Goal: Task Accomplishment & Management: Manage account settings

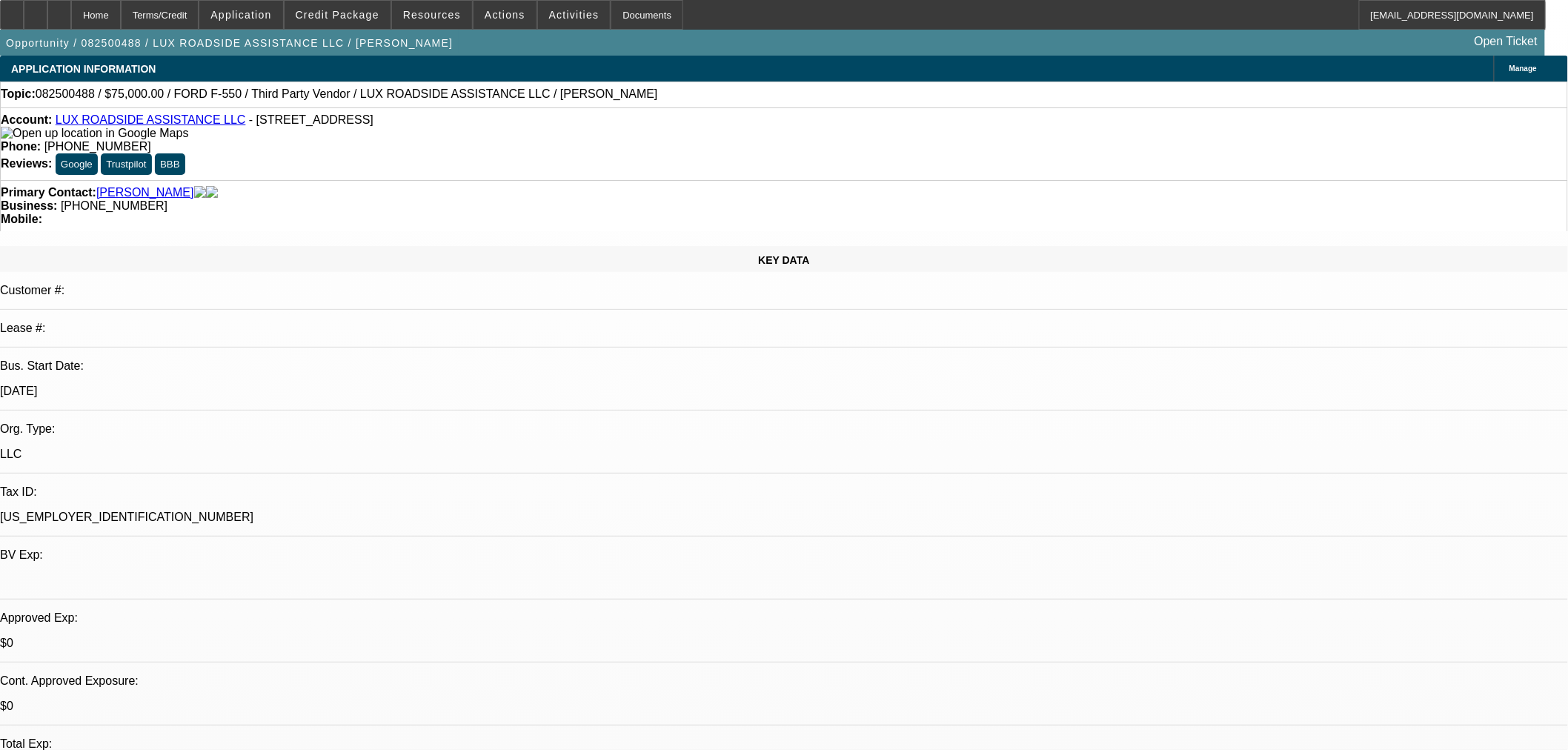
select select "0"
select select "6"
select select "0"
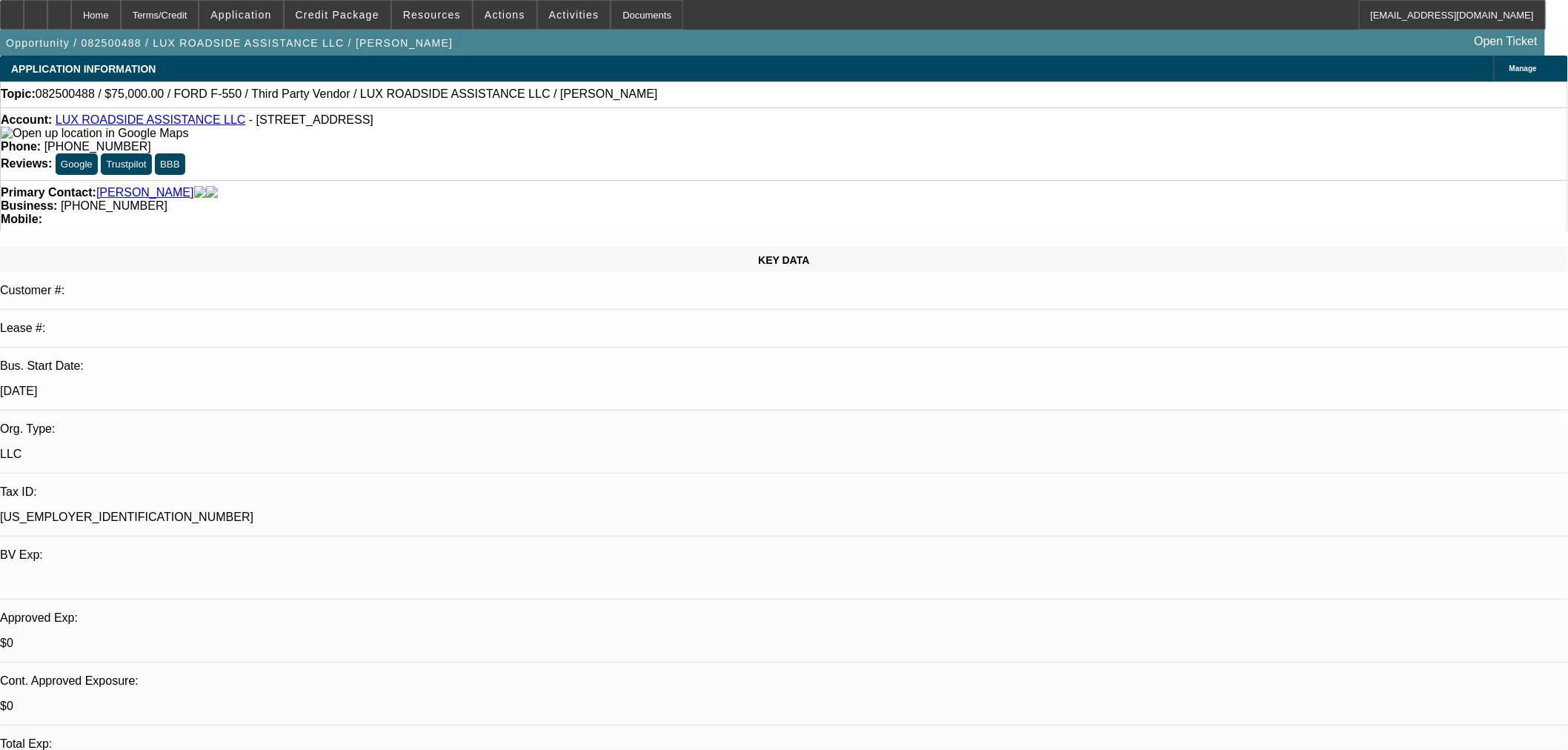
select select "0"
select select "6"
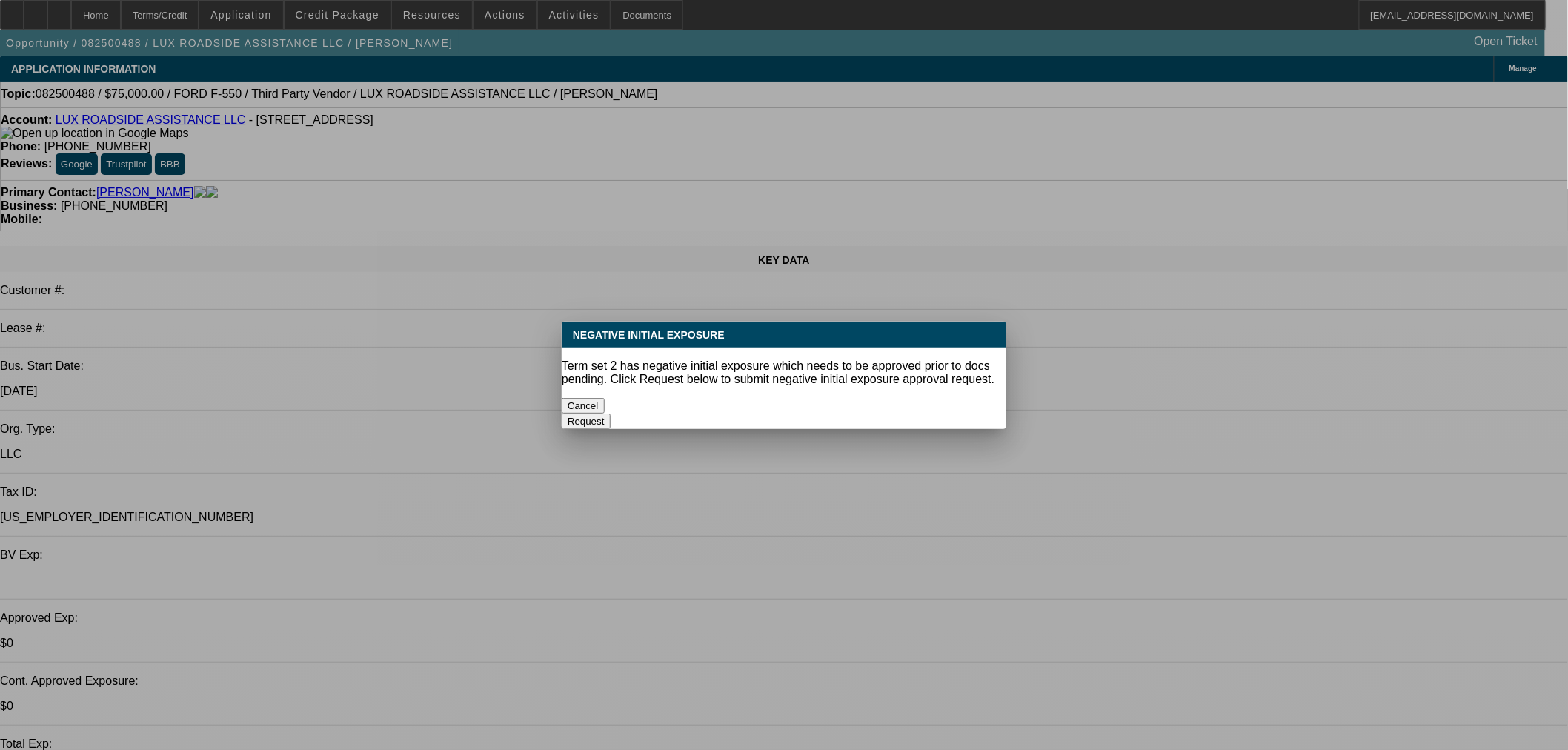
click at [605, 398] on button "Cancel" at bounding box center [583, 406] width 43 height 15
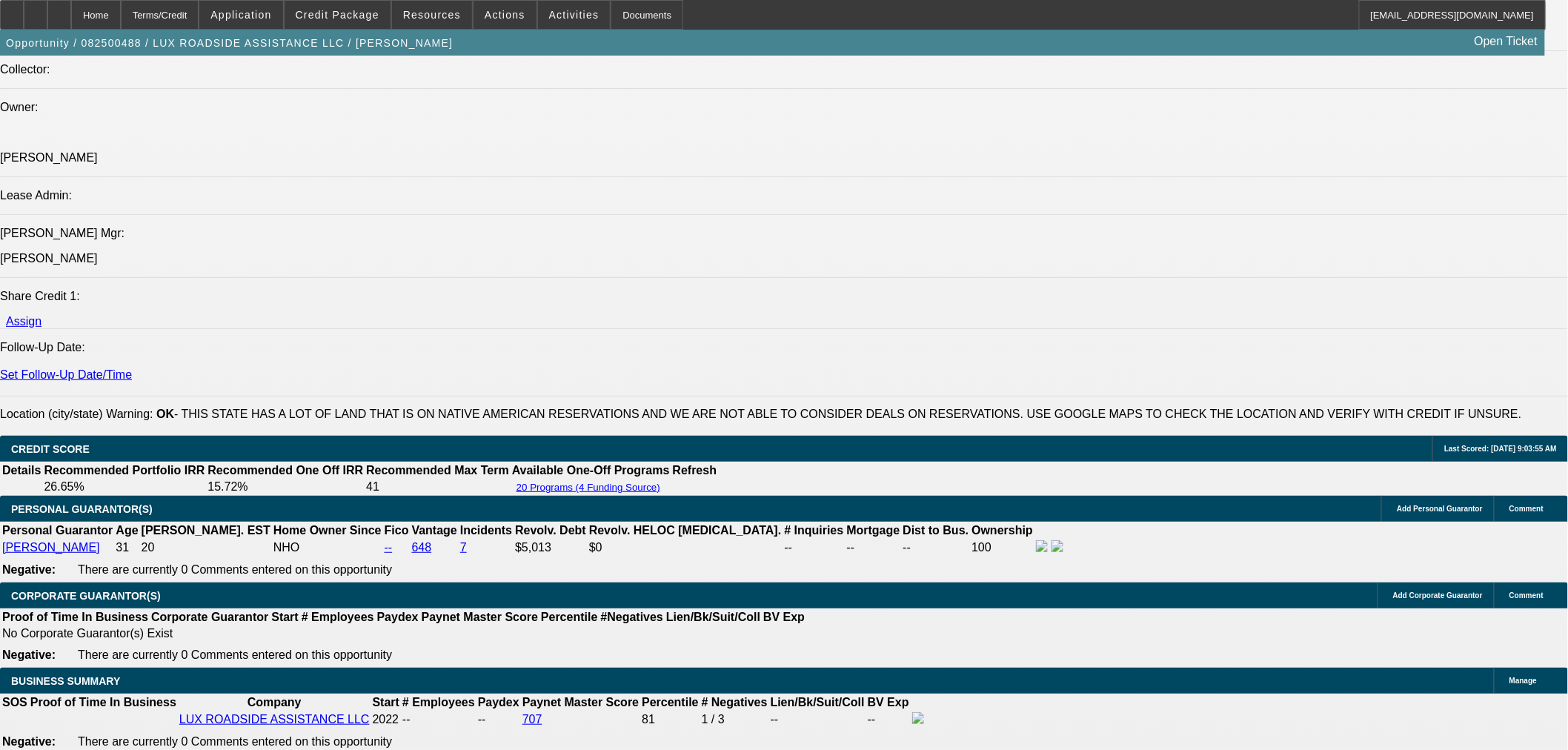
scroll to position [2058, 0]
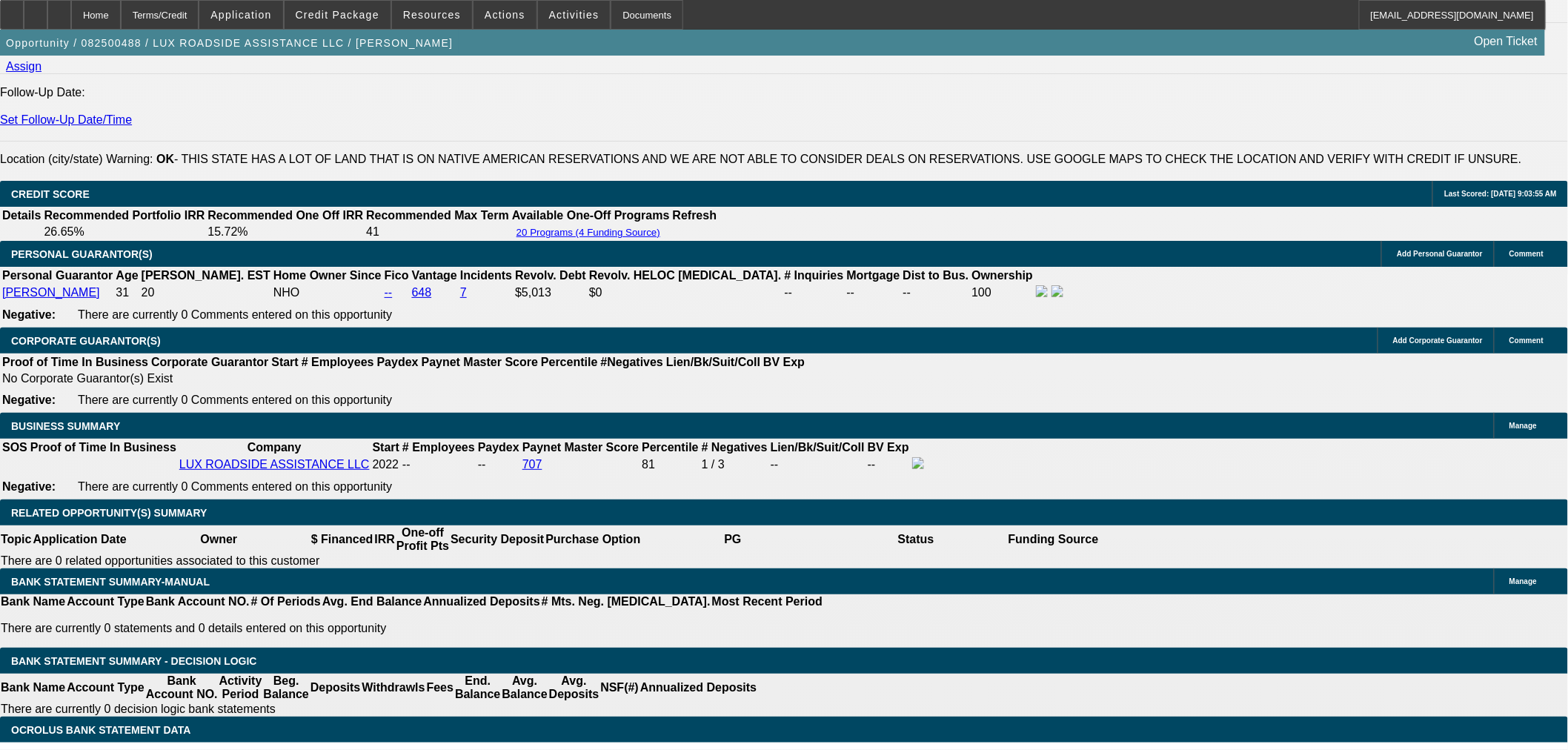
drag, startPoint x: 331, startPoint y: 376, endPoint x: 426, endPoint y: 374, distance: 95.0
type input "1"
type input "UNKNOWN"
type input "15.5"
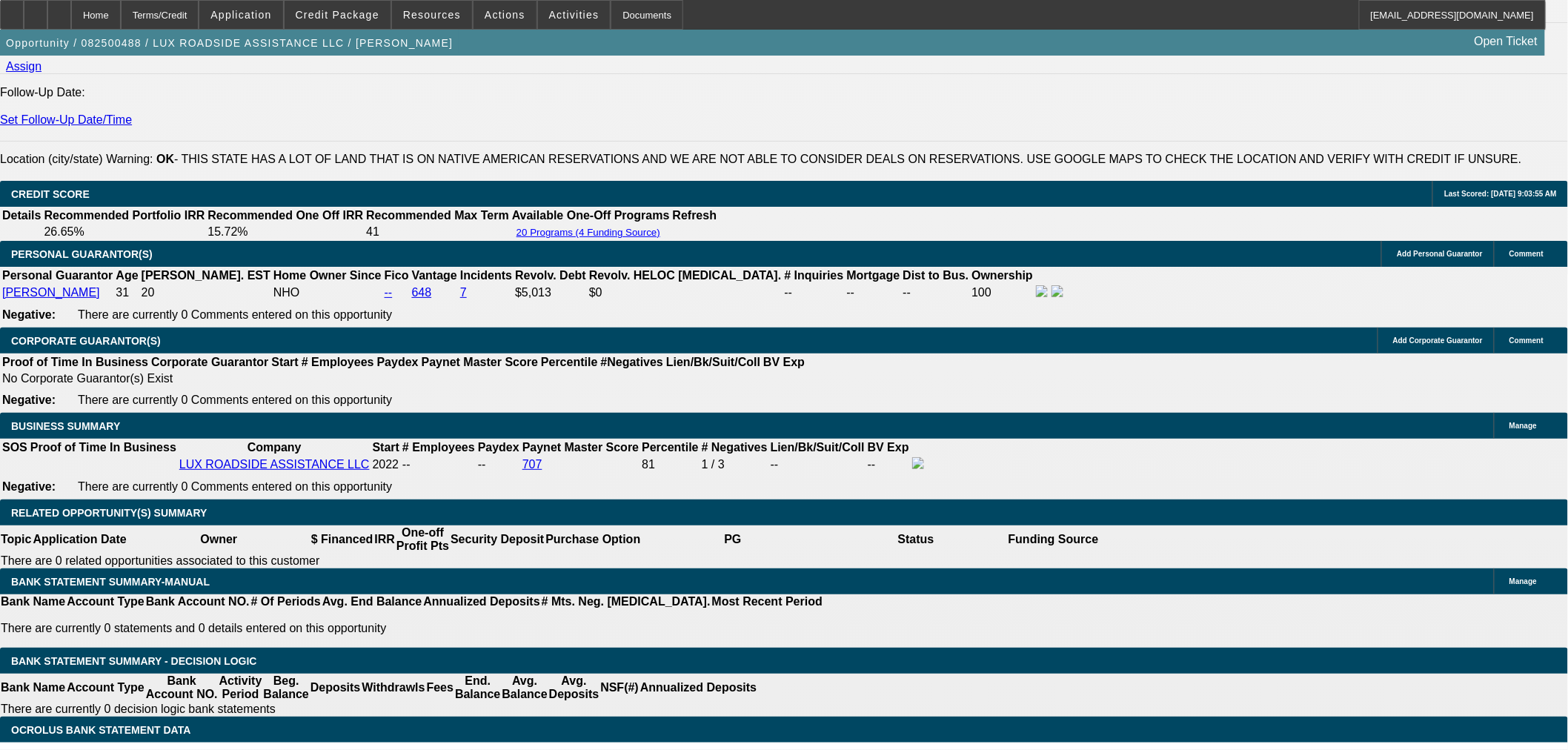
type input "$2,087.31"
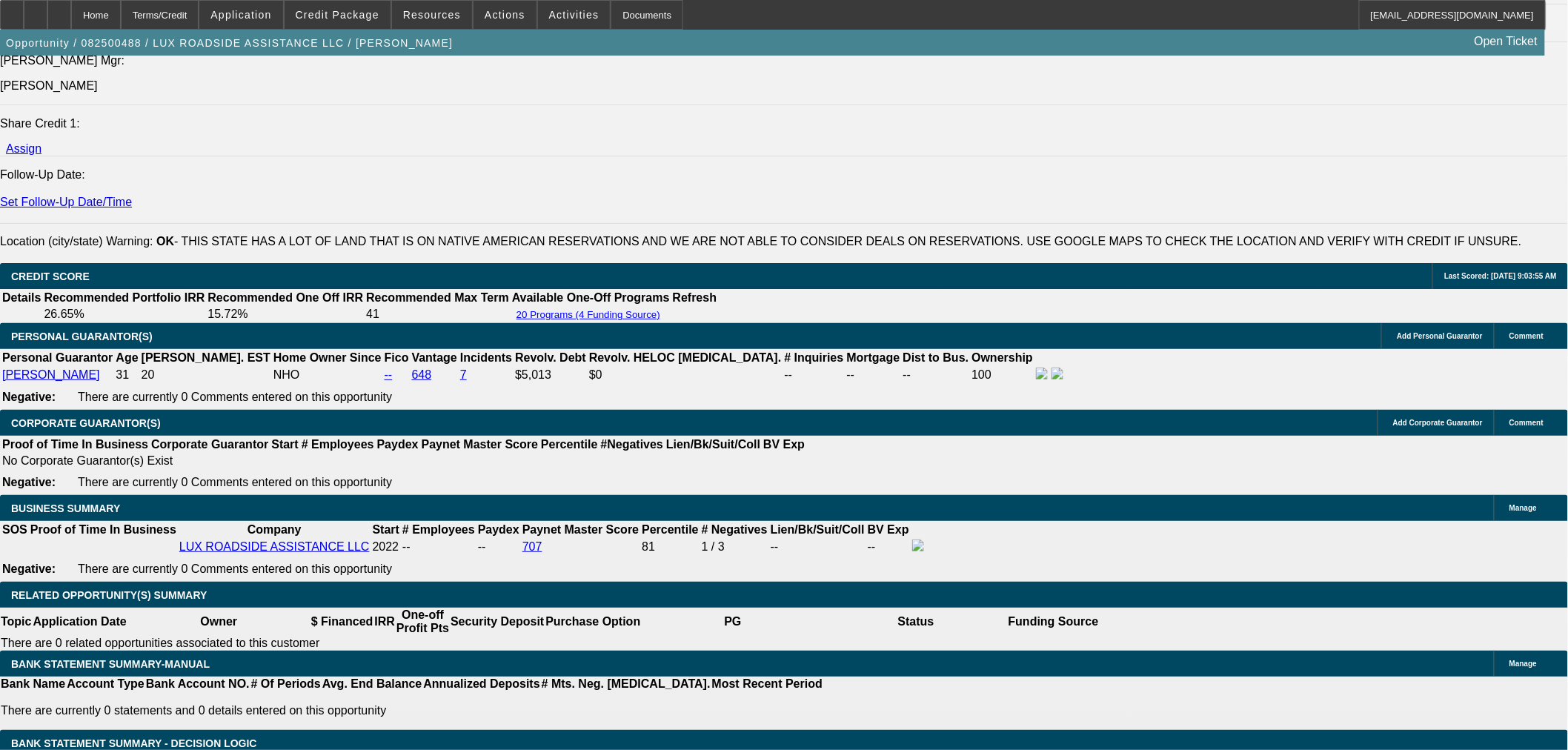
scroll to position [1729, 0]
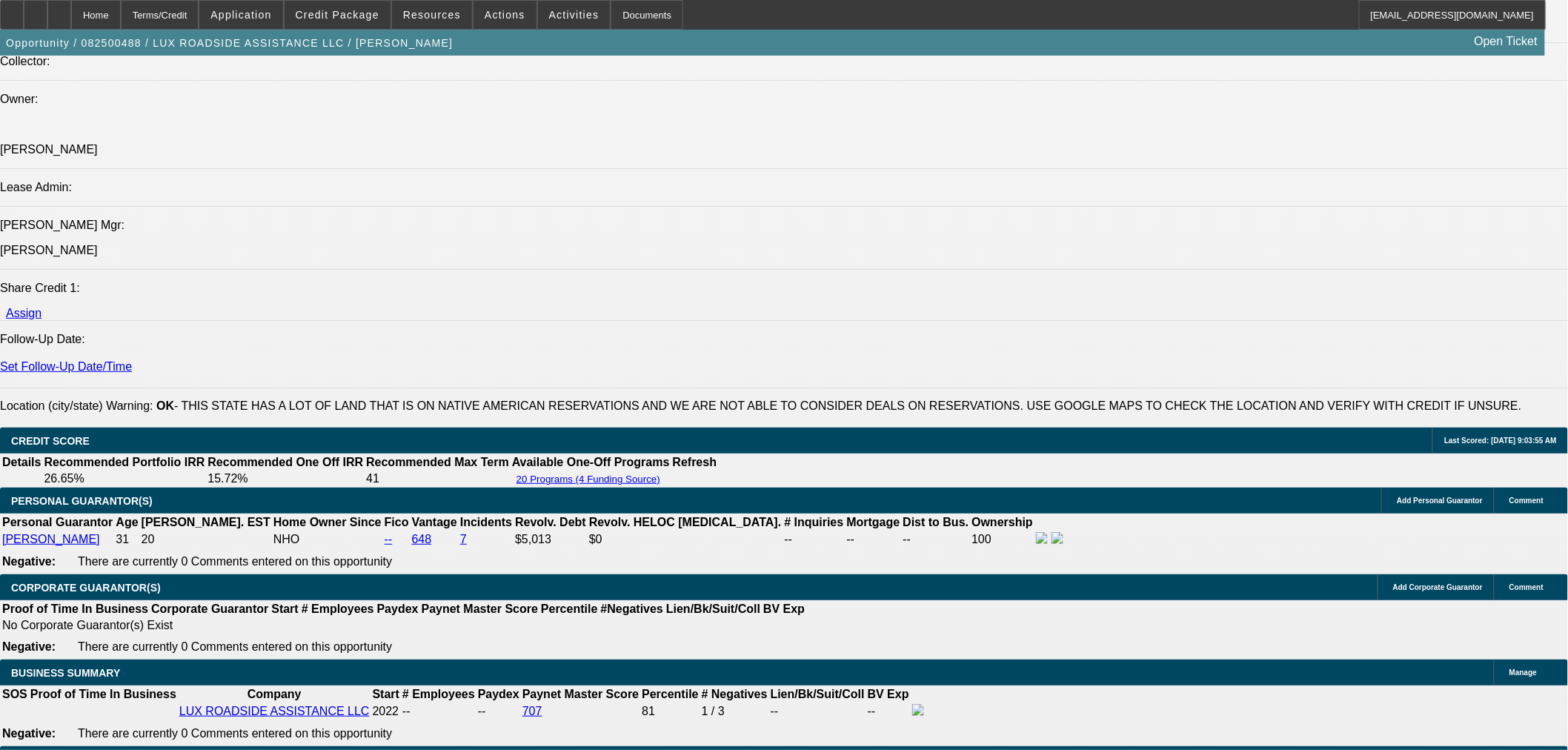
type input "15.5"
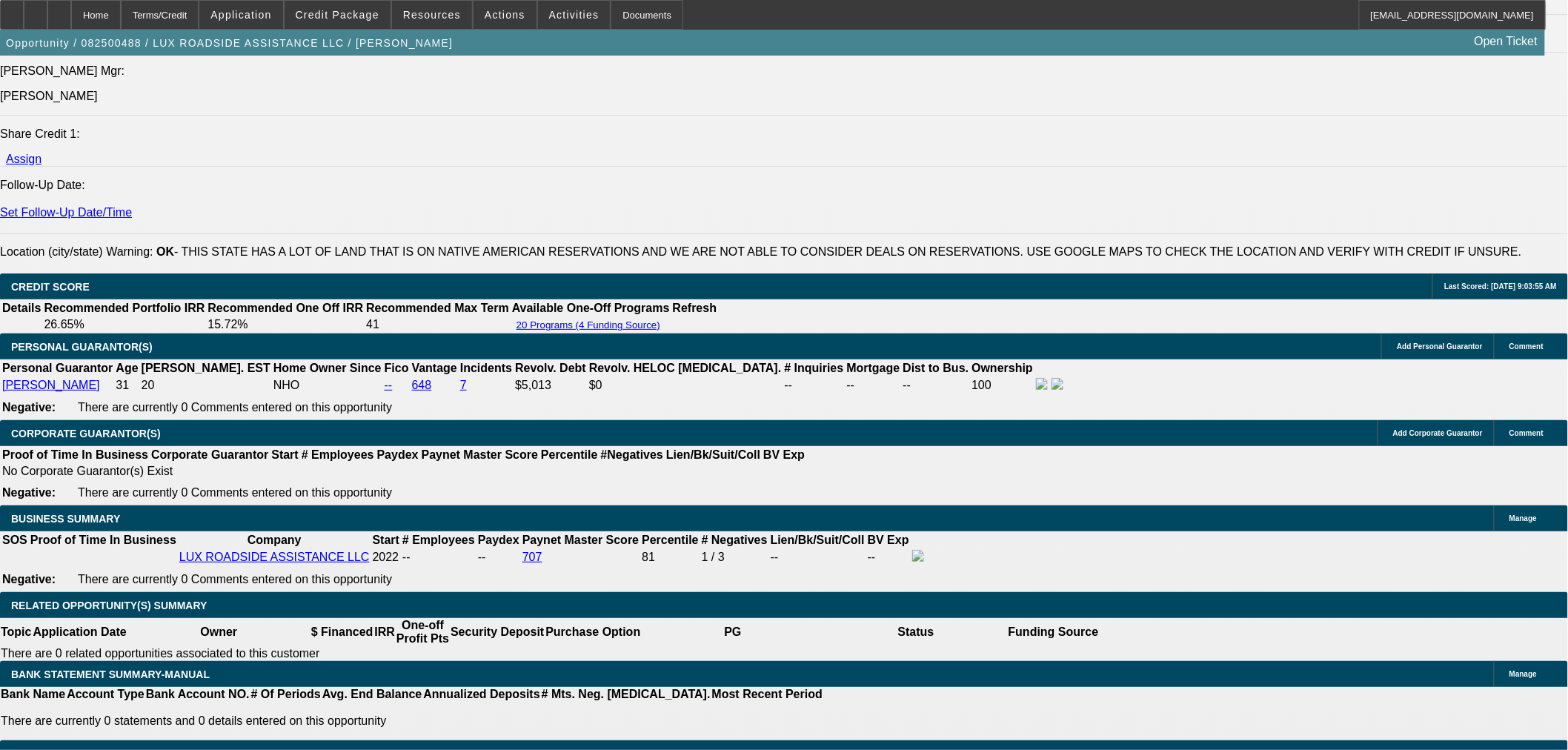
scroll to position [2141, 0]
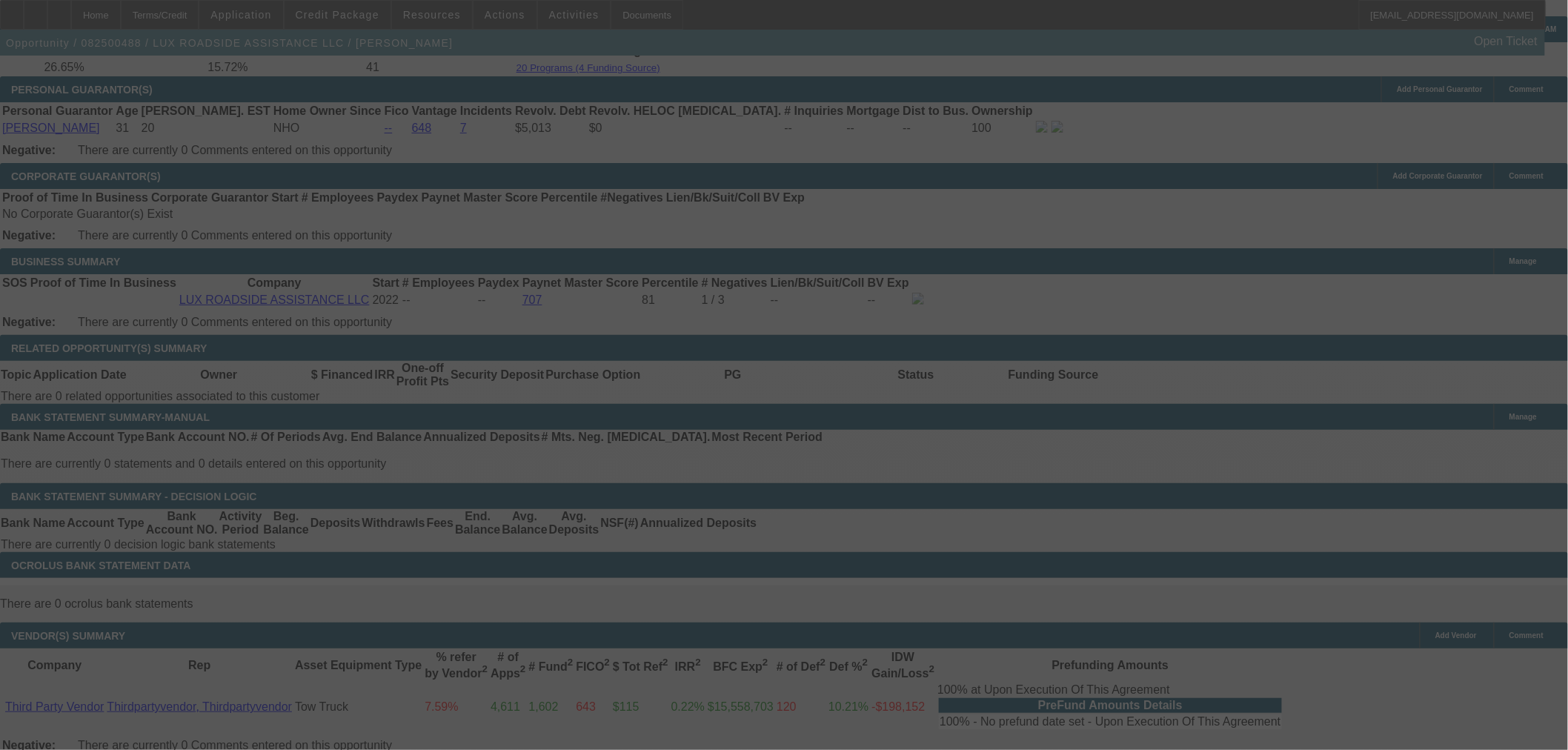
select select "0"
select select "6"
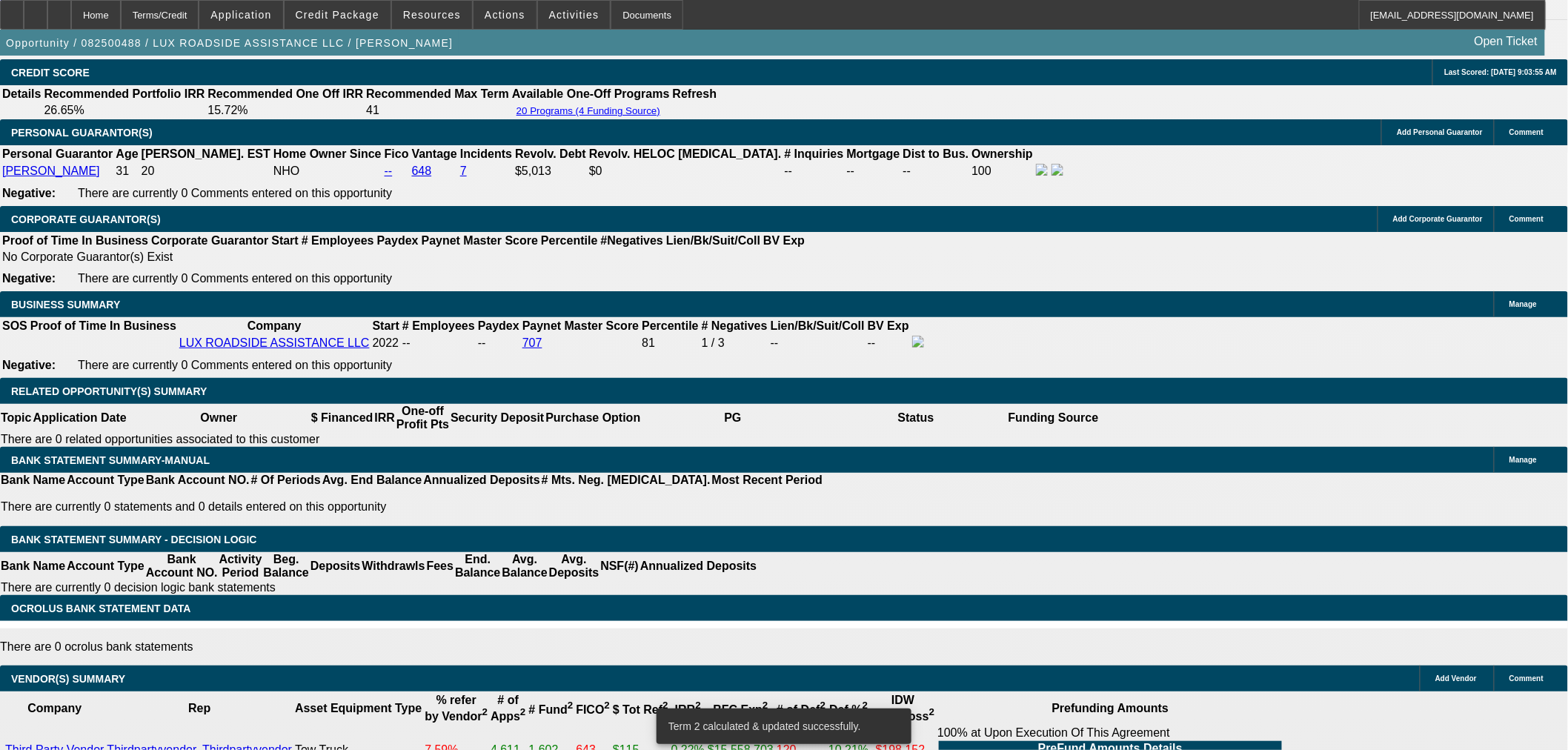
scroll to position [2058, 0]
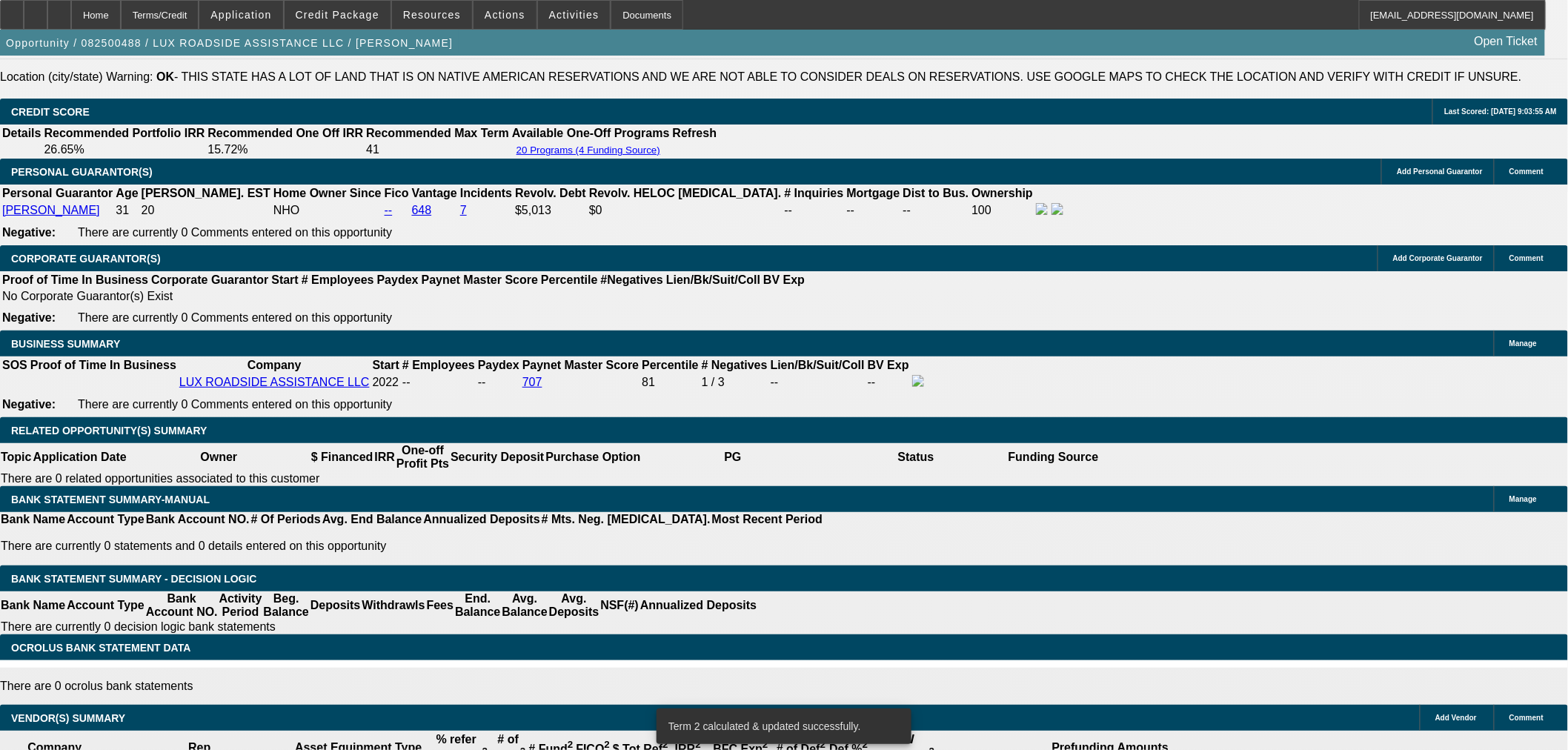
drag, startPoint x: 345, startPoint y: 292, endPoint x: 464, endPoint y: 284, distance: 119.3
type input "UNKNOWN"
type input "17"
type input "$2,164.13"
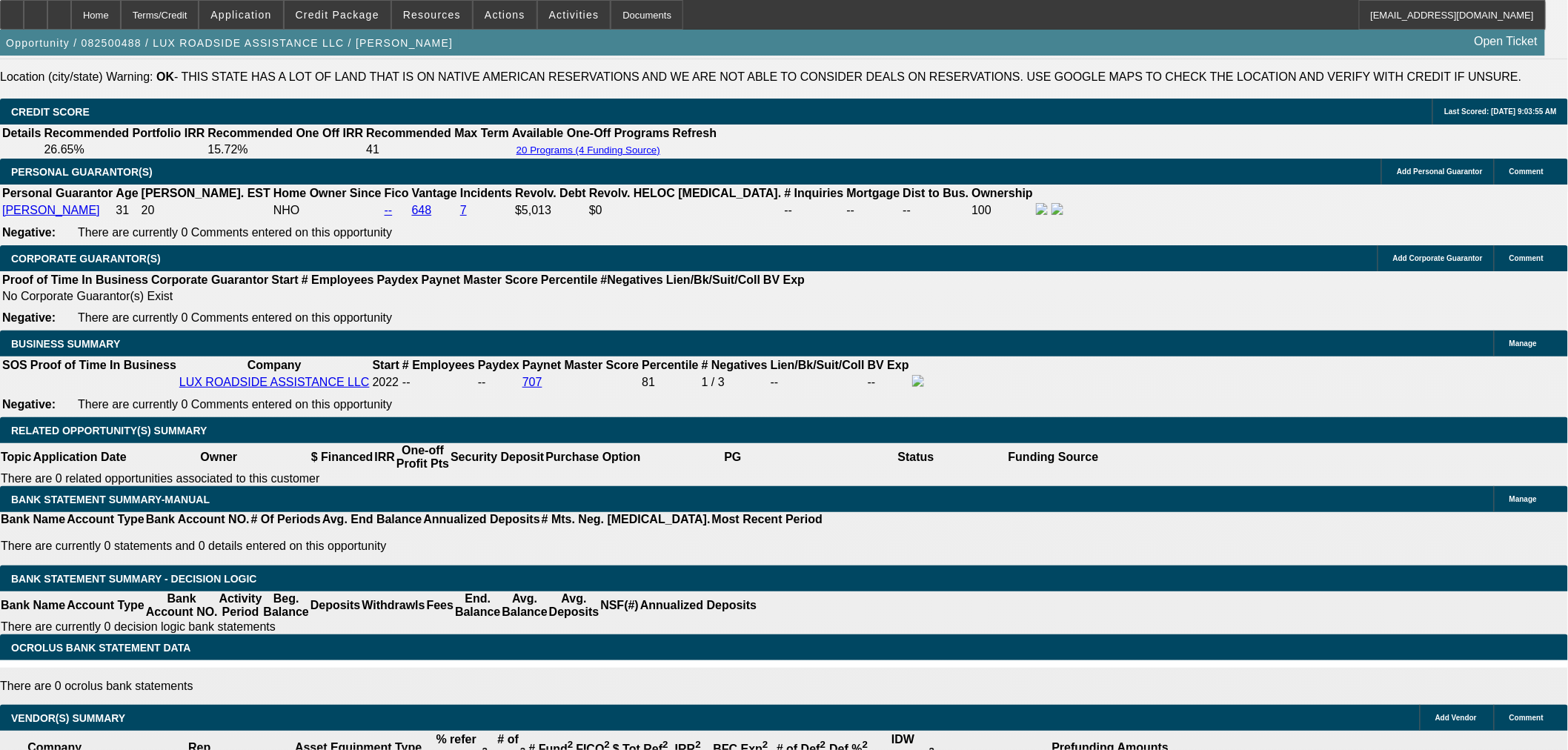
type input "17.5"
type input "$2,183.58"
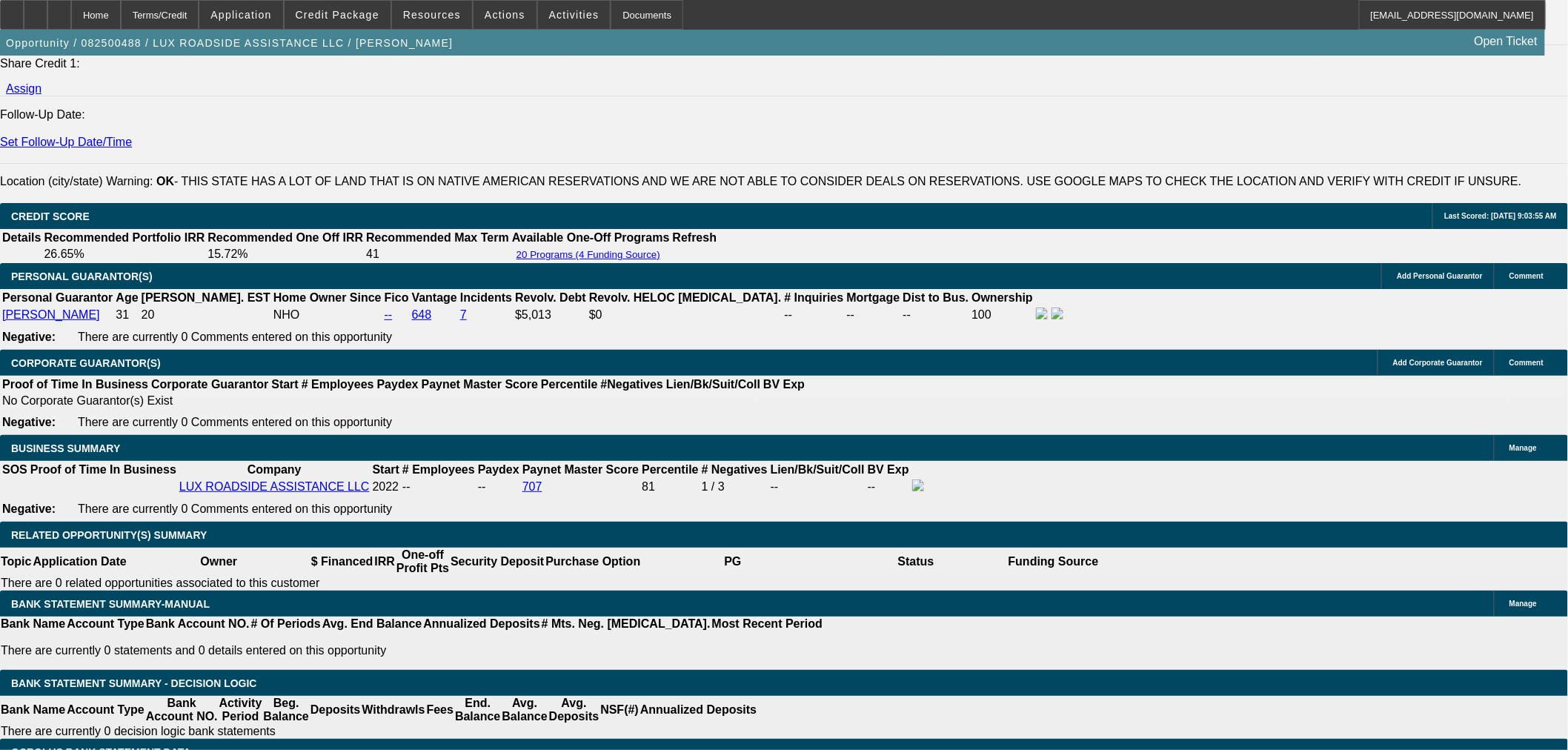
scroll to position [1811, 0]
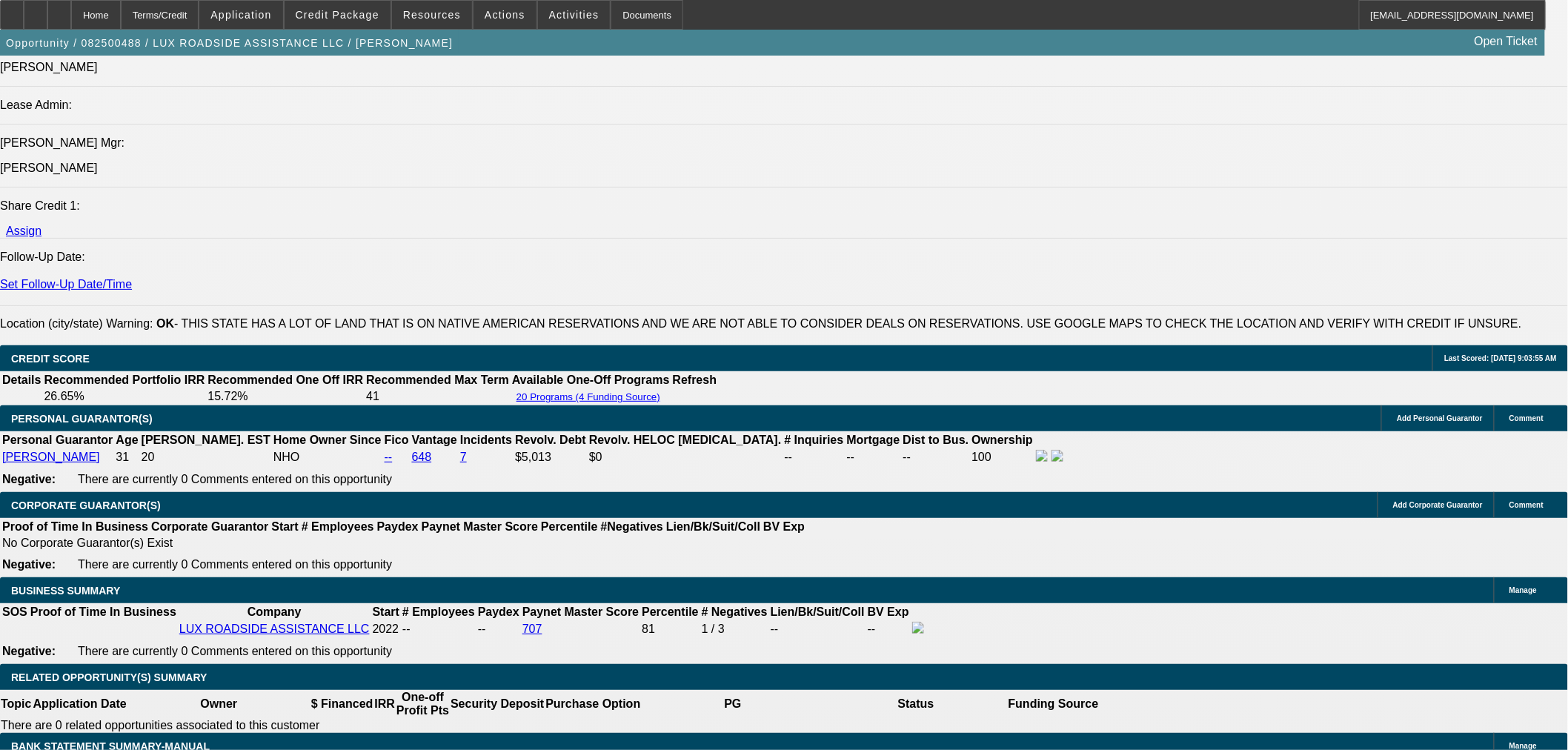
type input "17.5"
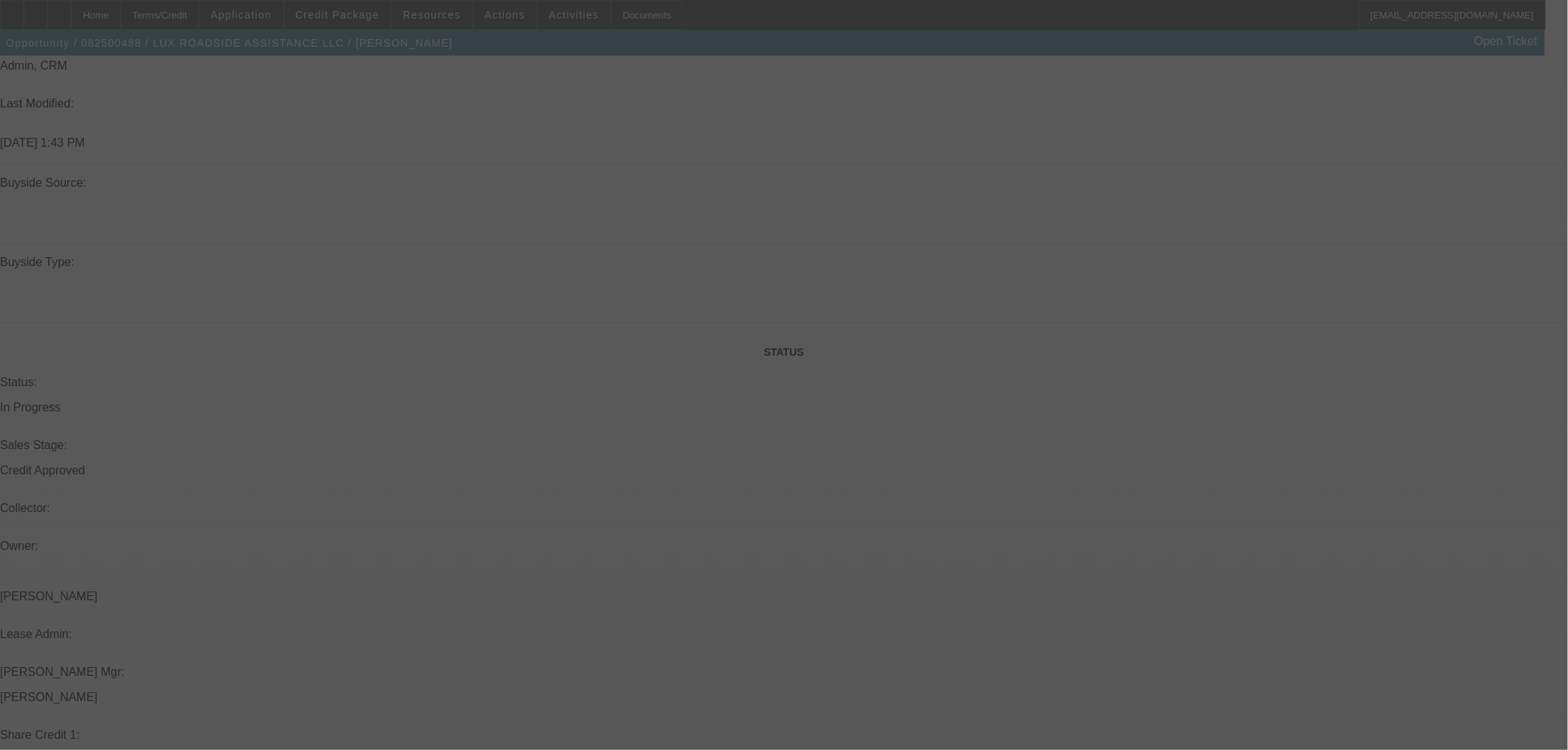
scroll to position [1482, 0]
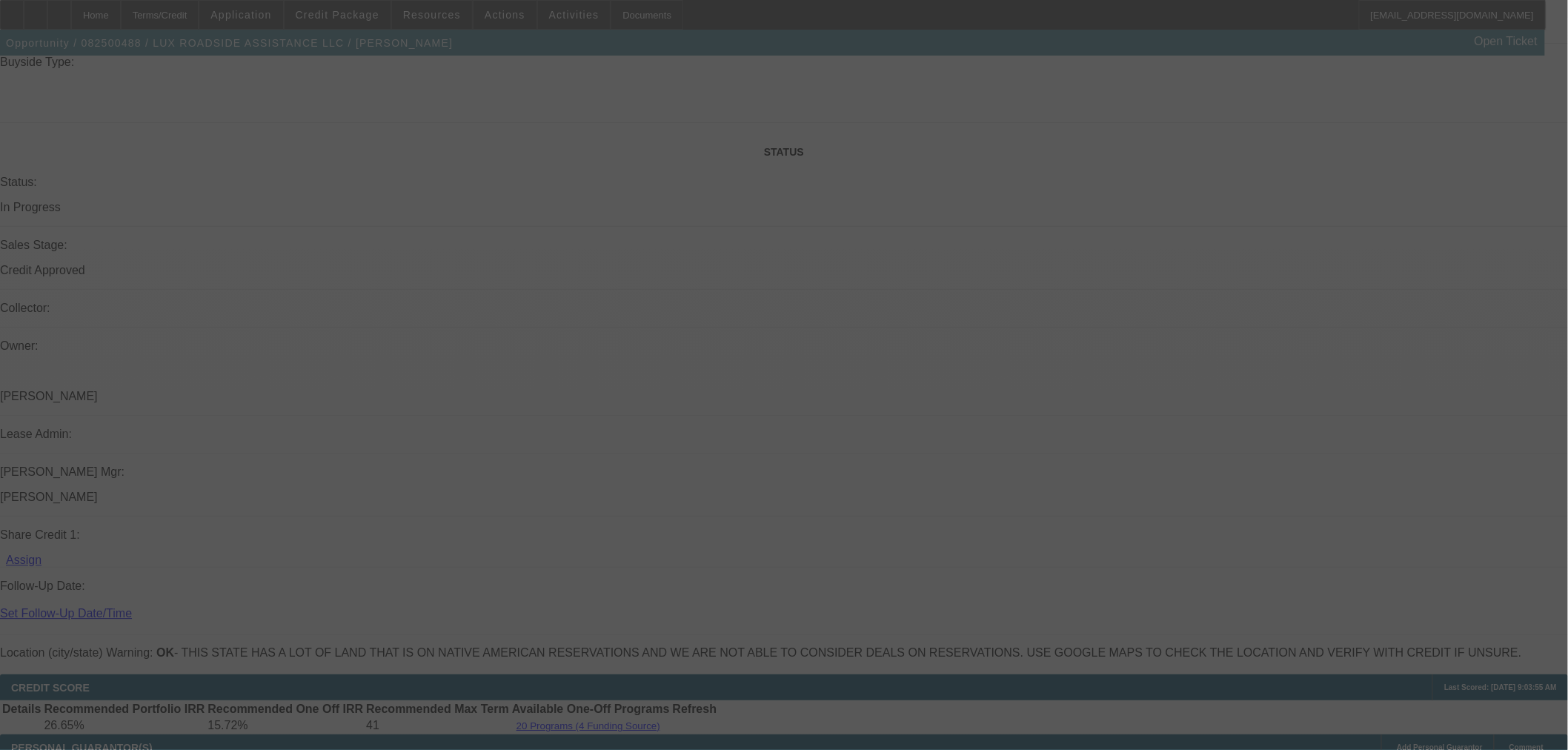
select select "0"
select select "6"
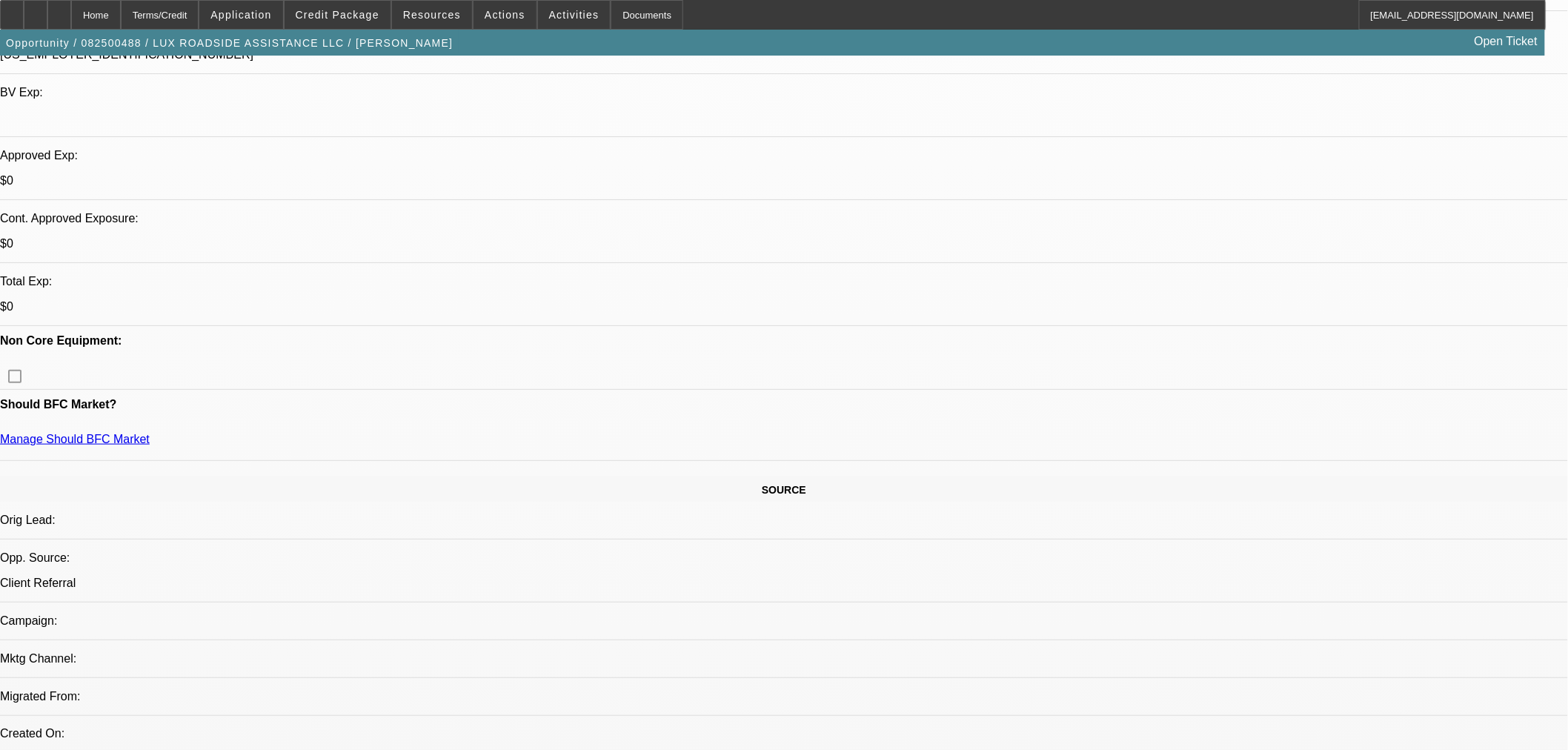
scroll to position [329, 0]
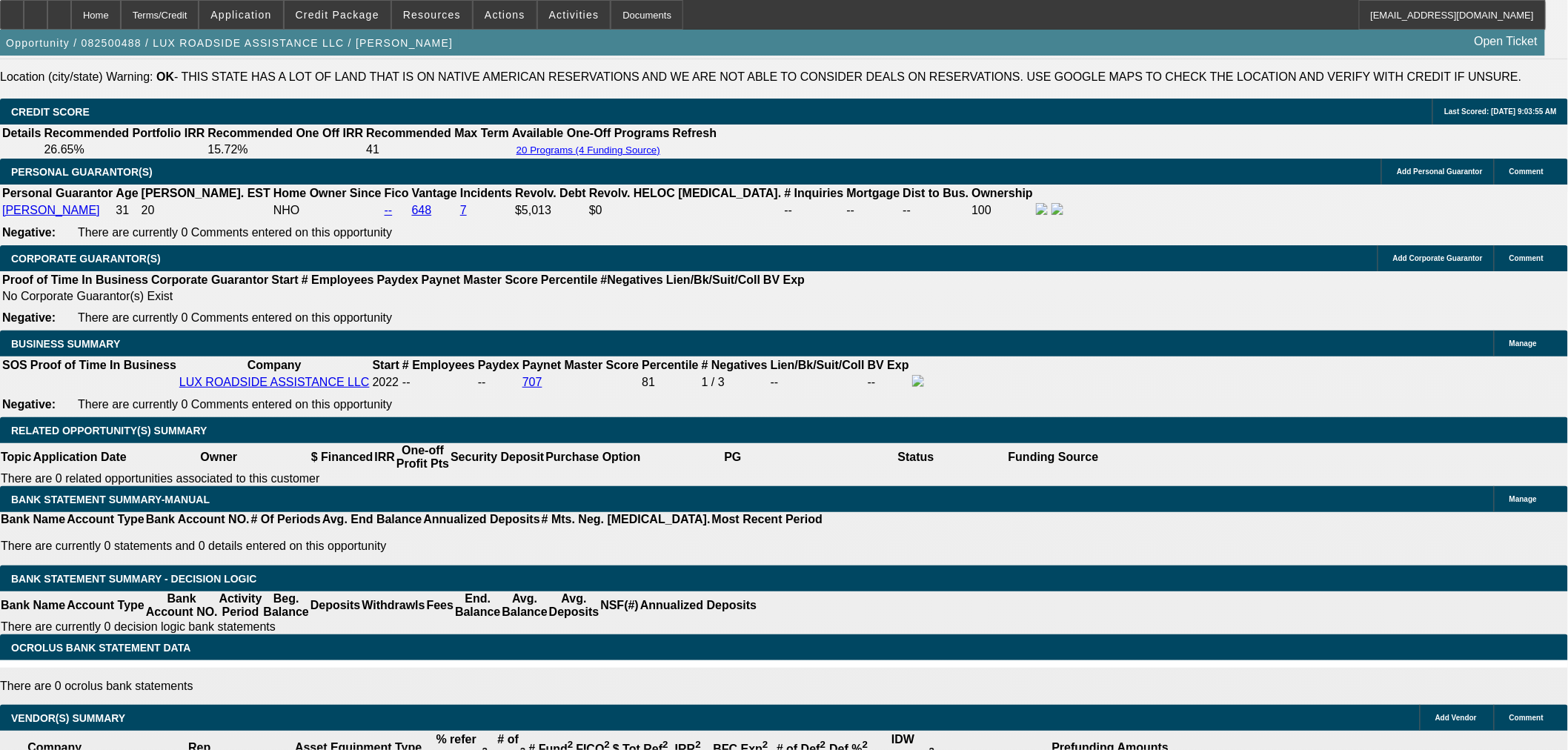
scroll to position [1811, 0]
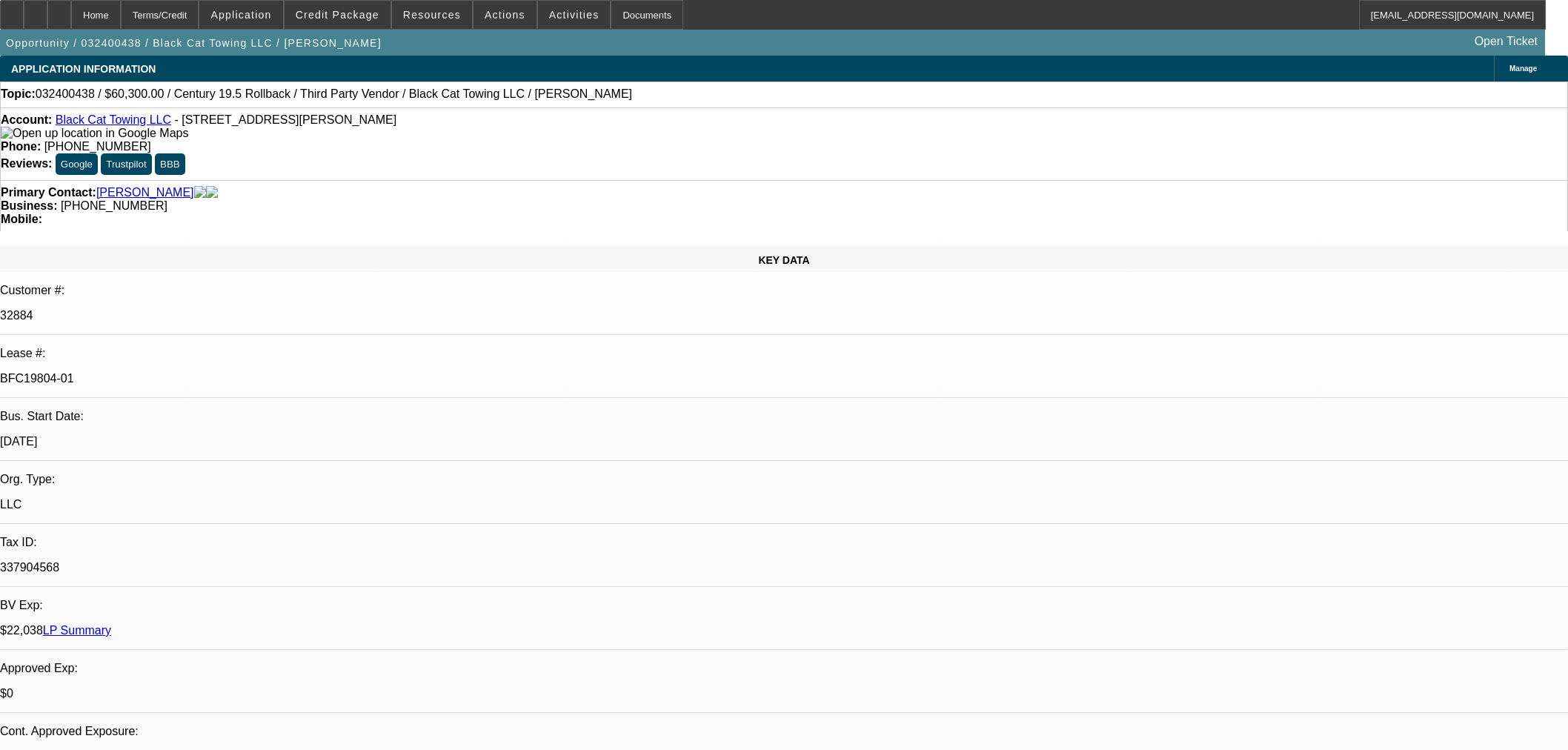
select select "0.1"
select select "2"
select select "0"
select select "6"
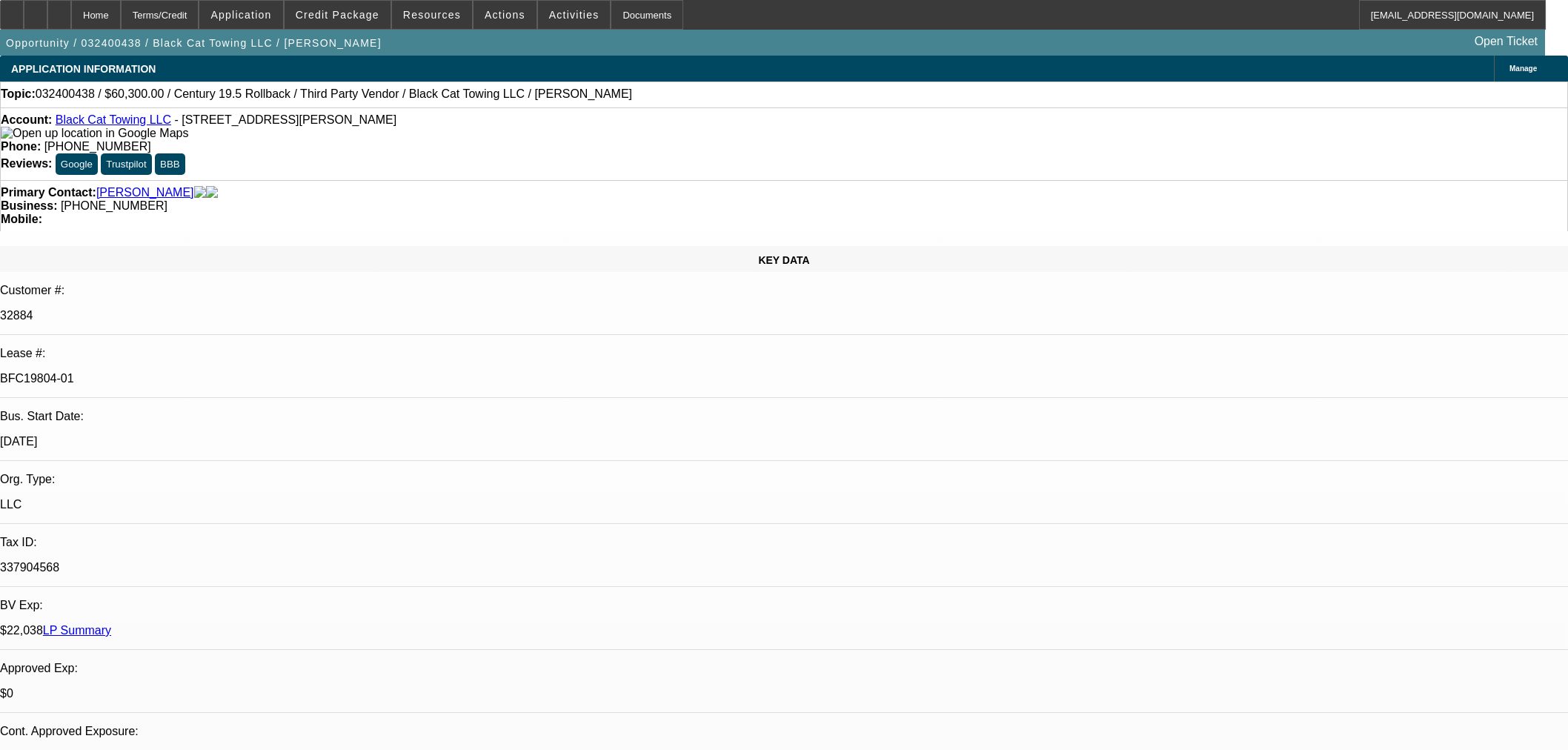
select select "0.15"
select select "2"
select select "0.1"
select select "4"
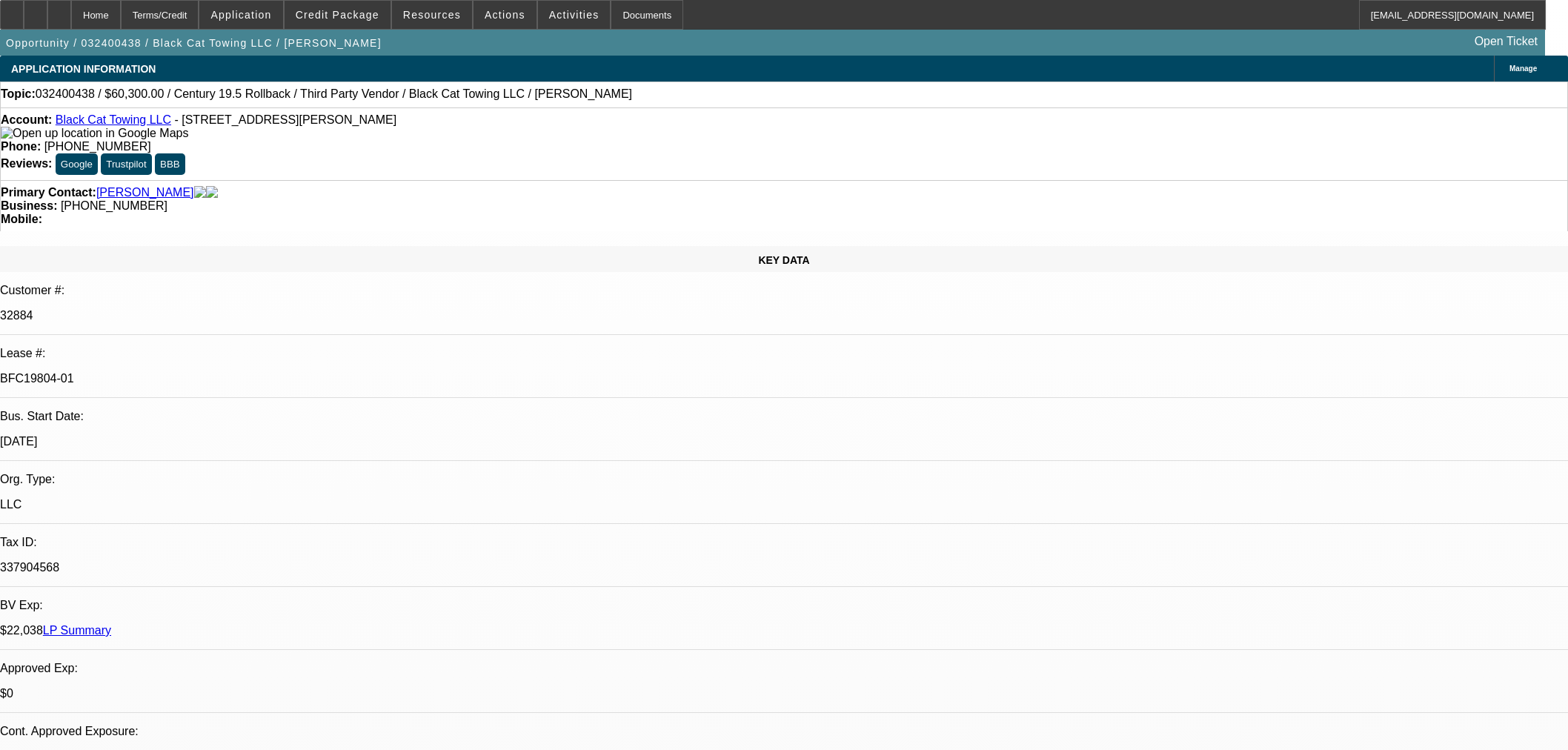
select select "0.15"
select select "2"
select select "0.1"
select select "4"
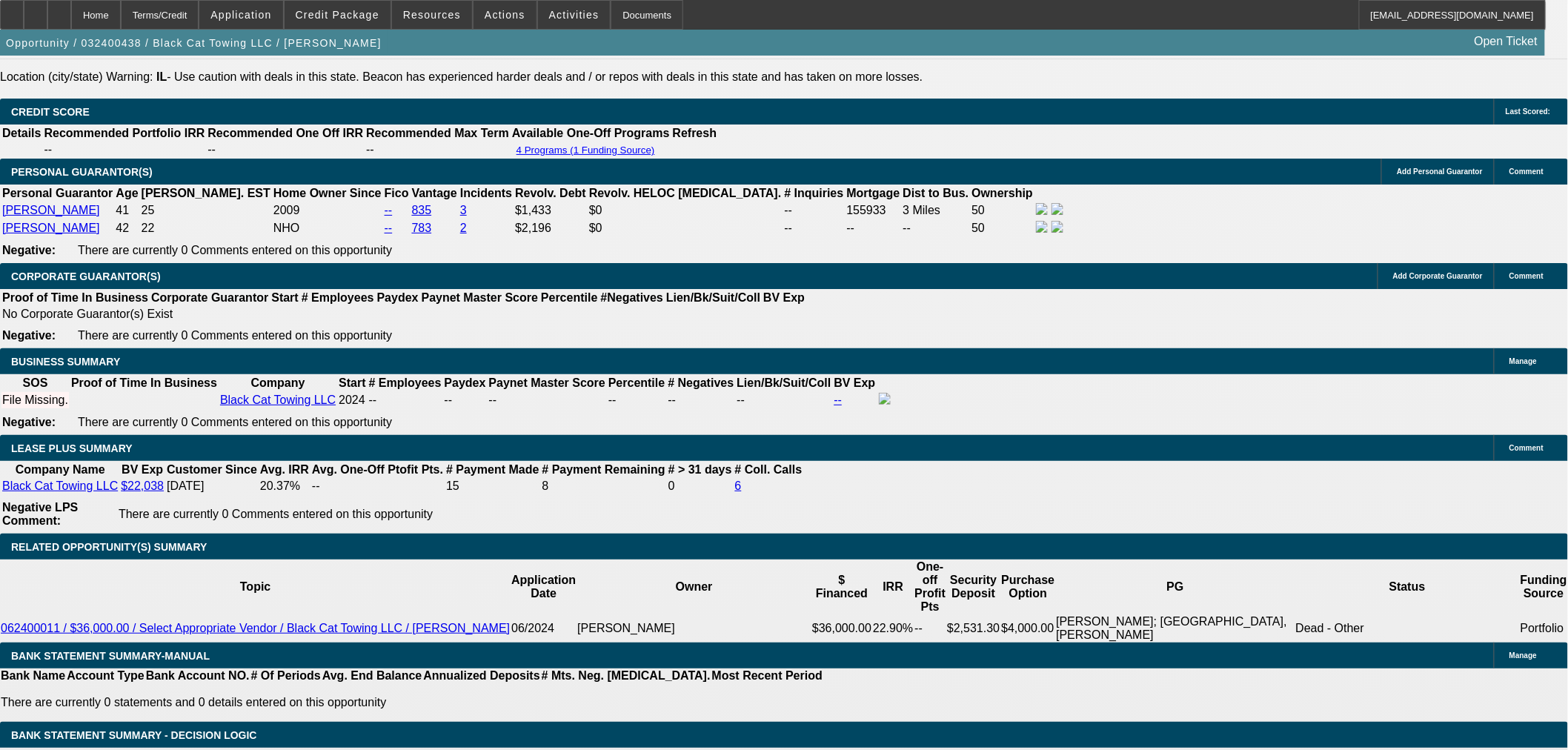
scroll to position [2058, 0]
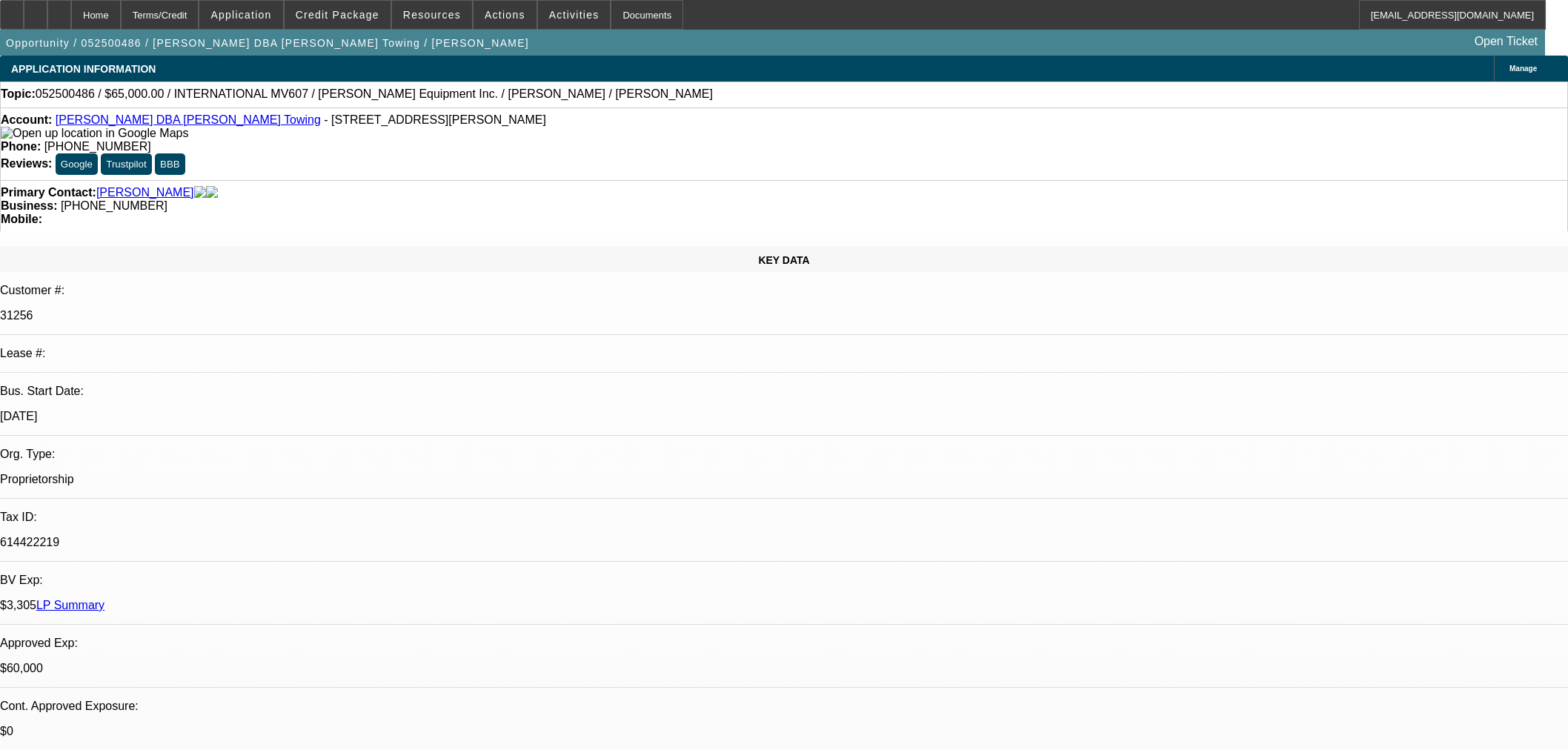
select select "0"
select select "3"
select select "0.1"
select select "4"
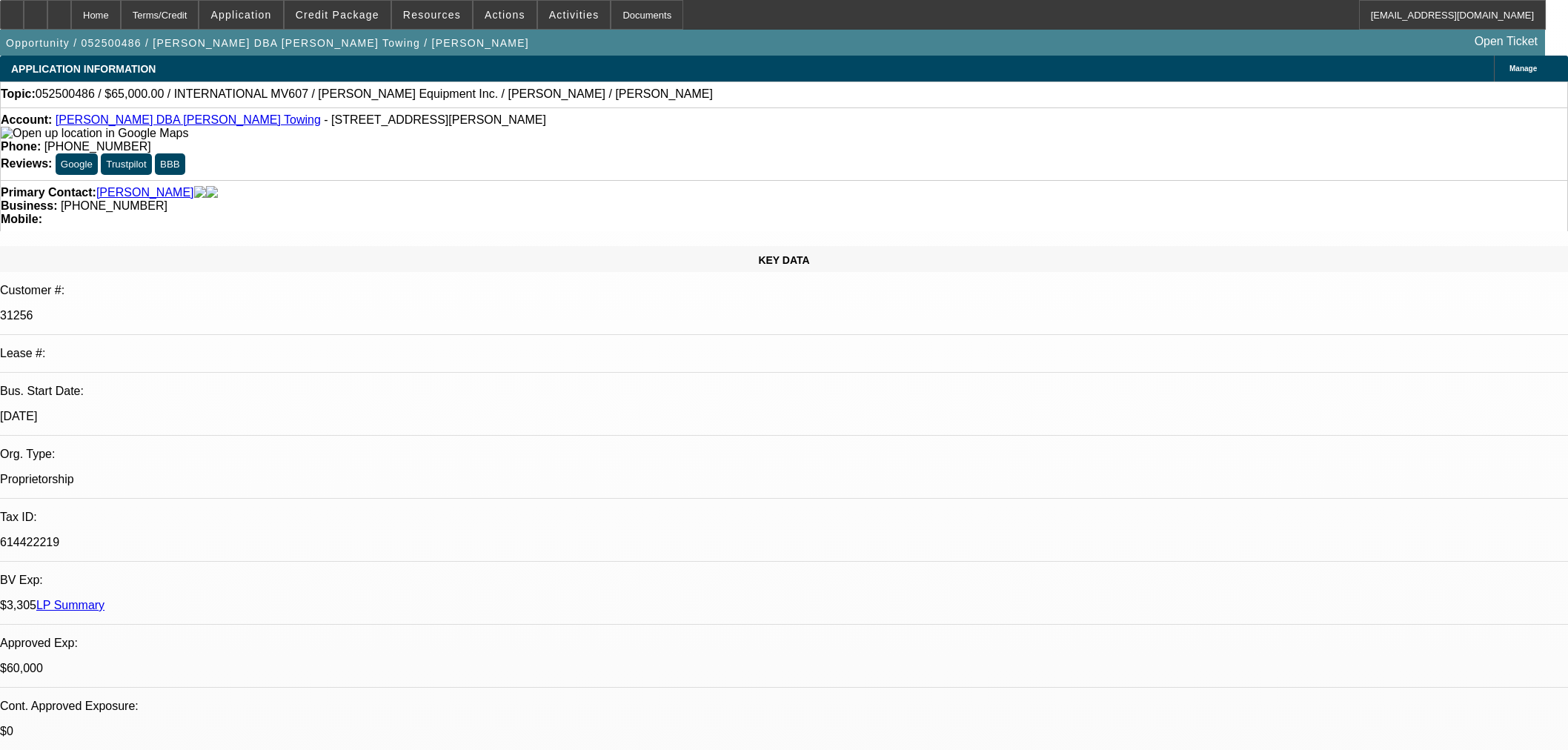
select select "0"
select select "2"
select select "0.1"
select select "4"
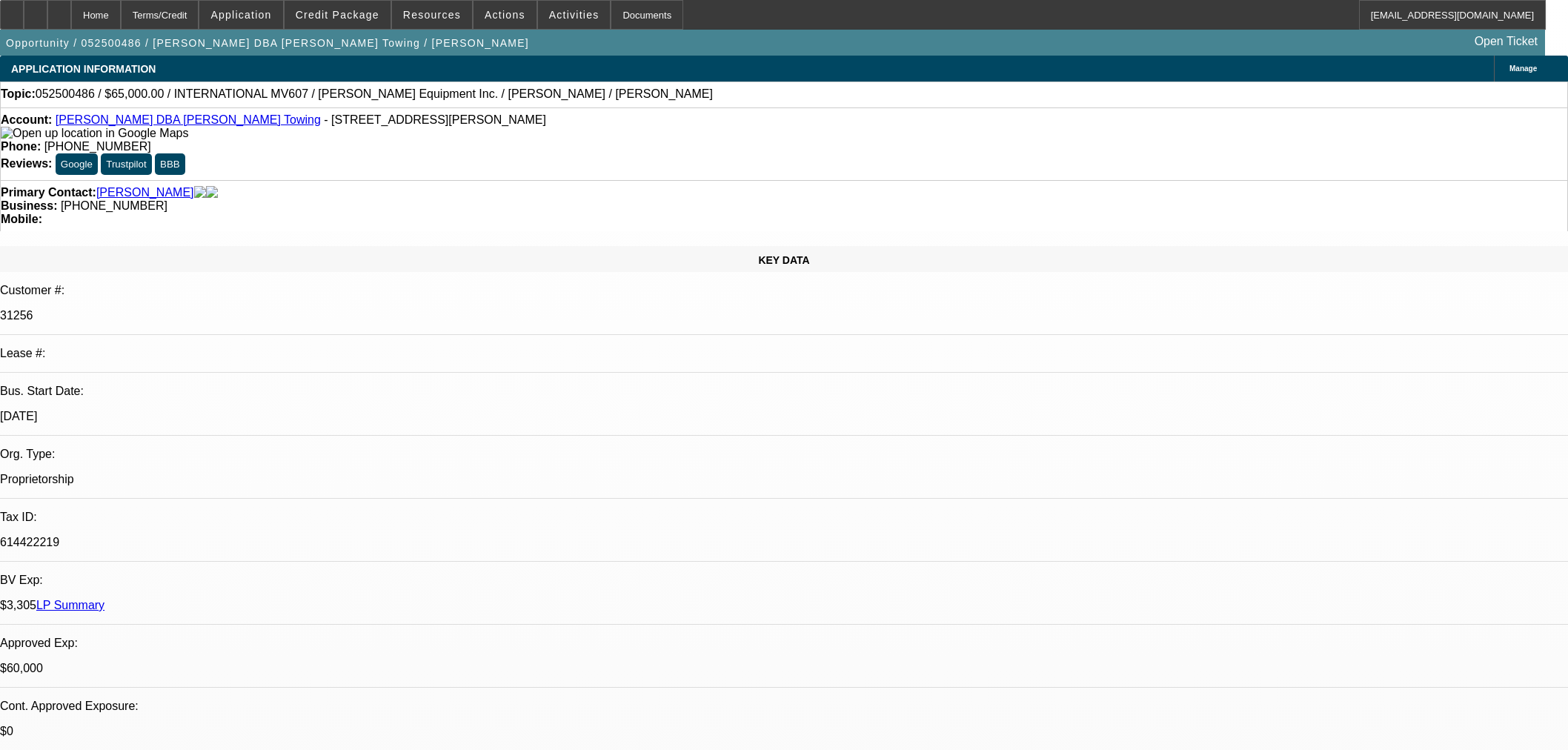
select select "0"
select select "2"
select select "0.1"
select select "4"
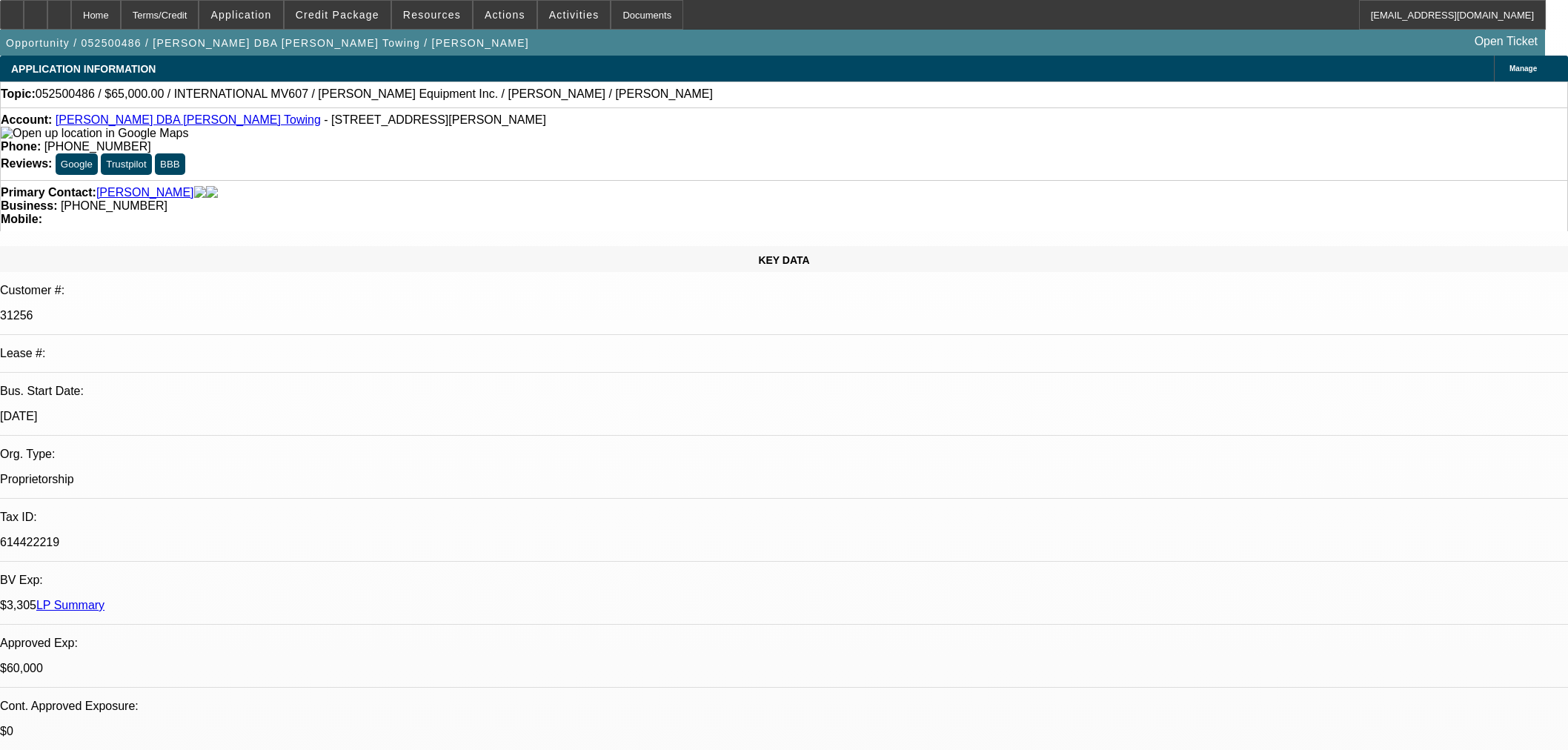
select select "0"
select select "3"
select select "0.1"
select select "4"
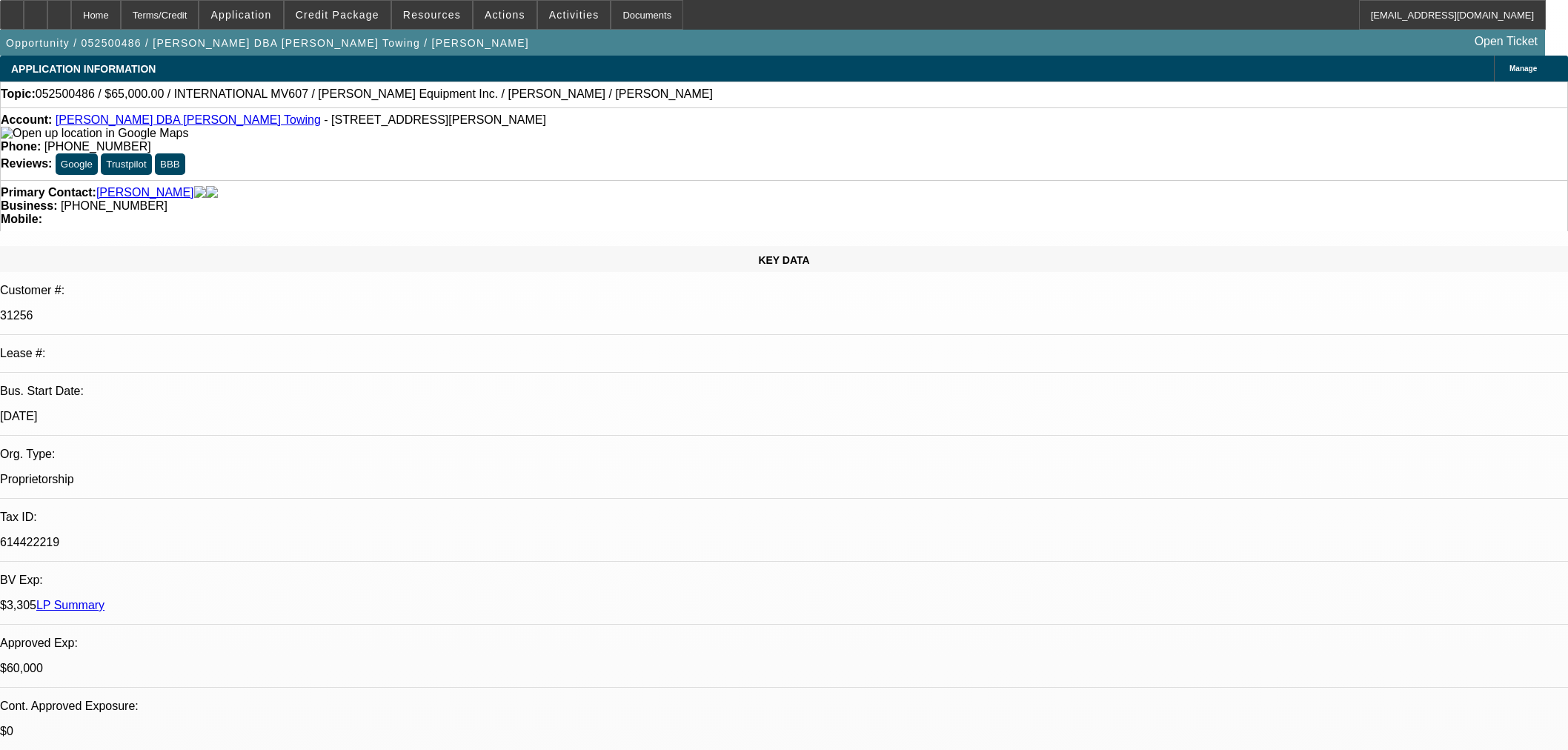
scroll to position [2493, 0]
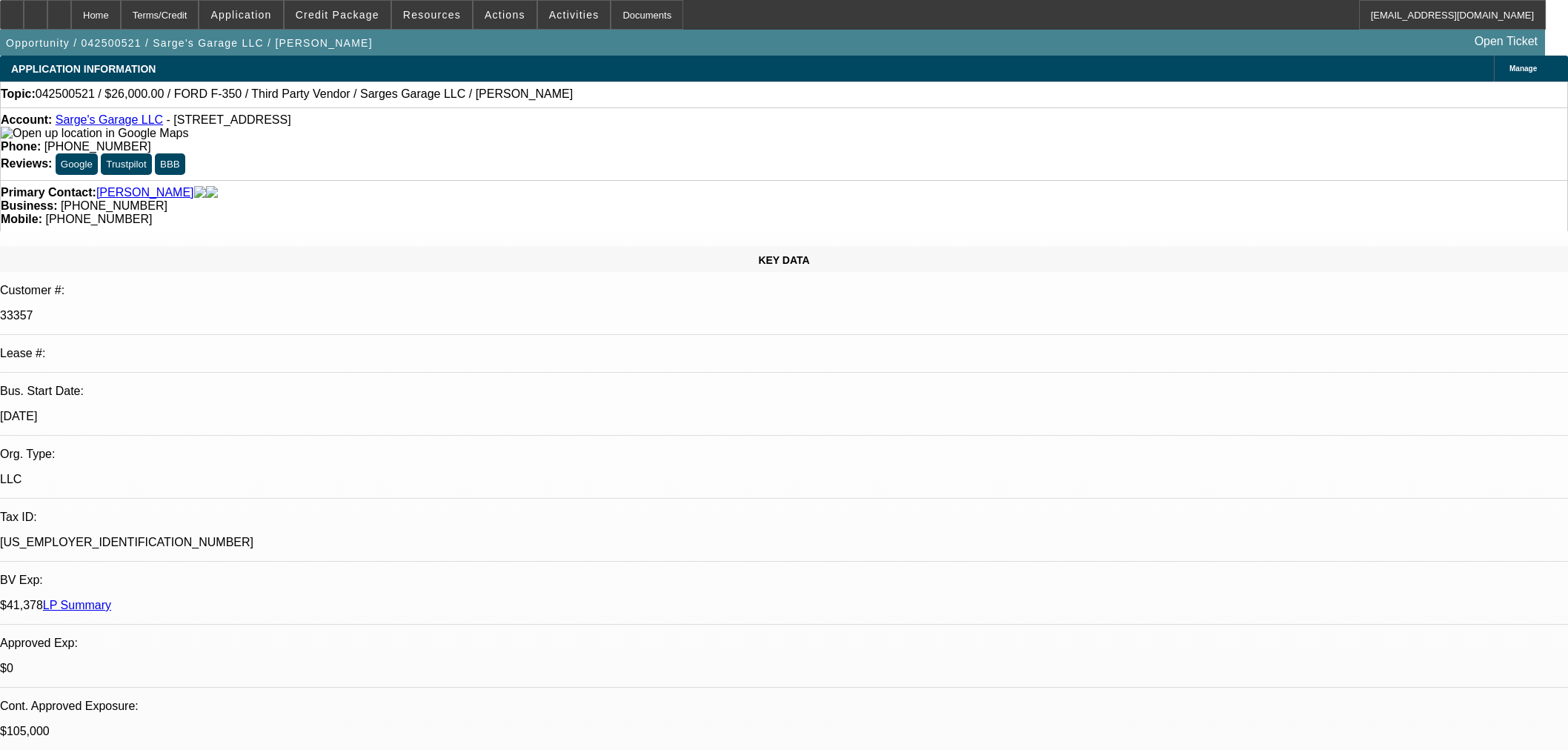
select select "0"
select select "2"
select select "0"
select select "6"
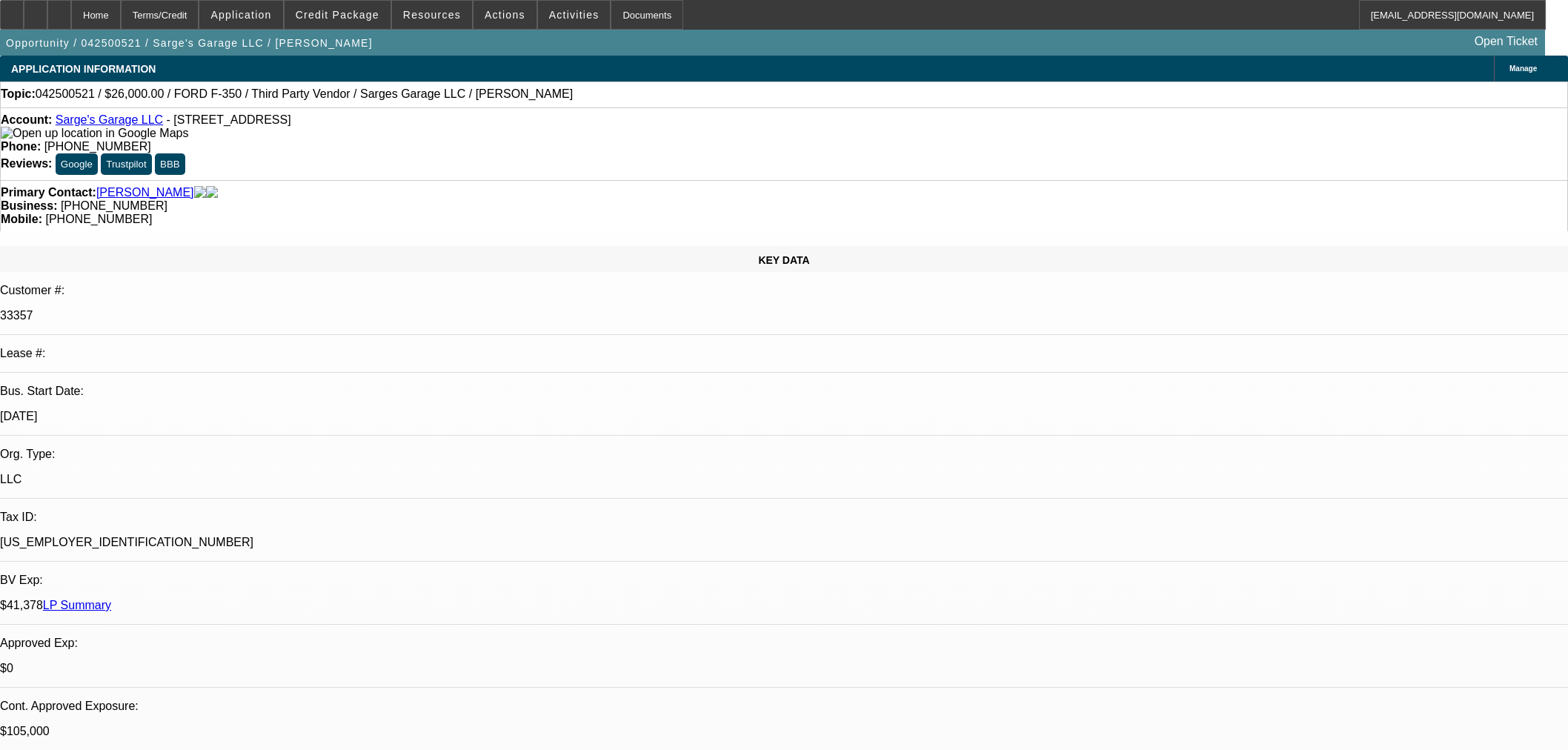
select select "0"
select select "3"
select select "0"
select select "6"
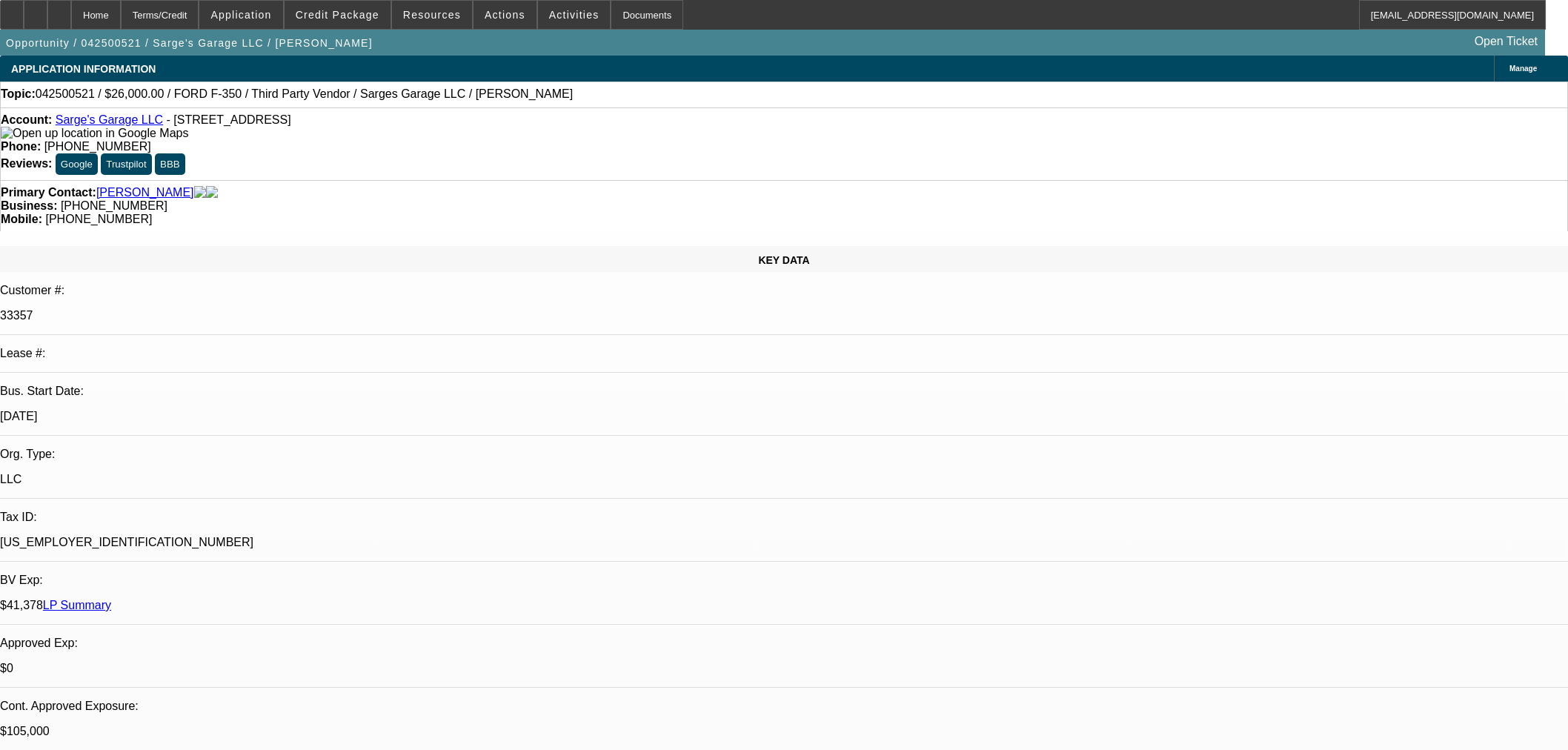
select select "0"
select select "6"
select select "0"
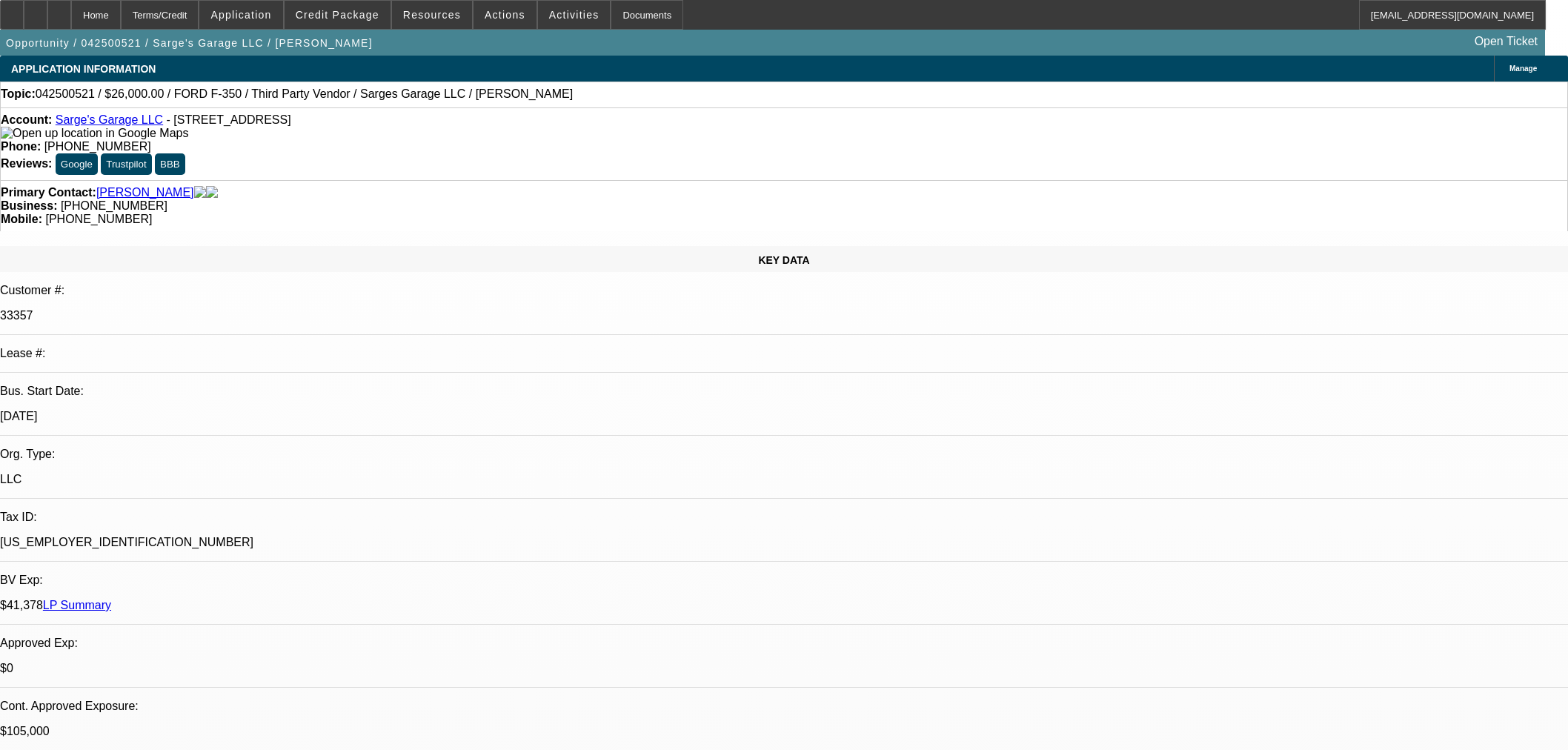
select select "0"
select select "3"
select select "0"
select select "6"
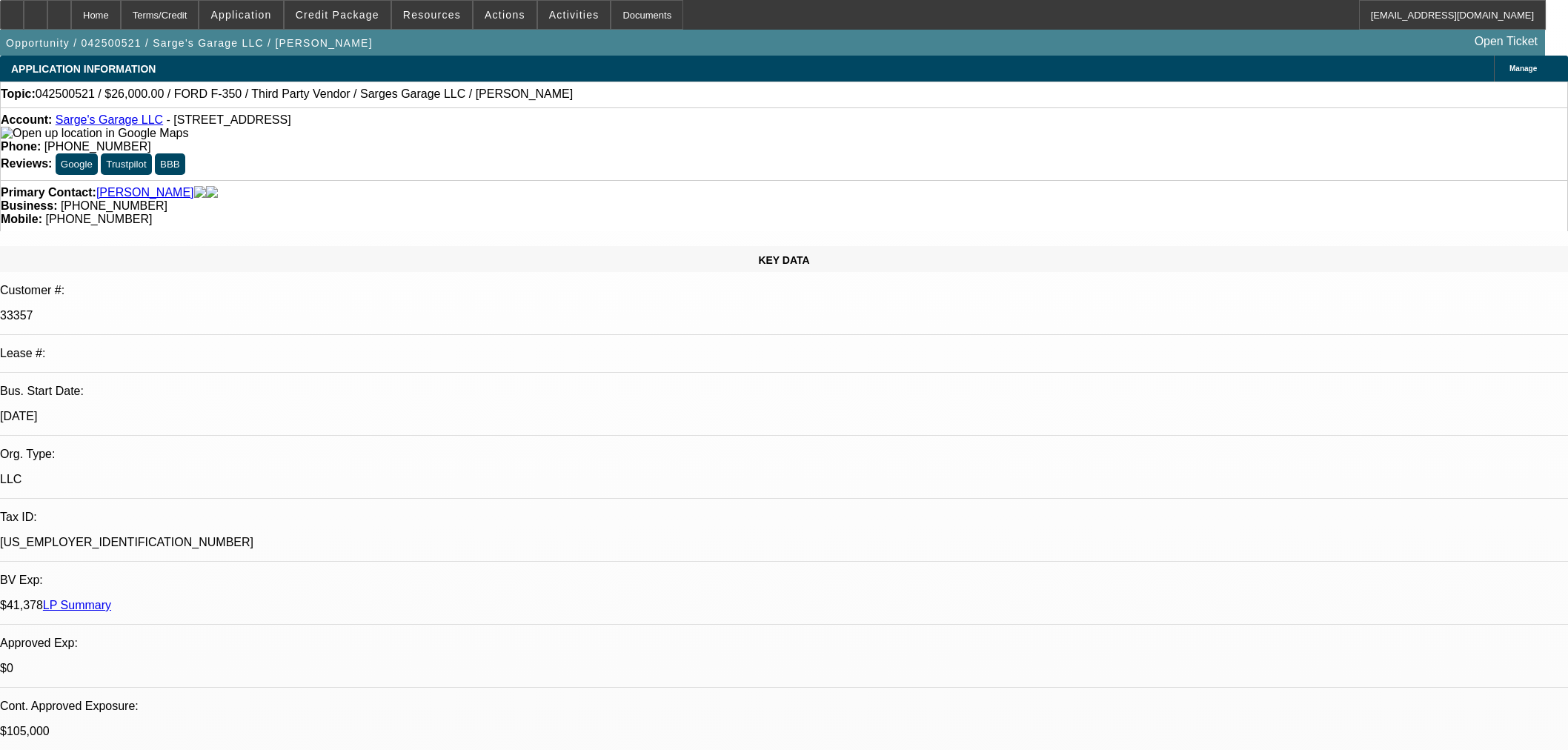
select select "0"
select select "2"
select select "0"
select select "6"
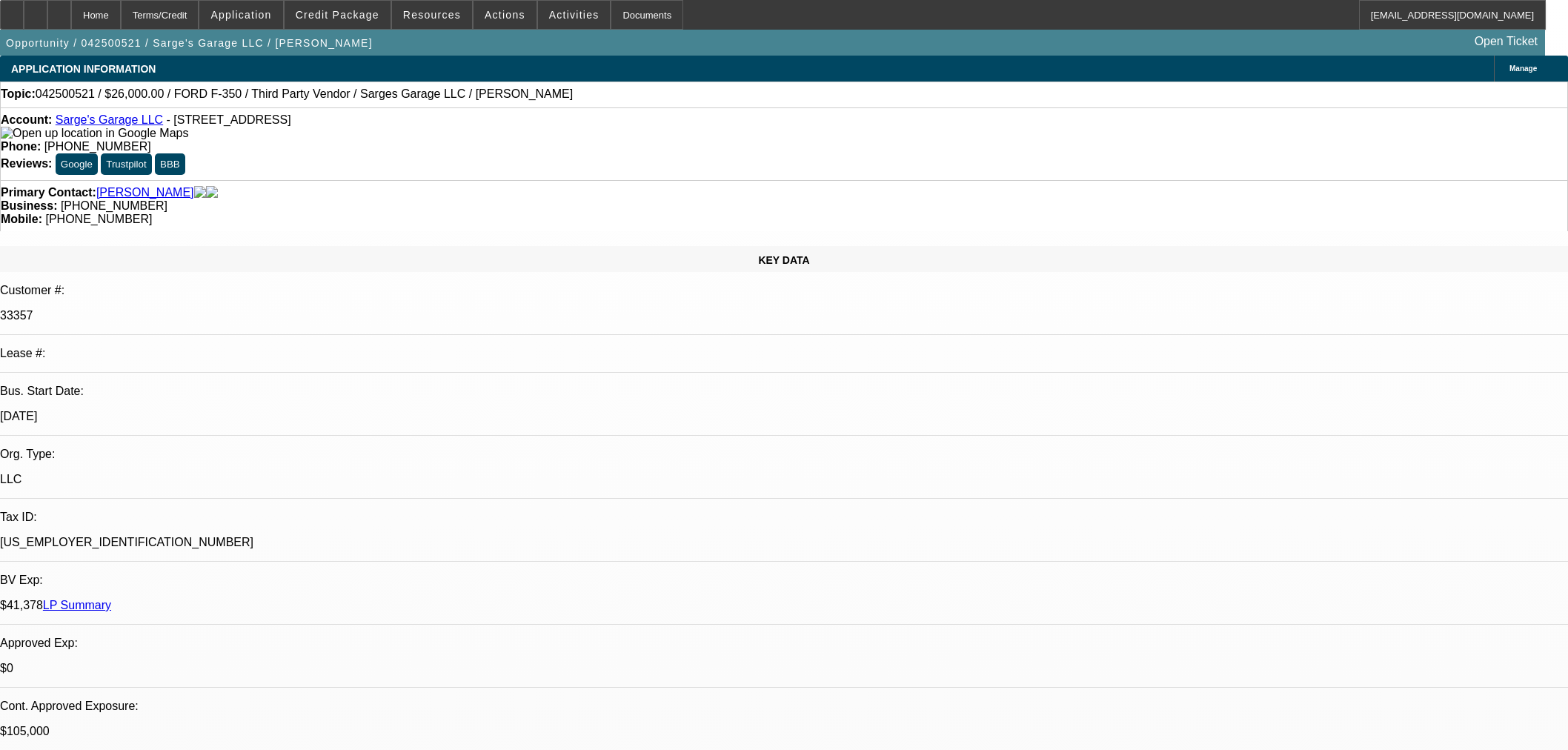
select select "0"
select select "3"
select select "0"
select select "6"
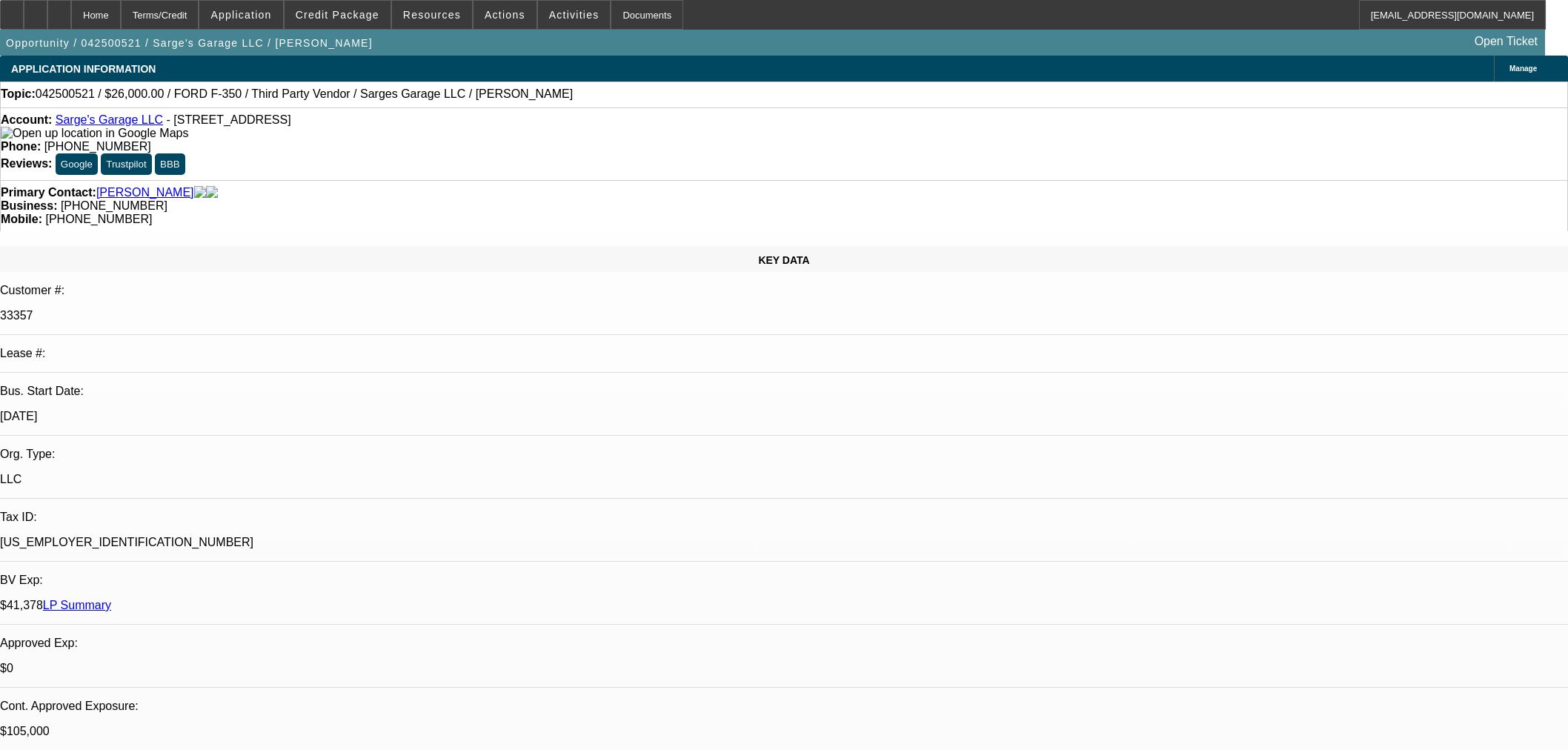
select select "0"
select select "6"
select select "0"
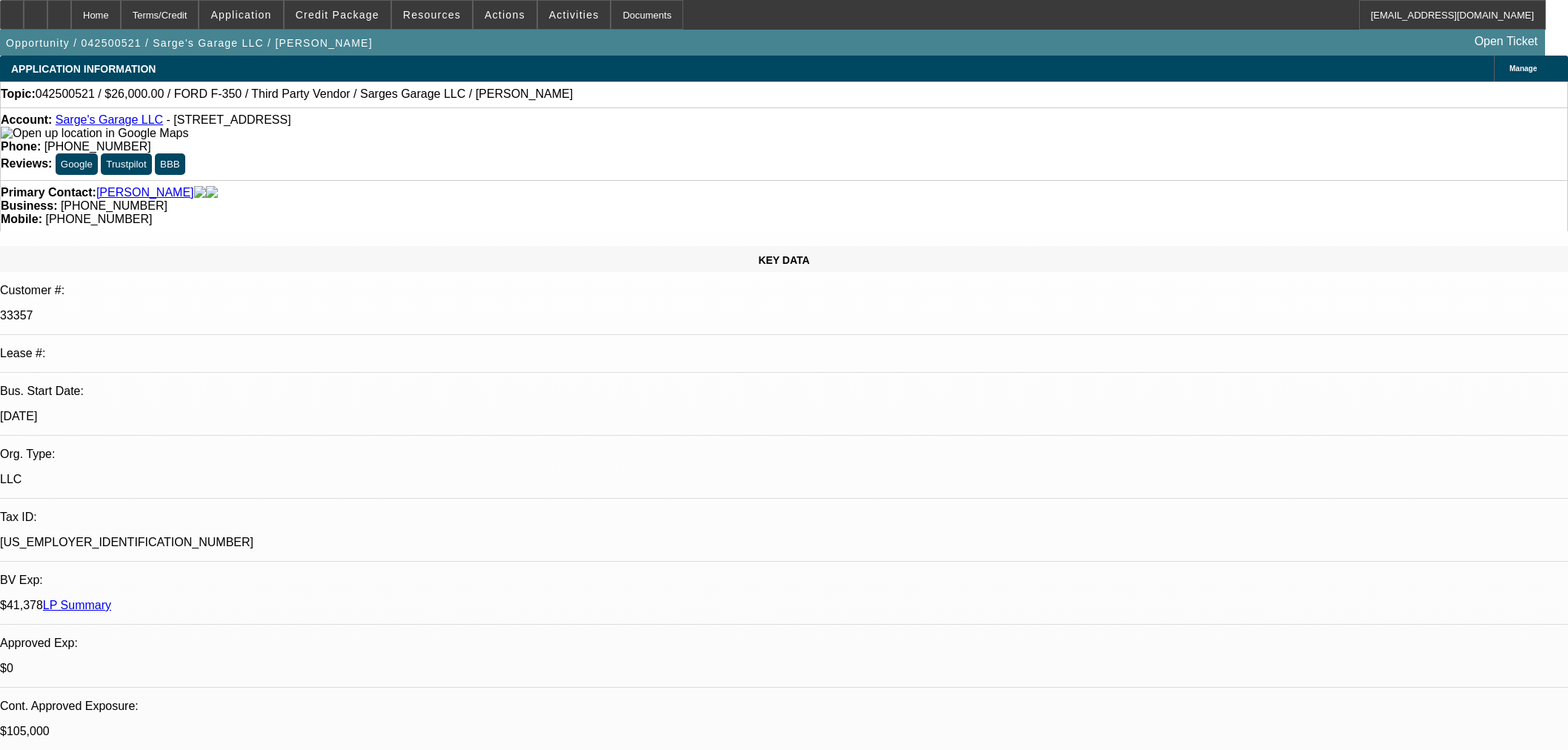
select select "0"
select select "3"
select select "0"
select select "6"
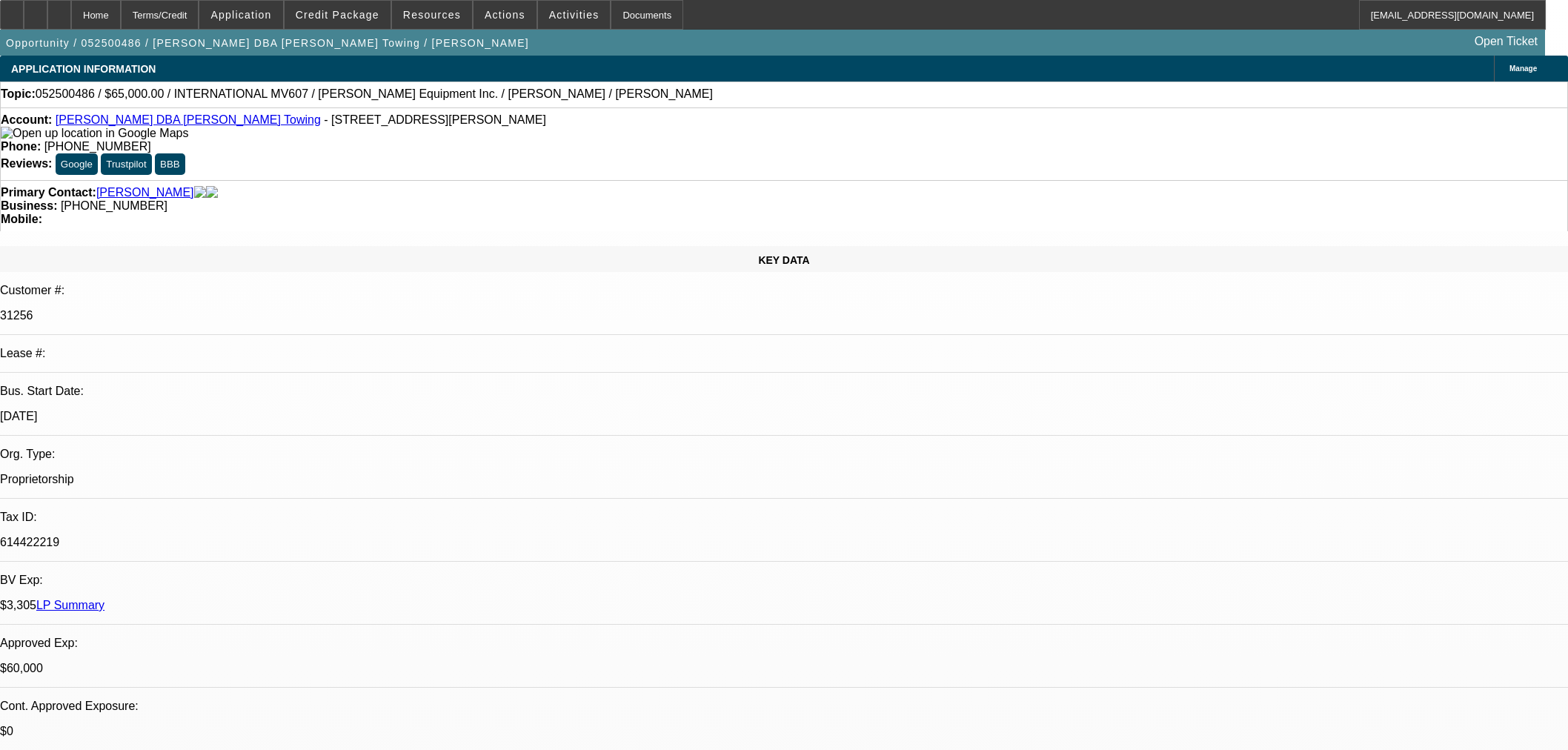
select select "0"
select select "3"
select select "0.1"
select select "4"
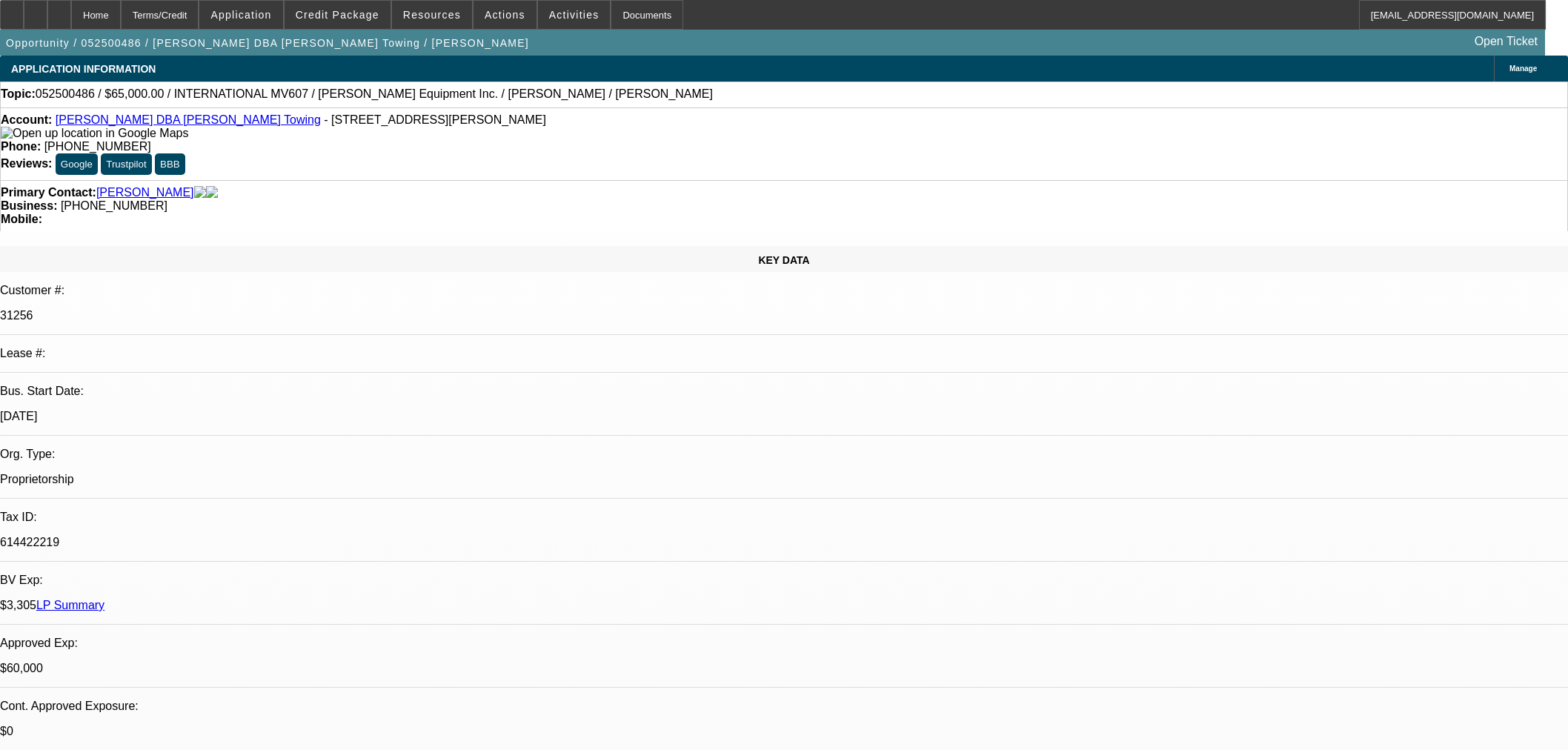
select select "0"
select select "2"
select select "0.1"
select select "4"
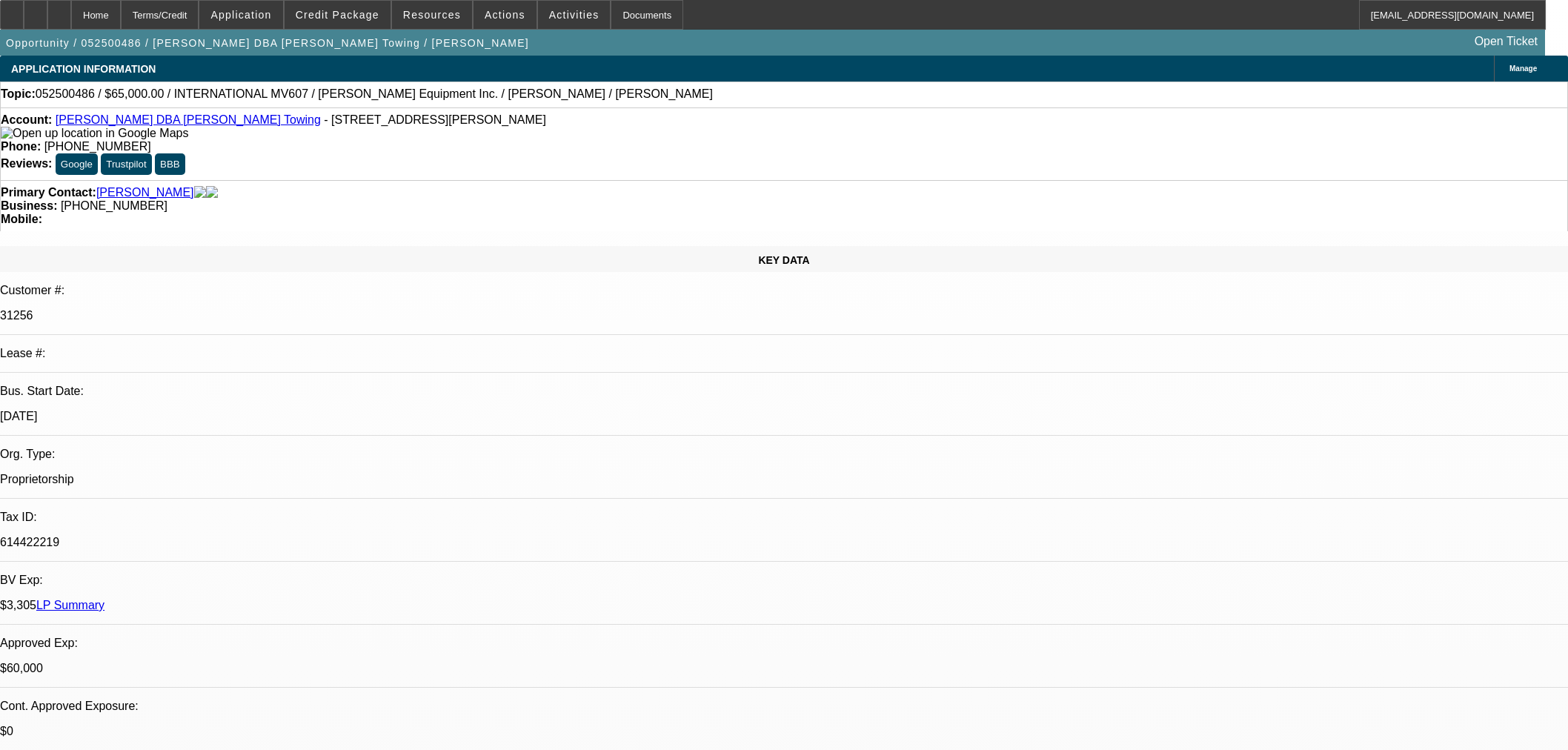
select select "0"
select select "2"
select select "0.1"
select select "4"
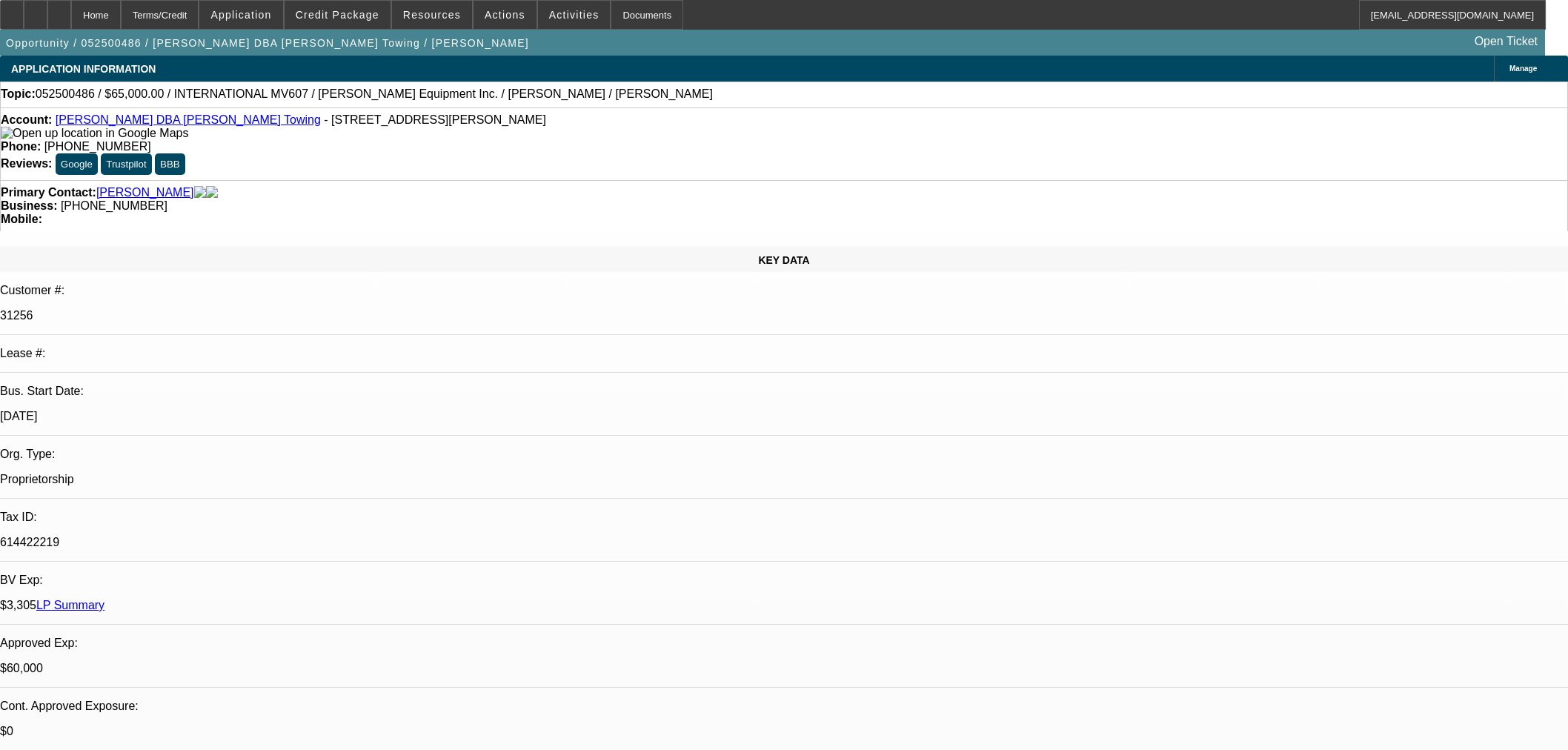
select select "0"
select select "3"
select select "0.1"
select select "4"
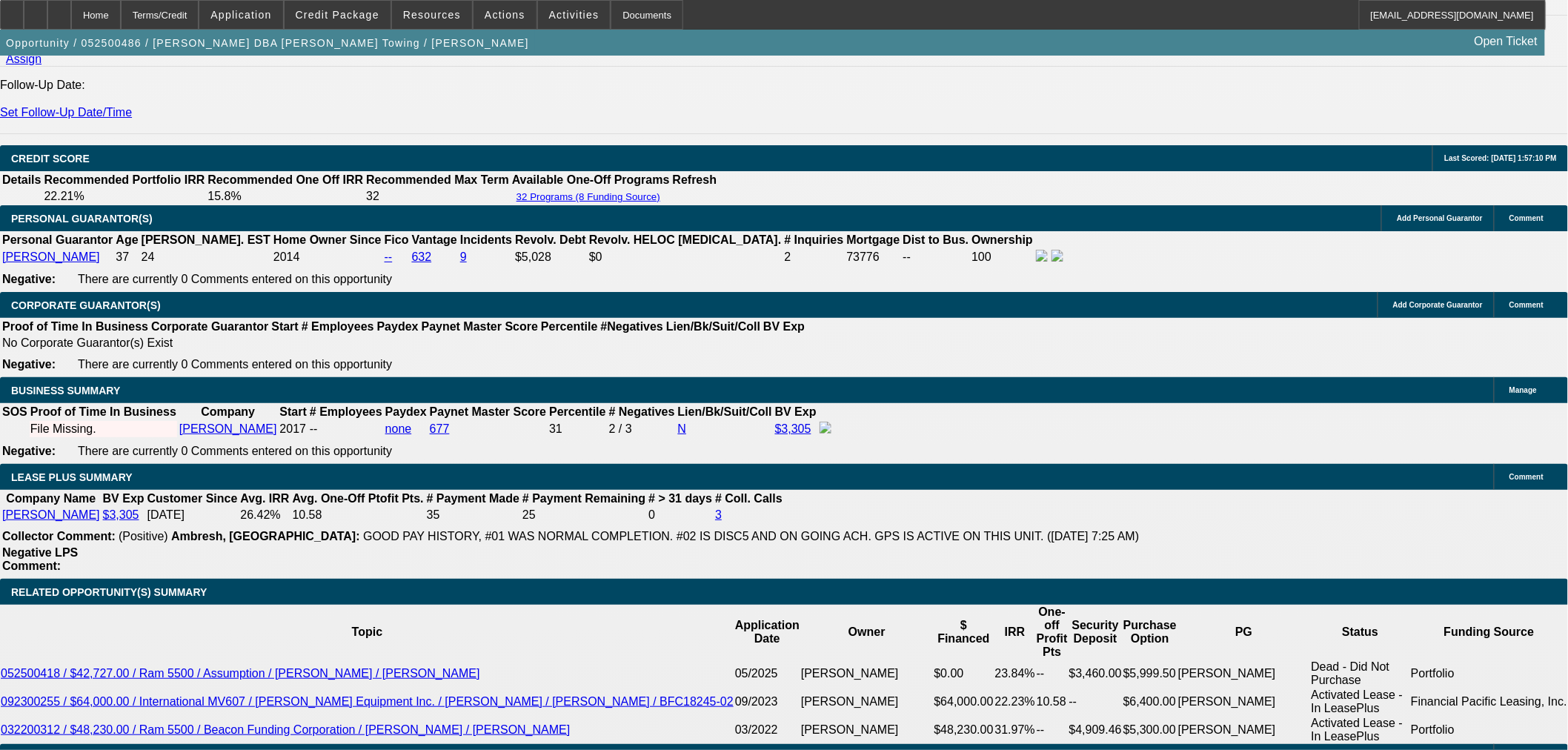
scroll to position [2141, 0]
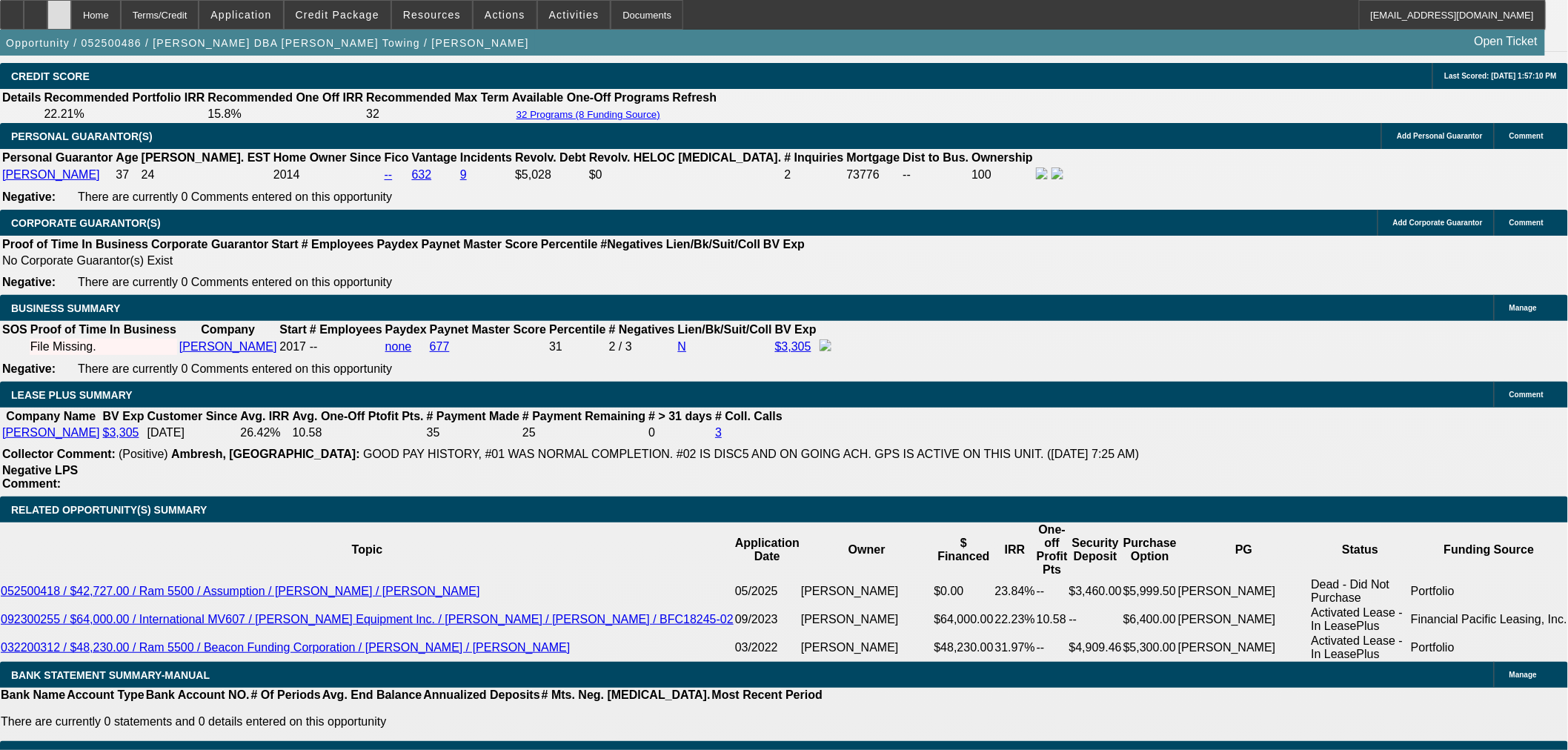
click at [71, 9] on div at bounding box center [60, 15] width 24 height 30
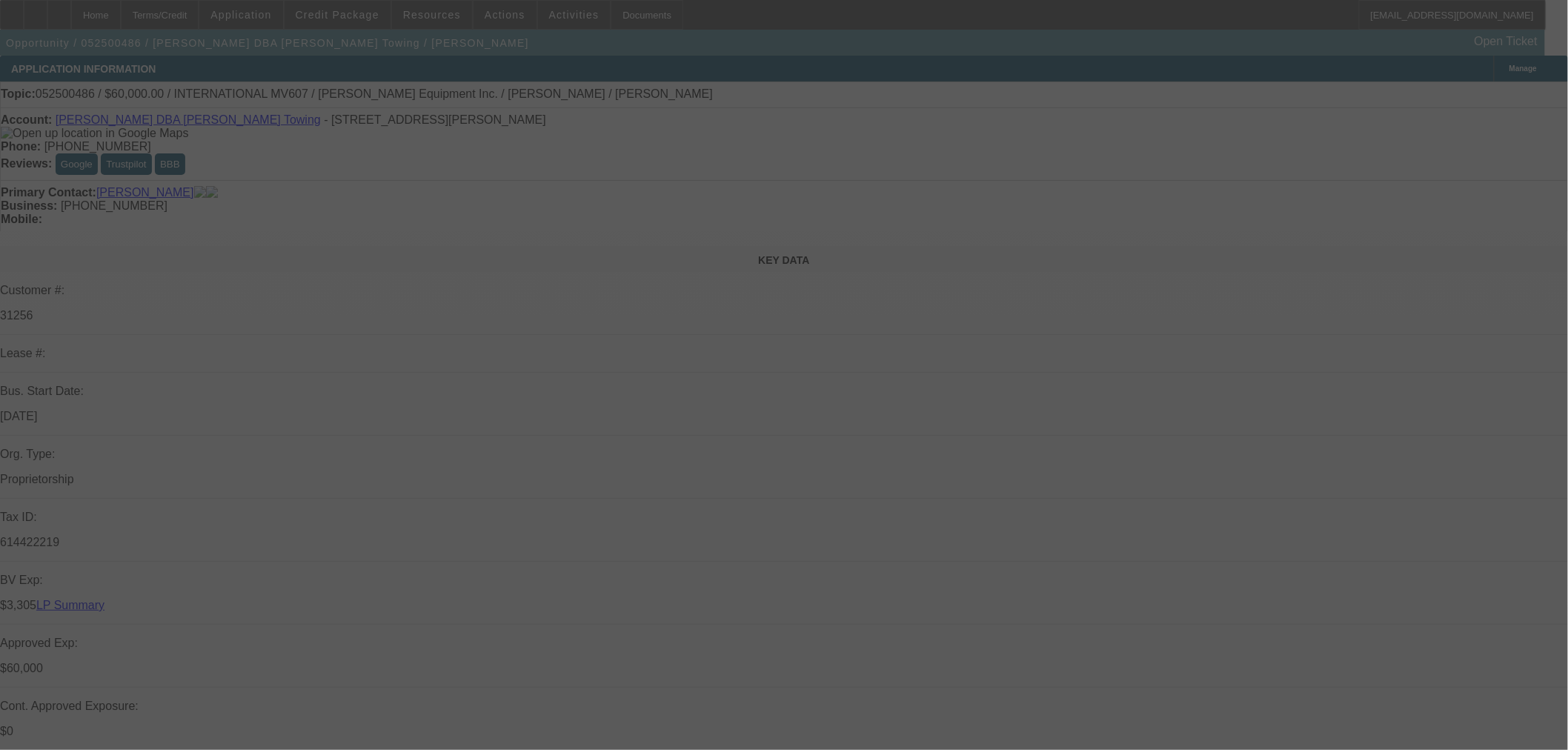
select select "0"
select select "3"
select select "0.1"
select select "4"
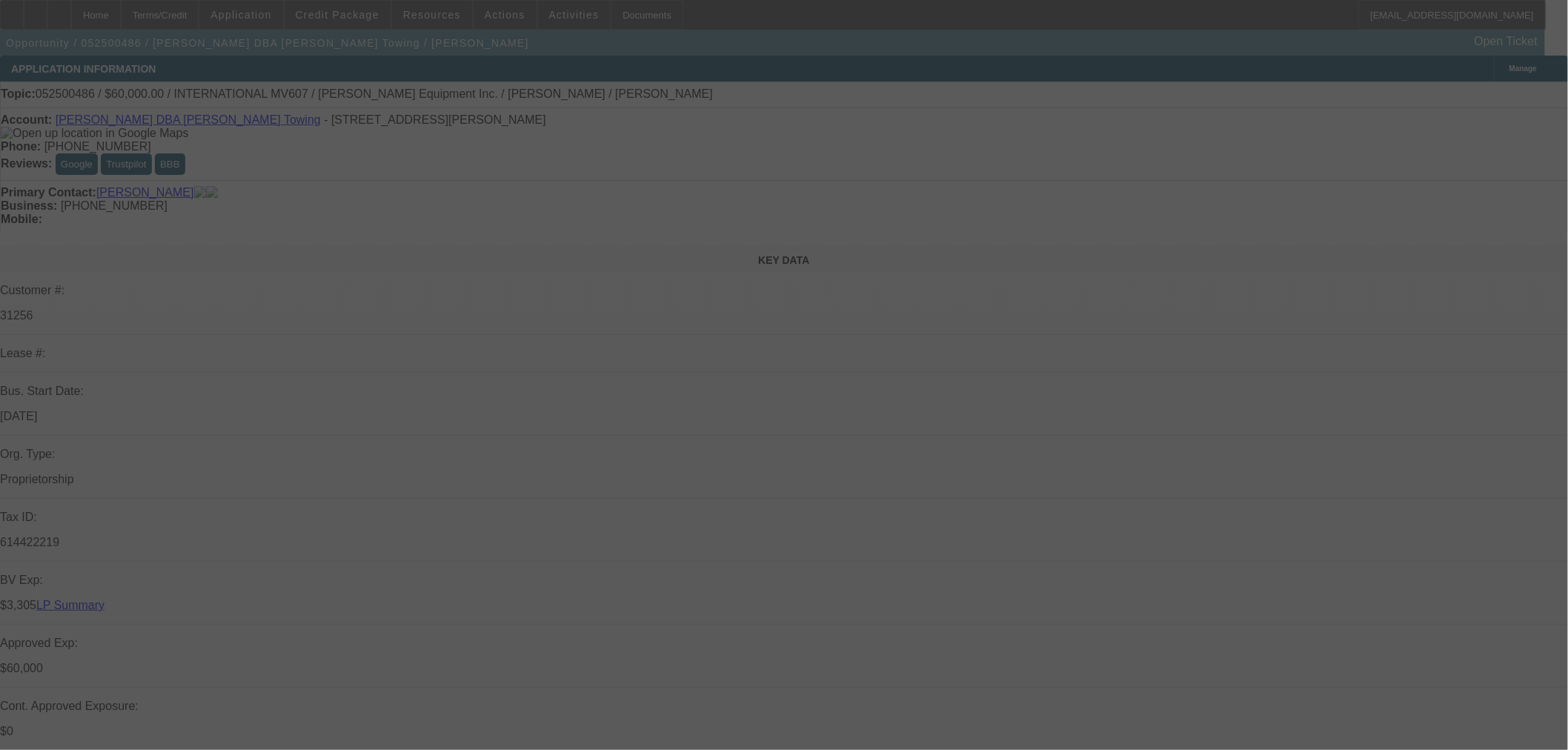
select select "0"
select select "2"
select select "0.1"
select select "4"
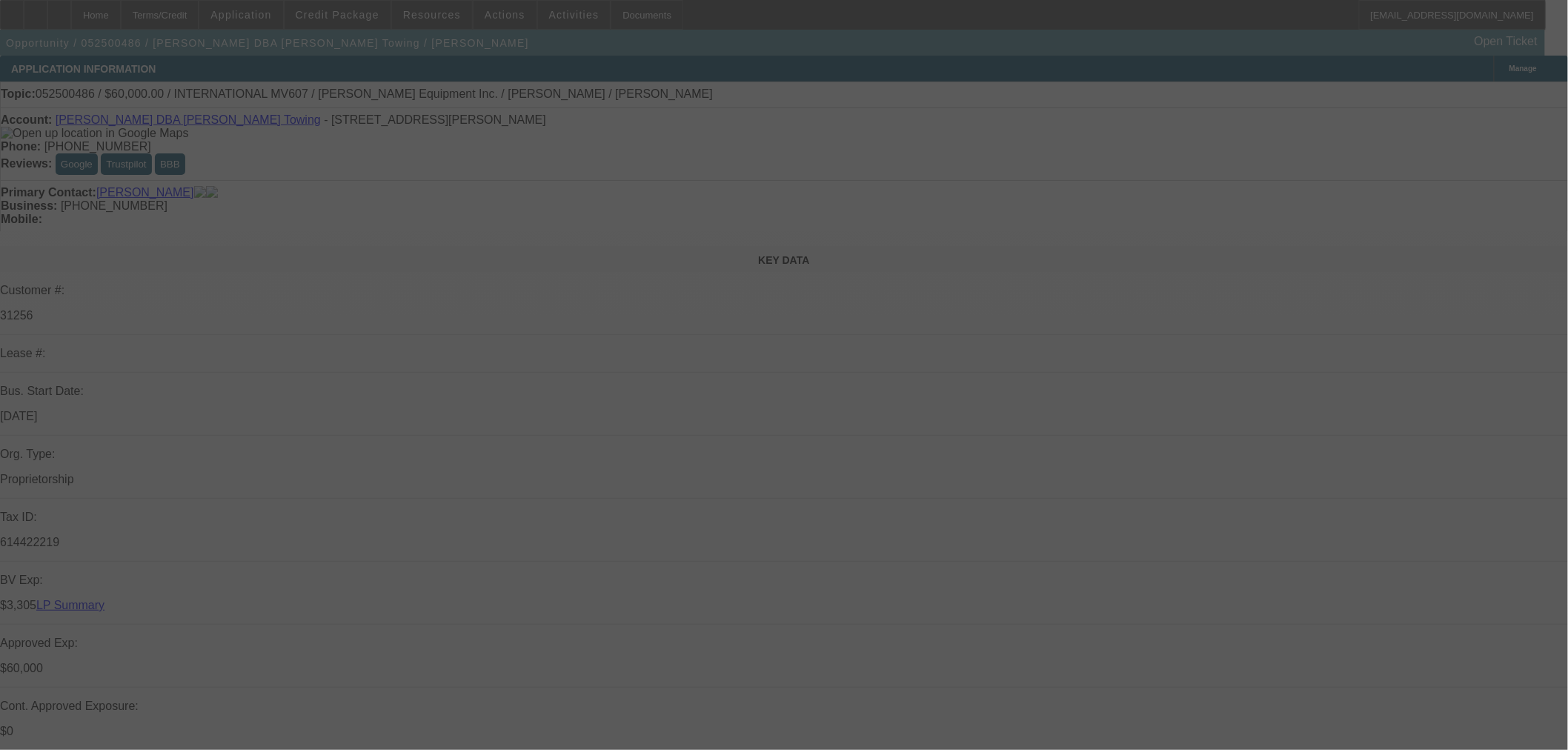
select select "0"
select select "2"
select select "0.1"
select select "4"
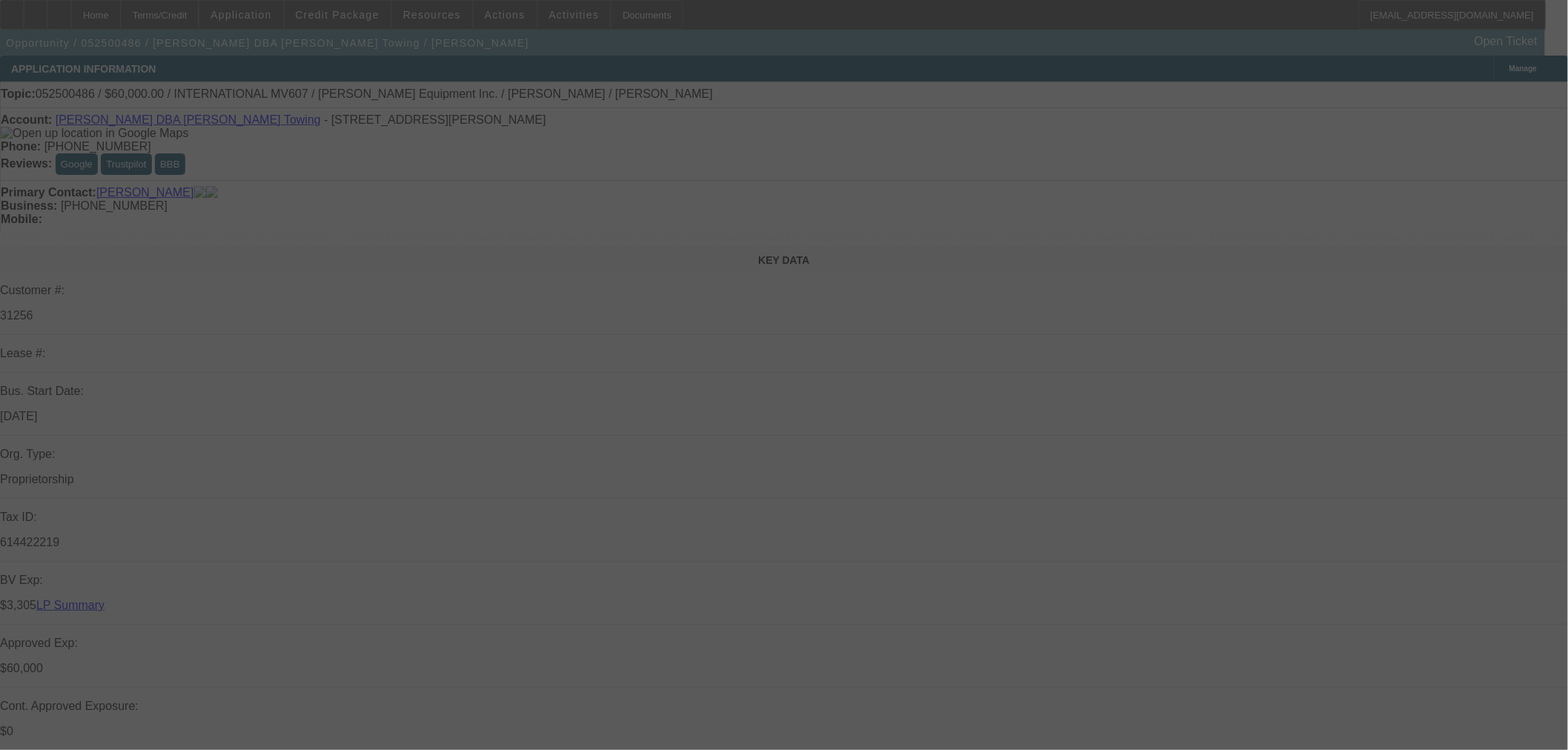
select select "0"
select select "3"
select select "0.1"
select select "4"
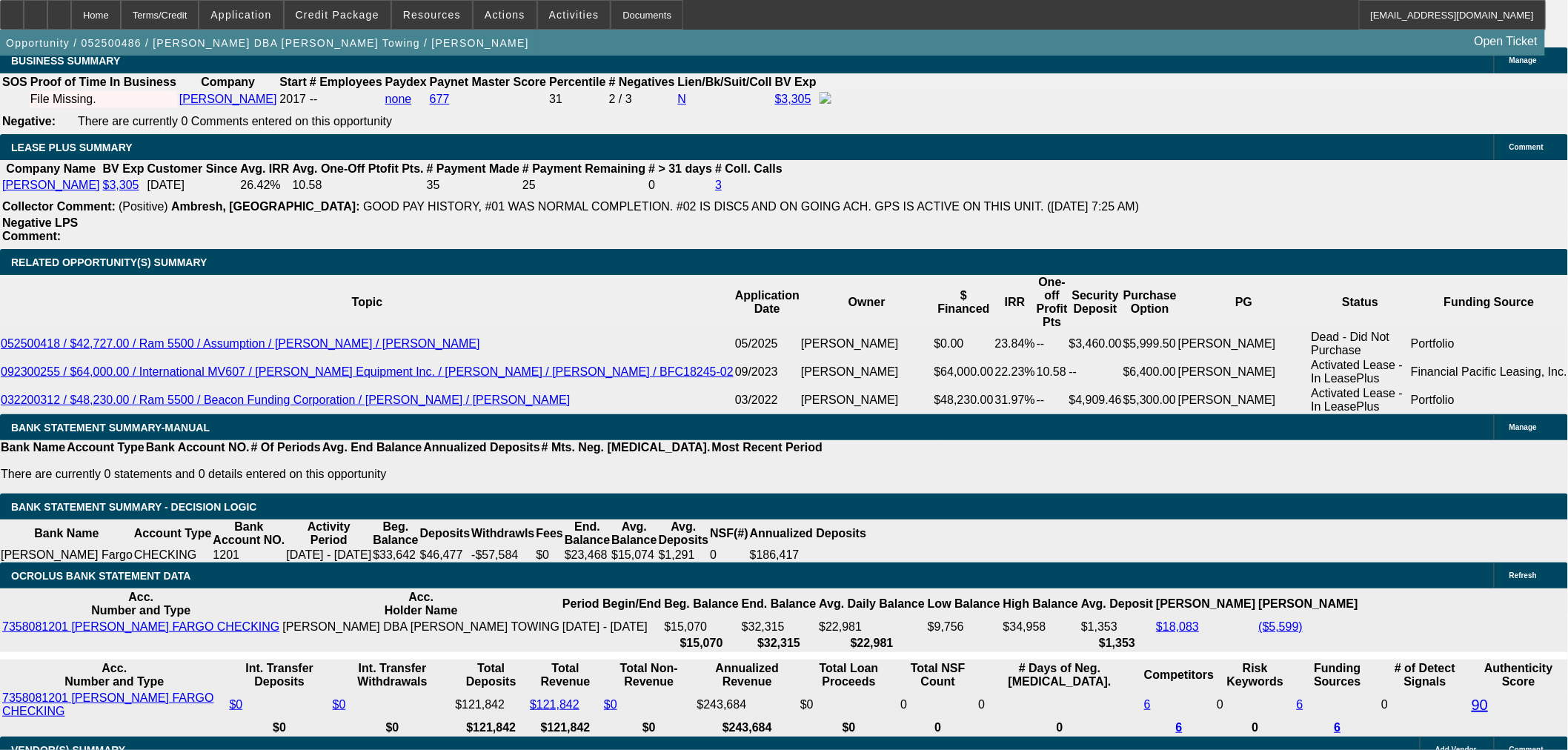
scroll to position [1976, 0]
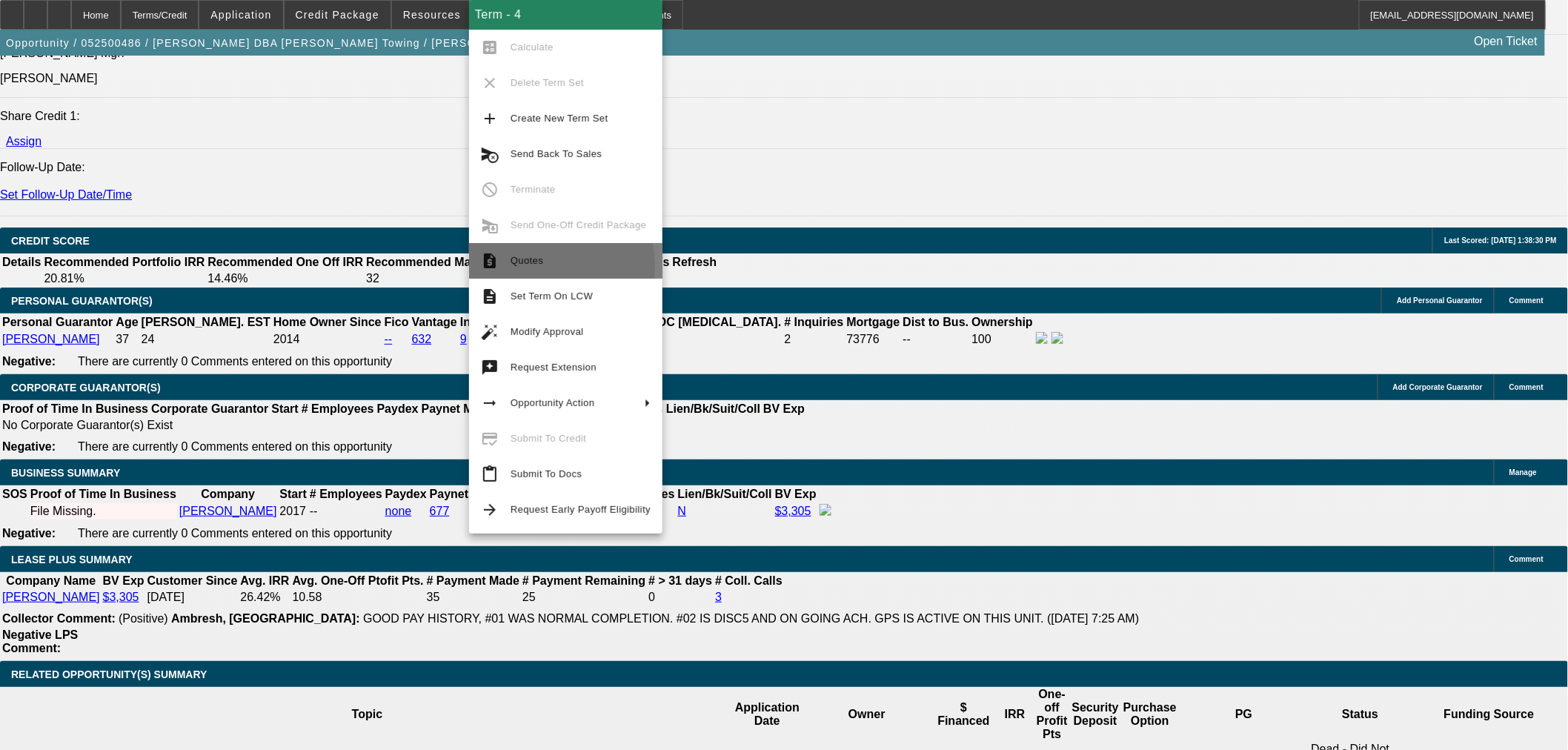
click at [524, 267] on span "Quotes" at bounding box center [581, 261] width 140 height 18
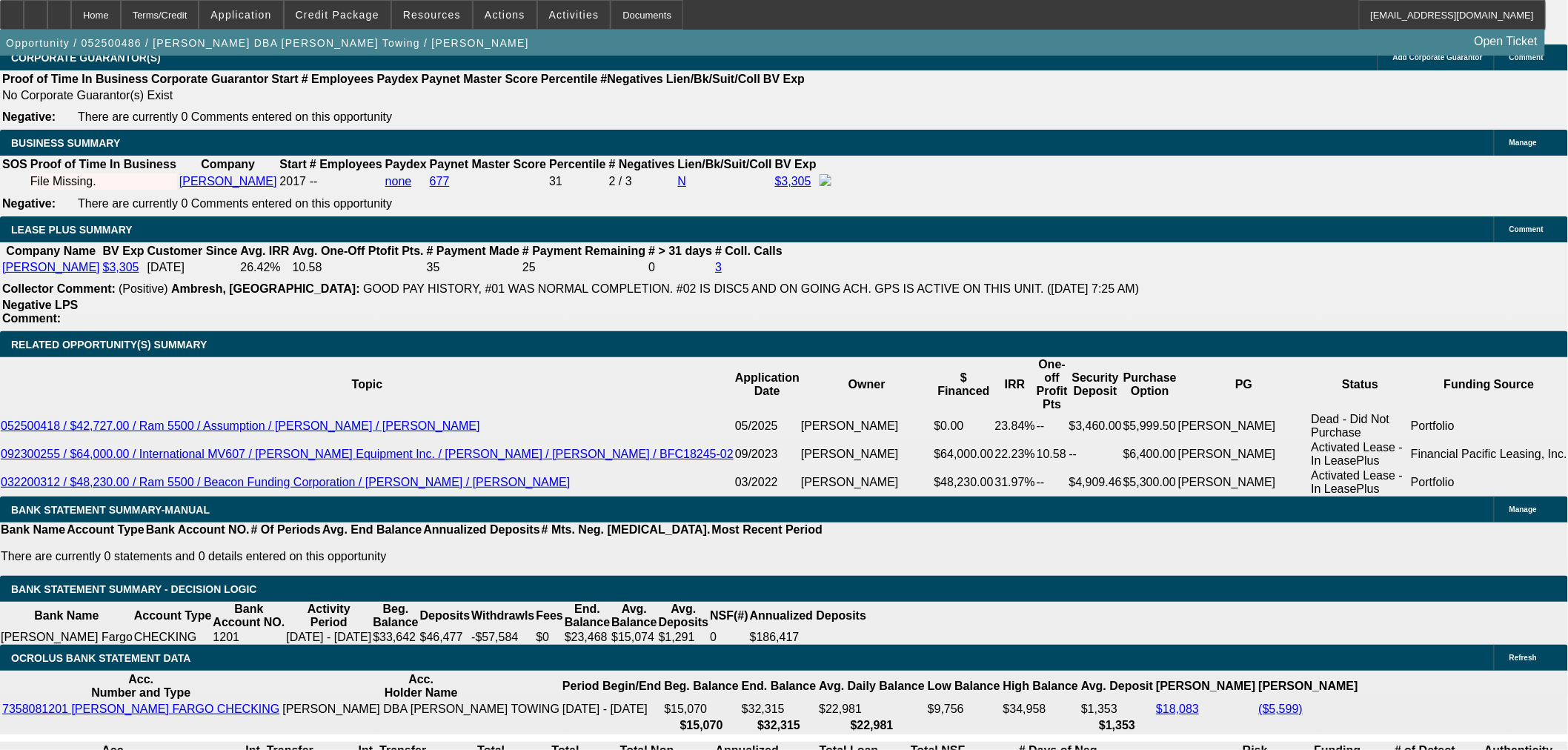
scroll to position [2058, 0]
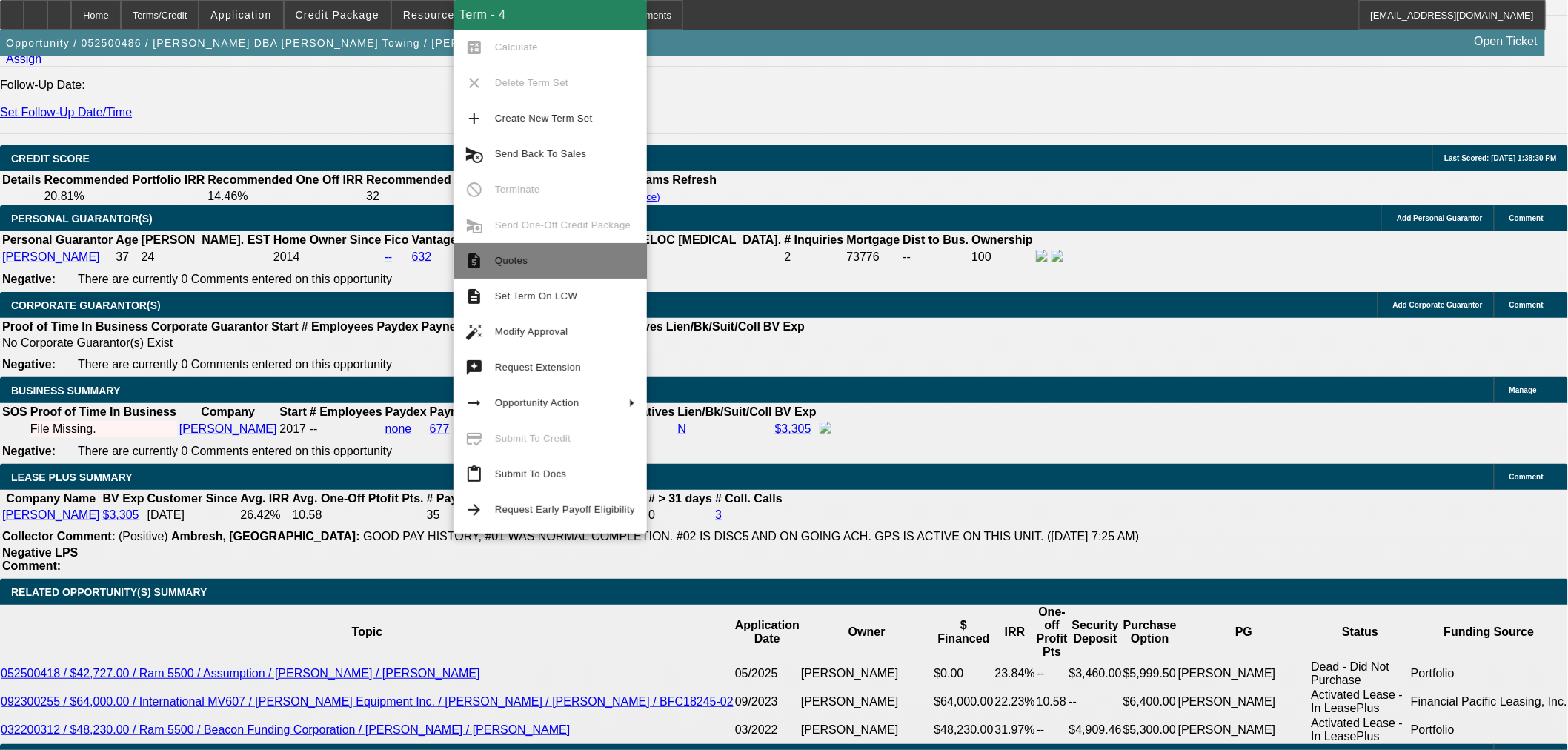
click at [531, 257] on span "Quotes" at bounding box center [565, 261] width 140 height 18
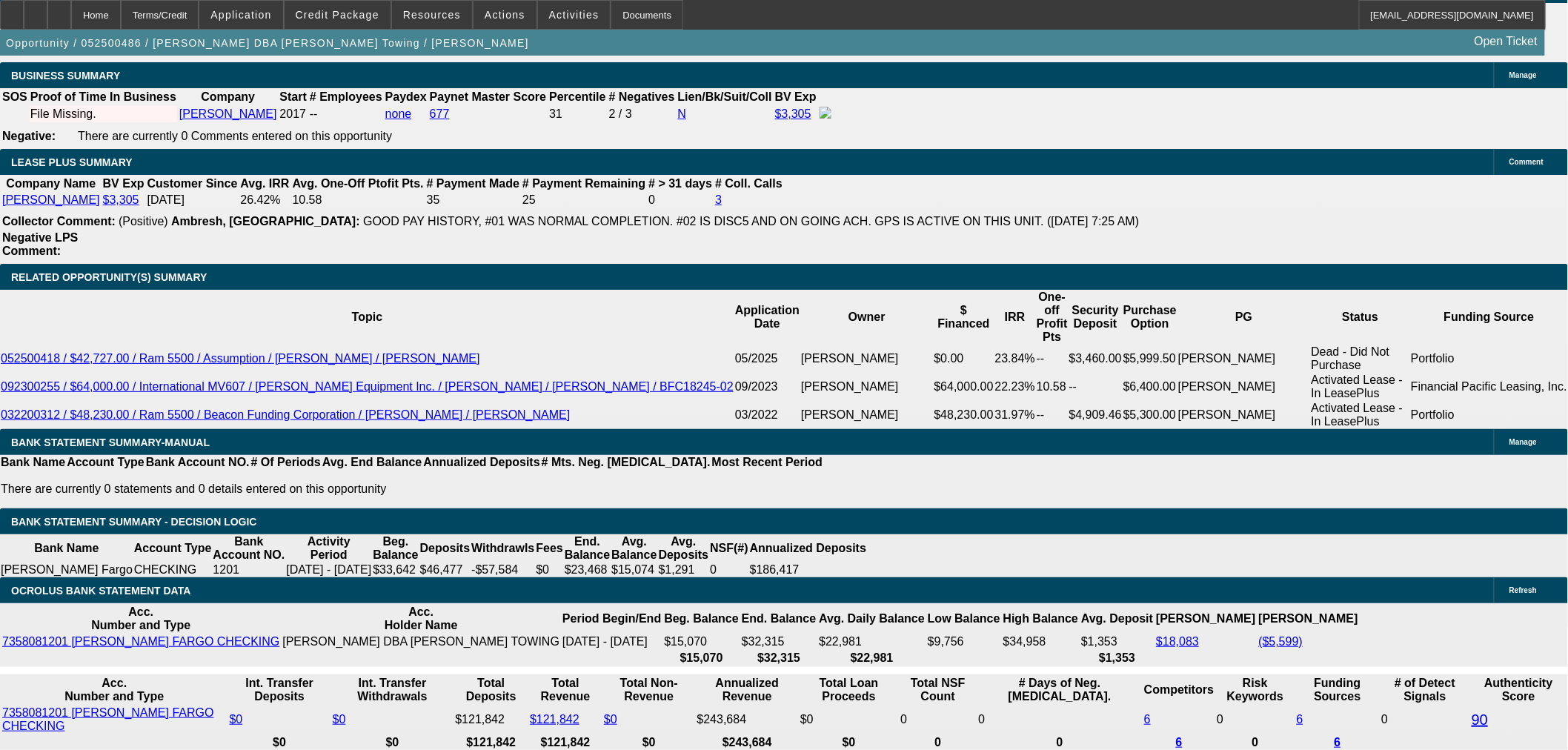
scroll to position [2470, 0]
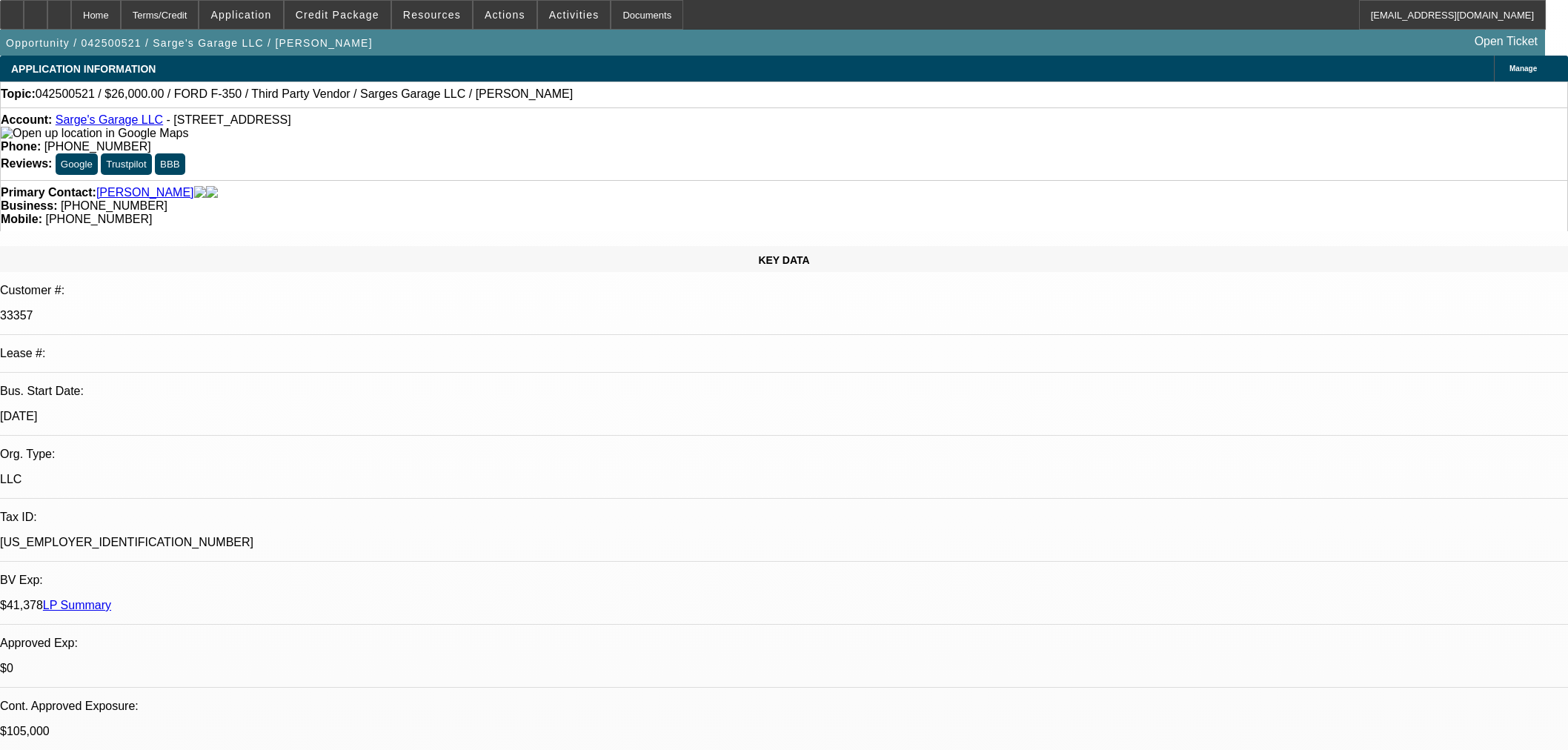
select select "0"
select select "2"
select select "0"
select select "6"
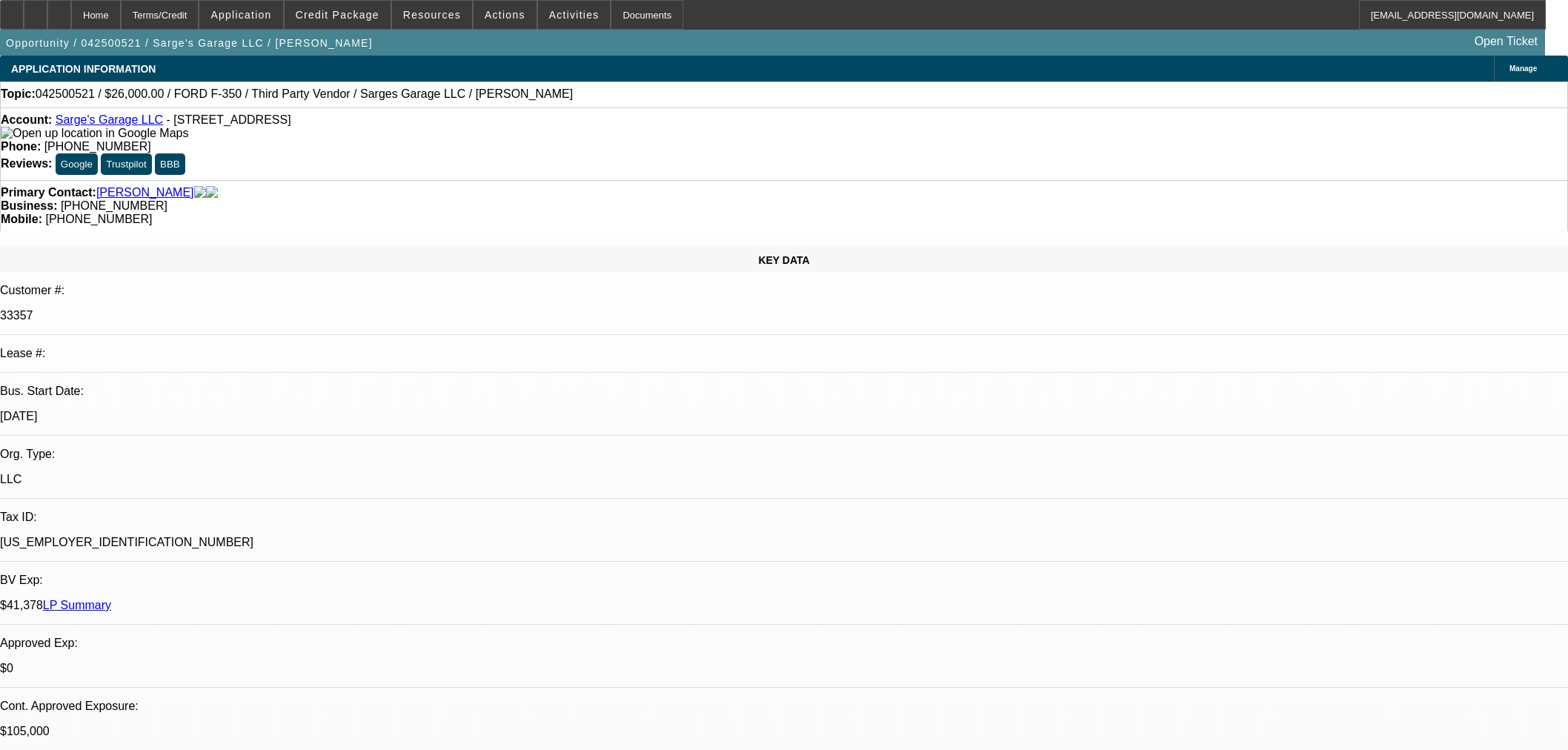
select select "0"
select select "3"
select select "0"
select select "6"
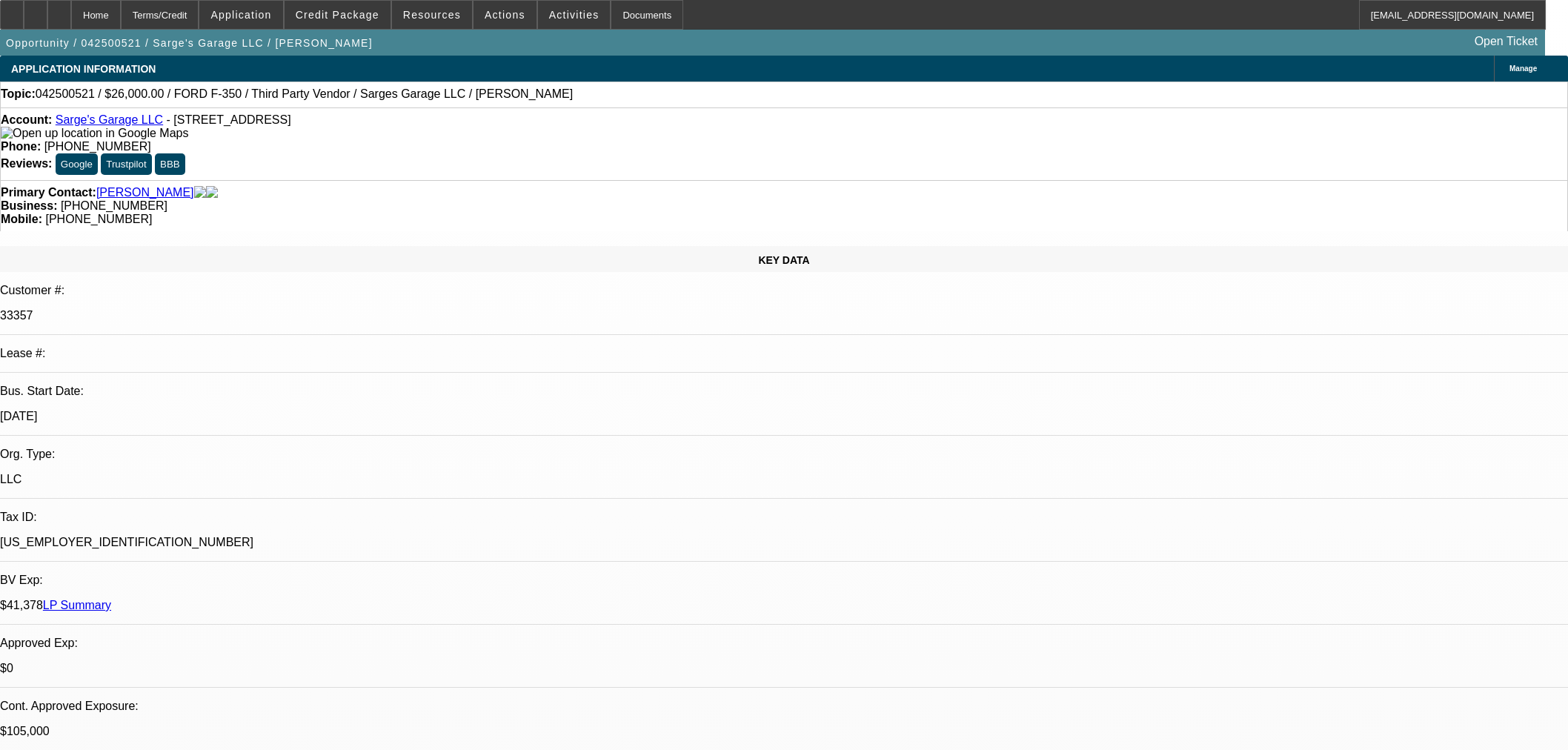
select select "0"
select select "6"
select select "0"
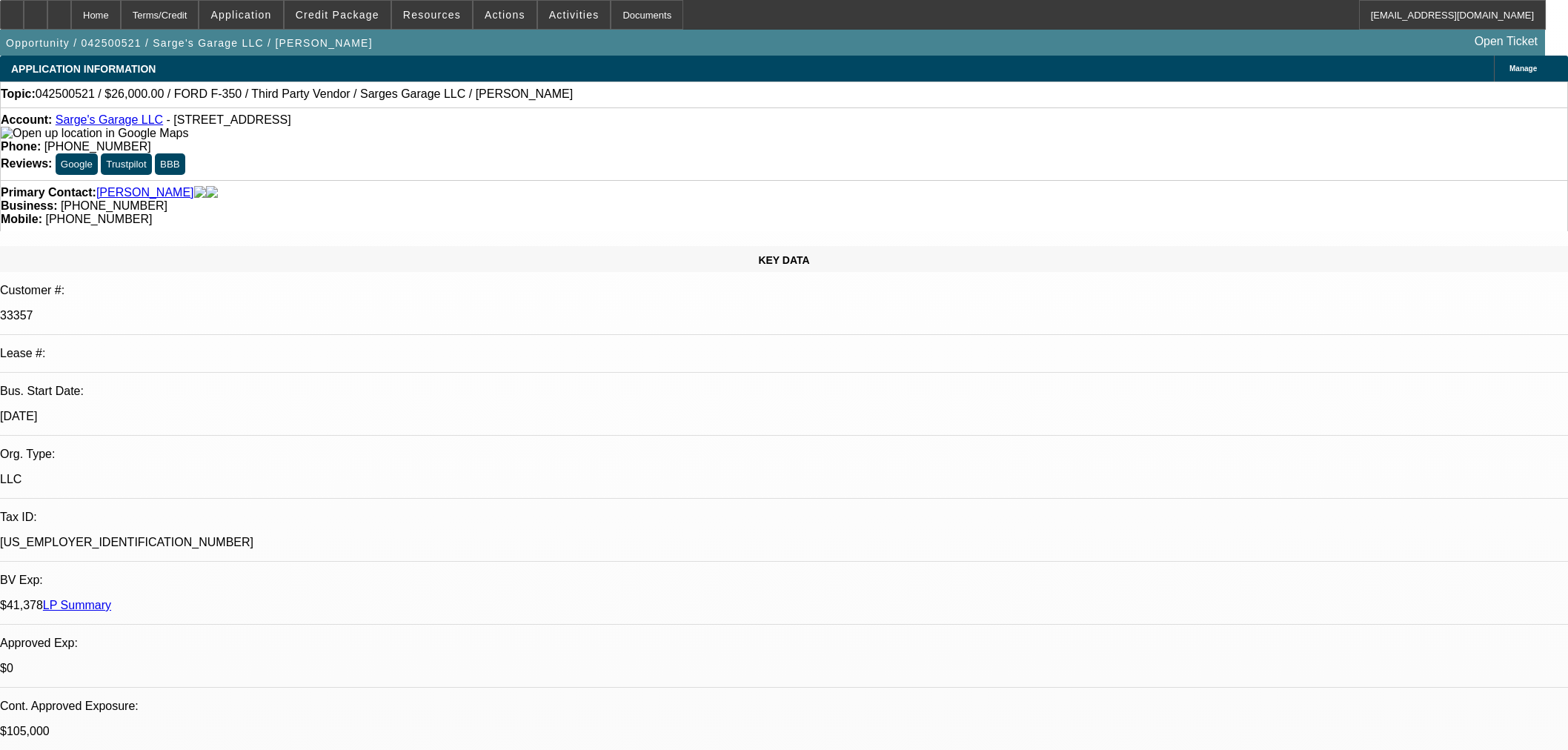
select select "0"
select select "3"
select select "0"
select select "6"
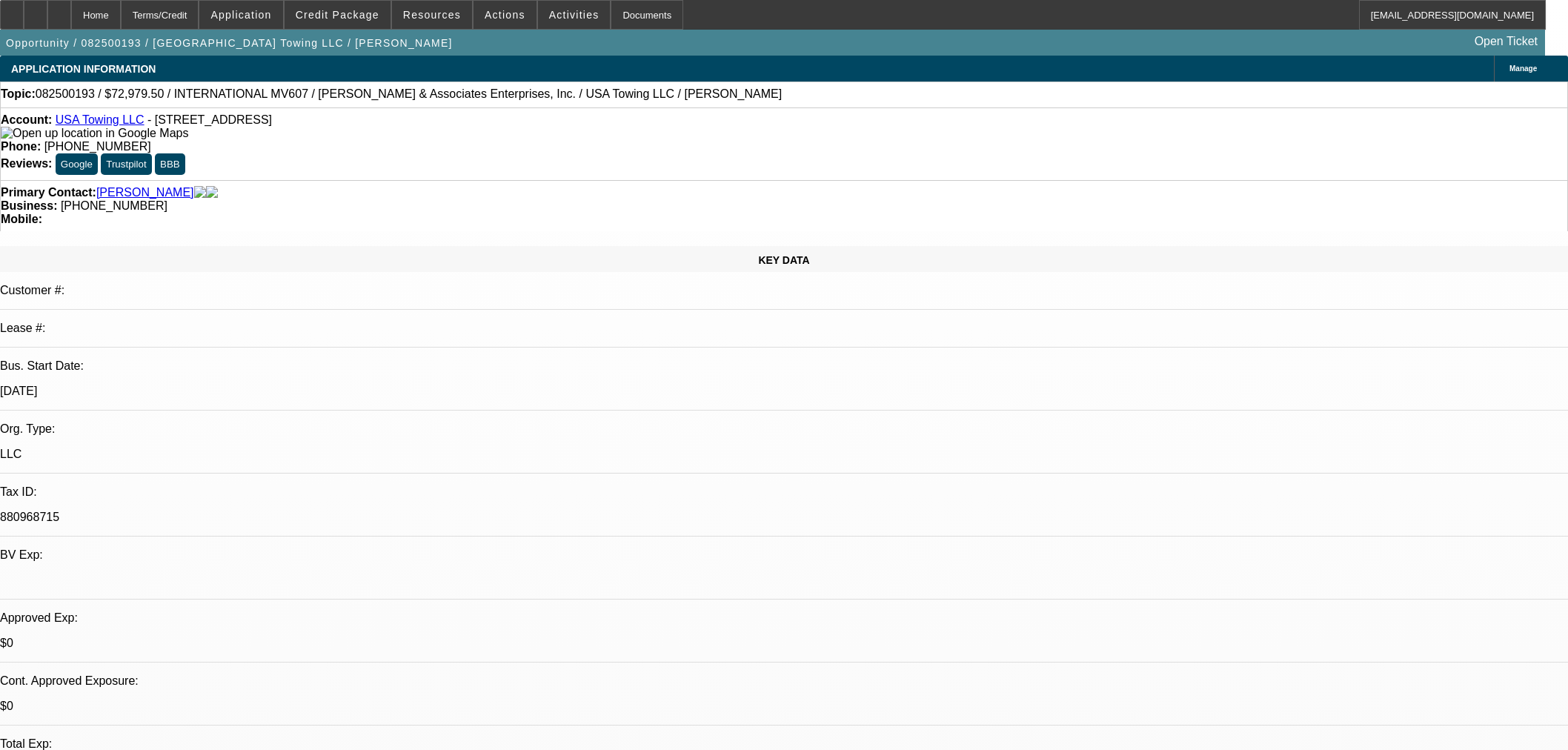
select select "0"
select select "2"
select select "0"
select select "6"
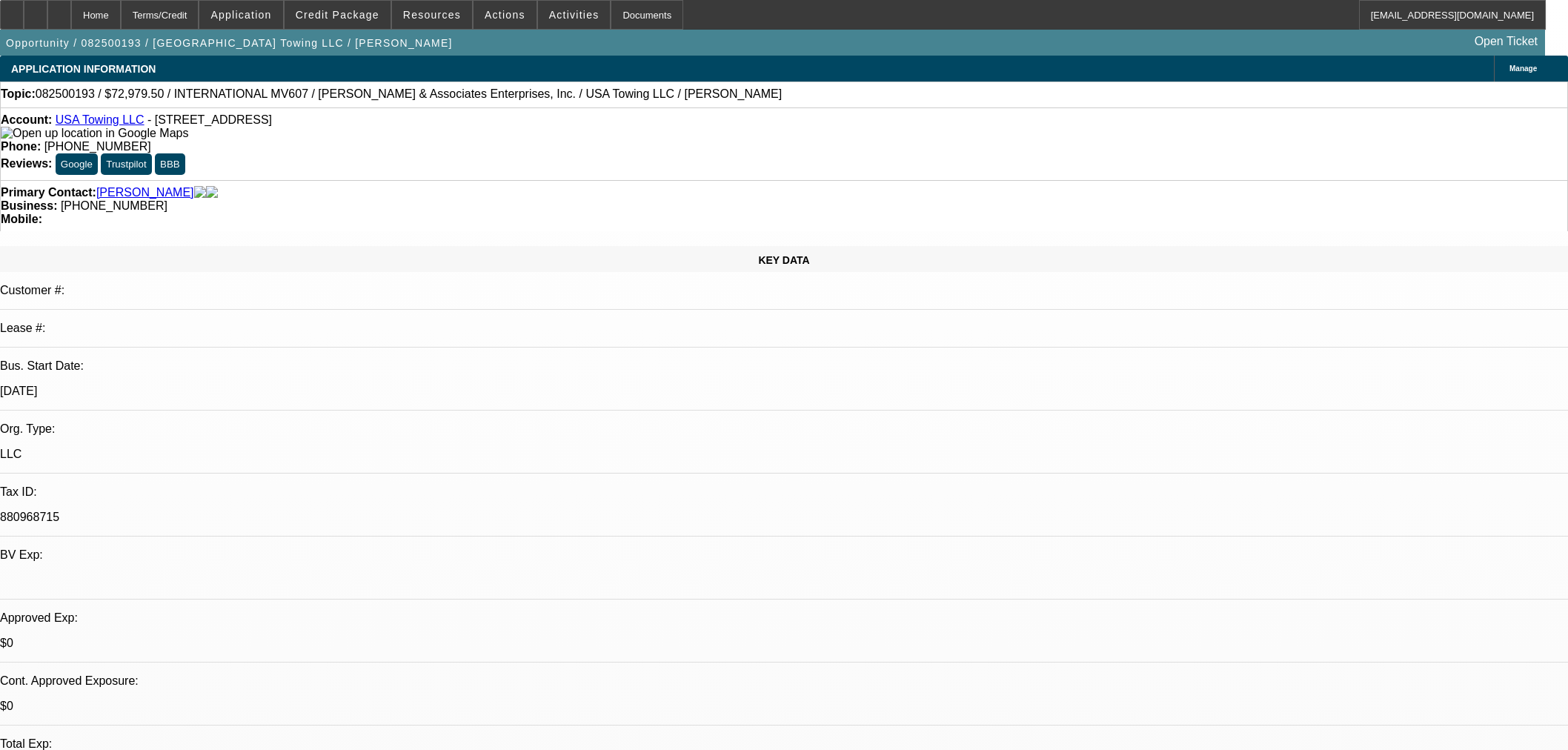
select select "0"
select select "2"
select select "0"
select select "6"
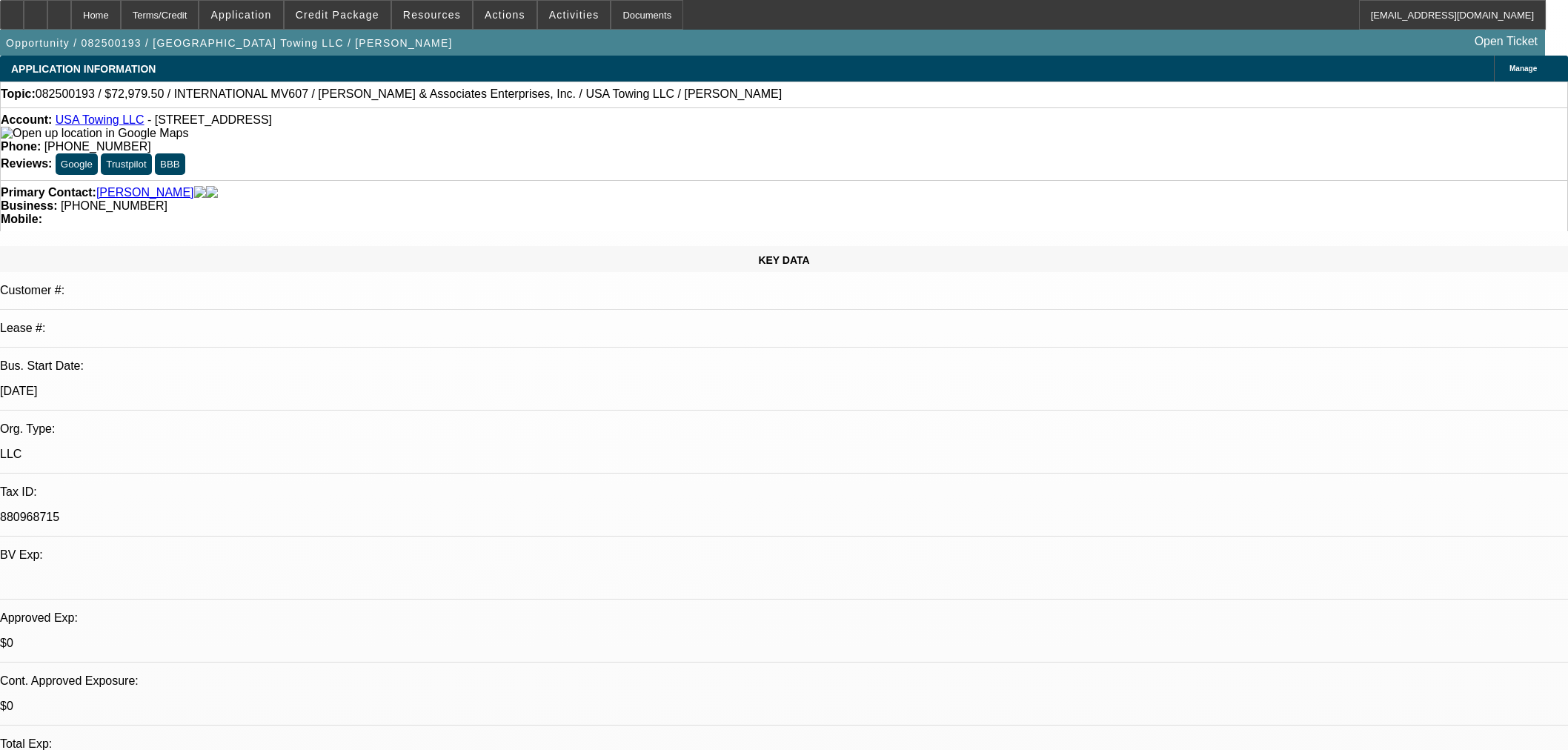
select select "0.1"
select select "0"
select select "2"
select select "0"
select select "6"
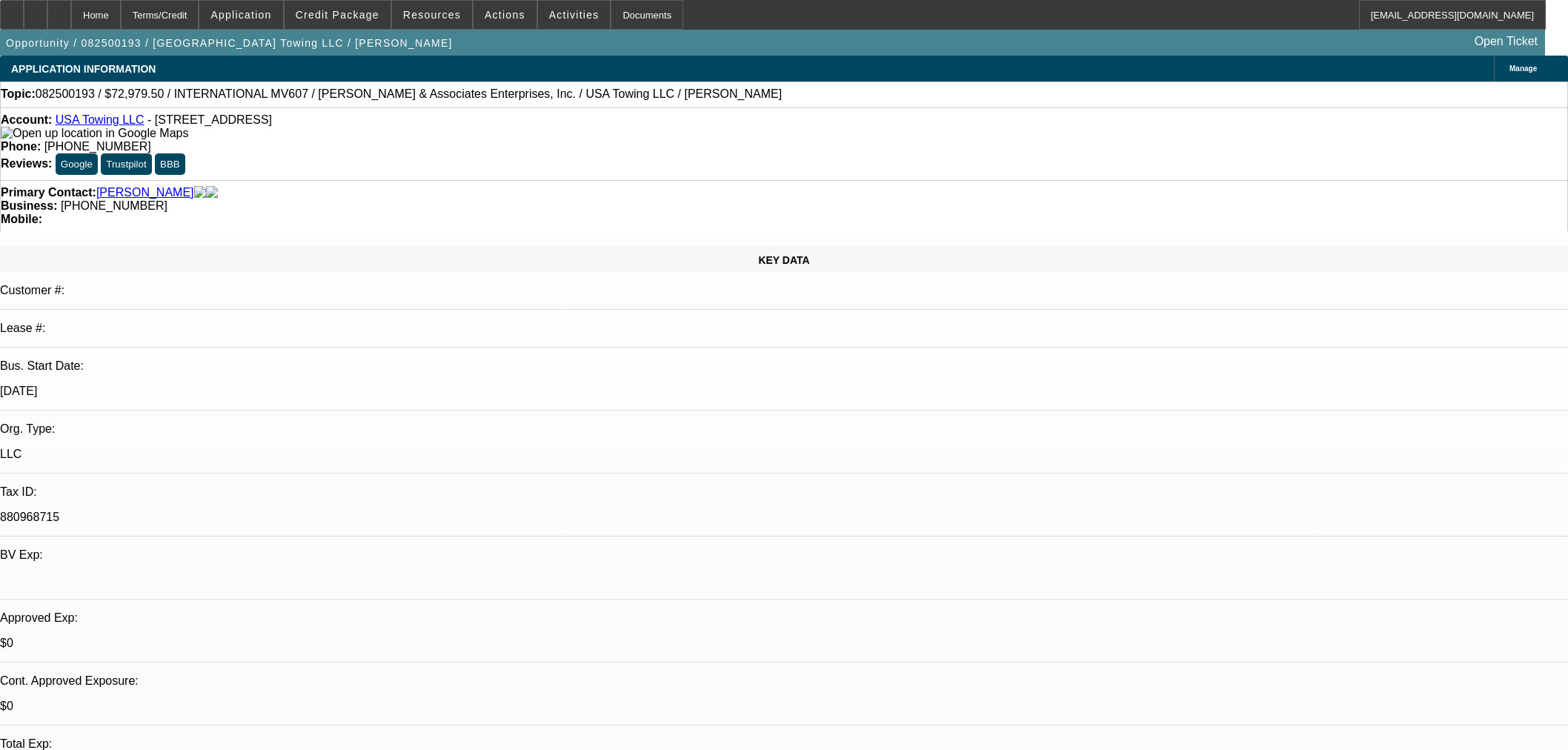
select select "0.1"
select select "0"
select select "2"
select select "0"
select select "6"
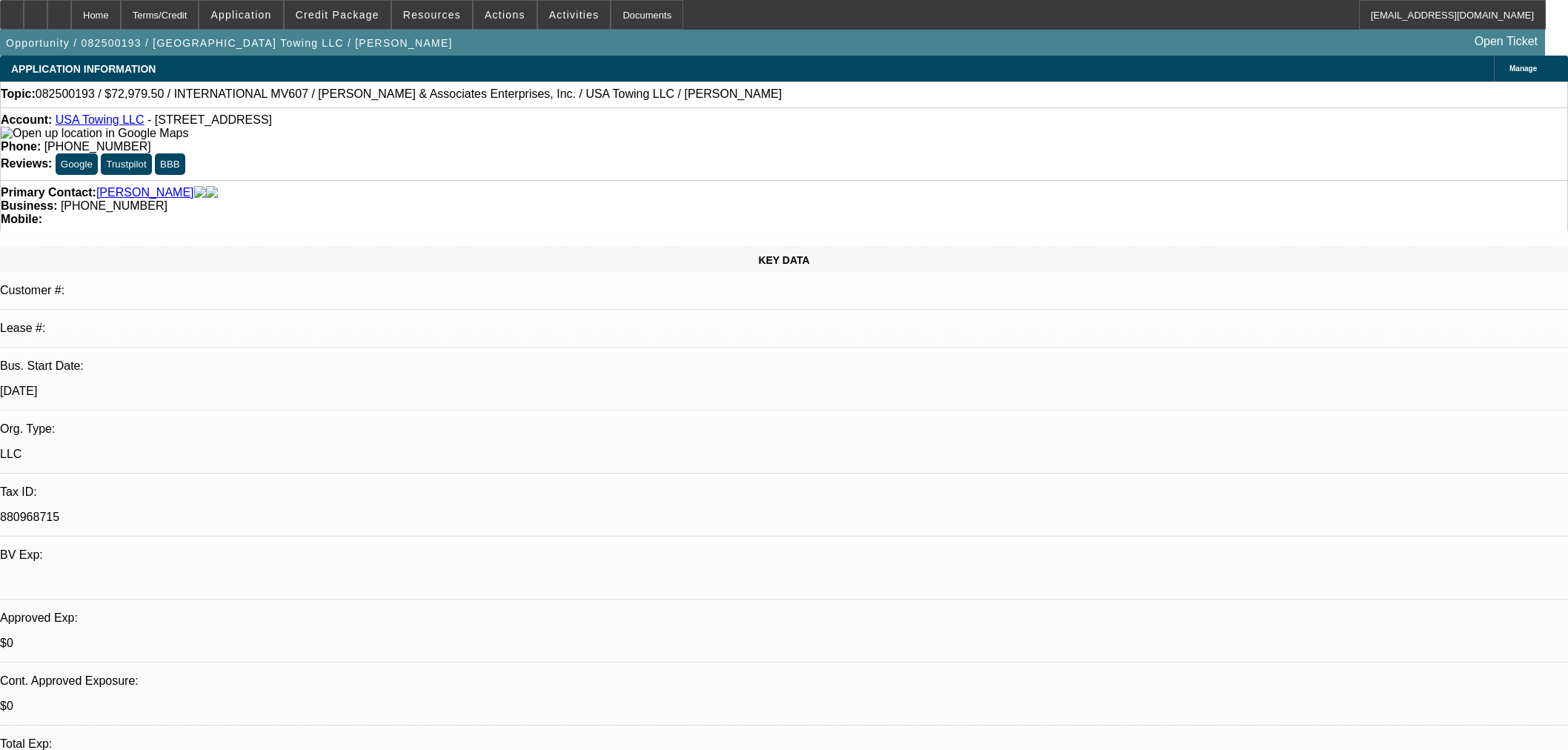
scroll to position [1976, 0]
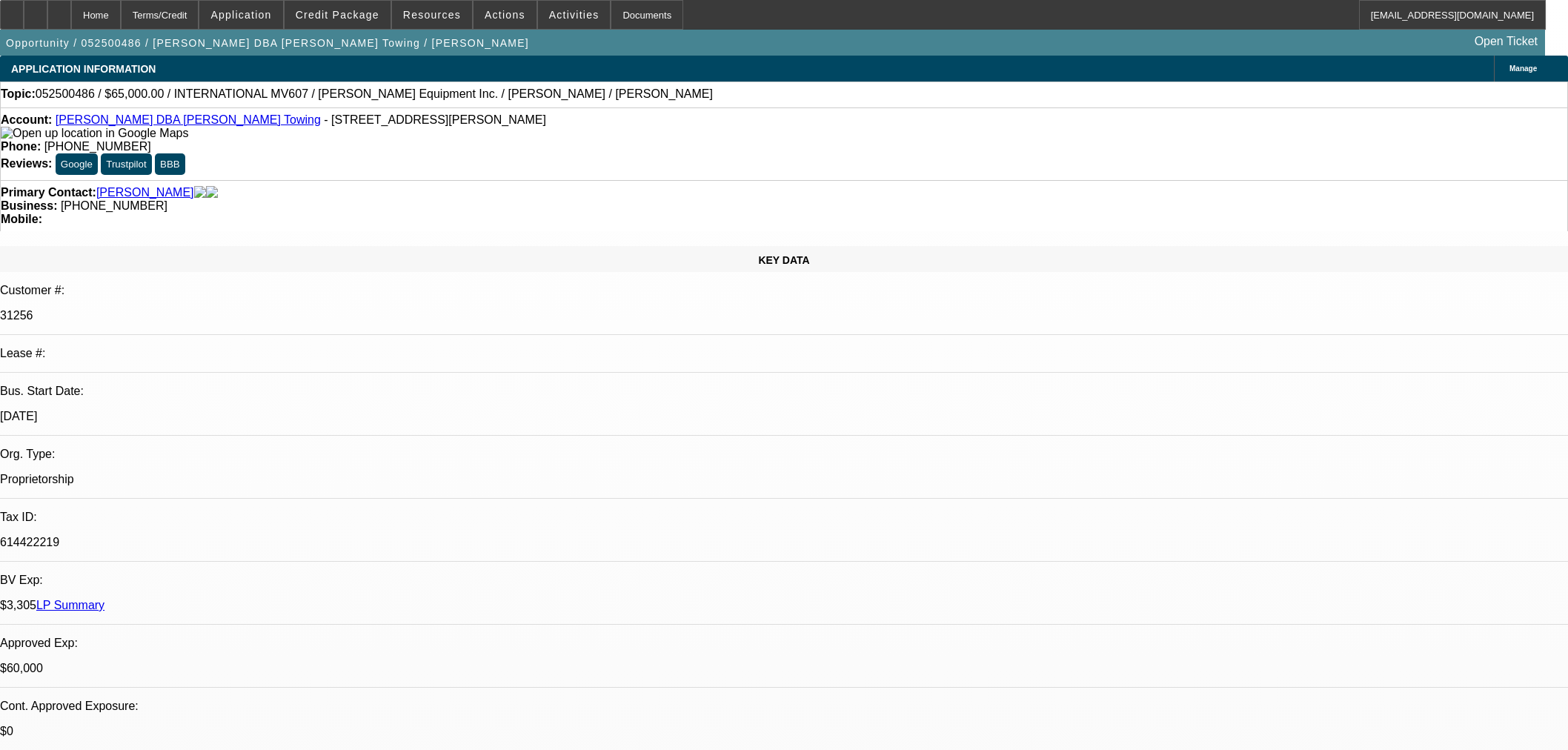
select select "0"
select select "3"
select select "0.1"
select select "4"
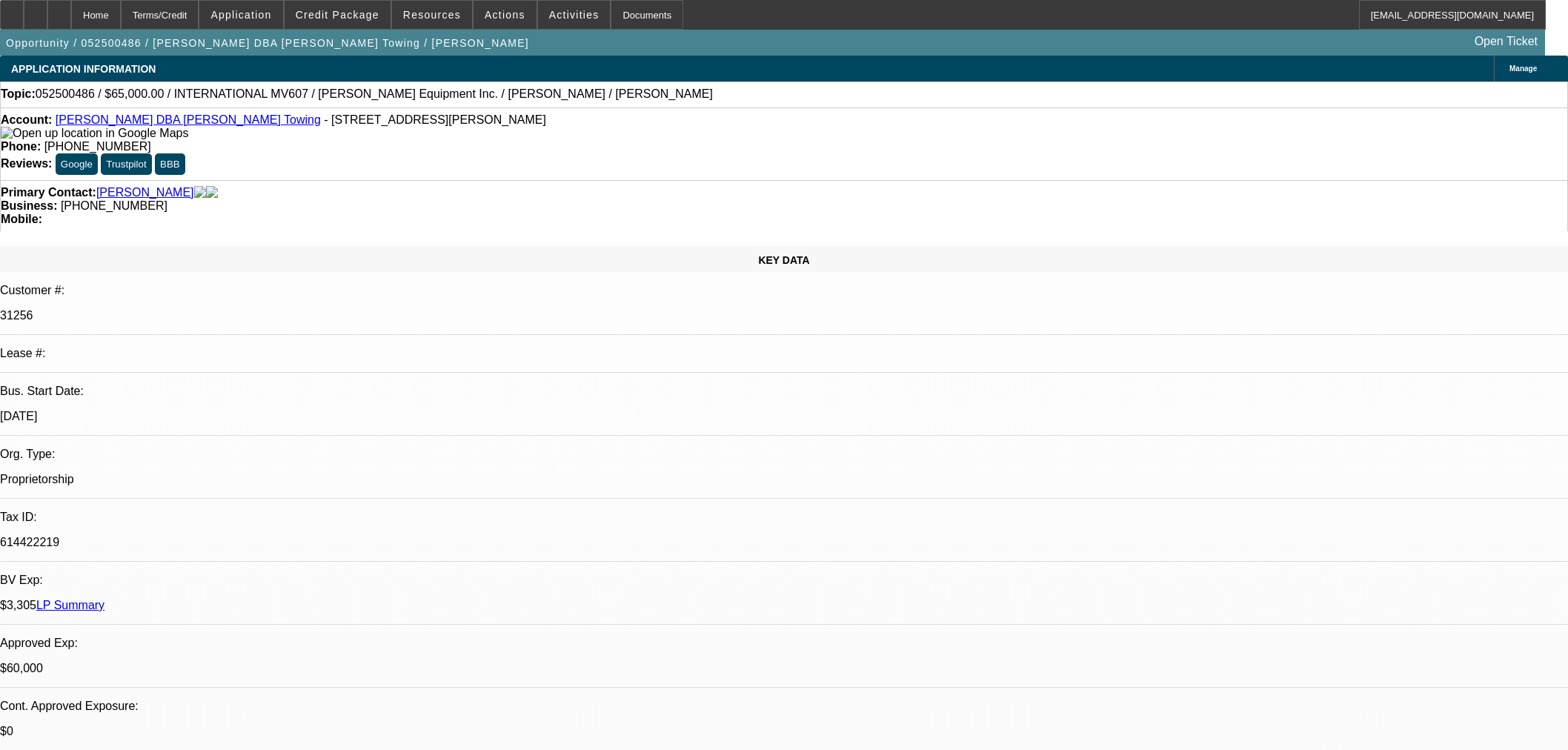
select select "0"
select select "2"
select select "0.1"
select select "4"
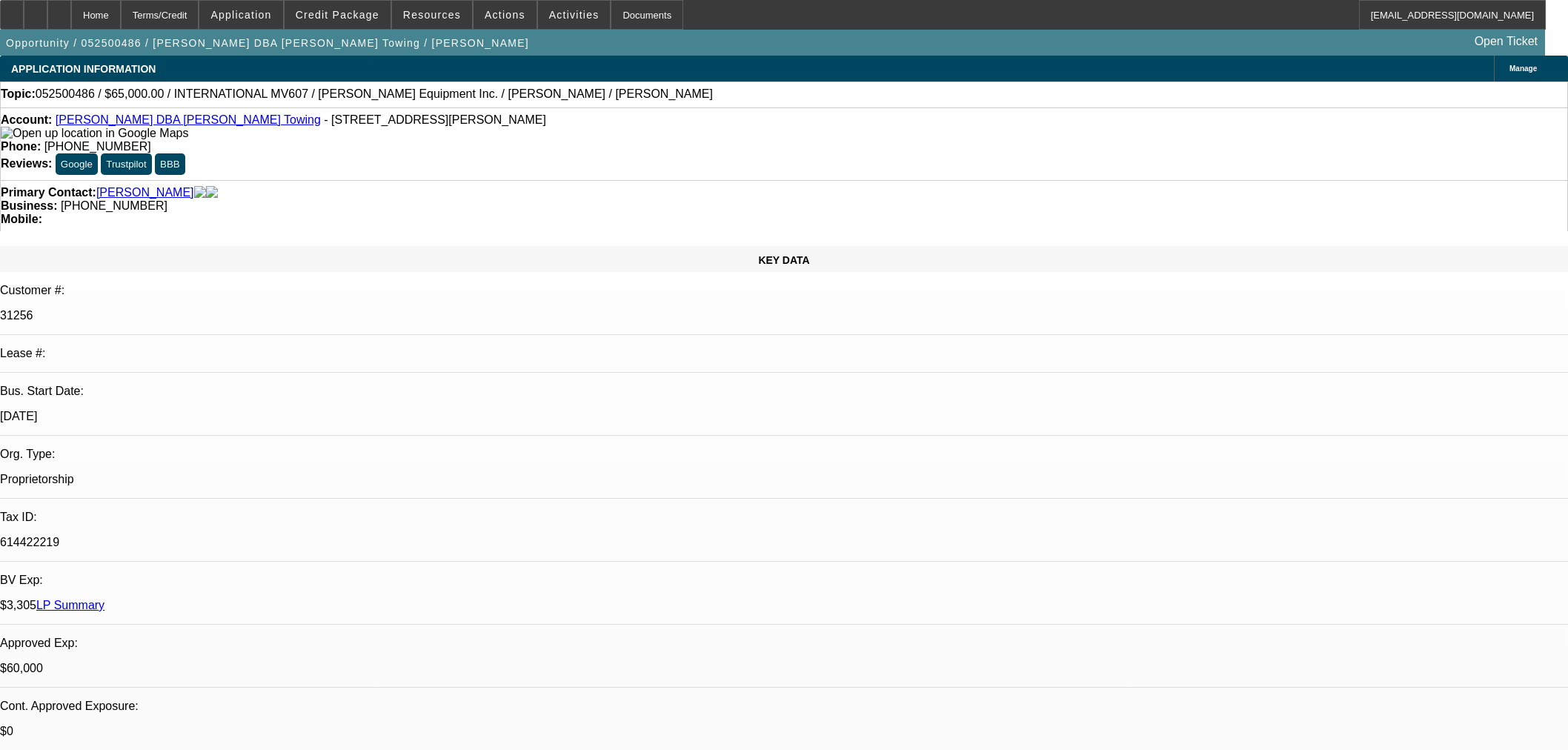
select select "0"
select select "2"
select select "0.1"
select select "4"
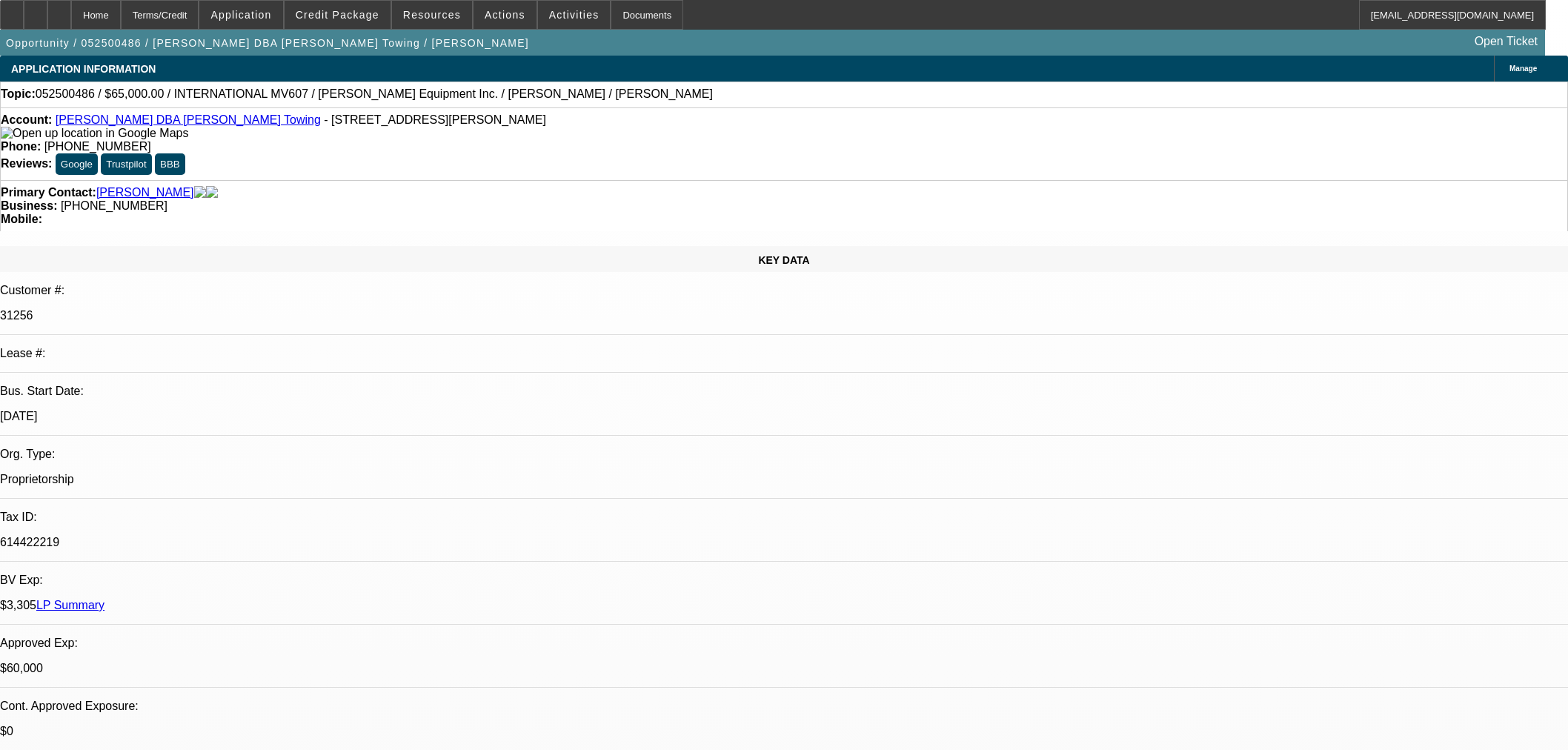
select select "0"
select select "3"
select select "0.1"
select select "4"
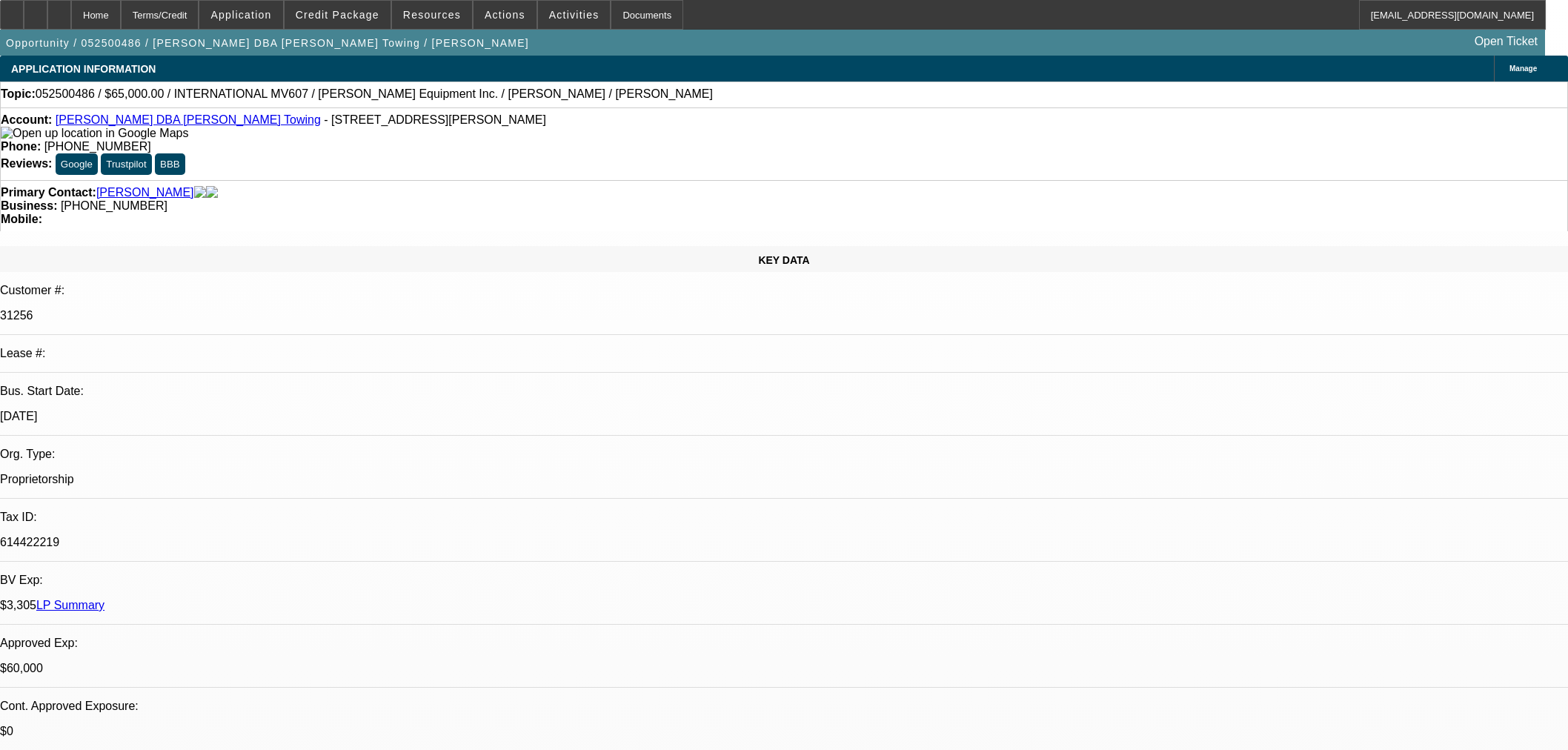
scroll to position [2493, 0]
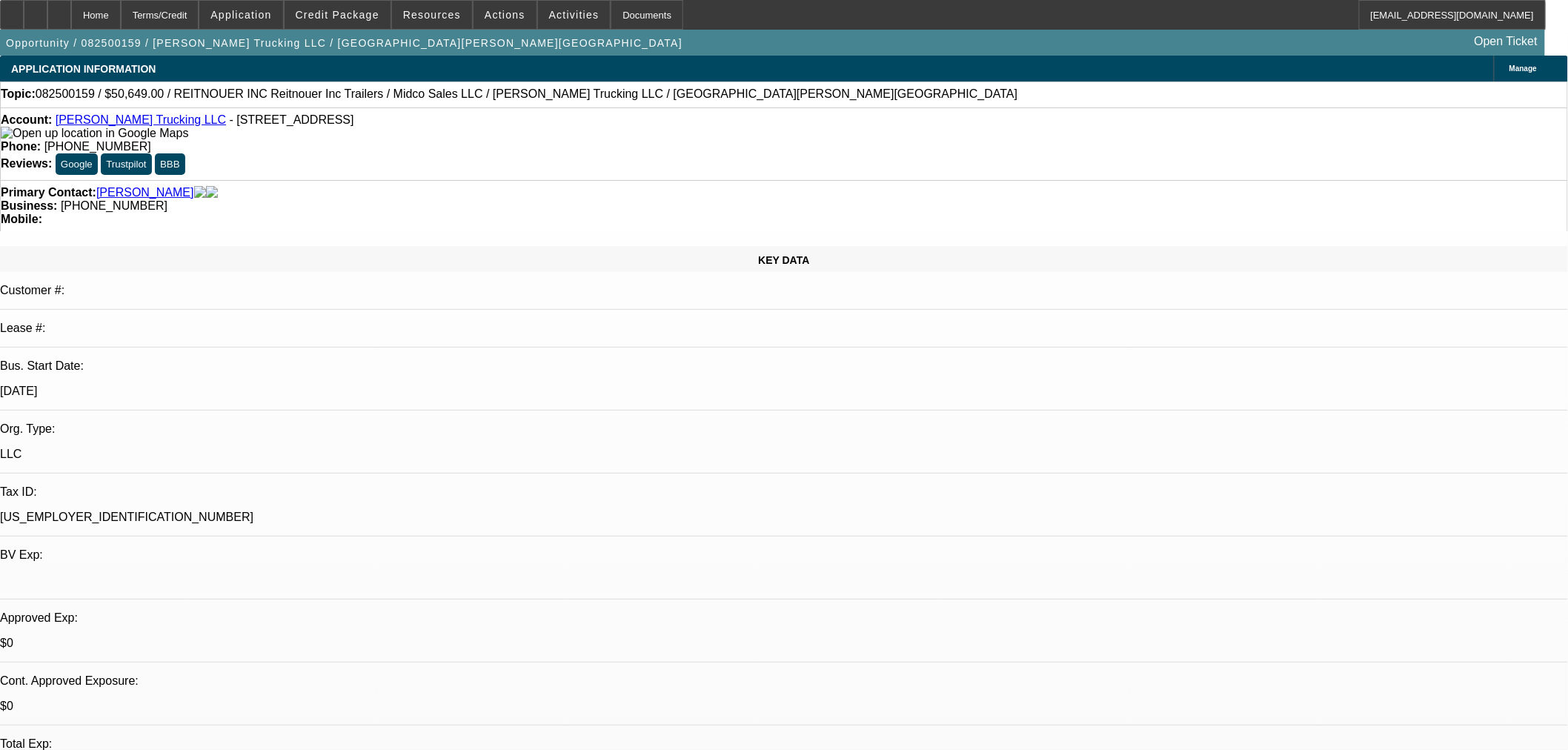
select select "0"
select select "3"
select select "0.1"
select select "4"
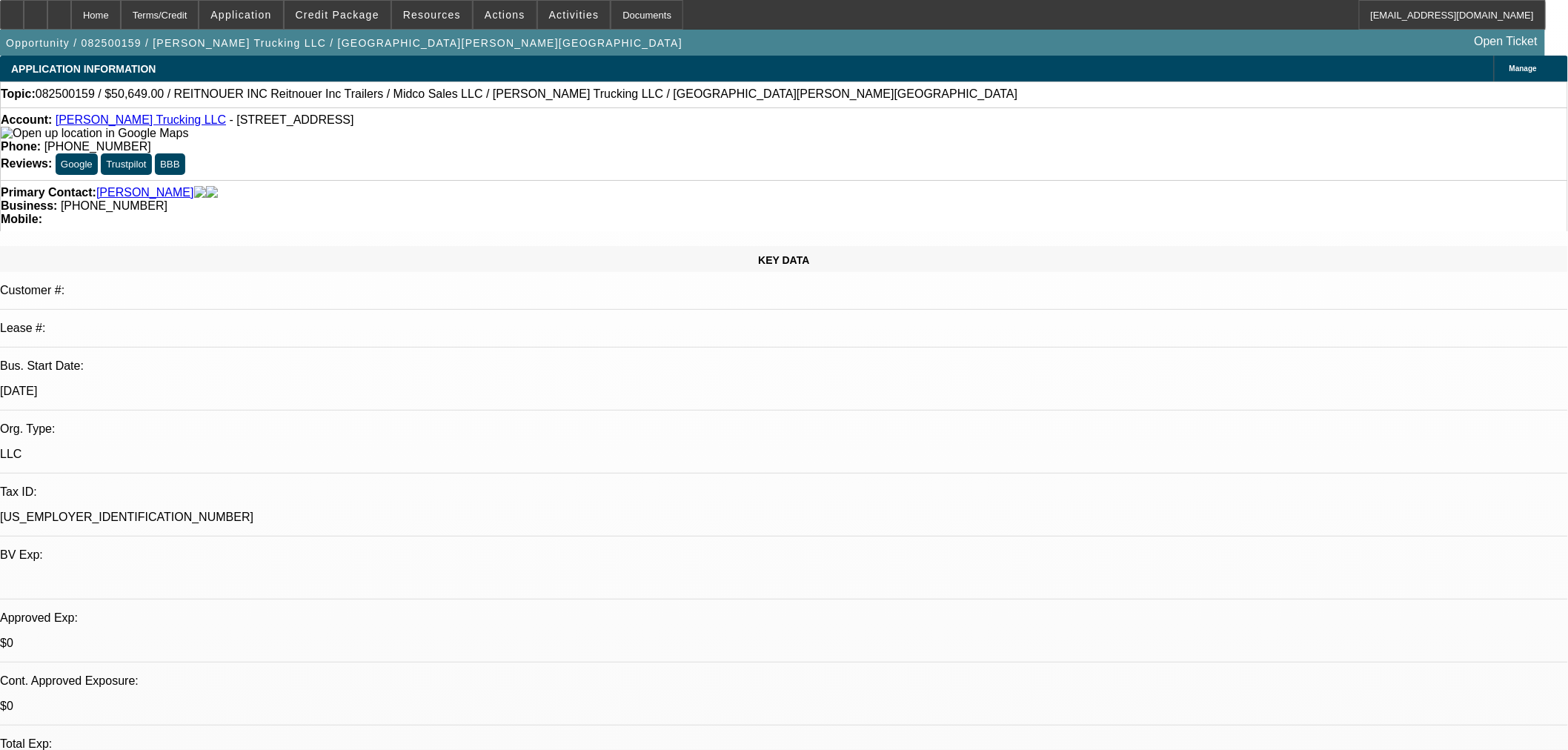
select select "0"
select select "3"
select select "0.1"
select select "4"
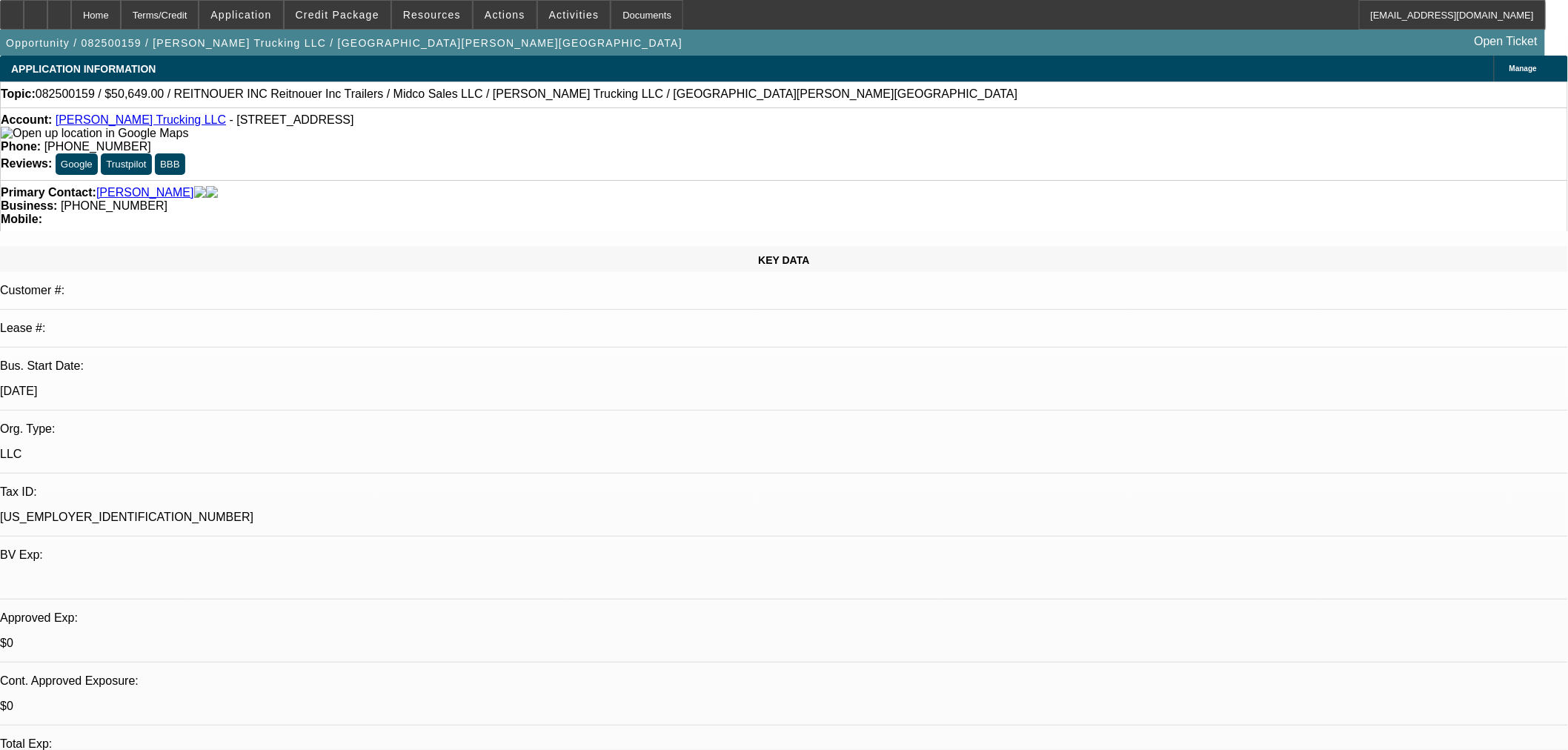
select select "0"
select select "3"
select select "0.1"
select select "4"
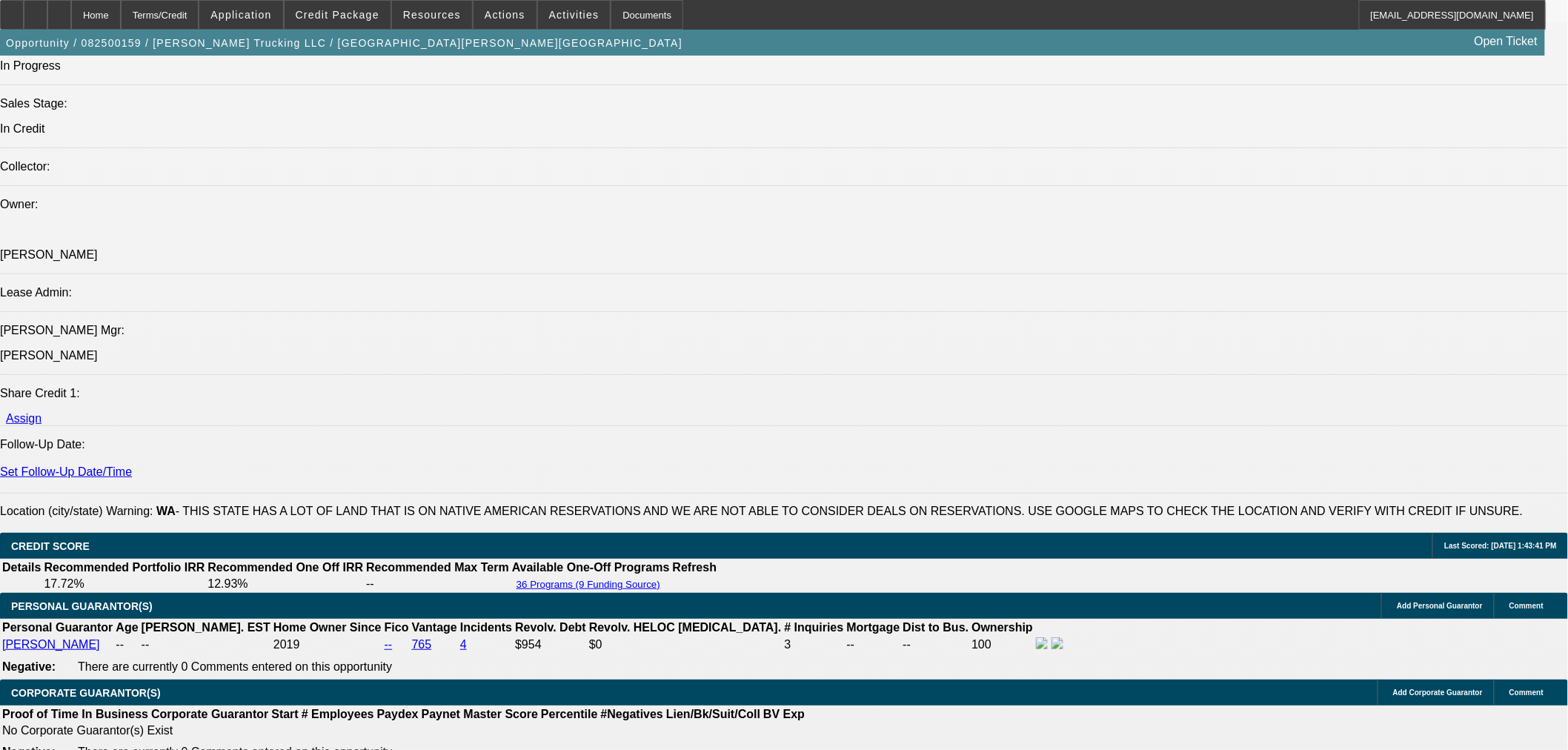
scroll to position [2058, 0]
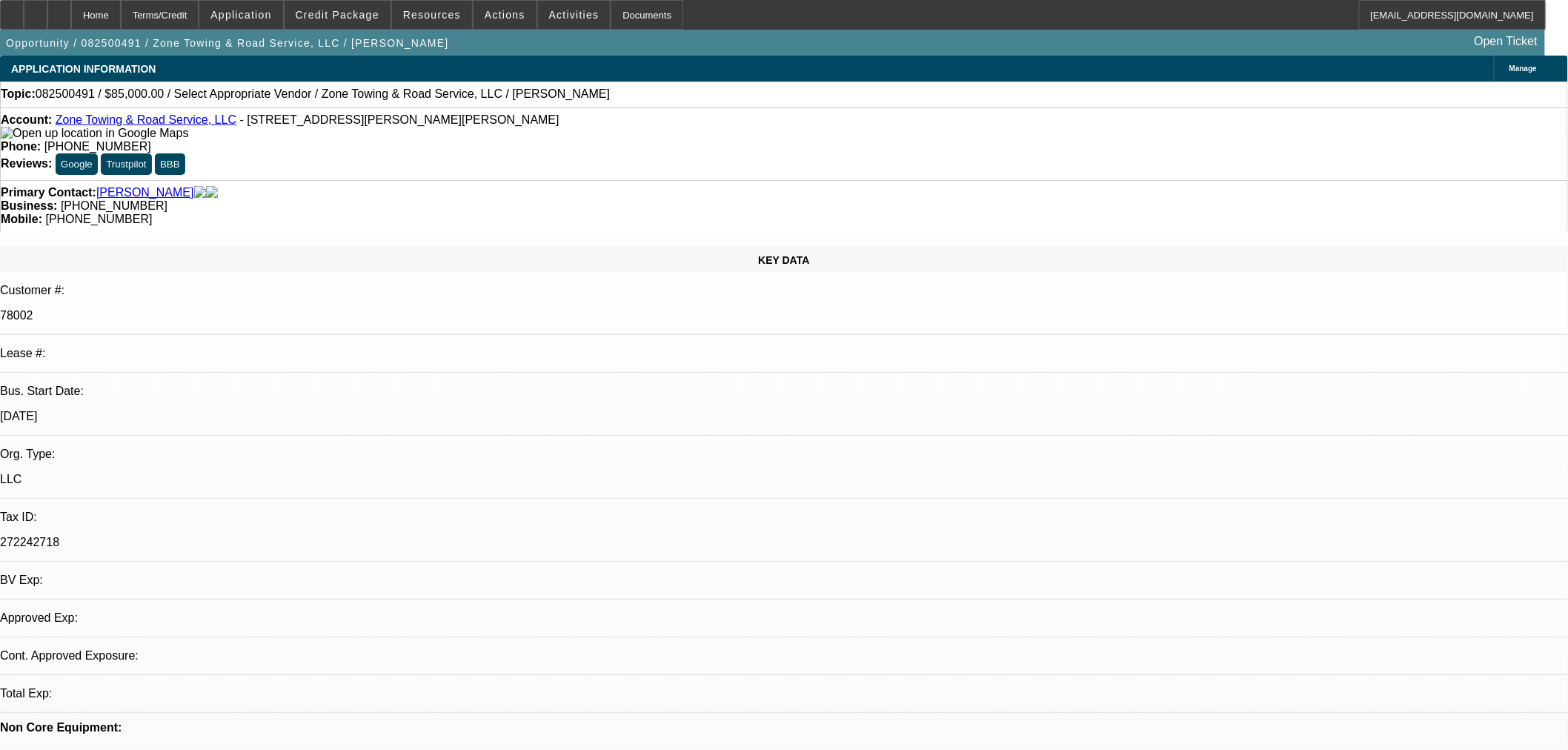
select select "0"
select select "2"
select select "0.1"
select select "4"
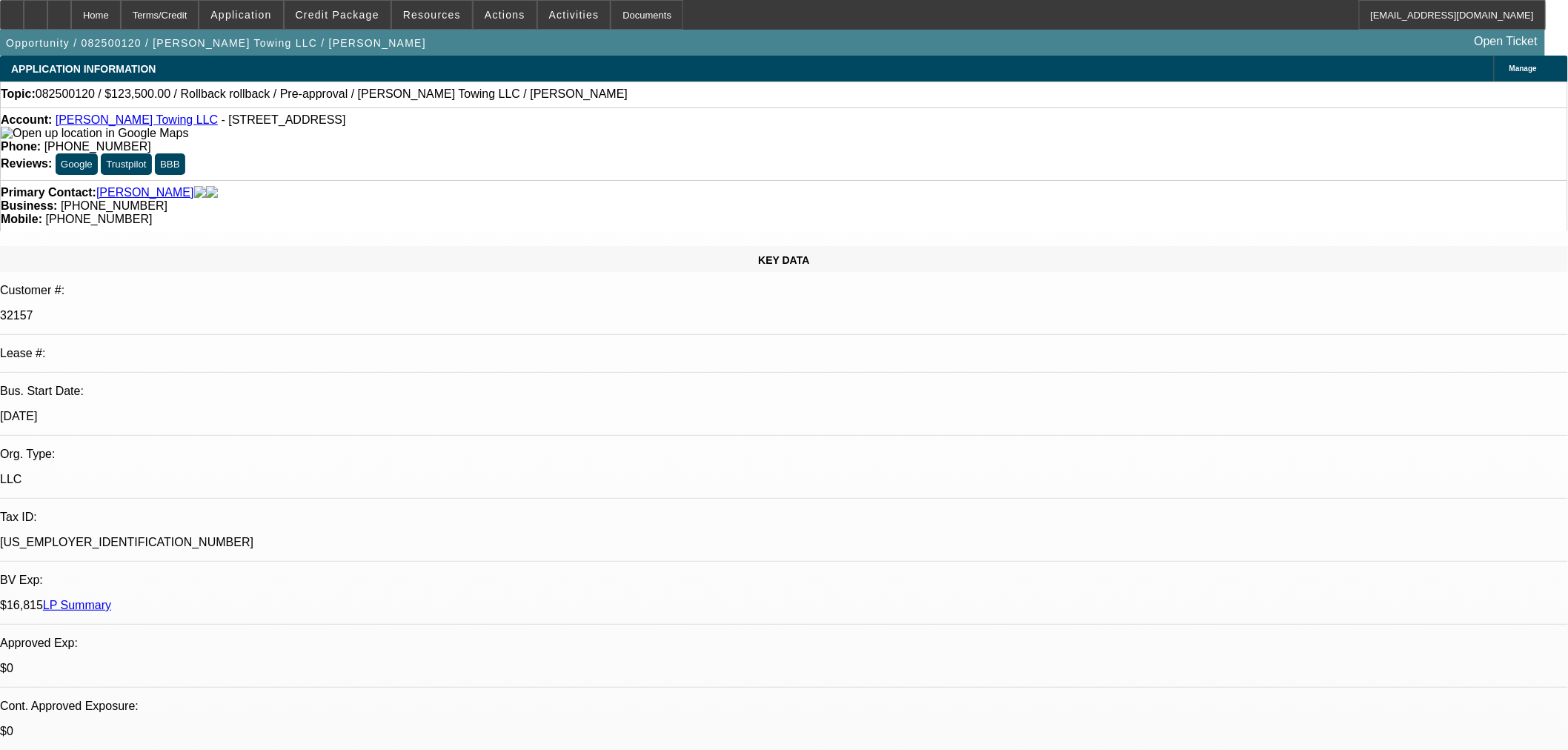
select select "0"
select select "6"
select select "0"
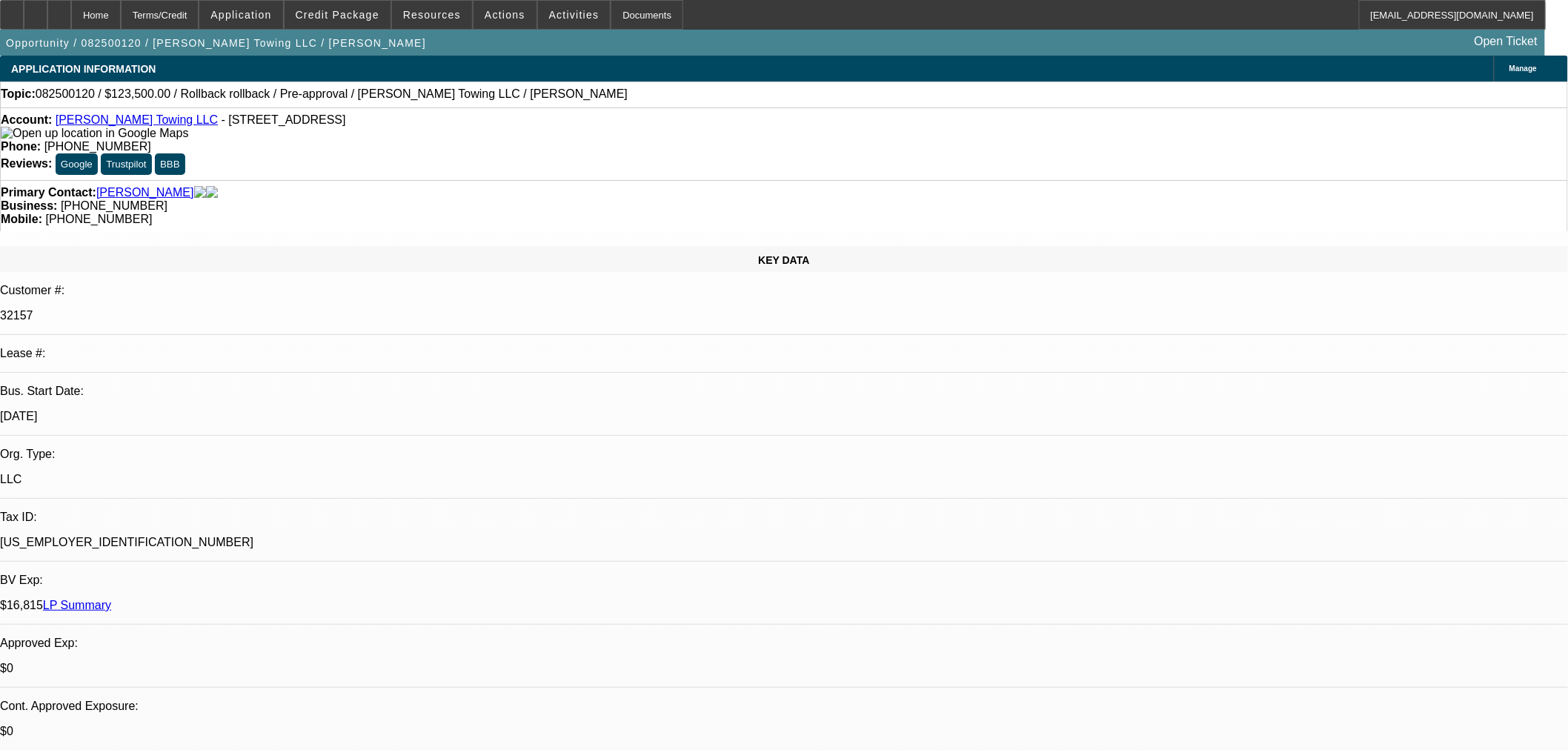
select select "3"
select select "0.1"
select select "4"
select select "0"
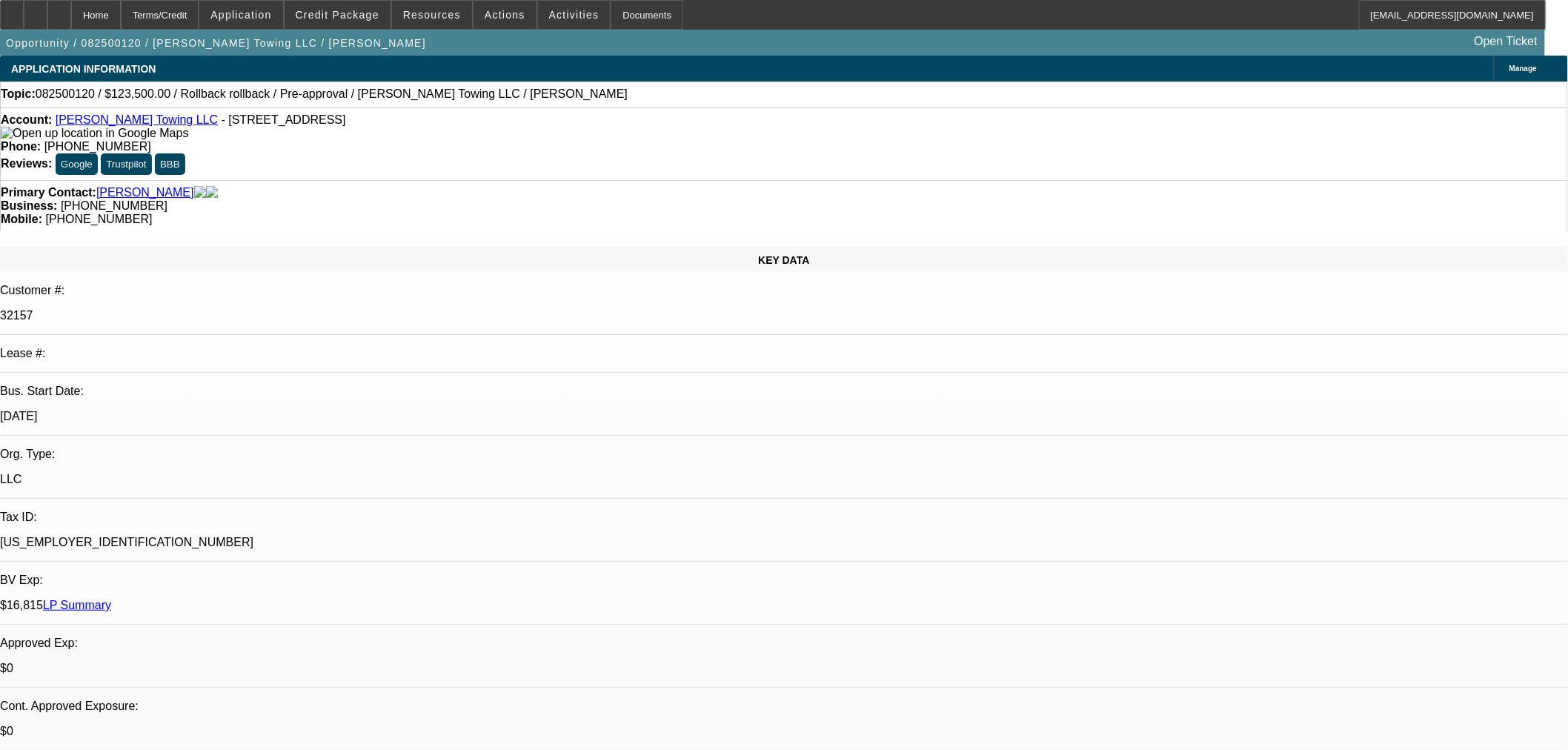
select select "3"
select select "0.1"
select select "4"
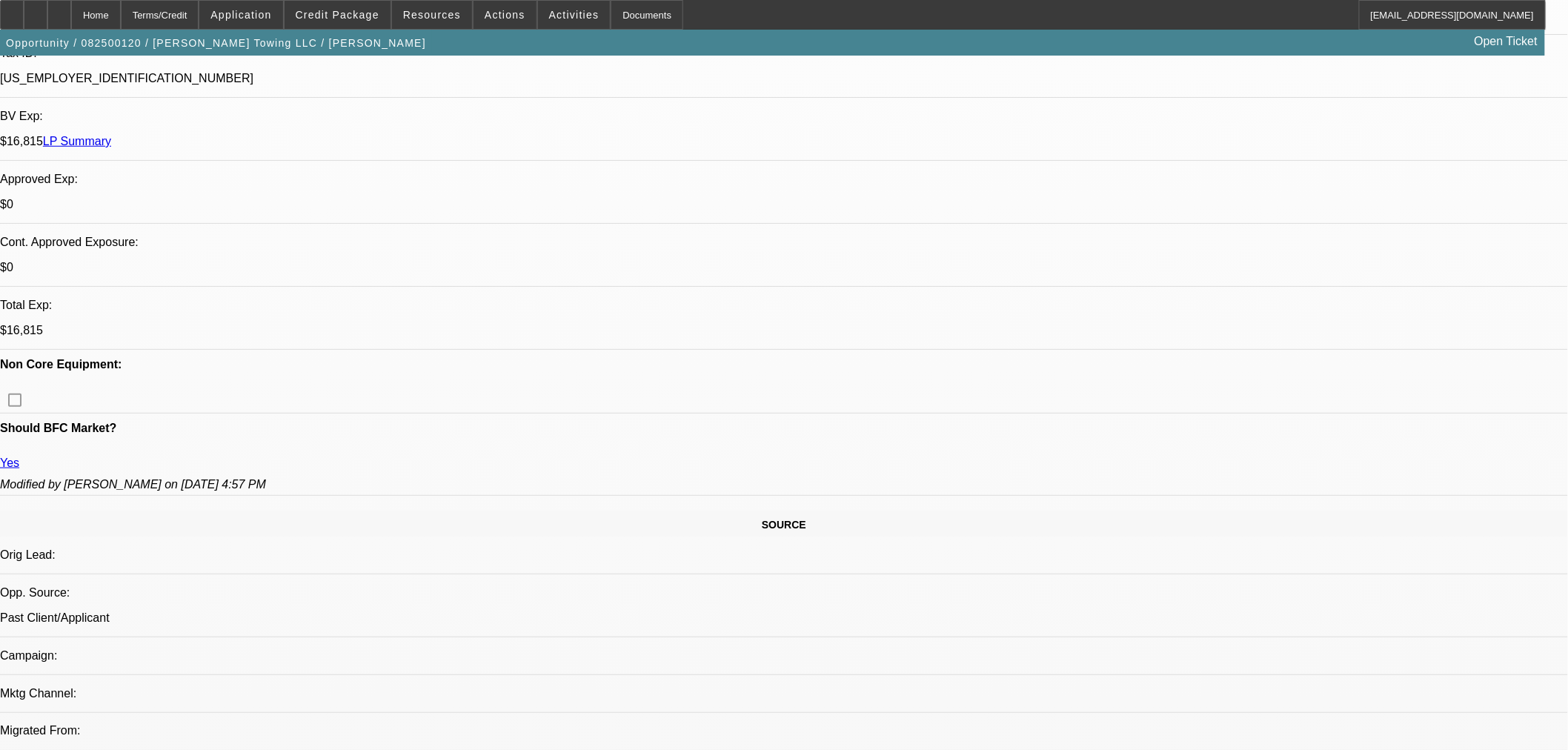
scroll to position [494, 0]
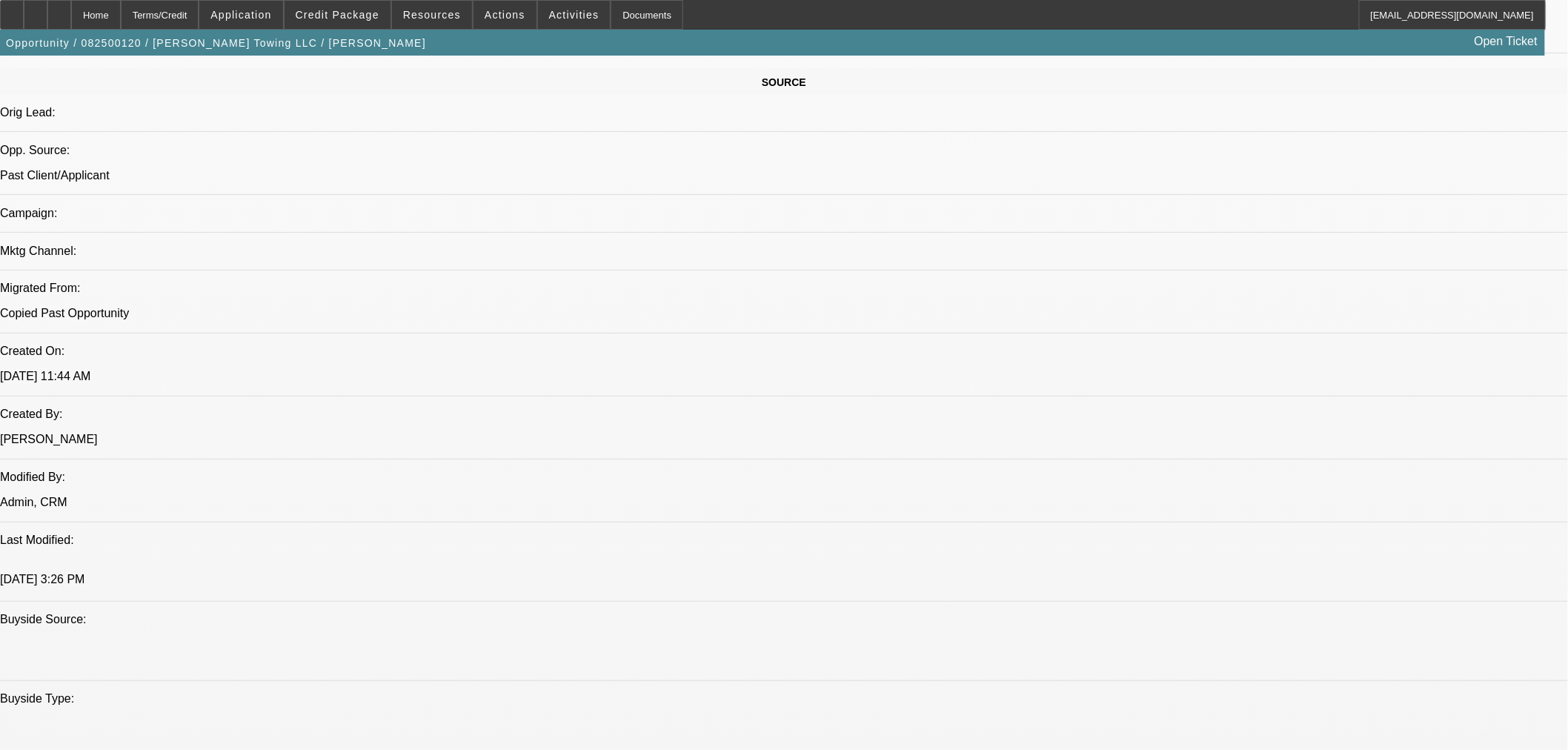
scroll to position [905, 0]
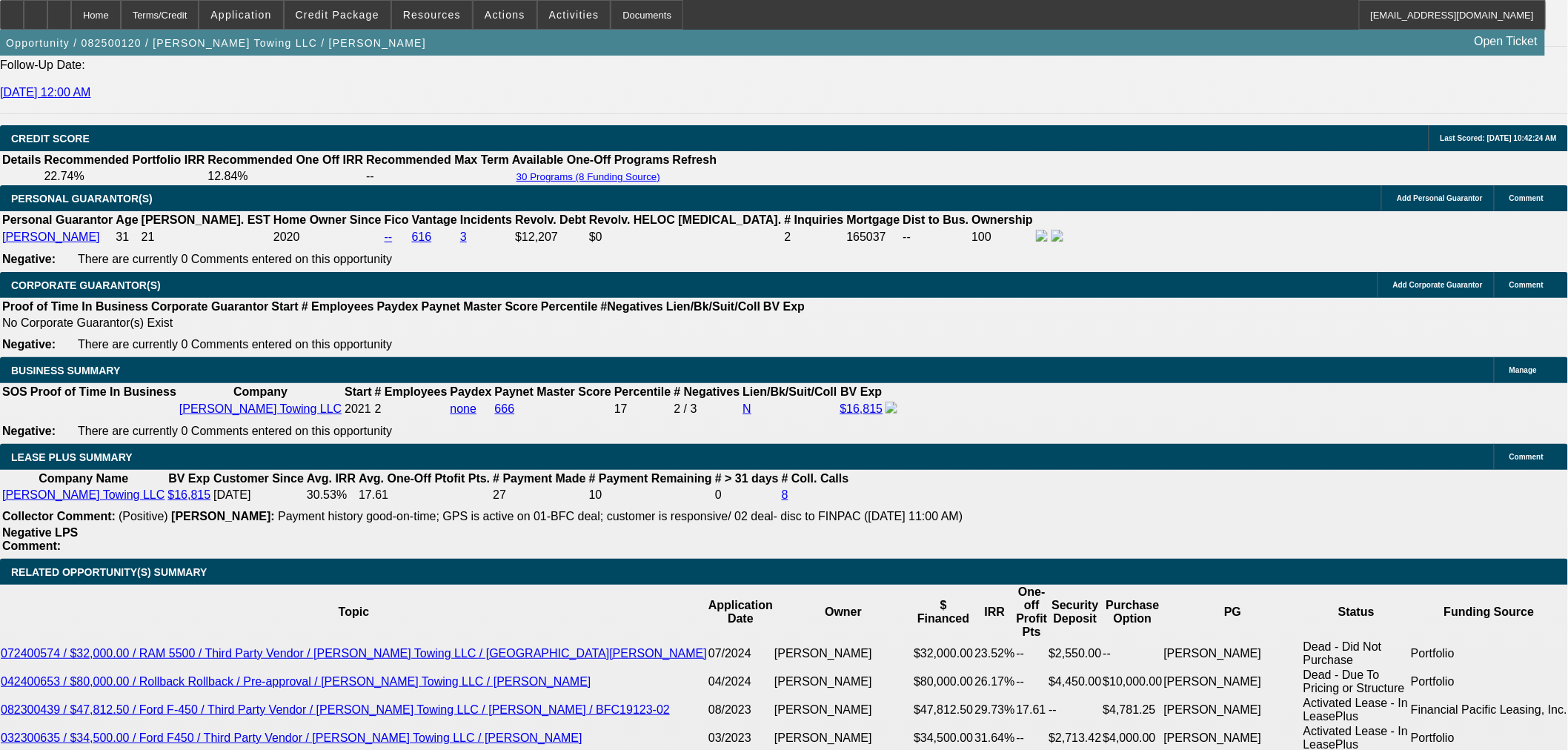
scroll to position [2058, 0]
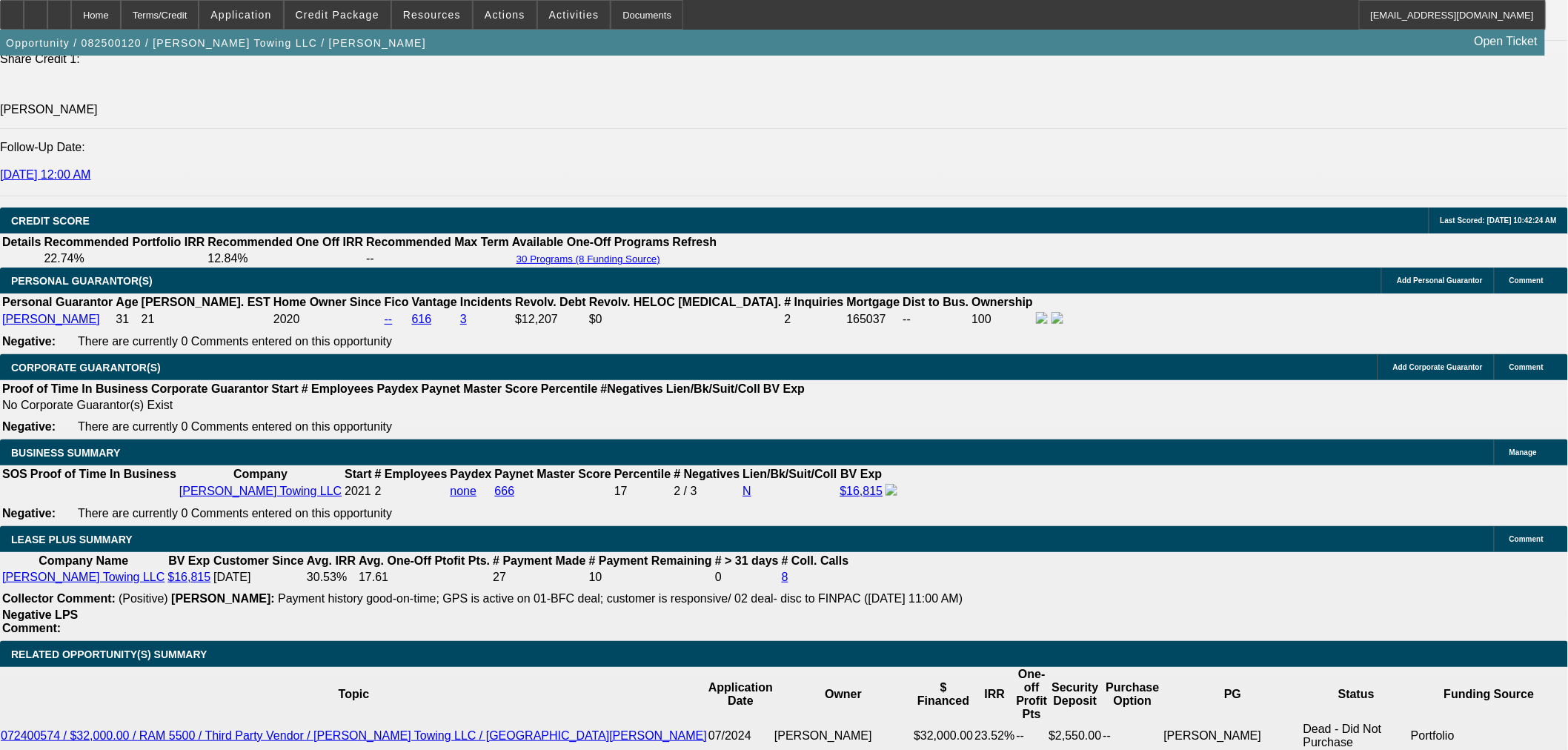
drag, startPoint x: 385, startPoint y: 324, endPoint x: 70, endPoint y: 322, distance: 315.0
type input "$0.00"
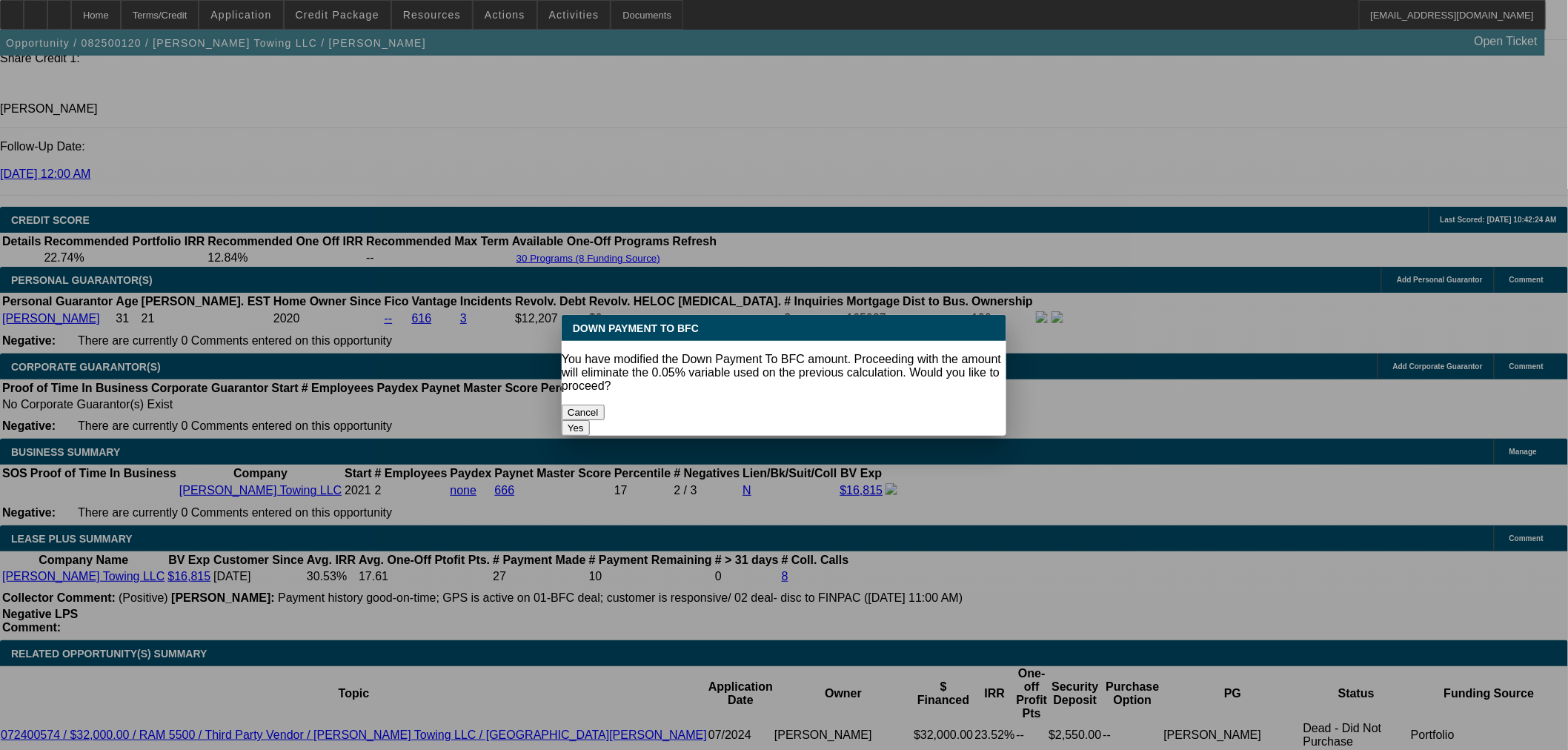
scroll to position [0, 0]
click at [590, 420] on button "Yes" at bounding box center [576, 428] width 28 height 15
select select "0"
type input "UNKNOWN"
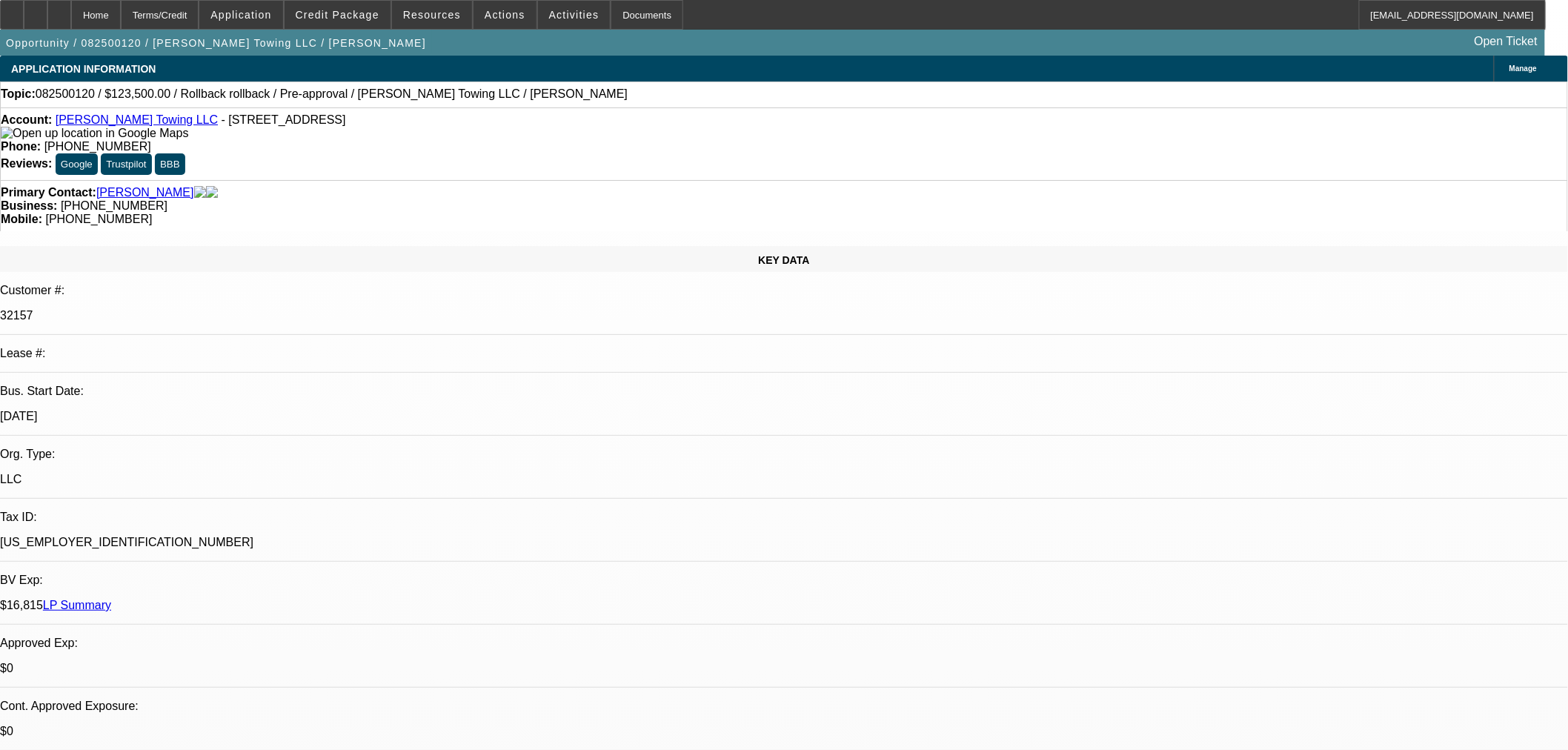
scroll to position [2058, 0]
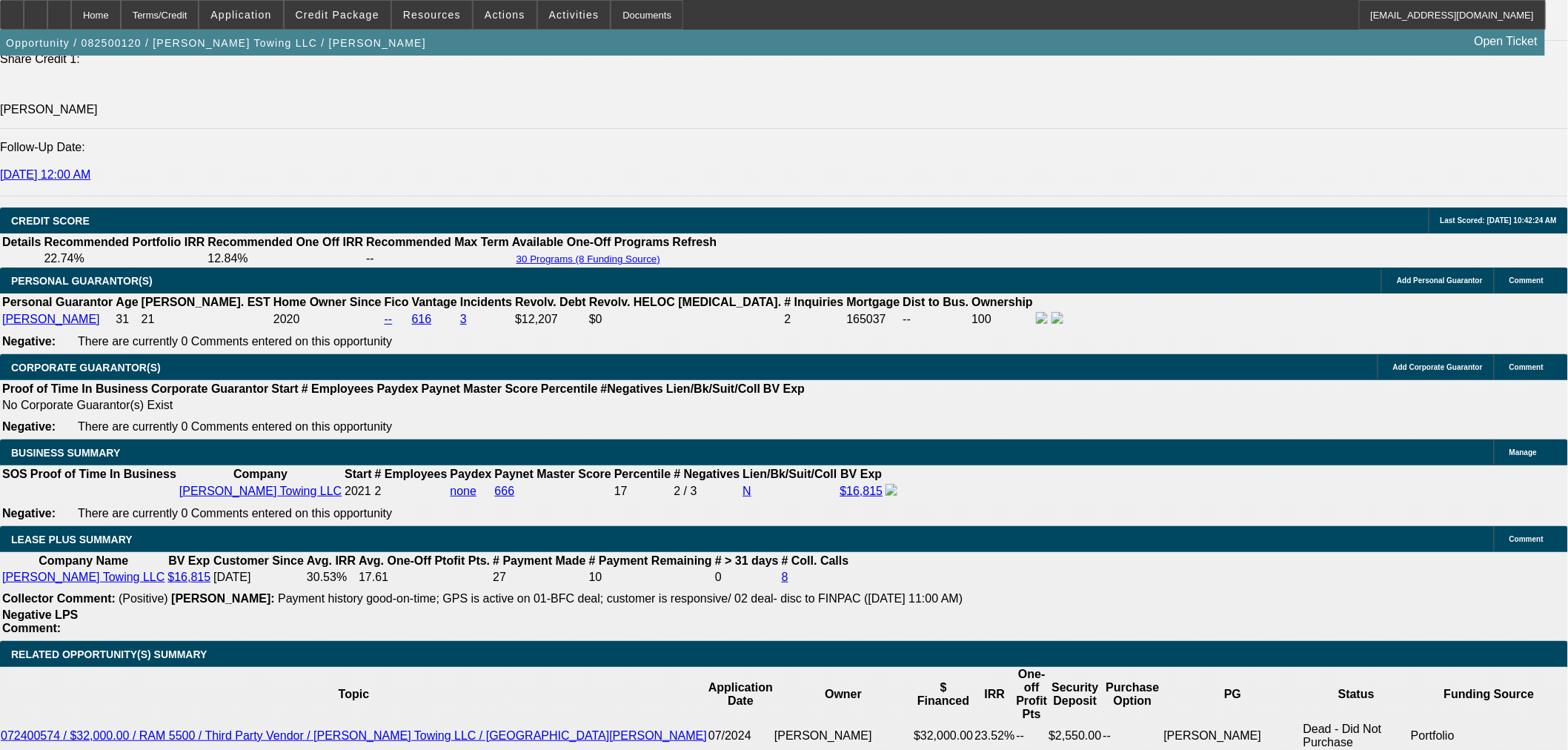
type input "$2,924.73"
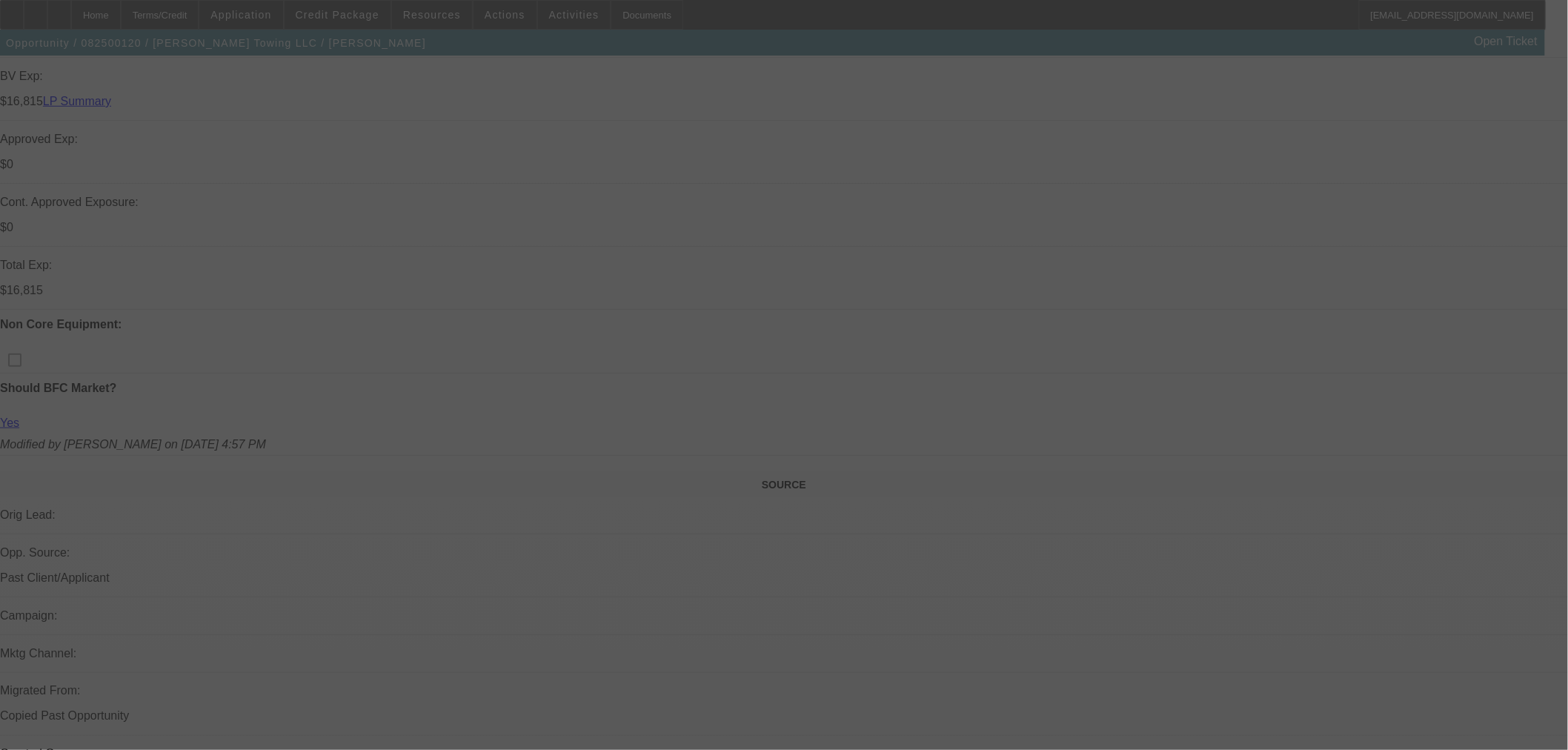
scroll to position [247, 0]
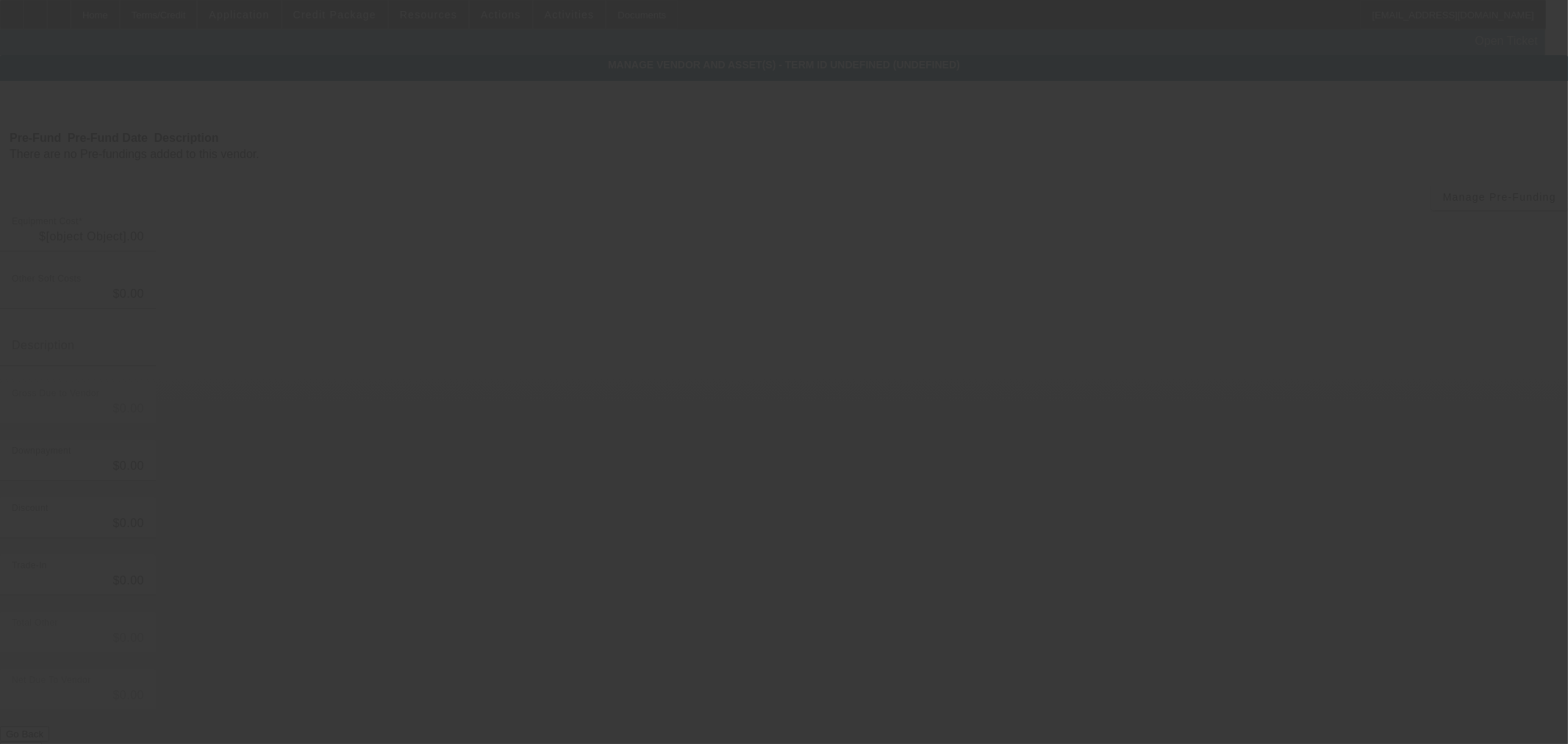
type input "$130,000.00"
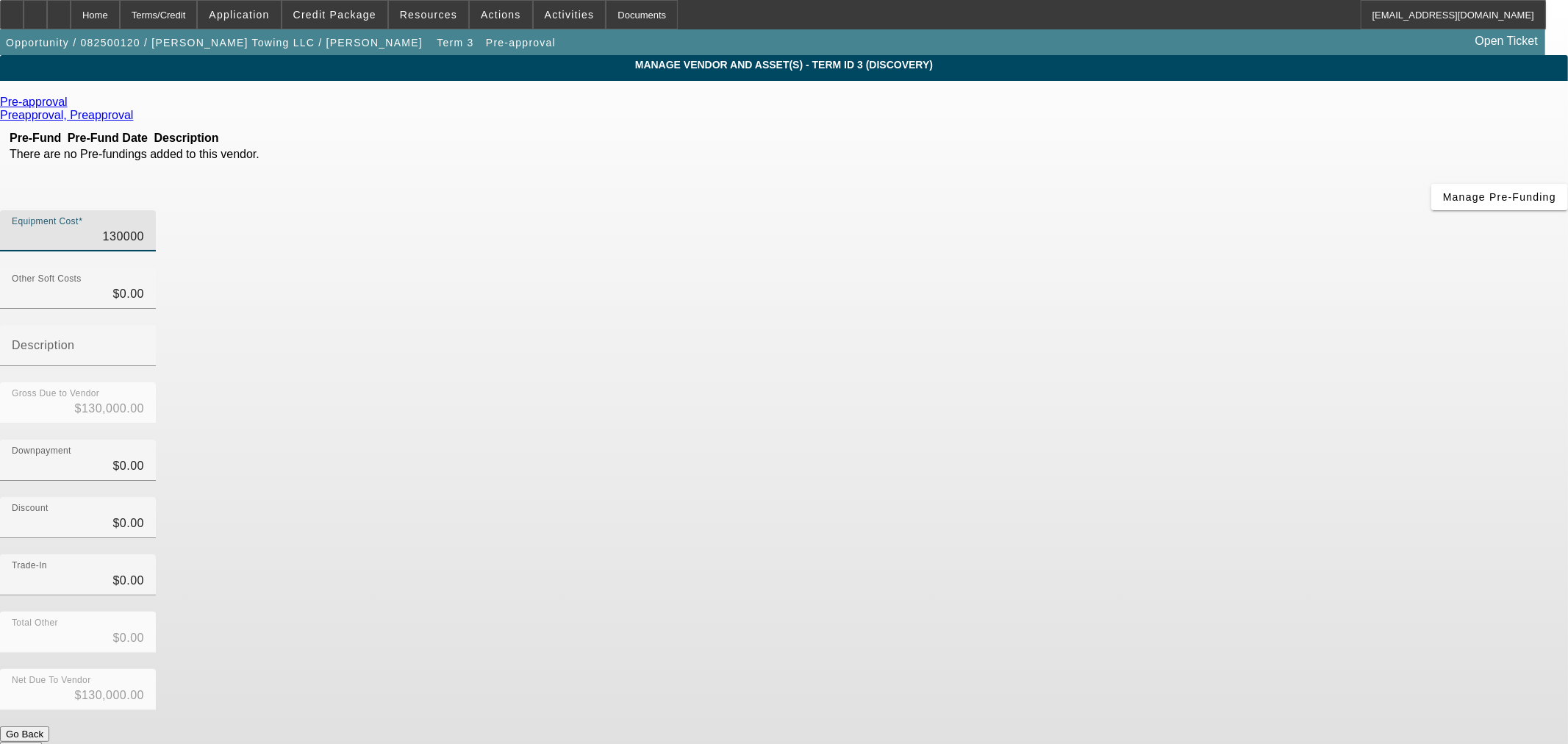
drag, startPoint x: 901, startPoint y: 128, endPoint x: 1372, endPoint y: 102, distance: 471.7
click at [1356, 103] on app-vendor-asset-manage "MANAGE VENDOR AND ASSET(S) - Term ID 3 (Discovery) Remove Vendor Pre-approval P…" at bounding box center [784, 450] width 1568 height 790
type input "1"
type input "$1.00"
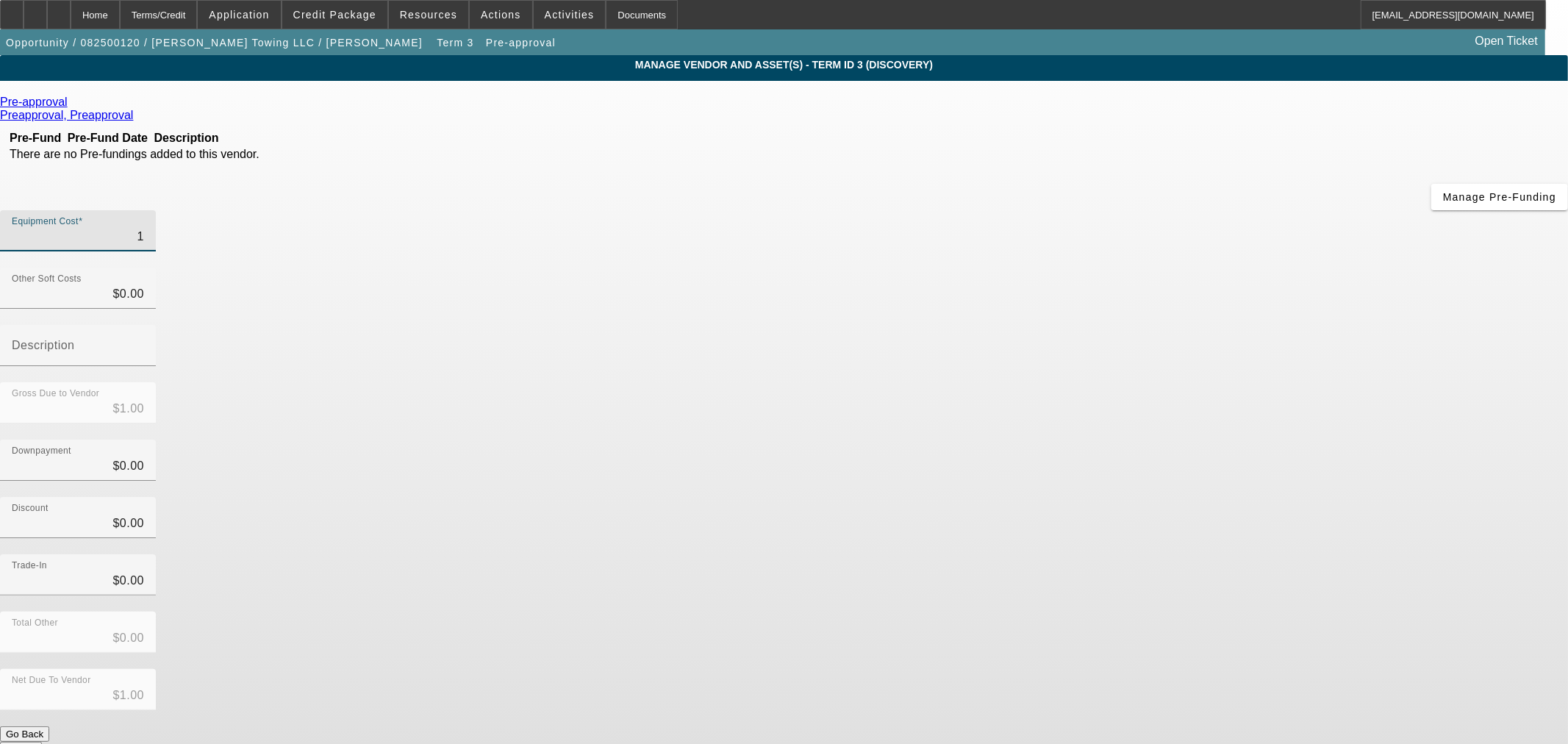
type input "12"
type input "$12.00"
type input "120"
type input "$120.00"
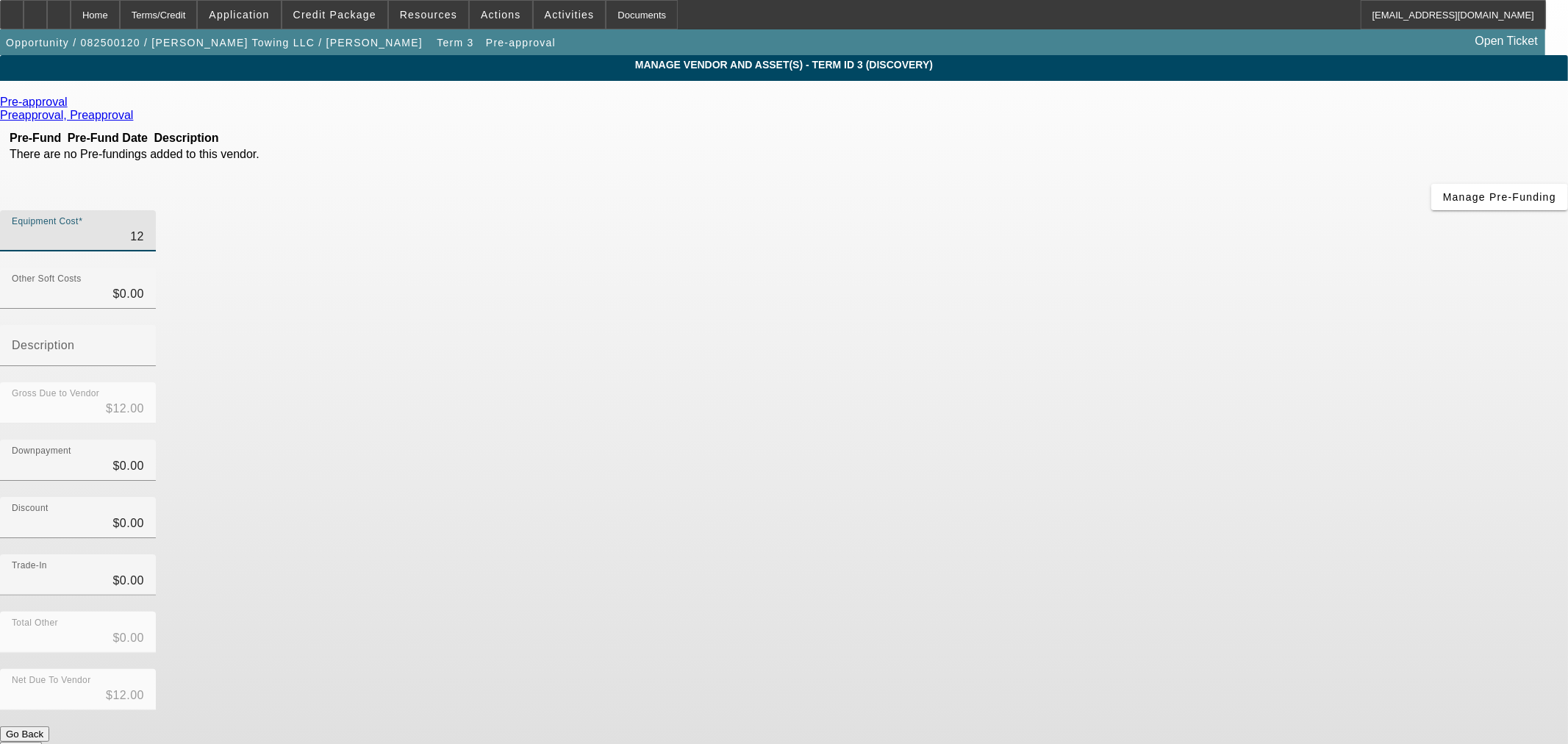
type input "$120.00"
type input "1200"
type input "$1,200.00"
type input "12000"
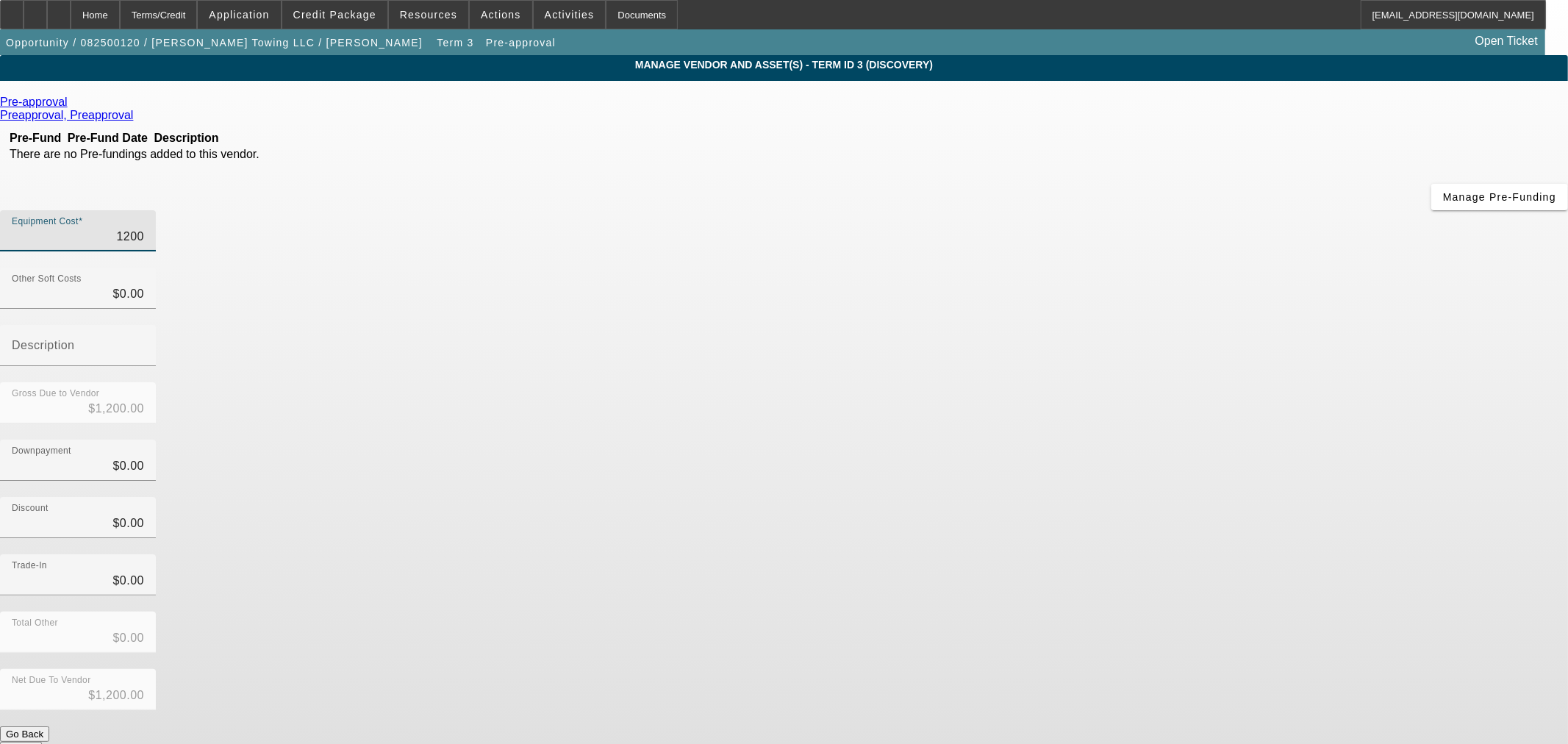
type input "$12,000.00"
type input "120000"
type input "$120,000.00"
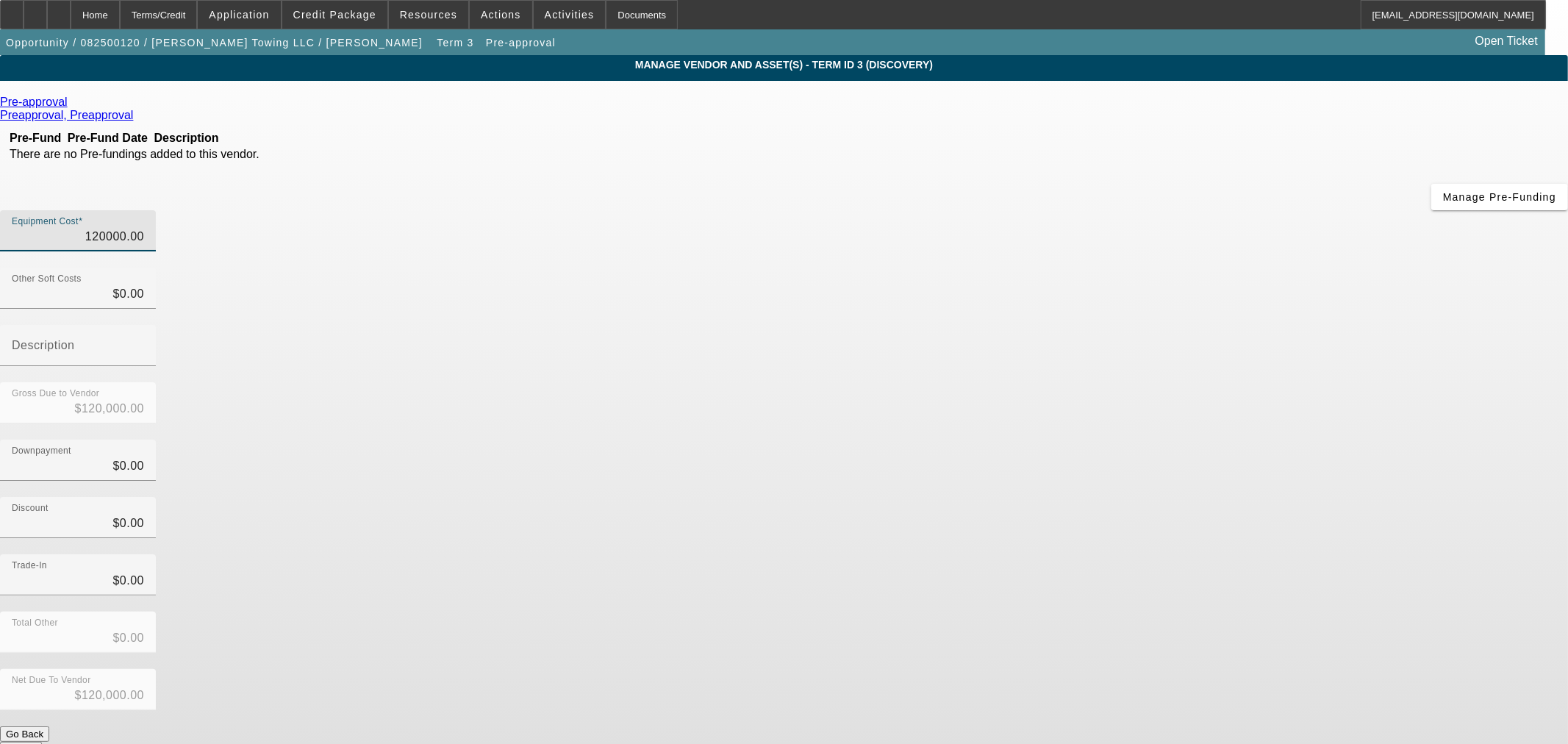
type input "$120,000.00"
drag, startPoint x: 1166, startPoint y: 364, endPoint x: 1172, endPoint y: 380, distance: 17.1
click at [1170, 497] on div "Discount $0.00" at bounding box center [784, 525] width 1568 height 58
click at [42, 741] on button "Submit" at bounding box center [20, 749] width 42 height 15
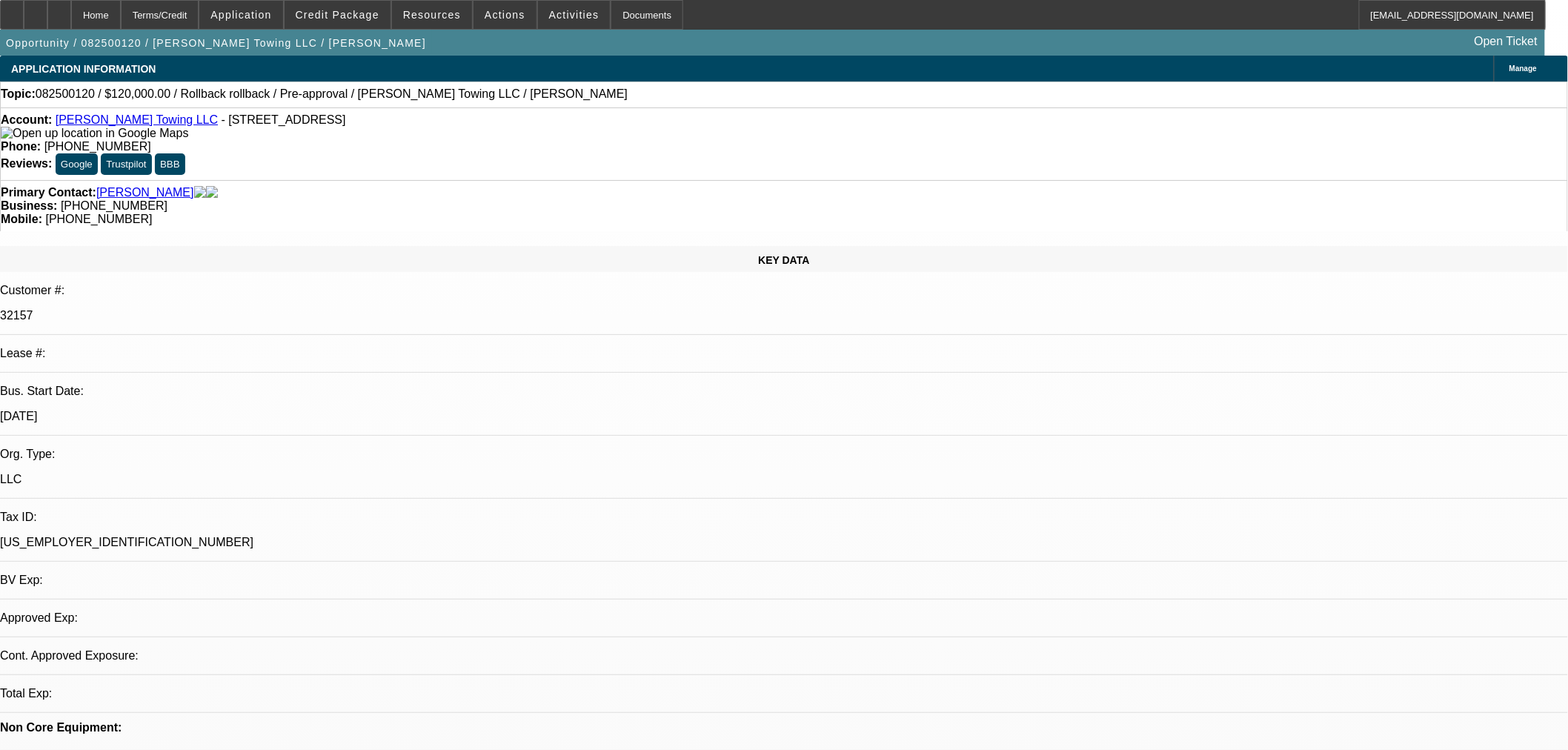
select select "0"
select select "6"
select select "0"
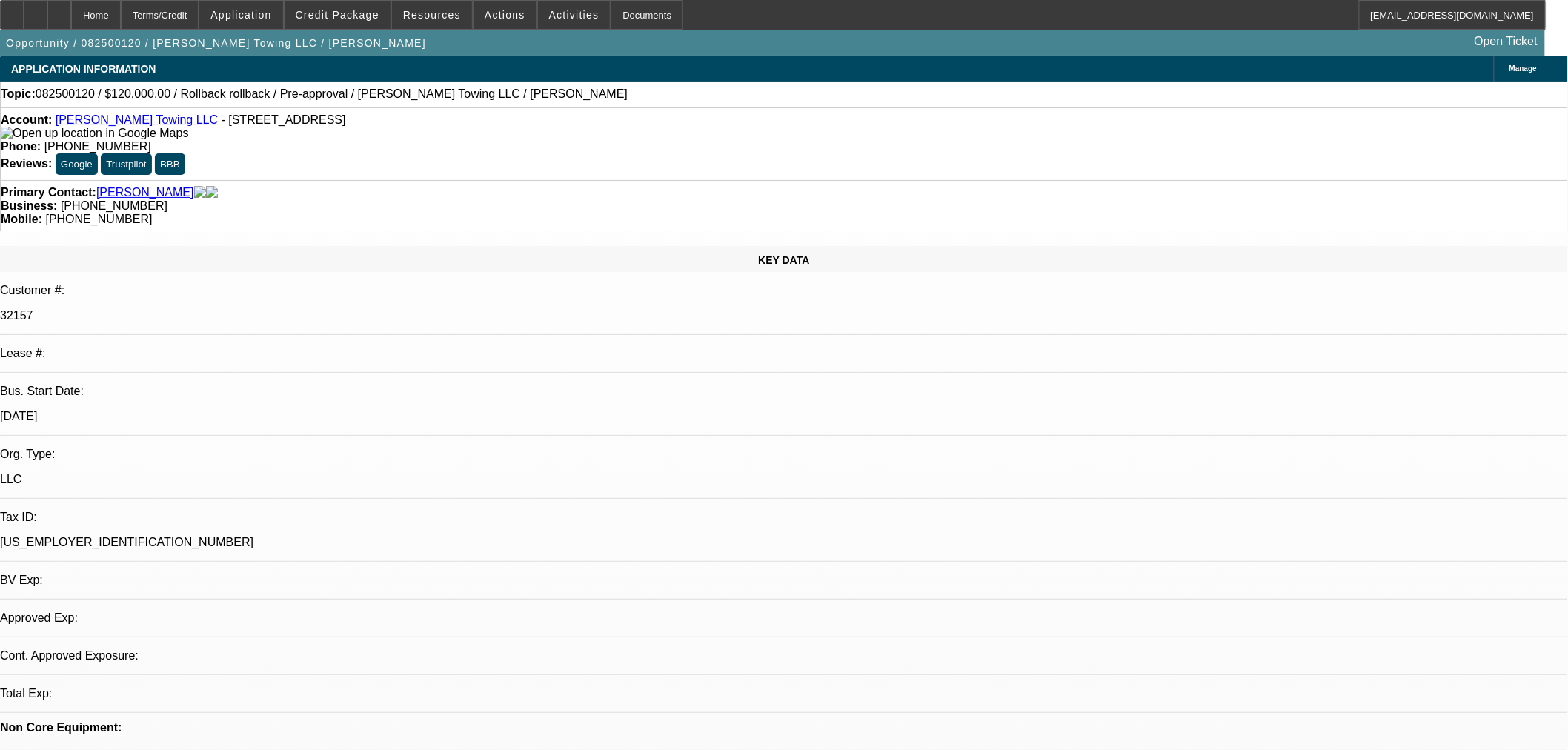
select select "0"
select select "3"
select select "0.1"
select select "4"
select select "0"
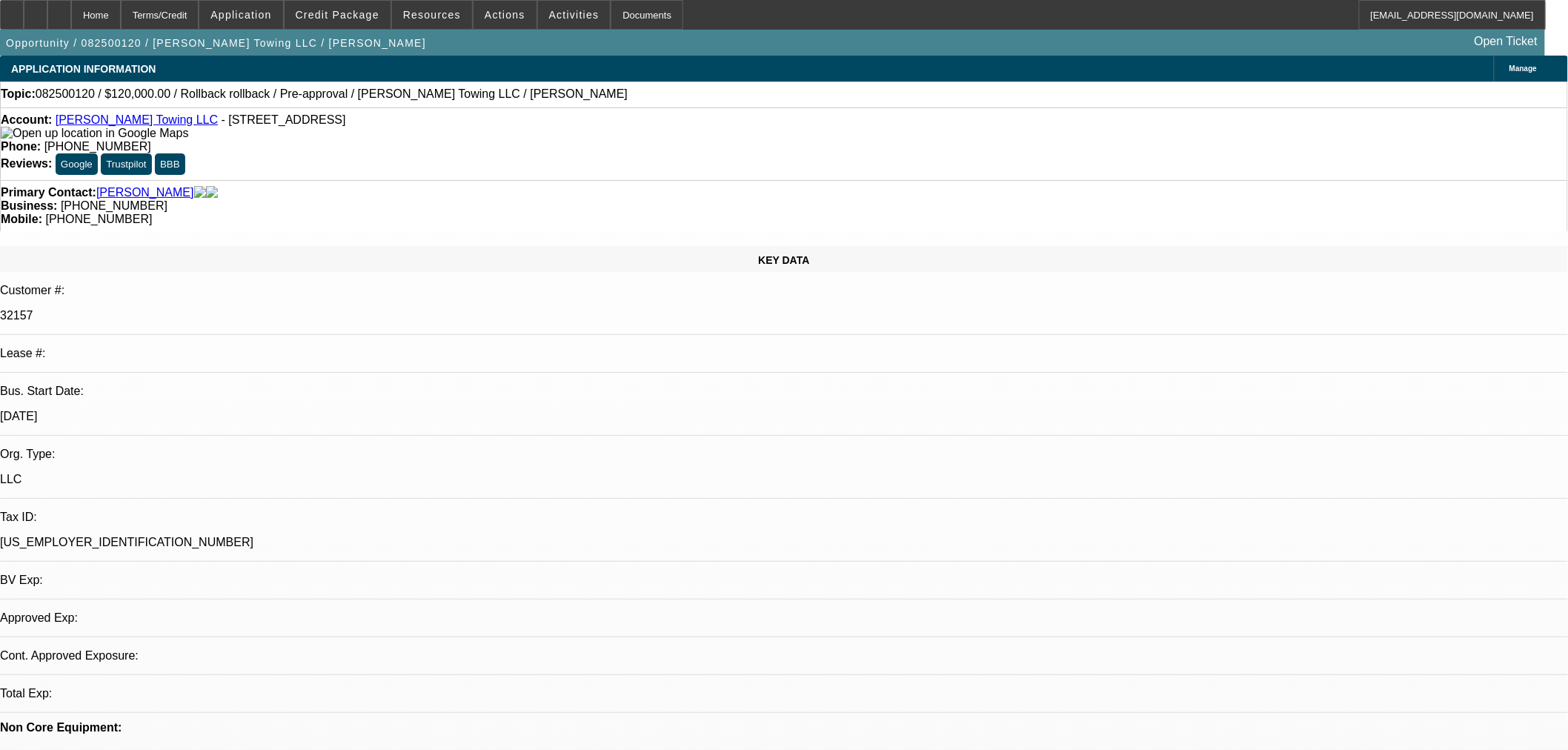
select select "0"
select select "3"
select select "0.1"
select select "4"
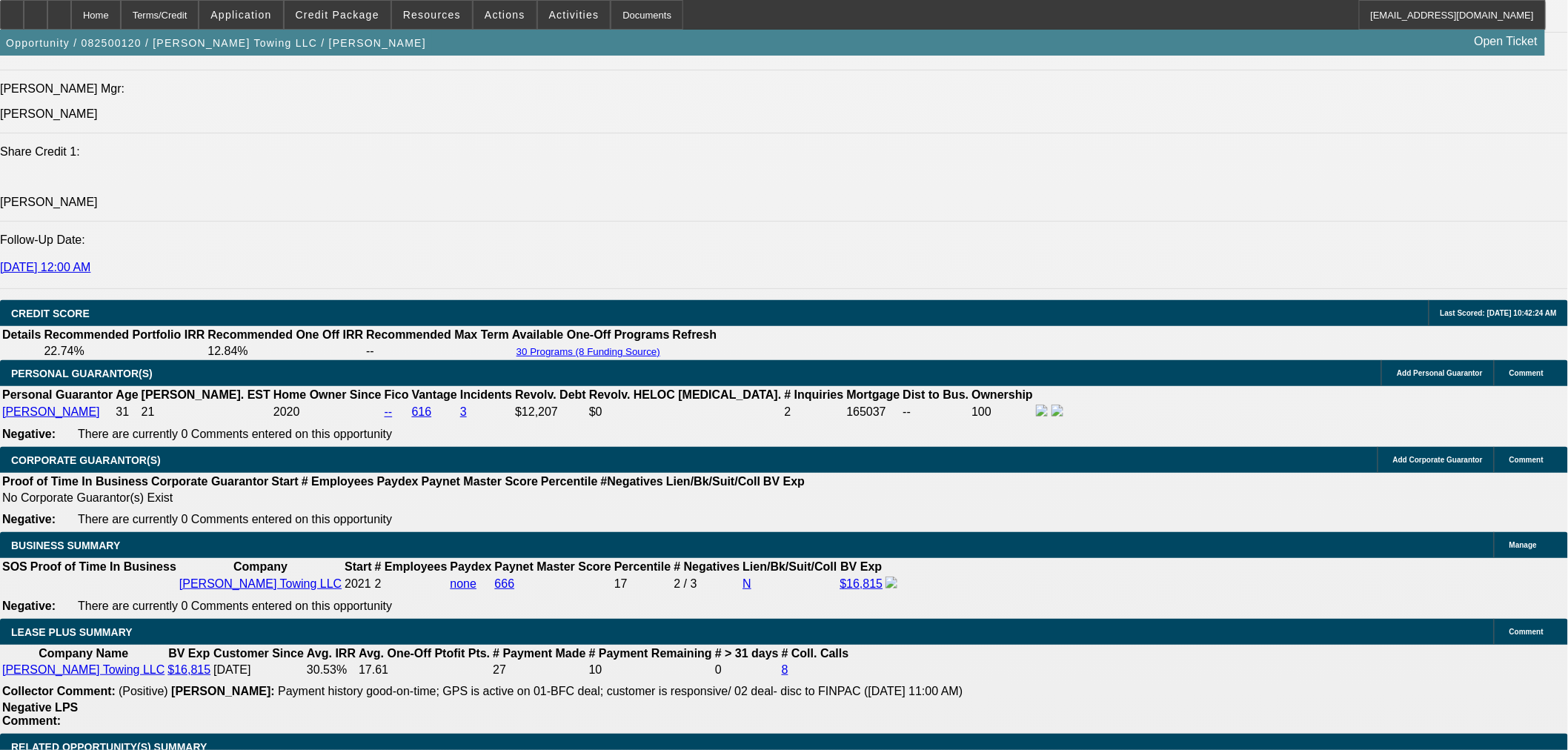
scroll to position [2058, 0]
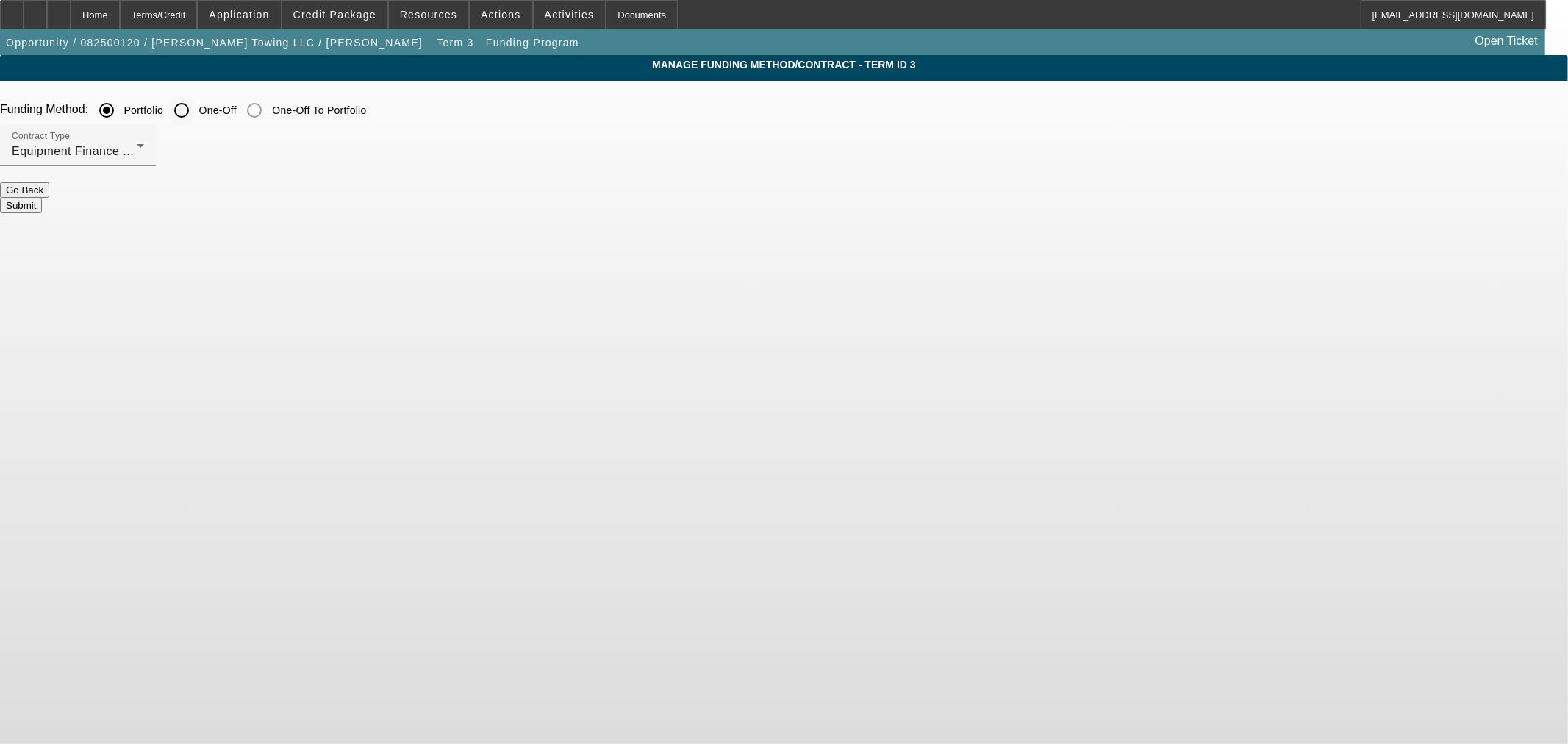
click at [197, 112] on input "One-Off" at bounding box center [181, 110] width 30 height 30
radio input "true"
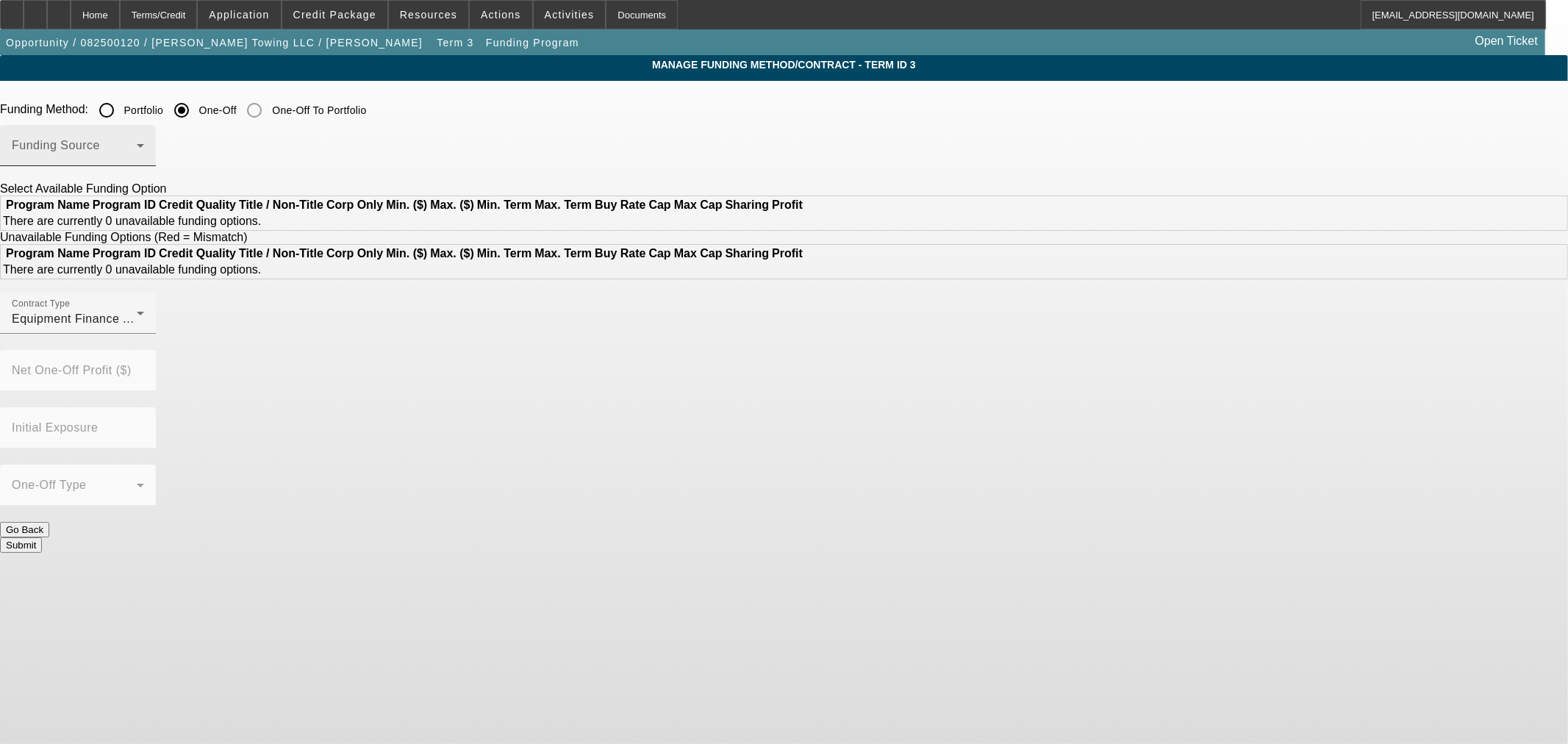
drag, startPoint x: 546, startPoint y: 122, endPoint x: 545, endPoint y: 142, distance: 20.0
click at [144, 142] on div "Funding Source" at bounding box center [78, 145] width 132 height 42
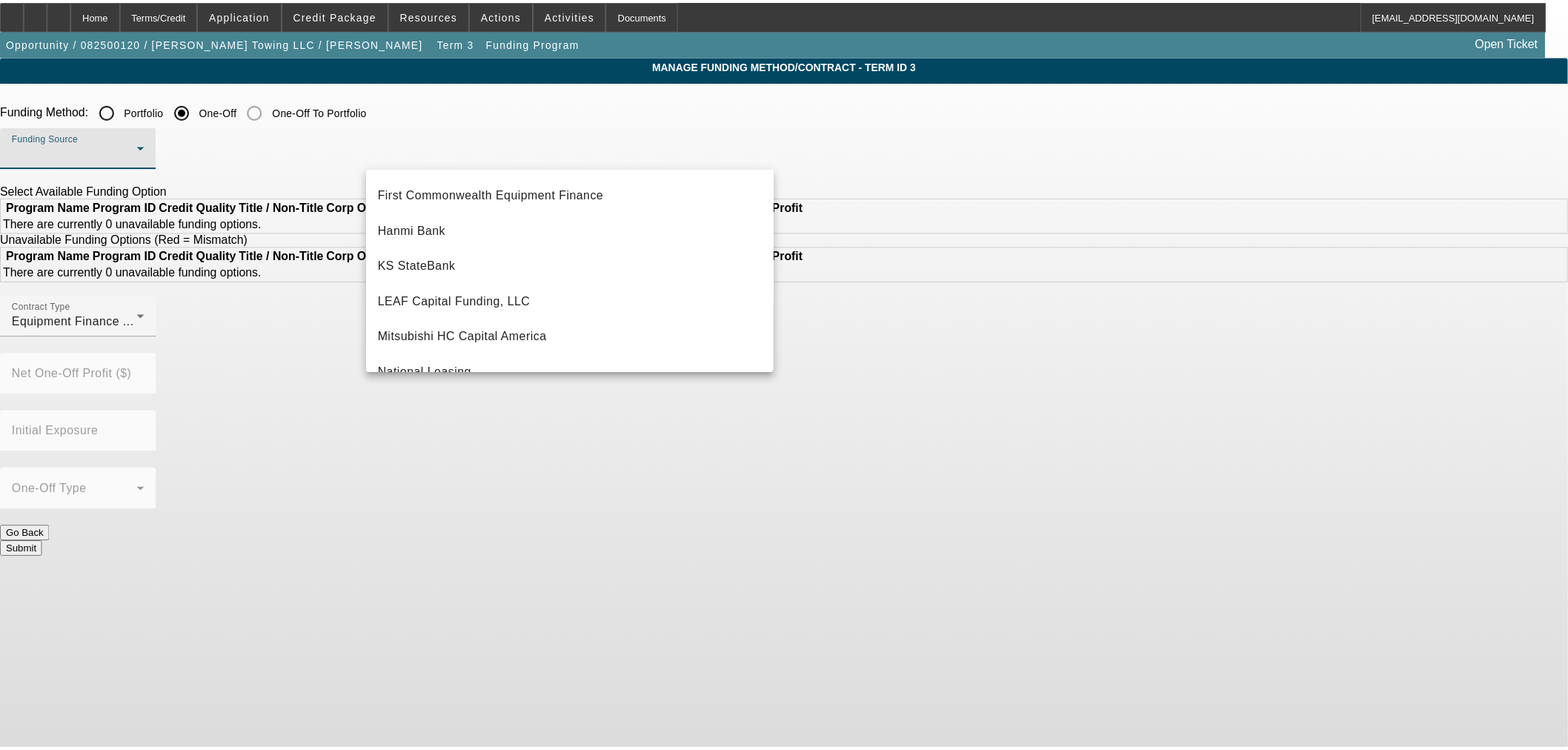
scroll to position [165, 0]
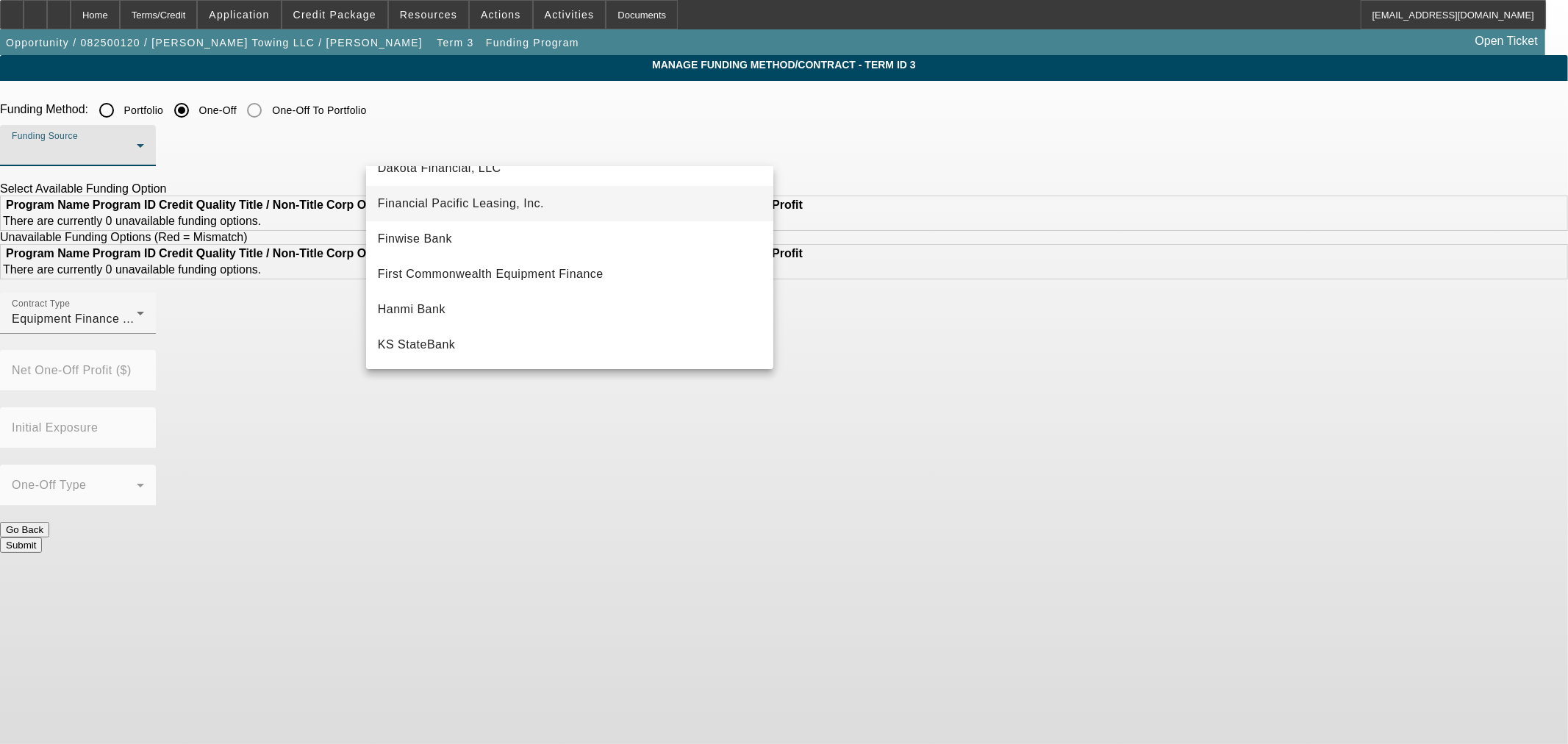
click at [508, 208] on span "Financial Pacific Leasing, Inc." at bounding box center [461, 203] width 166 height 18
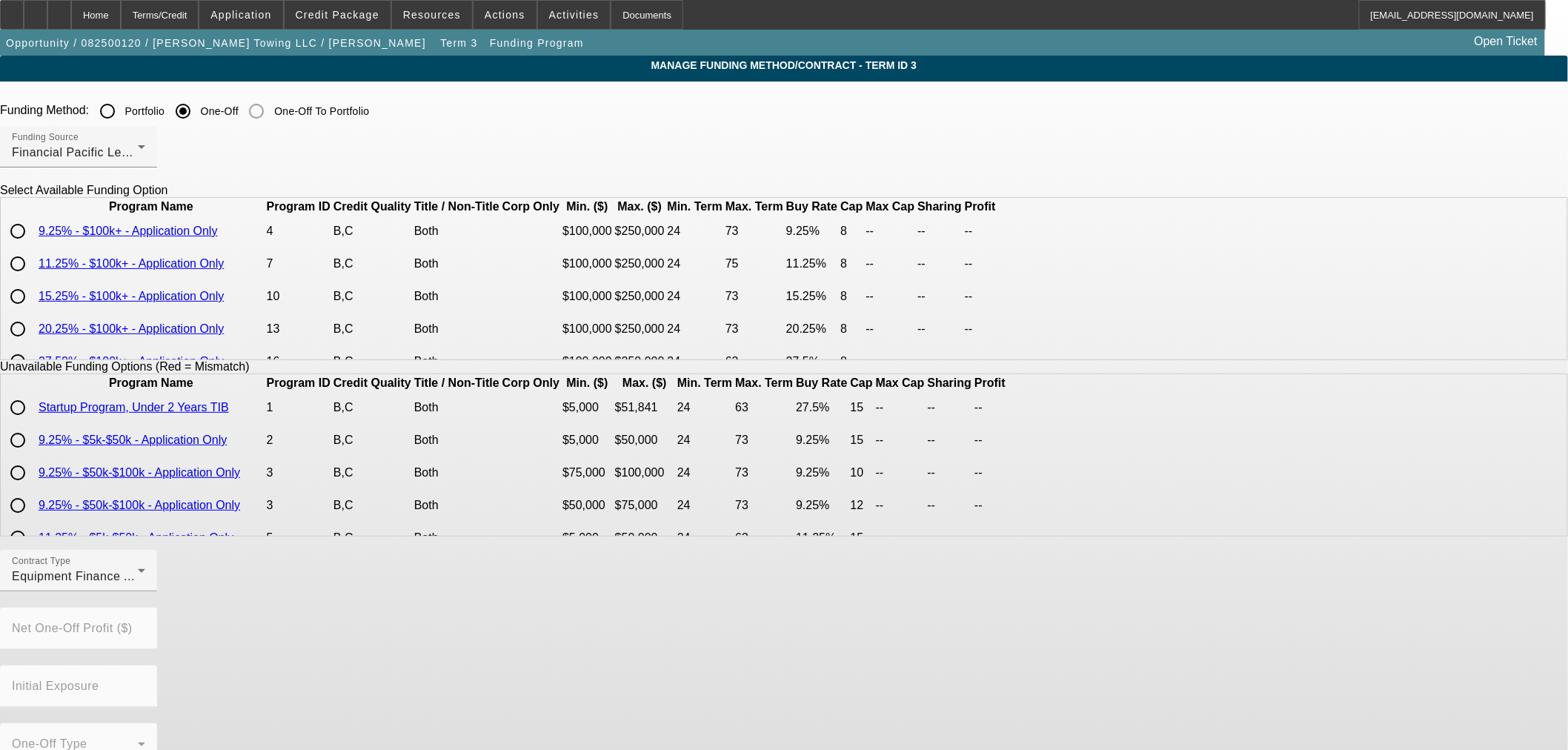
click at [32, 246] on input "radio" at bounding box center [17, 231] width 30 height 30
radio input "true"
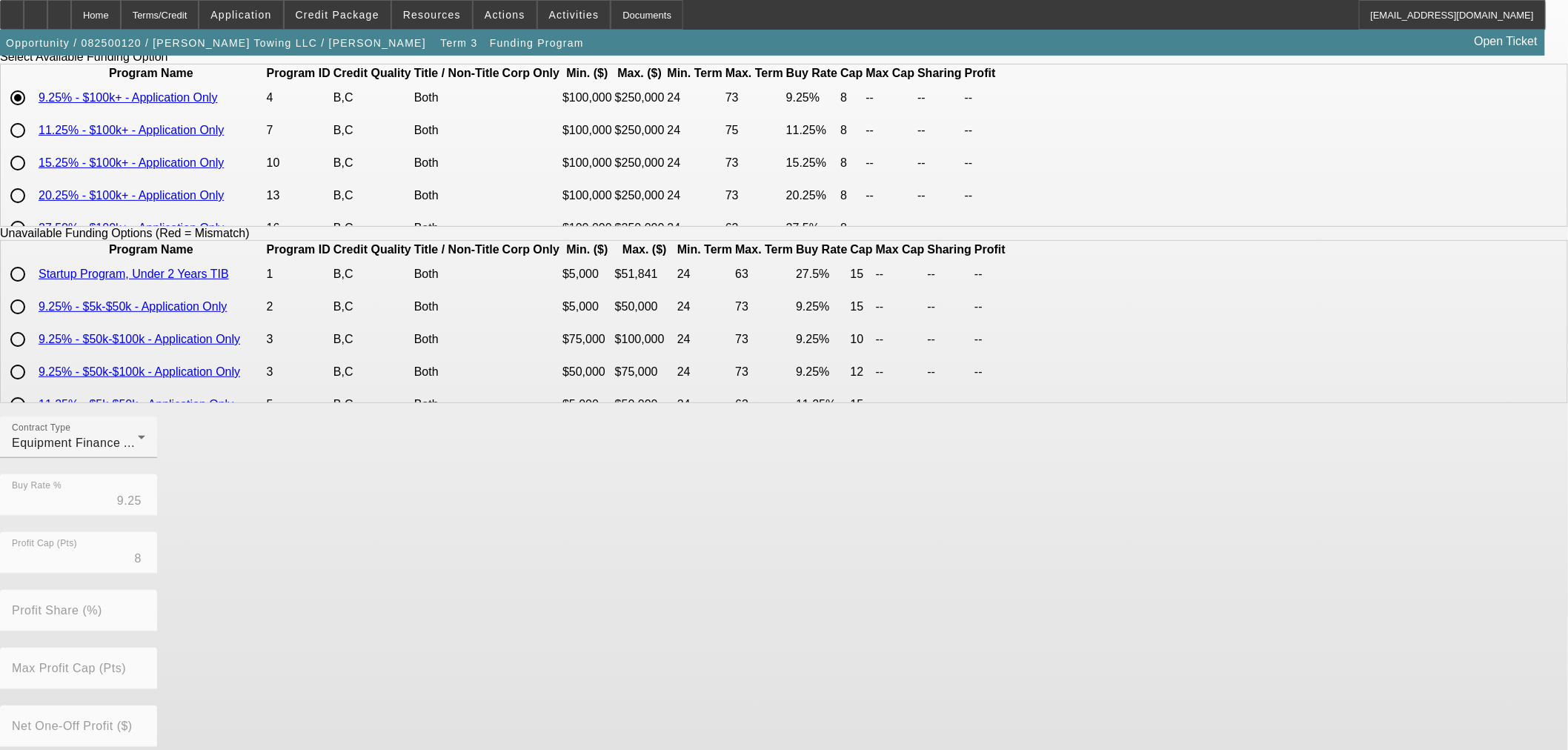
scroll to position [252, 0]
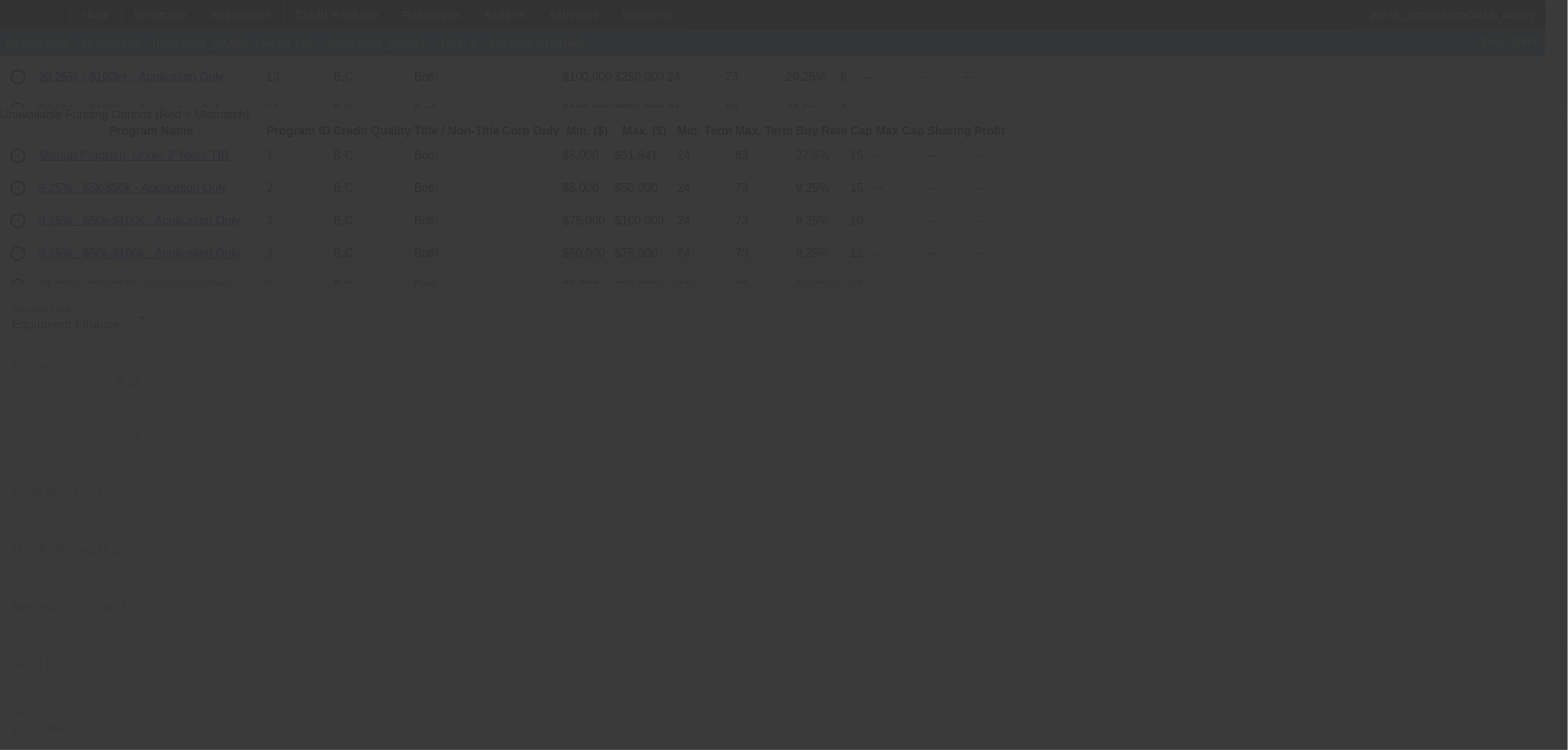
radio input "true"
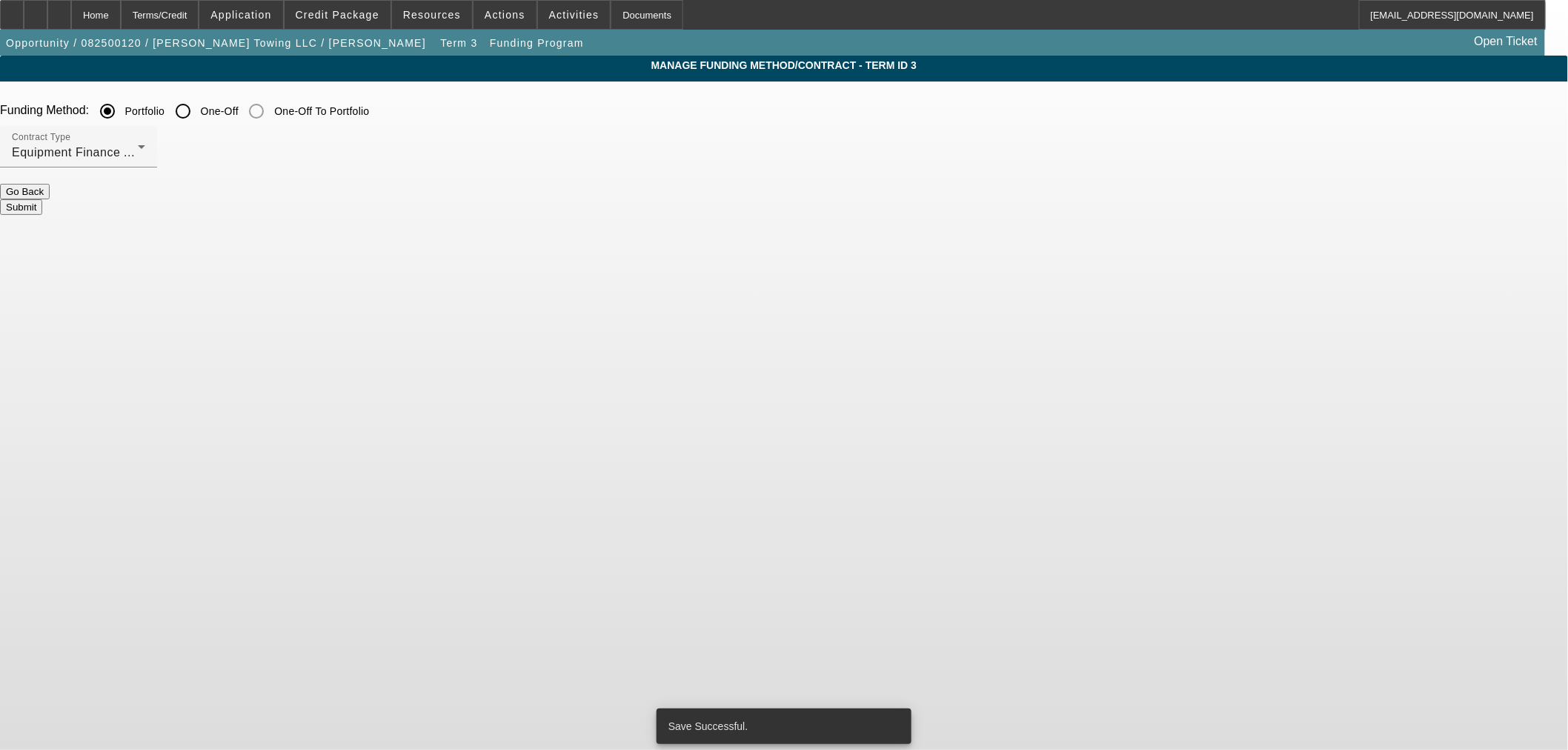
scroll to position [0, 0]
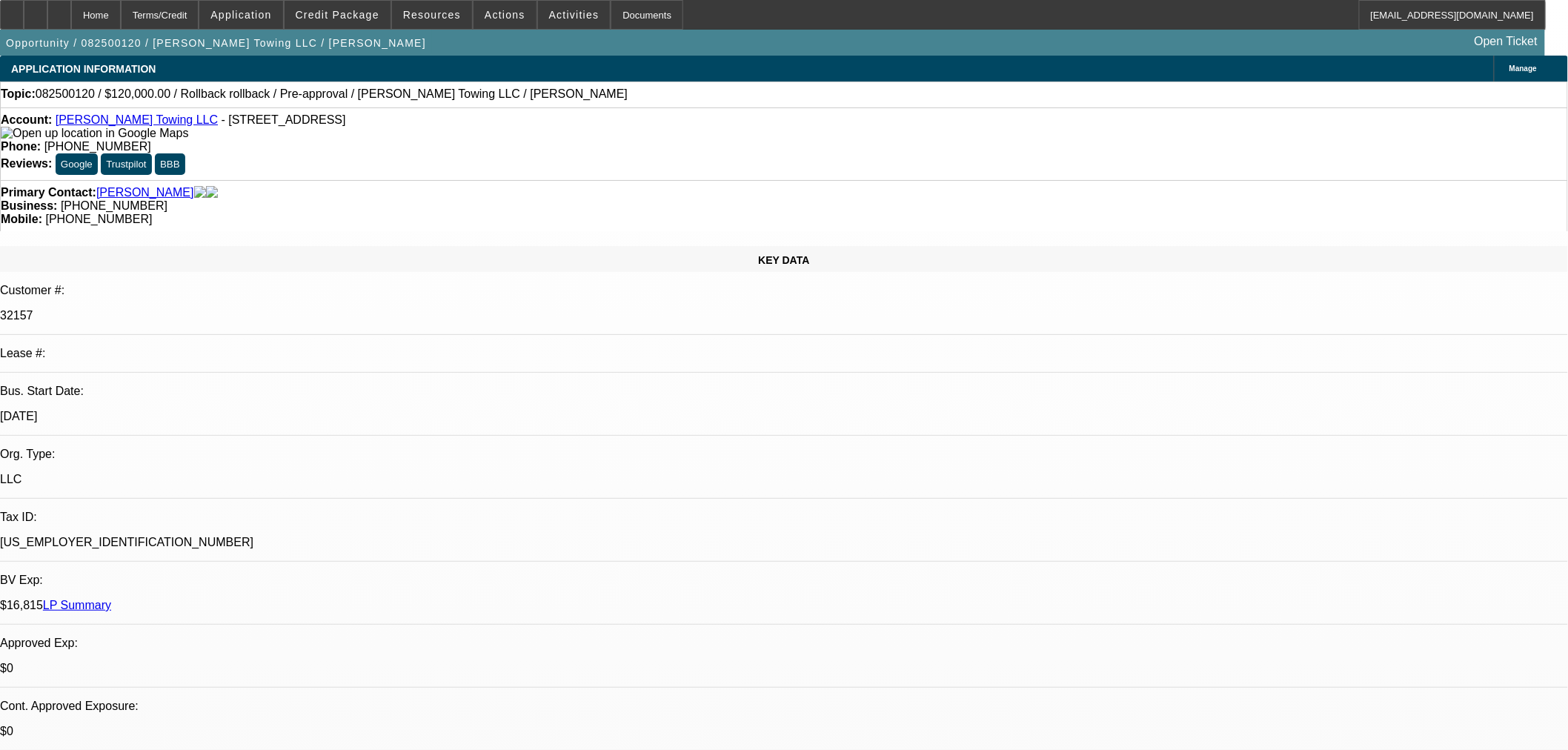
select select "0"
select select "6"
select select "0"
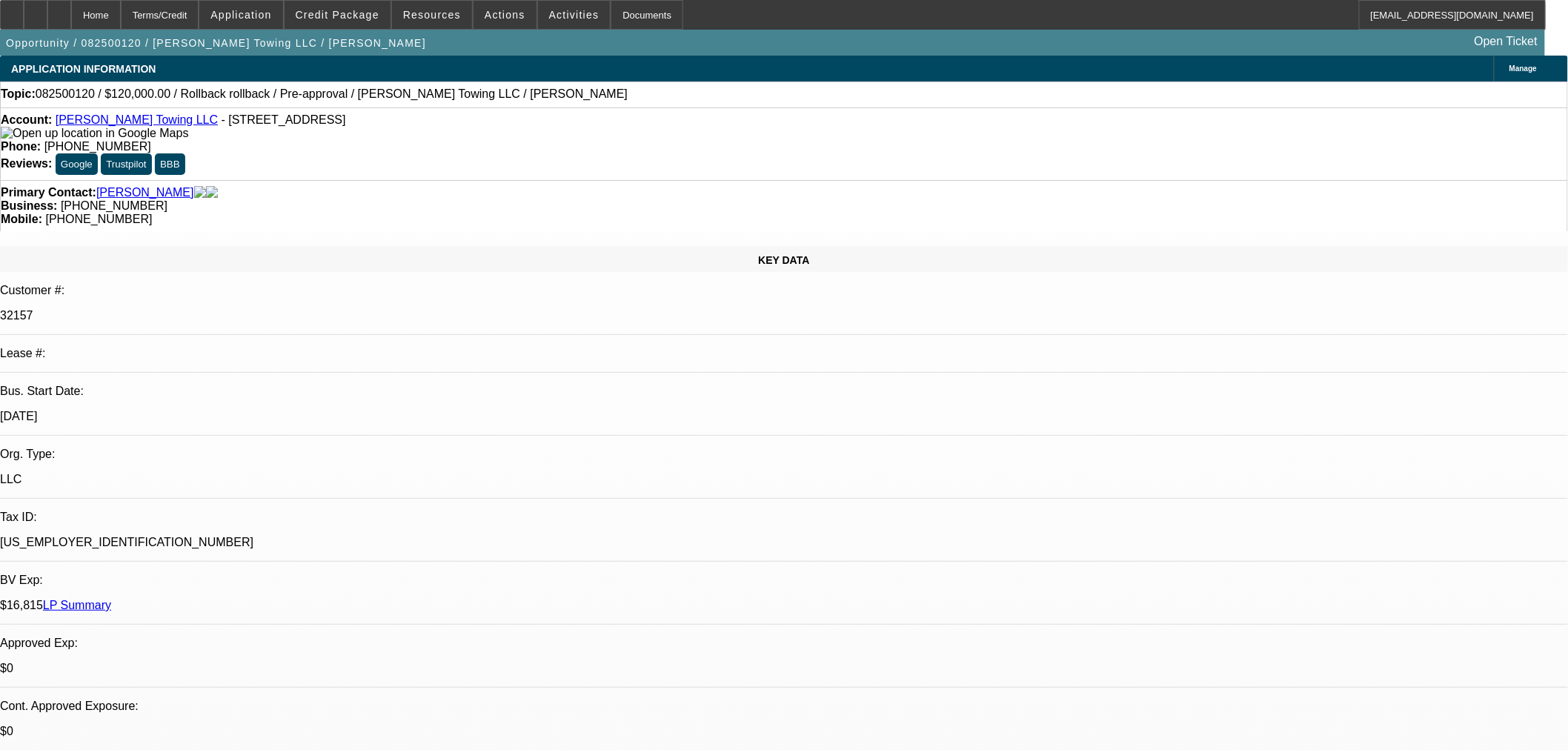
select select "0"
select select "3"
select select "0.1"
select select "4"
select select "0"
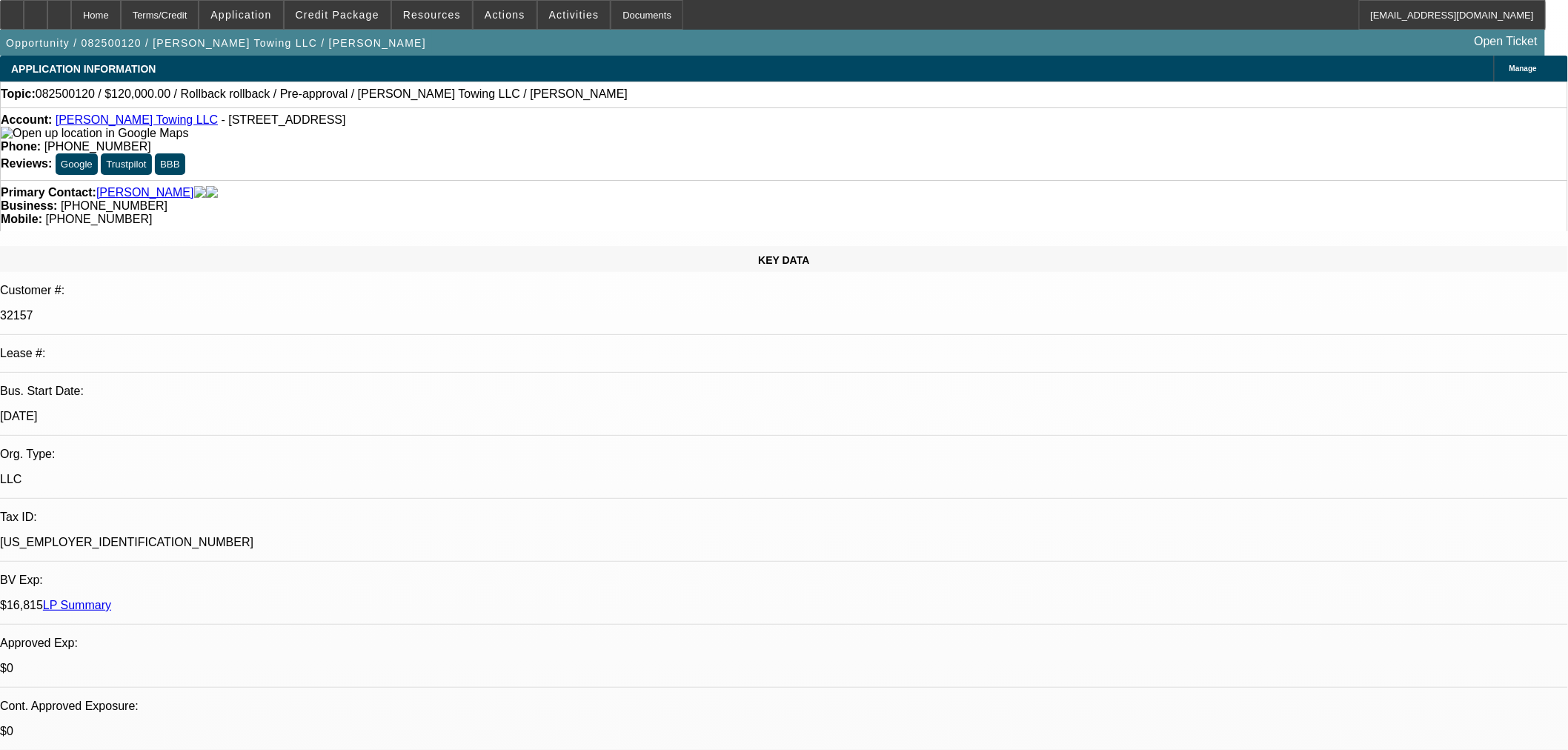
select select "0"
select select "3"
select select "0.1"
select select "4"
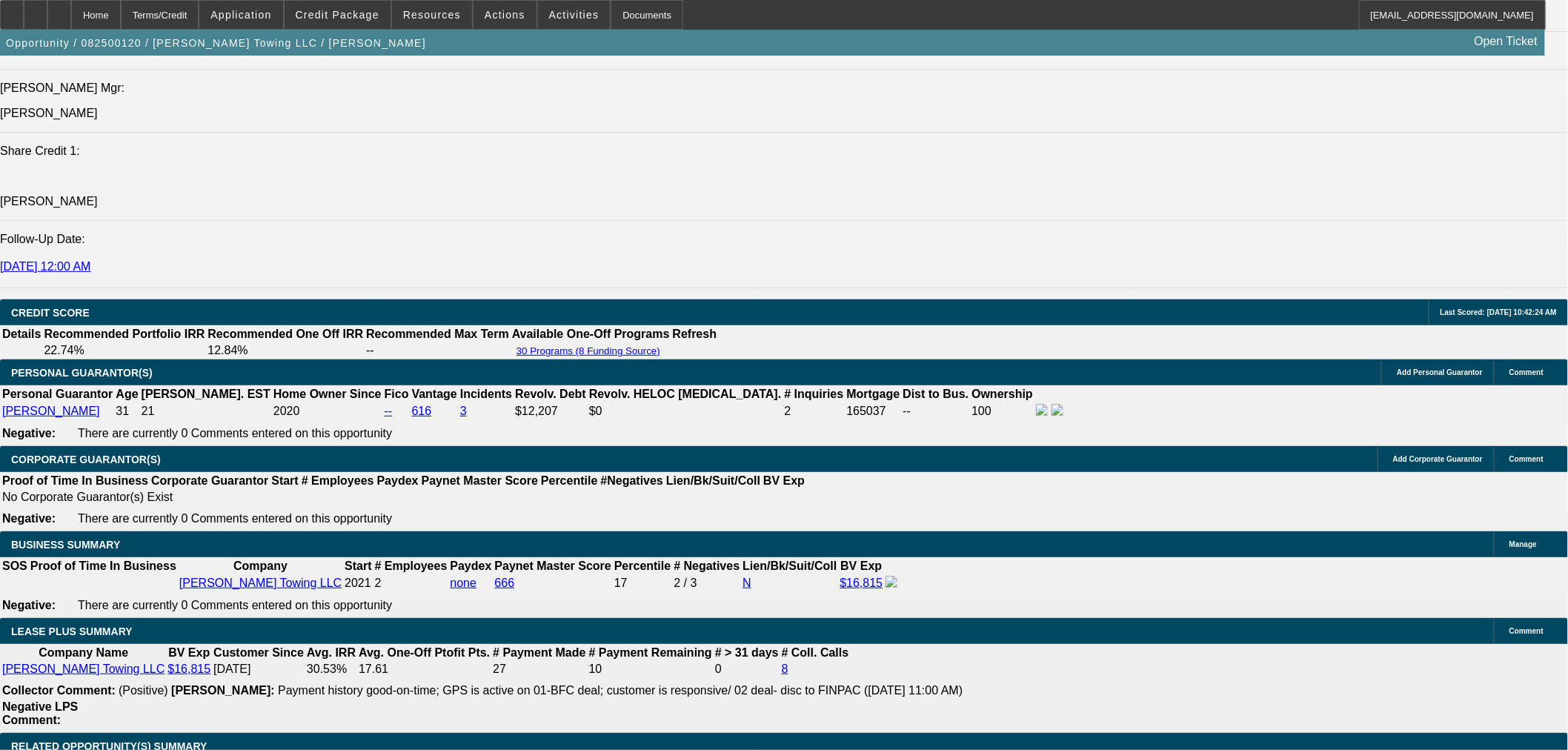
scroll to position [1894, 0]
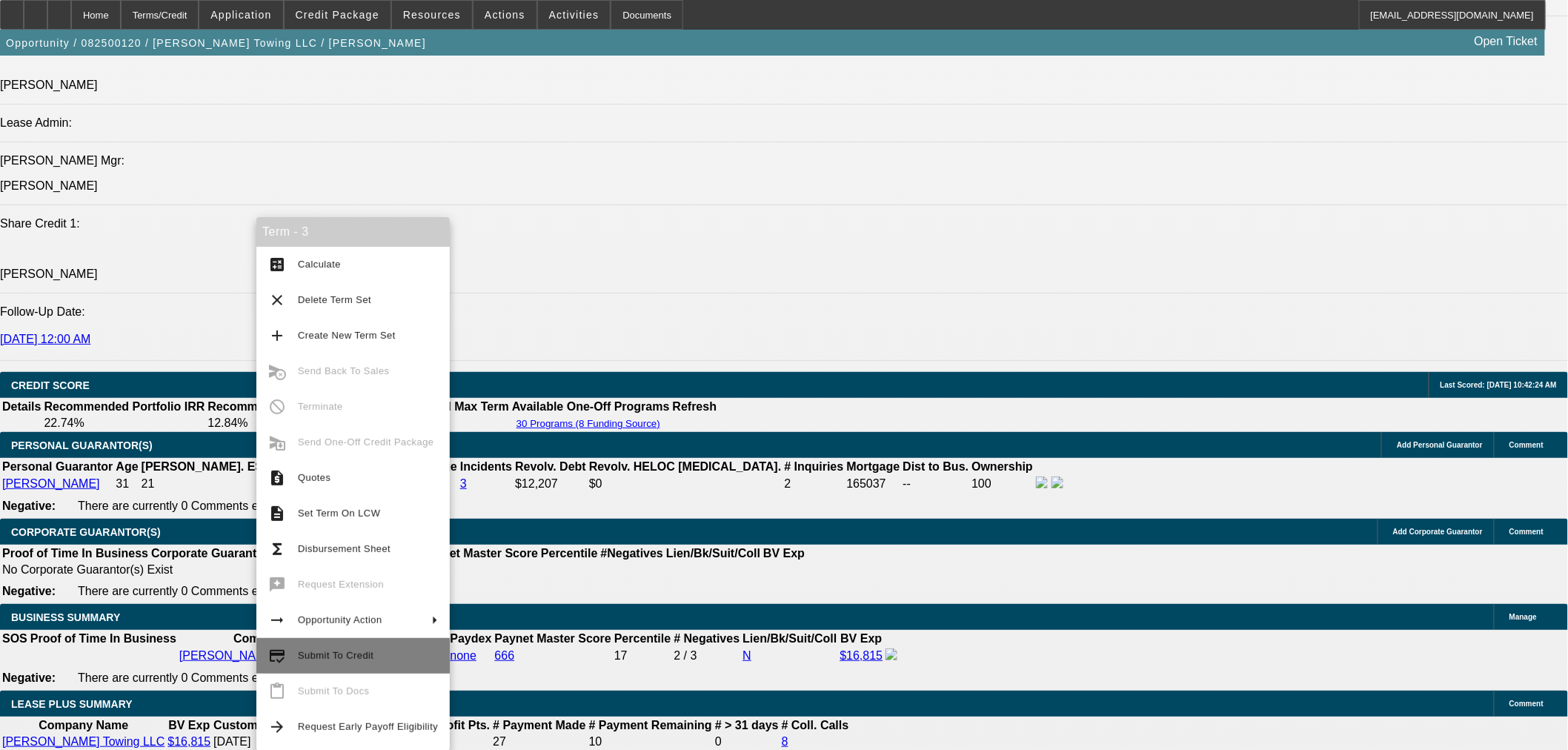
click at [336, 659] on span "Submit To Credit" at bounding box center [336, 655] width 75 height 11
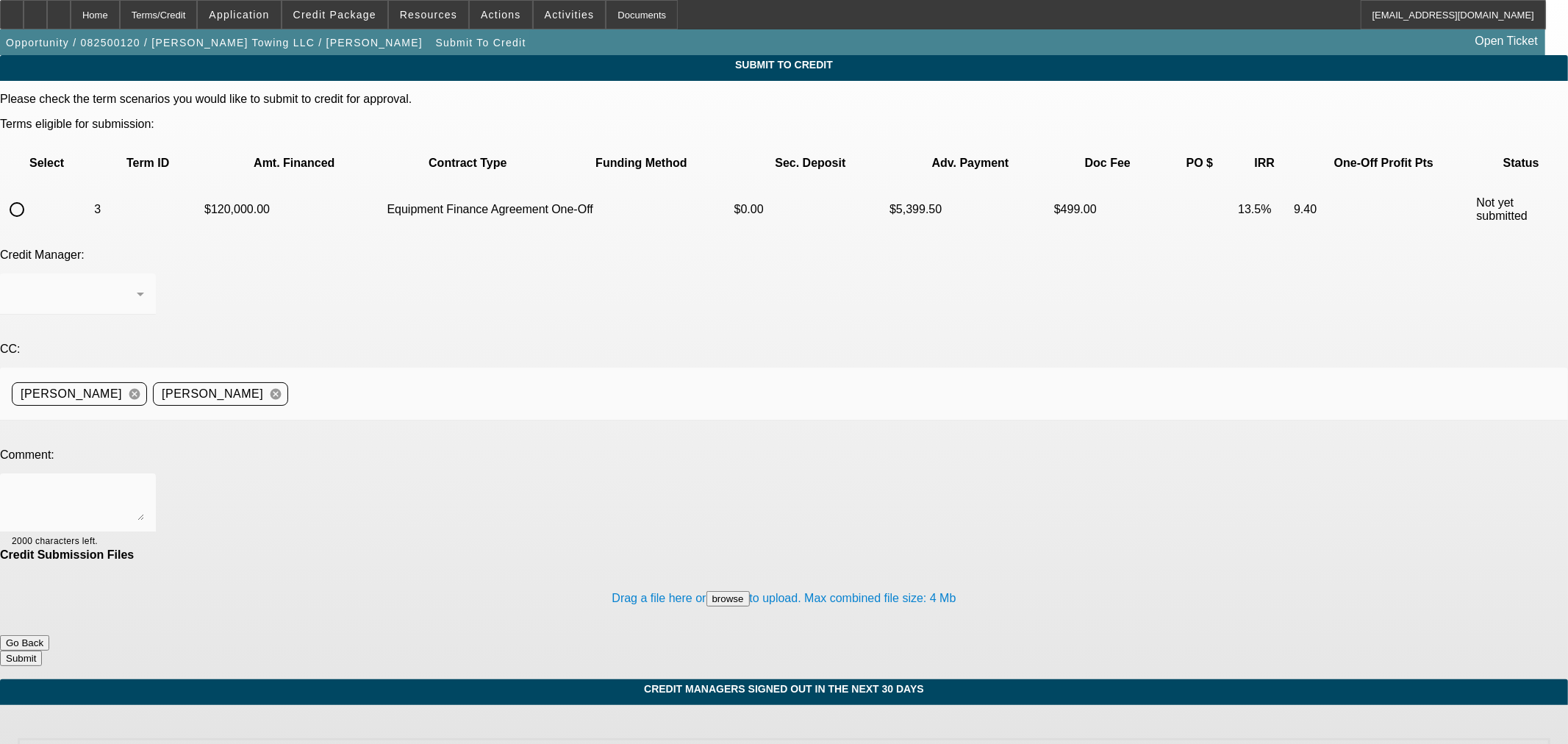
click at [31, 195] on input "radio" at bounding box center [17, 209] width 30 height 30
radio input "true"
click at [144, 486] on textarea at bounding box center [78, 503] width 132 height 36
type textarea "Please ok to Finpac. Thanks"
click at [42, 651] on button "Submit" at bounding box center [20, 658] width 42 height 15
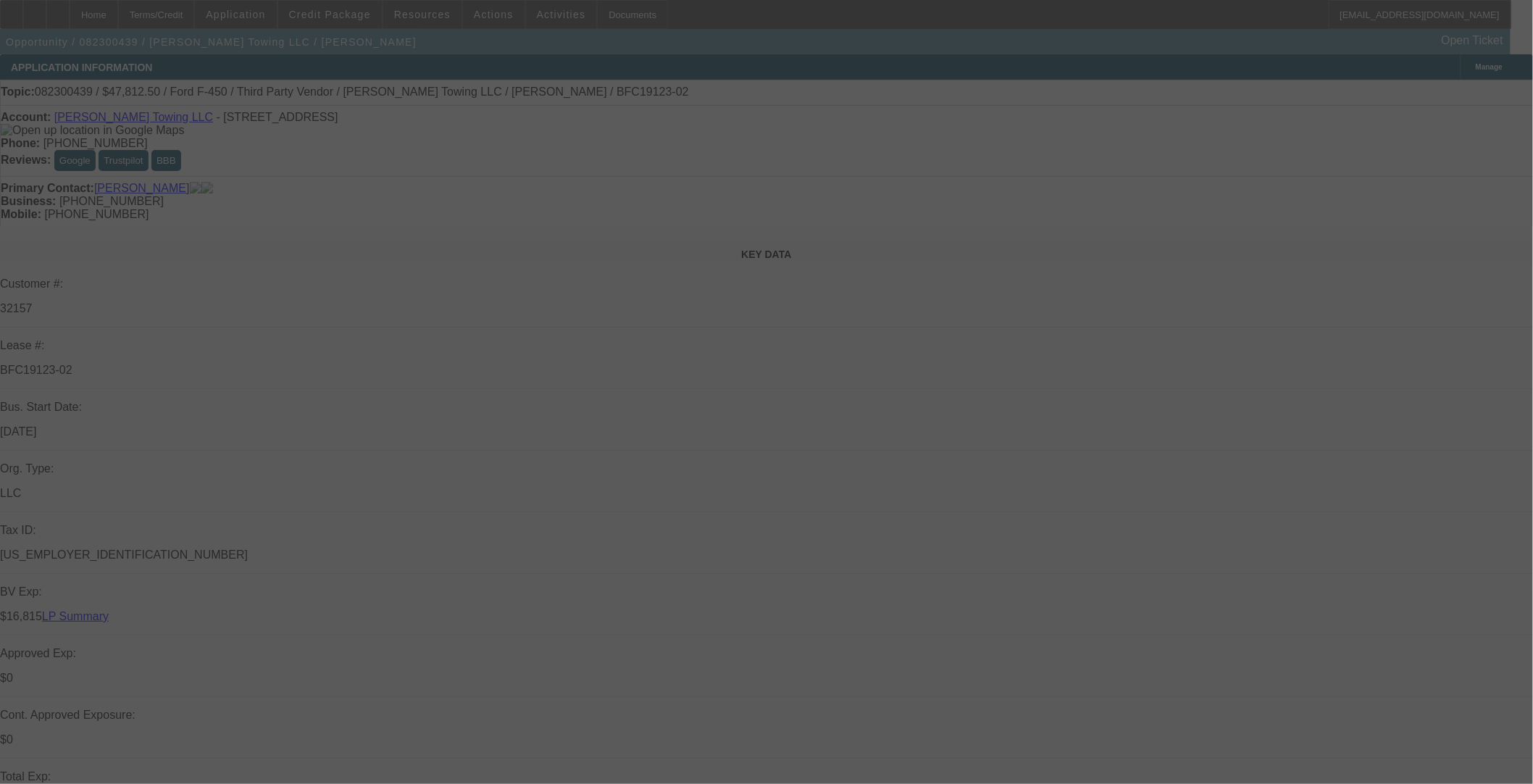
select select "0"
select select "0.1"
select select "4"
select select "0"
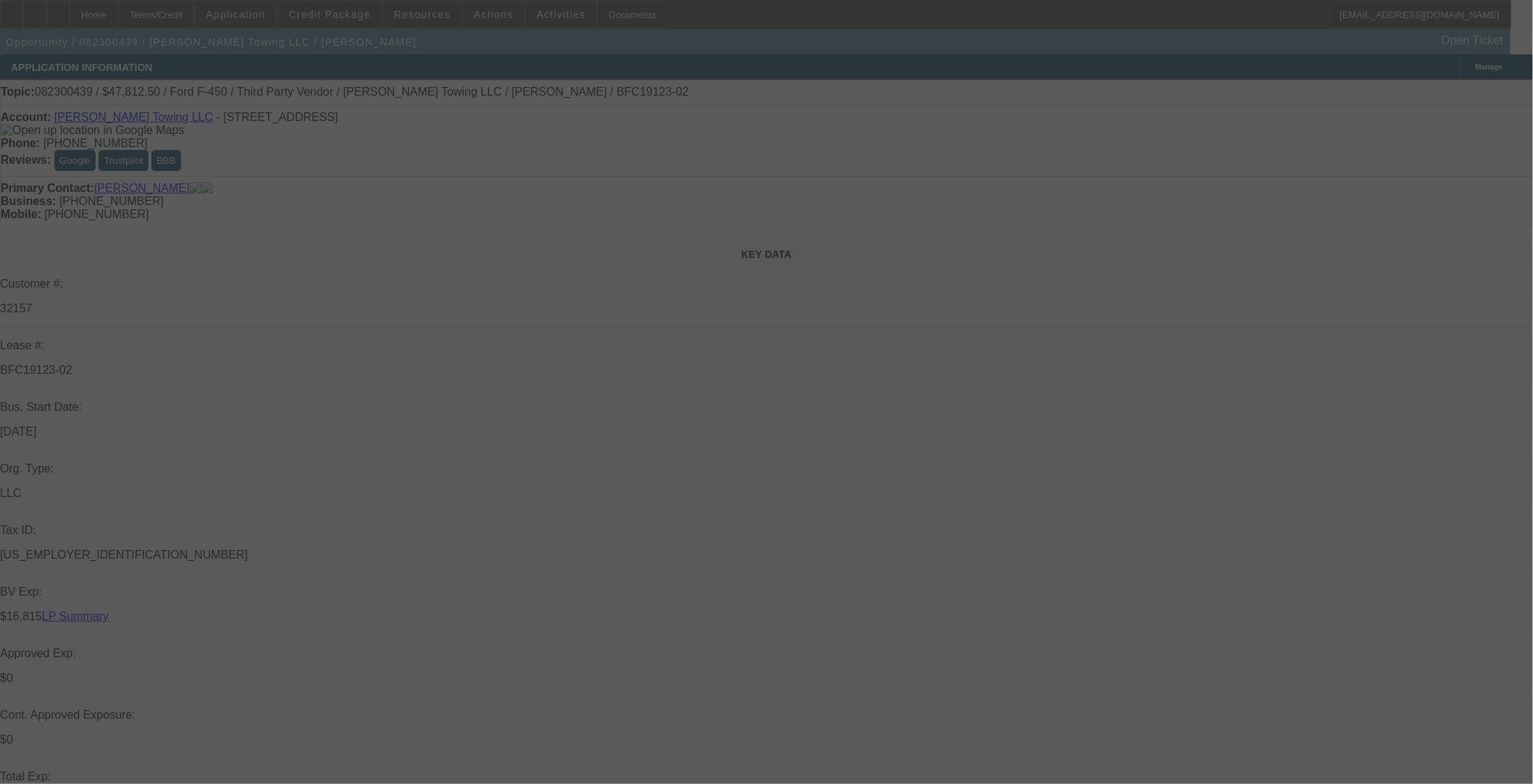
select select "0"
select select "0.1"
select select "4"
select select "0"
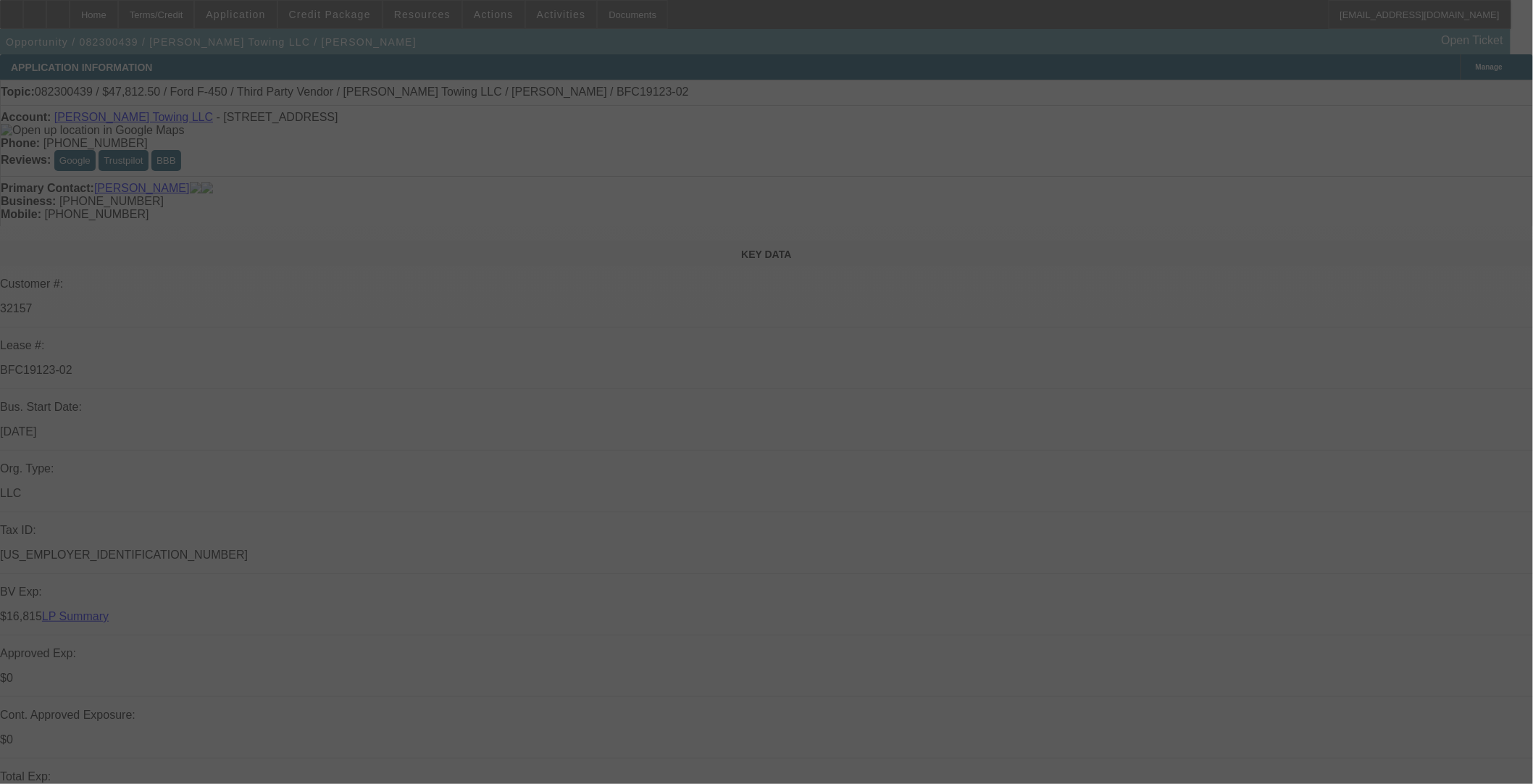
select select "0.1"
select select "4"
select select "0"
select select "0.1"
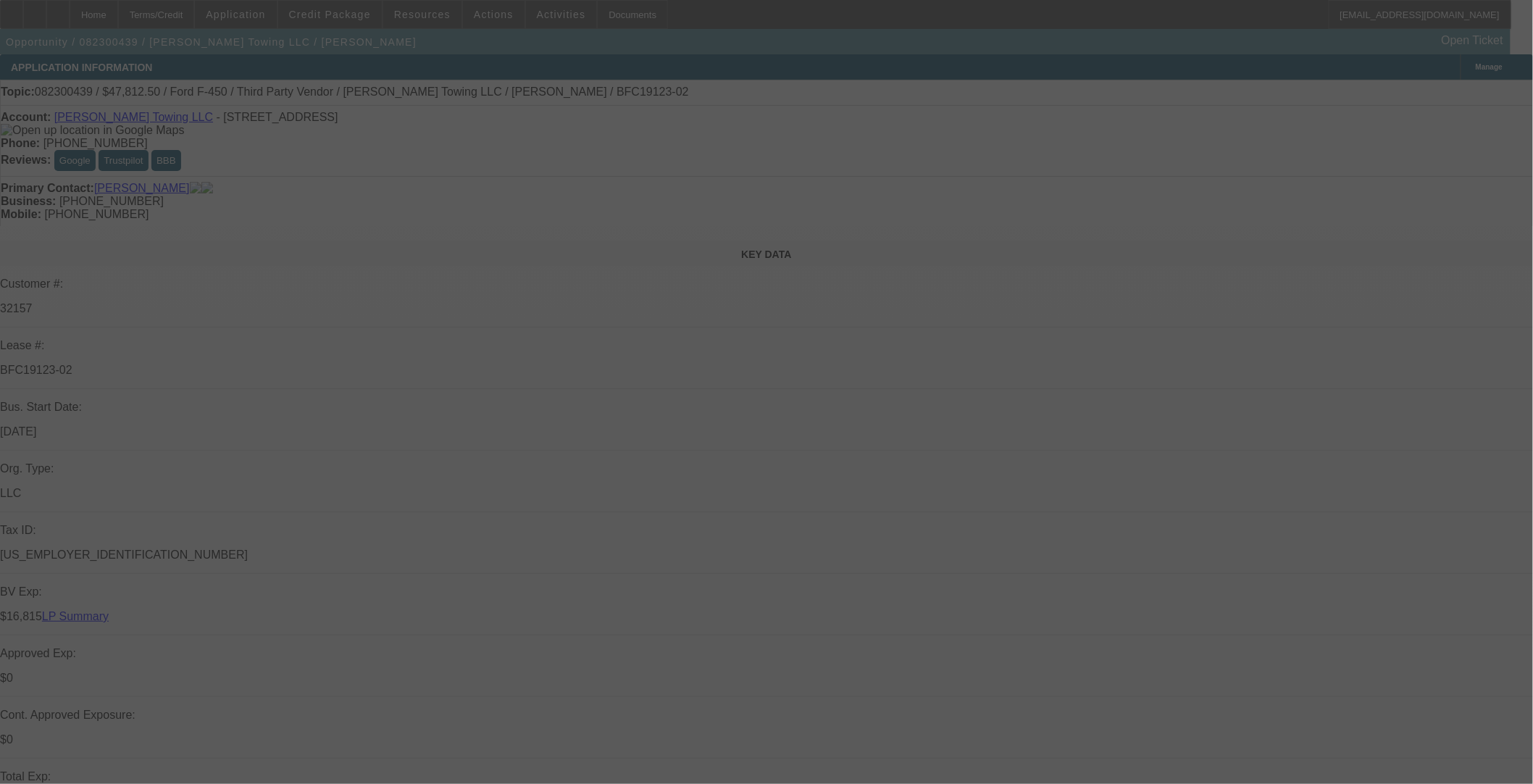
select select "4"
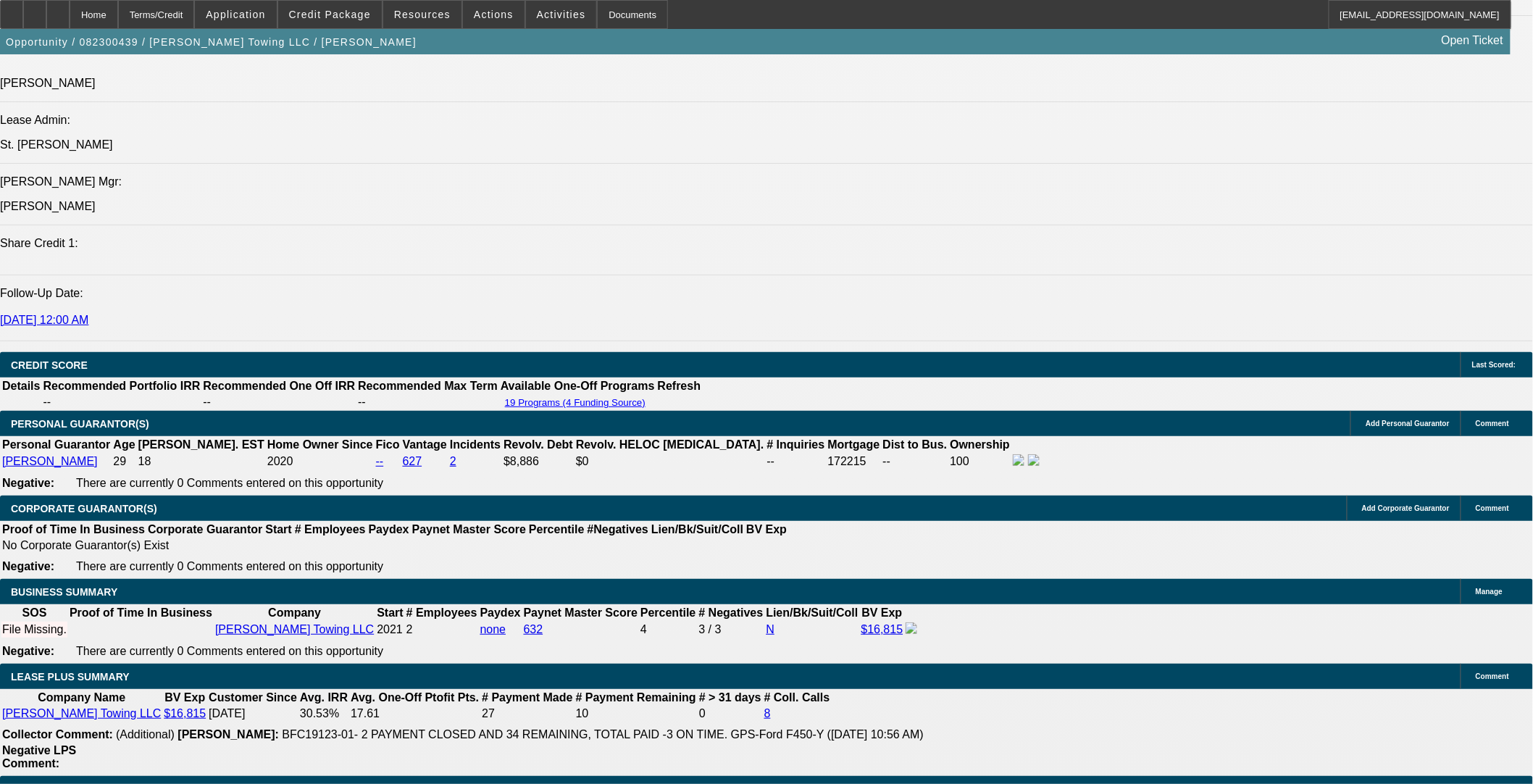
scroll to position [2253, 0]
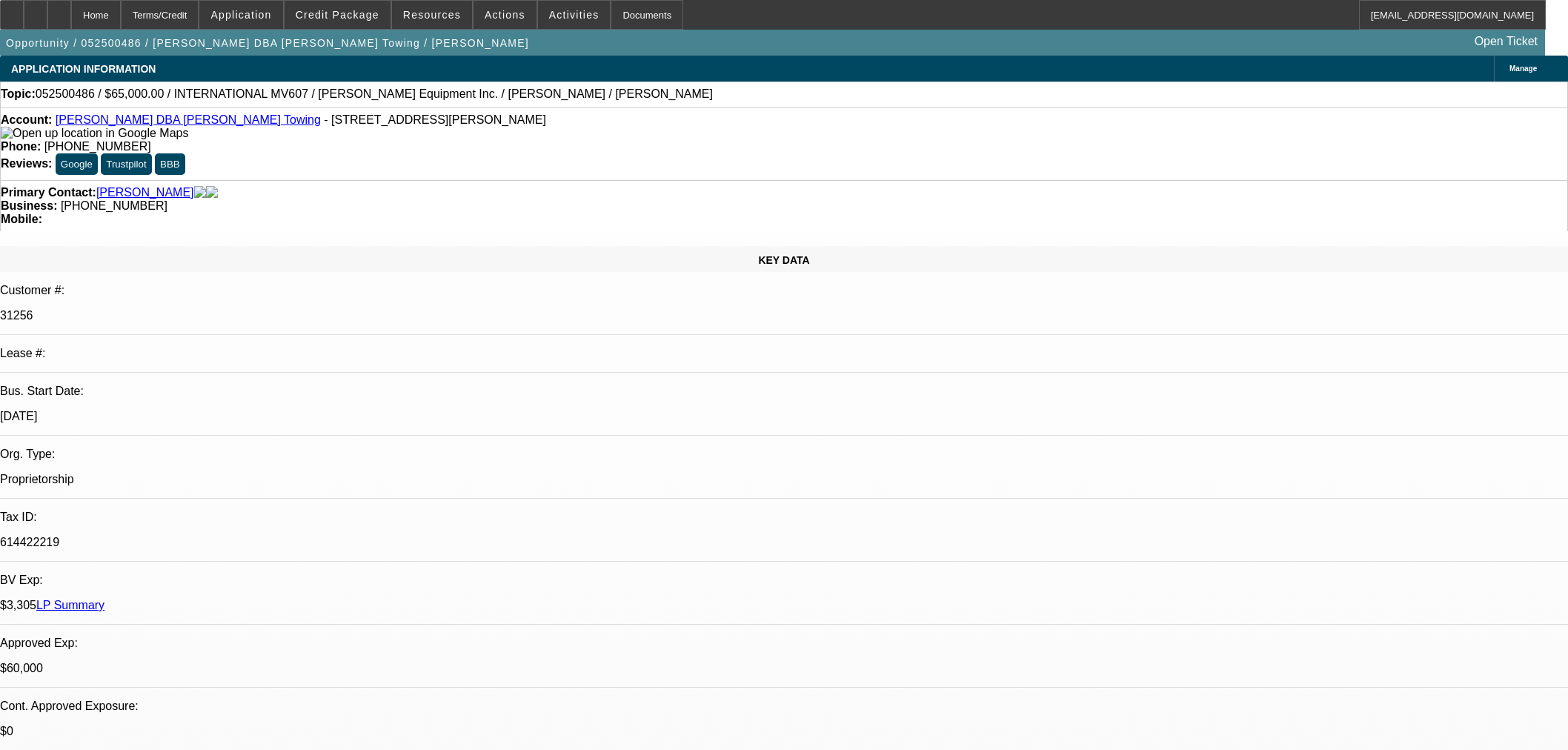
select select "0"
select select "3"
select select "0.1"
select select "4"
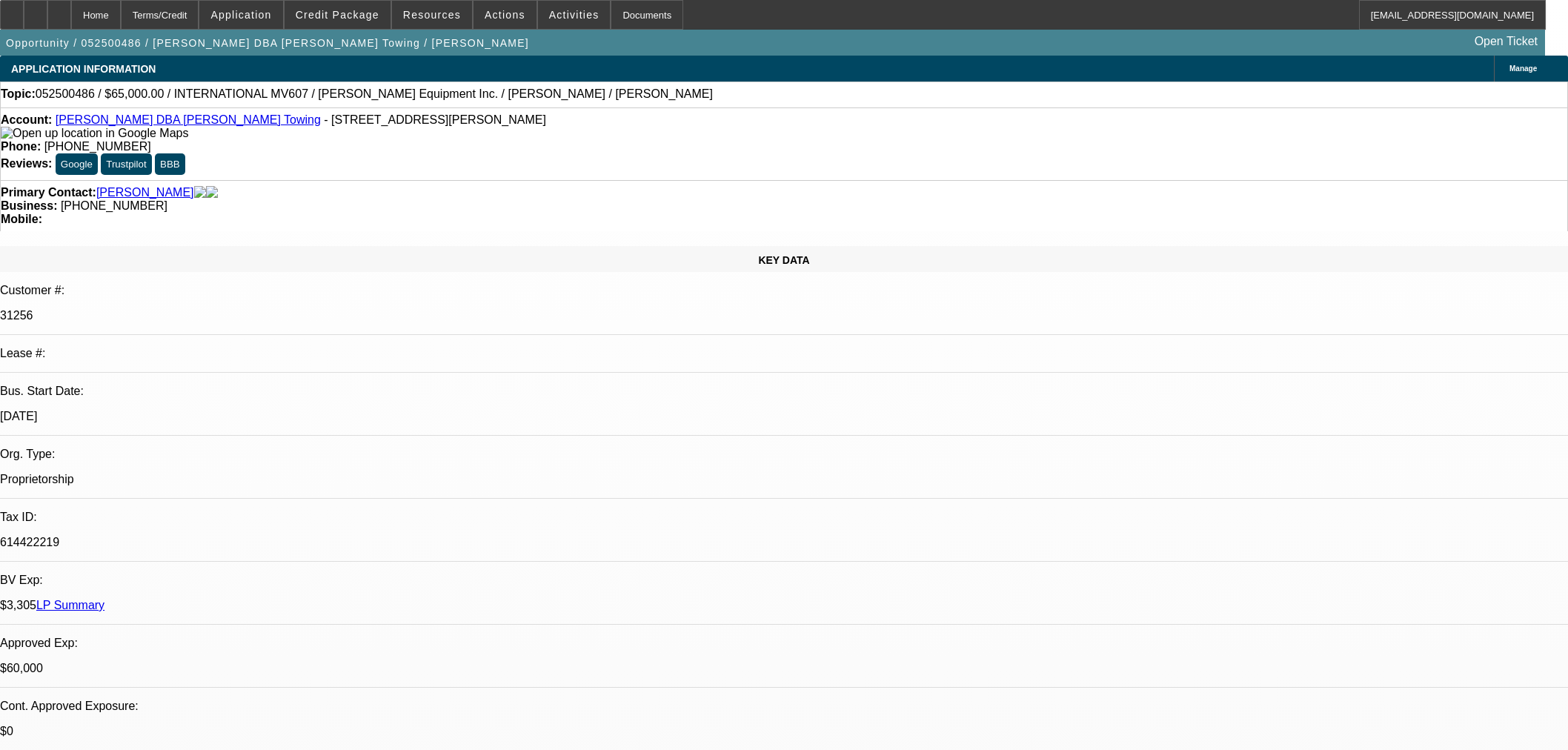
select select "0"
select select "2"
select select "0.1"
select select "4"
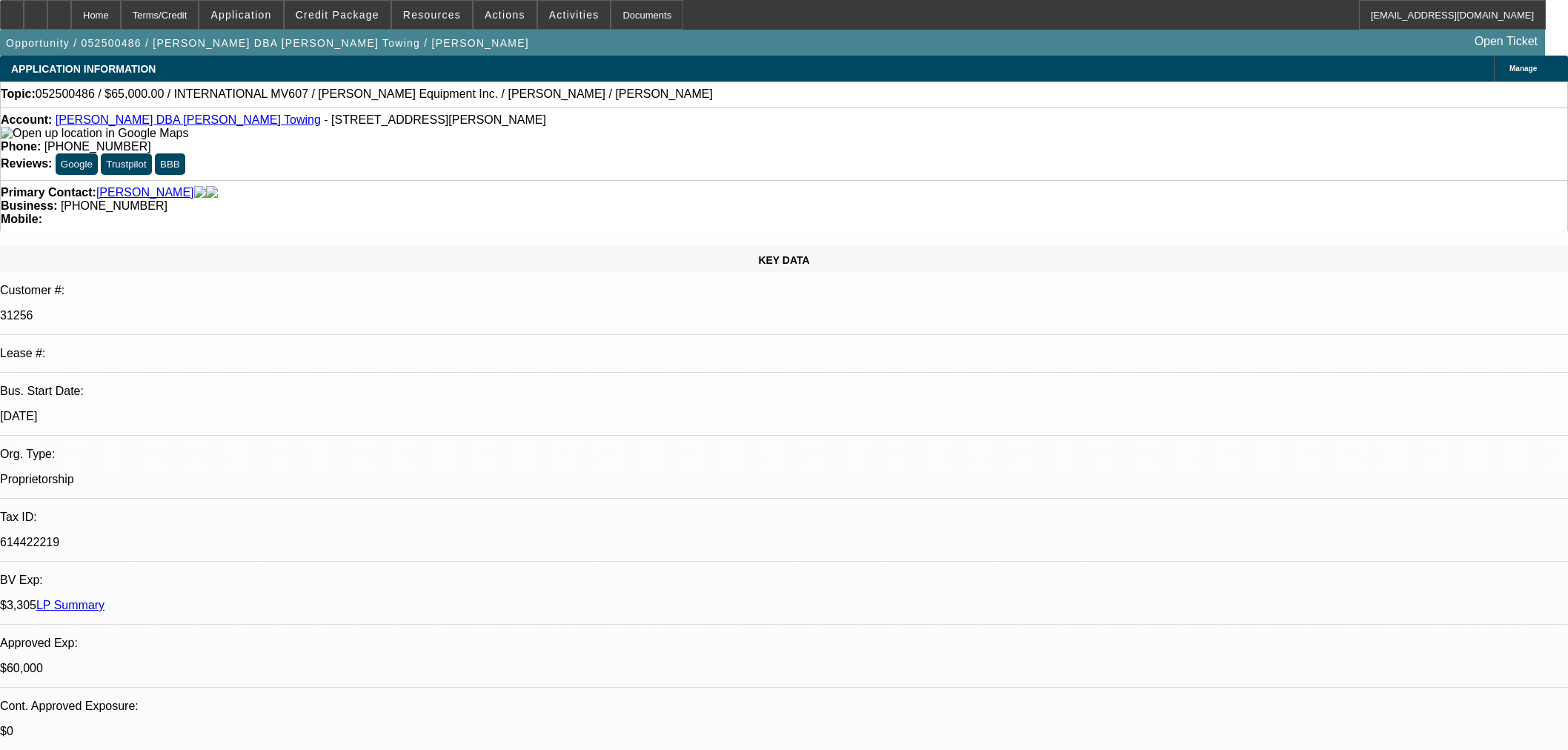
select select "0"
select select "2"
select select "0.1"
select select "4"
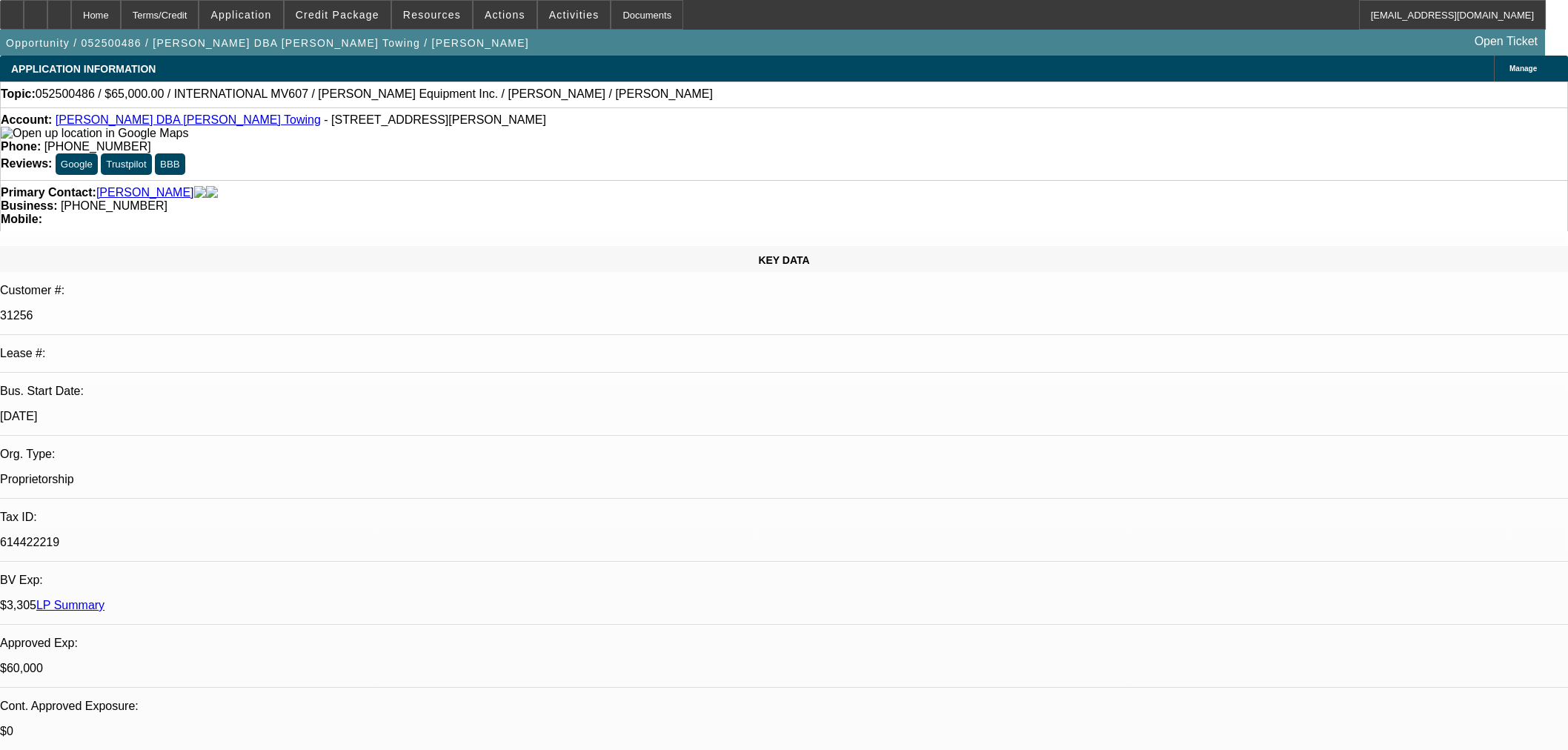
select select "0"
select select "3"
select select "0.1"
select select "4"
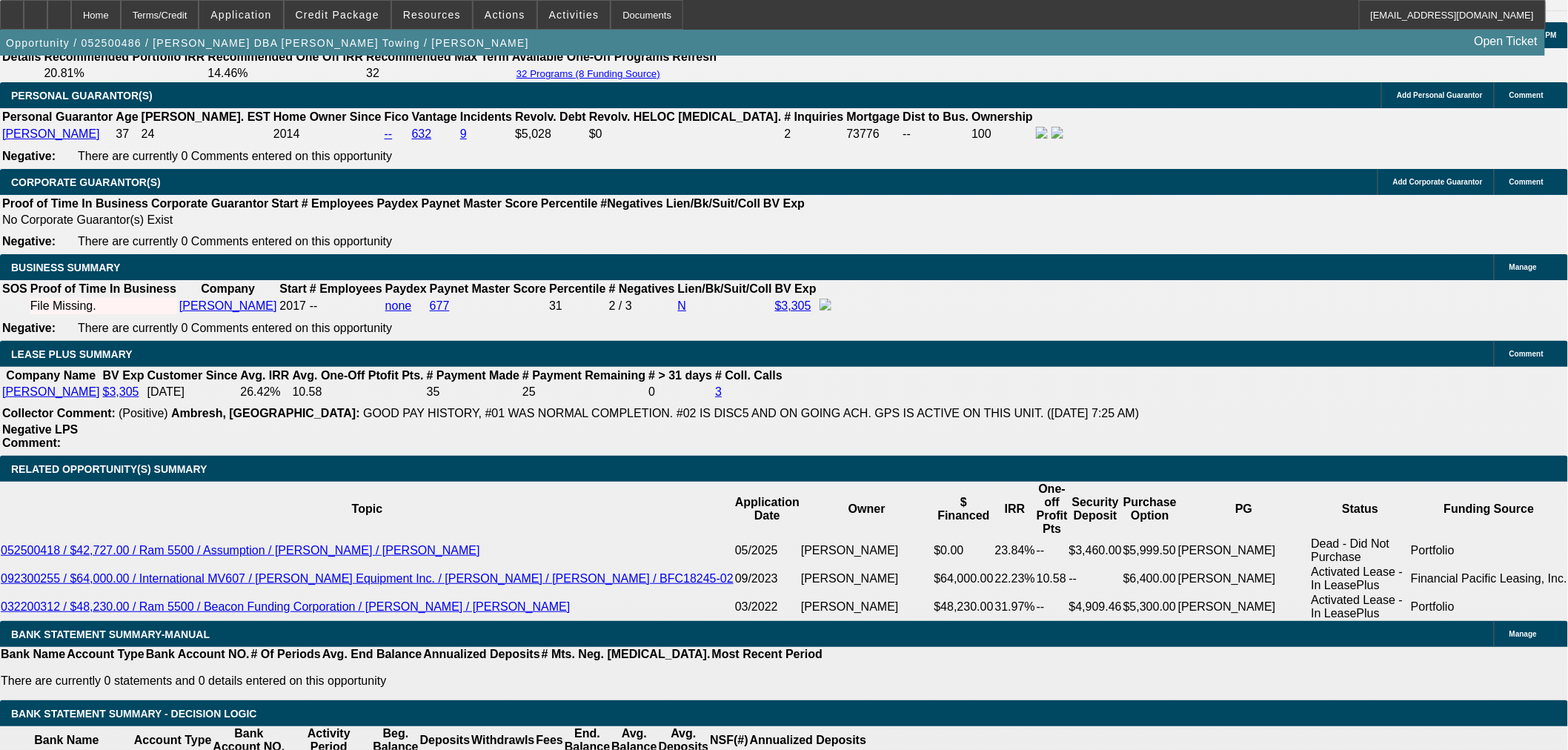
scroll to position [1999, 0]
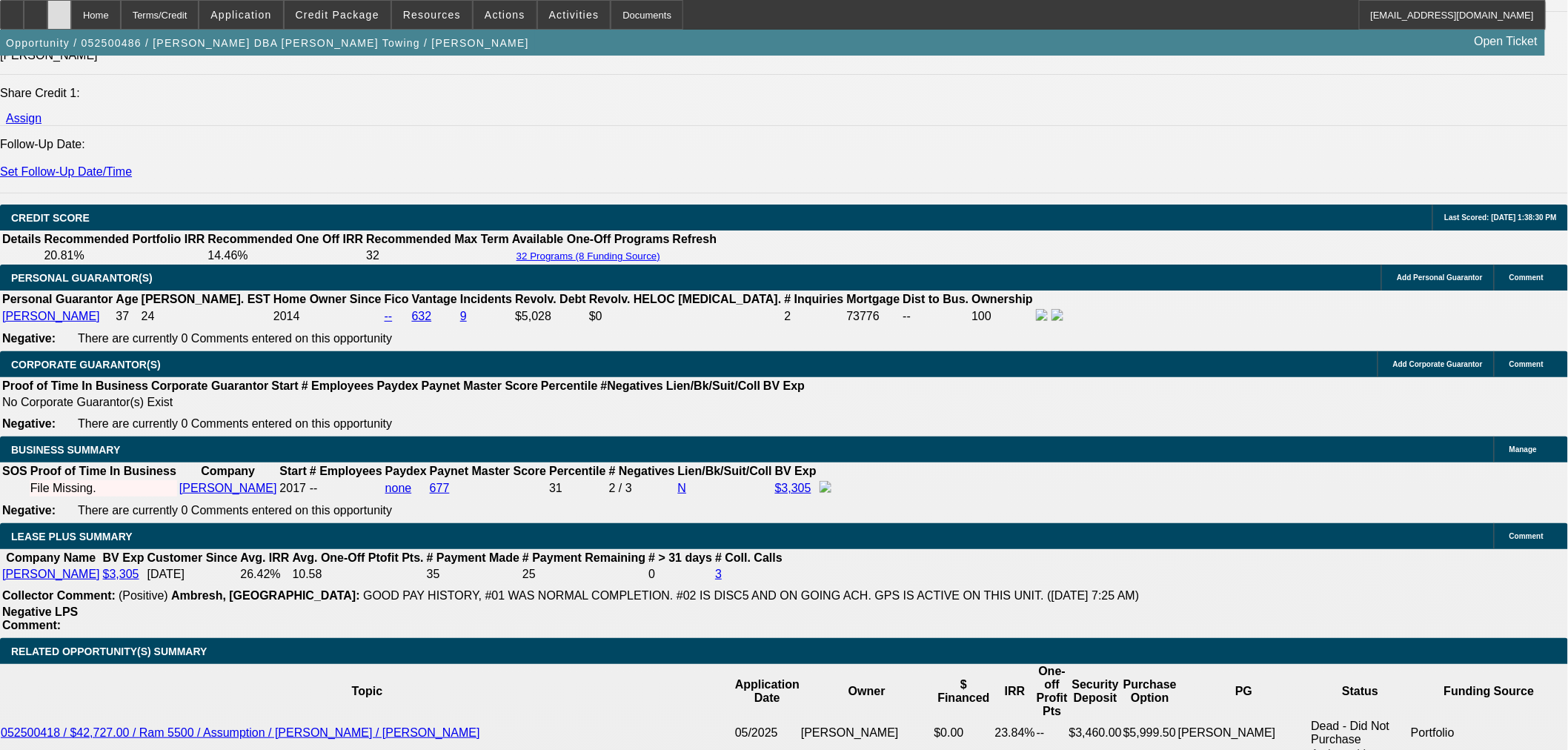
click at [71, 20] on div at bounding box center [60, 15] width 24 height 30
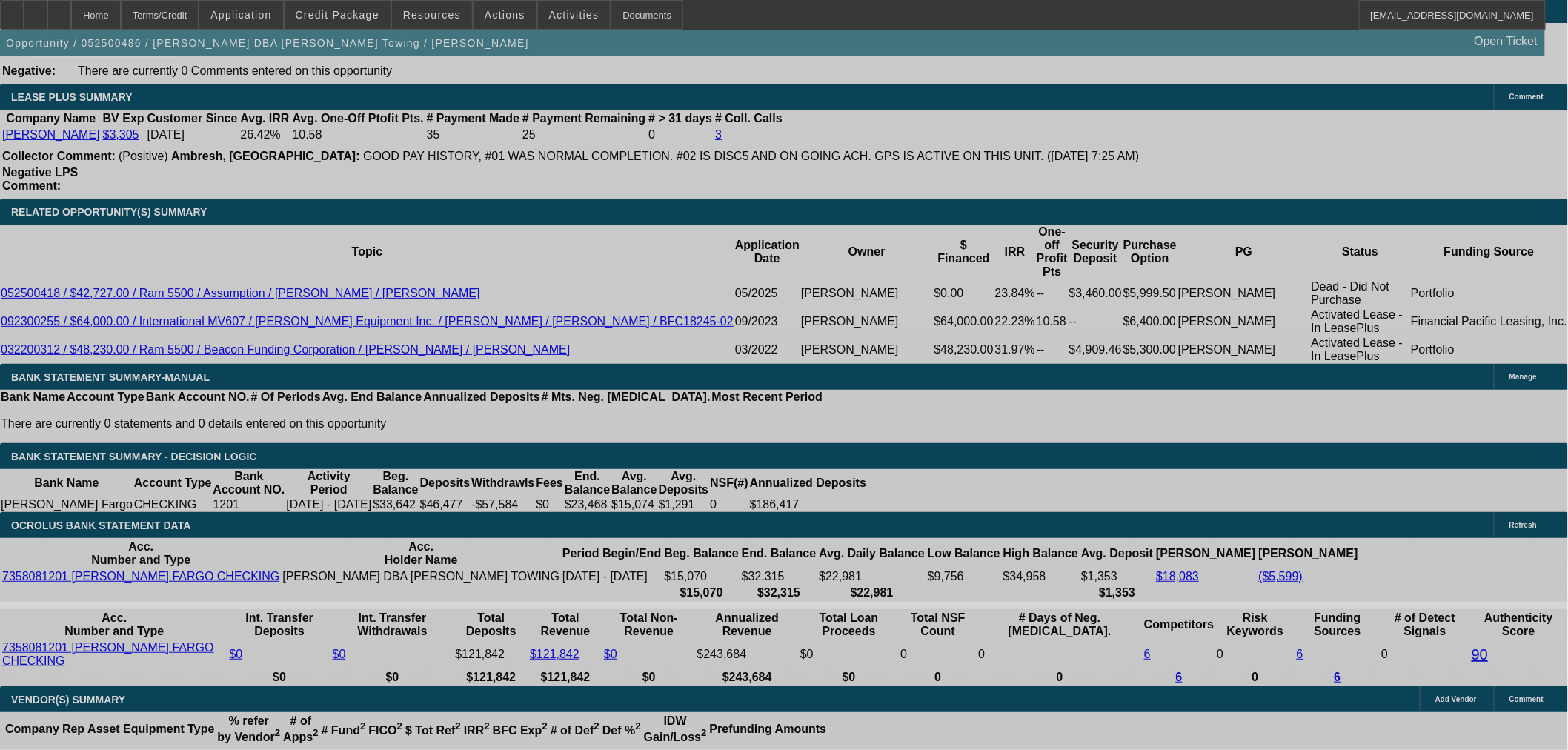
select select "0"
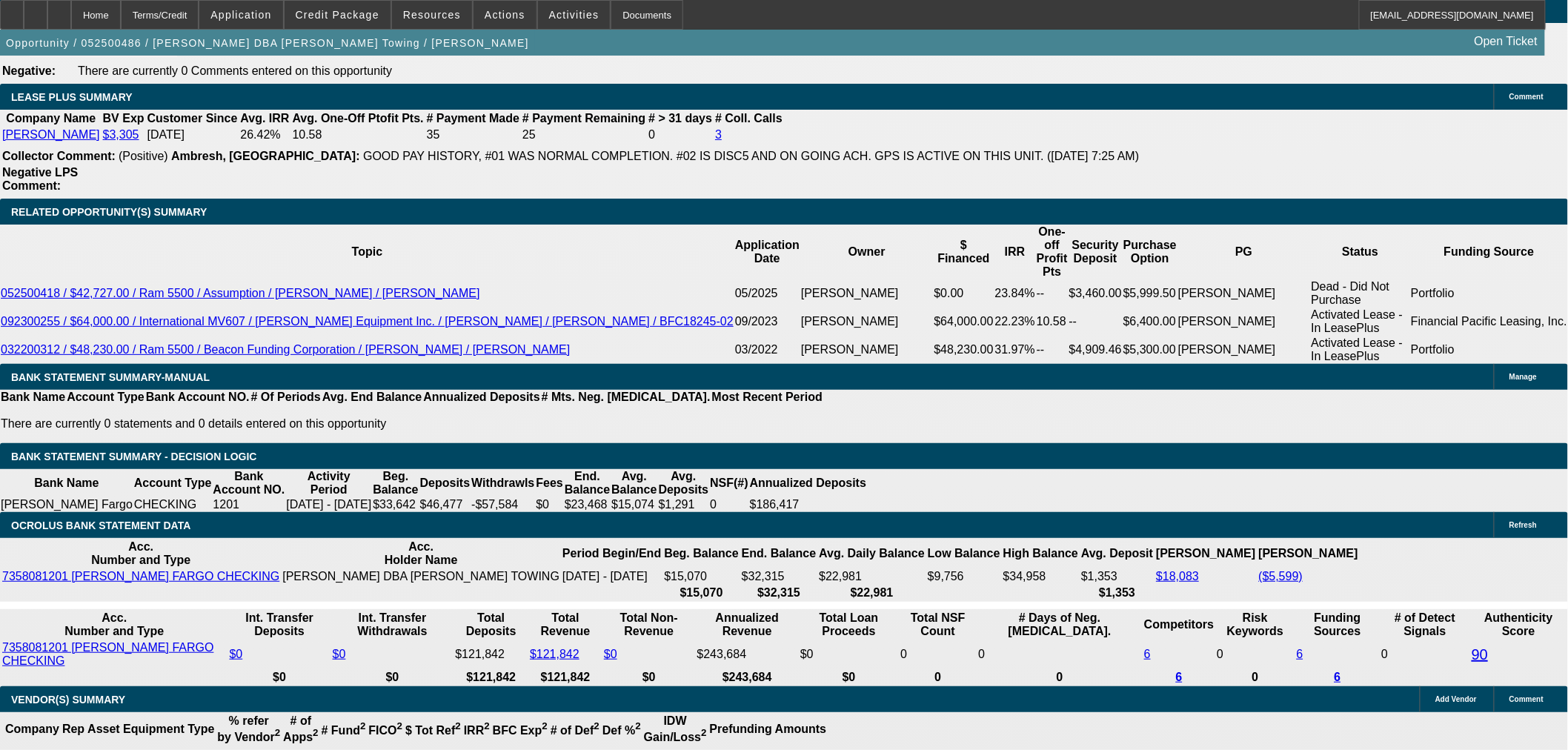
select select "0"
select select "3"
select select "0.1"
select select "4"
select select "0"
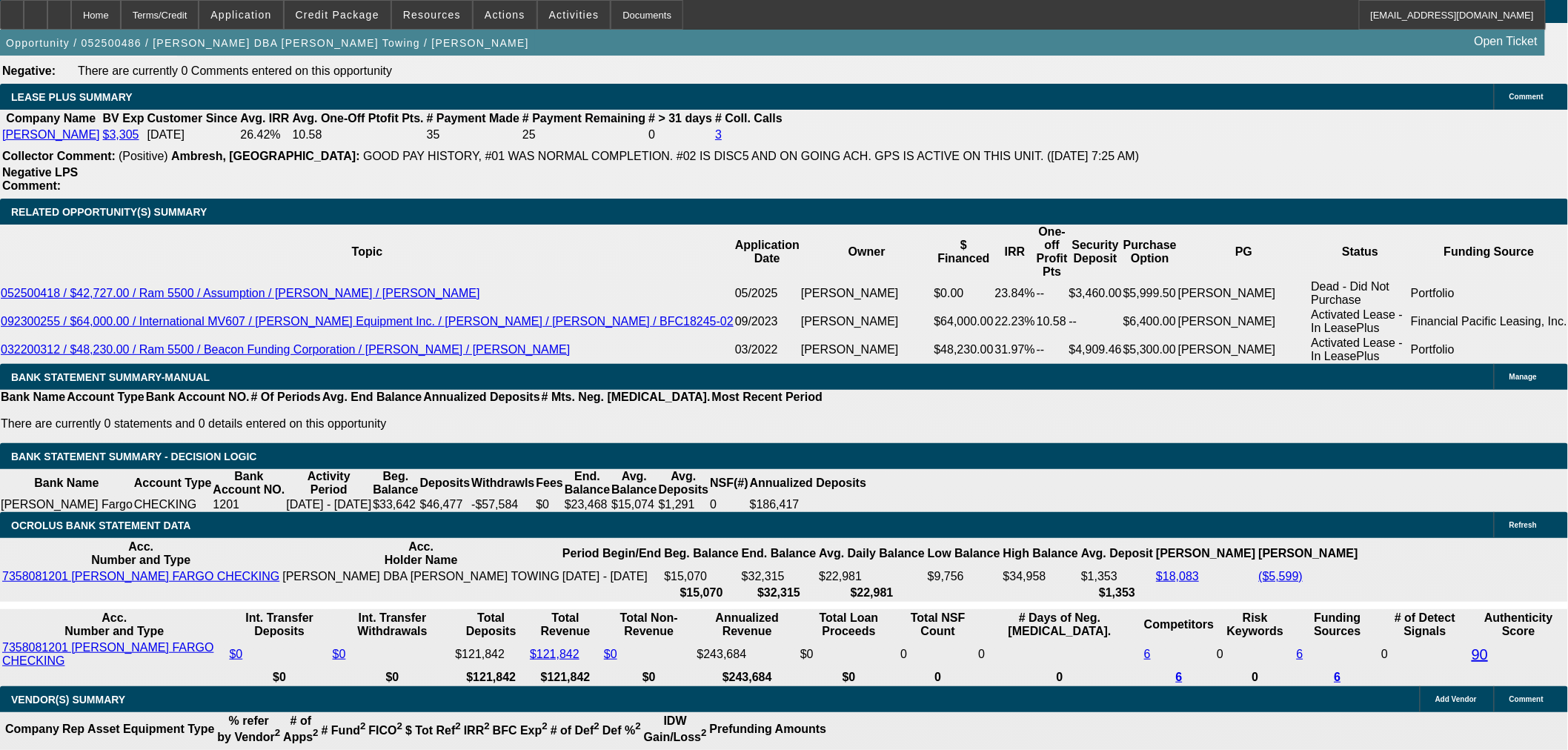
select select "2"
select select "0.1"
select select "4"
select select "0"
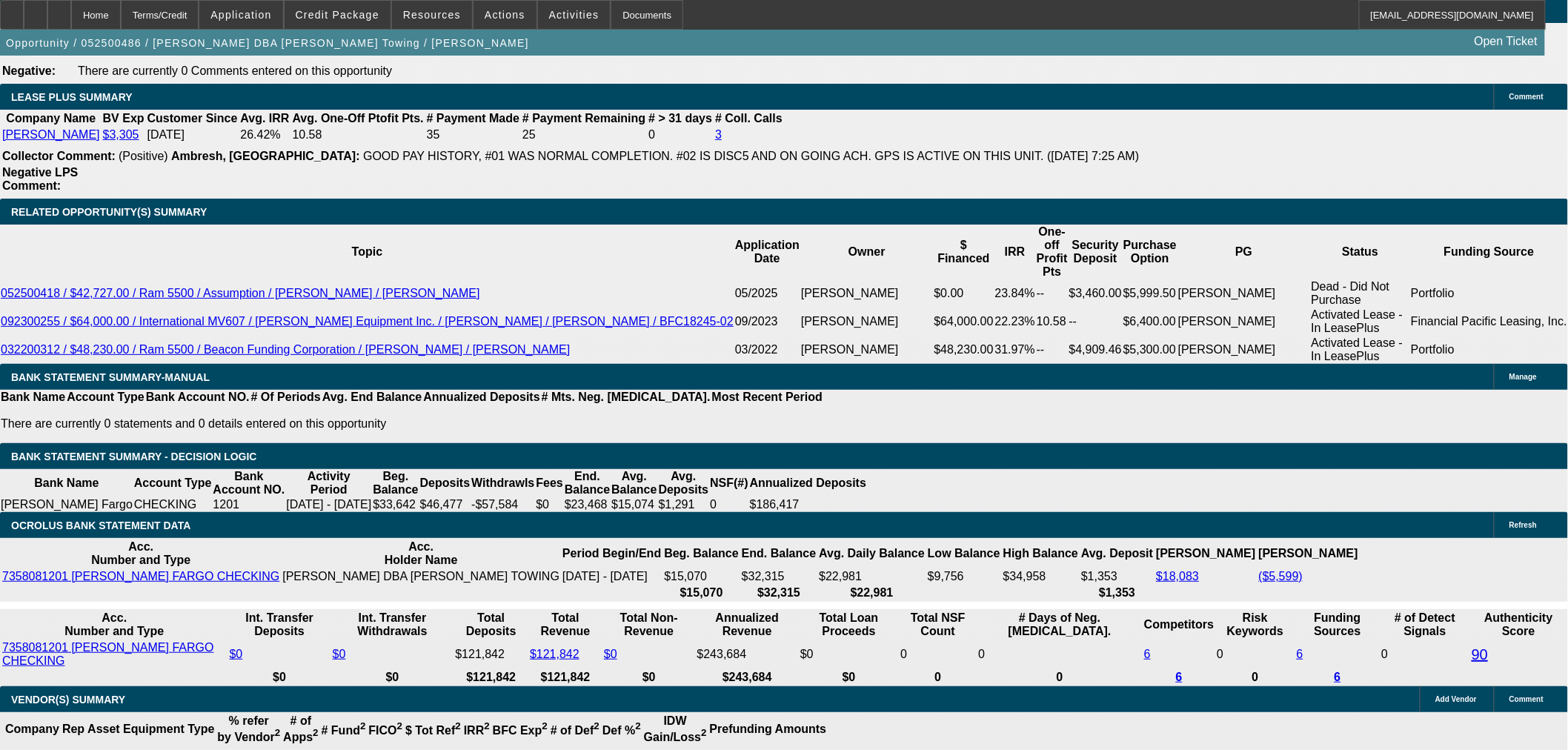
select select "2"
select select "0.1"
select select "4"
select select "0"
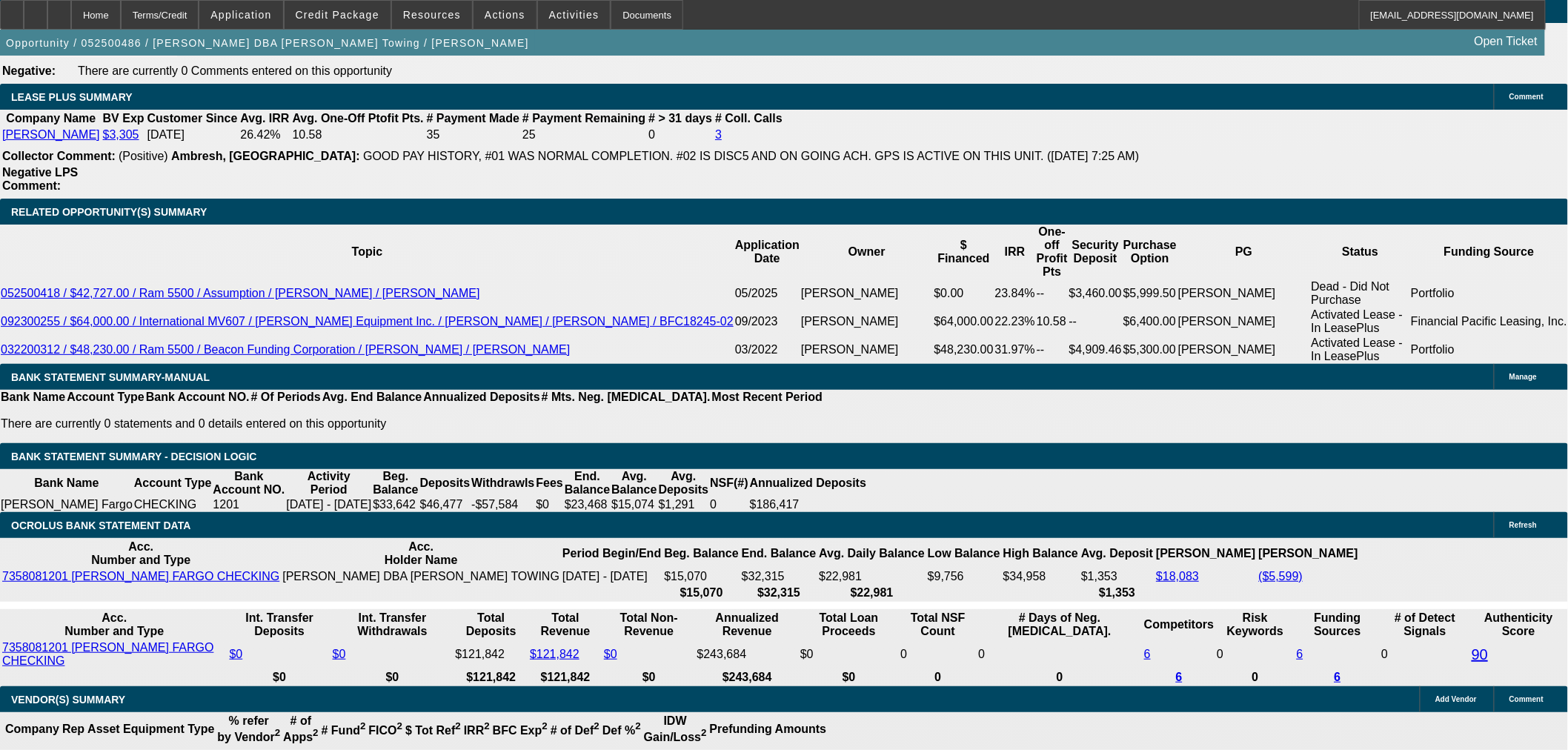
select select "0"
select select "3"
select select "0.1"
select select "4"
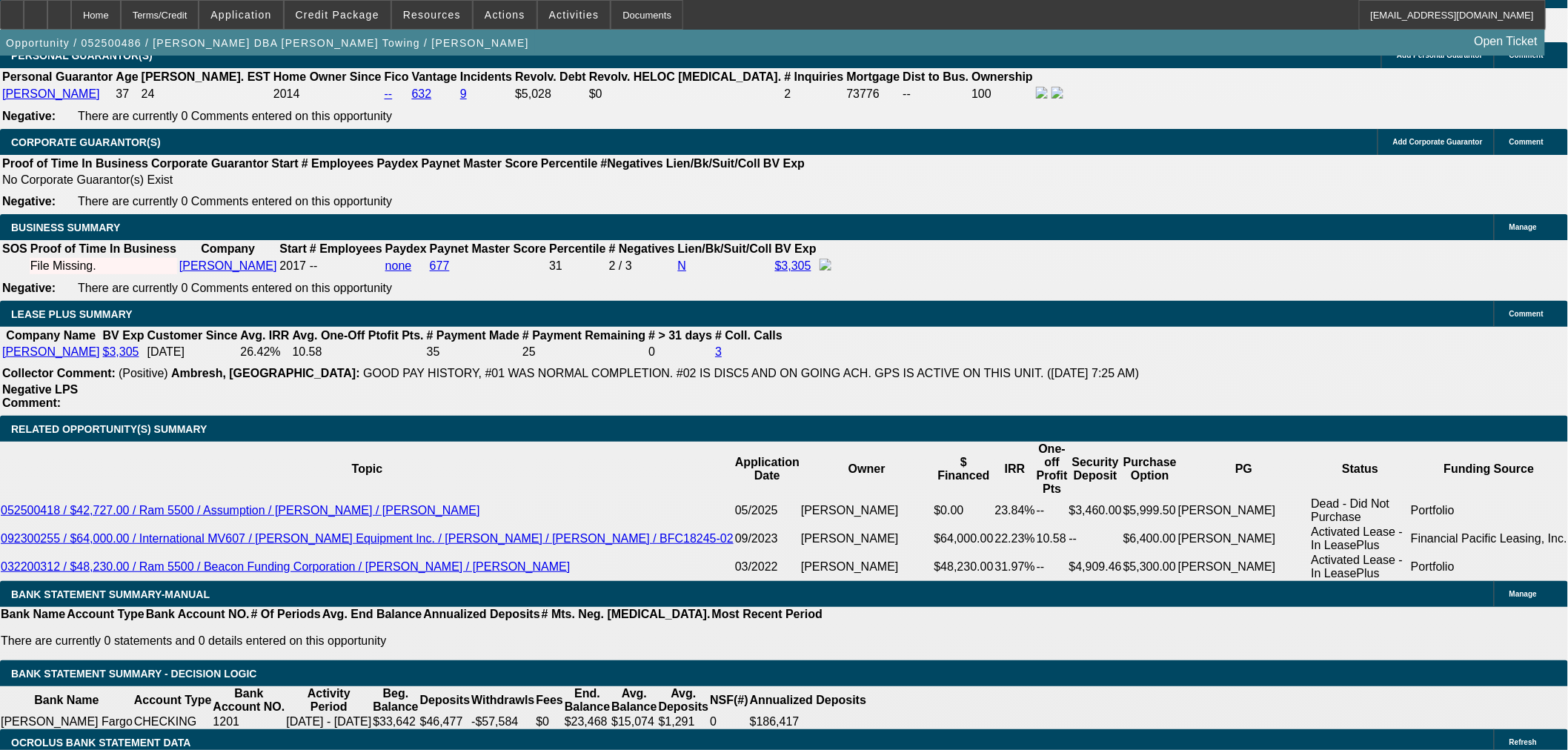
scroll to position [1990, 0]
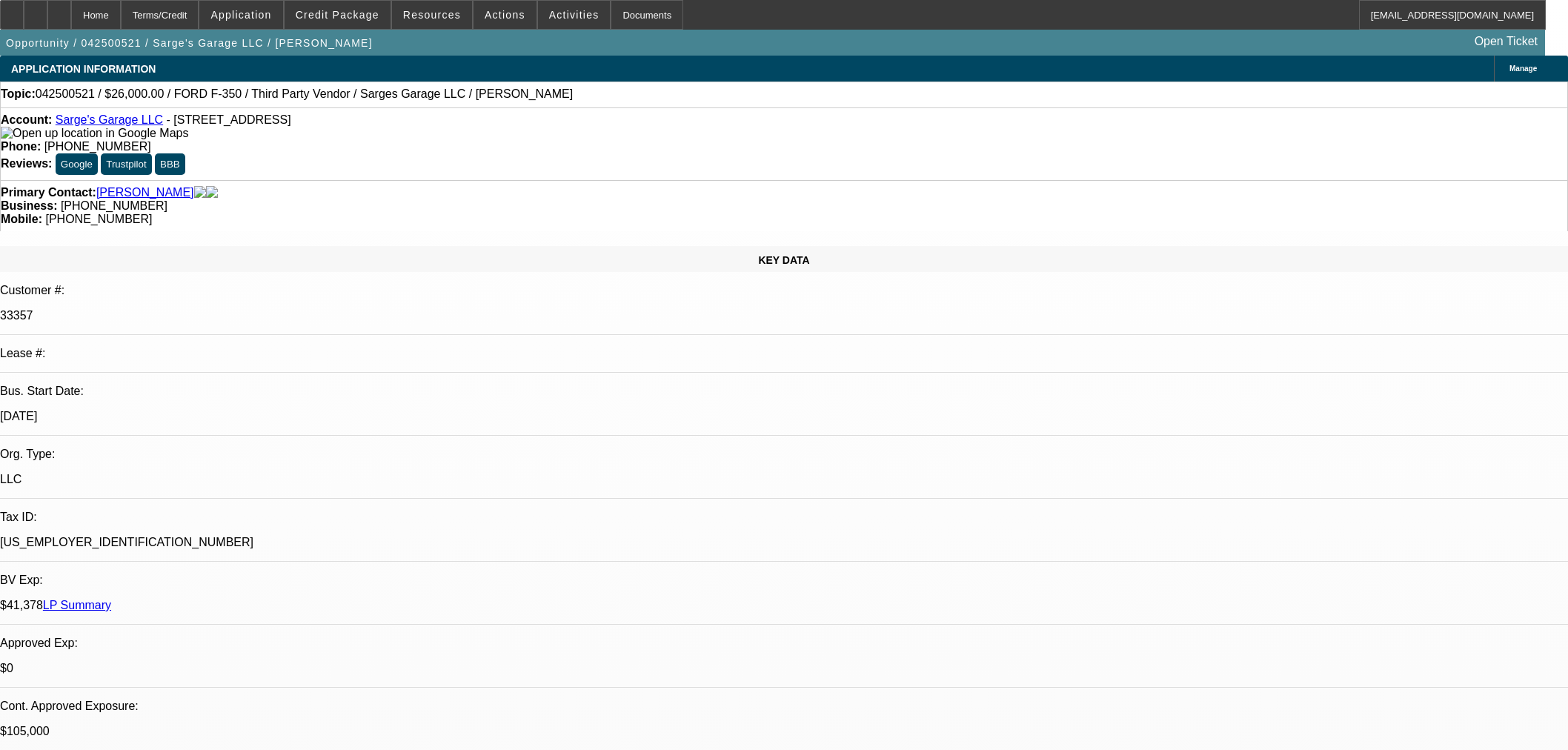
select select "0"
select select "2"
select select "0"
select select "6"
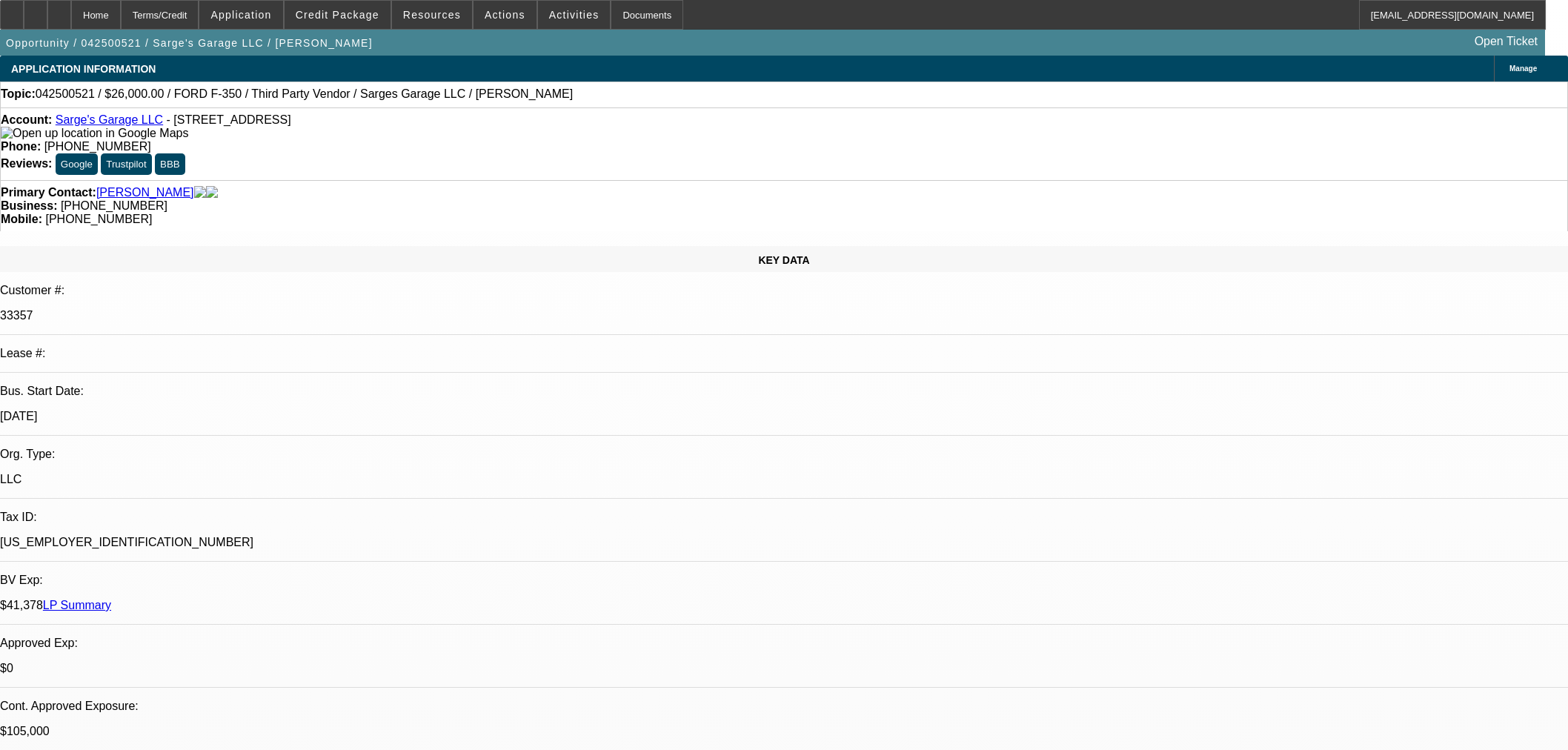
select select "0"
select select "3"
select select "0"
select select "6"
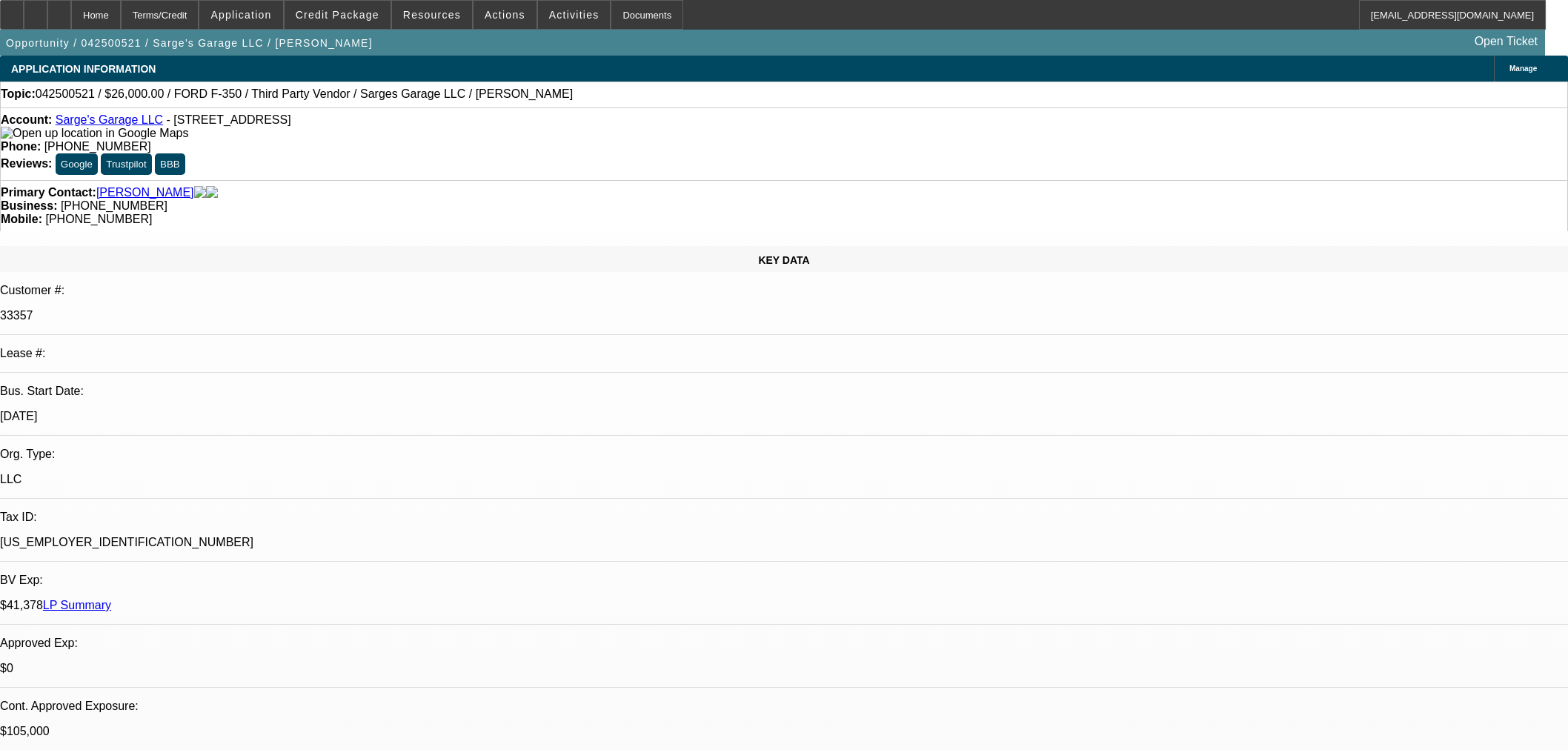
select select "0"
select select "6"
select select "0"
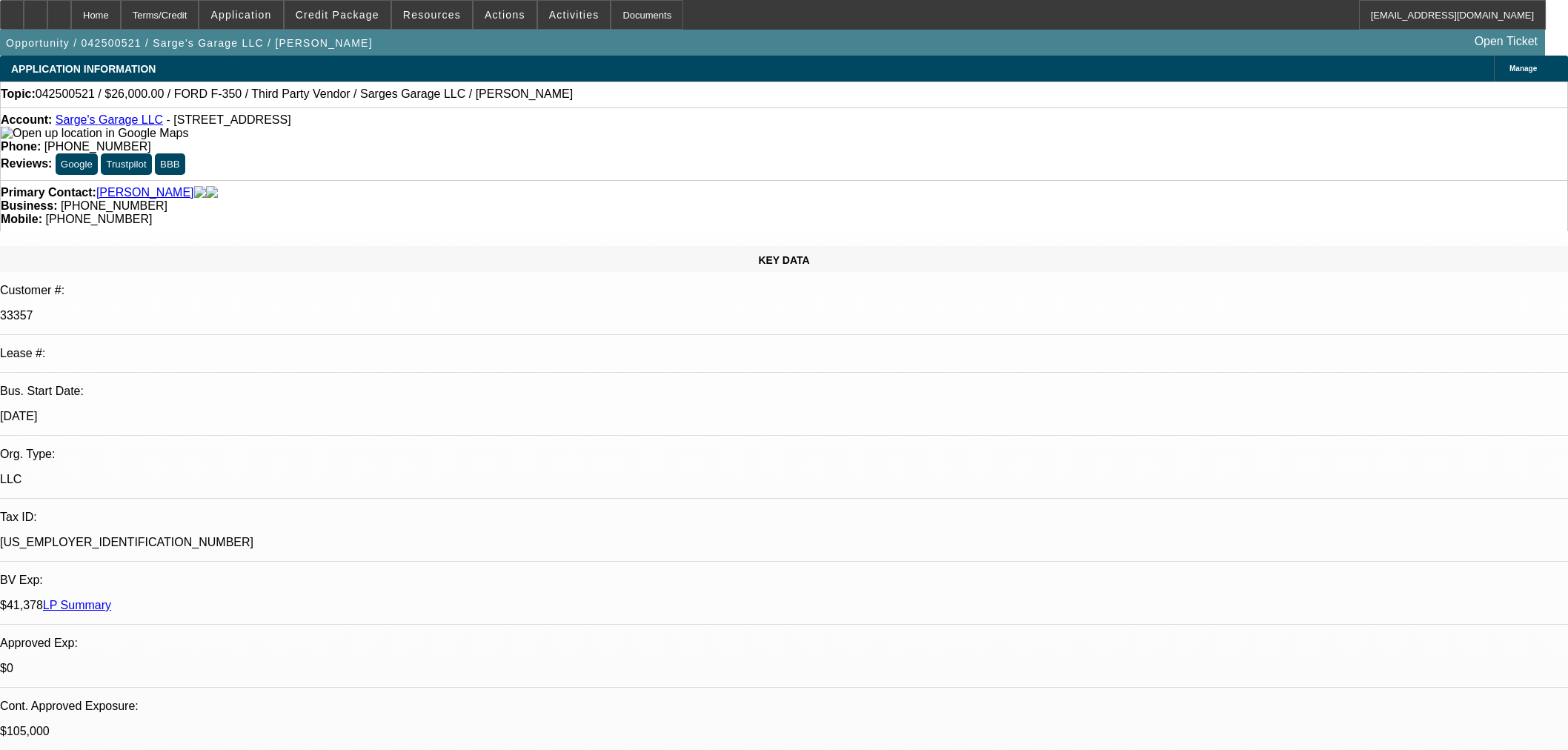
select select "0"
select select "3"
select select "0"
select select "6"
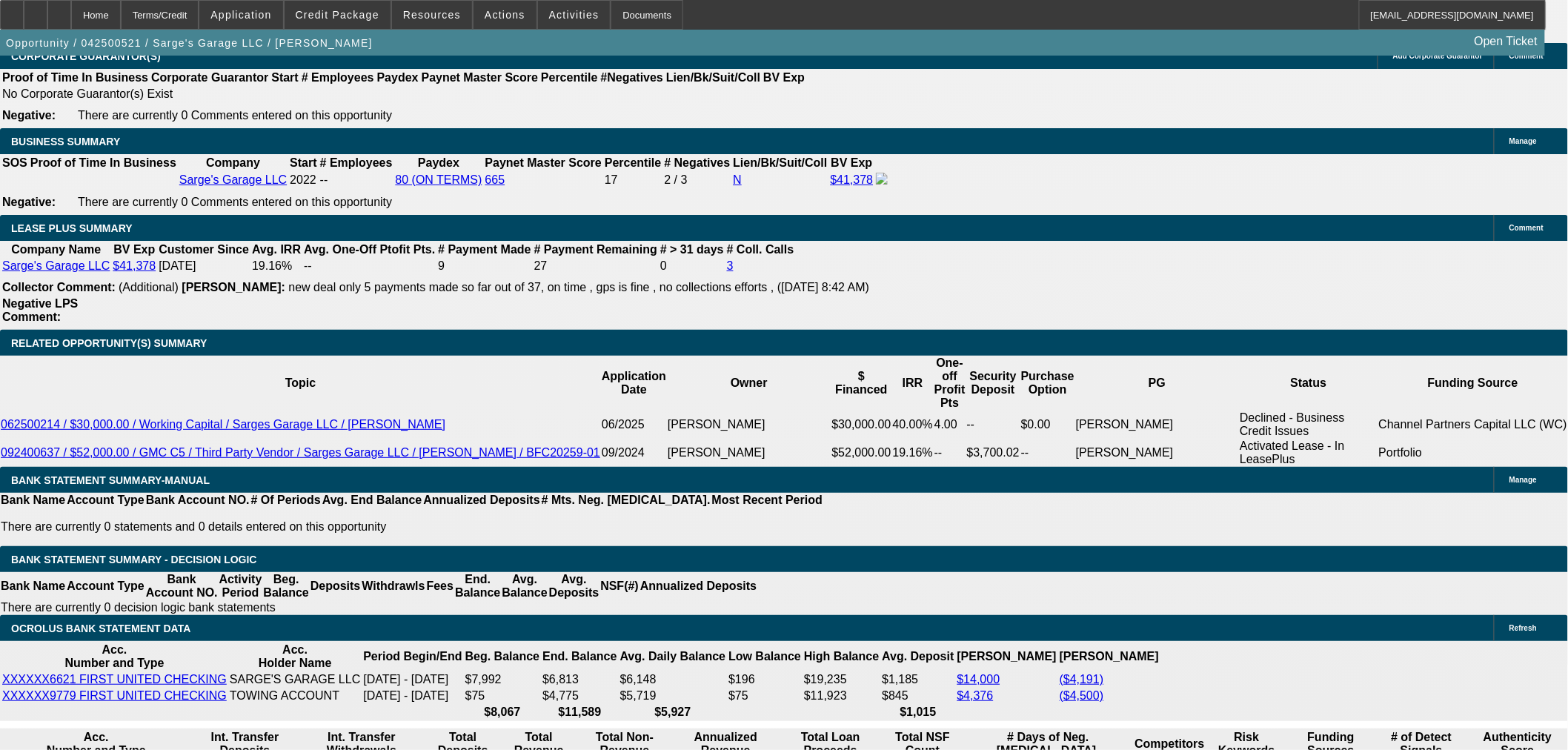
scroll to position [2552, 0]
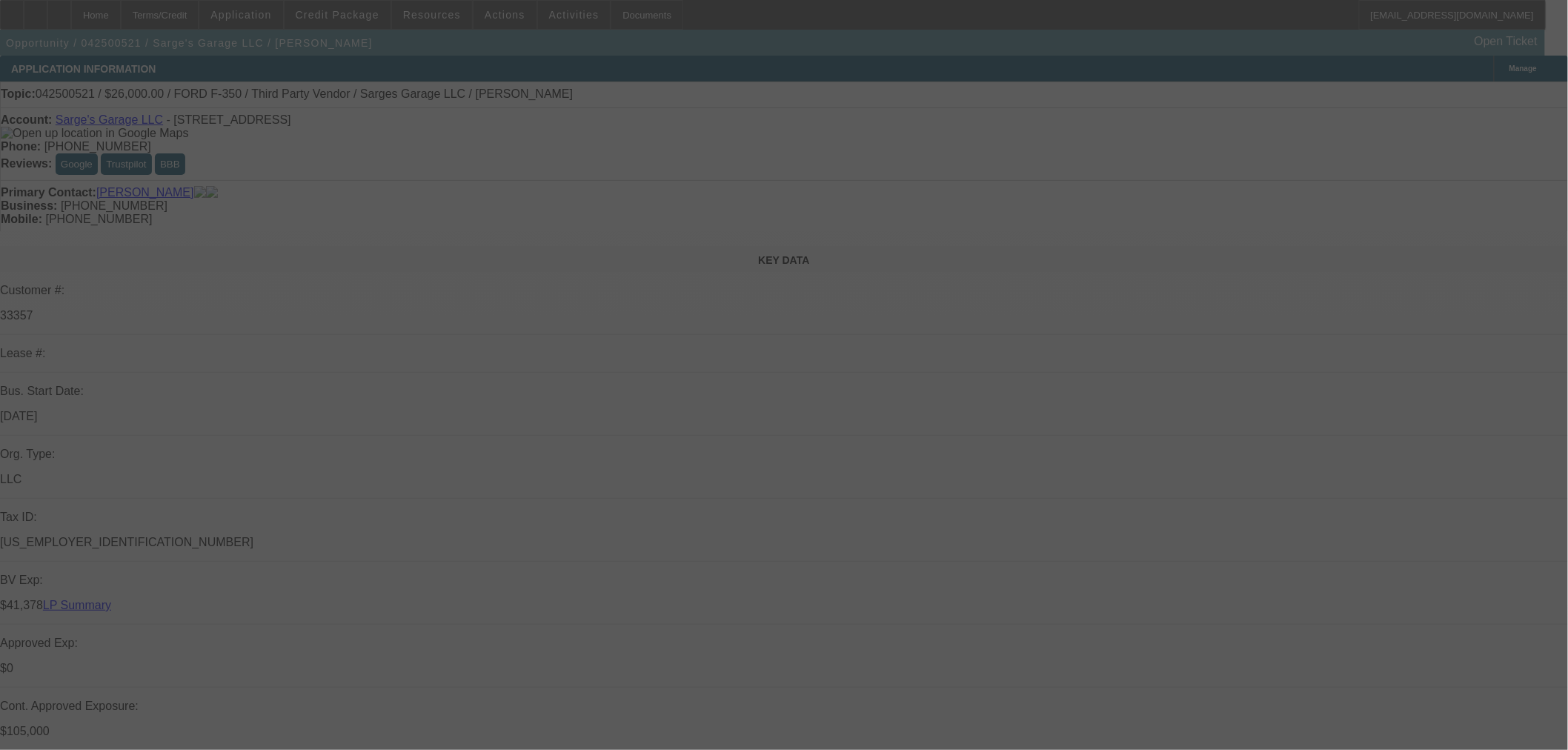
select select "0"
select select "2"
select select "0"
select select "6"
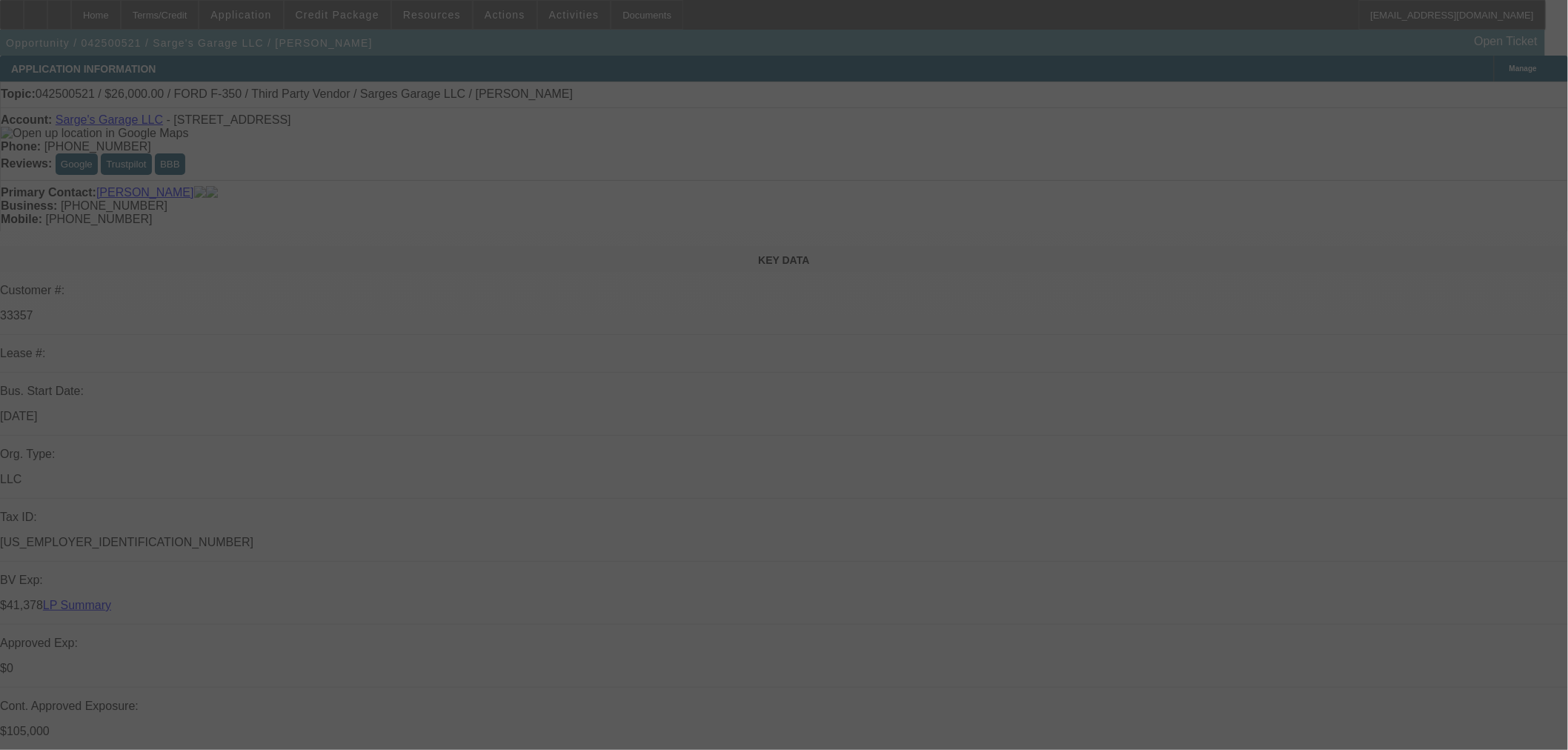
select select "0"
select select "3"
select select "0"
select select "6"
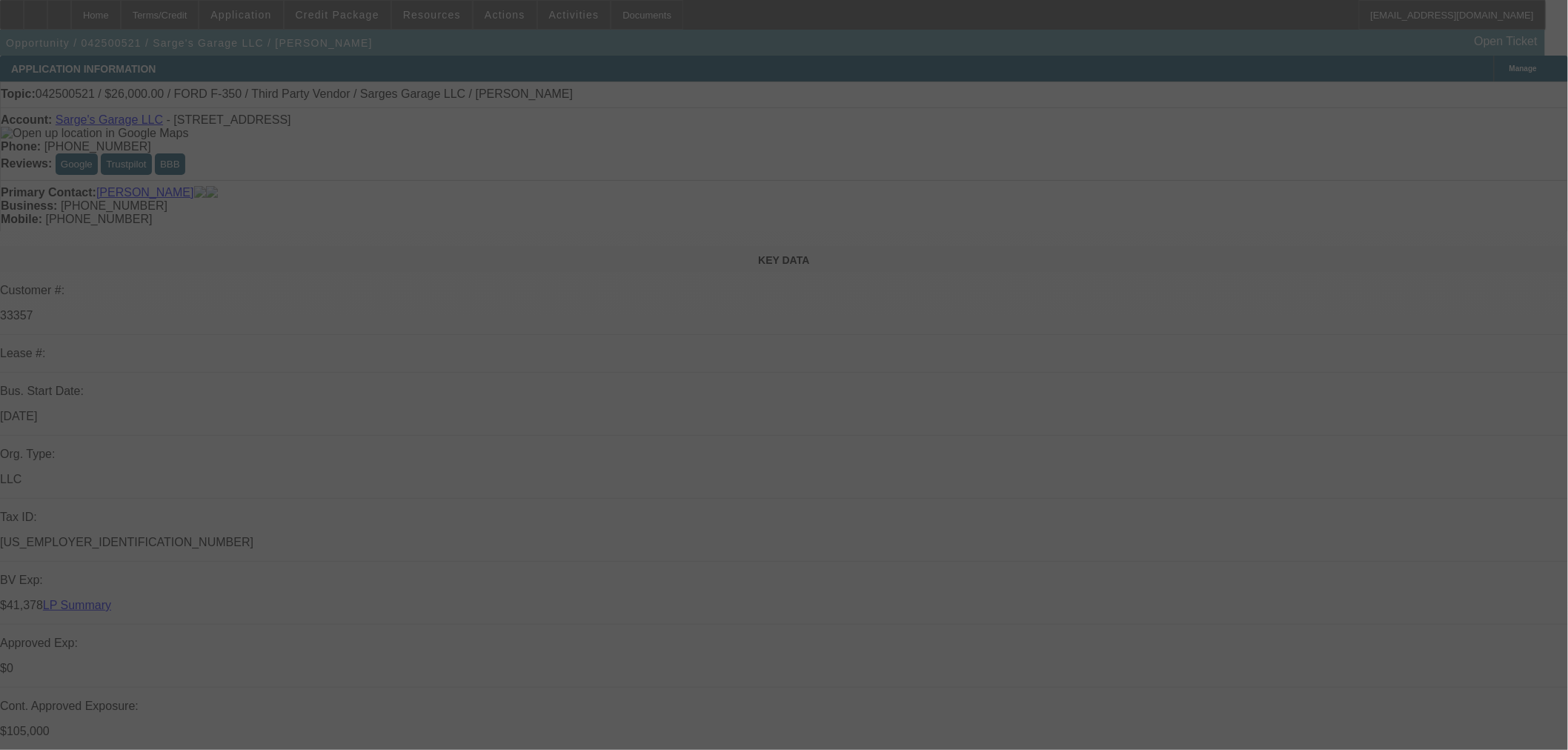
select select "0"
select select "6"
select select "0"
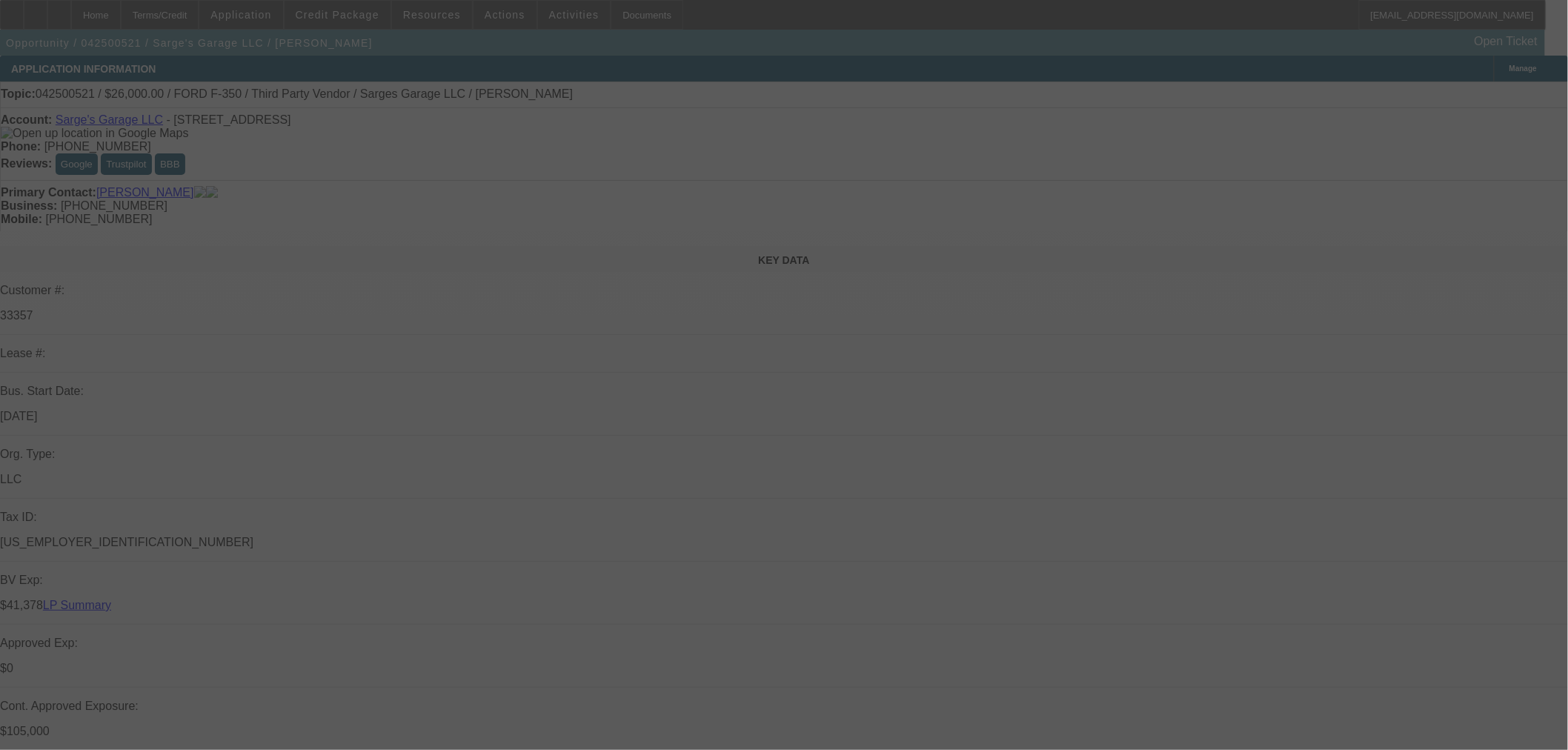
select select "0"
select select "3"
select select "0"
select select "6"
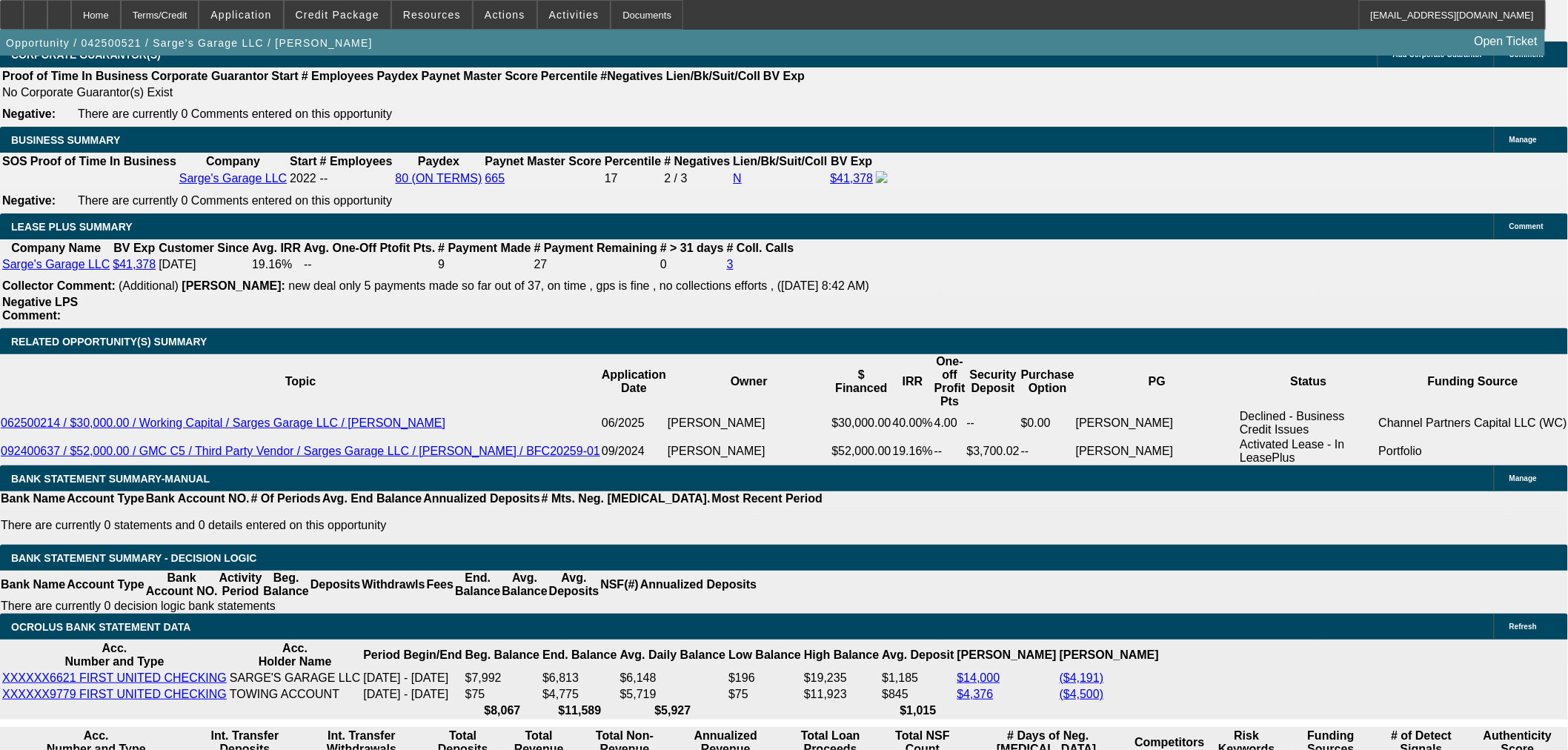
scroll to position [2634, 0]
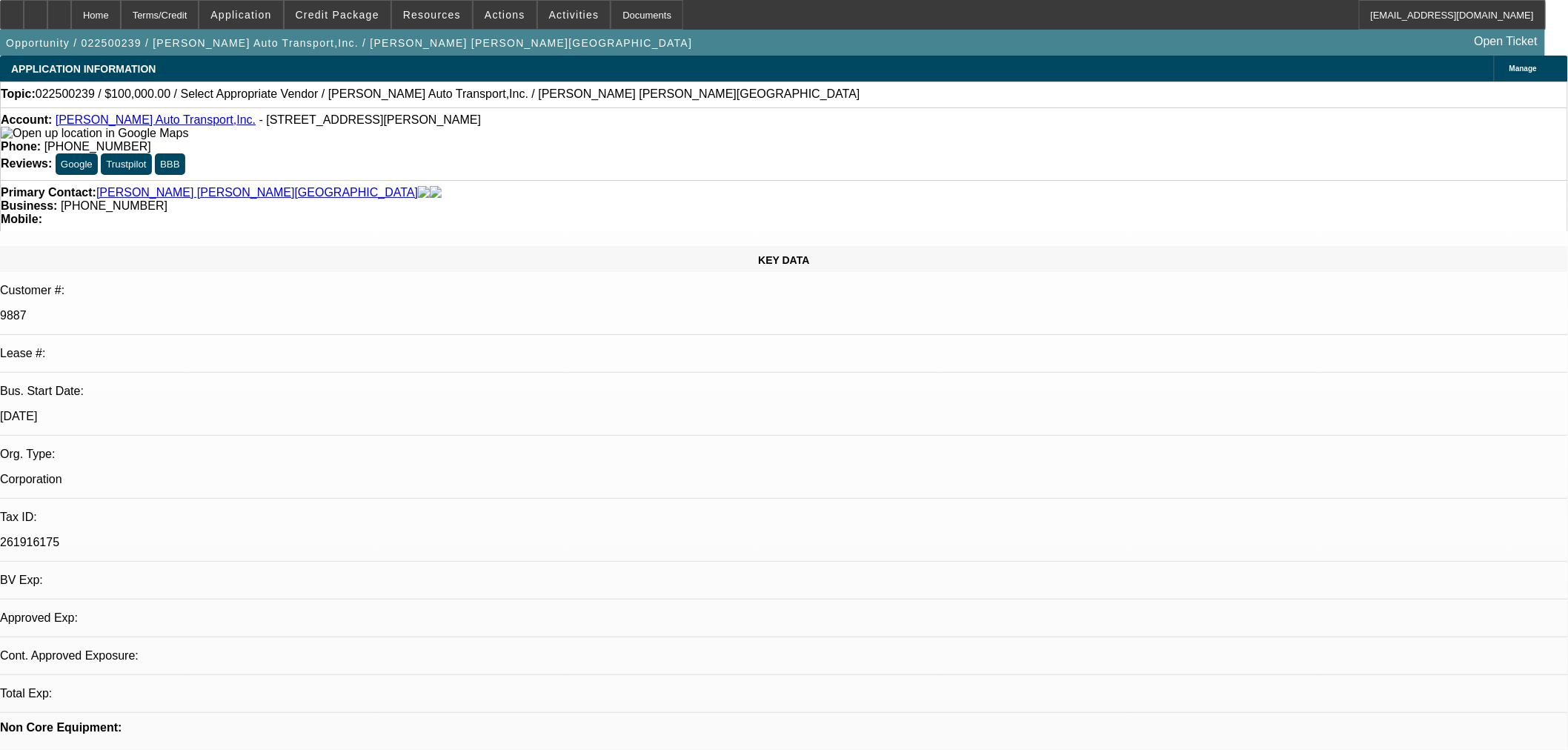
select select "0"
select select "2"
select select "0.1"
select select "4"
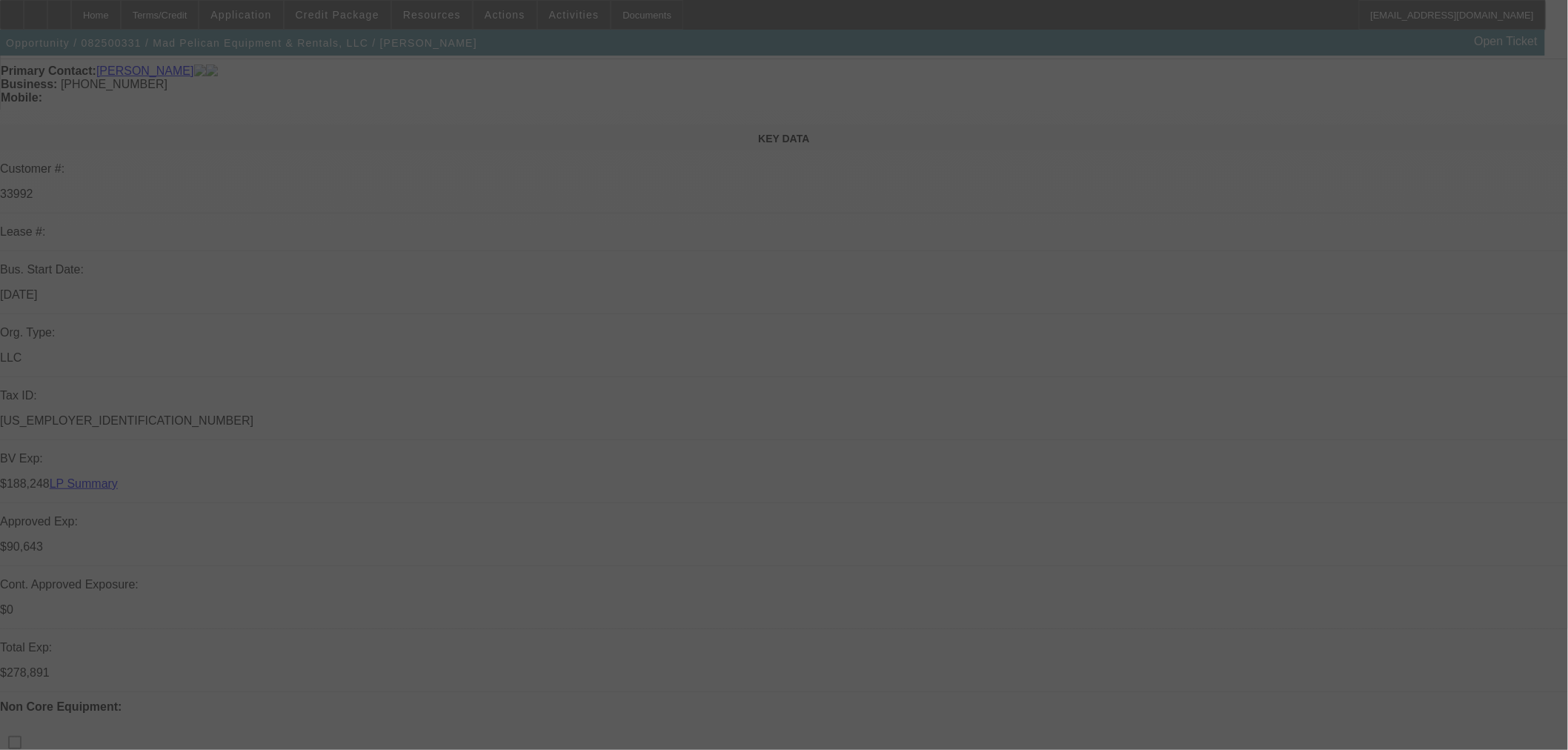
scroll to position [247, 0]
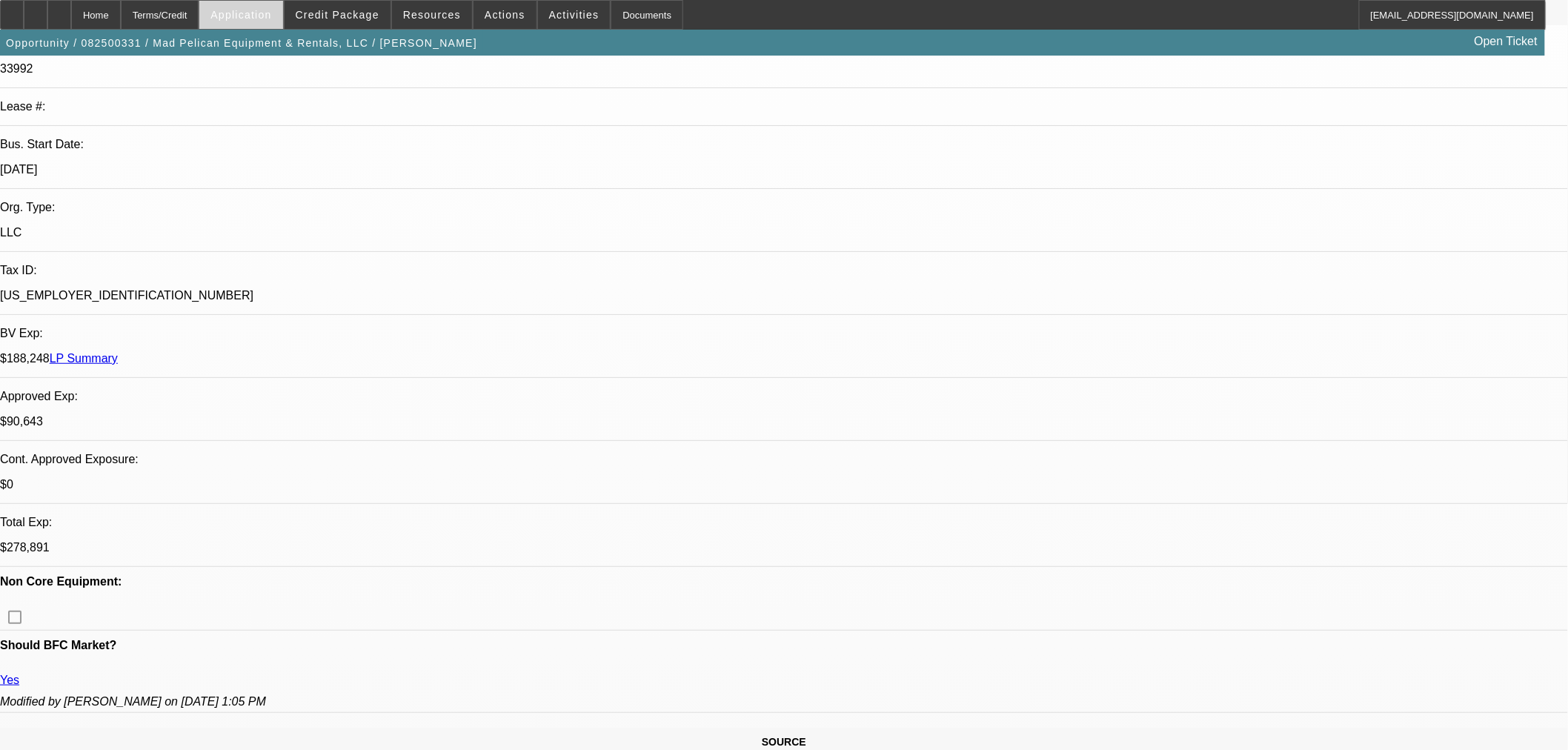
select select "0"
select select "3"
select select "0"
select select "6"
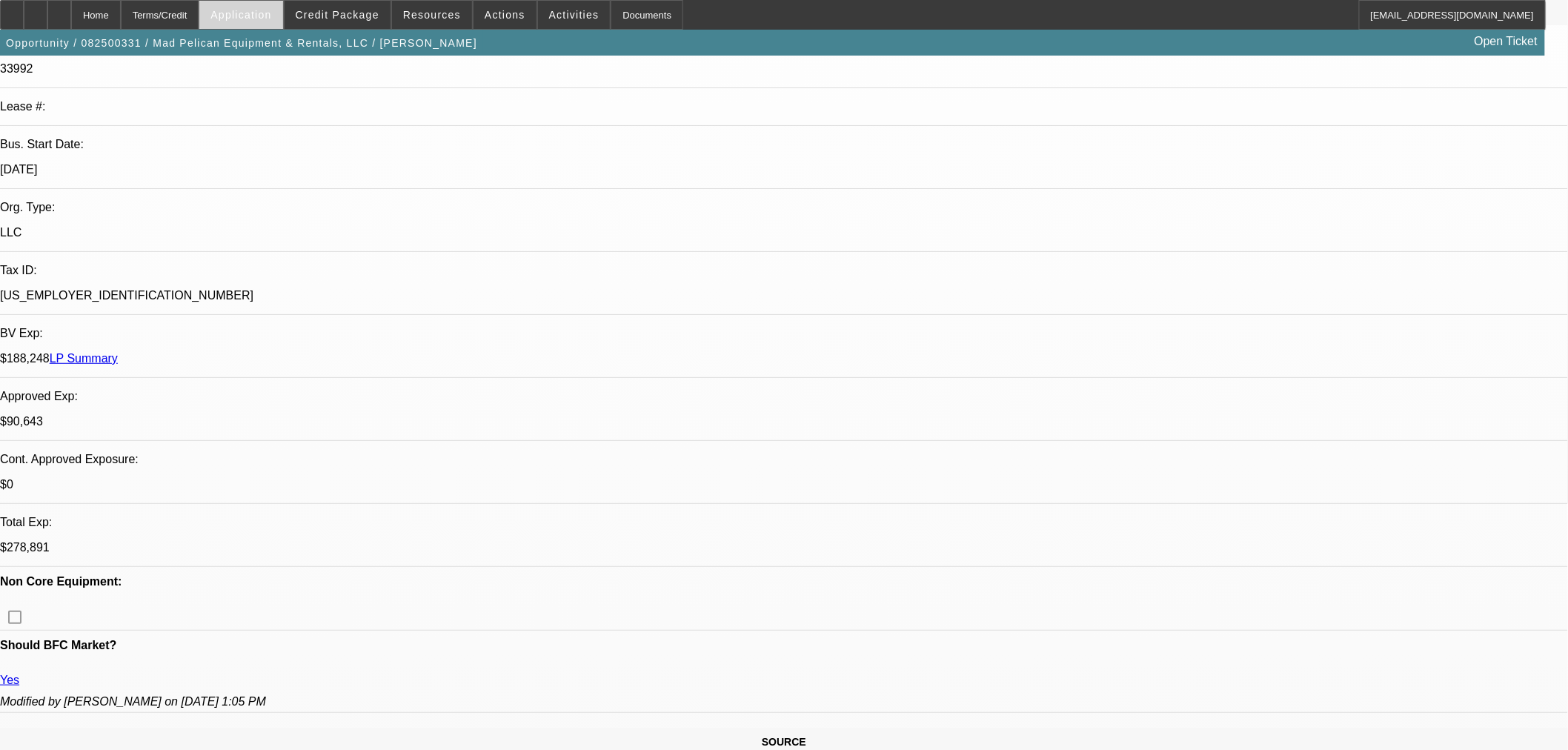
select select "0"
select select "3"
select select "0"
select select "6"
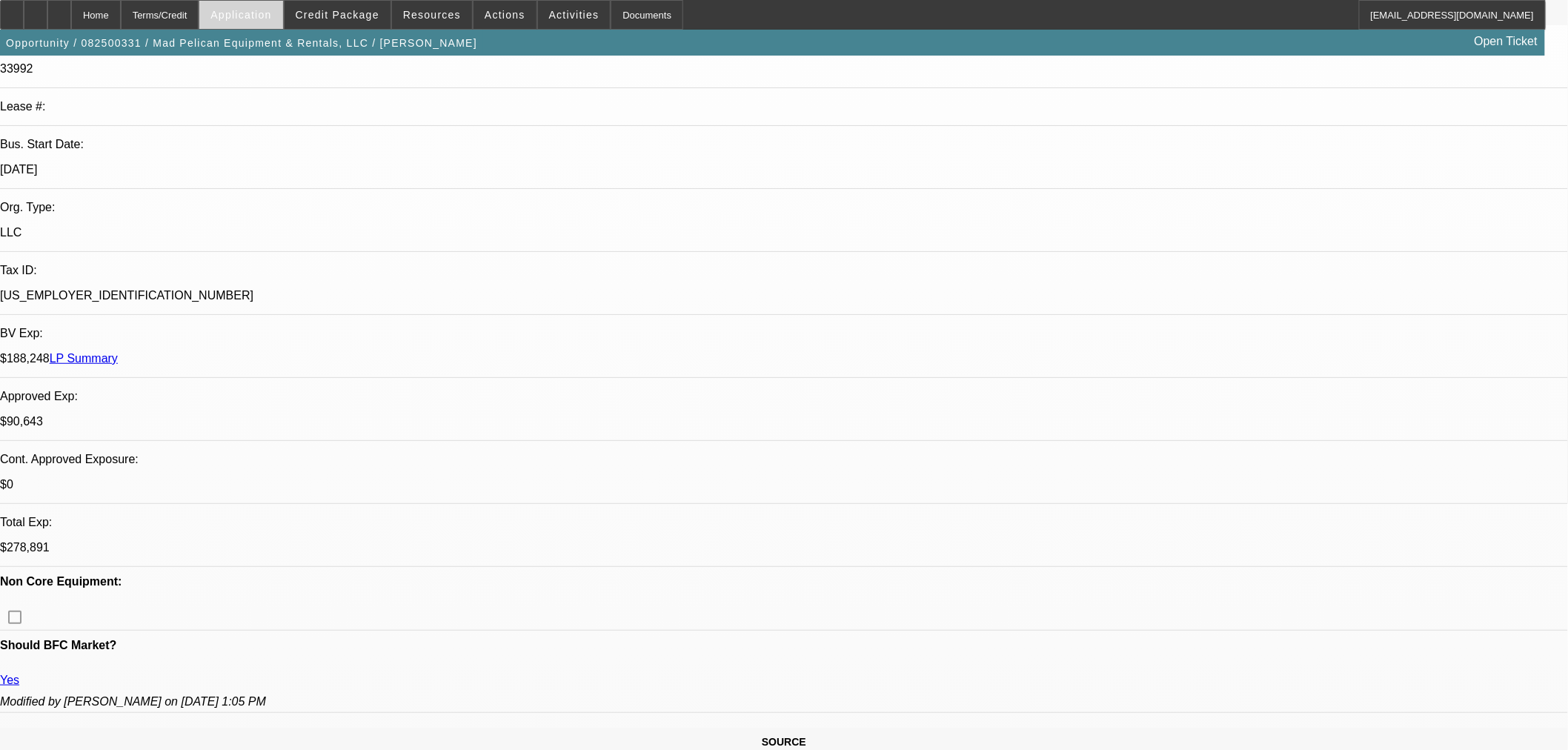
select select "0"
select select "3"
select select "0"
select select "6"
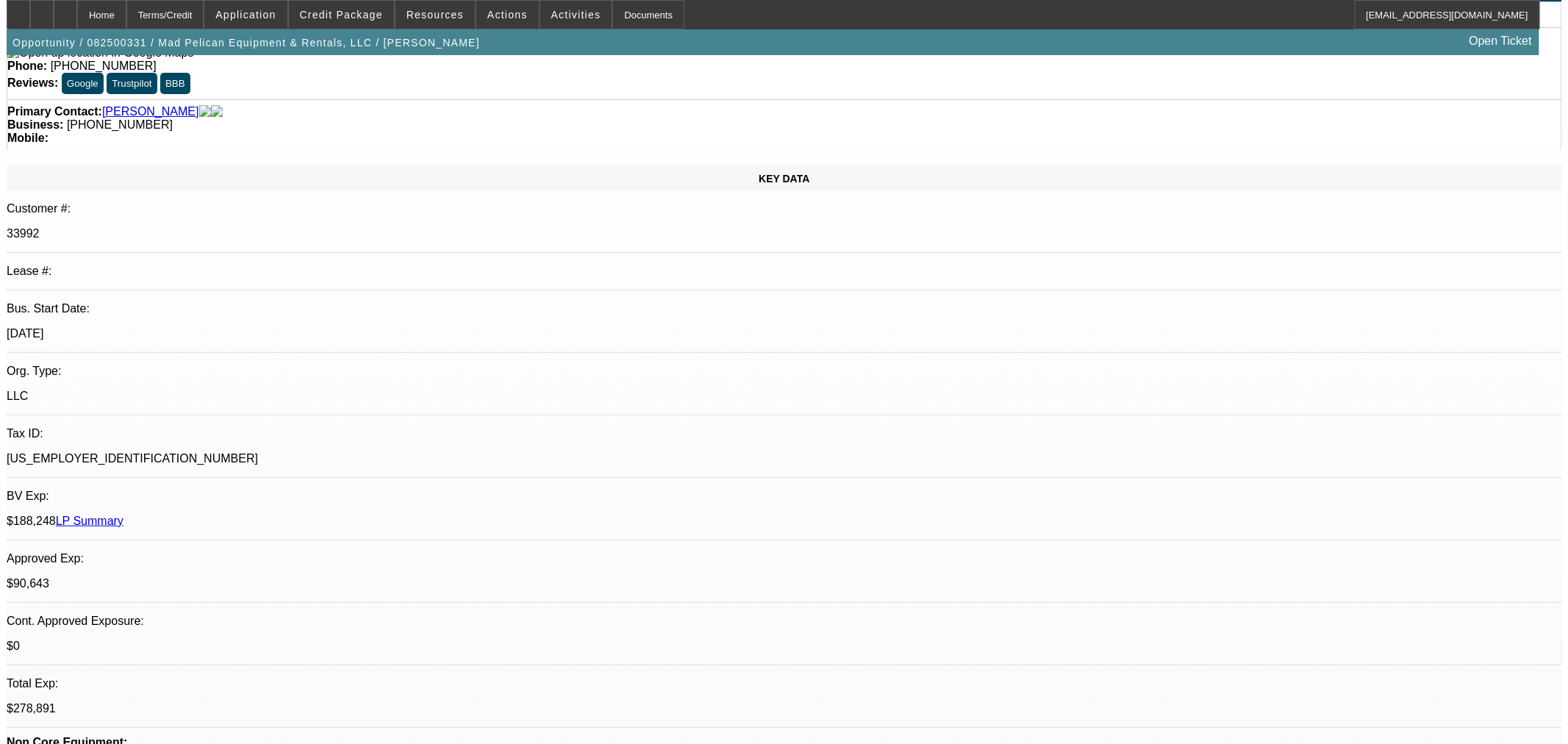
scroll to position [0, 0]
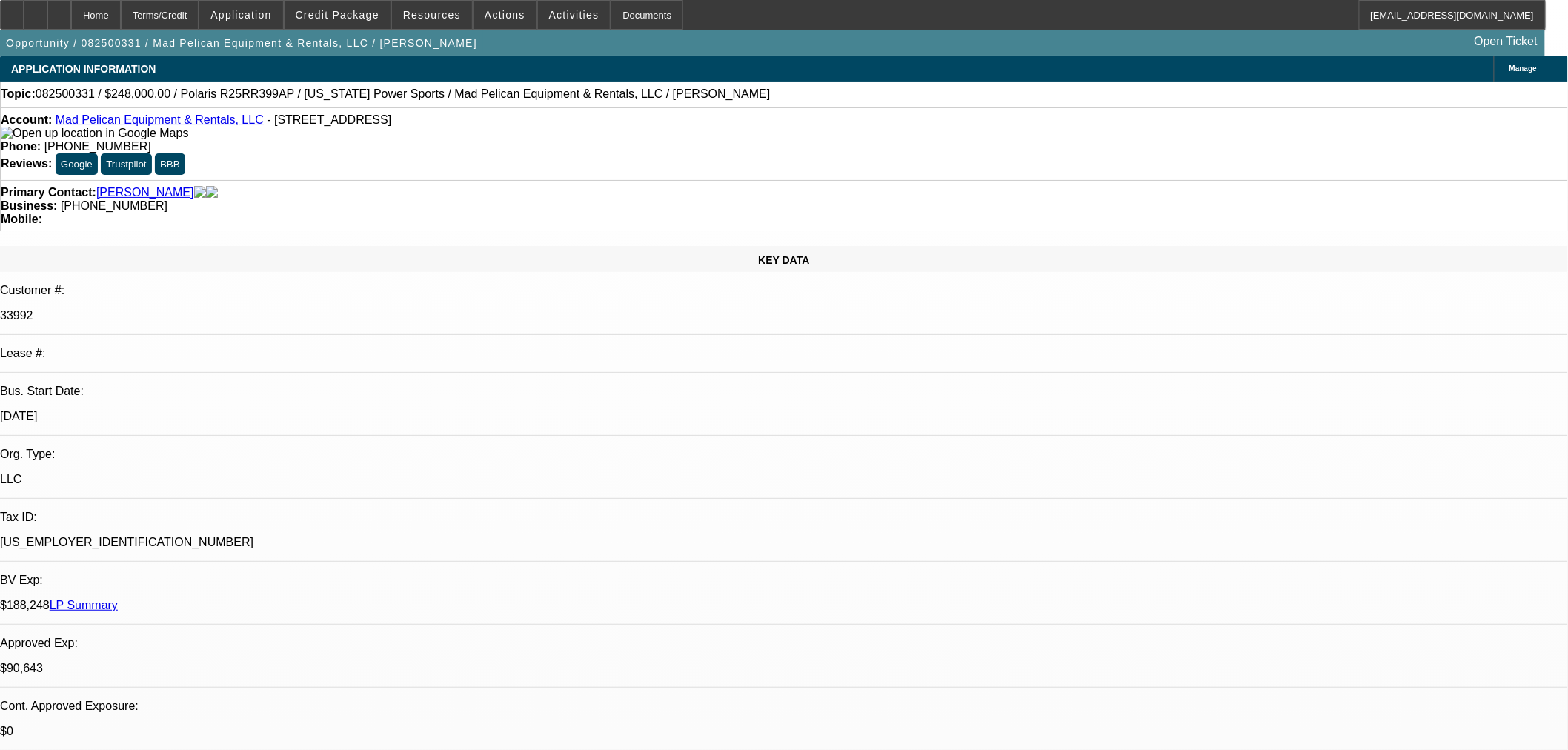
drag, startPoint x: 433, startPoint y: 121, endPoint x: 69, endPoint y: 122, distance: 364.0
click at [69, 122] on div "Account: Mad Pelican Equipment & Rentals, LLC - 4919 Construction Ave, Monroe, …" at bounding box center [784, 126] width 1566 height 26
copy div "Mad Pelican Equipment & Rentals, LLC - 4919 Construction Ave, Monroe, LA 71203"
click at [343, 19] on span "Credit Package" at bounding box center [337, 15] width 84 height 12
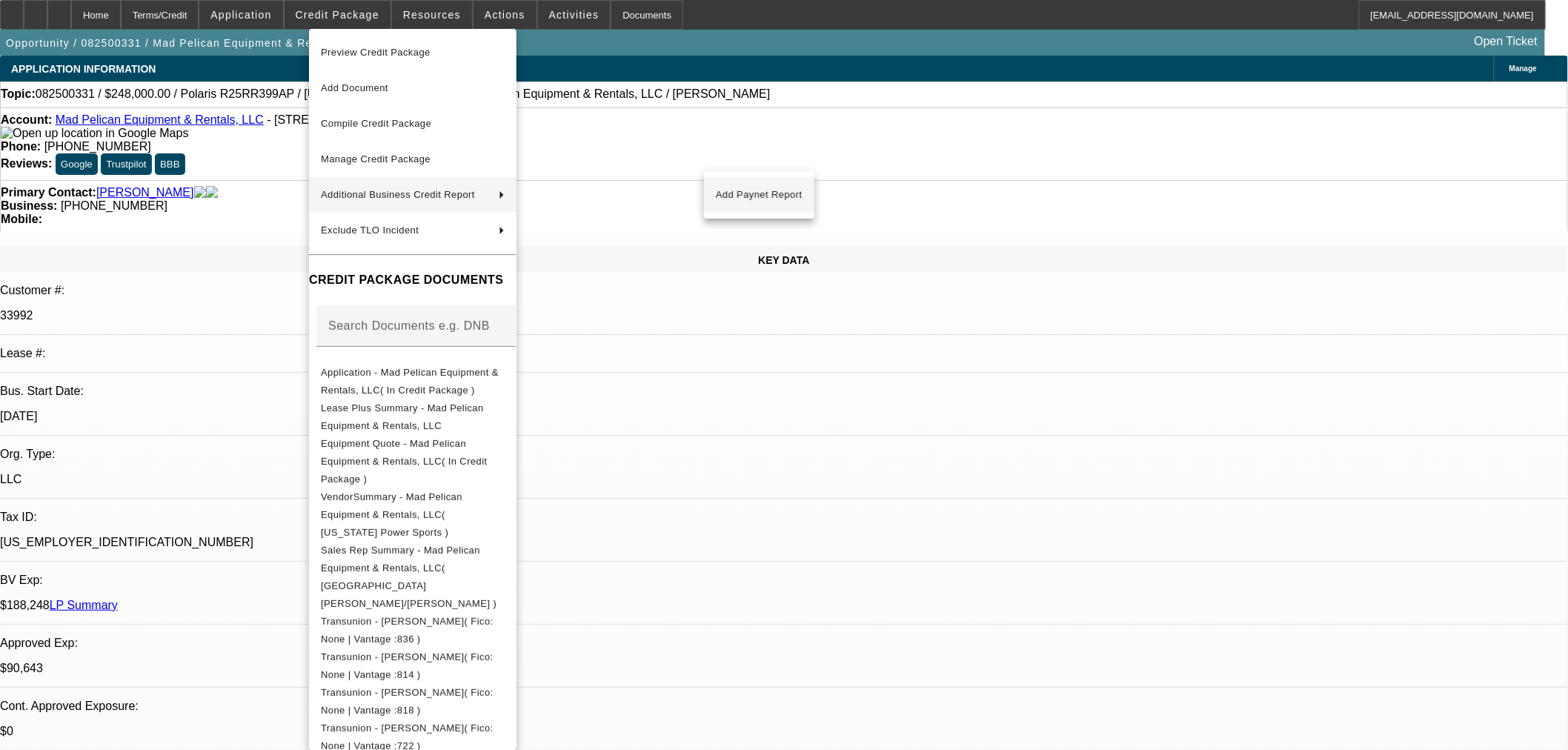
click at [762, 202] on span "Add Paynet Report" at bounding box center [759, 195] width 87 height 18
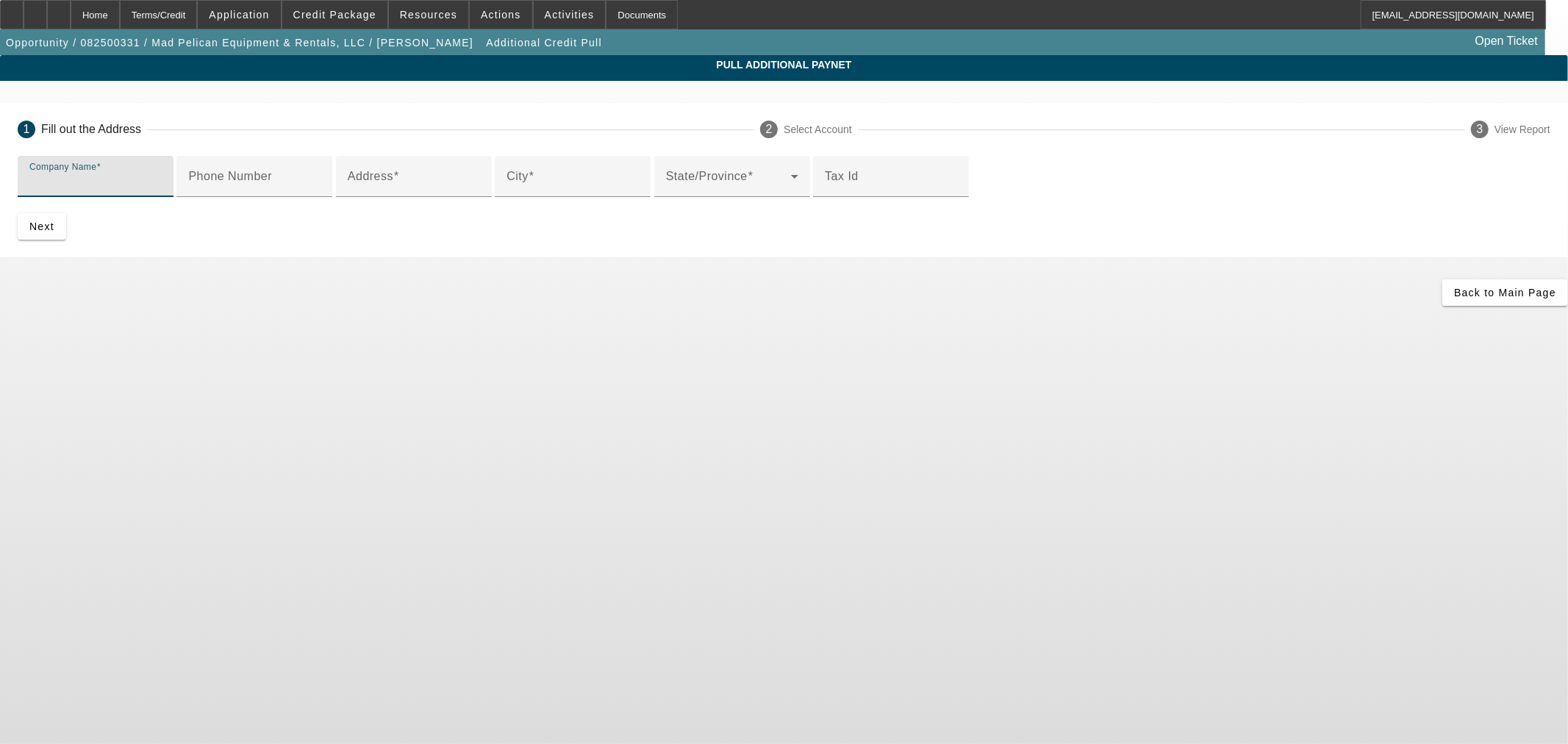
click at [162, 184] on input "Company Name" at bounding box center [96, 182] width 132 height 18
type input "Mad Pelican"
click at [478, 192] on input "Address" at bounding box center [413, 182] width 132 height 18
paste input "Mad Pelican Equipment & Rentals, LLC - 4919 Construction Ave, Monroe, LA 71203"
drag, startPoint x: 582, startPoint y: 299, endPoint x: 8, endPoint y: 294, distance: 574.0
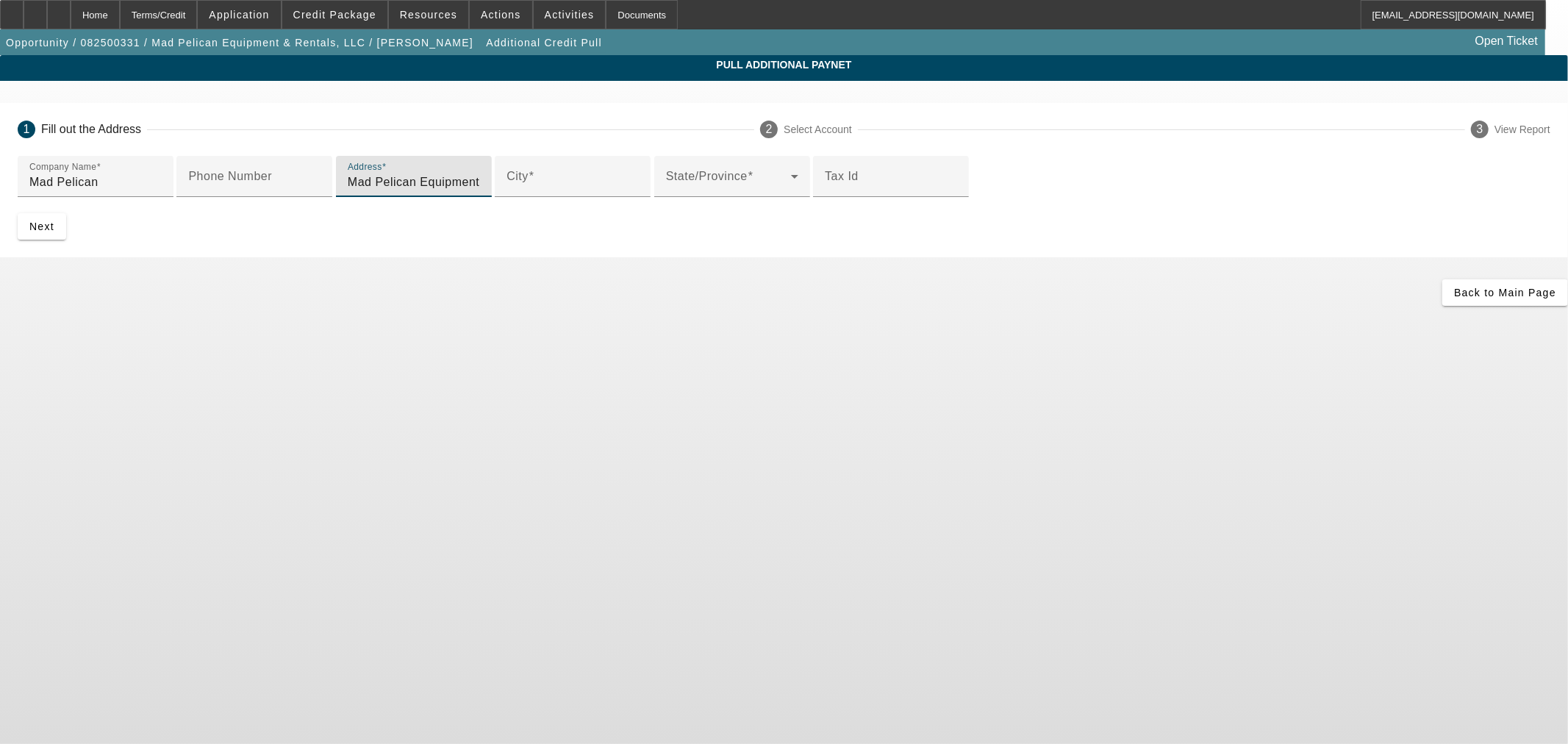
click at [8, 294] on app-additional-credit-pull "Pull Additional Paynet 1 Fill out the Address 2 Select Account 3 View Report Co…" at bounding box center [784, 180] width 1568 height 251
drag, startPoint x: 578, startPoint y: 291, endPoint x: 502, endPoint y: 288, distance: 76.1
click at [480, 192] on input "4919 Construction Ave, Monroe, LA 71203" at bounding box center [413, 182] width 132 height 18
type input "4919 Construction Ave"
click at [507, 197] on div "City" at bounding box center [573, 176] width 132 height 42
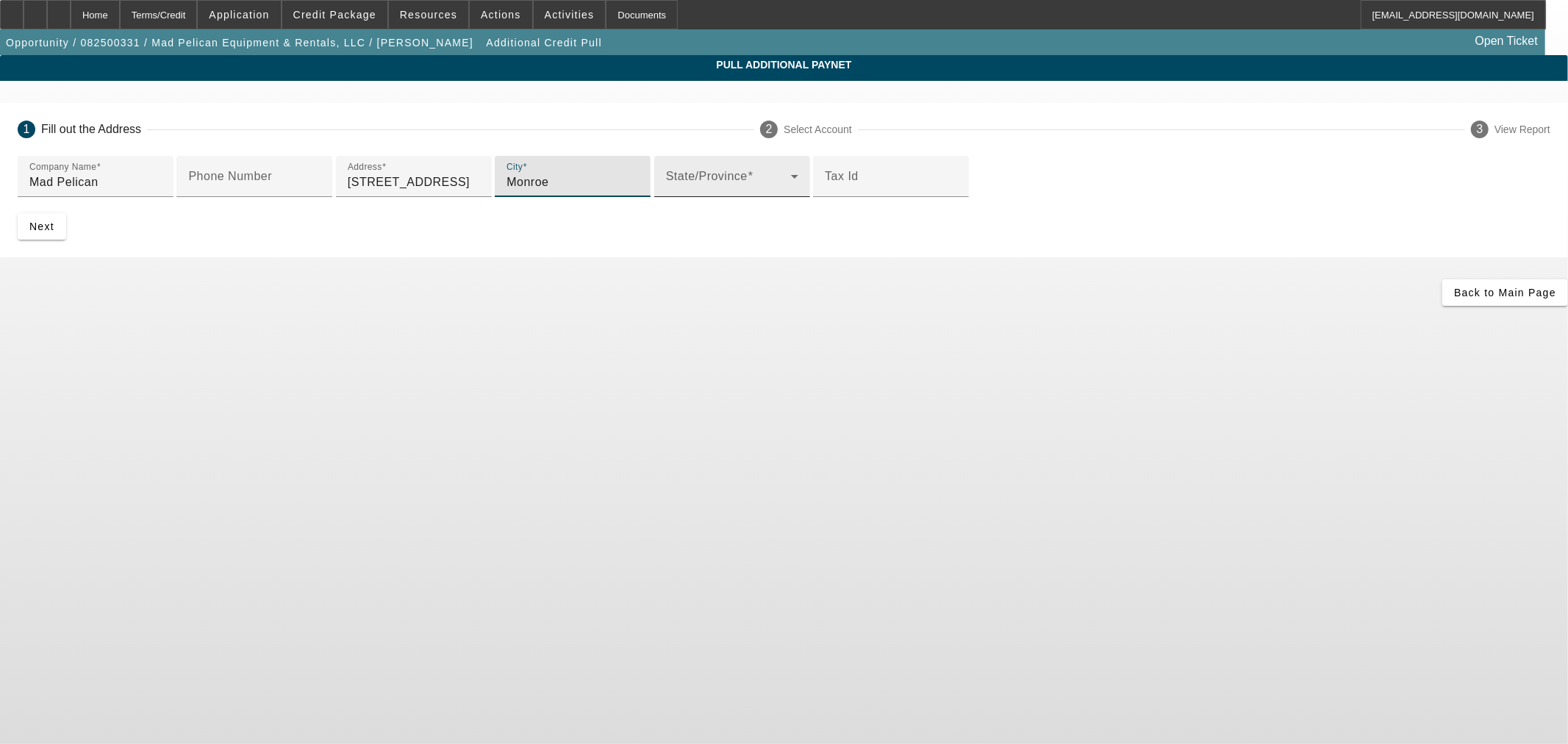
type input "Monroe"
click at [666, 192] on span at bounding box center [728, 182] width 125 height 18
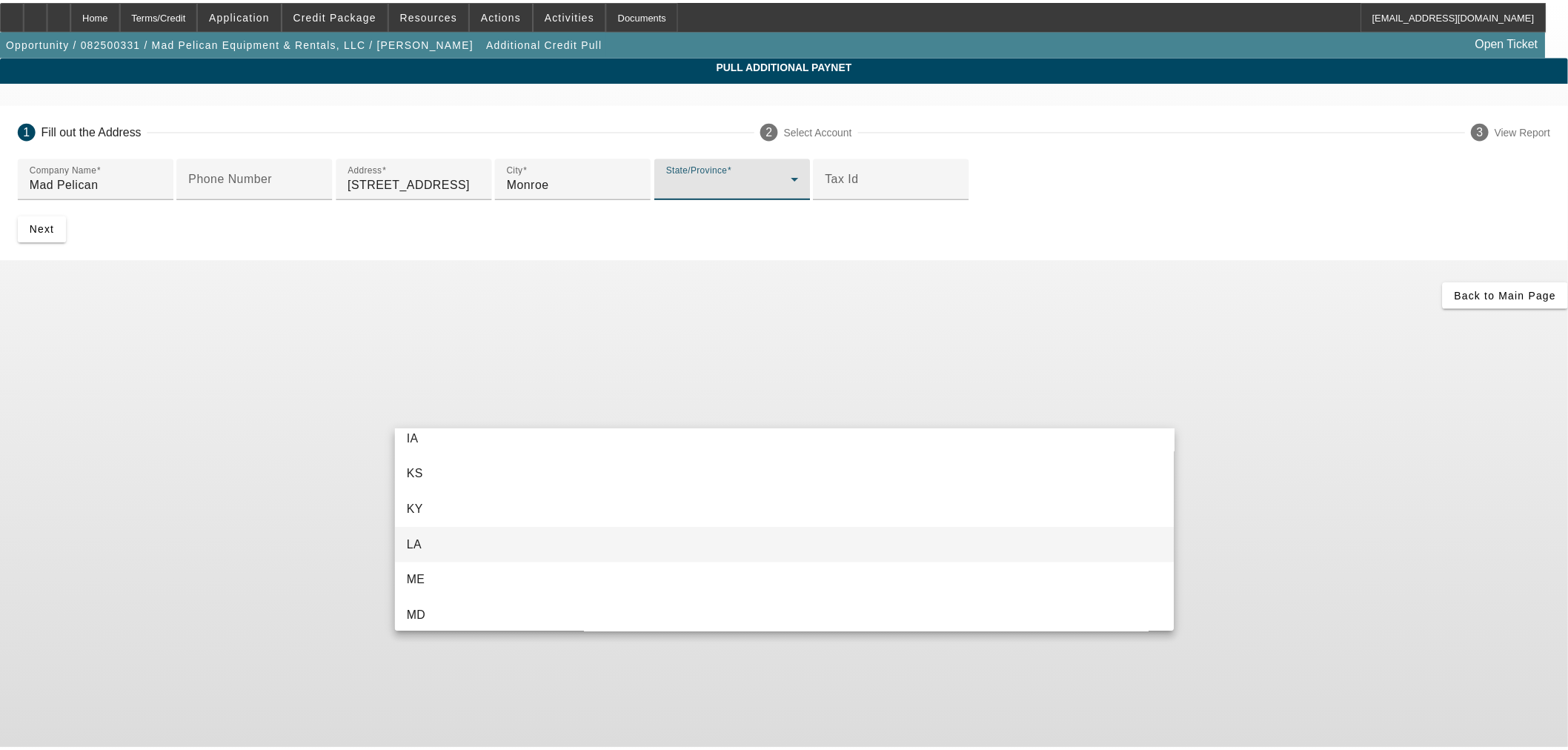
scroll to position [576, 0]
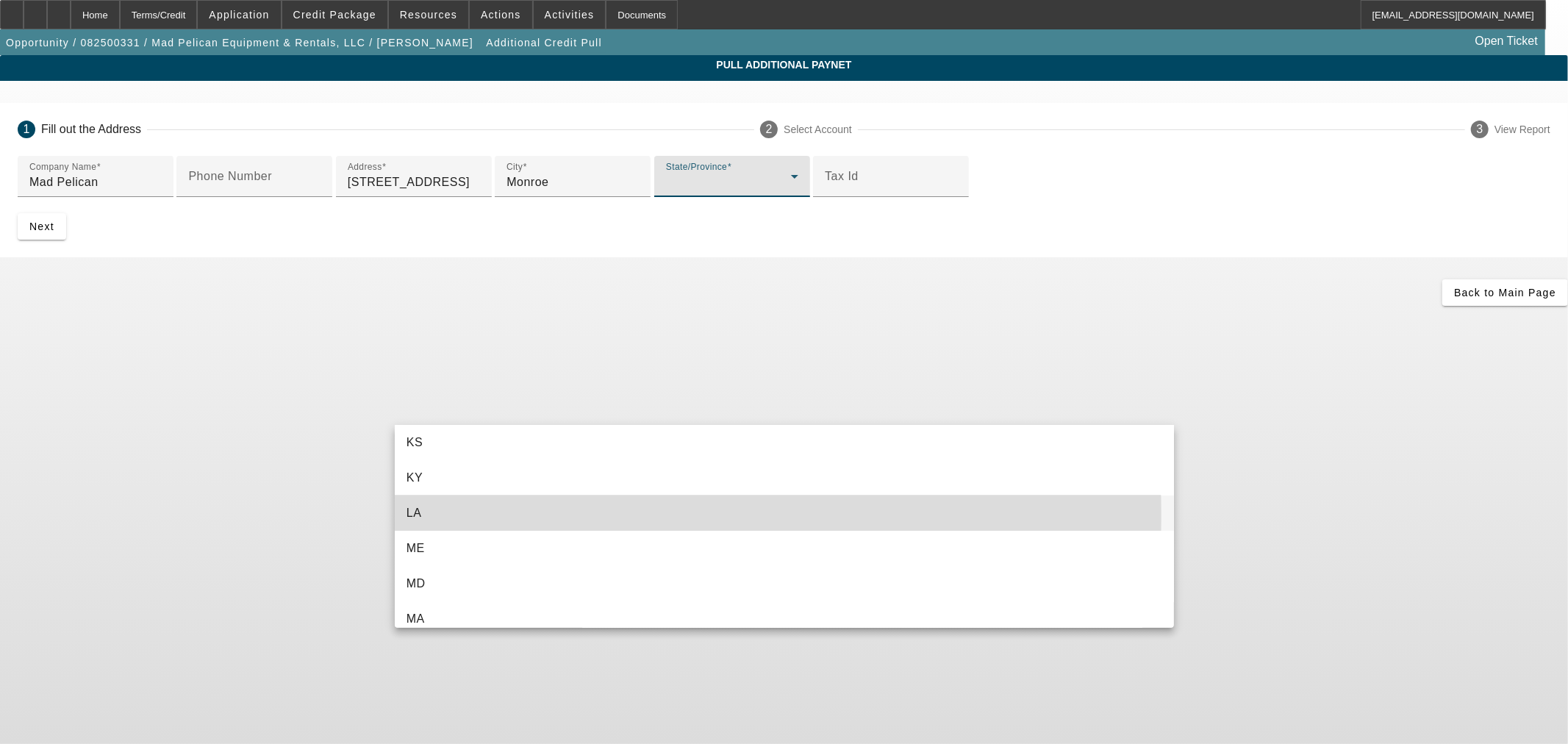
click at [457, 515] on mat-option "LA" at bounding box center [784, 514] width 779 height 36
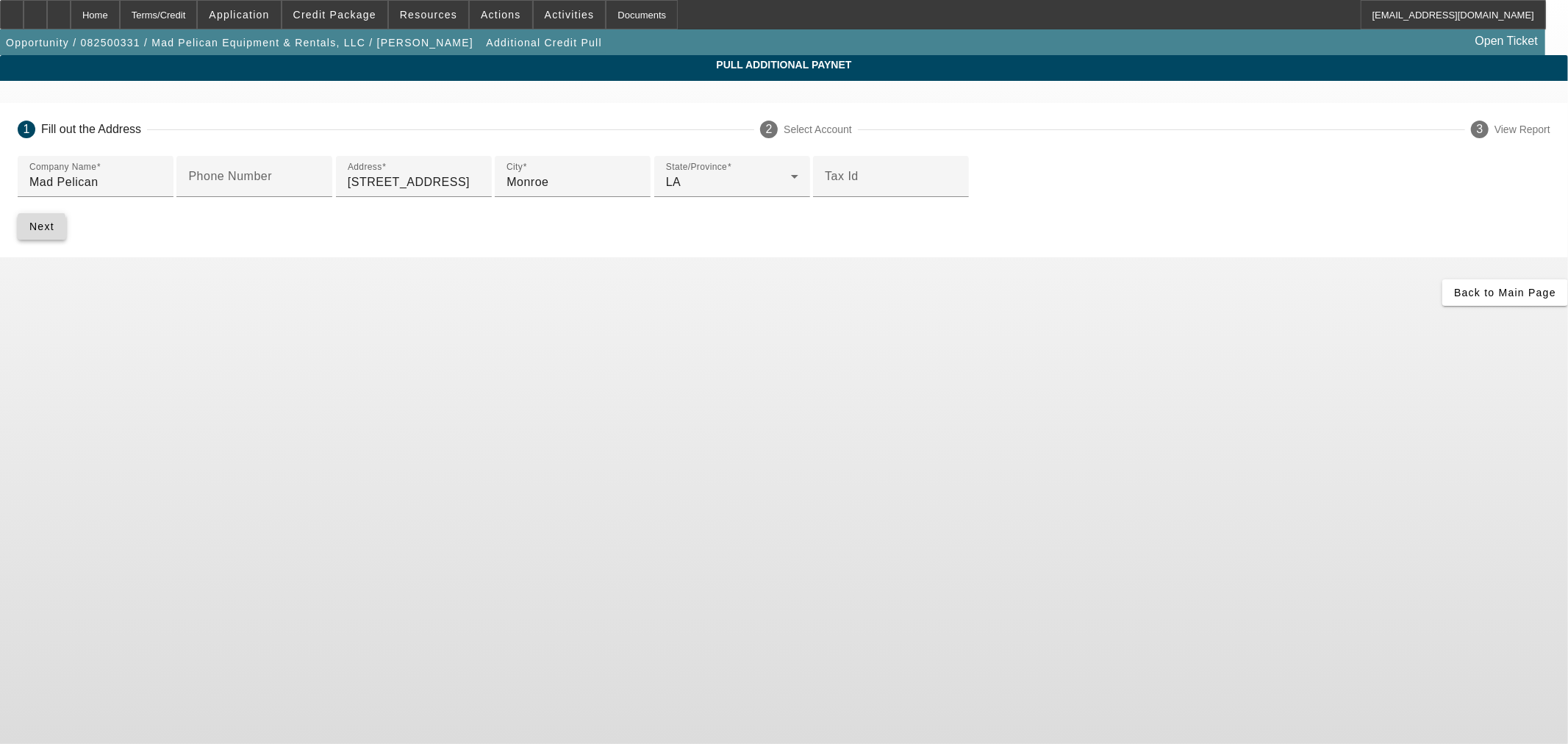
click at [66, 244] on span "submit" at bounding box center [42, 226] width 48 height 36
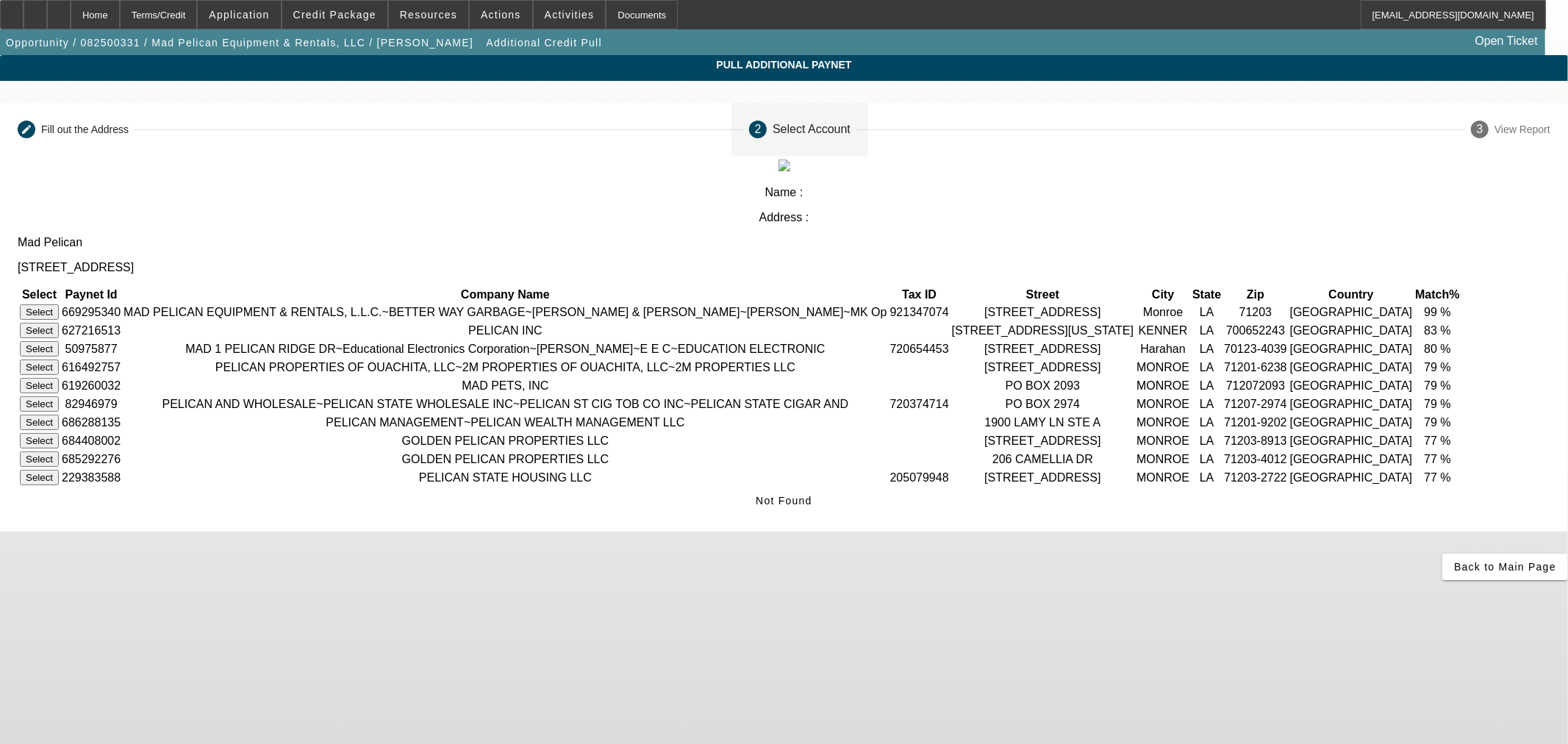
click at [58, 304] on button "Select" at bounding box center [39, 312] width 39 height 15
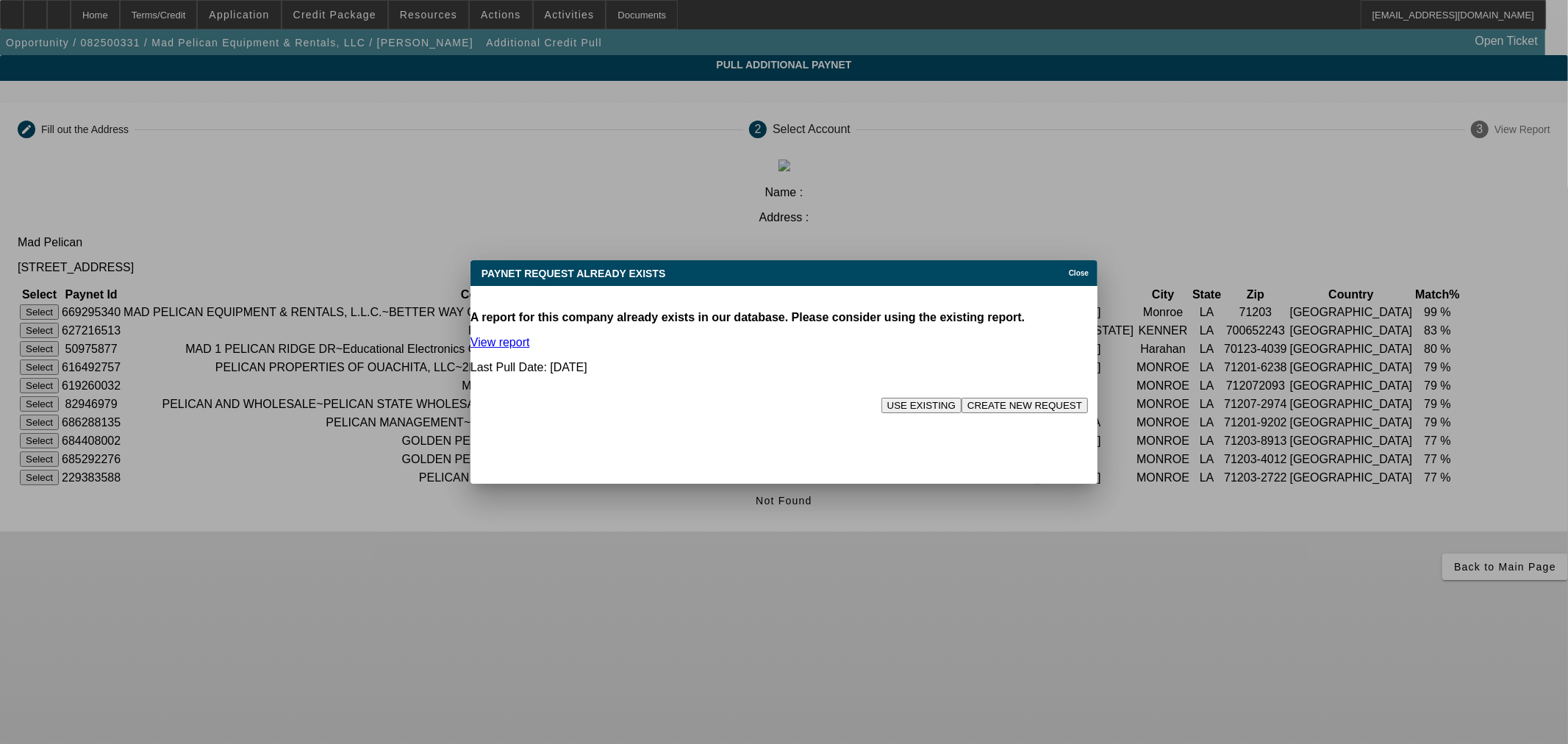
click at [968, 397] on button "CREATE NEW REQUEST" at bounding box center [1024, 405] width 126 height 15
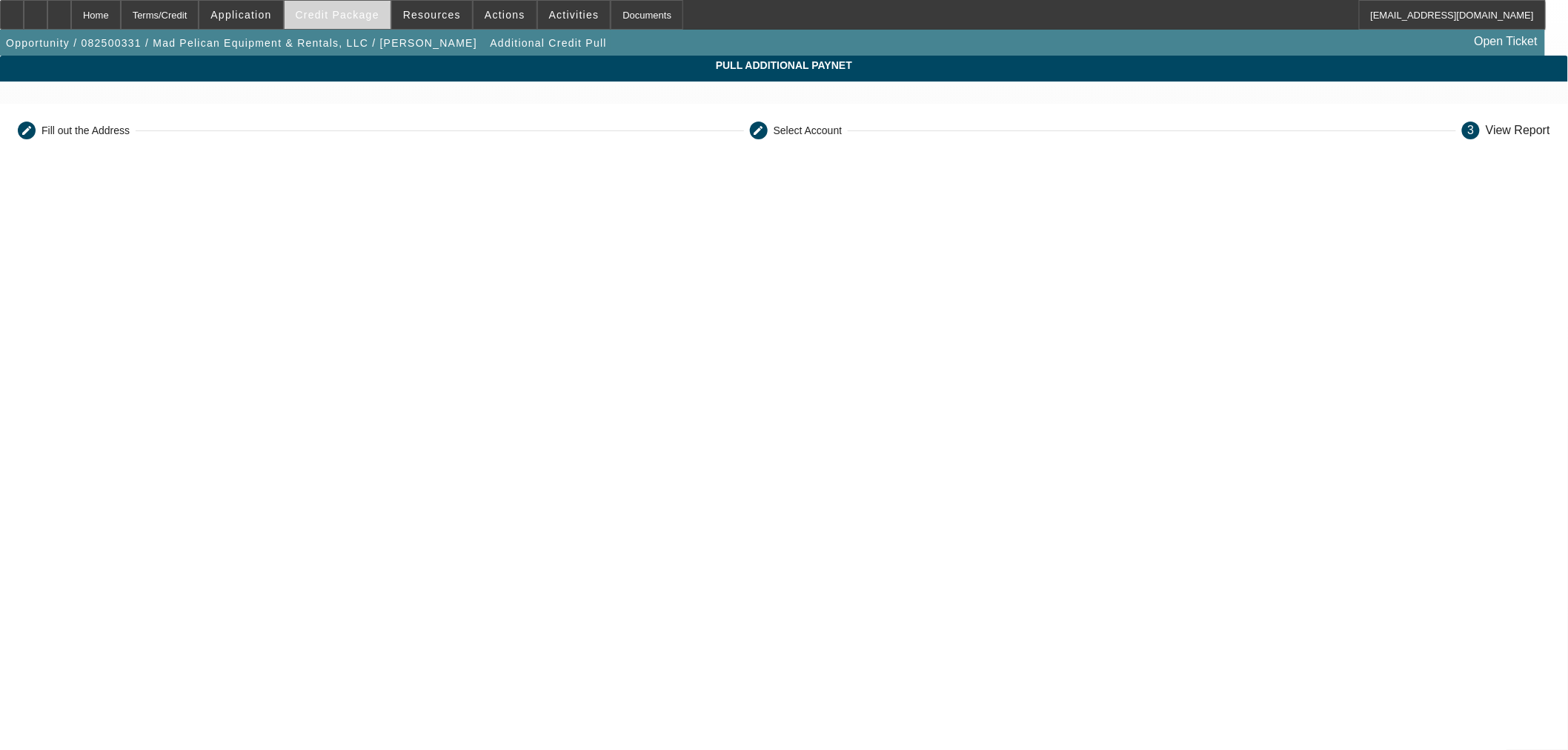
click at [342, 15] on span "Credit Package" at bounding box center [337, 15] width 84 height 12
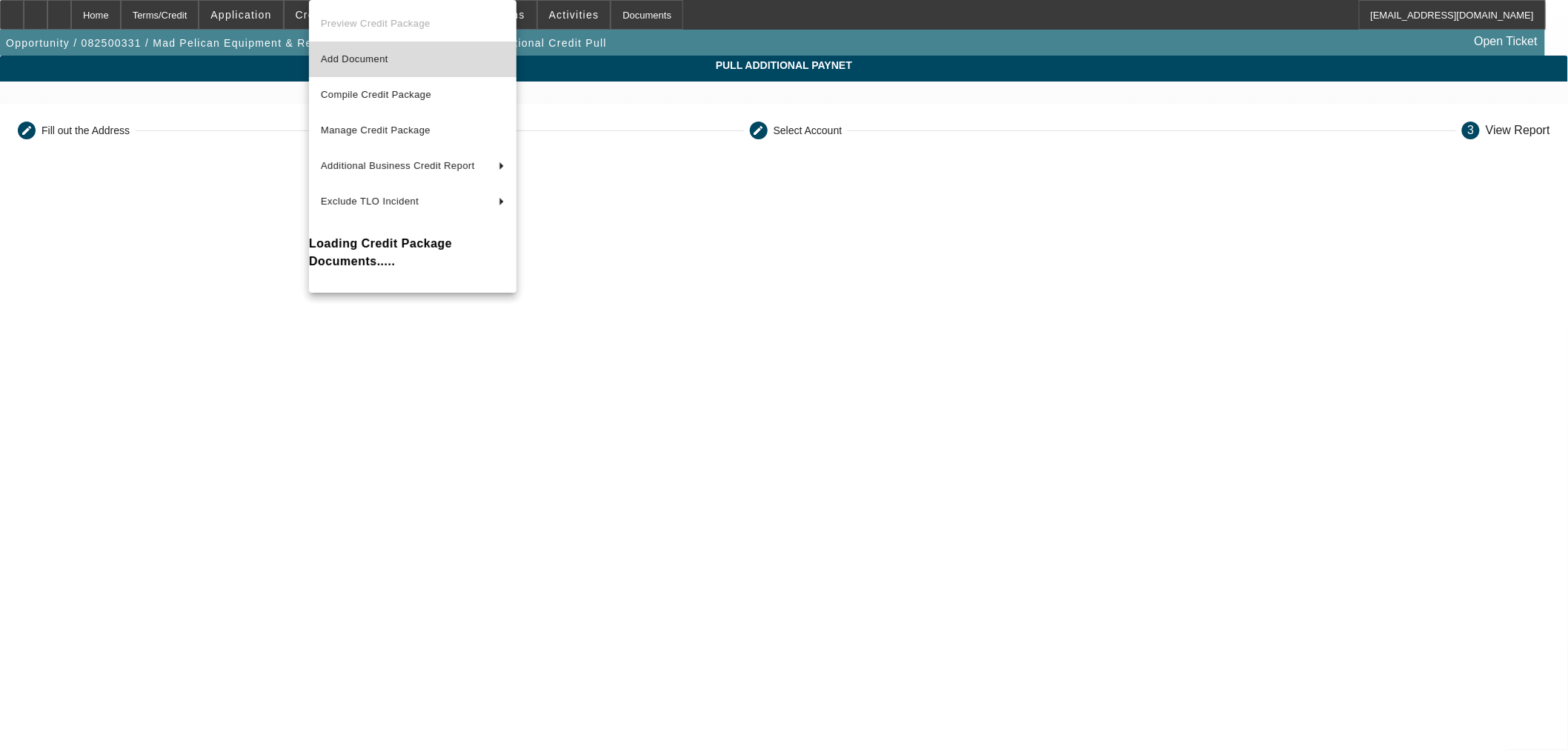
click at [360, 71] on button "Add Document" at bounding box center [412, 60] width 208 height 36
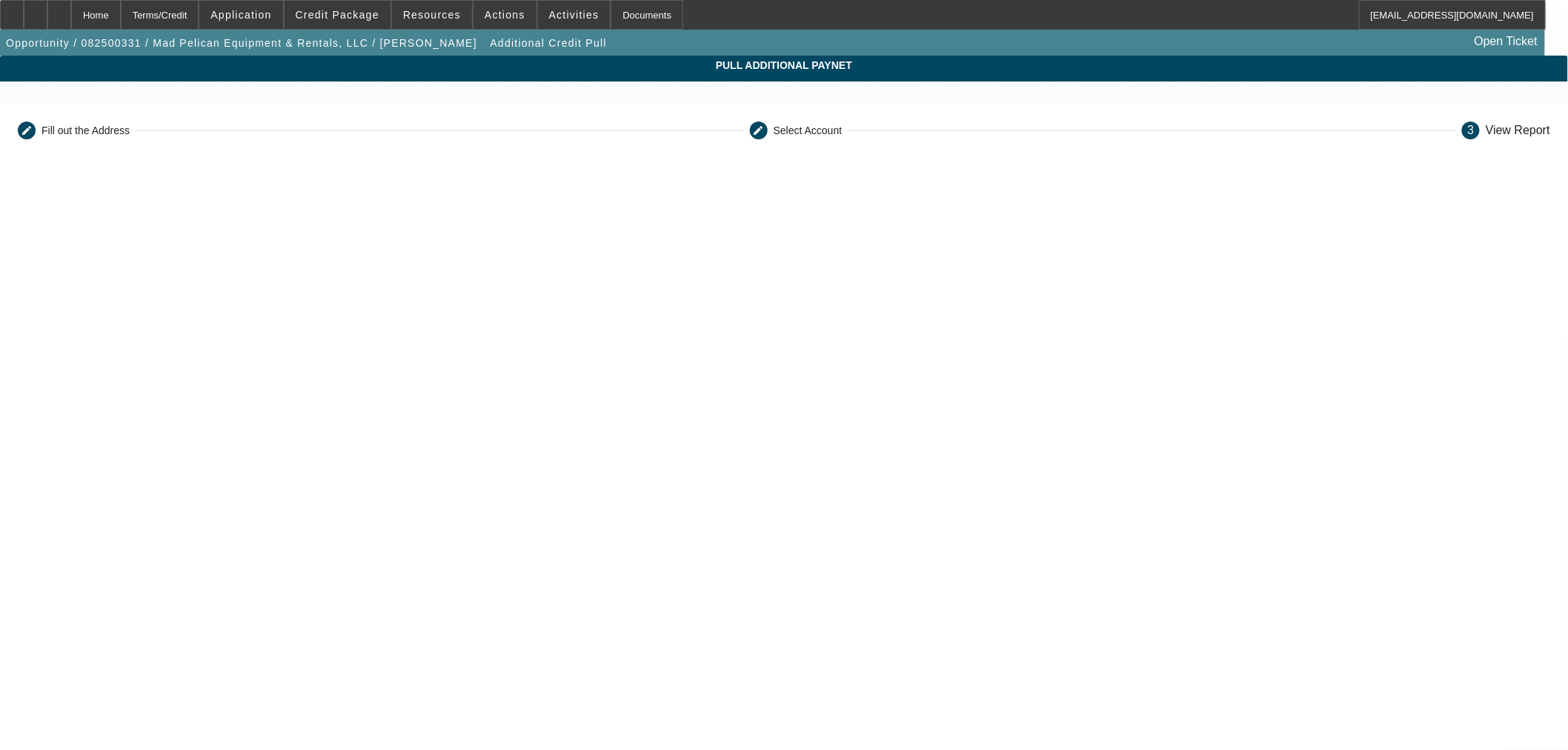
click at [1343, 267] on app-additional-credit-pull "Pull Additional Paynet Editable create Fill out the Address Editable create Sel…" at bounding box center [784, 514] width 1568 height 918
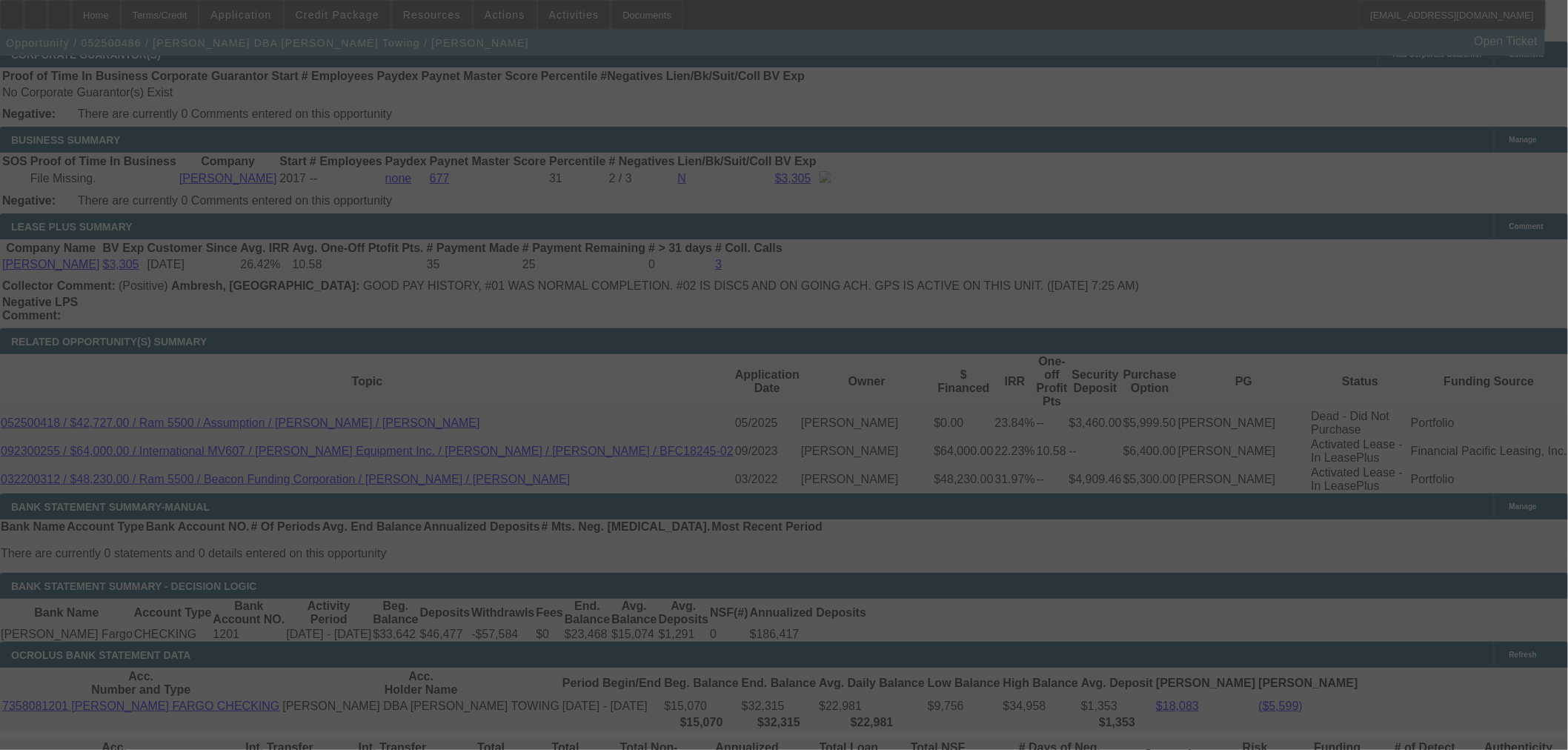
scroll to position [2552, 0]
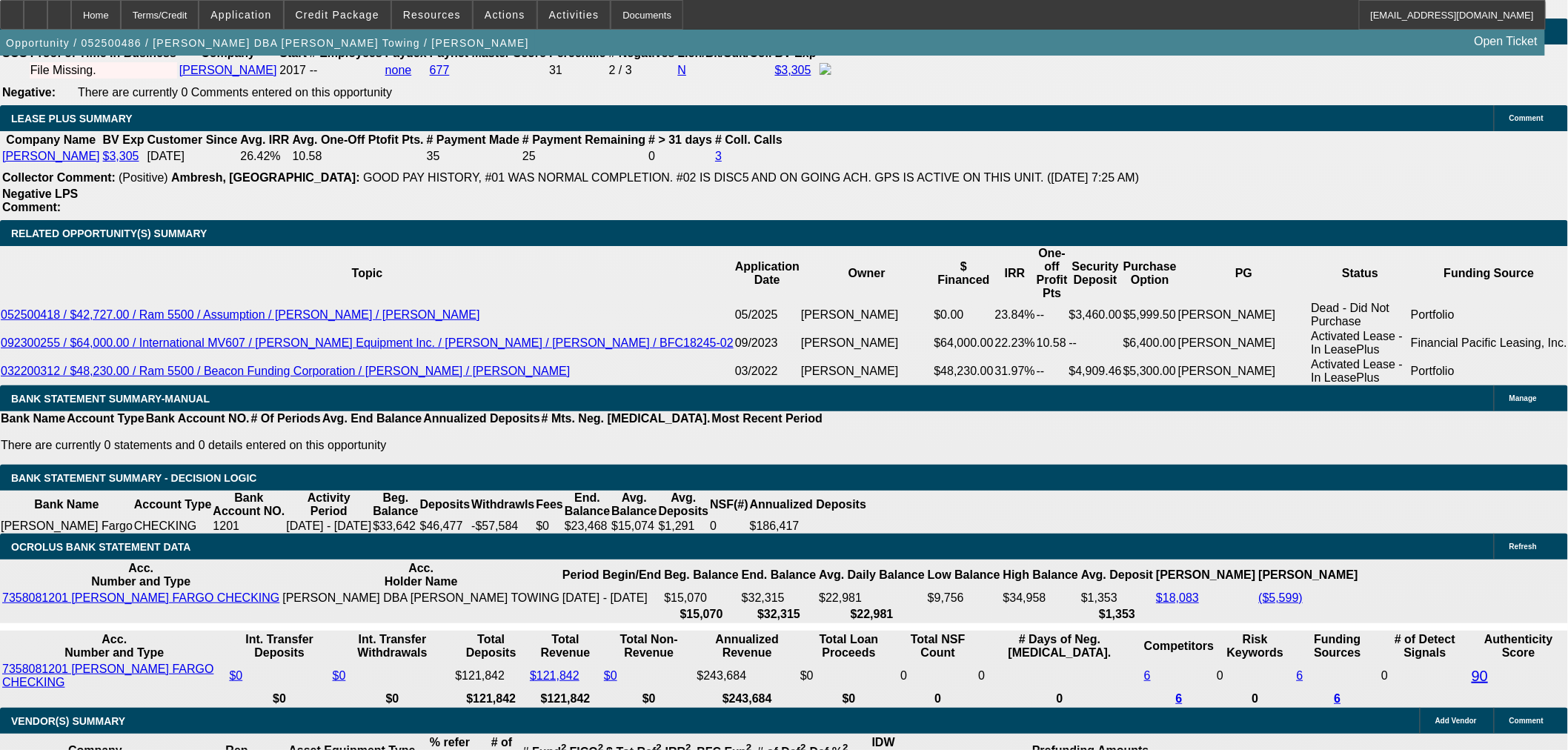
select select "0"
select select "3"
select select "0.1"
select select "4"
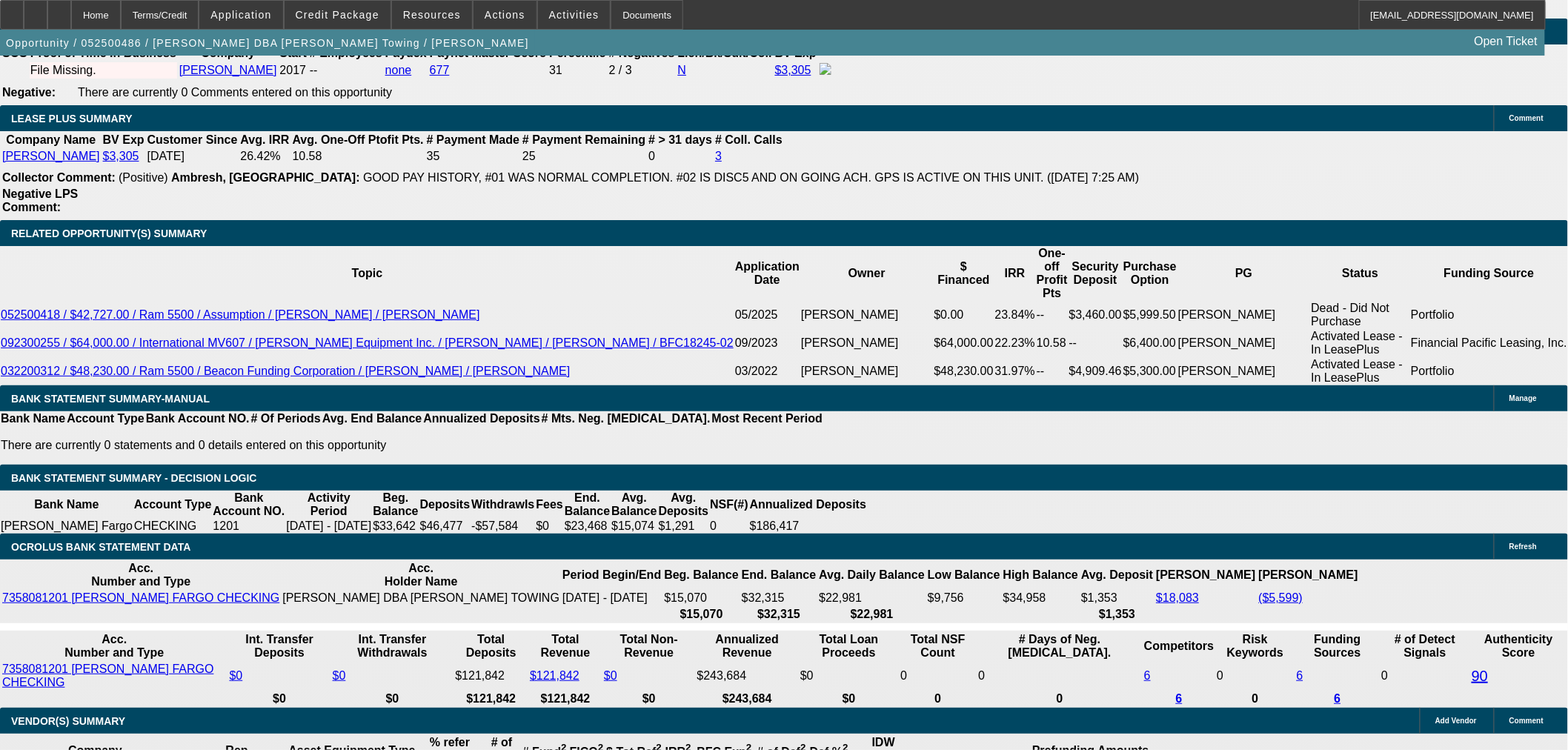
select select "0"
select select "2"
select select "0.1"
select select "4"
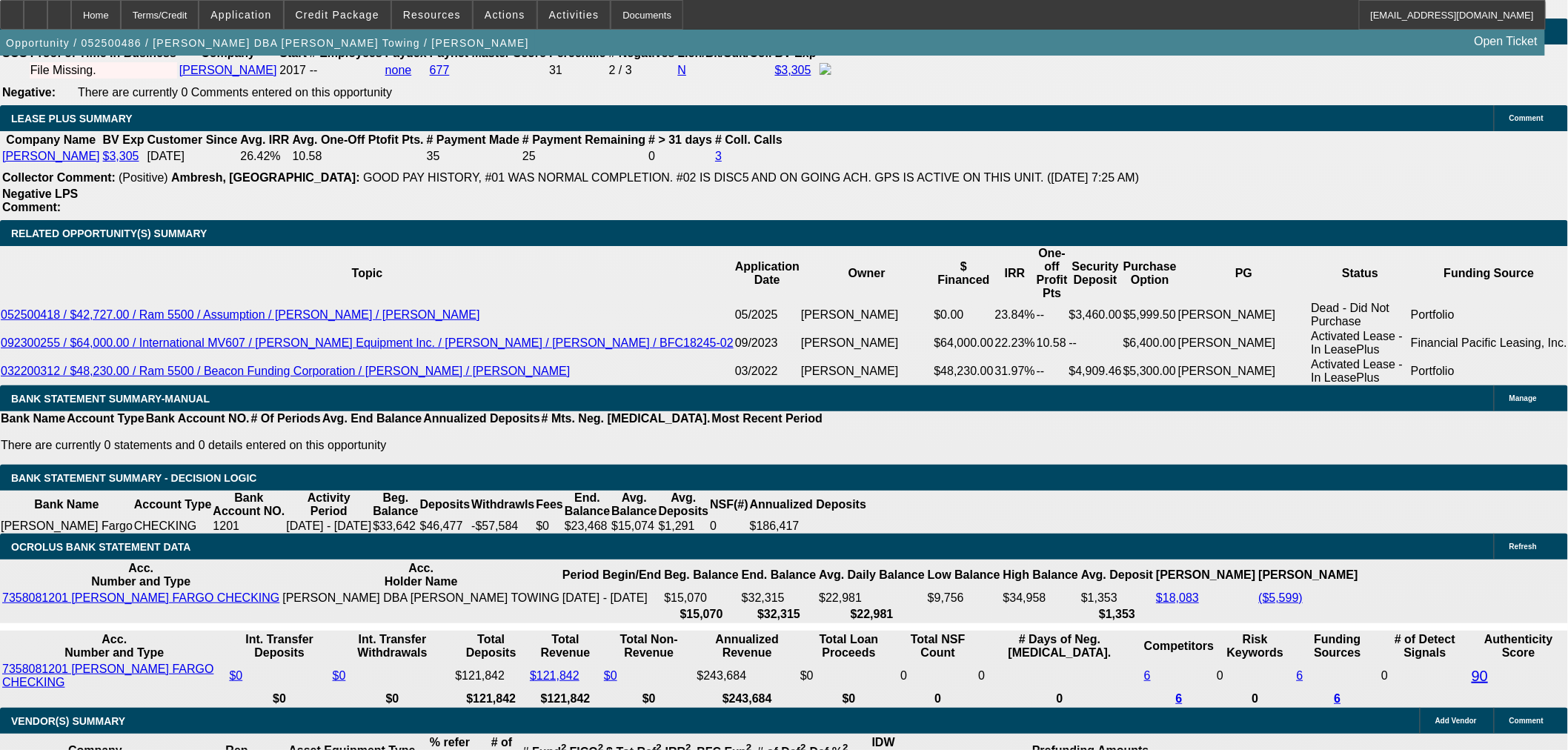
select select "0"
select select "2"
select select "0.1"
select select "4"
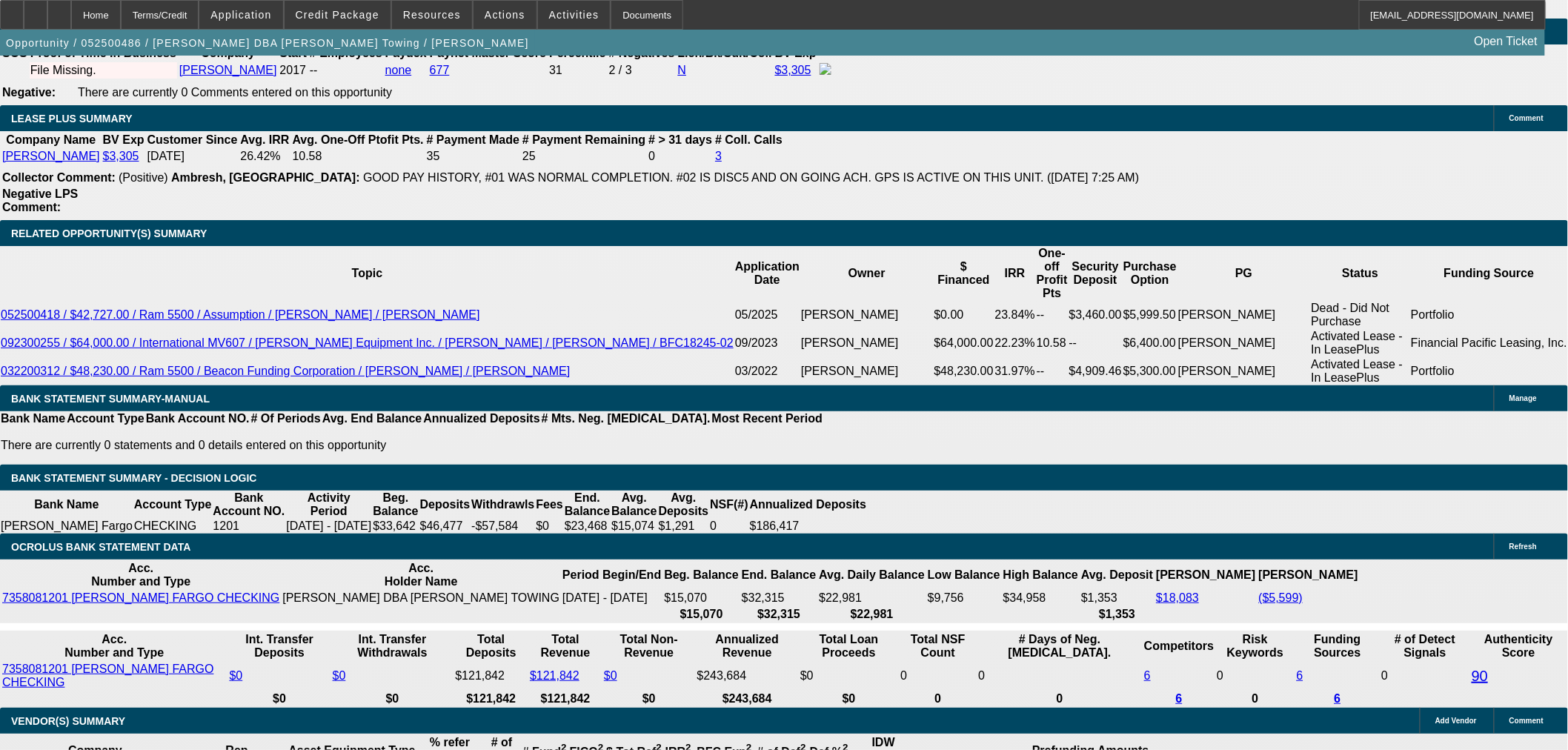
select select "0"
select select "3"
select select "0.1"
select select "4"
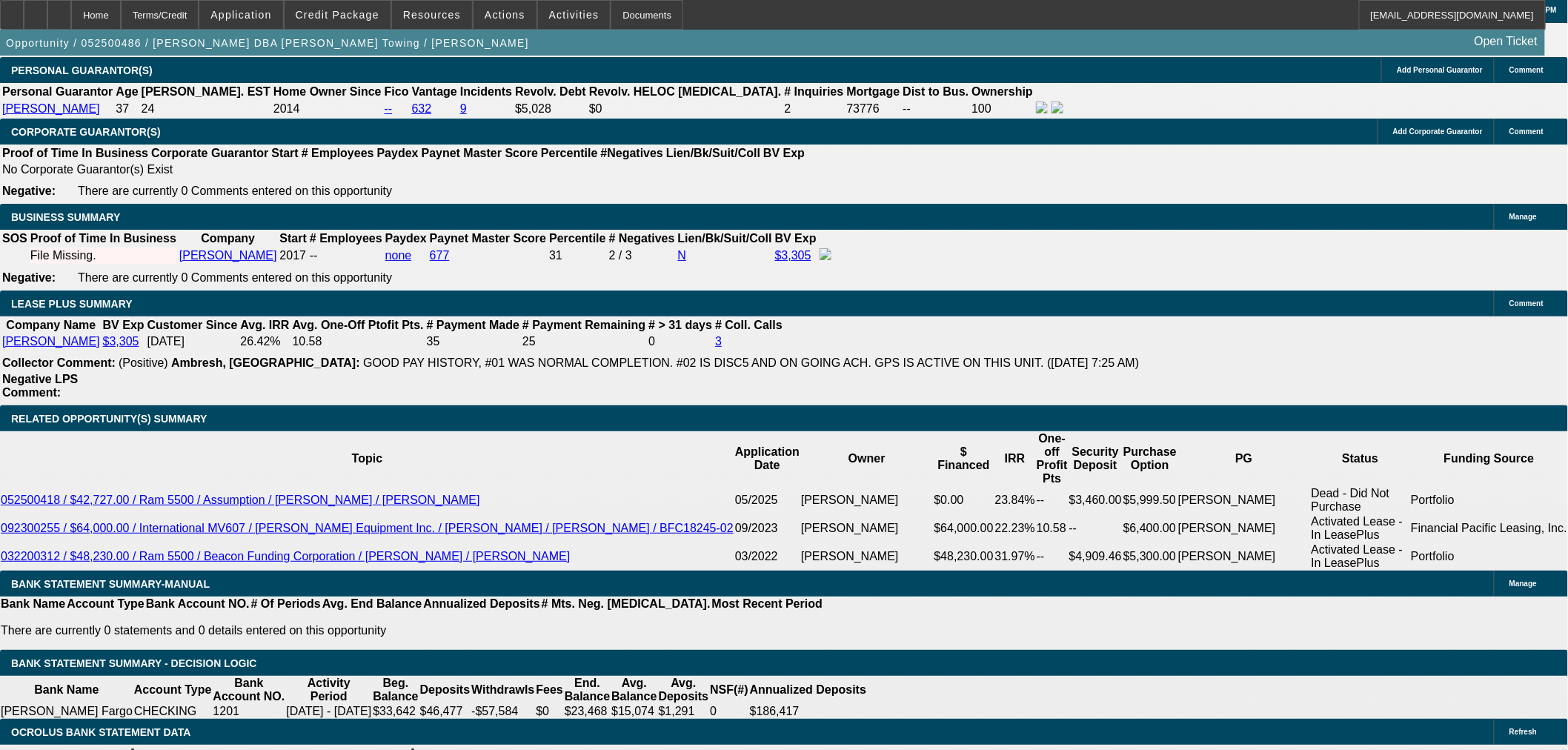
scroll to position [2222, 0]
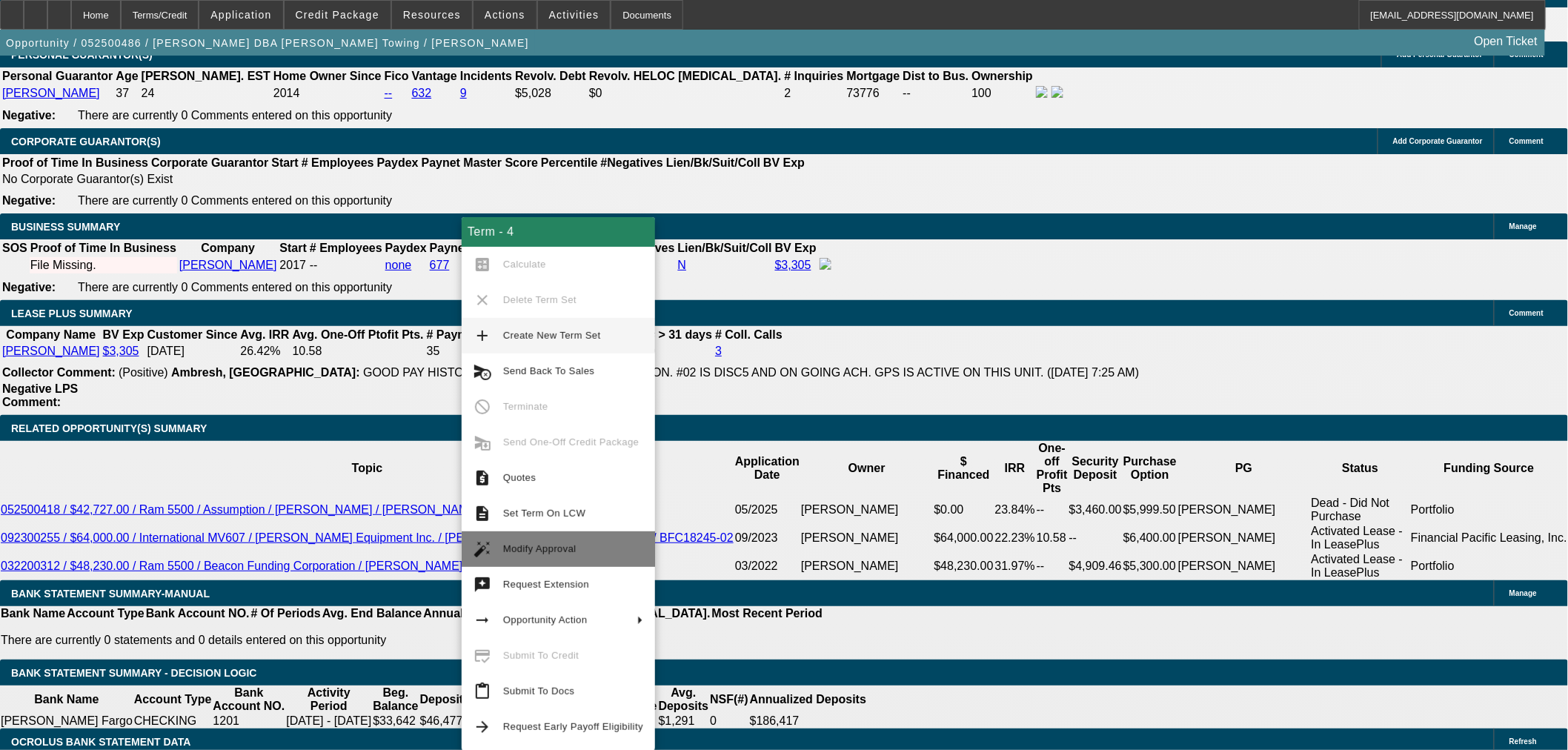
click at [519, 548] on span "Modify Approval" at bounding box center [540, 548] width 73 height 11
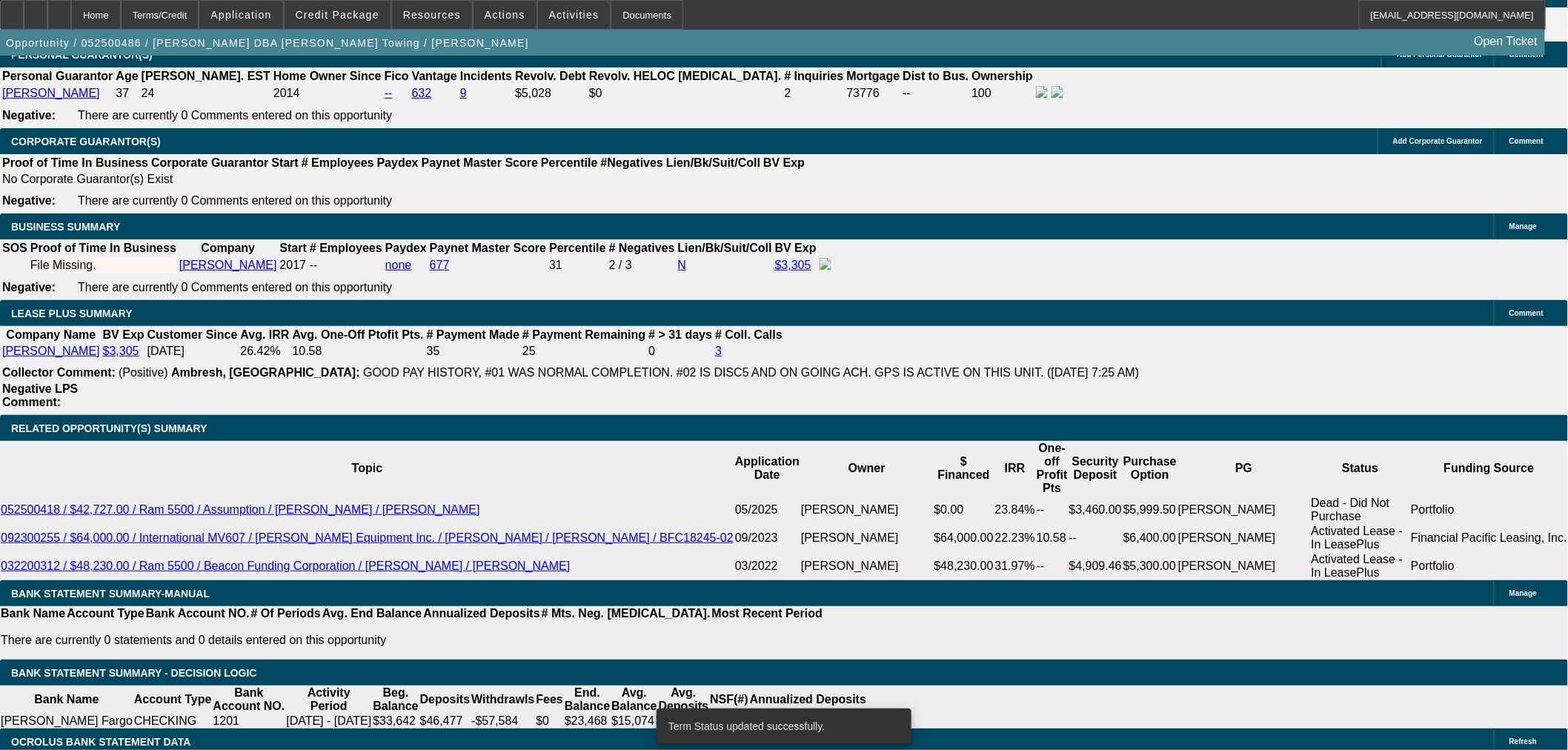
select select "0"
select select "2"
select select "0.1"
select select "4"
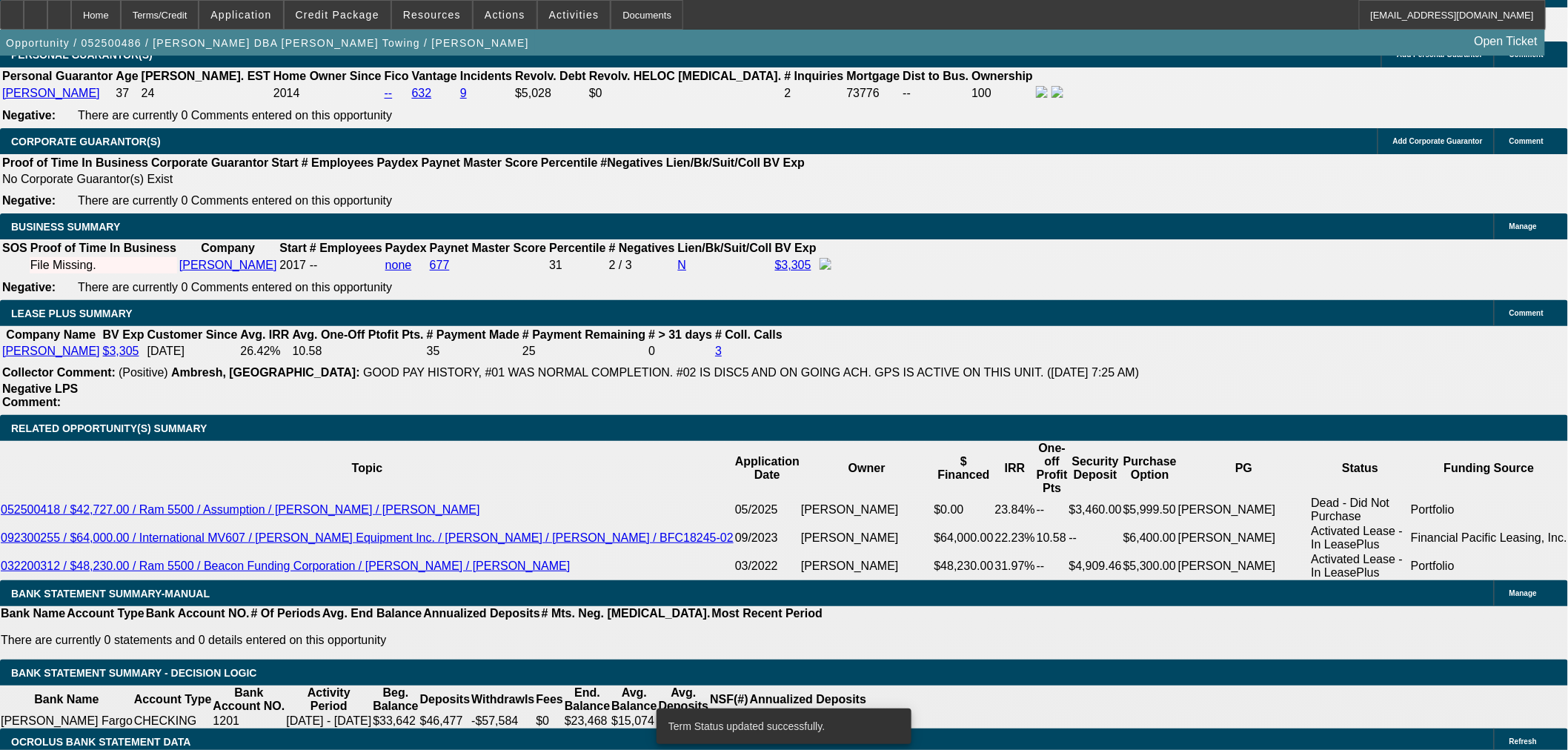
select select "0"
select select "3"
select select "0.1"
select select "4"
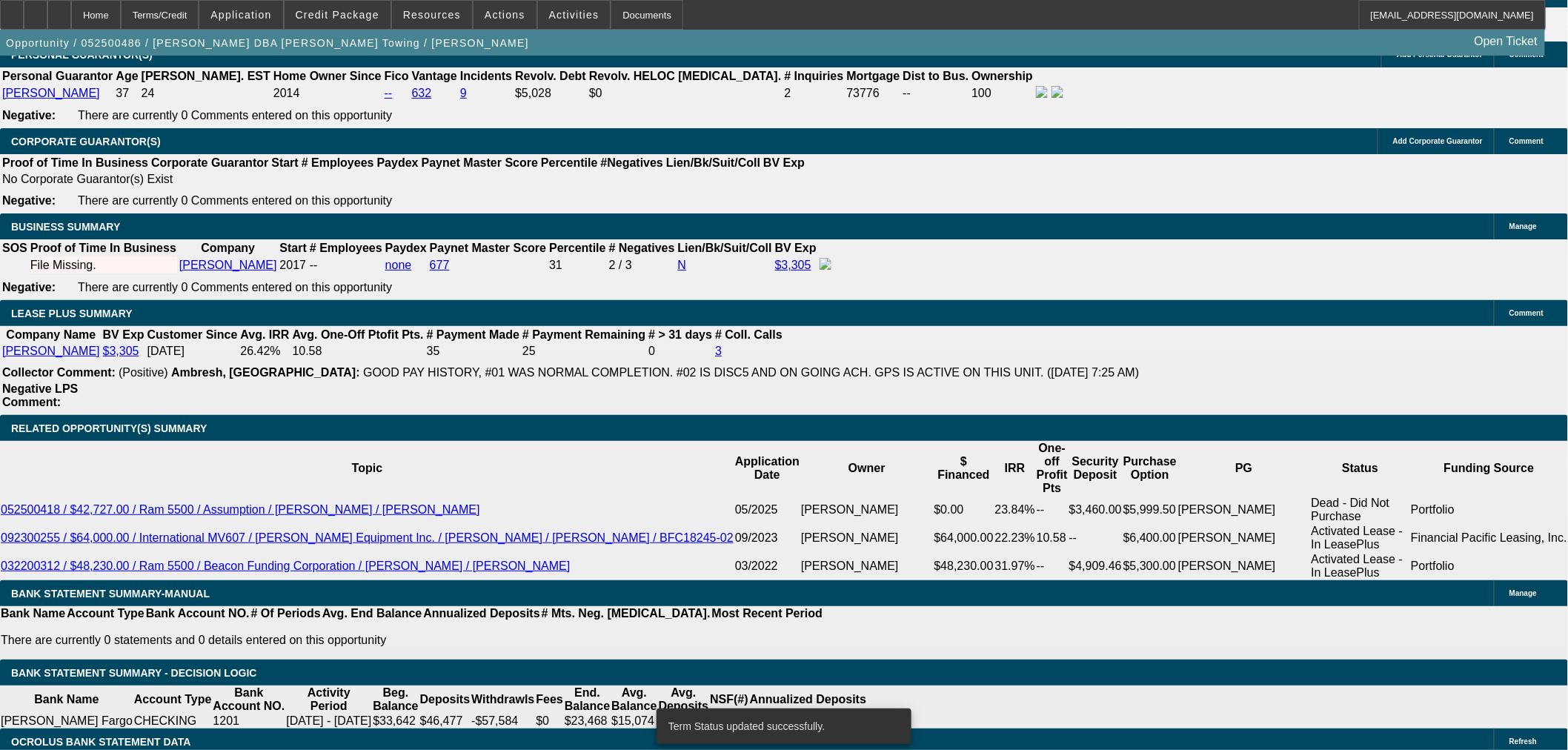
select select "0"
select select "2"
select select "0.1"
select select "4"
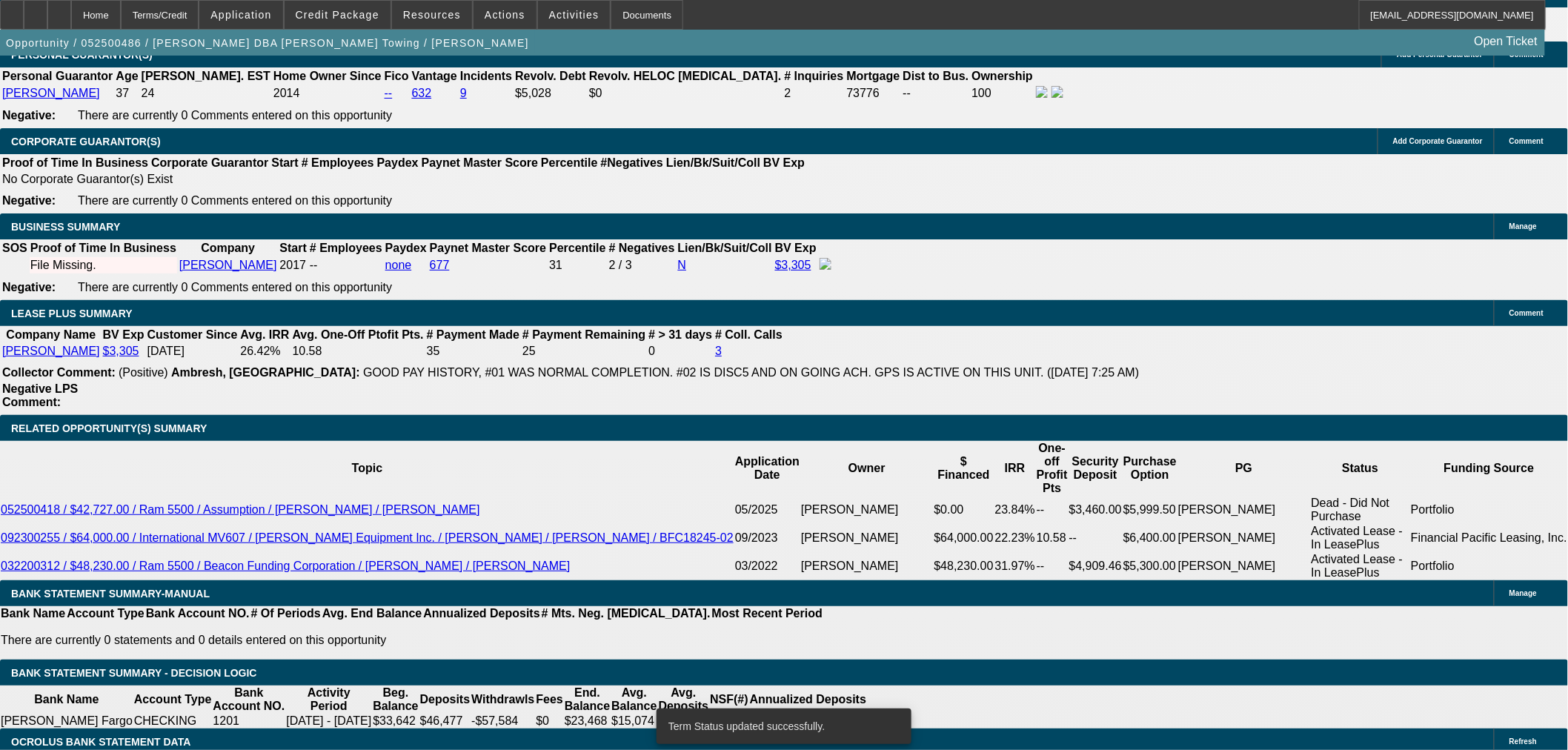
select select "0"
select select "2"
select select "0.1"
select select "4"
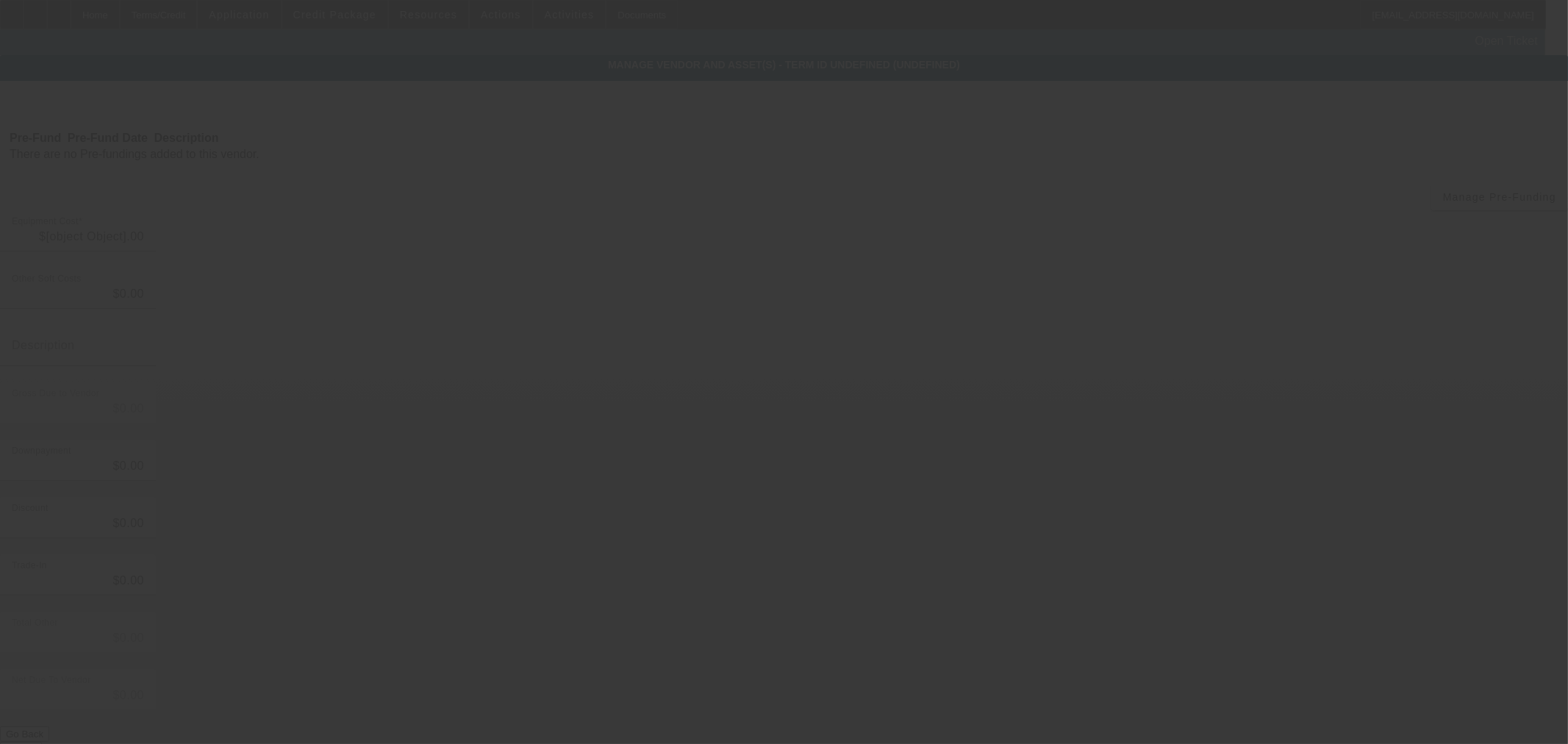
type input "$65,000.00"
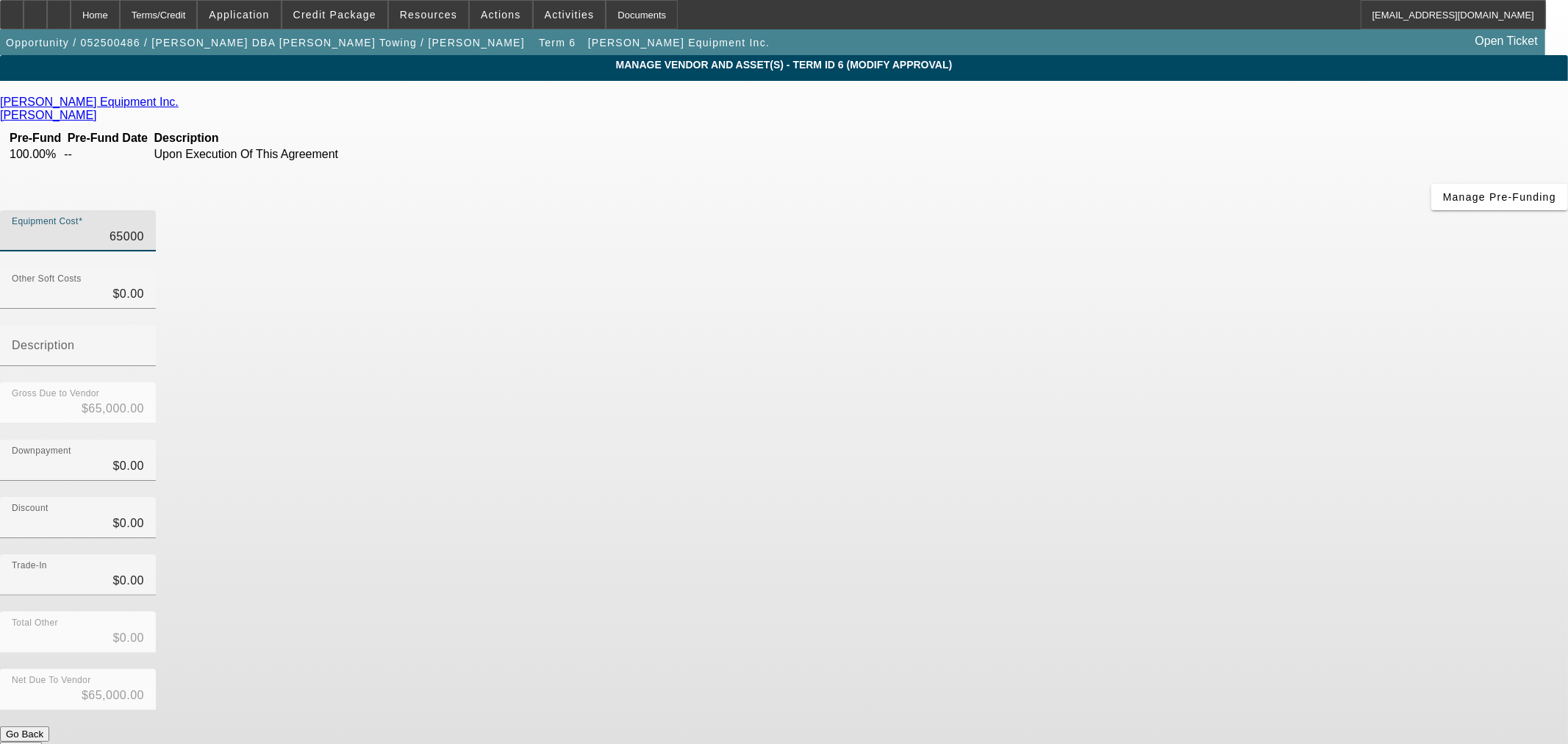
drag, startPoint x: 1068, startPoint y: 97, endPoint x: 1112, endPoint y: 94, distance: 44.1
click at [1112, 94] on div "Todd Equipment Inc. Grone, Mitch Pre-Fund Pre-Fund Date Description 100.00% -- …" at bounding box center [784, 462] width 1568 height 763
type input "6"
type input "$6.00"
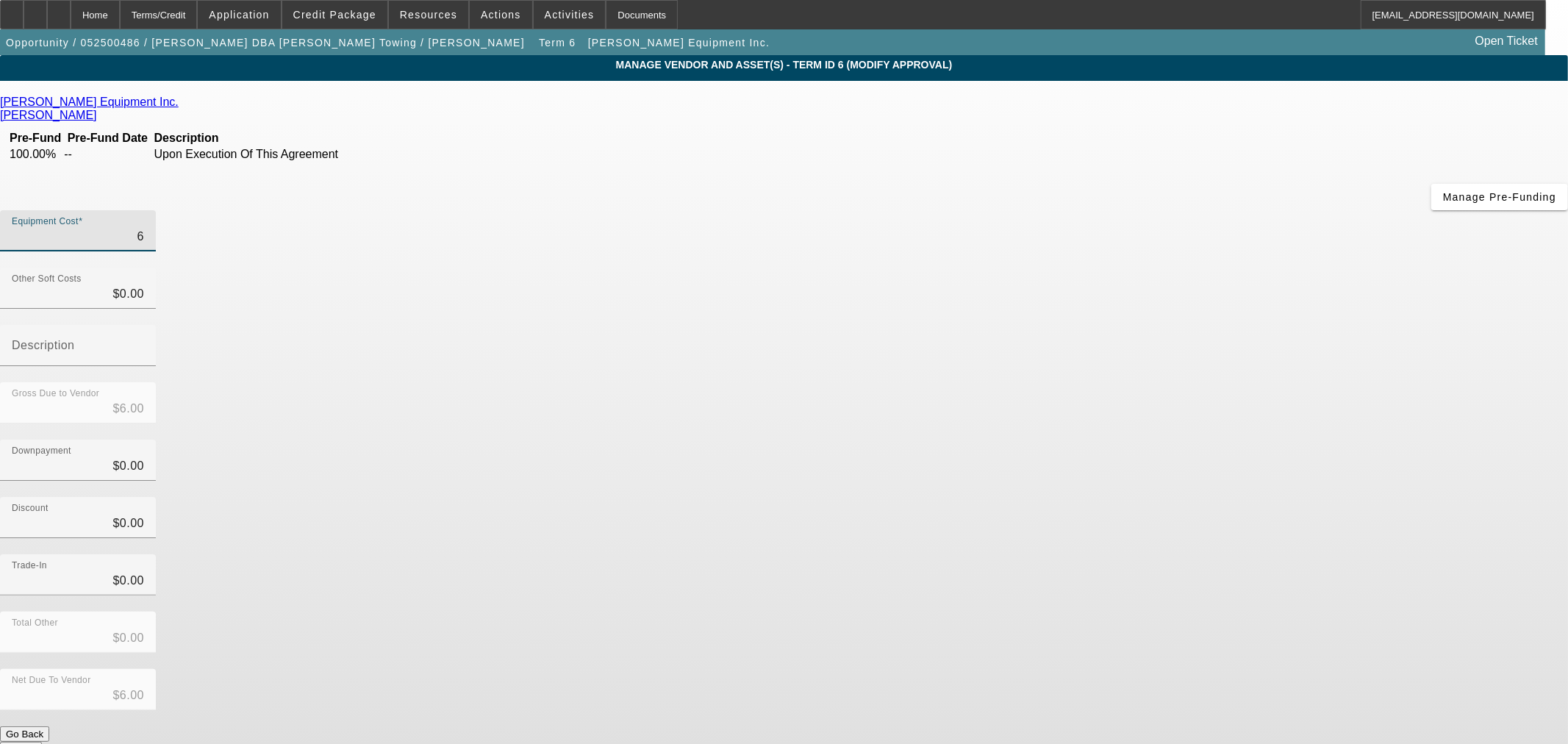
type input "62"
type input "$62.00"
type input "625"
type input "$625.00"
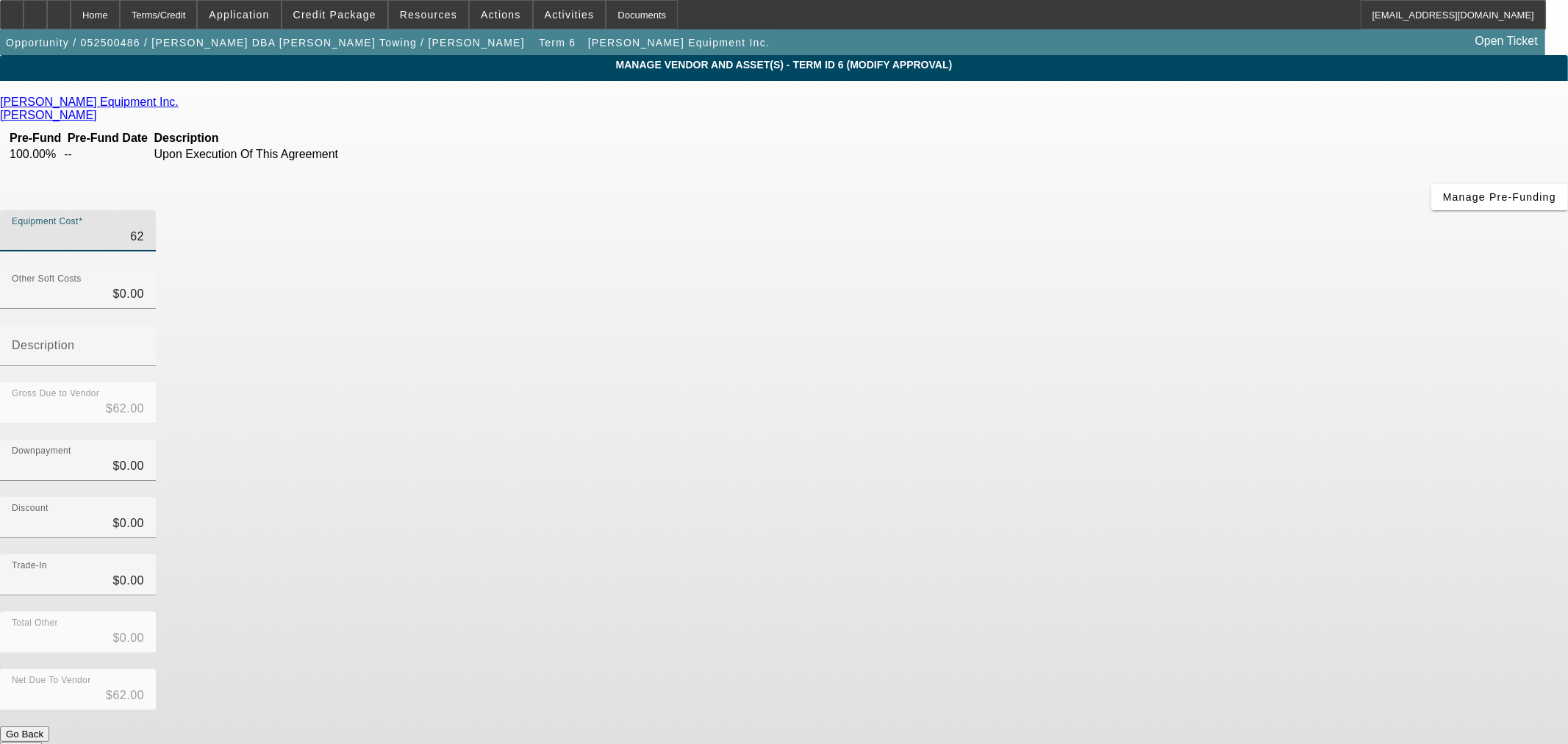
type input "$625.00"
type input "6250"
type input "$6,250.00"
type input "62500"
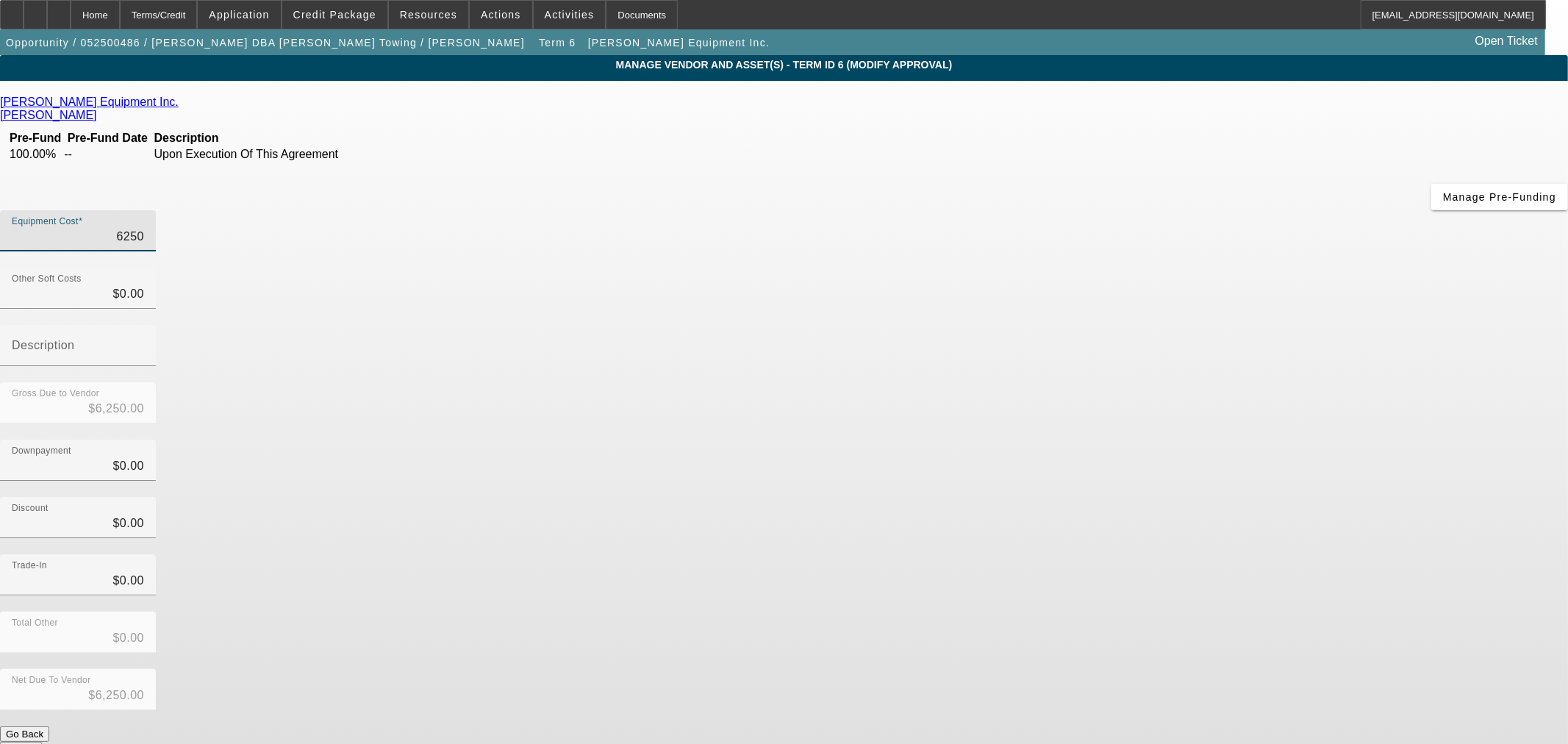
type input "$62,500.00"
click at [1113, 554] on div "Trade-In $0.00" at bounding box center [784, 583] width 1568 height 58
click at [42, 741] on button "Submit" at bounding box center [20, 749] width 42 height 15
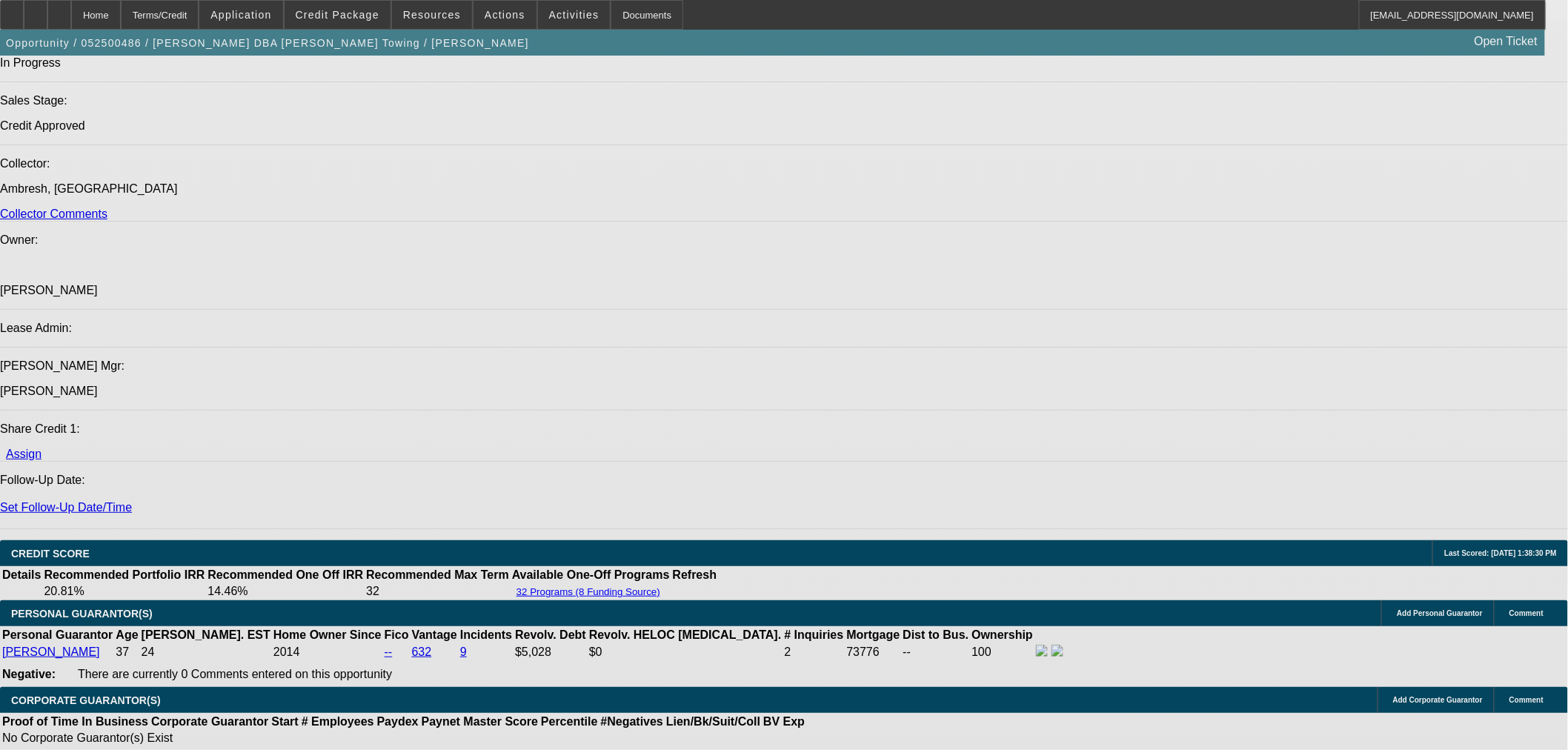
select select "0"
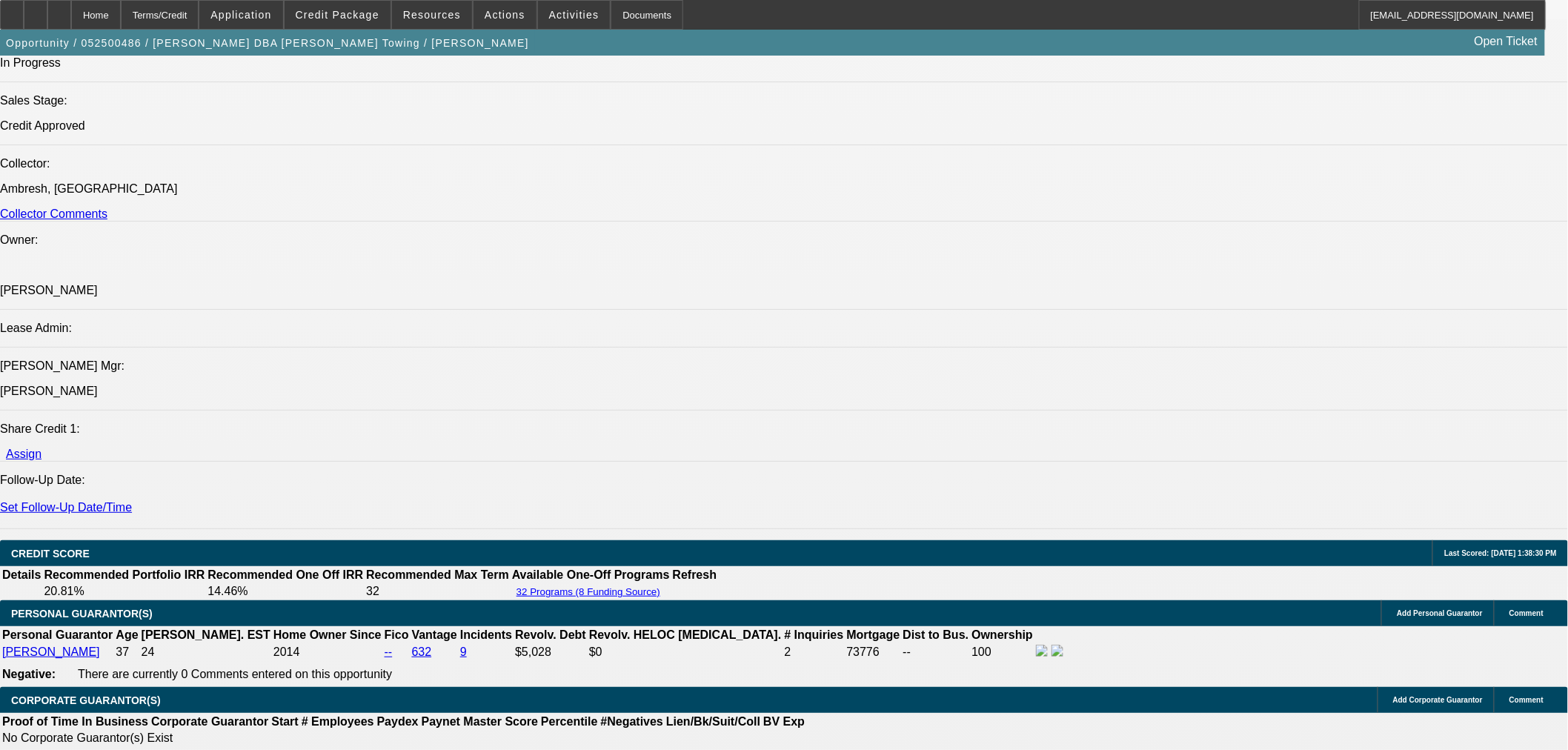
select select "2"
select select "0.1"
select select "4"
select select "0"
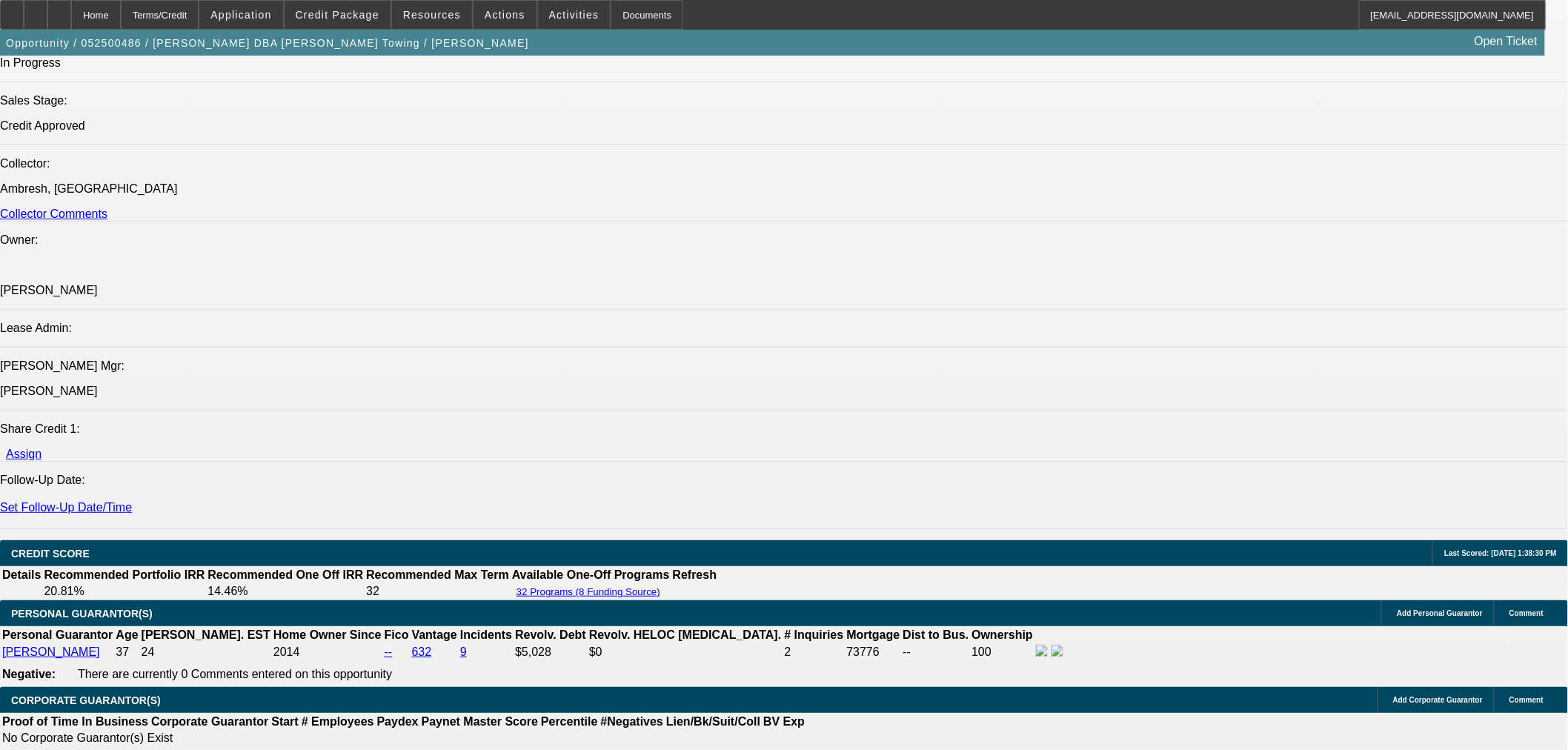
select select "0"
select select "3"
select select "0.1"
select select "4"
select select "0"
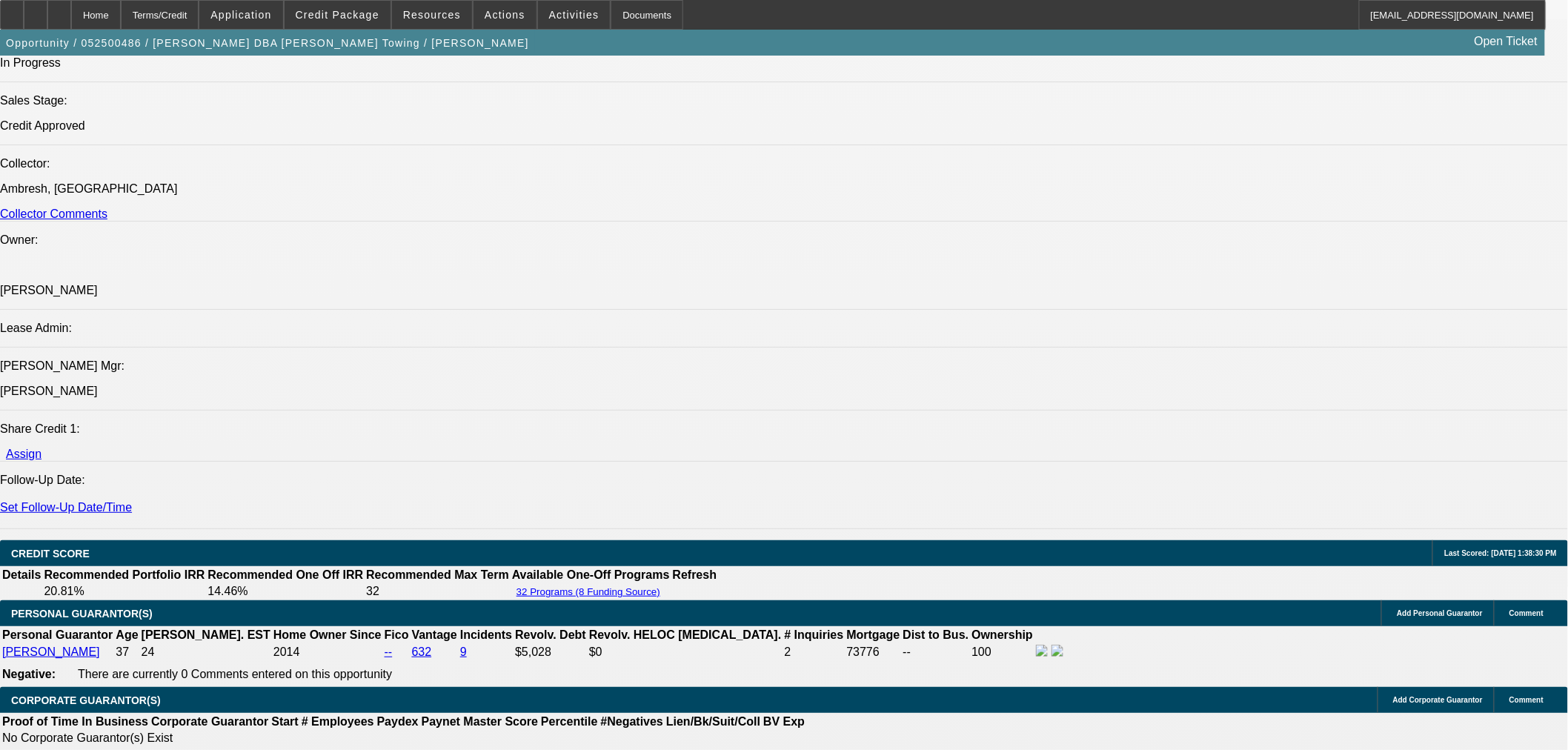
select select "2"
select select "0.1"
select select "4"
select select "0"
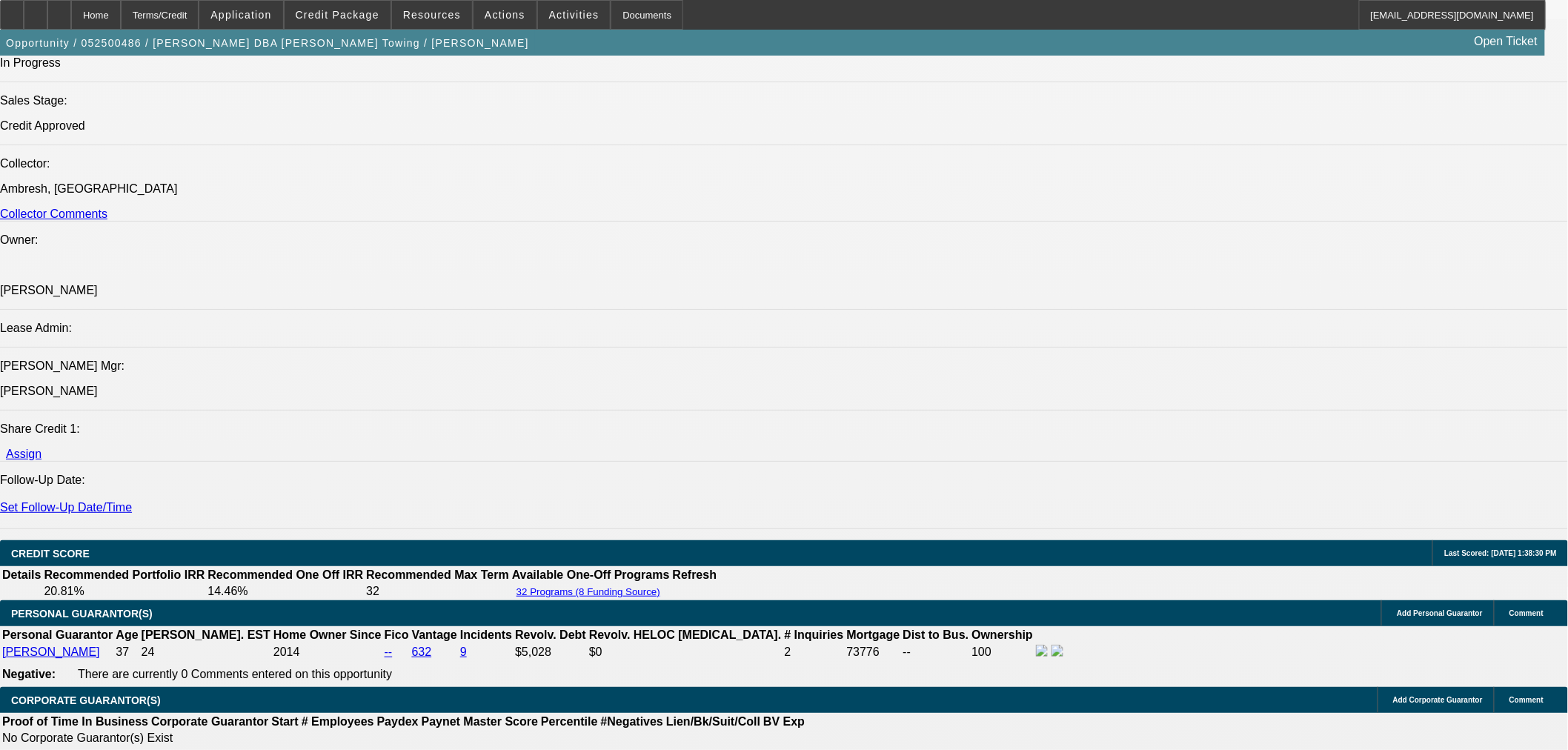
select select "2"
select select "0.1"
select select "4"
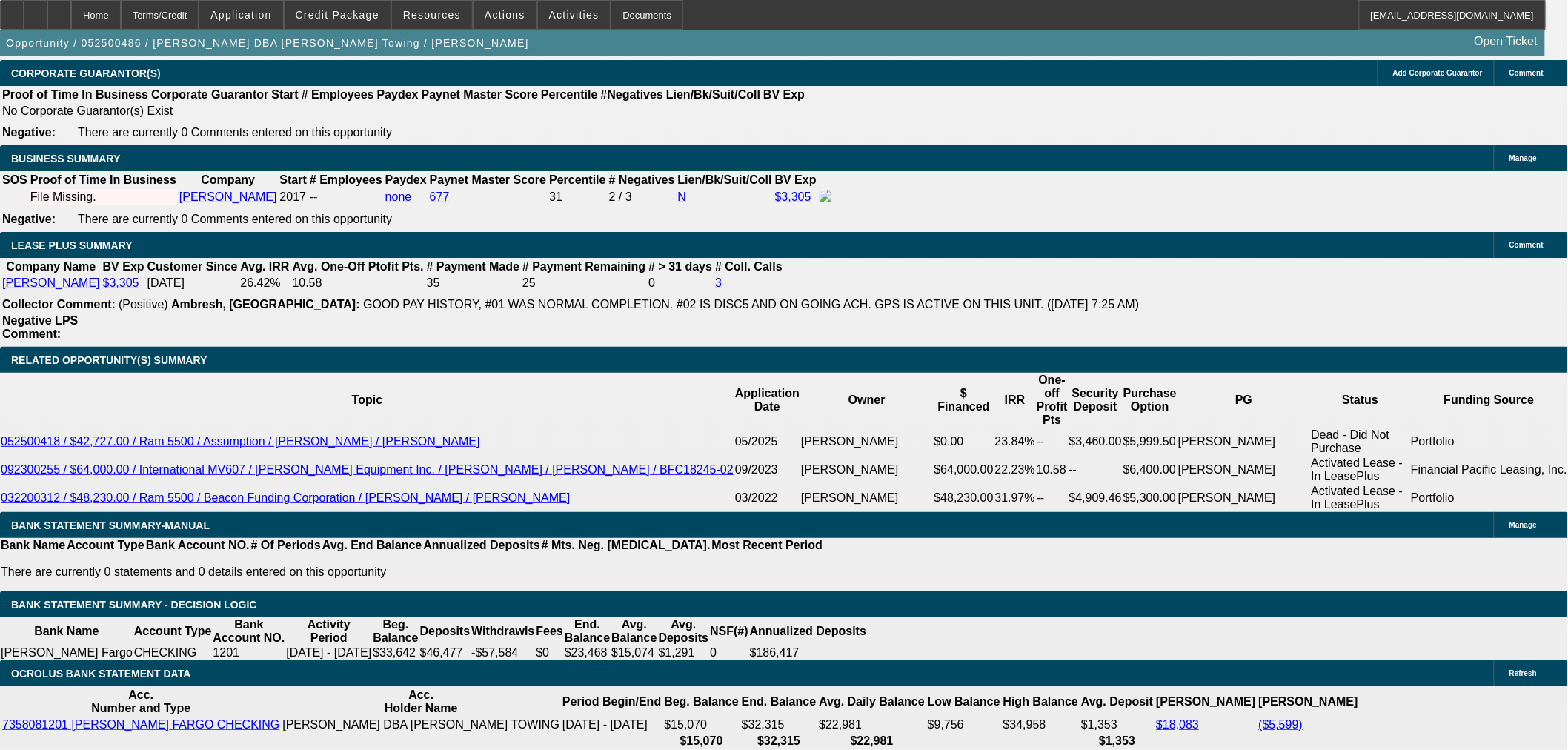
scroll to position [2322, 0]
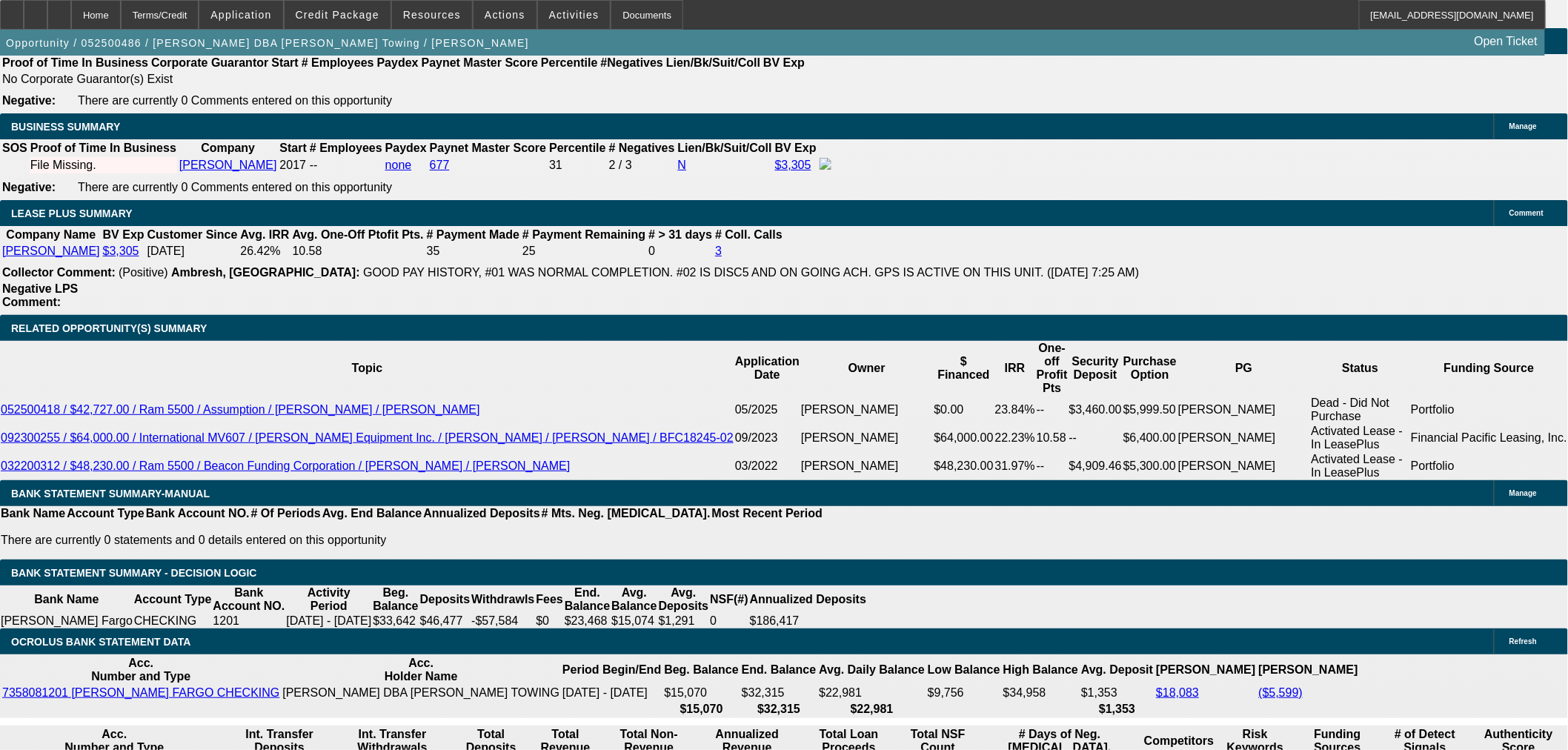
drag, startPoint x: 286, startPoint y: 227, endPoint x: 208, endPoint y: 220, distance: 78.3
type input "$2,500.00"
type input "UNKNOWN"
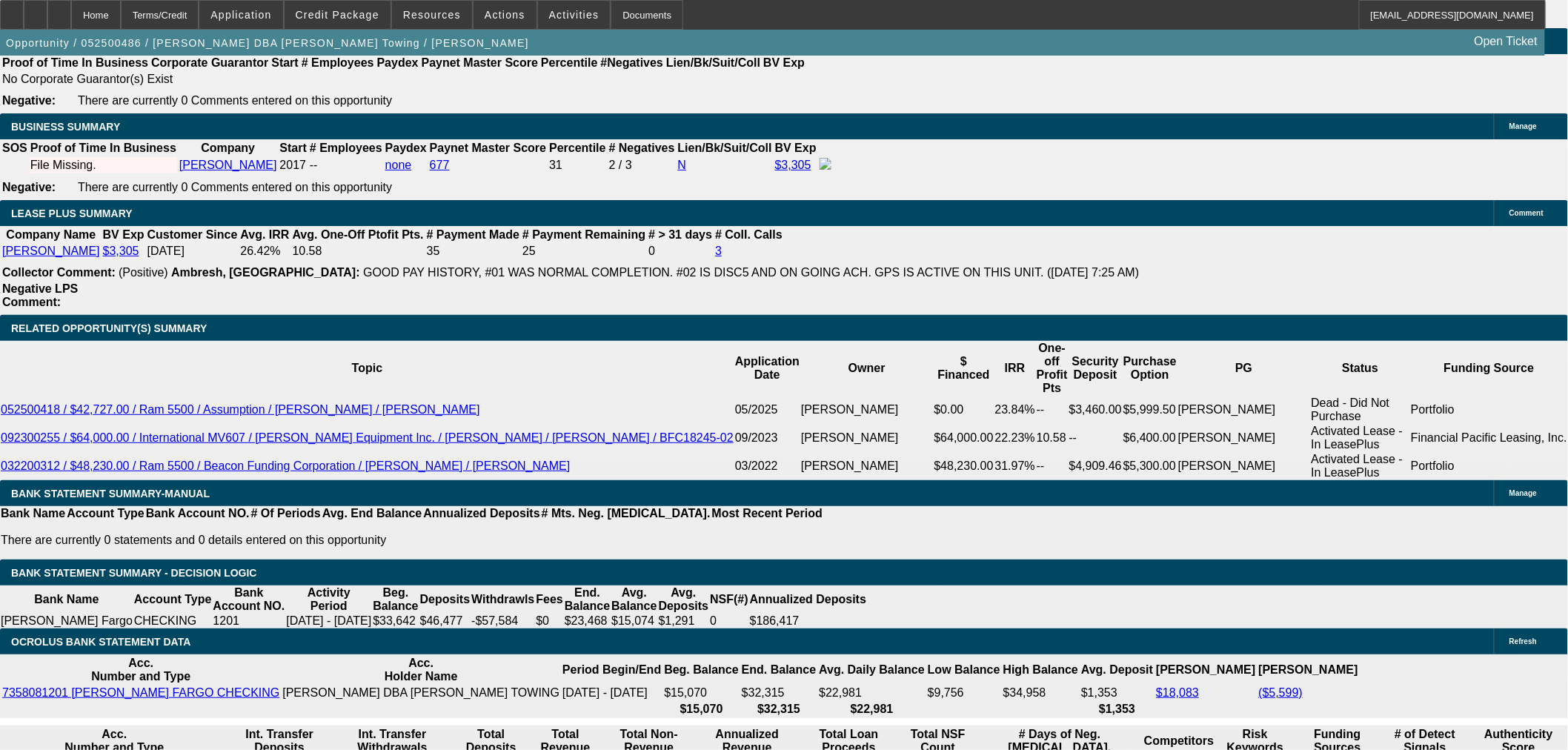
type input "$2,115.00"
type input "$4,230.00"
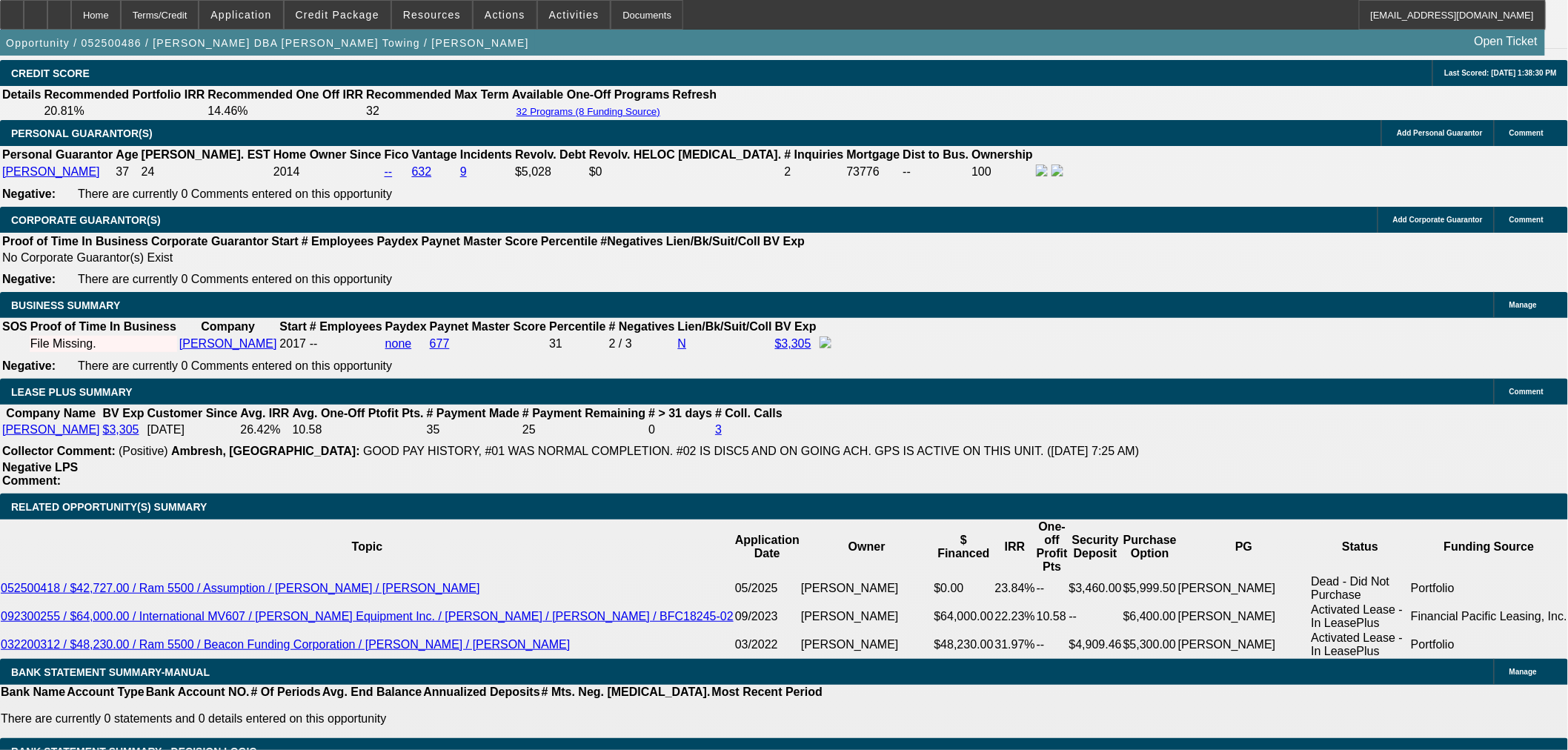
scroll to position [1992, 0]
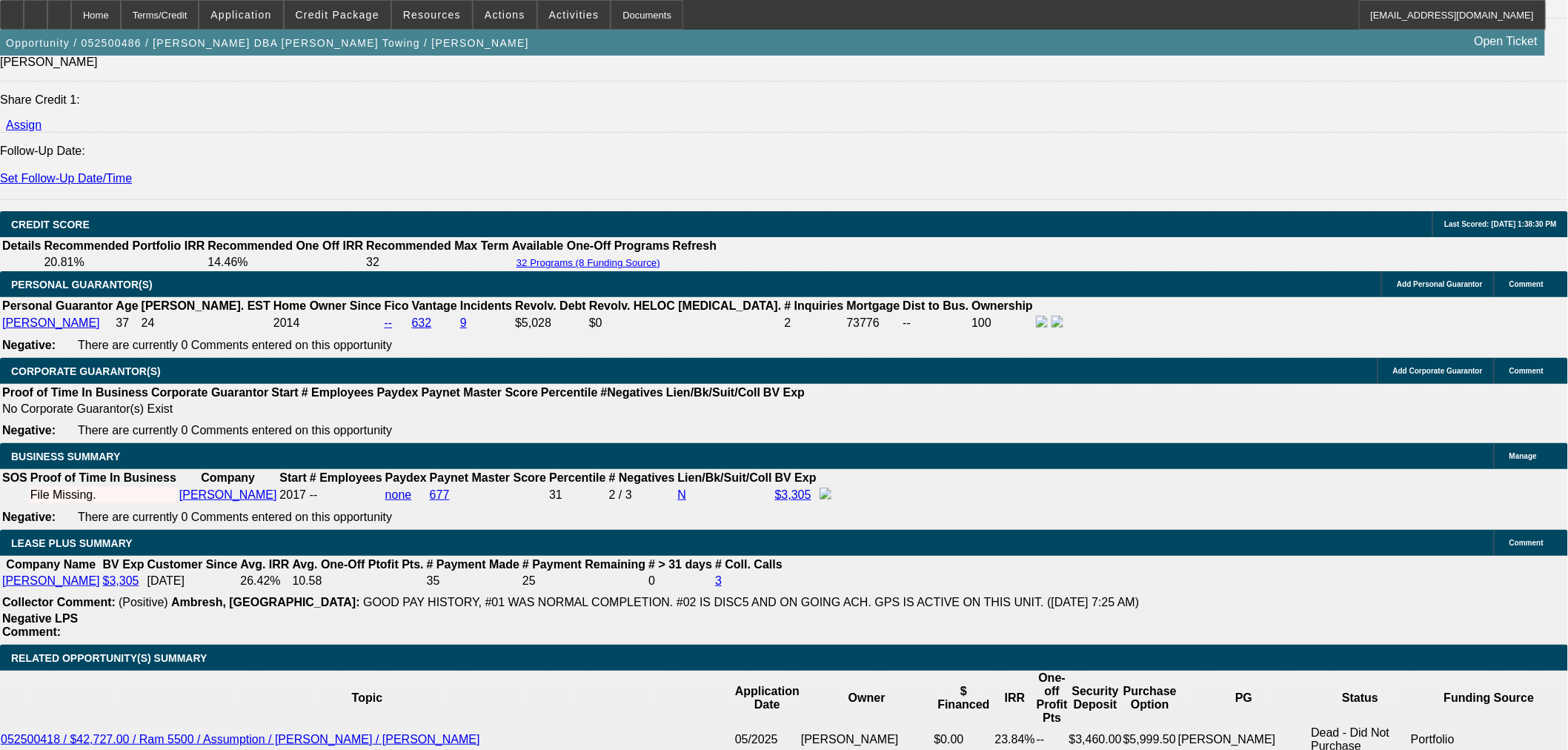
drag, startPoint x: 241, startPoint y: 284, endPoint x: 233, endPoint y: 320, distance: 36.9
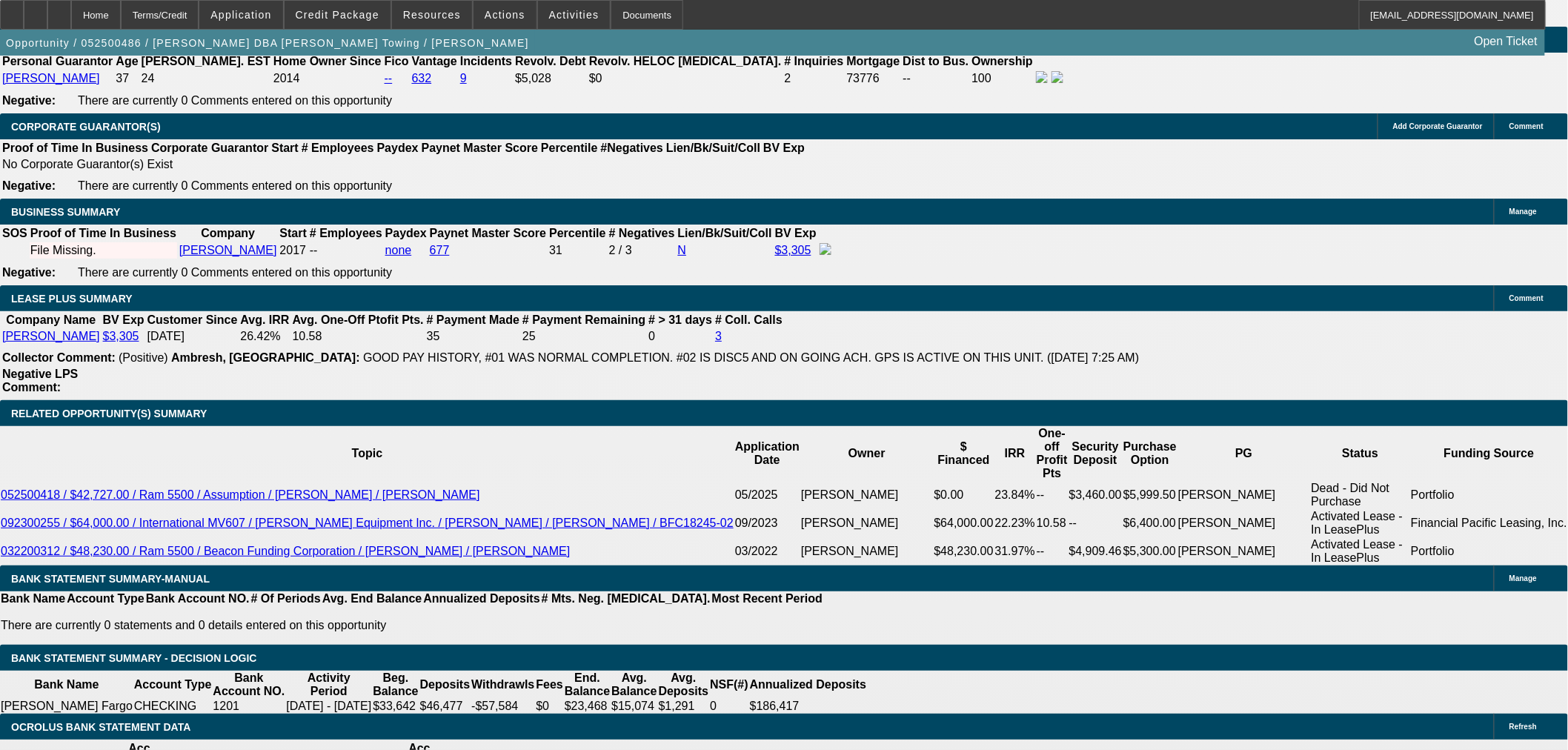
scroll to position [2404, 0]
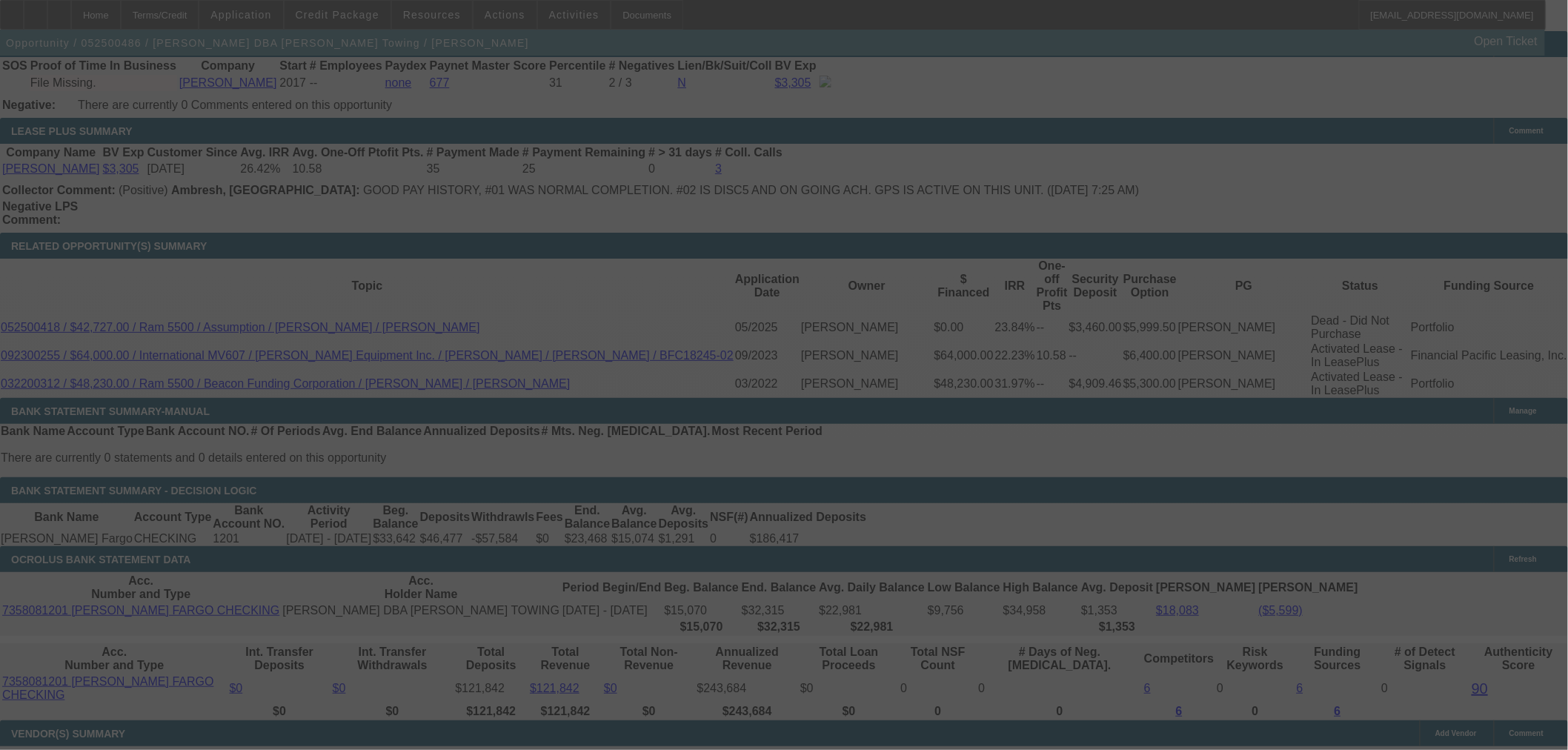
select select "0"
select select "2"
select select "0.1"
select select "4"
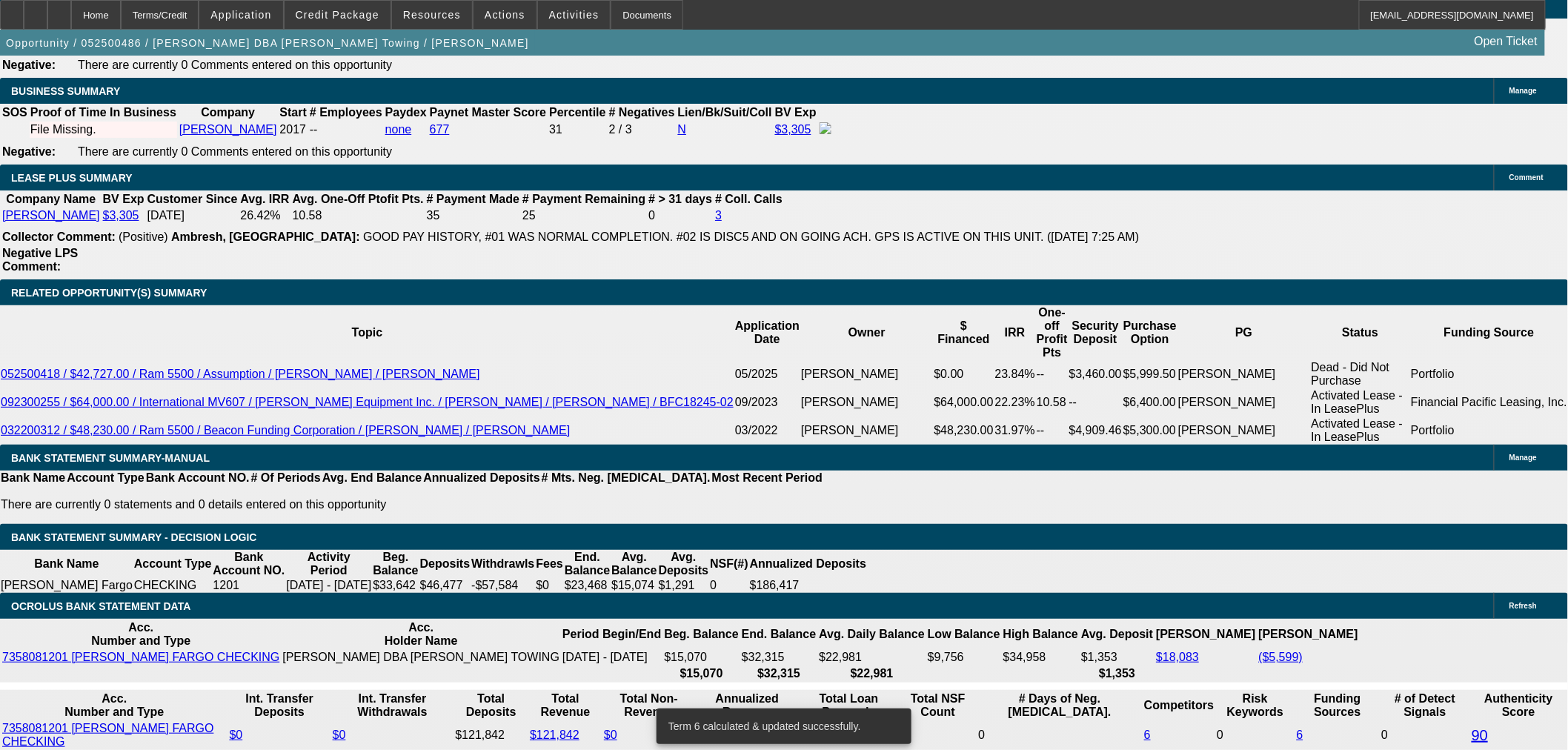
scroll to position [2321, 0]
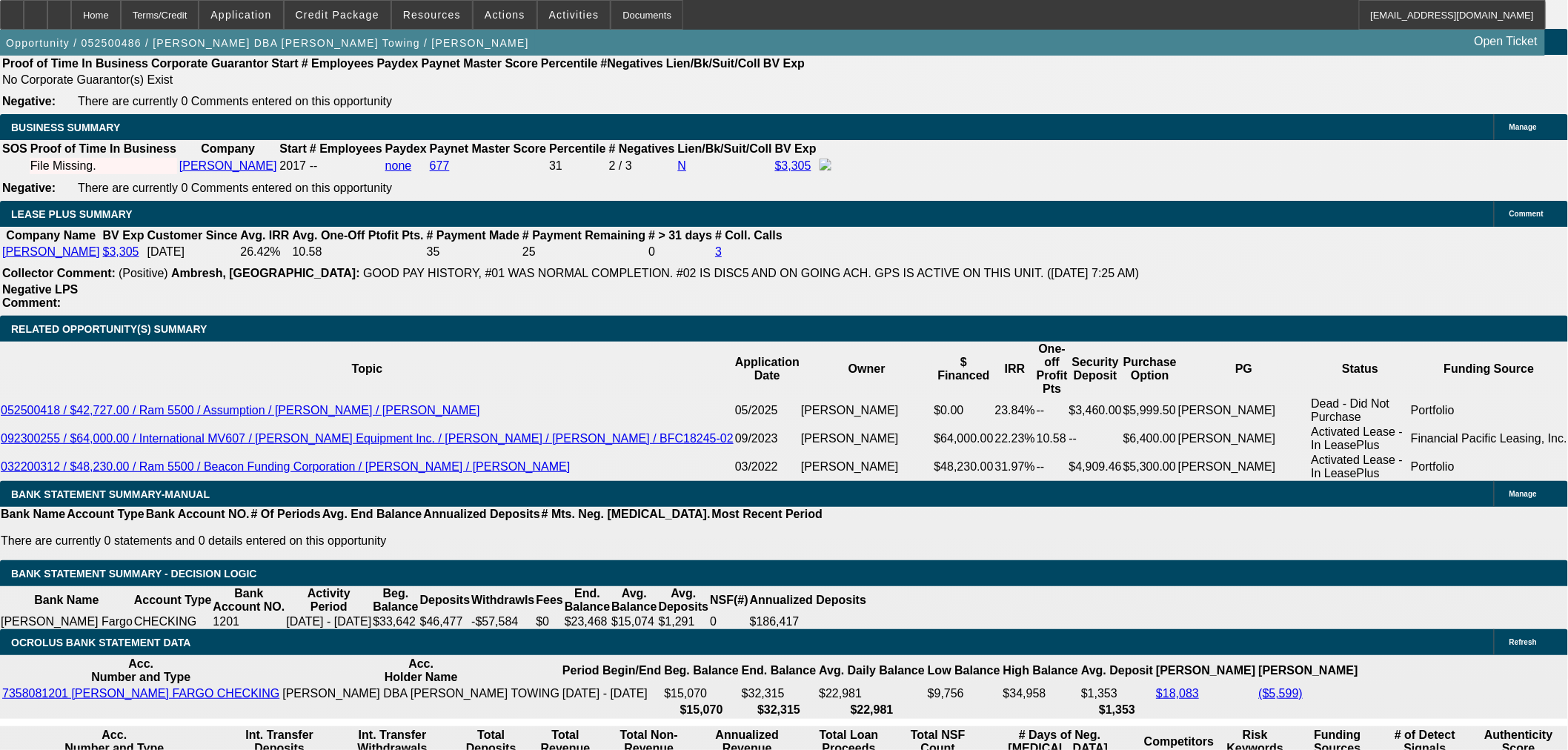
drag, startPoint x: 334, startPoint y: 344, endPoint x: 393, endPoint y: 337, distance: 59.4
type input "UNKNOWN"
type input "18"
type input "$3,384.98"
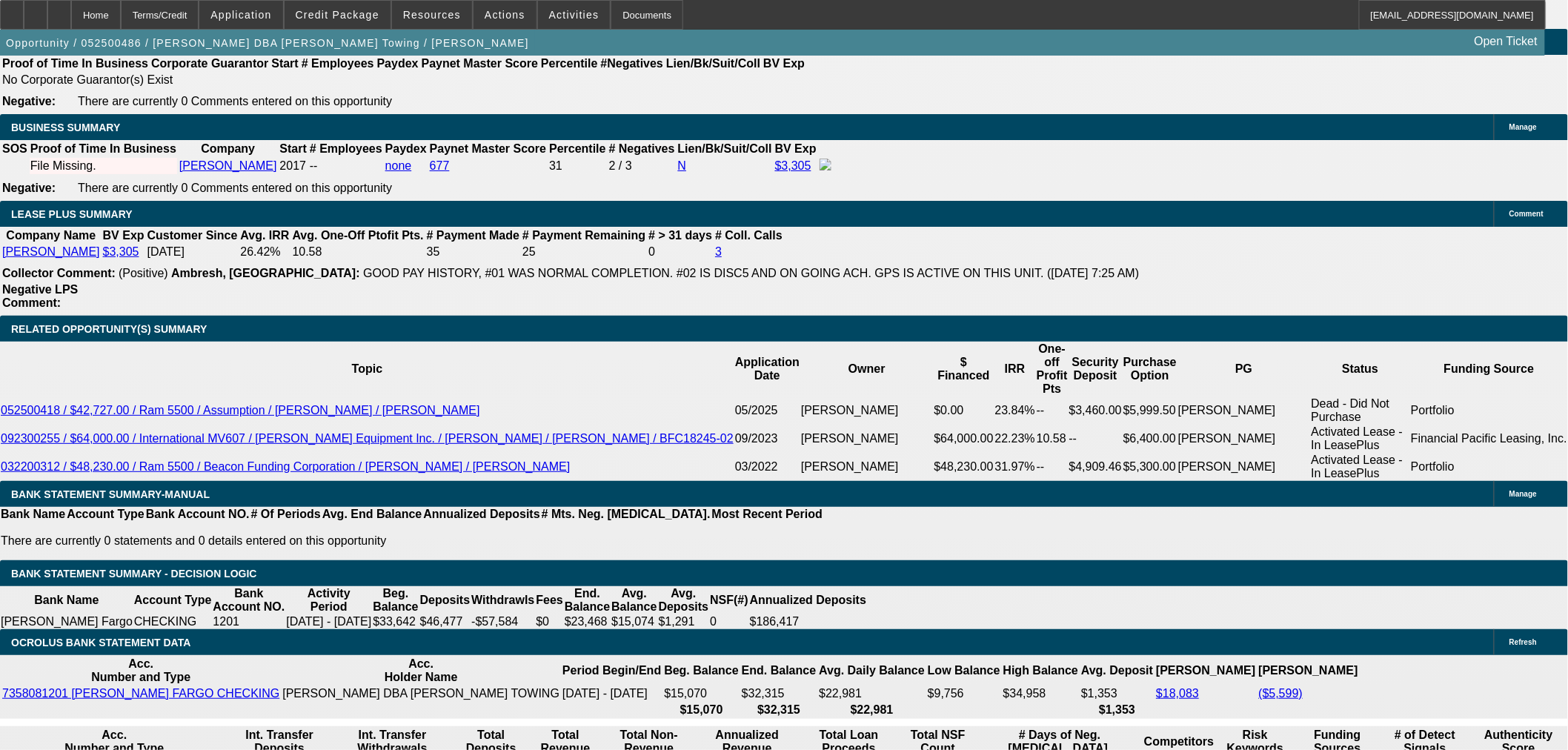
type input "$1,692.49"
type input "$4,338.28"
type input "$2,169.14"
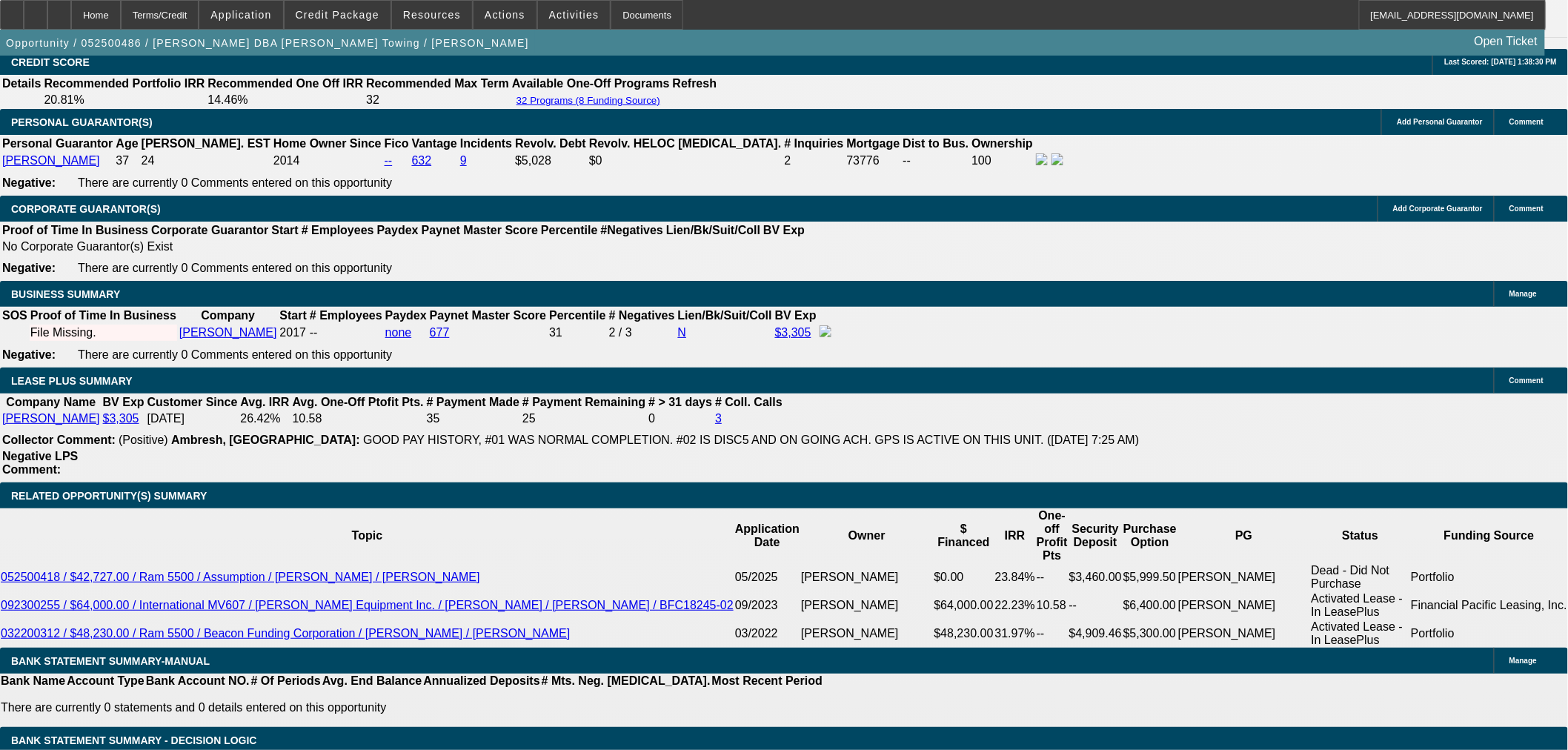
scroll to position [2074, 0]
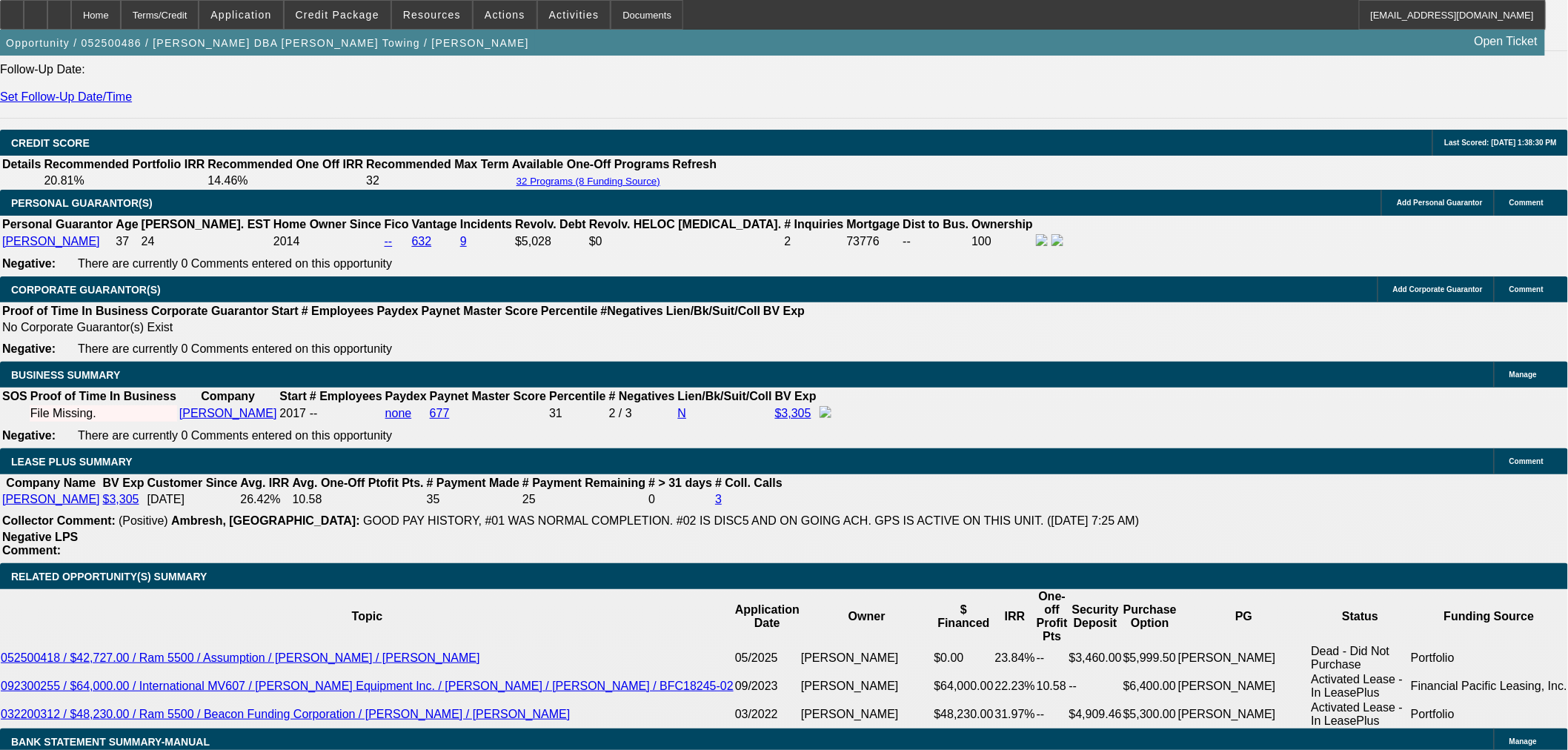
type input "18"
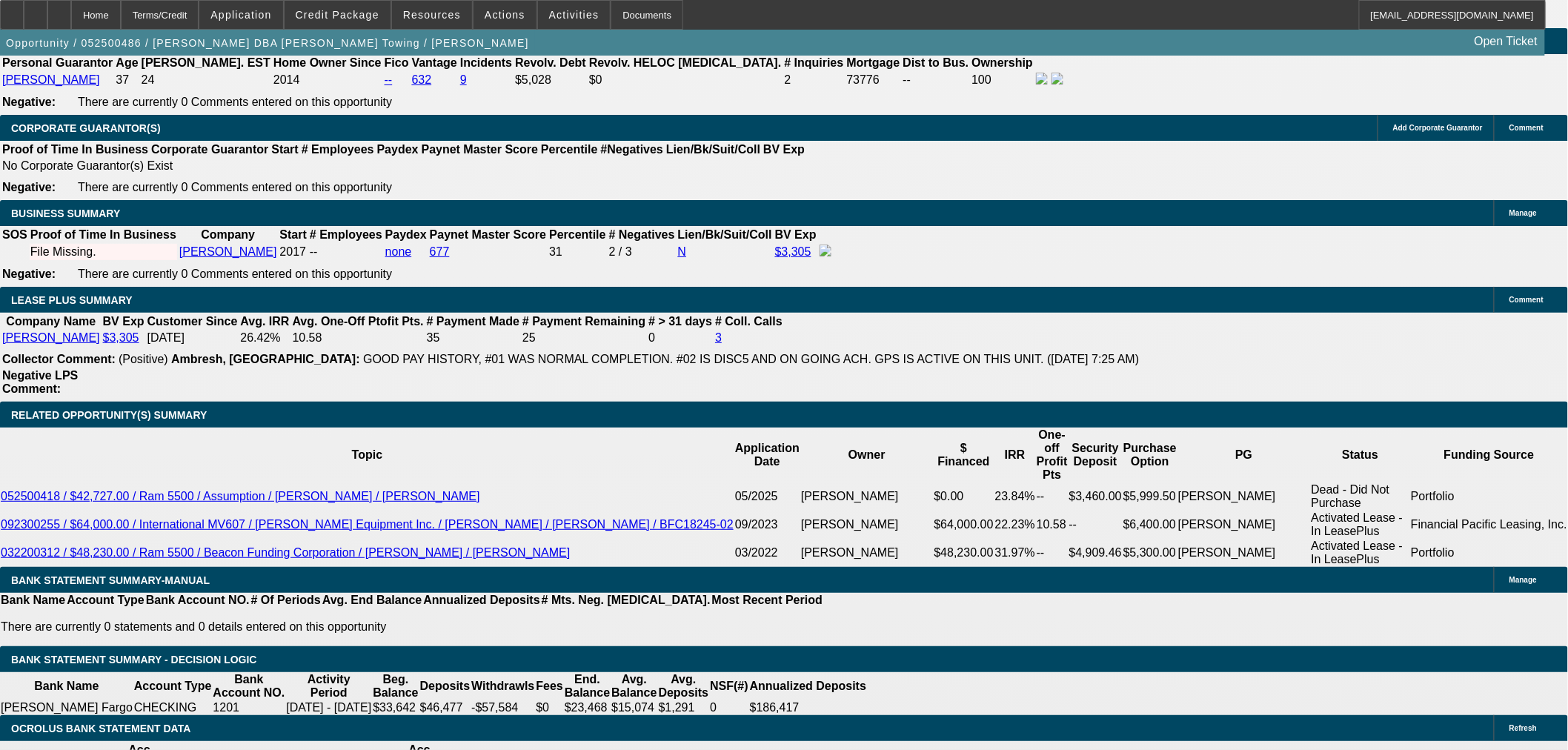
scroll to position [2404, 0]
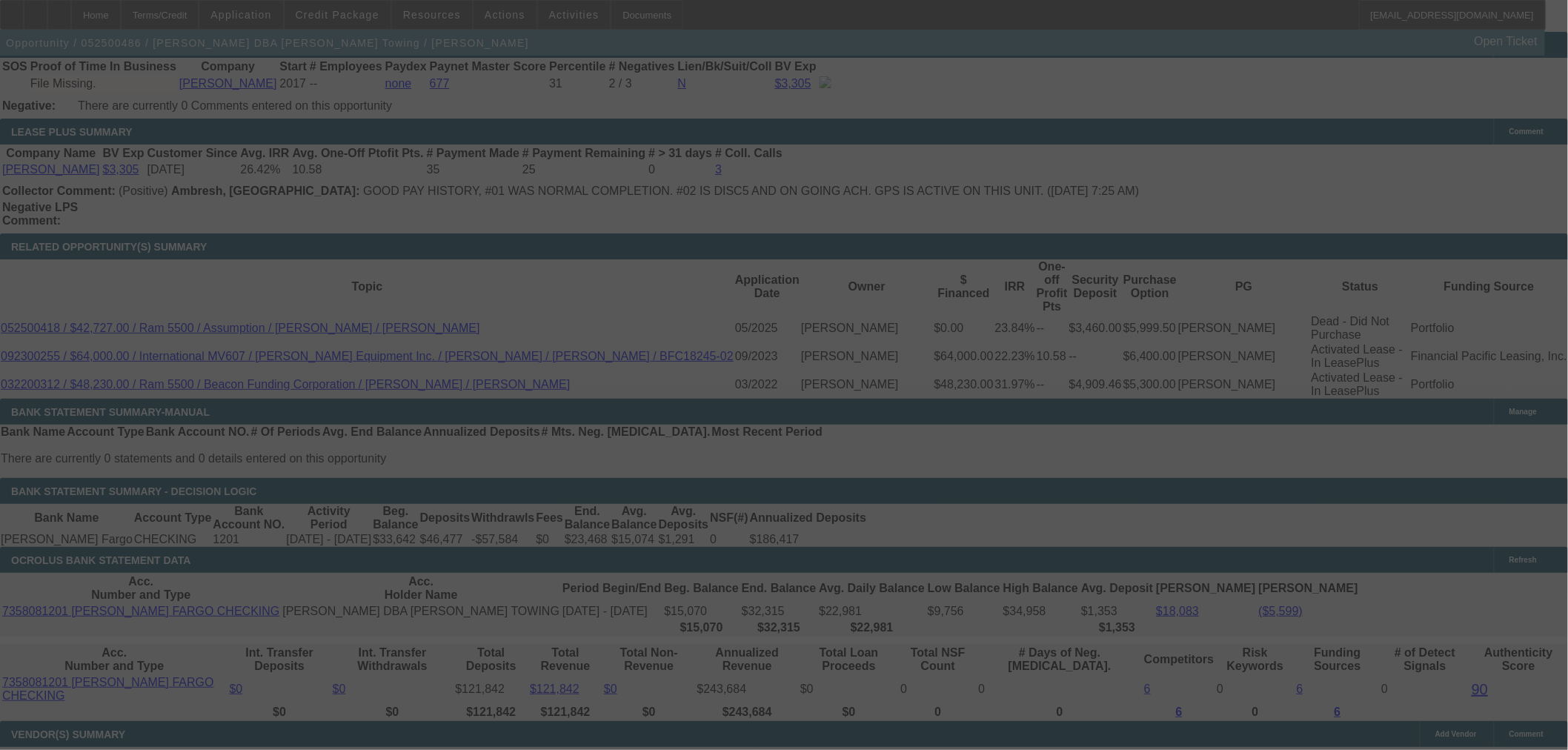
select select "0"
select select "2"
select select "0.1"
select select "4"
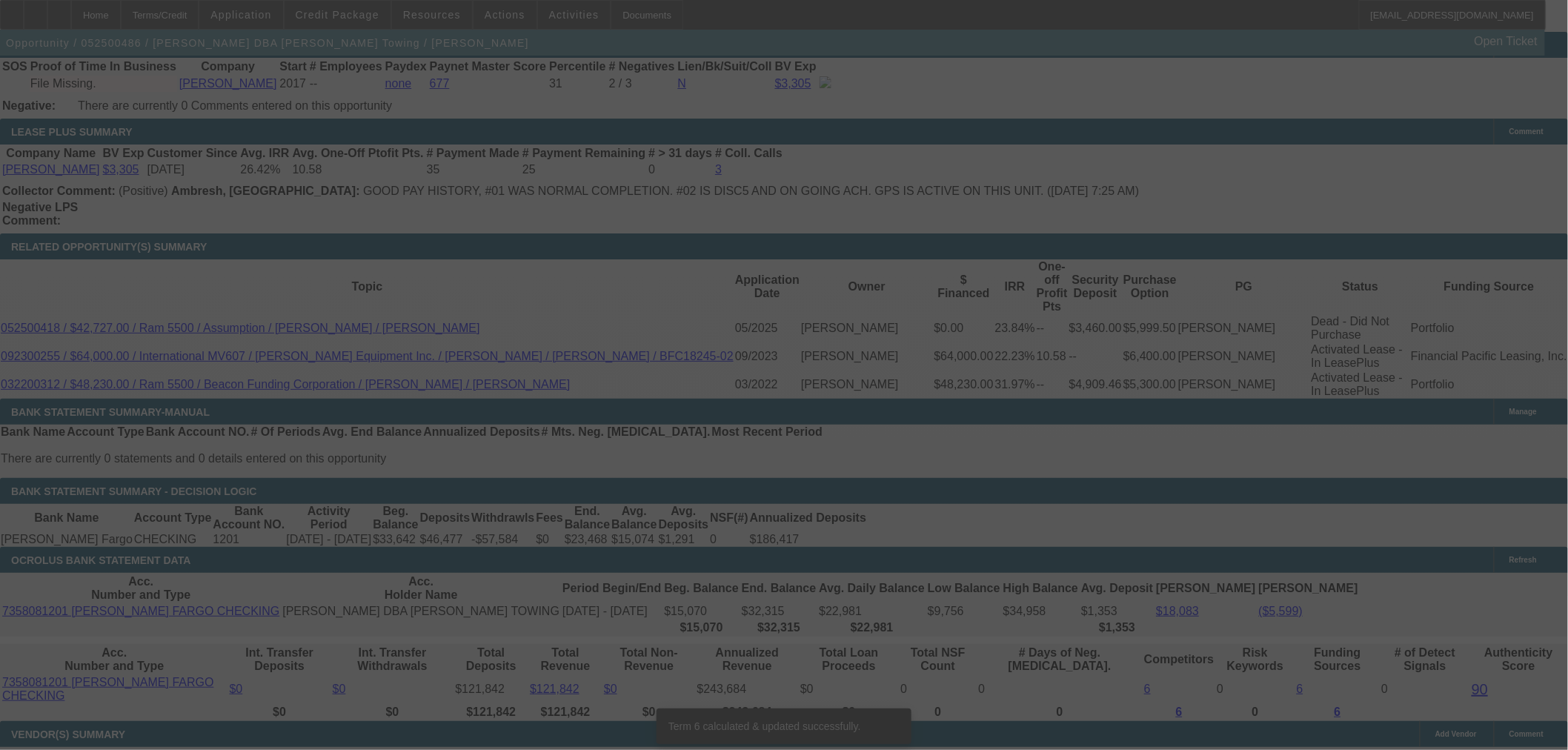
scroll to position [2403, 0]
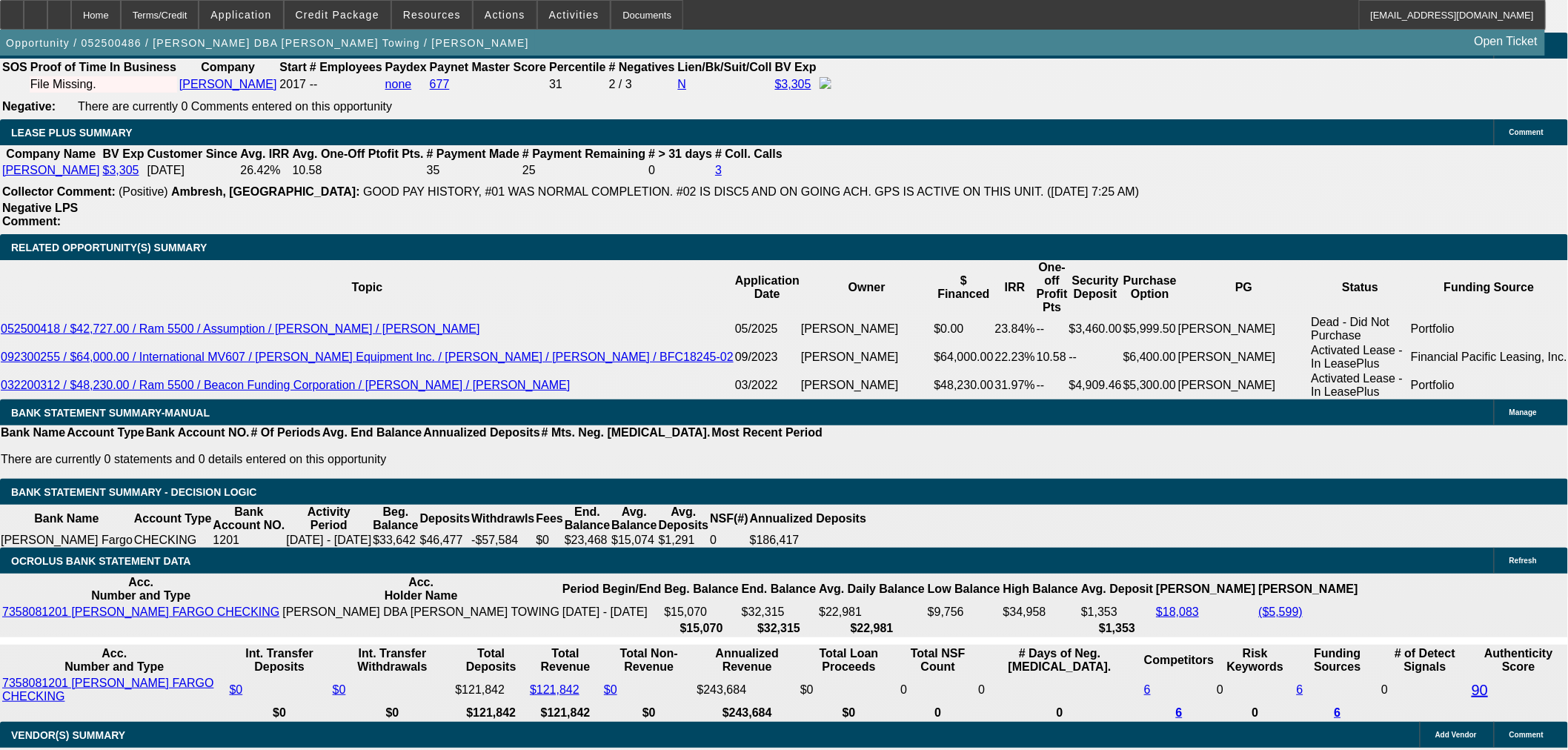
drag, startPoint x: 336, startPoint y: 262, endPoint x: 305, endPoint y: 278, distance: 34.9
type input "UNKNOWN"
type input "17"
type input "$3,384.98"
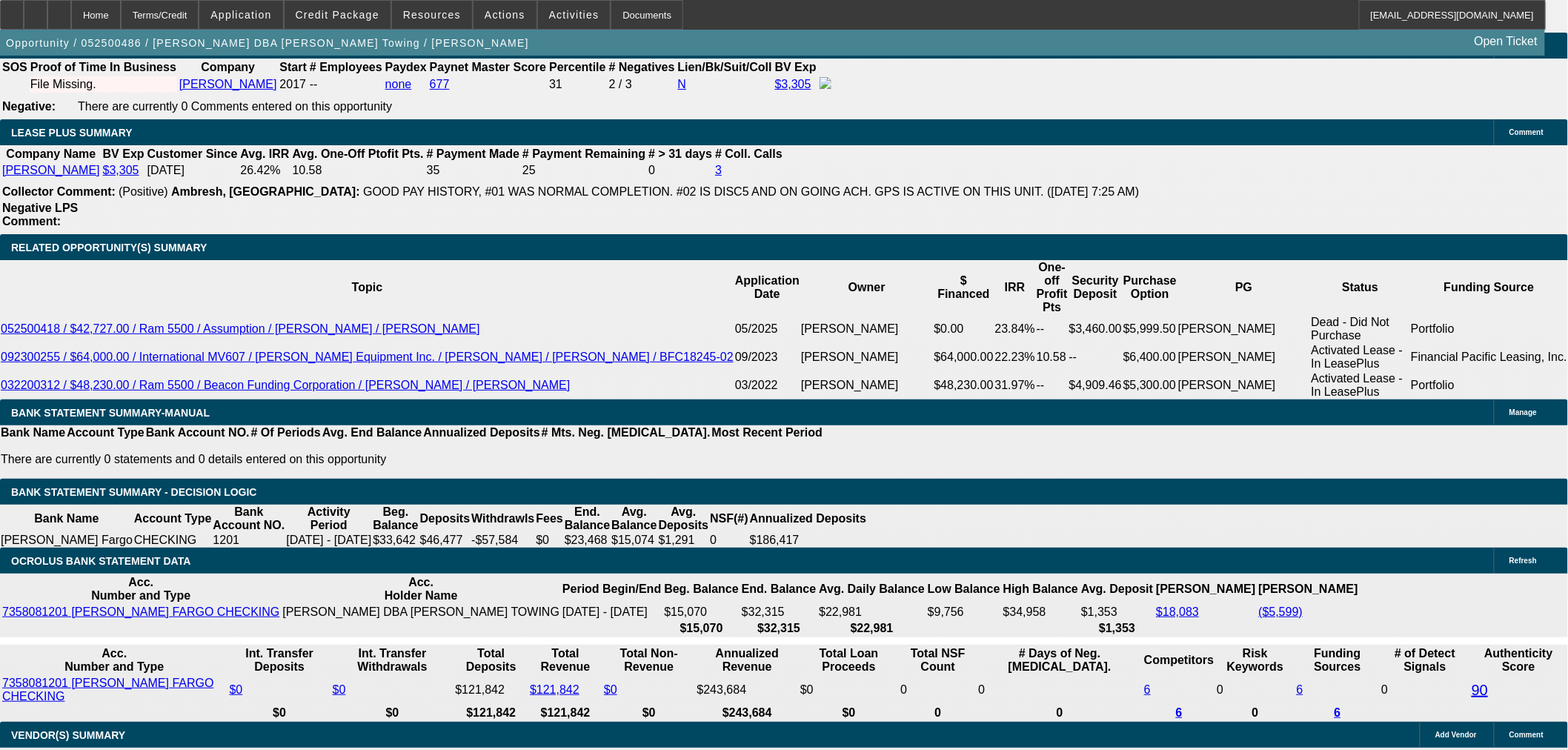
type input "$1,692.49"
type input "$4,278.32"
type input "$2,139.16"
type input "17.5"
type input "$4,308.24"
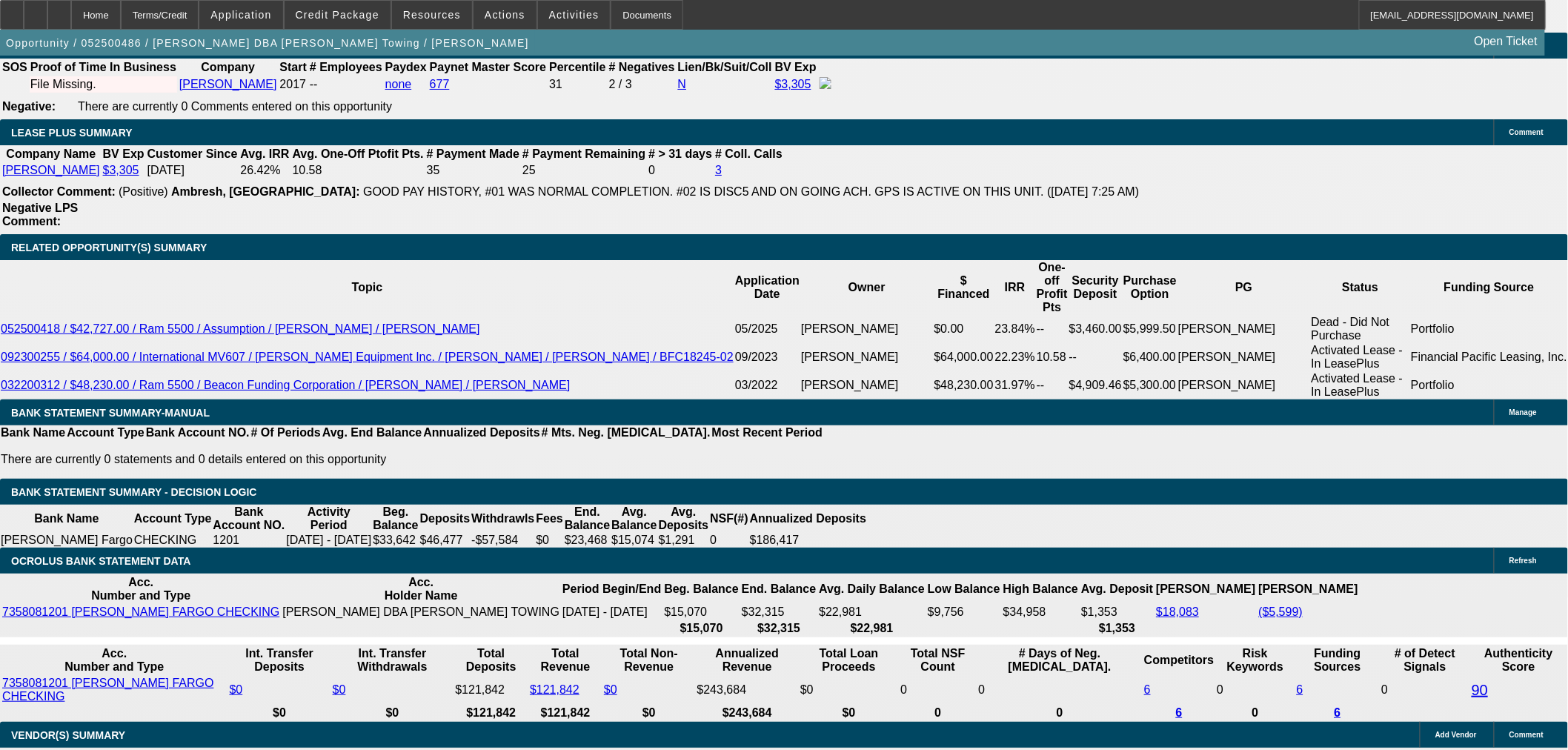
type input "$2,154.12"
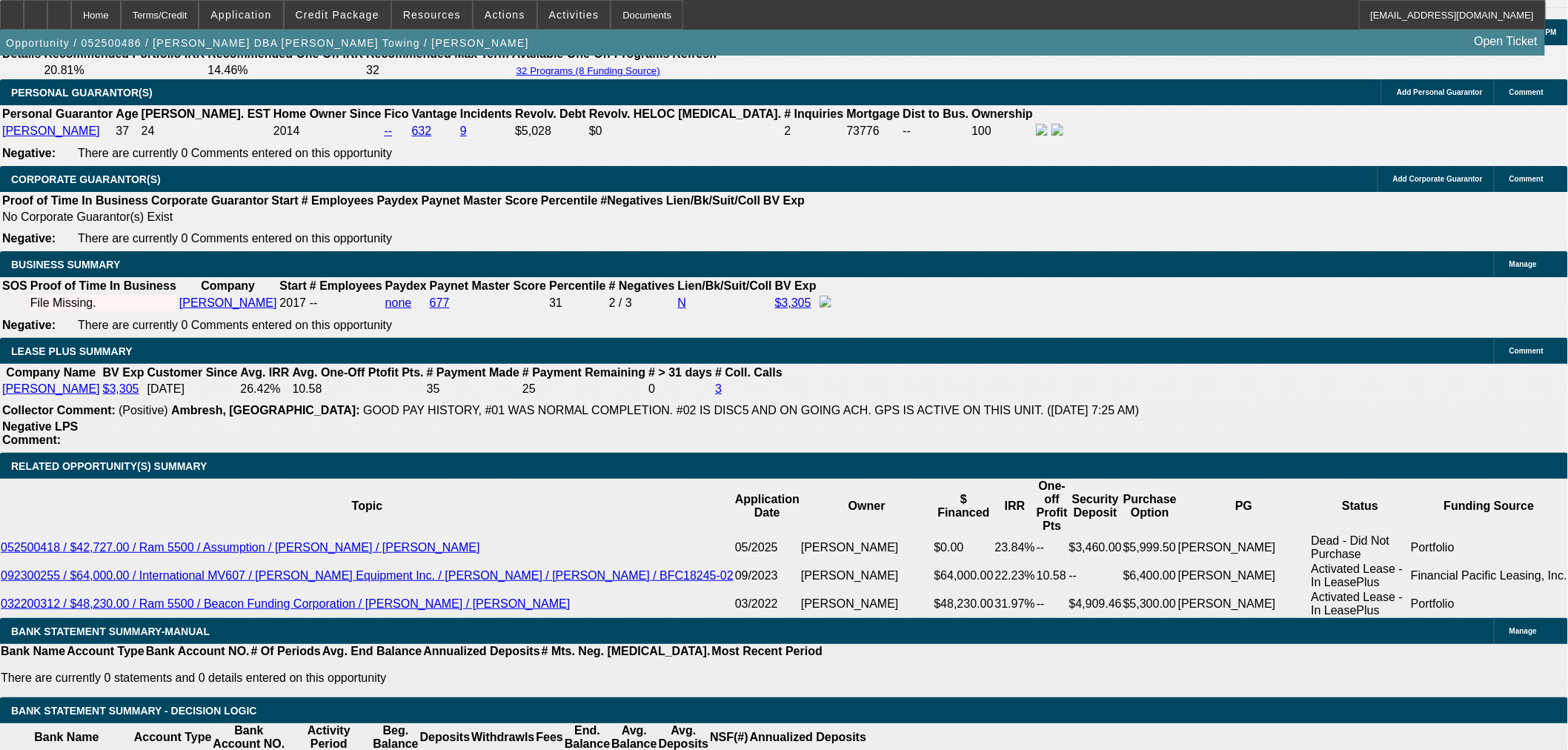
scroll to position [2155, 0]
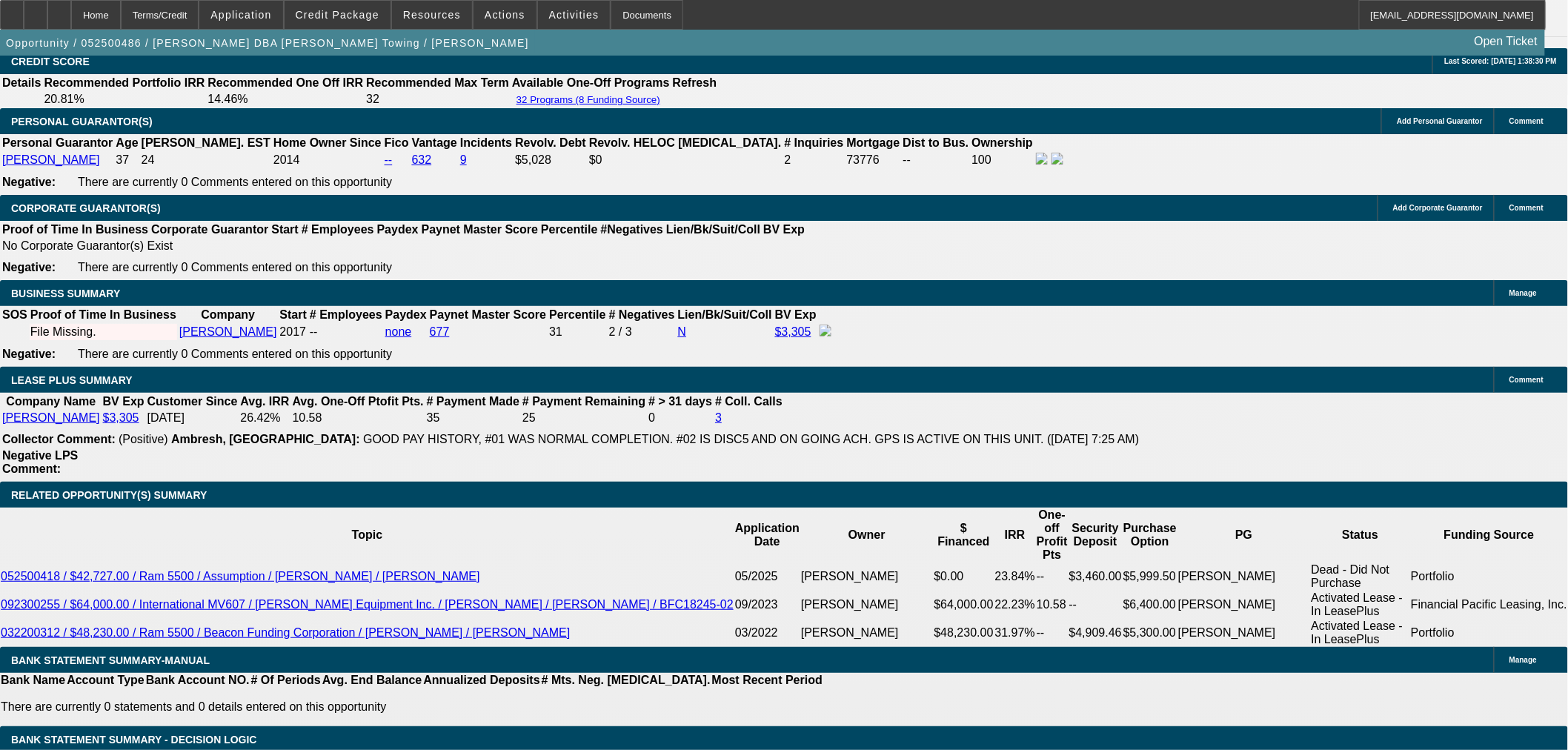
type input "17.5"
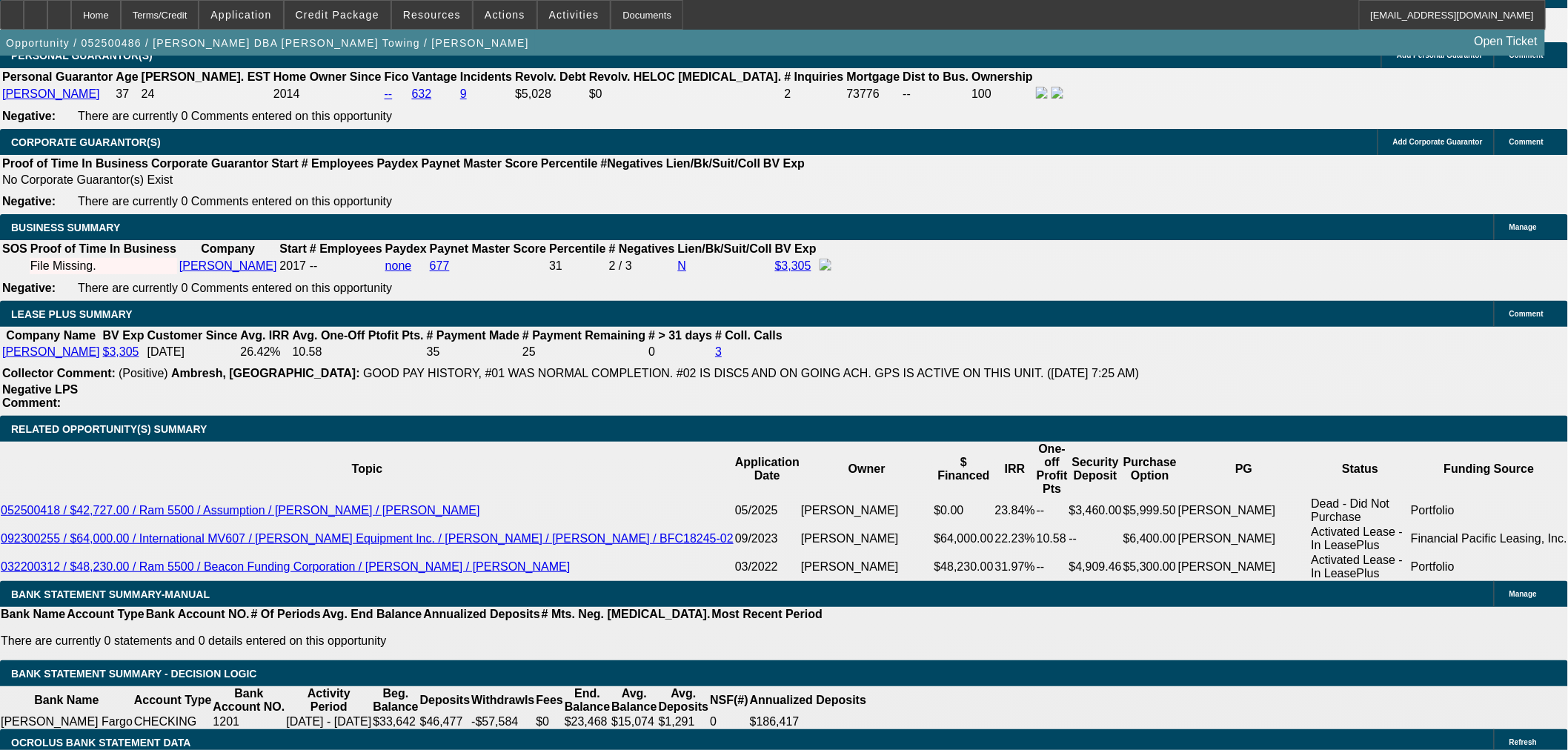
scroll to position [2320, 0]
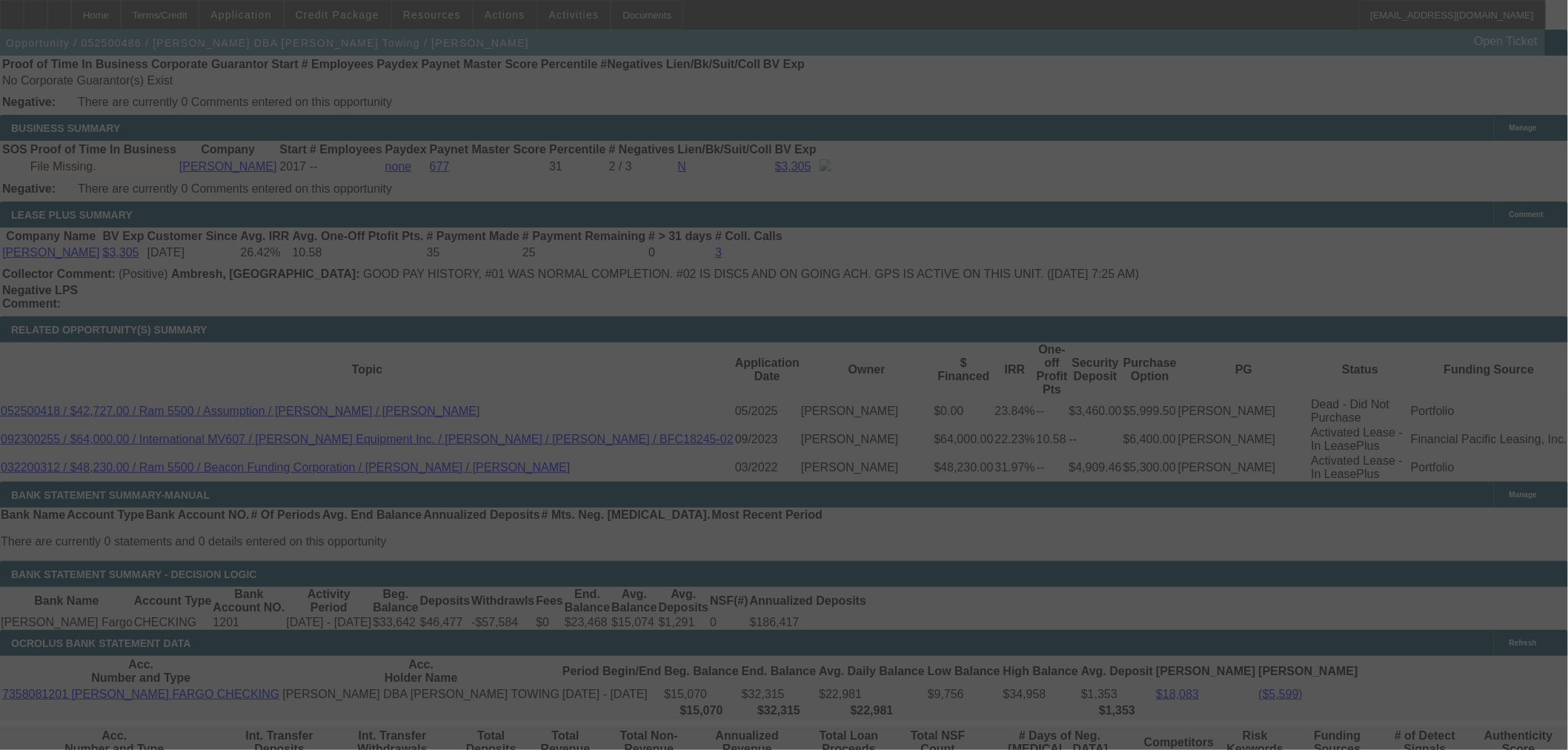
select select "0"
select select "2"
select select "0.1"
select select "4"
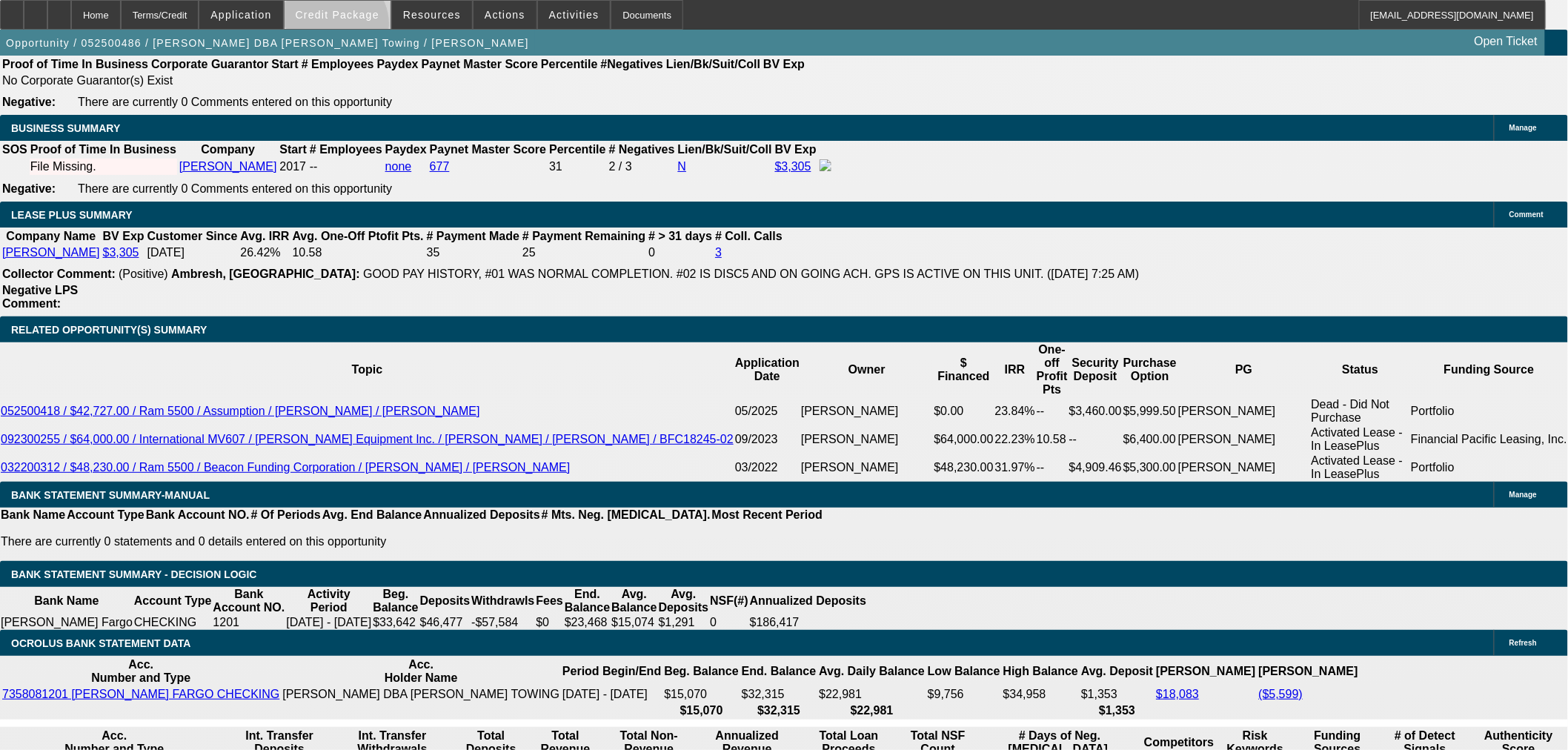
click at [359, 27] on span at bounding box center [337, 15] width 106 height 36
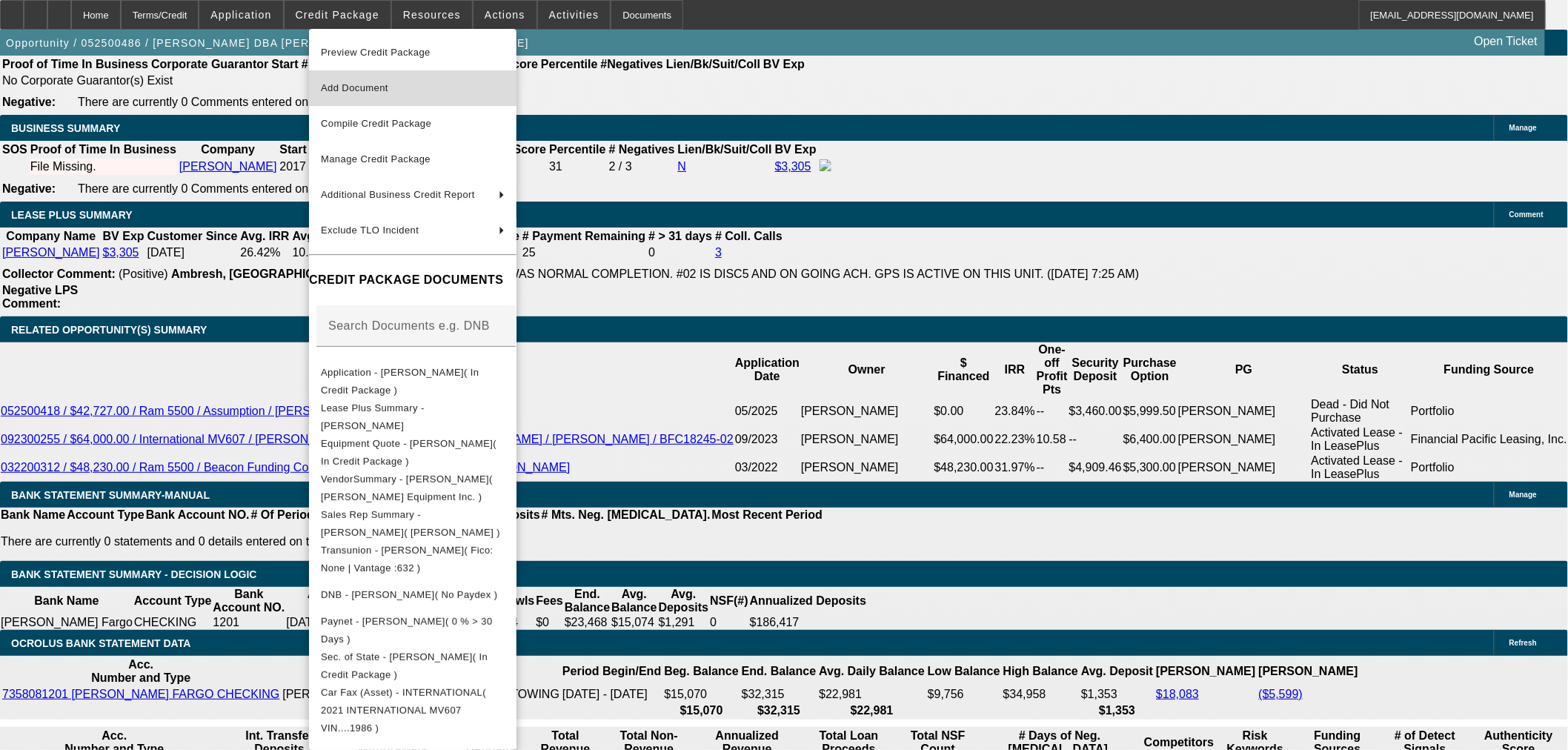
click at [371, 79] on button "Add Document" at bounding box center [412, 88] width 208 height 36
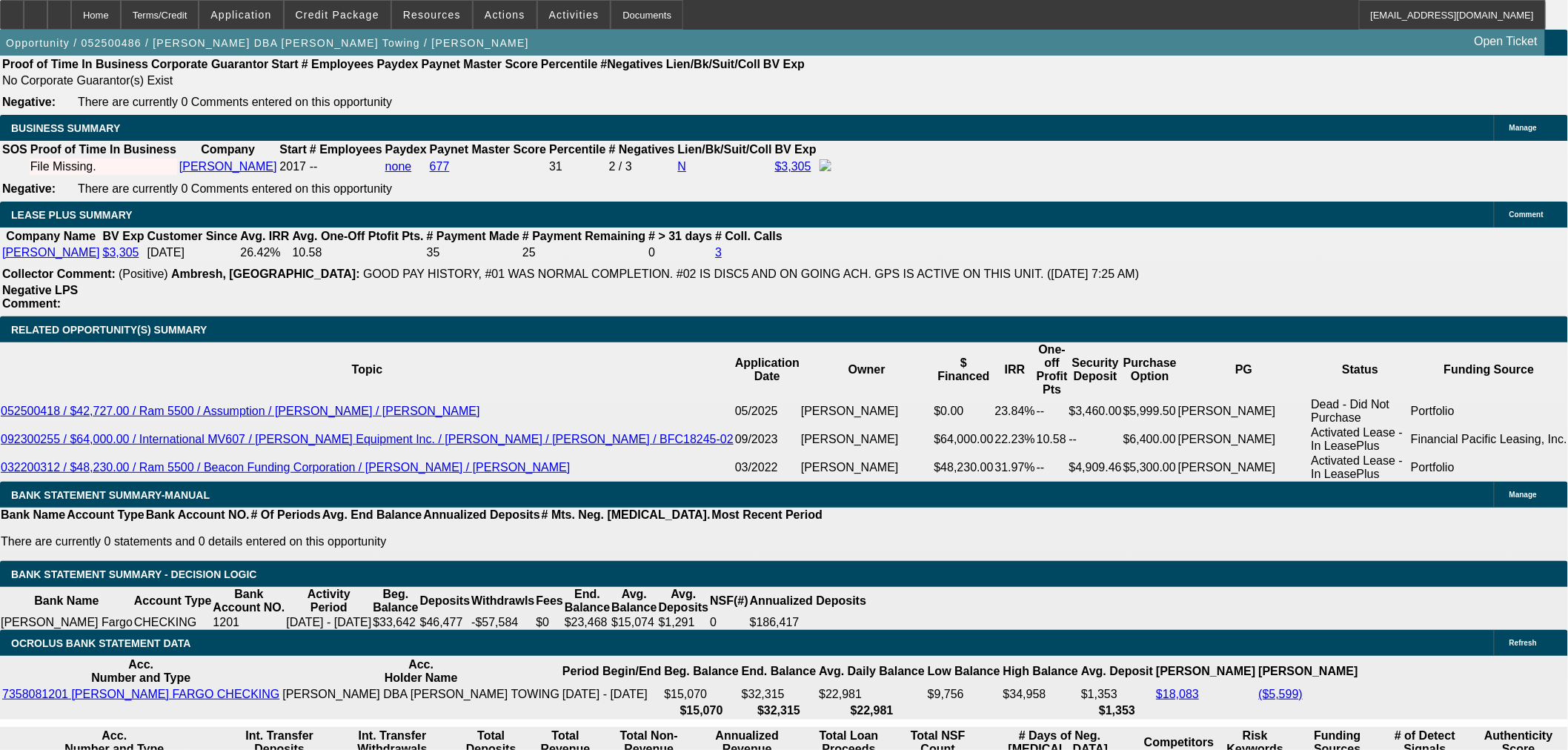
drag, startPoint x: 339, startPoint y: 350, endPoint x: 395, endPoint y: 335, distance: 58.0
drag, startPoint x: 308, startPoint y: 231, endPoint x: 453, endPoint y: 182, distance: 153.1
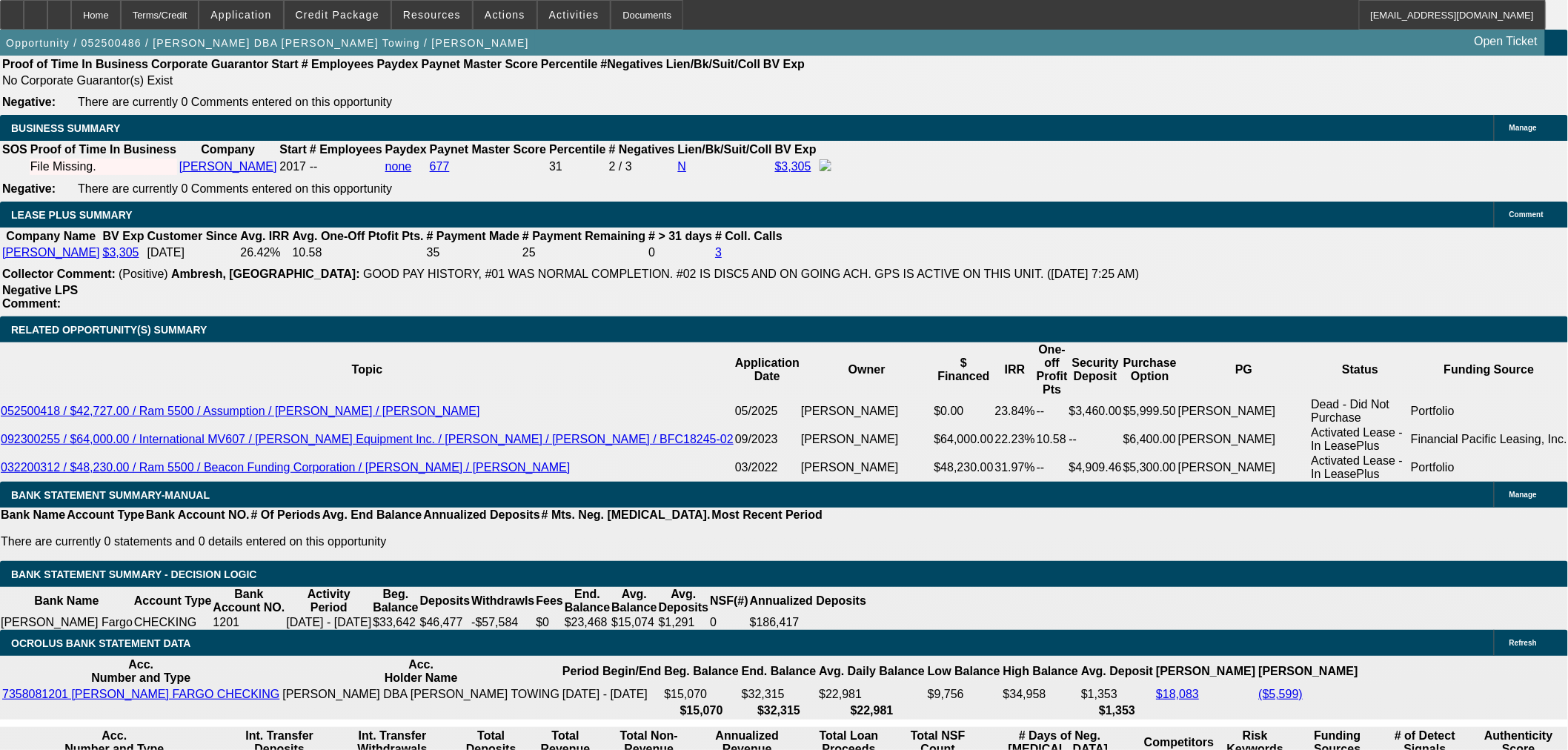
type input "$2,000.00"
type input "UNKNOWN"
type input "$4,344.14"
type input "$2,172.07"
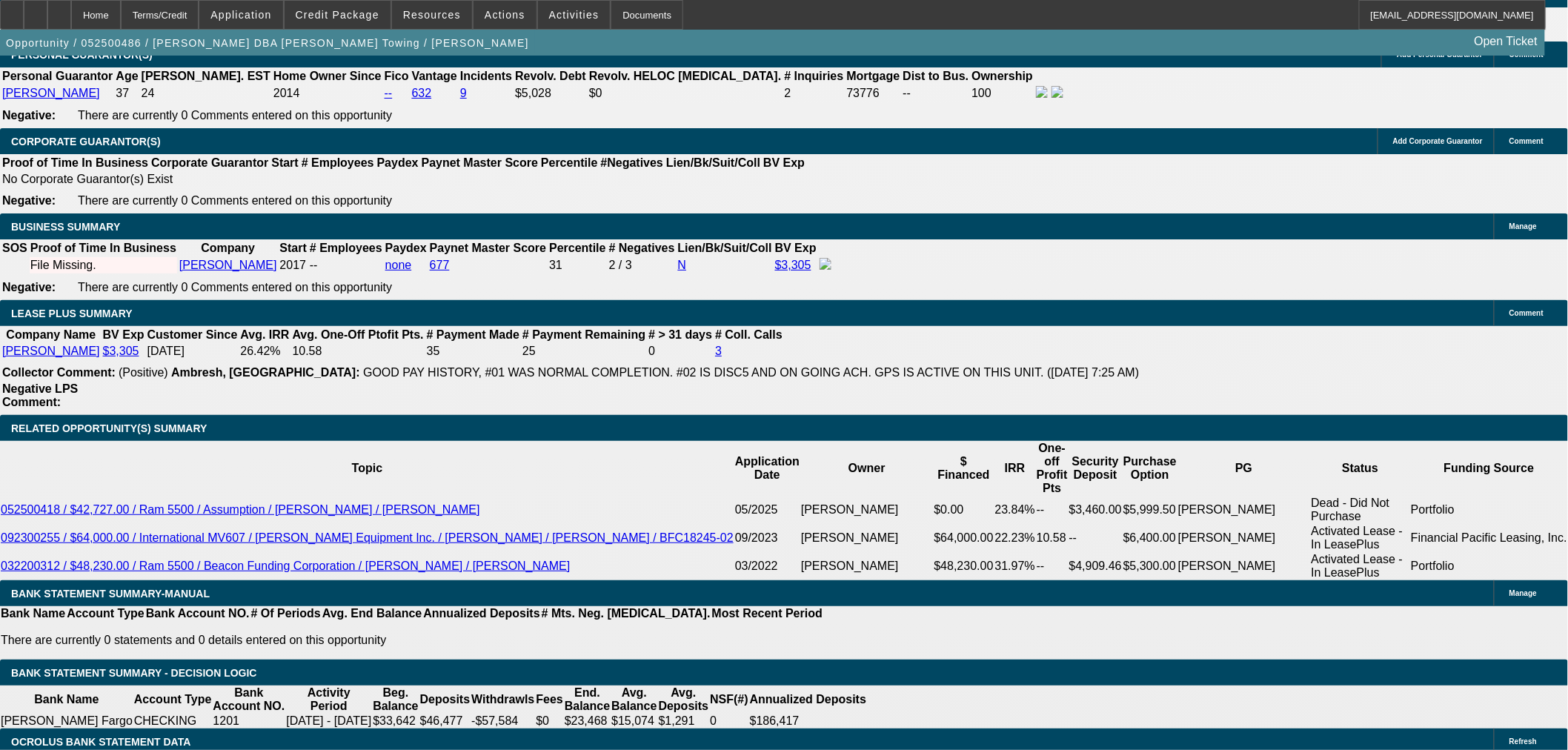
scroll to position [2073, 0]
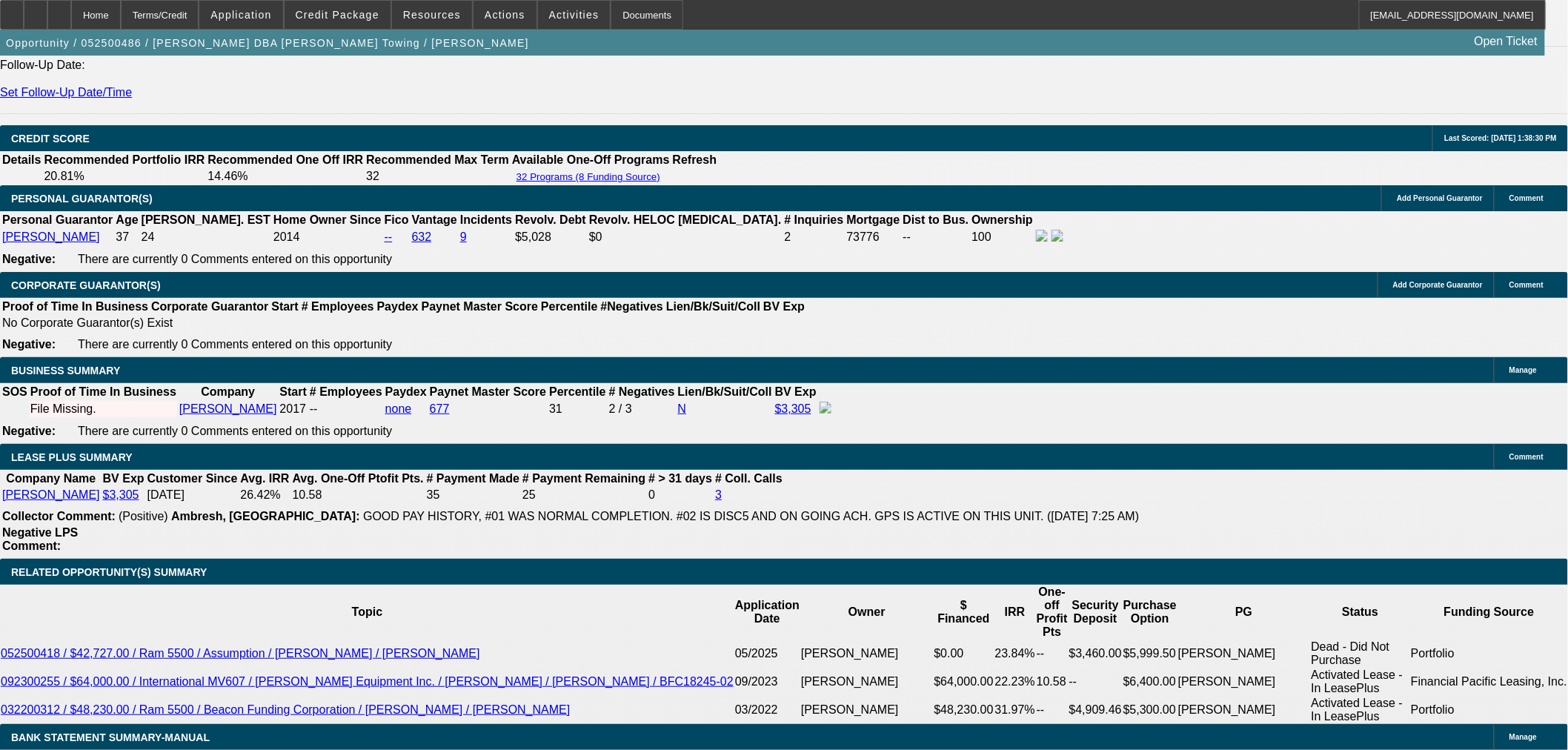
scroll to position [2238, 0]
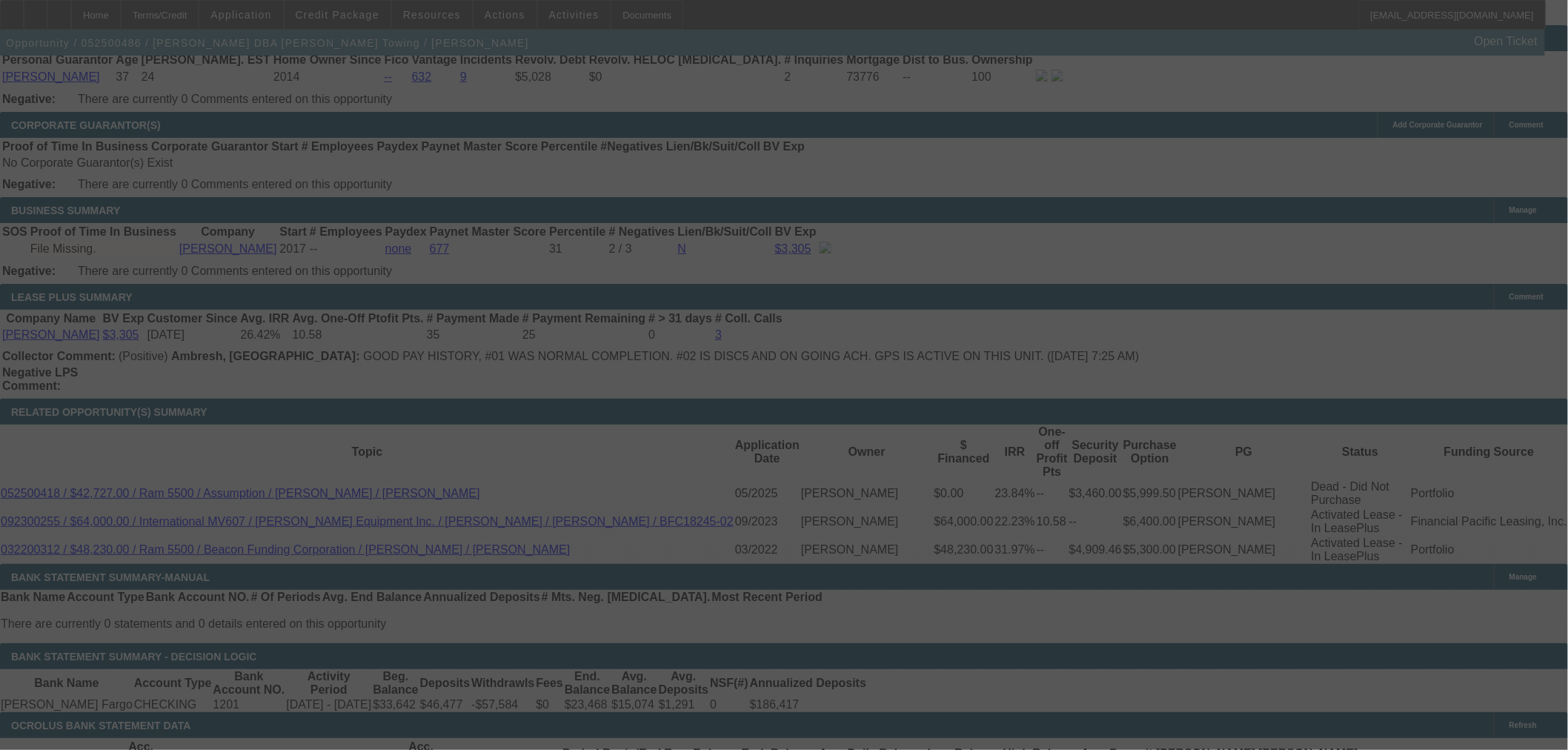
select select "0"
select select "2"
select select "0.1"
select select "4"
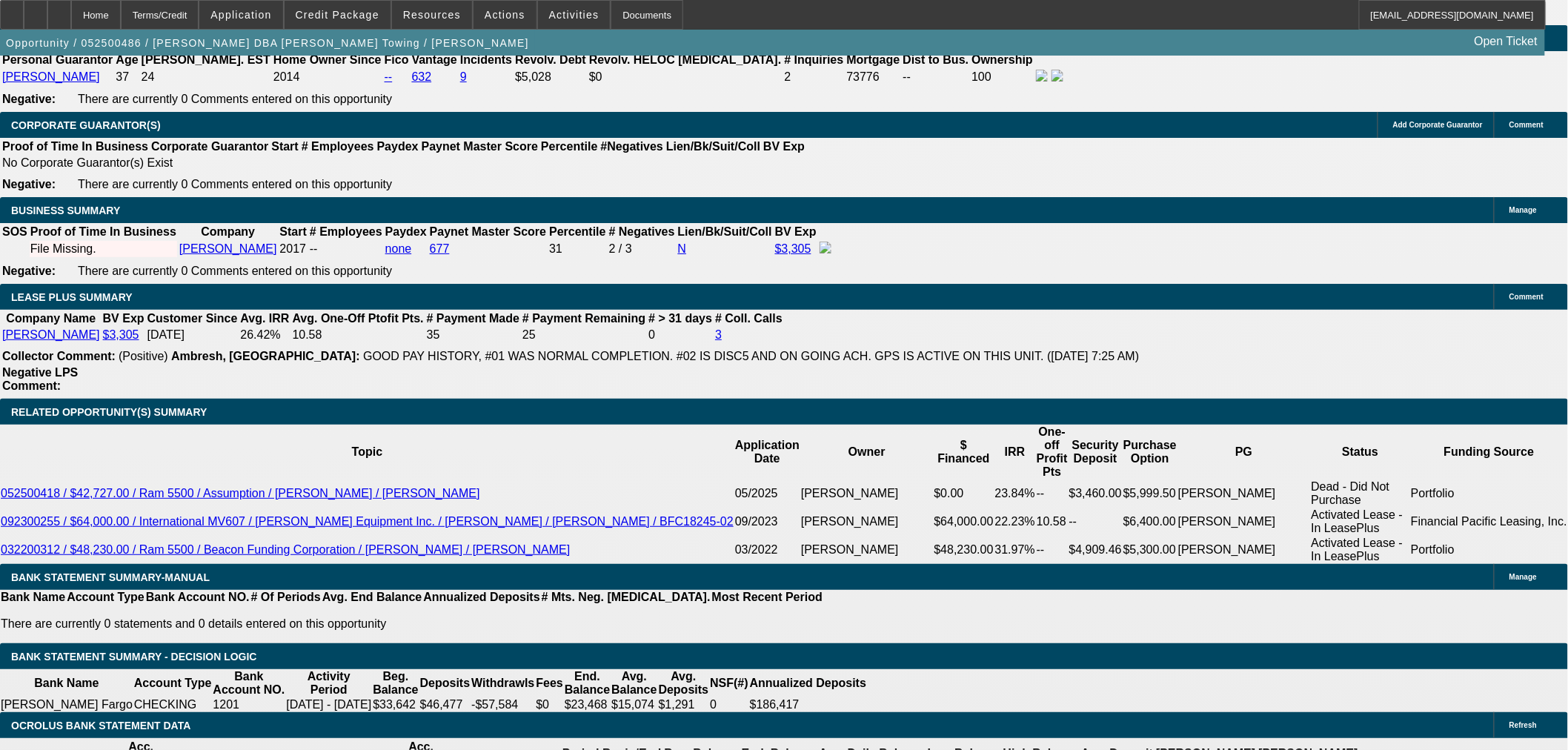
drag, startPoint x: 329, startPoint y: 432, endPoint x: 6, endPoint y: 501, distance: 330.3
drag, startPoint x: 338, startPoint y: 428, endPoint x: 447, endPoint y: 426, distance: 109.0
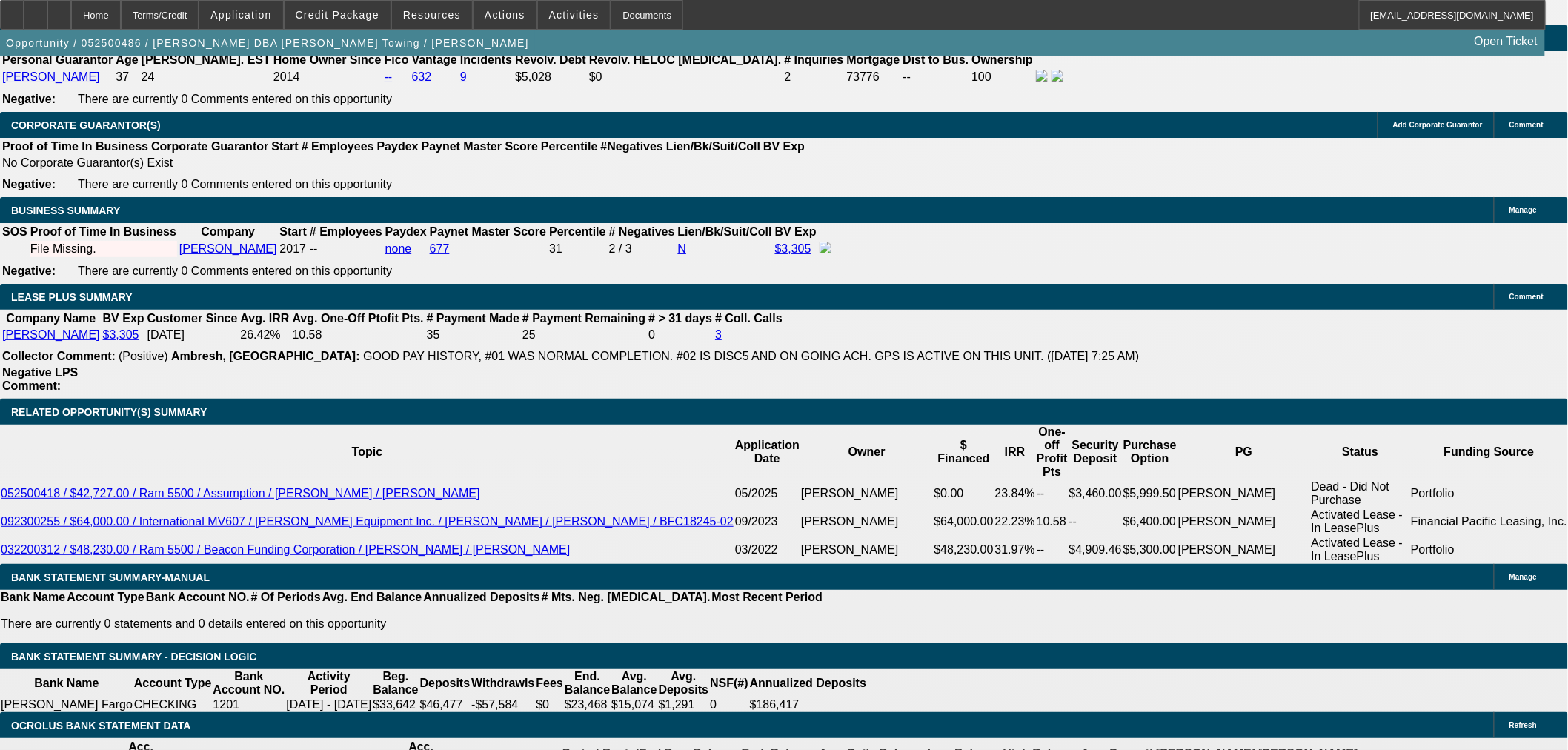
type input "UNKNOWN"
type input "17"
type input "$3,413.18"
type input "$1,706.59"
type input "17."
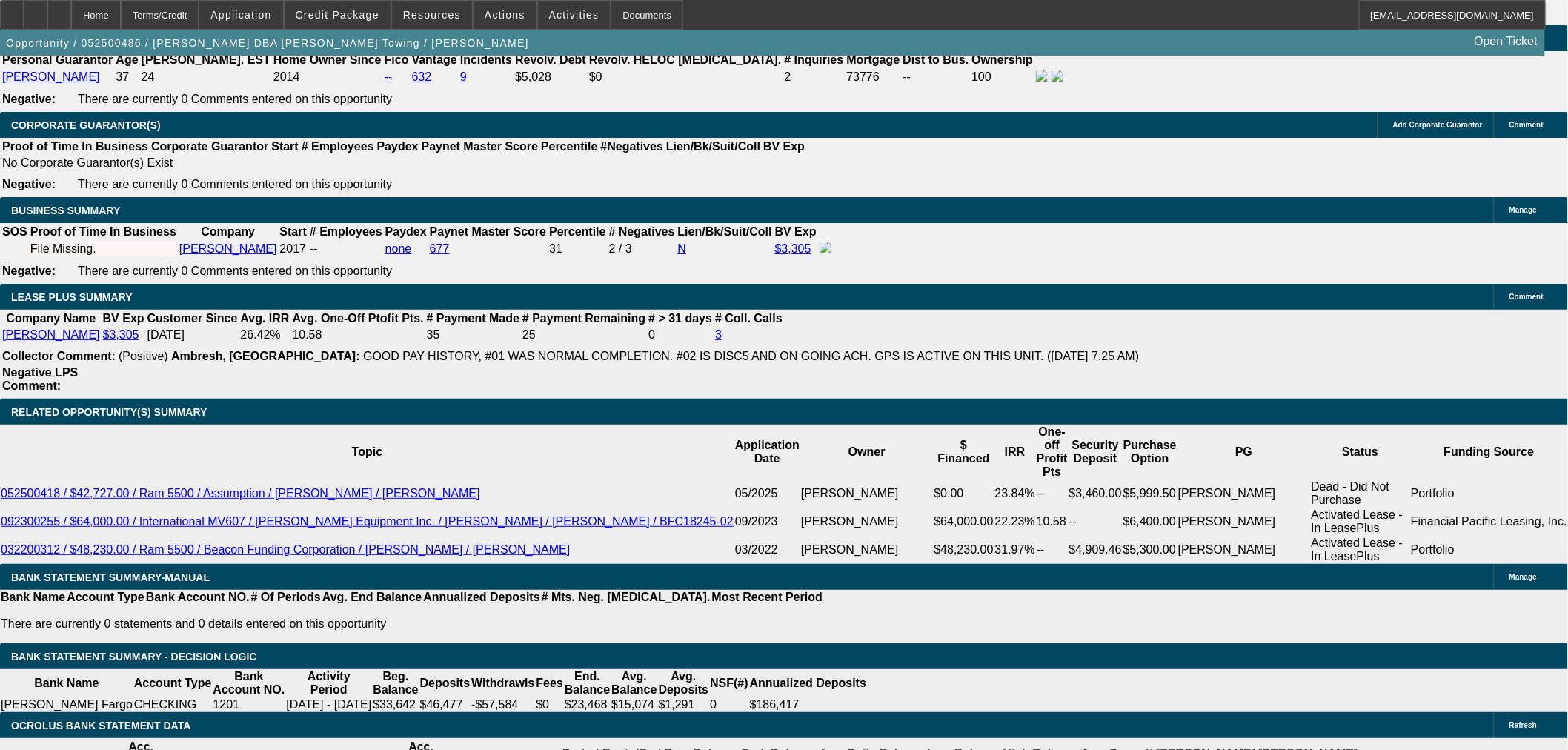
type input "$4,313.98"
type input "$2,156.99"
type input "17.4"
type input "$4,338.10"
type input "$2,169.05"
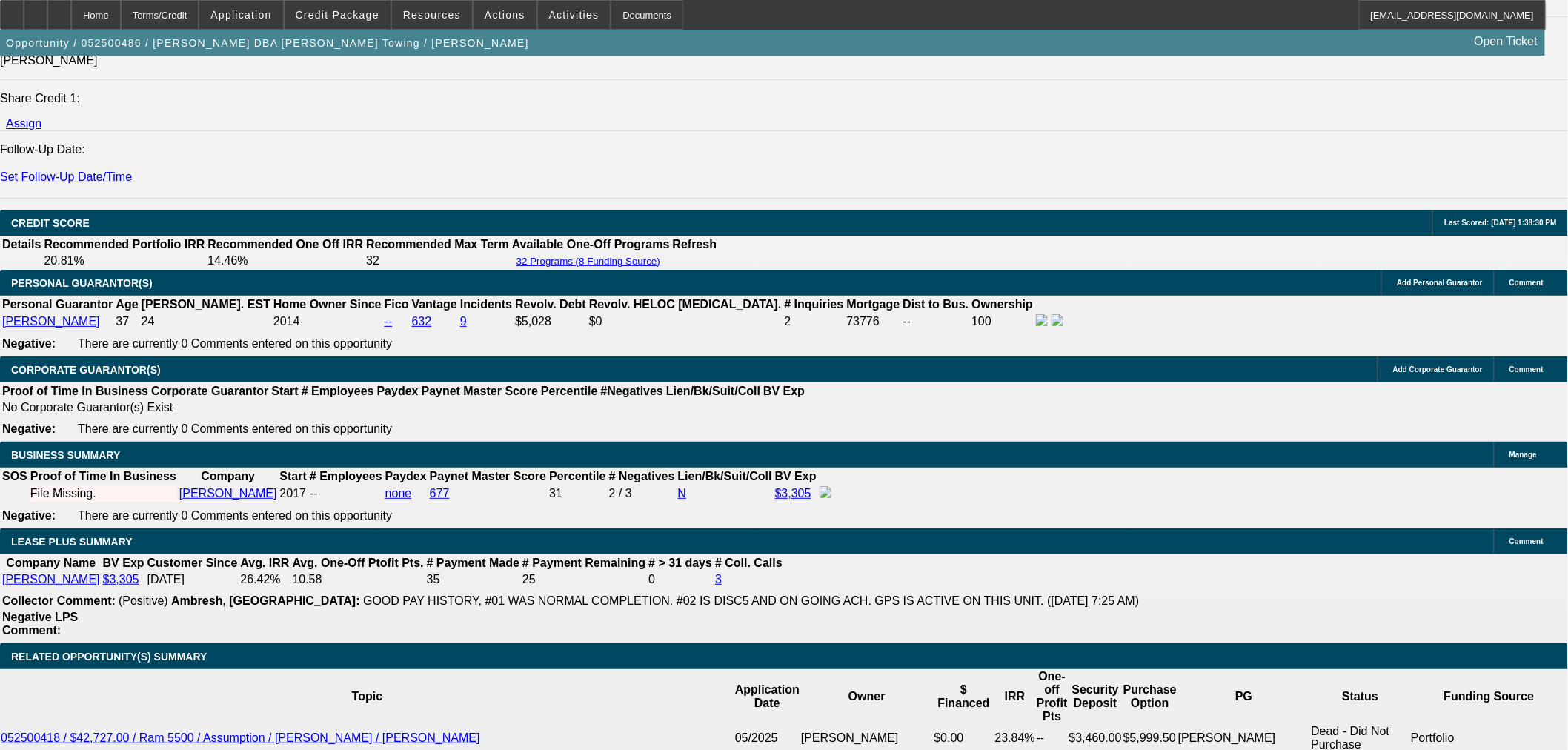
scroll to position [1990, 0]
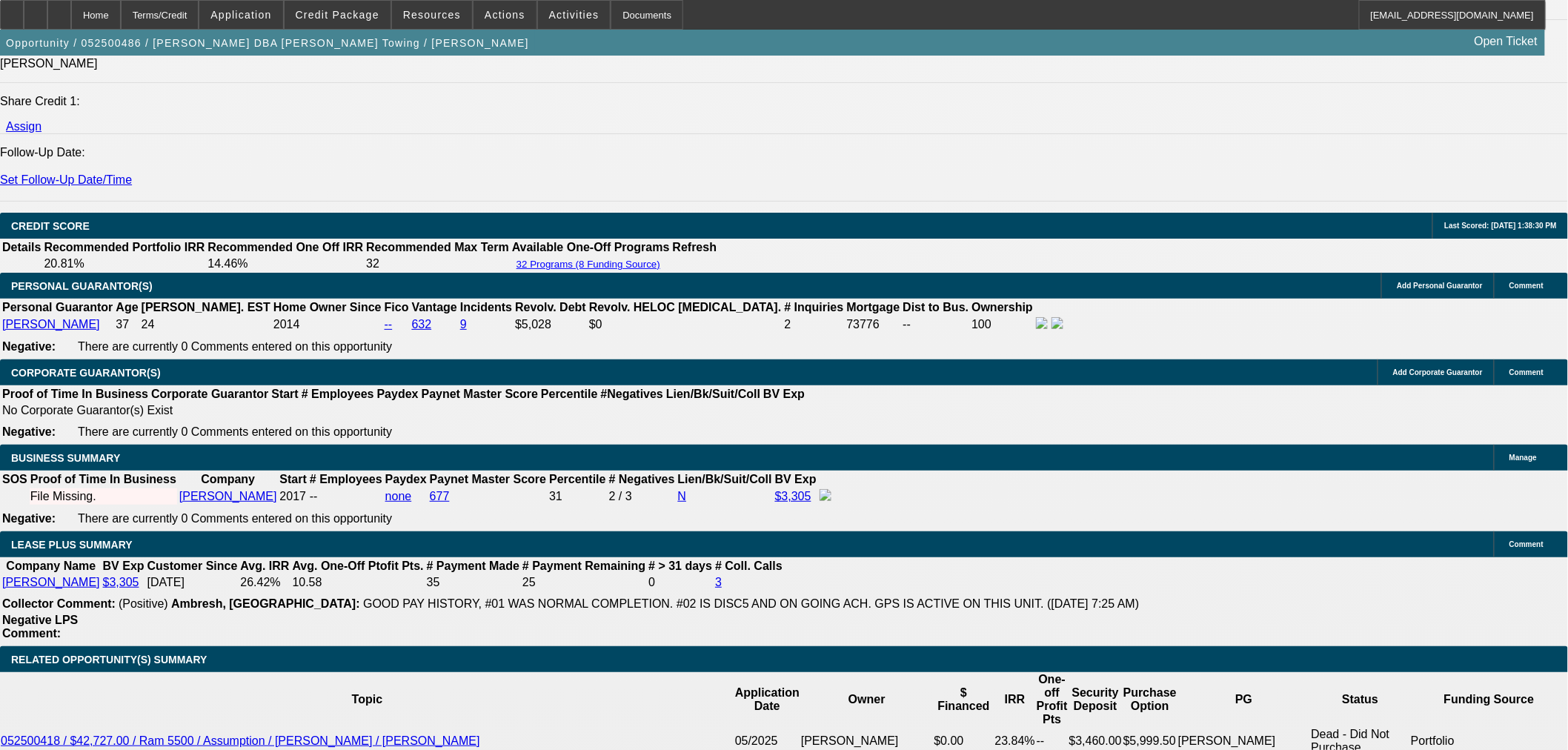
type input "17.4"
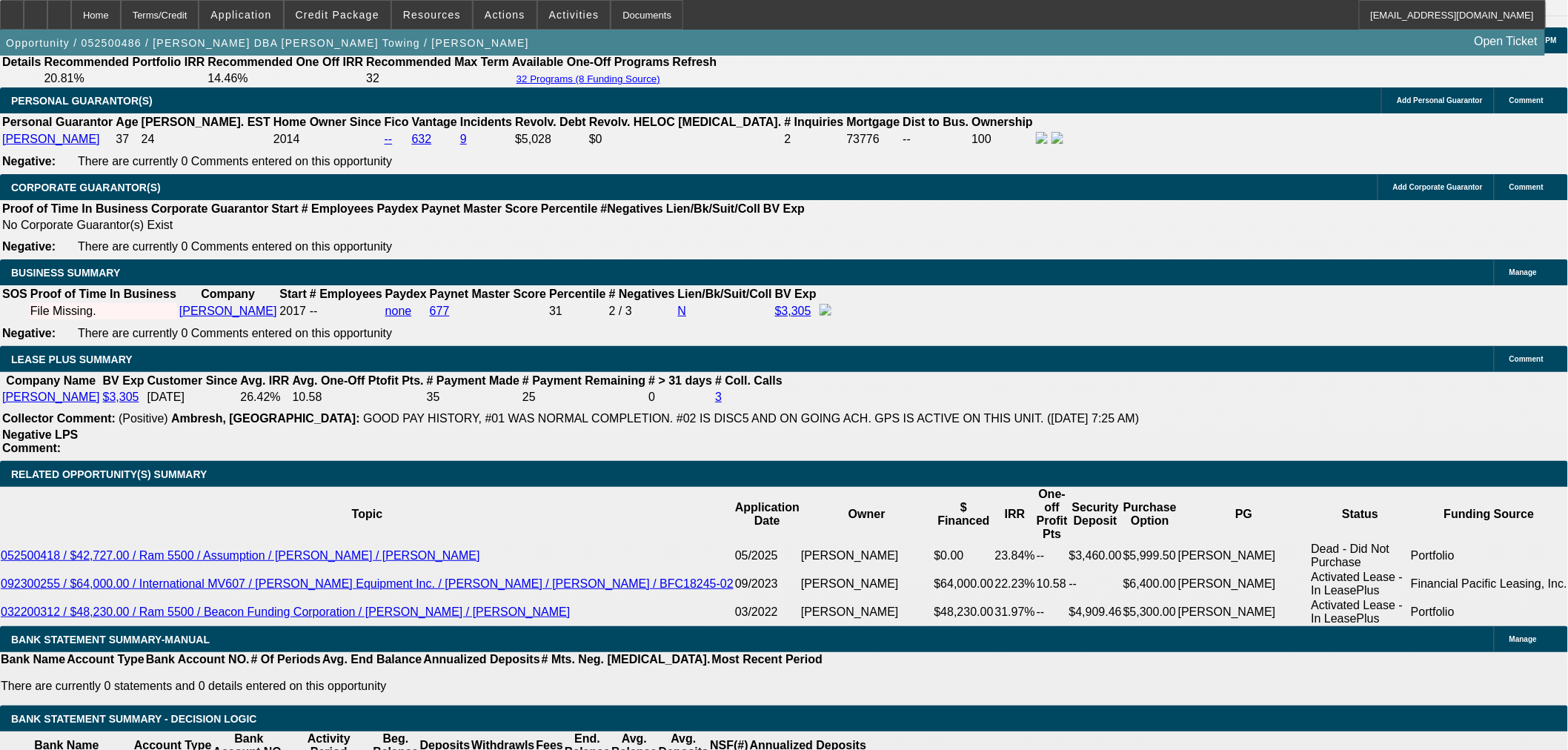
scroll to position [2403, 0]
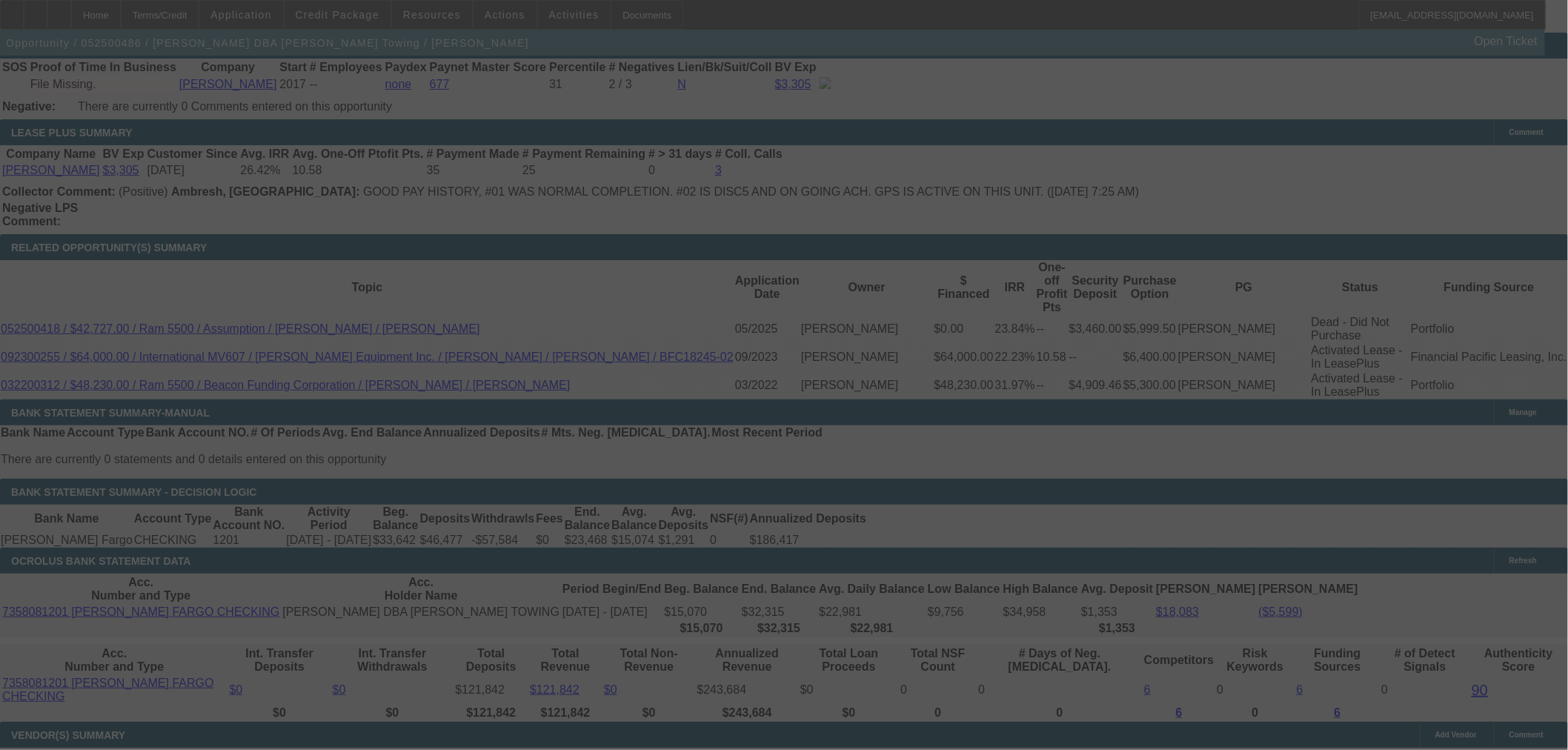
select select "0"
select select "2"
select select "0.1"
select select "4"
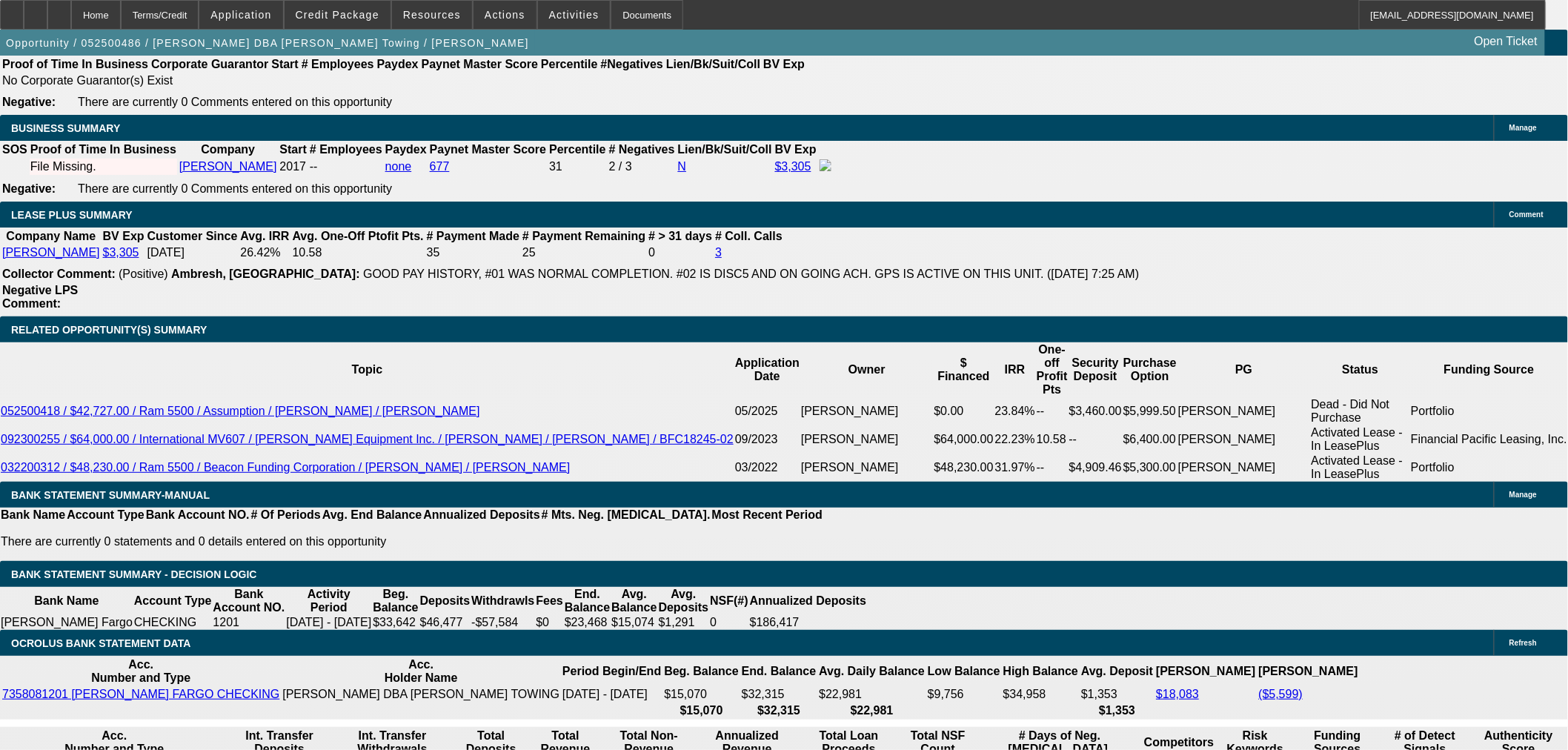
scroll to position [2154, 0]
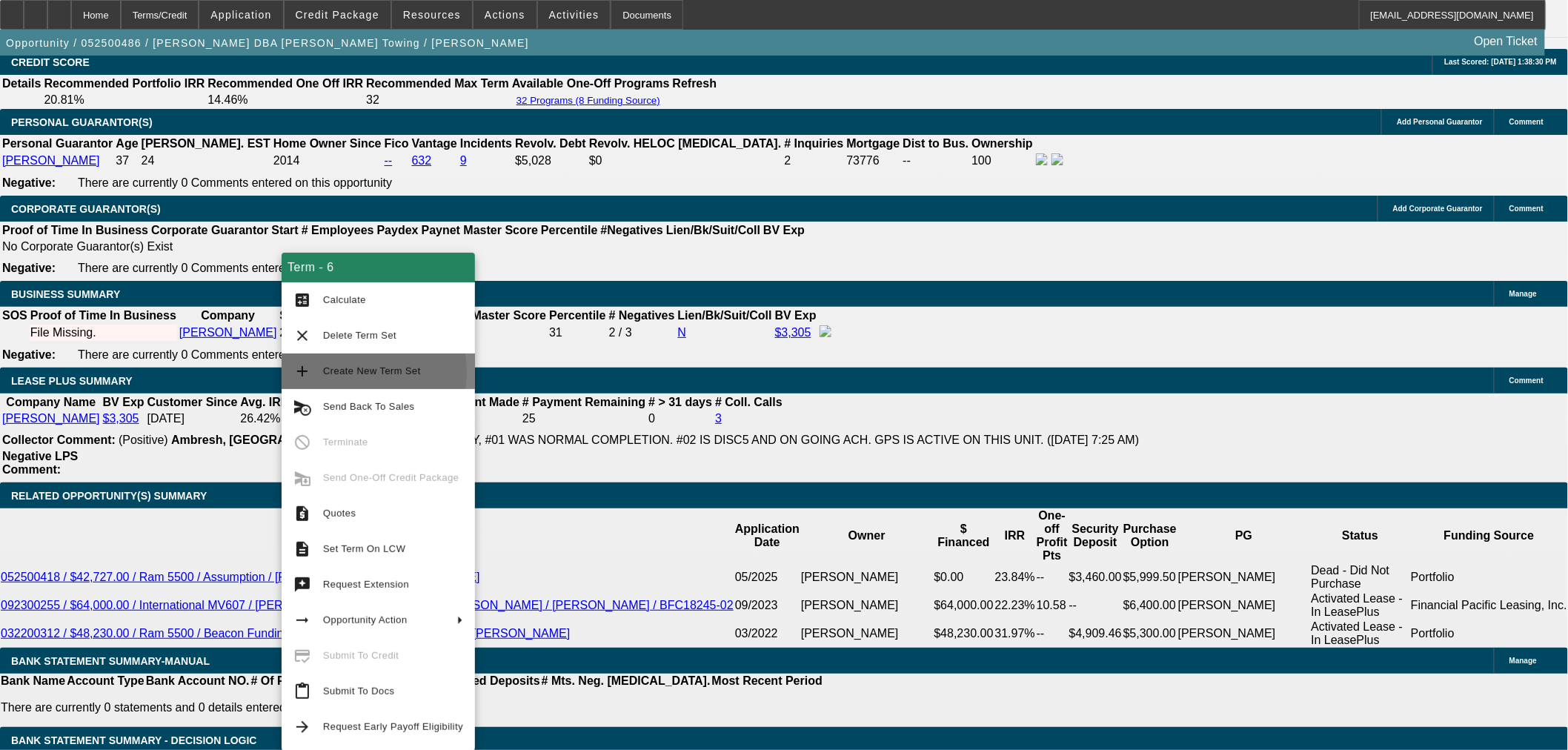
click at [332, 372] on span "Create New Term Set" at bounding box center [372, 371] width 98 height 11
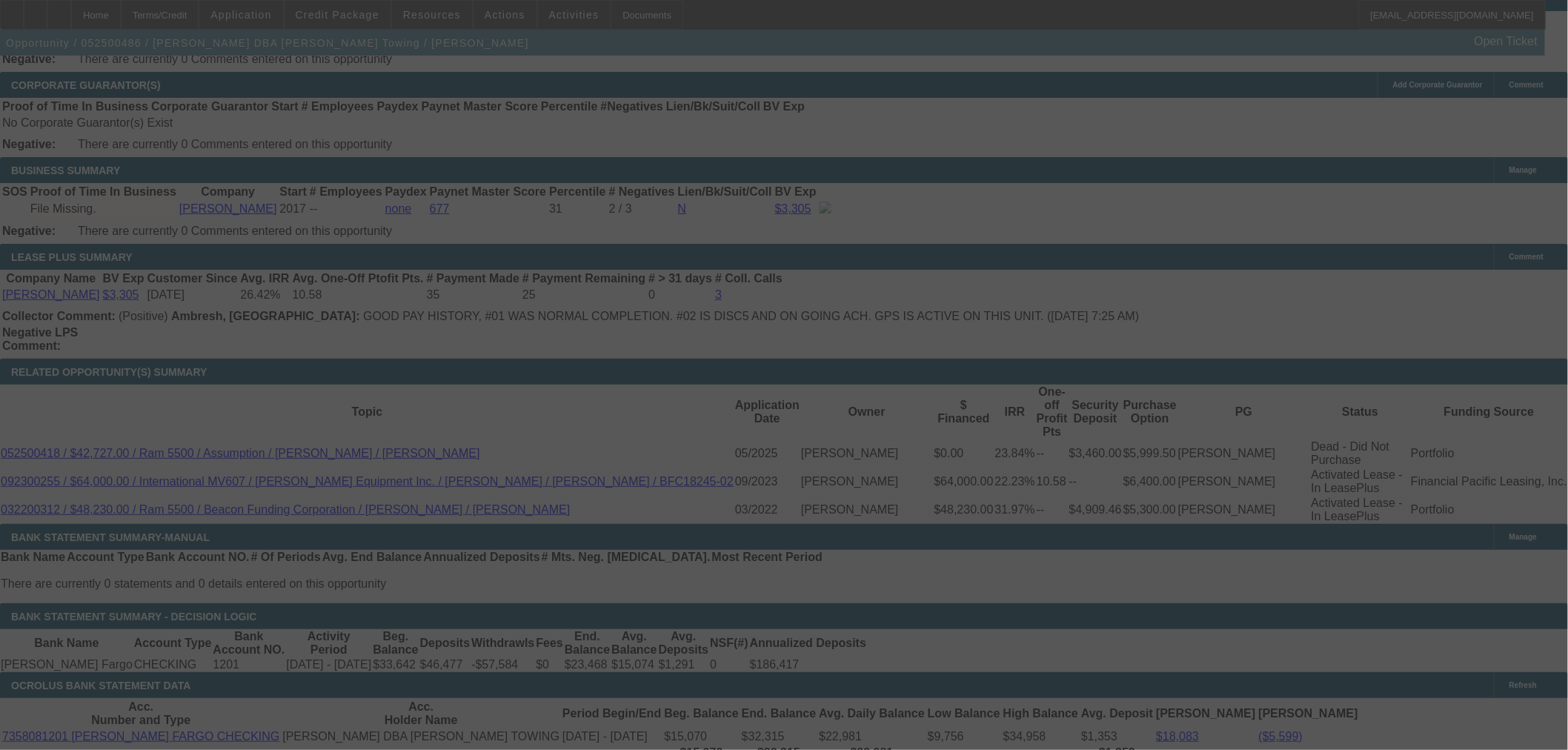
scroll to position [2402, 0]
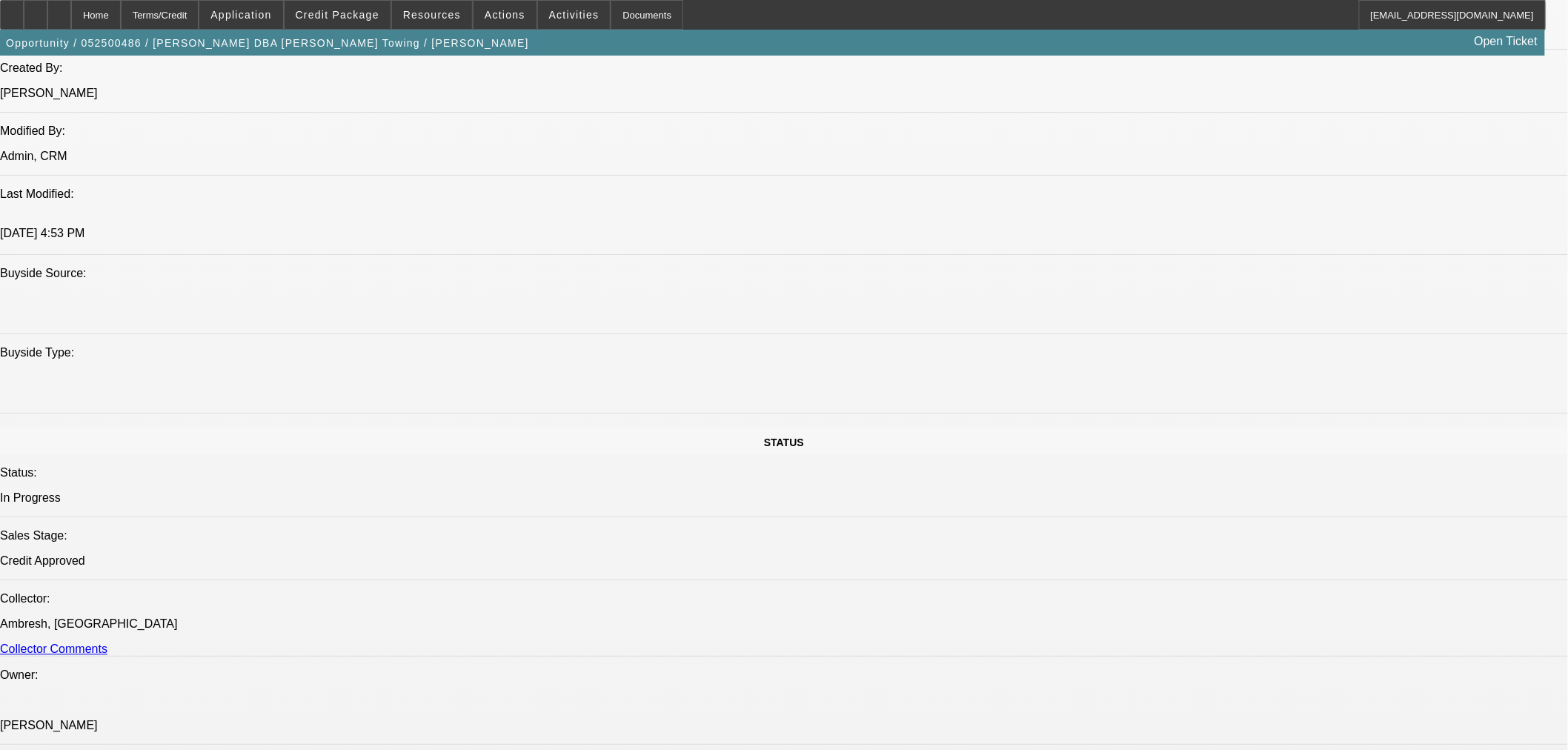
select select "0"
select select "2"
select select "0.1"
select select "4"
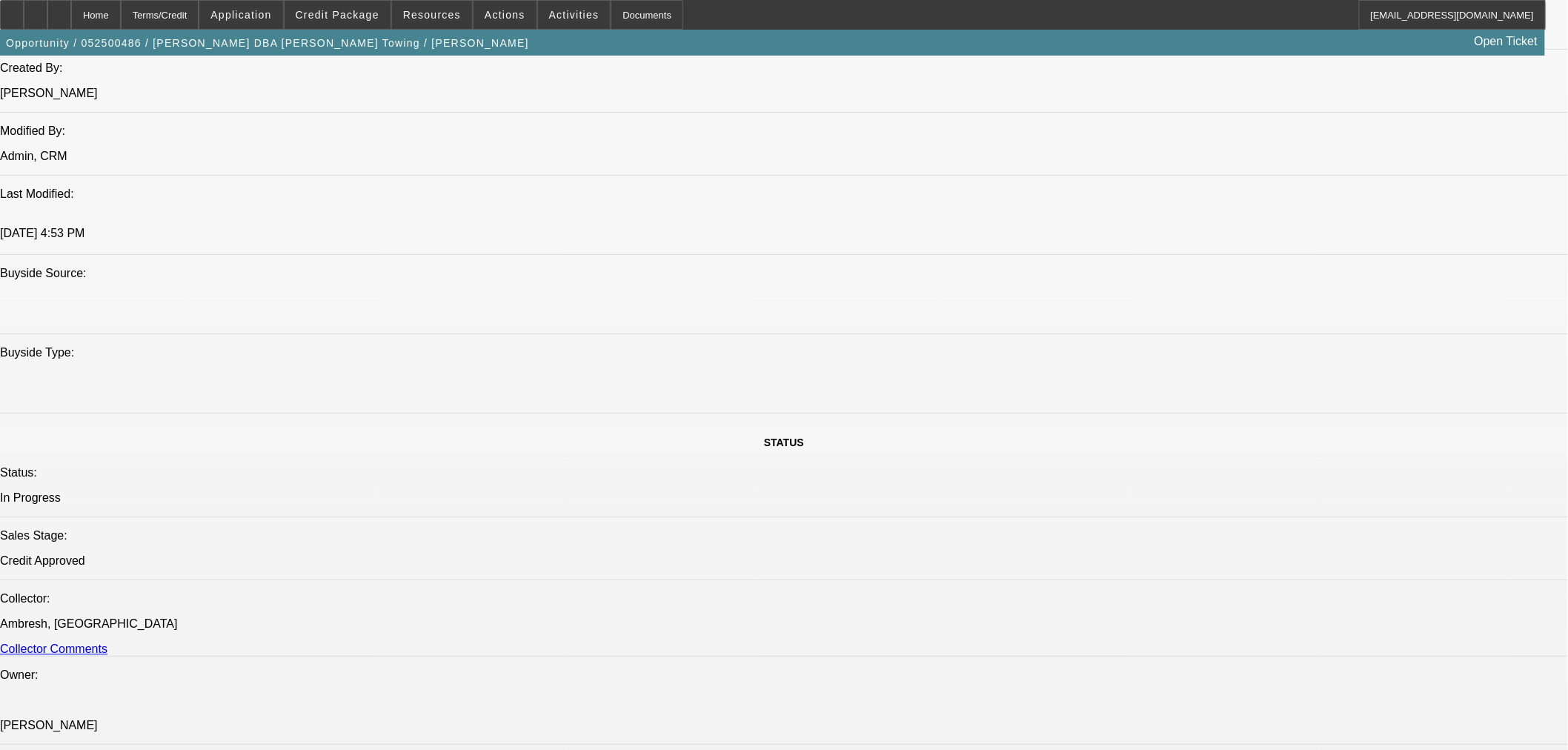
select select "0"
select select "2"
select select "0.1"
select select "4"
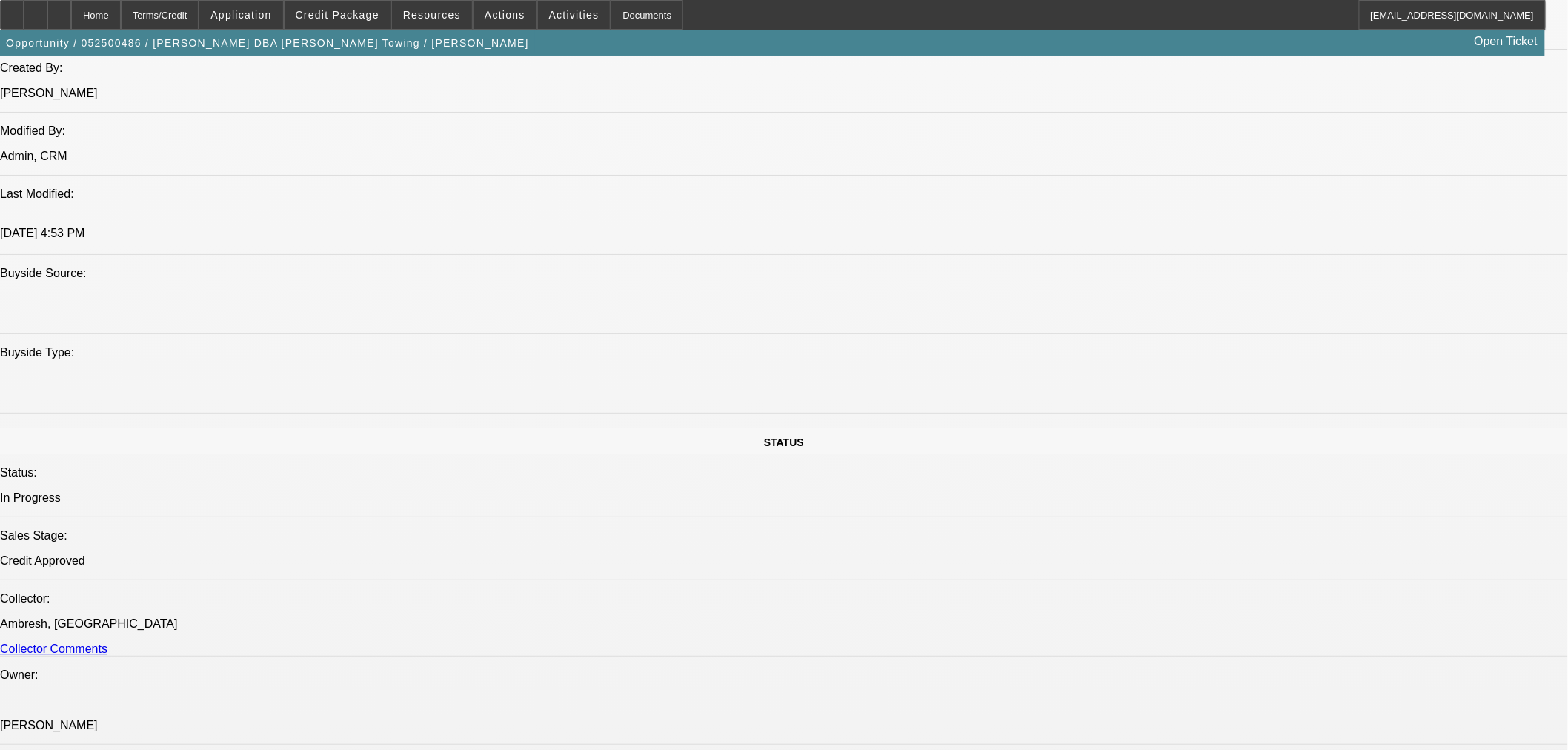
select select "0"
select select "3"
select select "0.1"
select select "4"
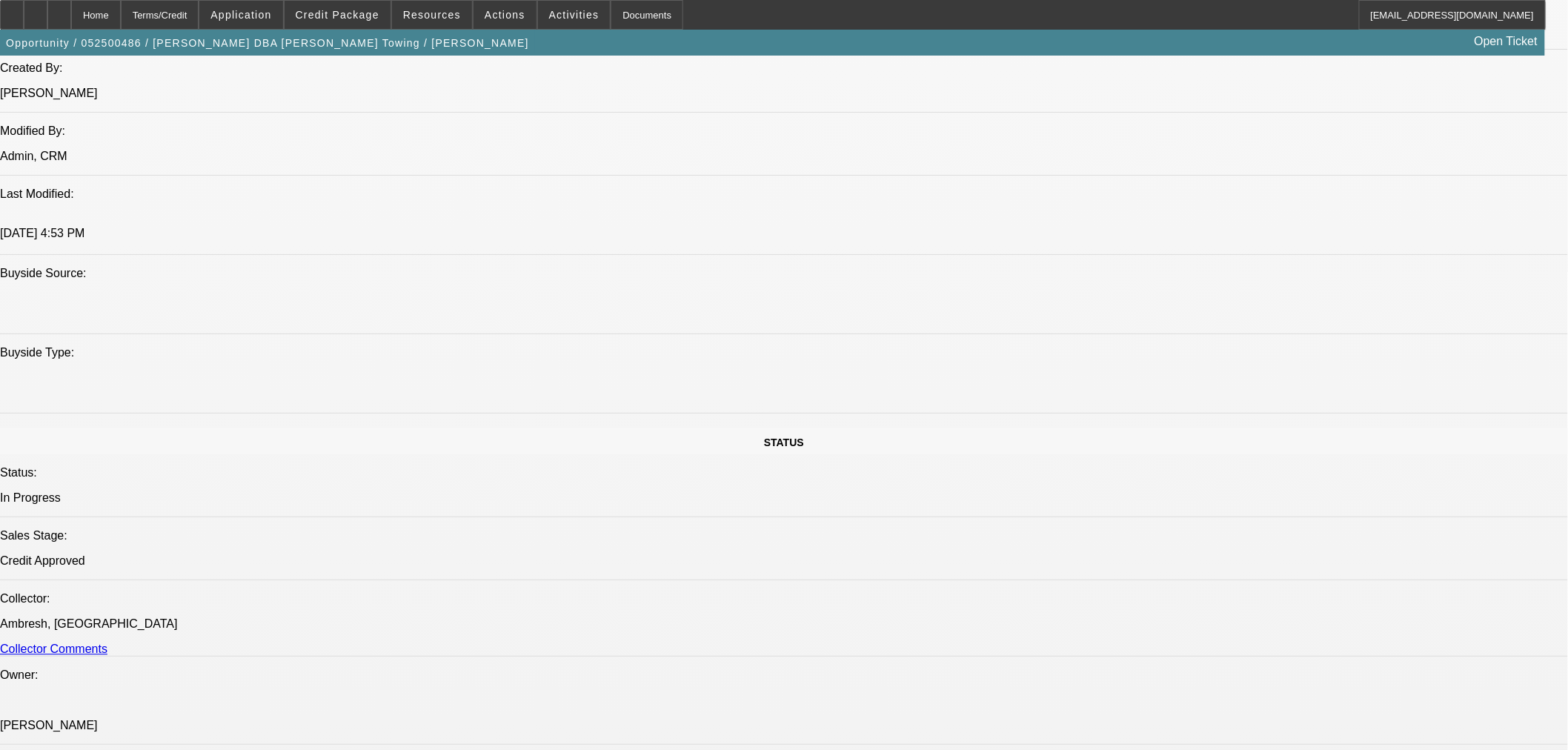
select select "0"
select select "2"
select select "0.1"
select select "4"
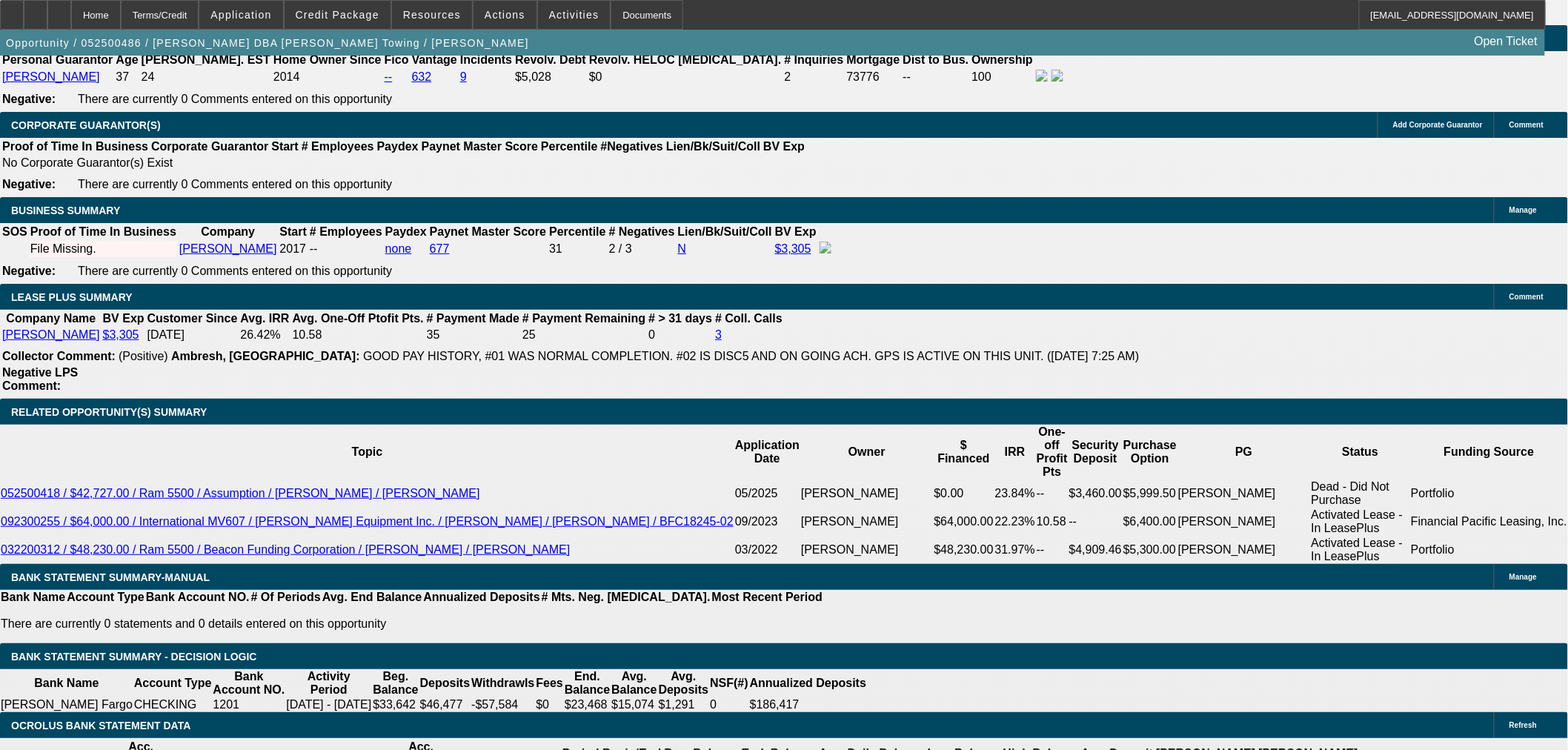
scroll to position [2073, 0]
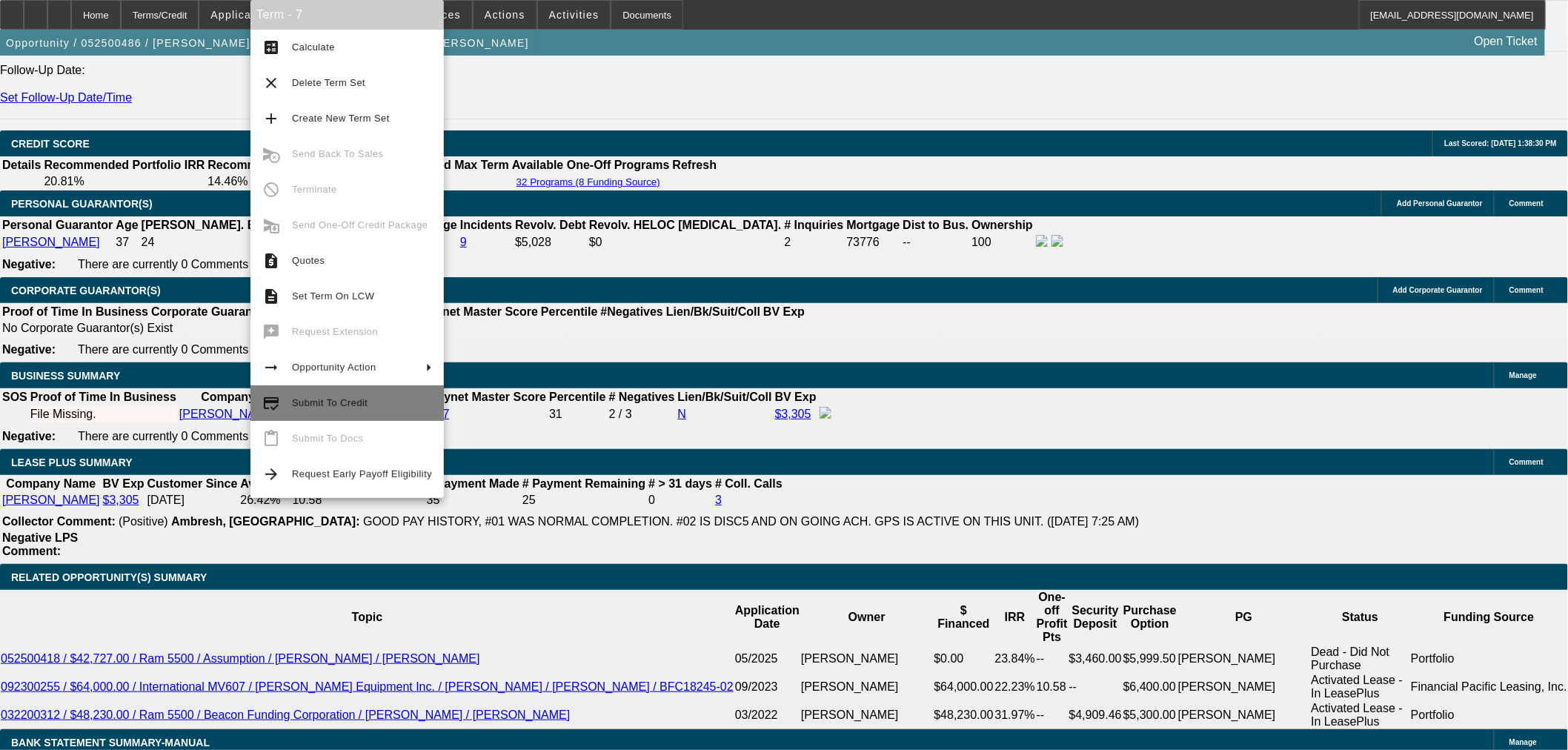
click at [316, 402] on span "Submit To Credit" at bounding box center [330, 402] width 75 height 11
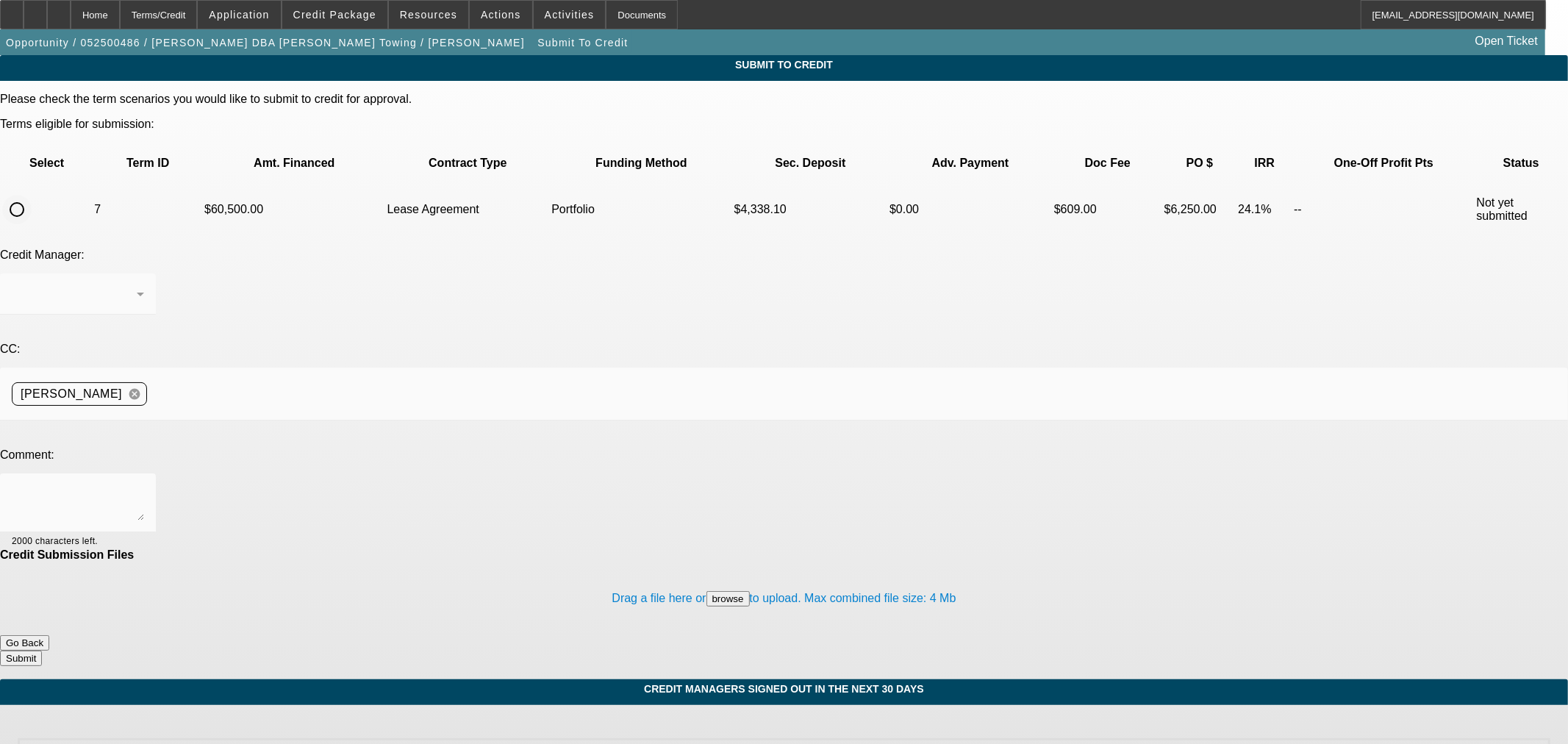
click at [31, 195] on input "radio" at bounding box center [17, 209] width 30 height 30
radio input "true"
click at [144, 274] on div at bounding box center [78, 294] width 132 height 42
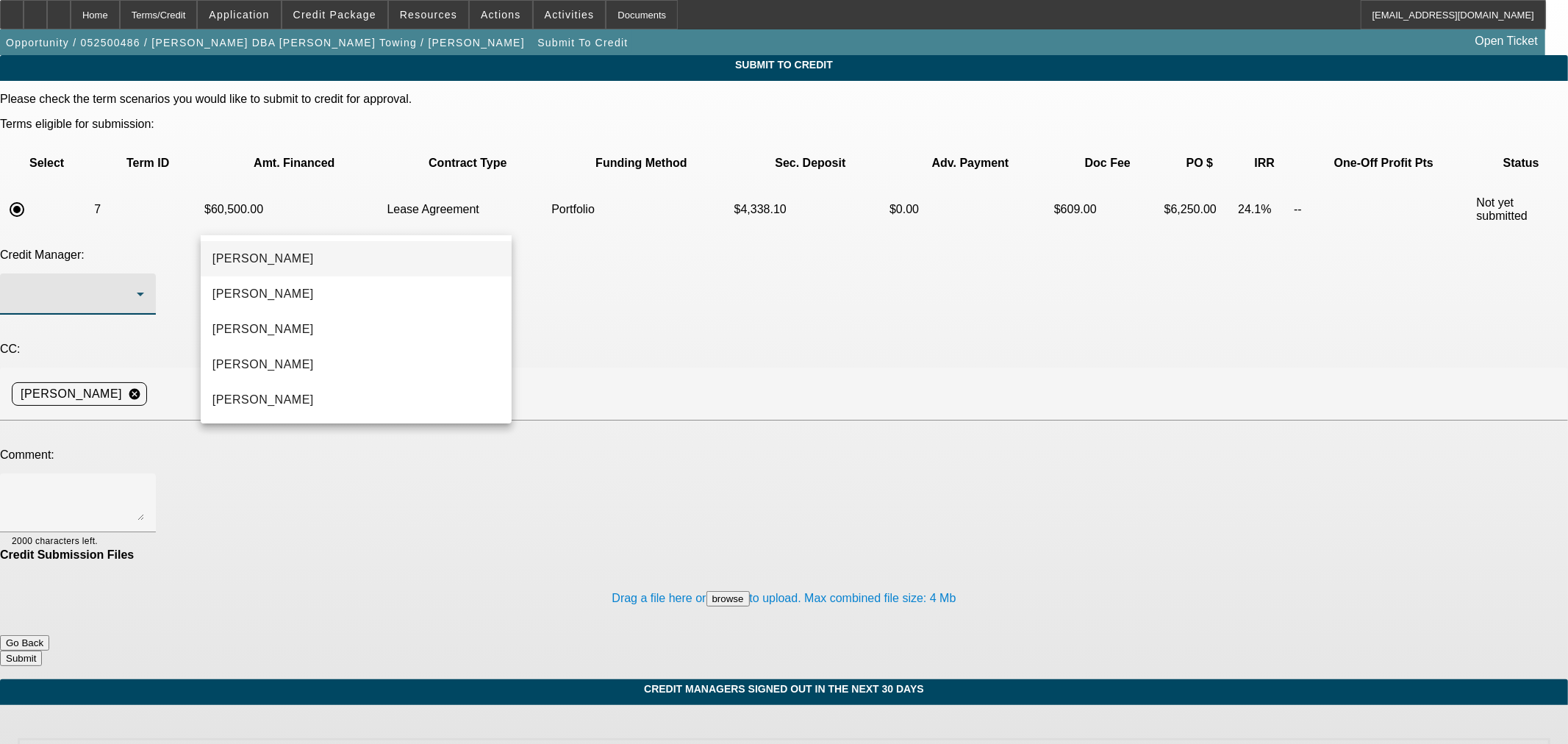
click at [313, 263] on mat-option "[PERSON_NAME]" at bounding box center [356, 259] width 311 height 36
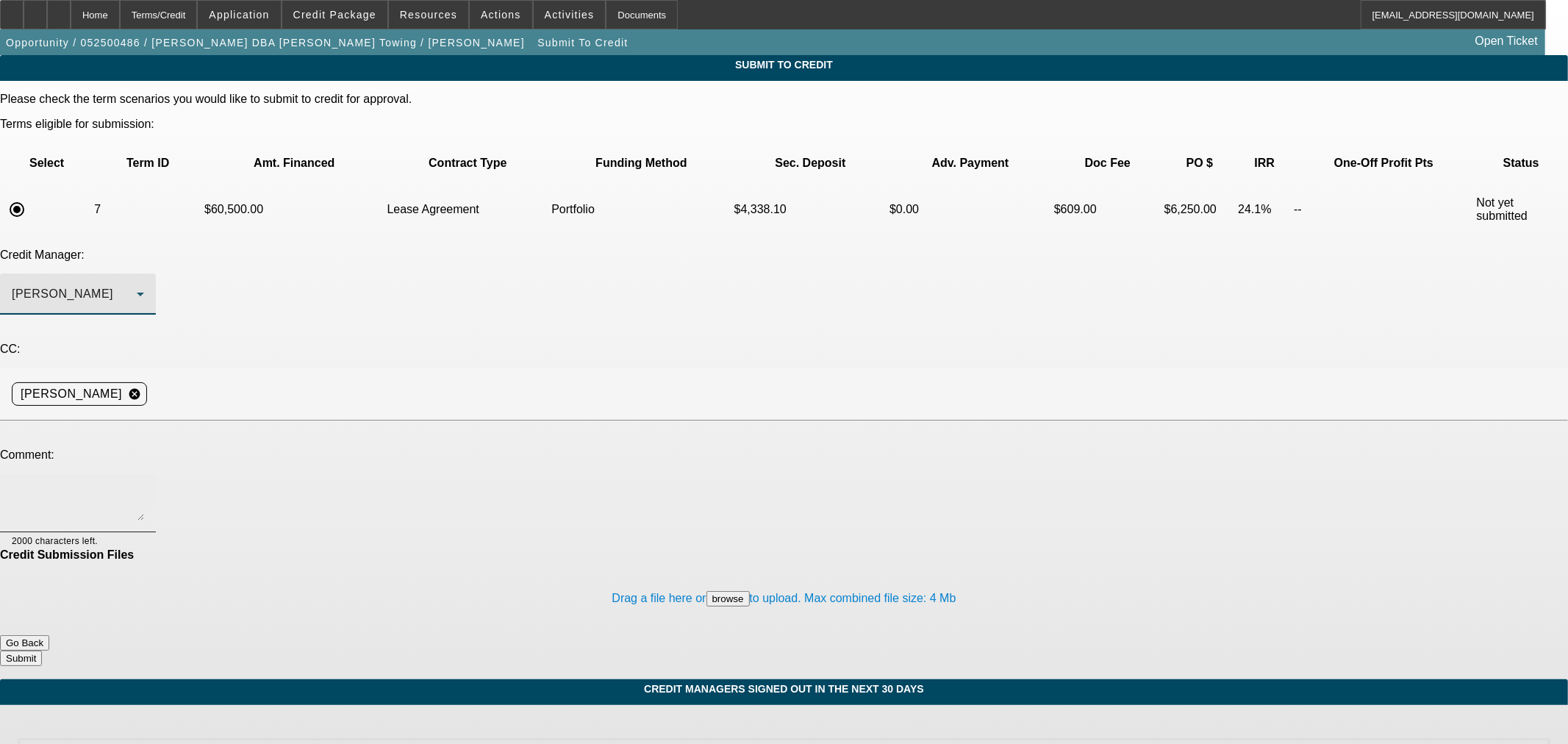
click at [144, 486] on textarea at bounding box center [78, 503] width 132 height 36
drag, startPoint x: 302, startPoint y: 360, endPoint x: 204, endPoint y: 332, distance: 101.9
click at [186, 448] on div "Comment: Hi [PERSON_NAME], the customer was able to negotiate a lower price and…" at bounding box center [784, 498] width 1568 height 100
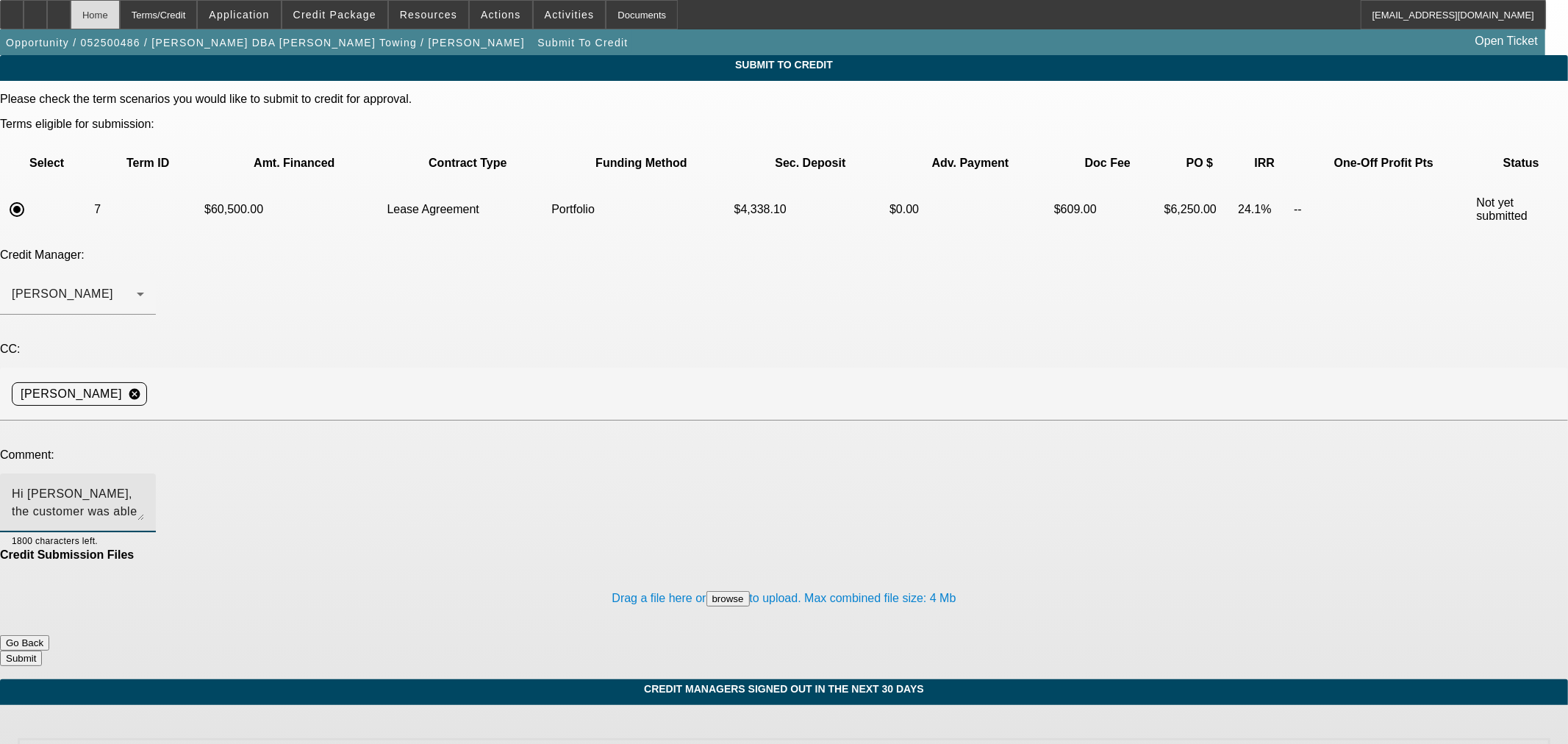
type textarea "Hi [PERSON_NAME], the customer was able to negotiate a lower price and was hopi…"
click at [119, 14] on div "Home" at bounding box center [95, 14] width 49 height 30
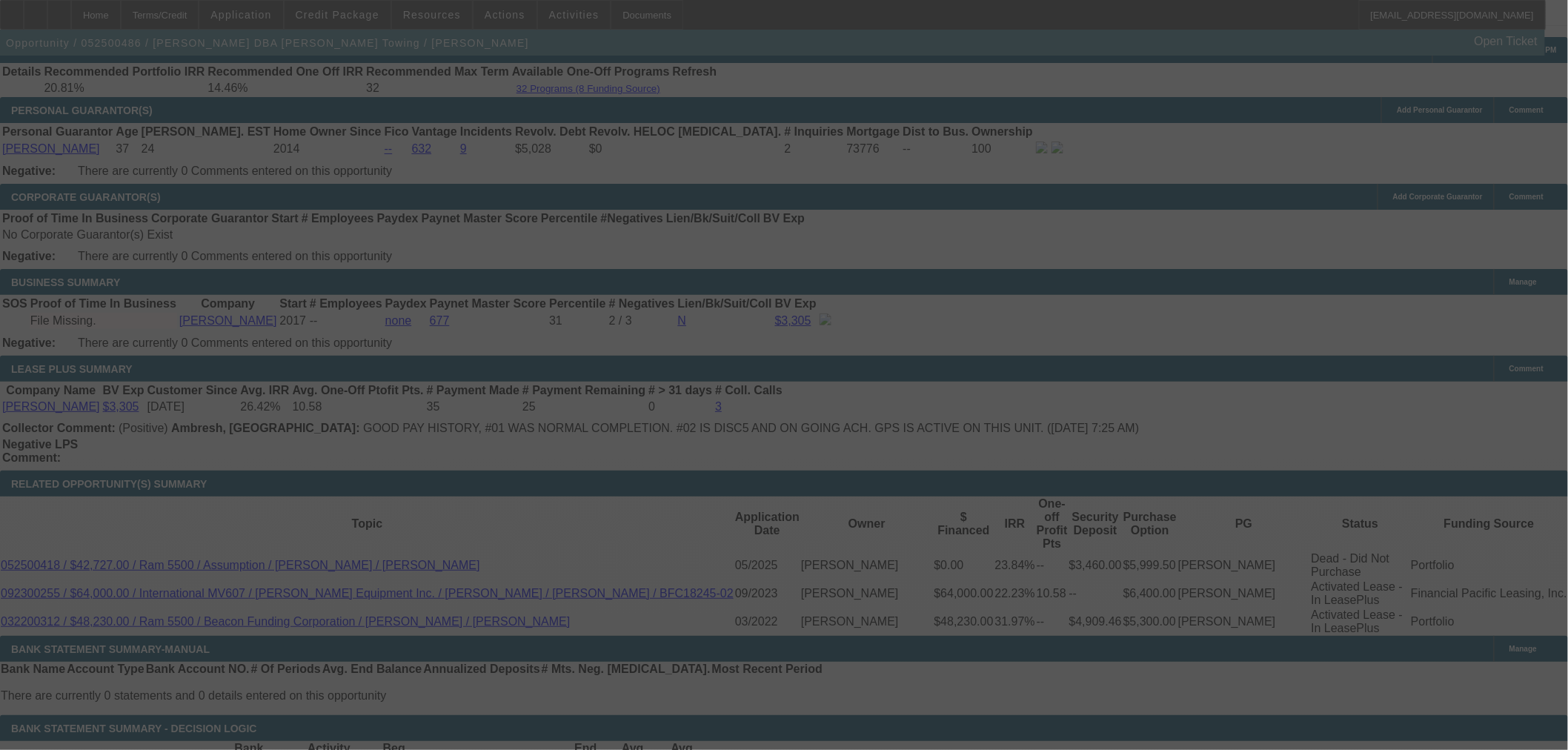
scroll to position [2261, 0]
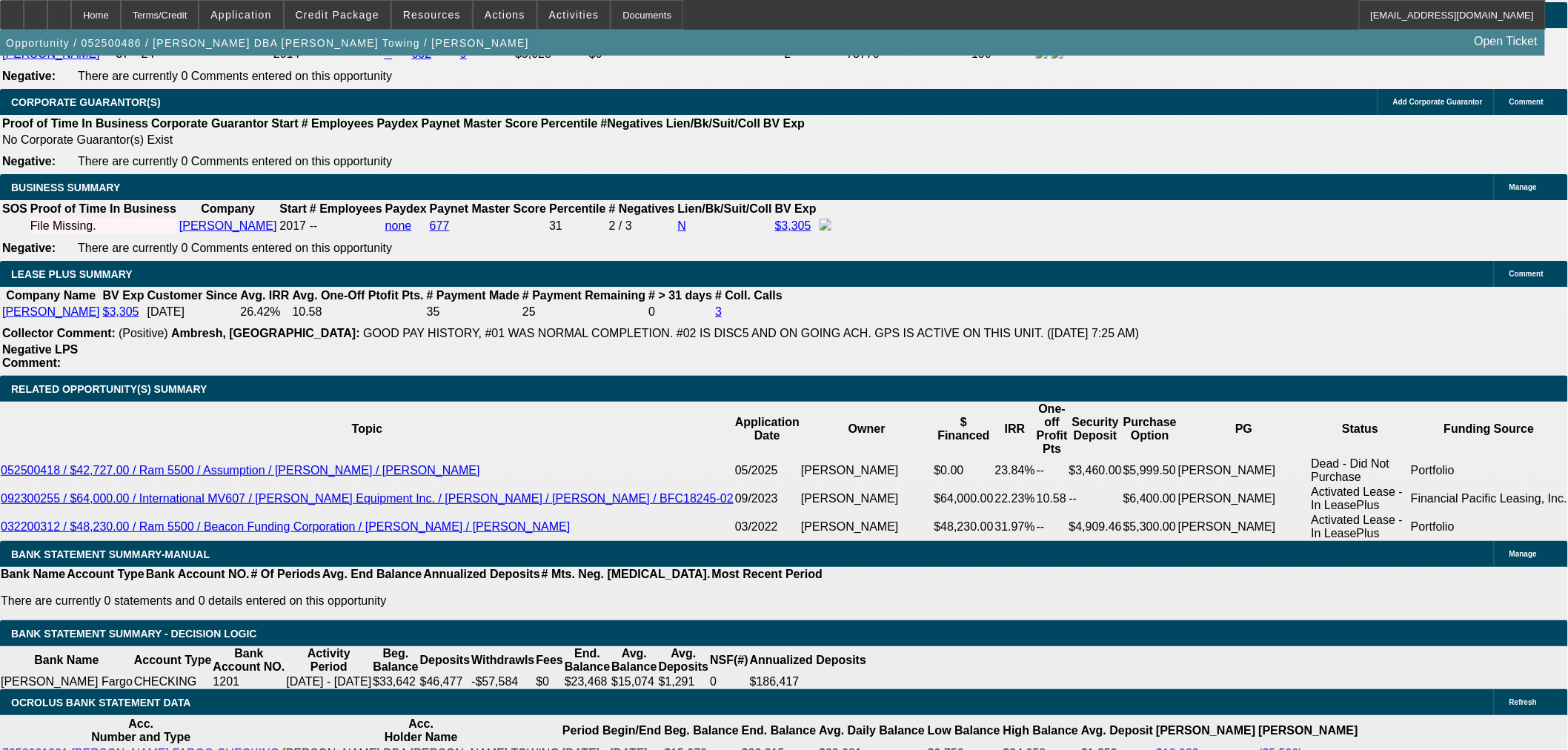
select select "0"
select select "2"
select select "0.1"
select select "4"
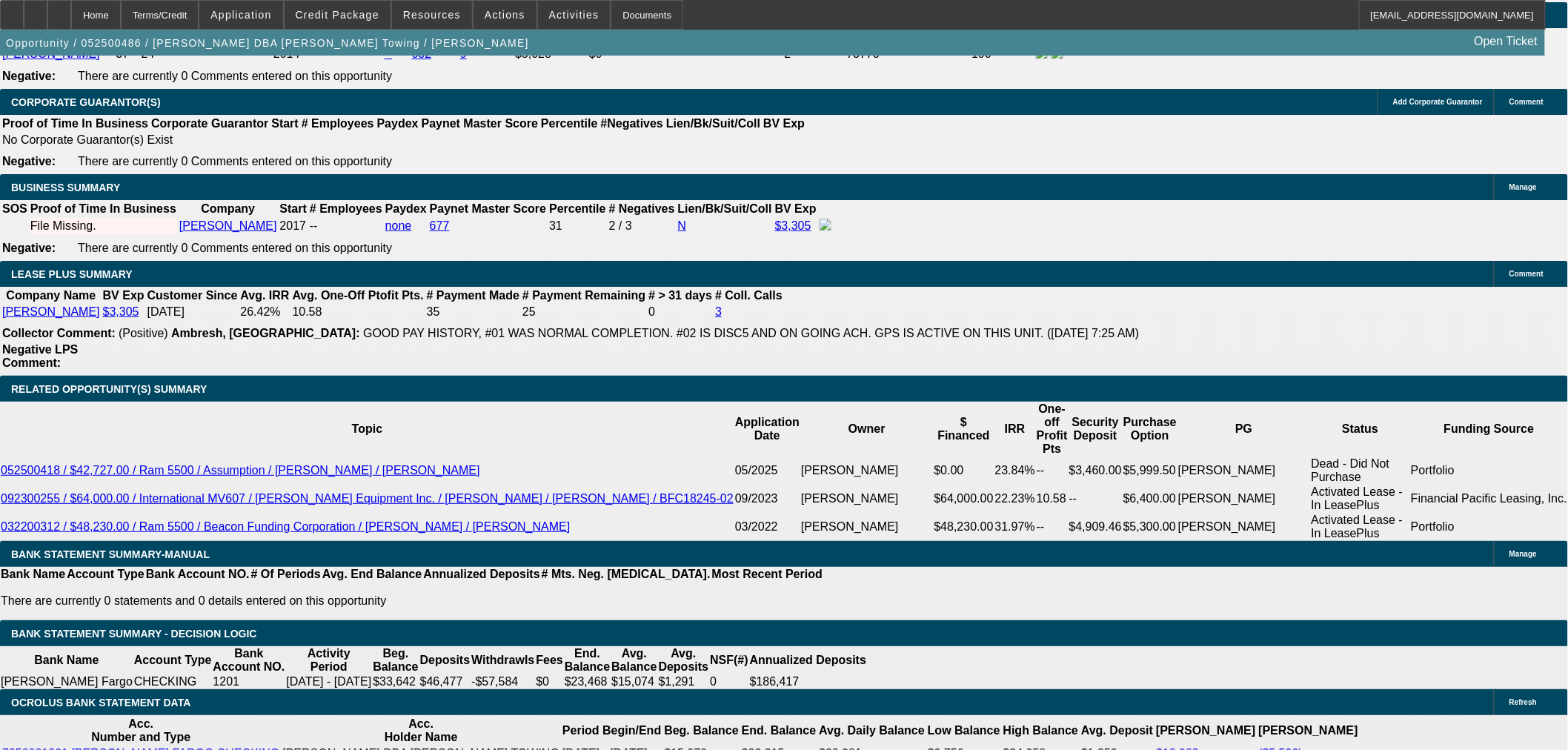
select select "0"
select select "2"
select select "0.1"
select select "4"
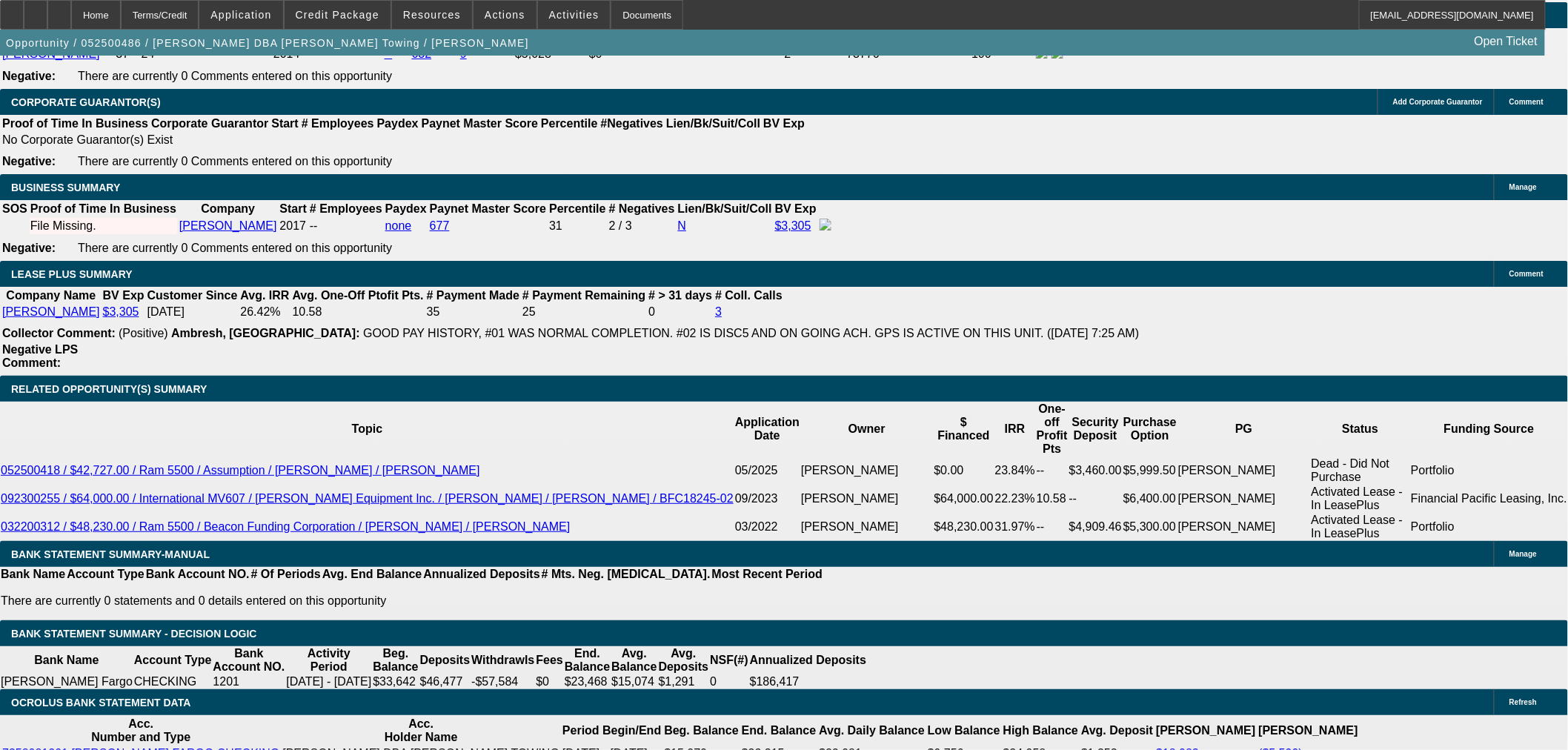
select select "0"
select select "3"
select select "0.1"
select select "4"
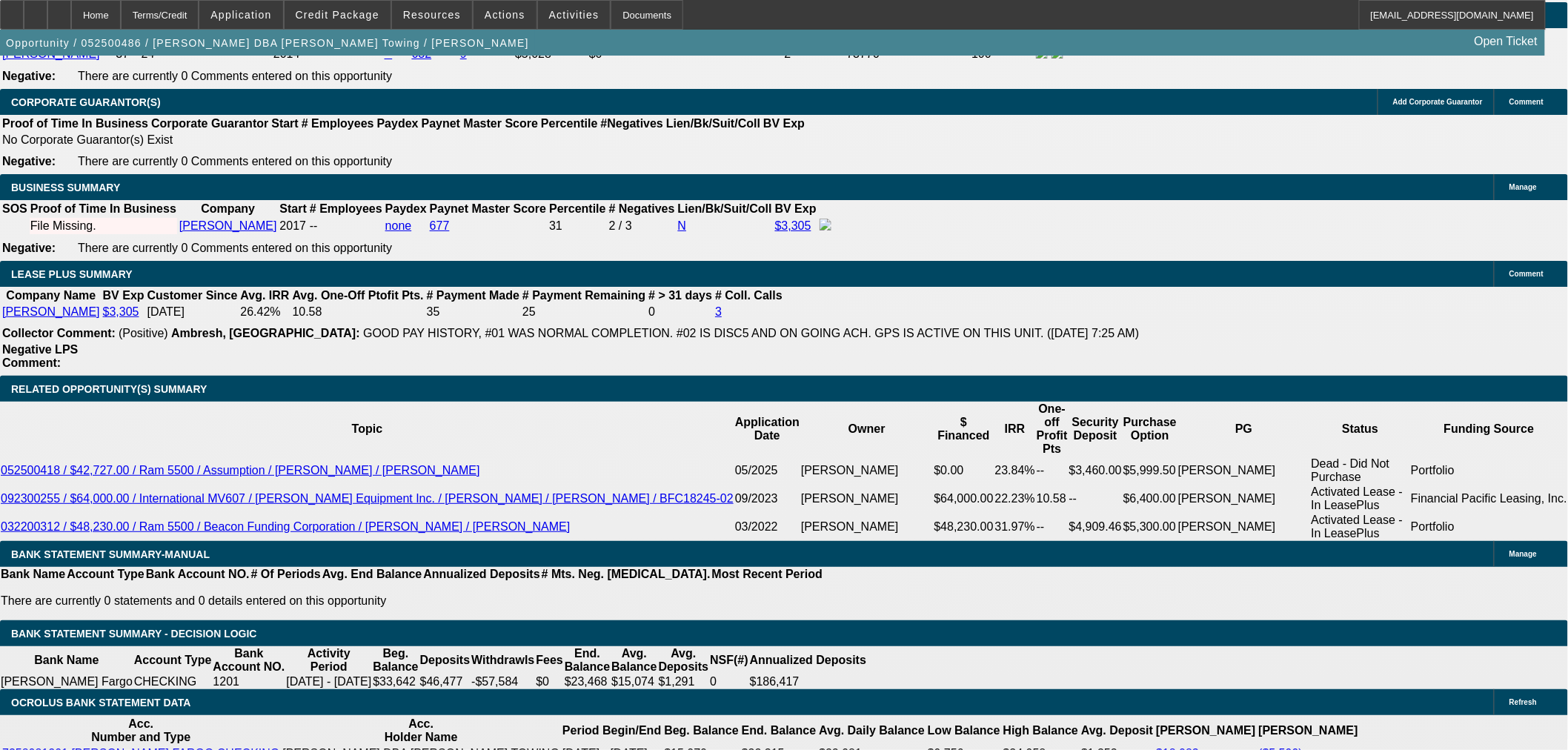
select select "0"
select select "2"
select select "0.1"
select select "4"
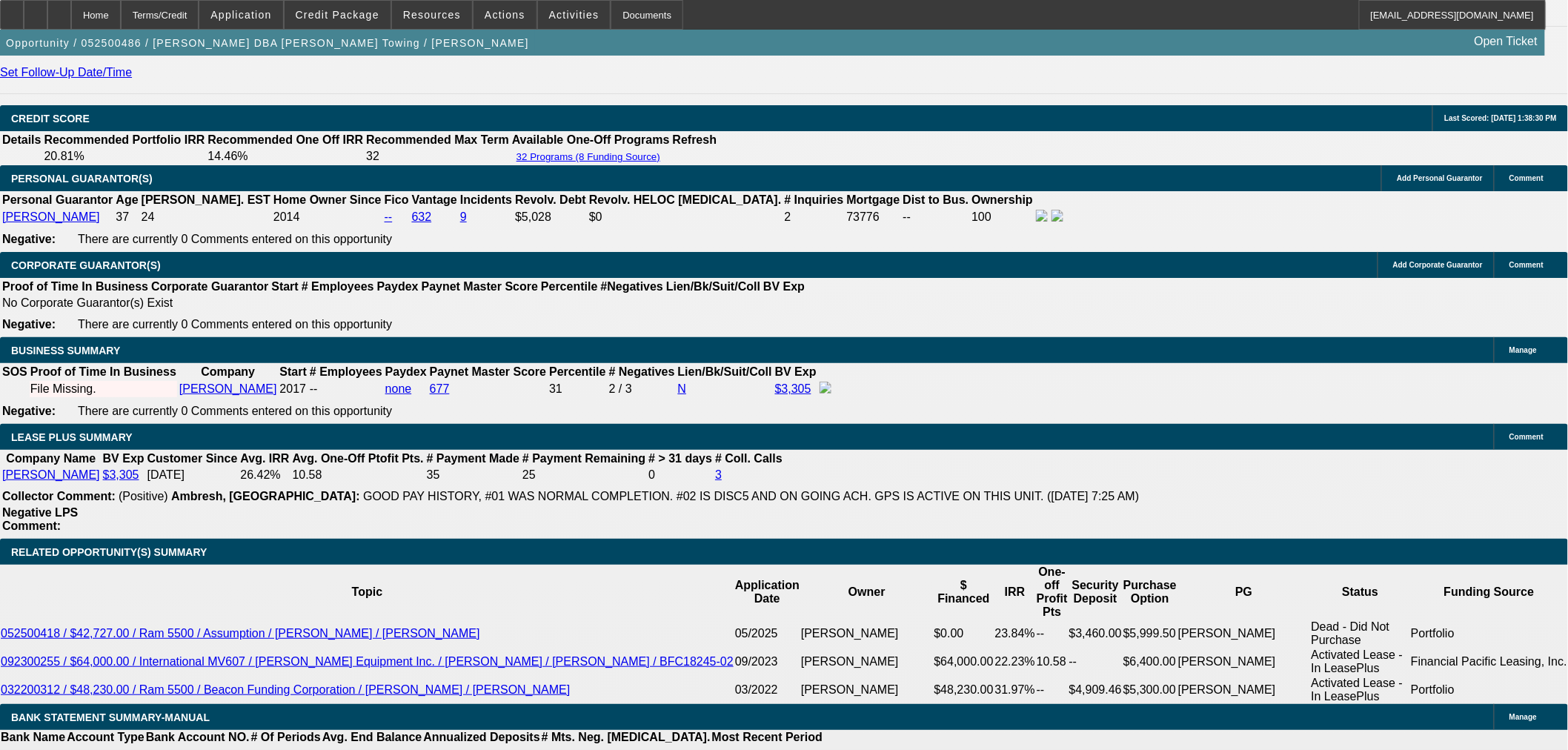
scroll to position [2096, 0]
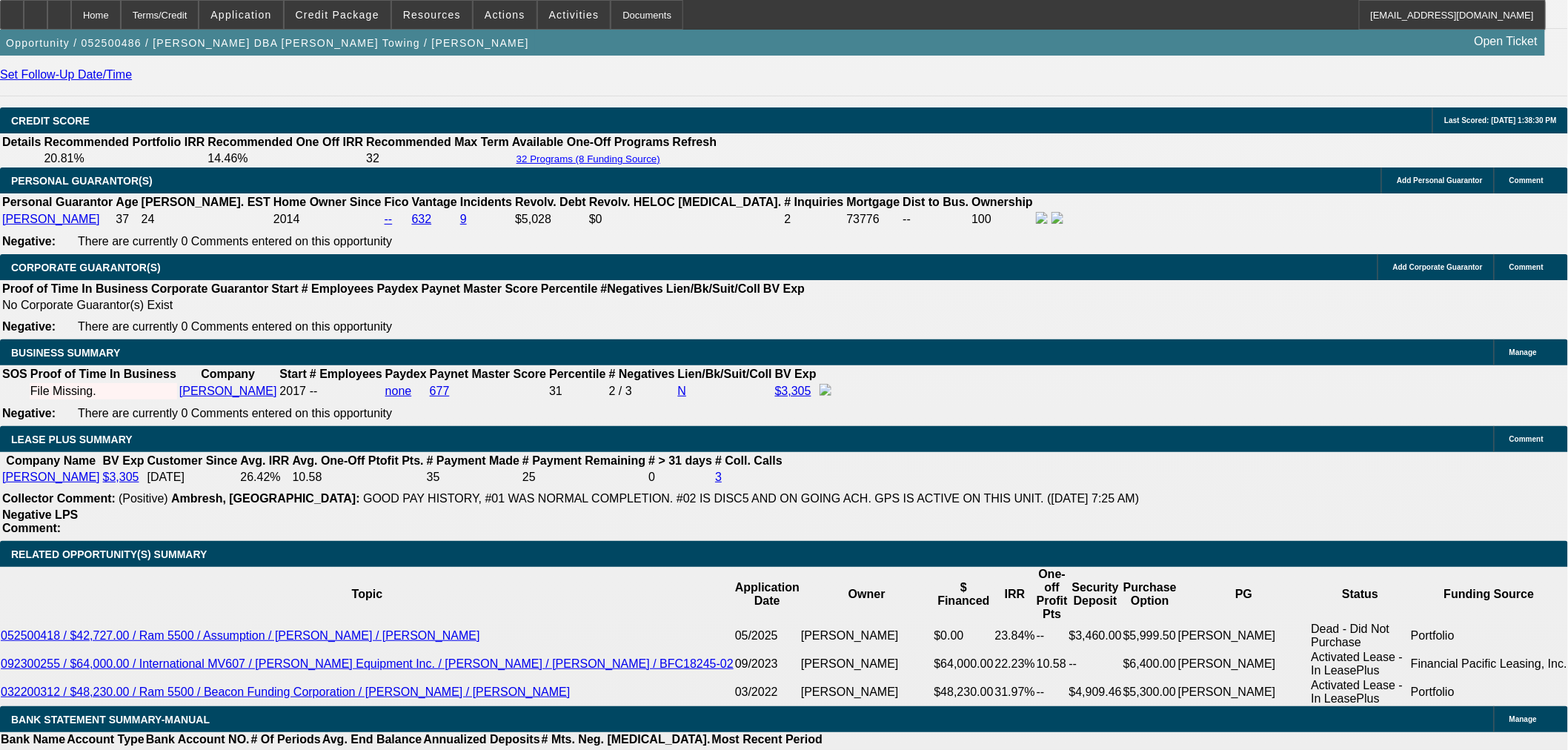
drag, startPoint x: 278, startPoint y: 454, endPoint x: 157, endPoint y: 484, distance: 124.7
type input "$2,300.00"
type input "UNKNOWN"
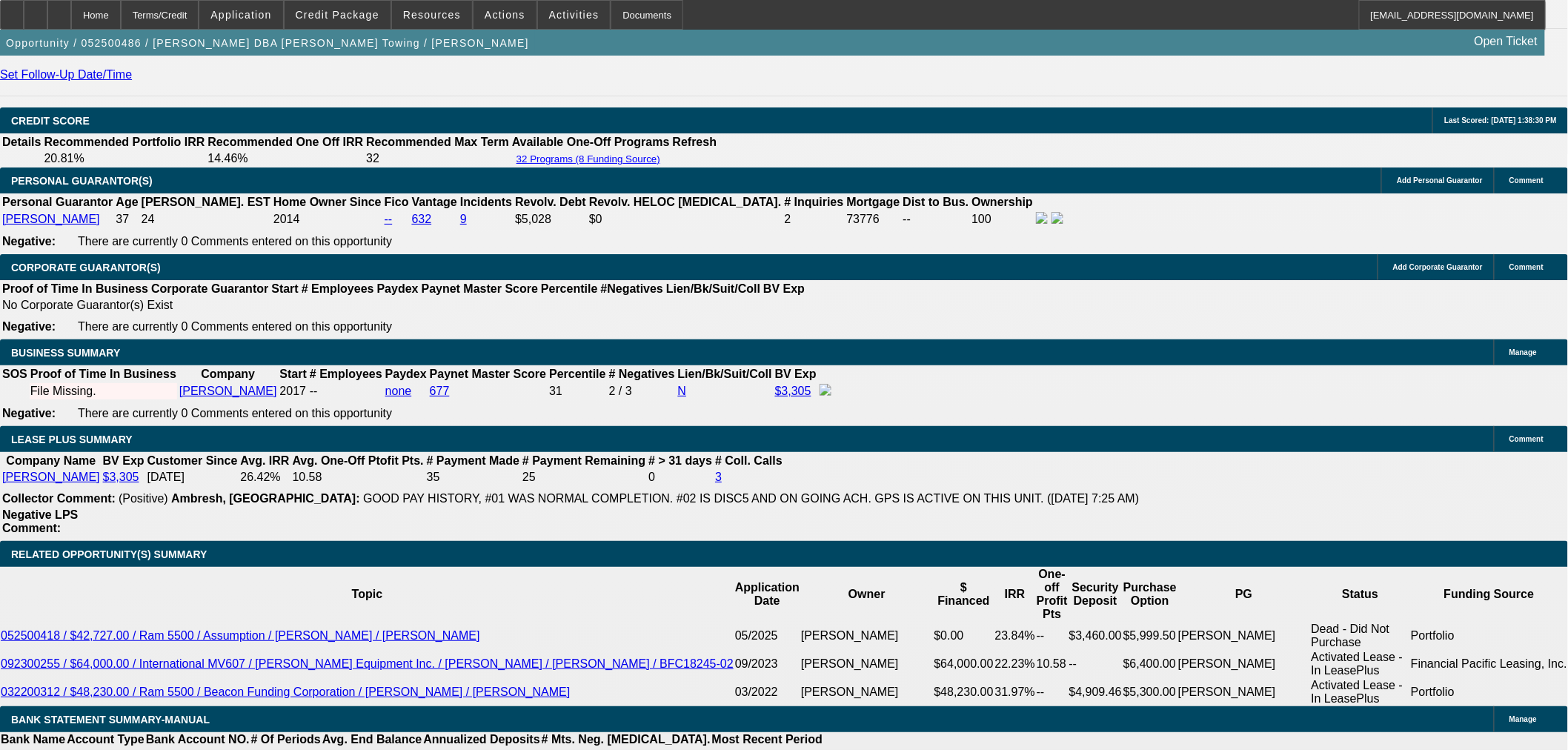
type input "$2,158.30"
type input "$4,316.60"
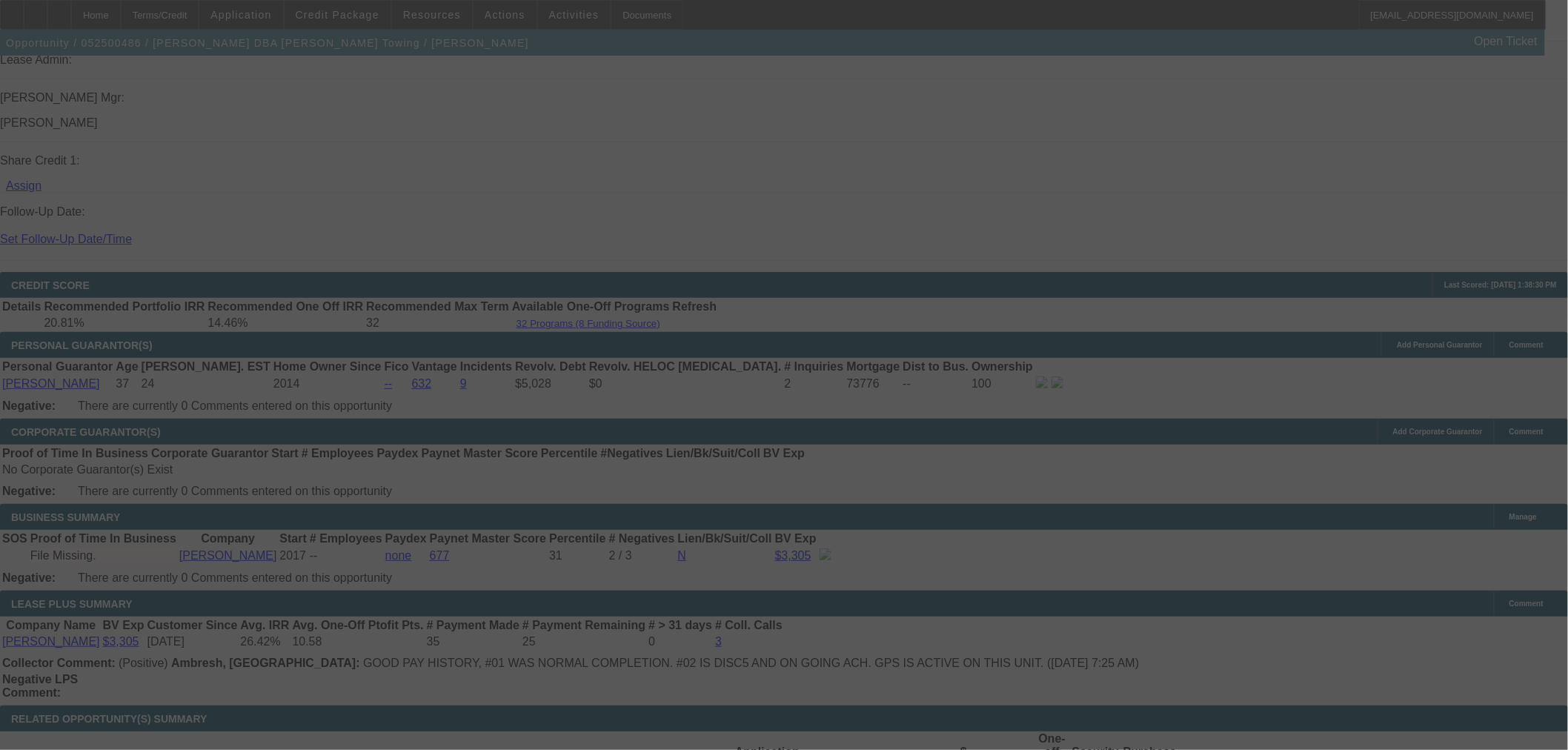
scroll to position [1767, 0]
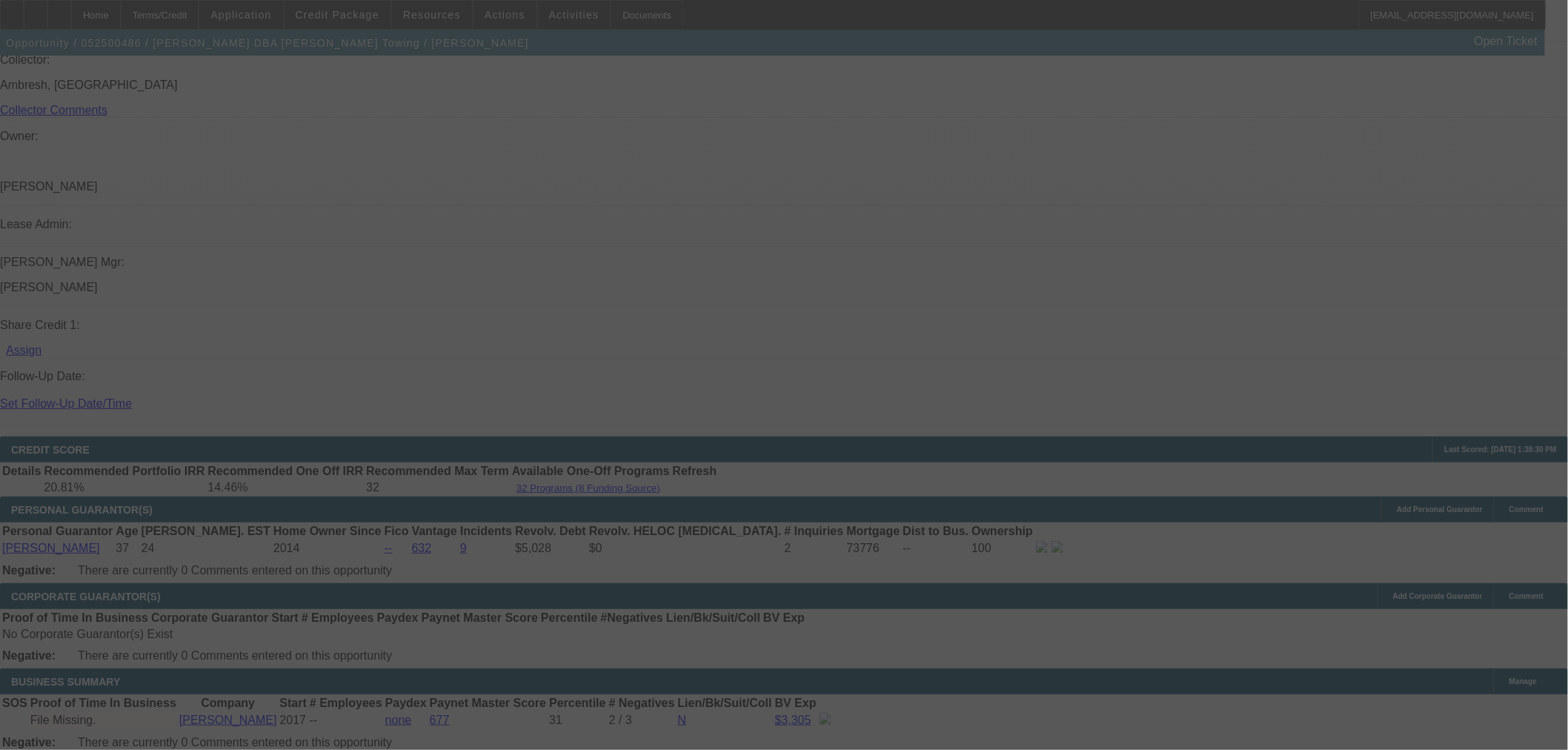
select select "0"
select select "2"
select select "0.1"
select select "4"
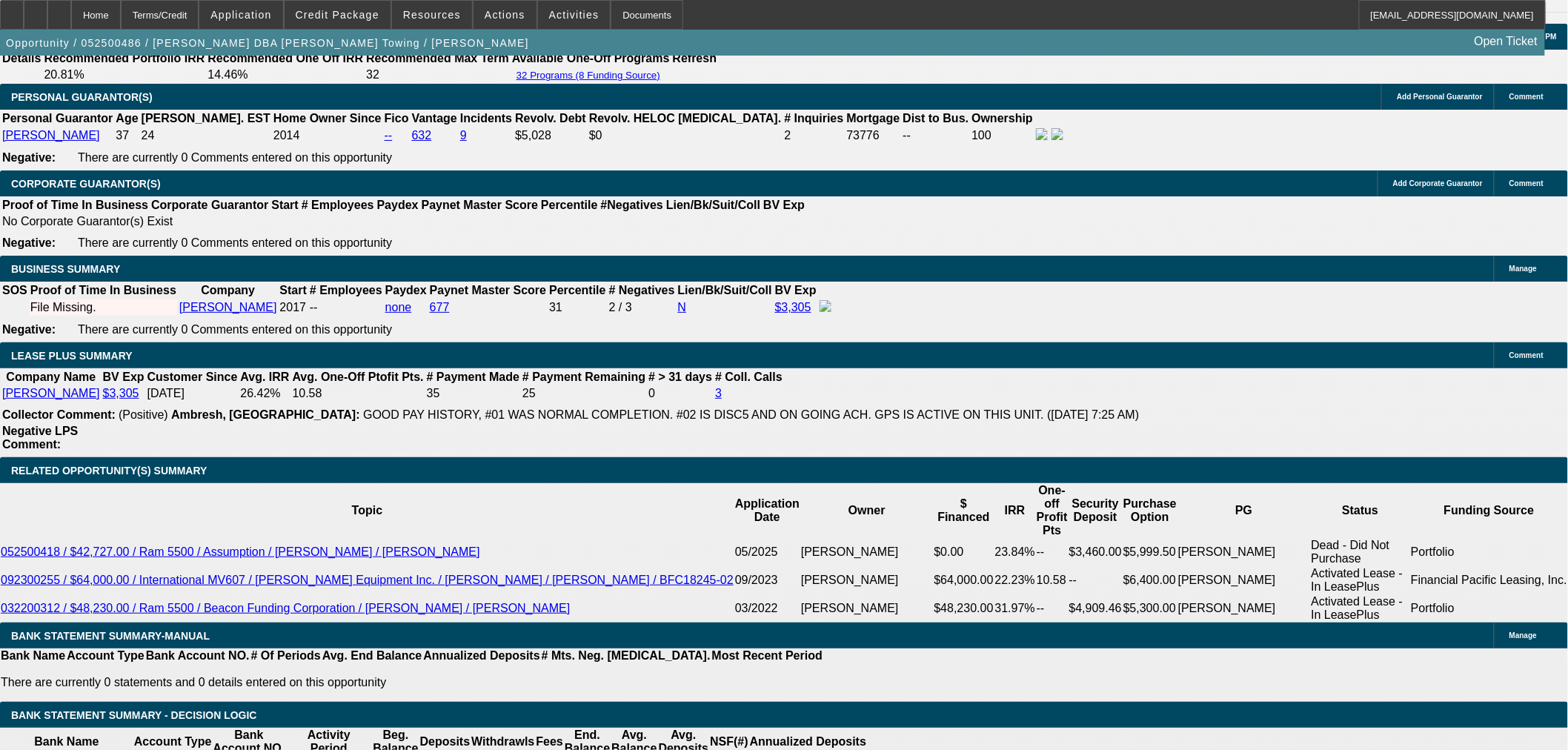
scroll to position [2013, 0]
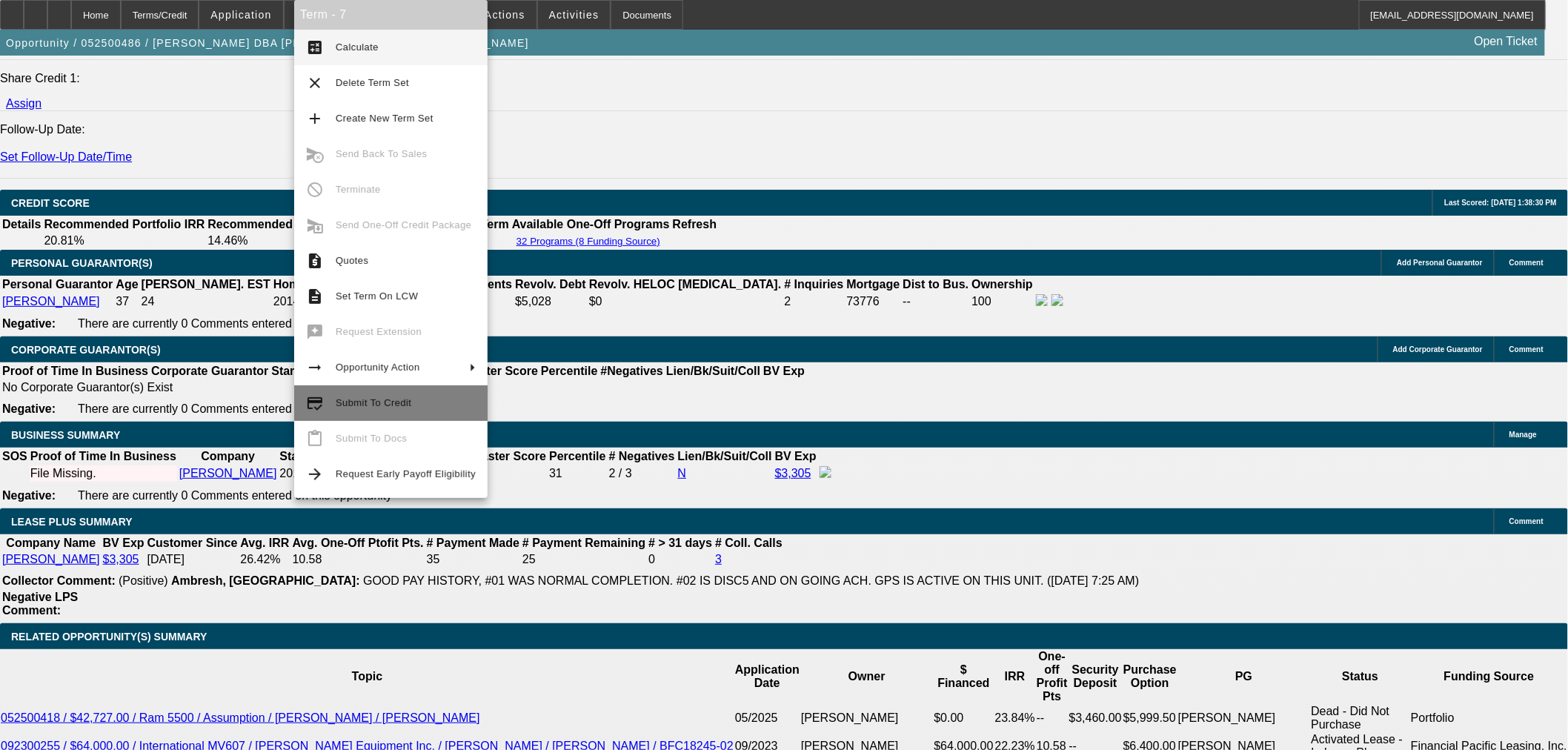
click at [345, 408] on span "Submit To Credit" at bounding box center [406, 403] width 140 height 18
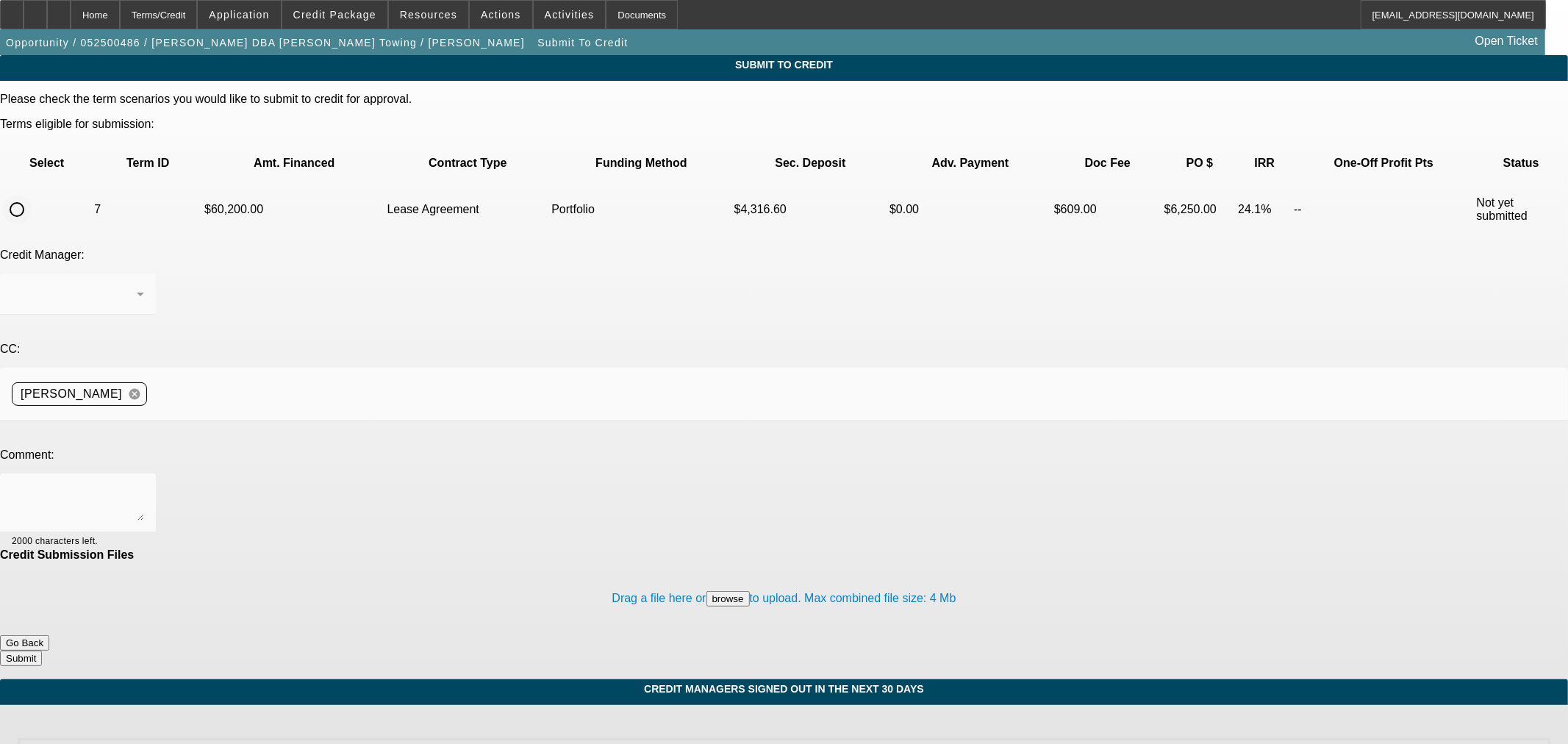
click at [31, 195] on input "radio" at bounding box center [17, 209] width 30 height 30
radio input "true"
click at [144, 274] on div at bounding box center [78, 294] width 132 height 42
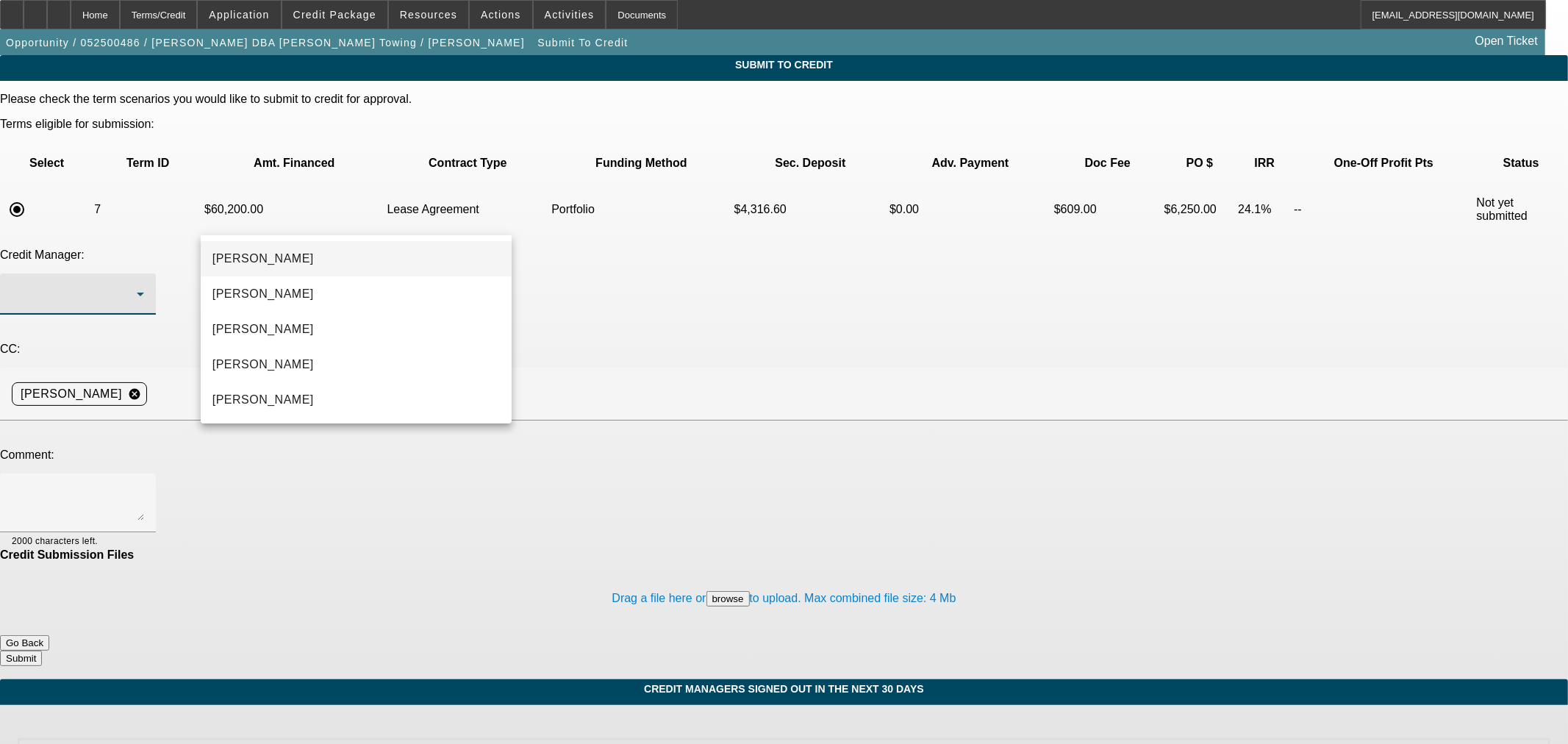
click at [310, 262] on mat-option "[PERSON_NAME]" at bounding box center [356, 259] width 311 height 36
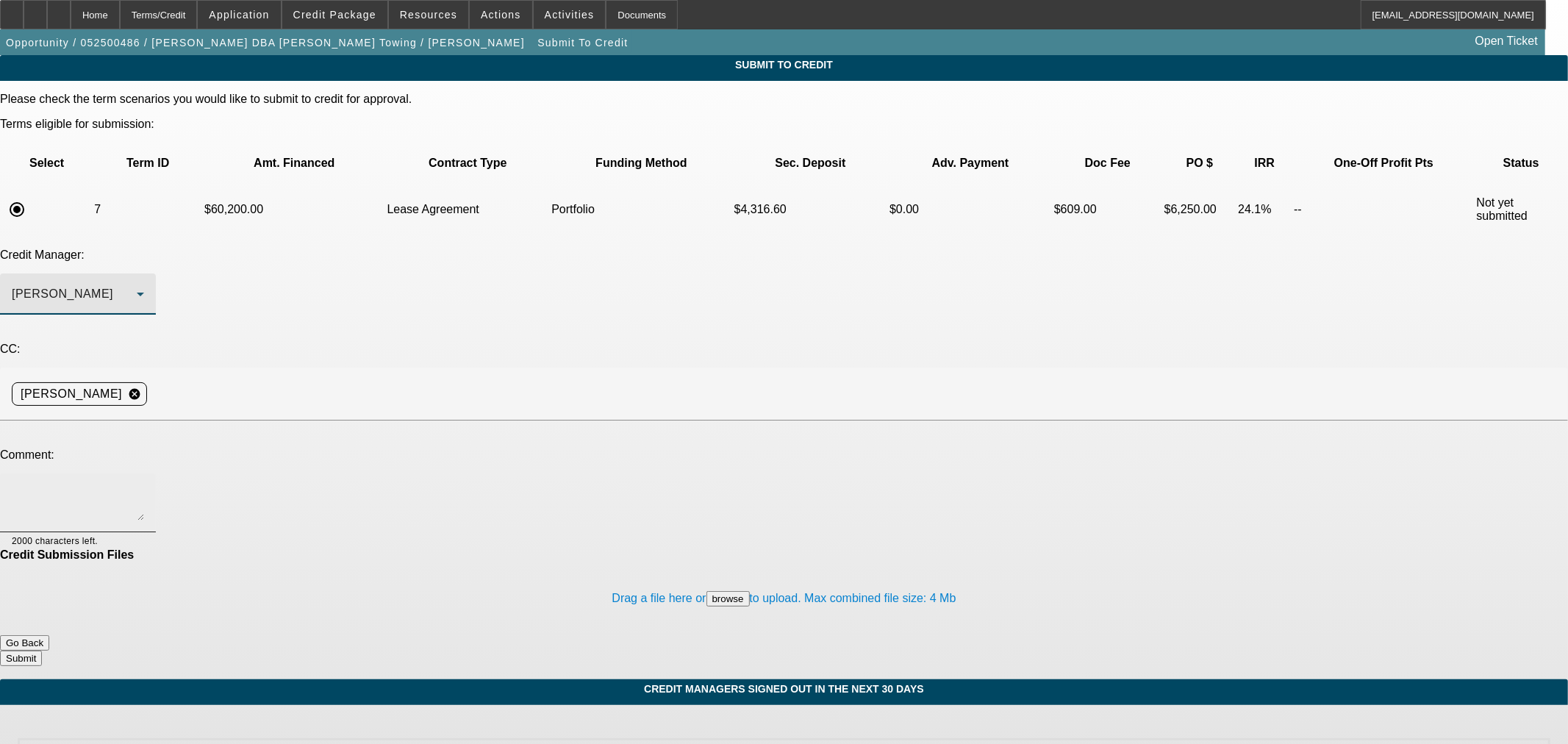
click at [144, 486] on textarea at bounding box center [78, 503] width 132 height 36
paste textarea "Hi [PERSON_NAME], the customer was able to negotiate a lower price and was hopi…"
type textarea "Hi [PERSON_NAME], the customer was able to negotiate a lower price and was hopi…"
click at [42, 651] on button "Submit" at bounding box center [20, 658] width 42 height 15
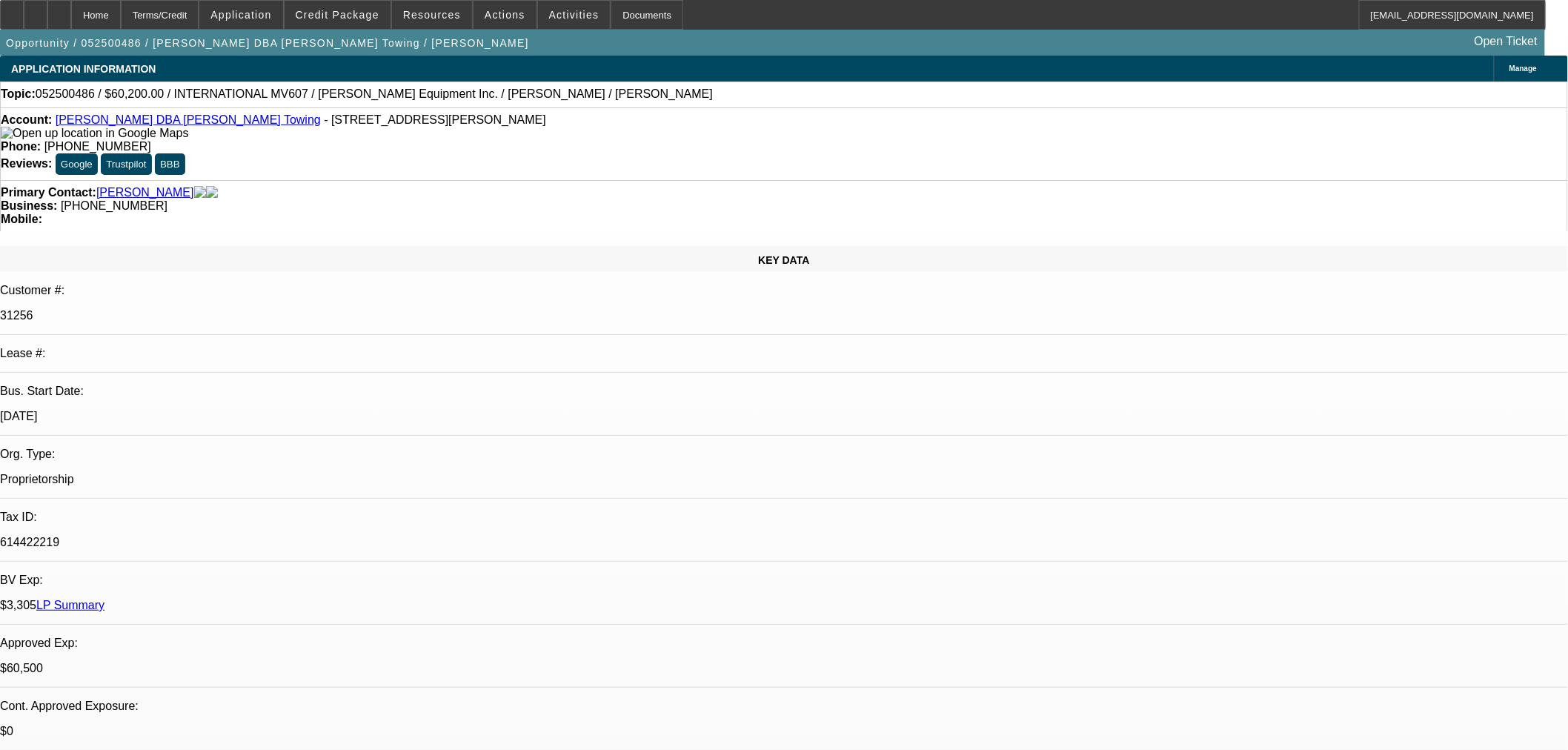
select select "0"
select select "2"
select select "0.1"
select select "4"
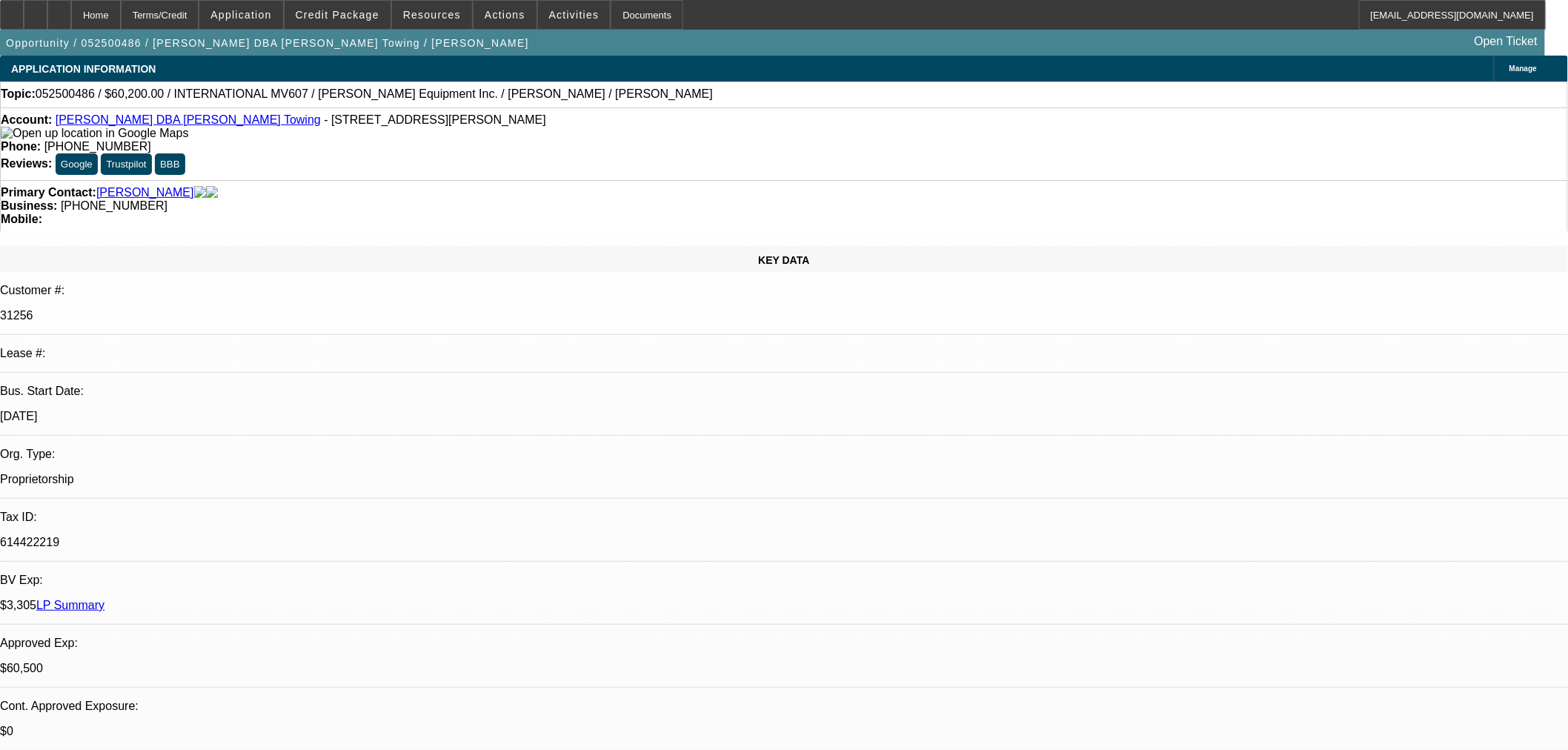
select select "0"
select select "2"
select select "0.1"
select select "4"
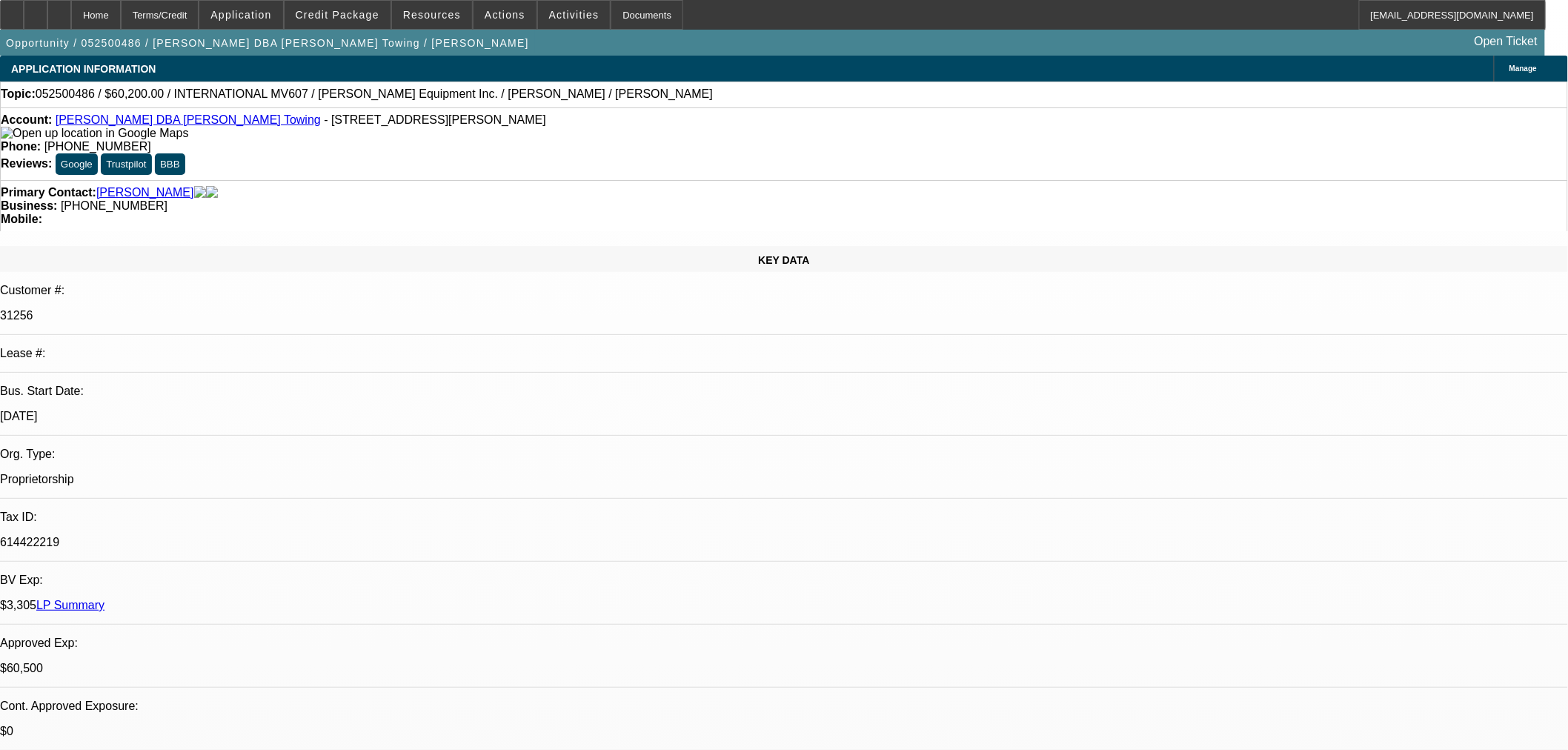
select select "0"
select select "3"
select select "0.1"
select select "4"
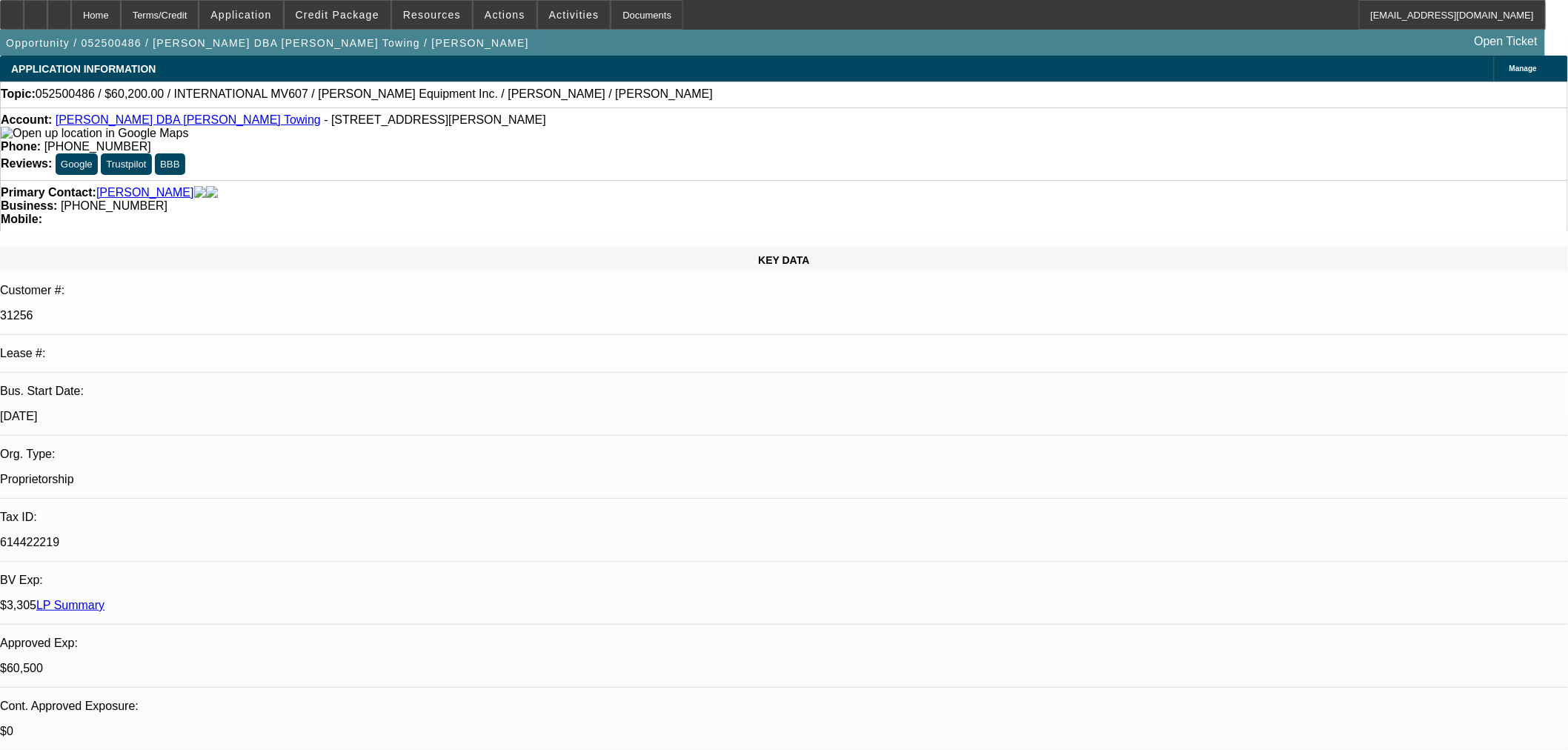
select select "0"
select select "2"
select select "0.1"
select select "4"
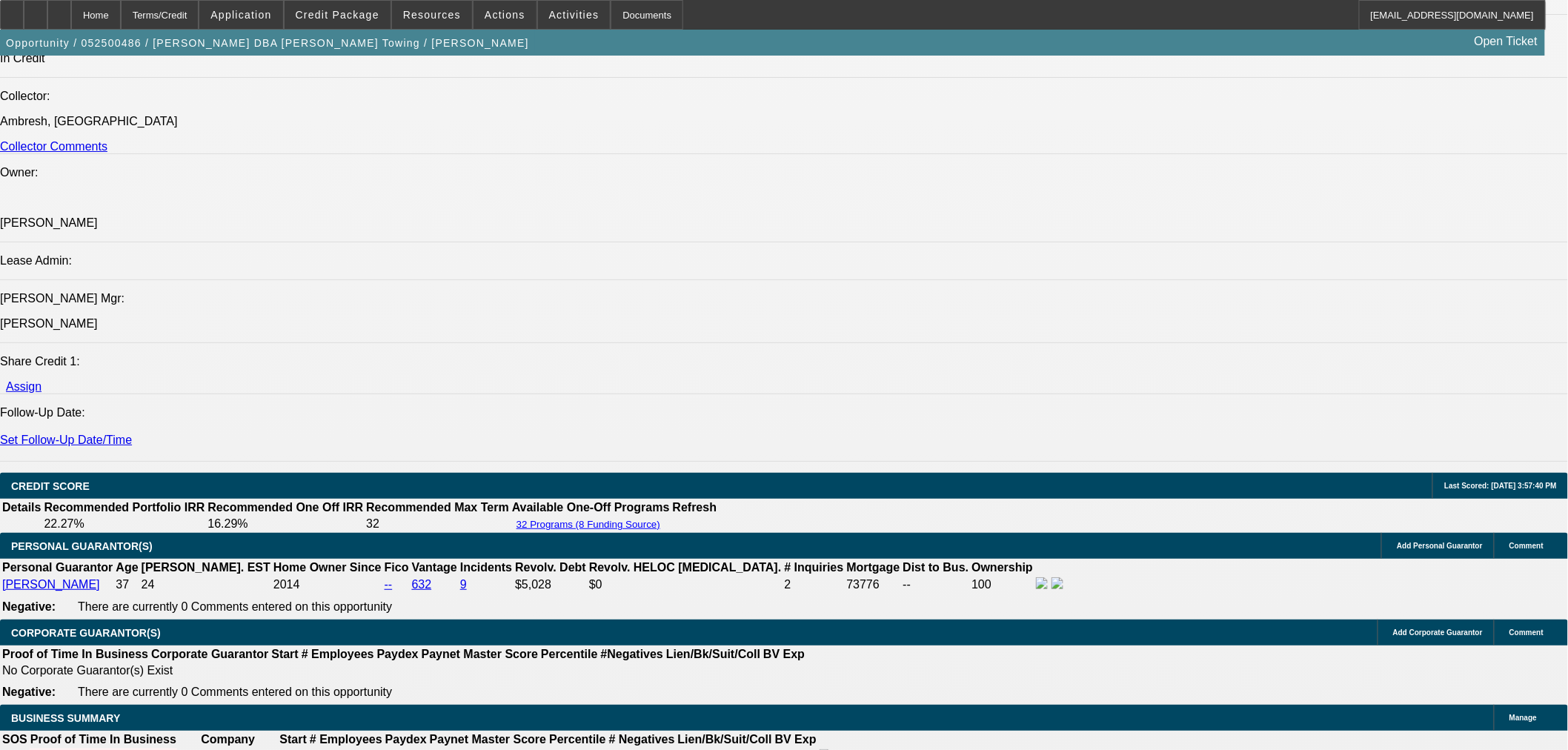
scroll to position [2141, 0]
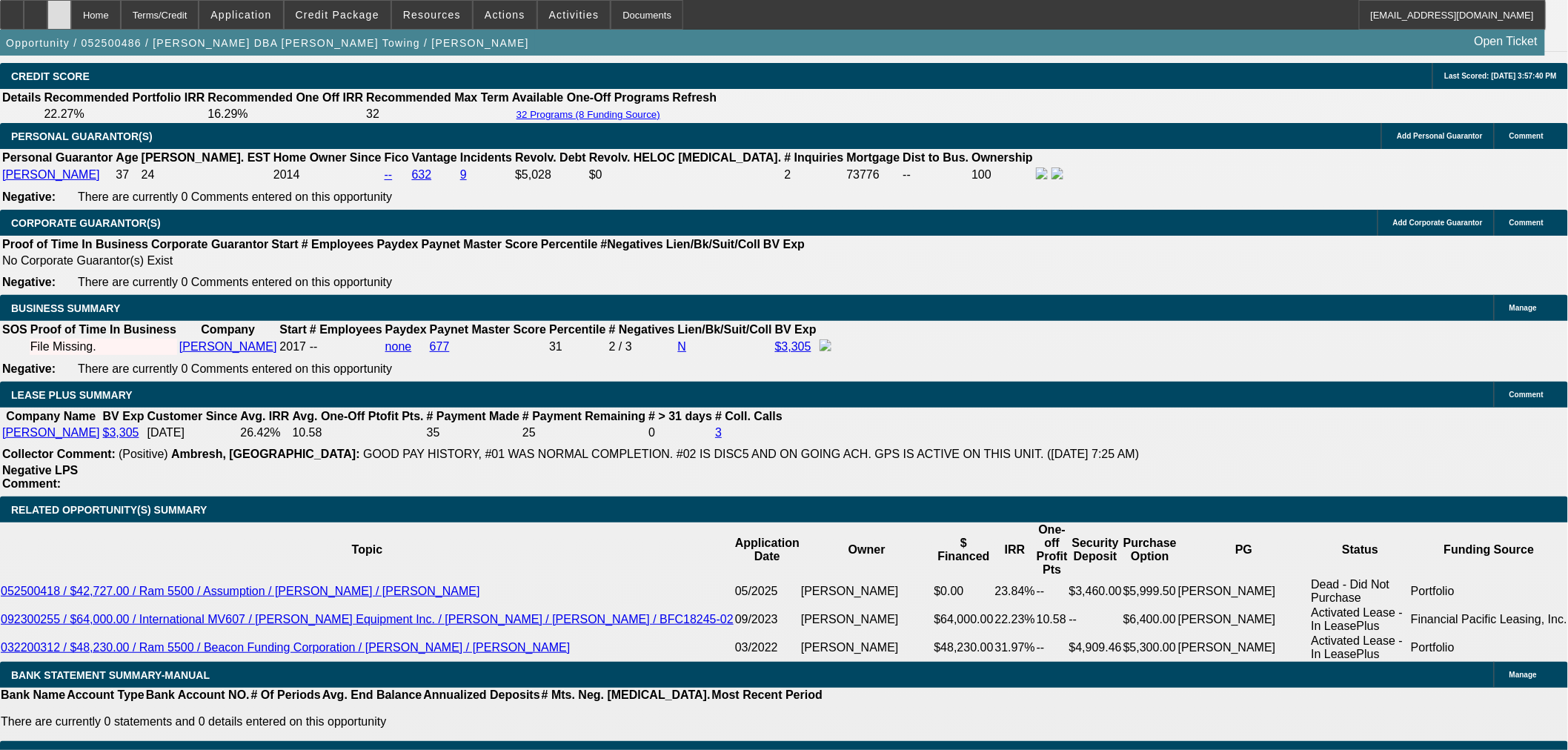
drag, startPoint x: 91, startPoint y: 5, endPoint x: 91, endPoint y: 13, distance: 8.0
click at [71, 5] on div at bounding box center [60, 15] width 24 height 30
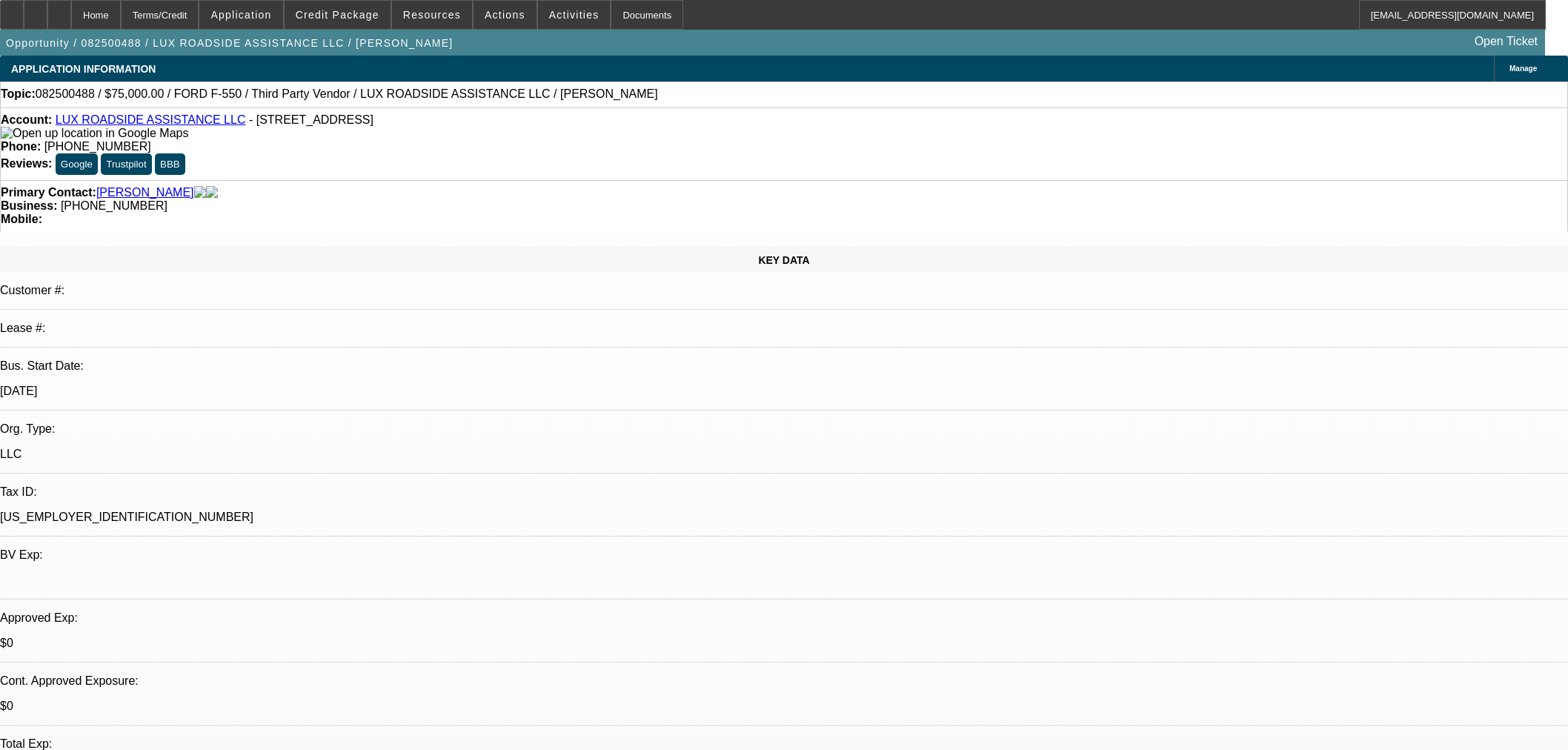
select select "0"
select select "6"
select select "0"
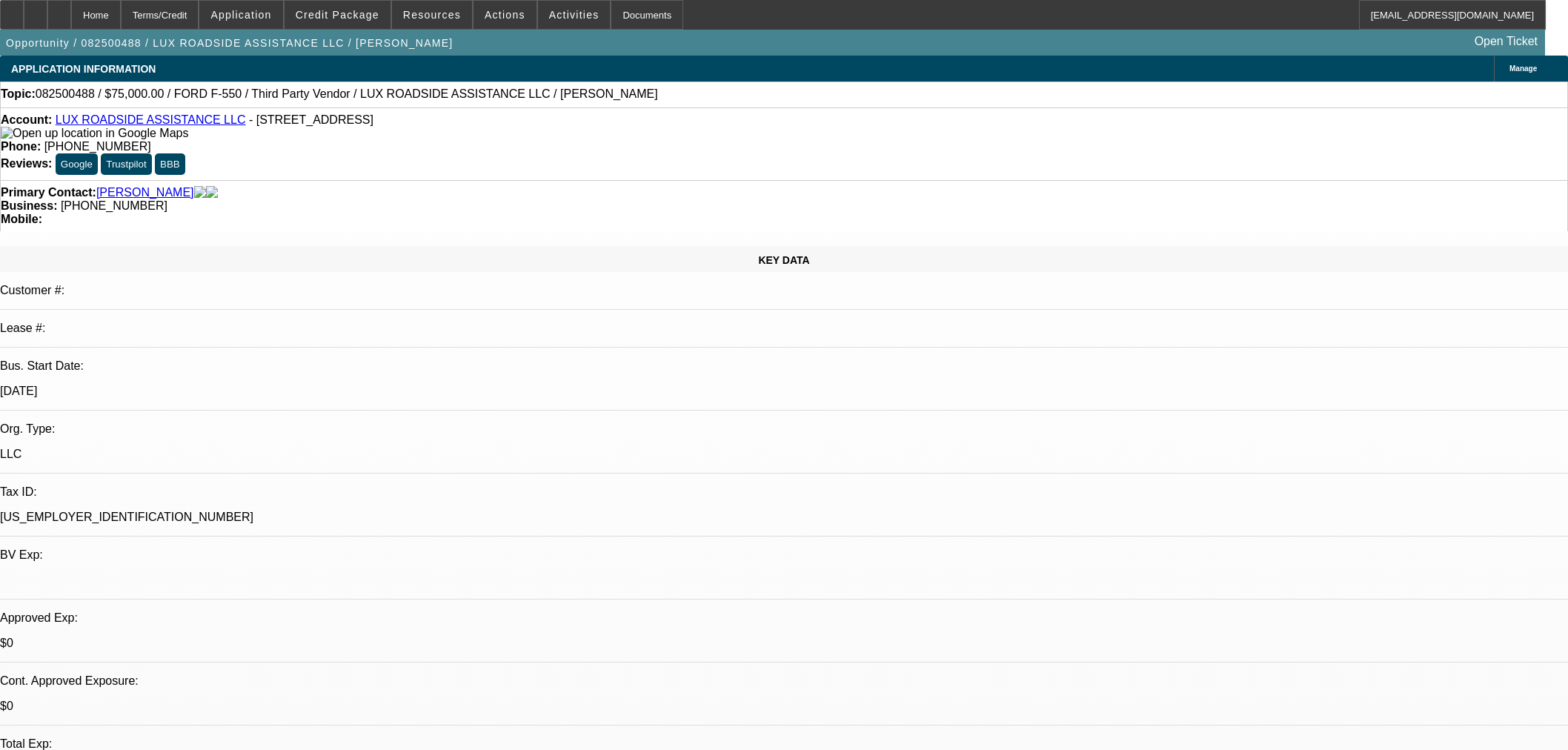
select select "0"
select select "6"
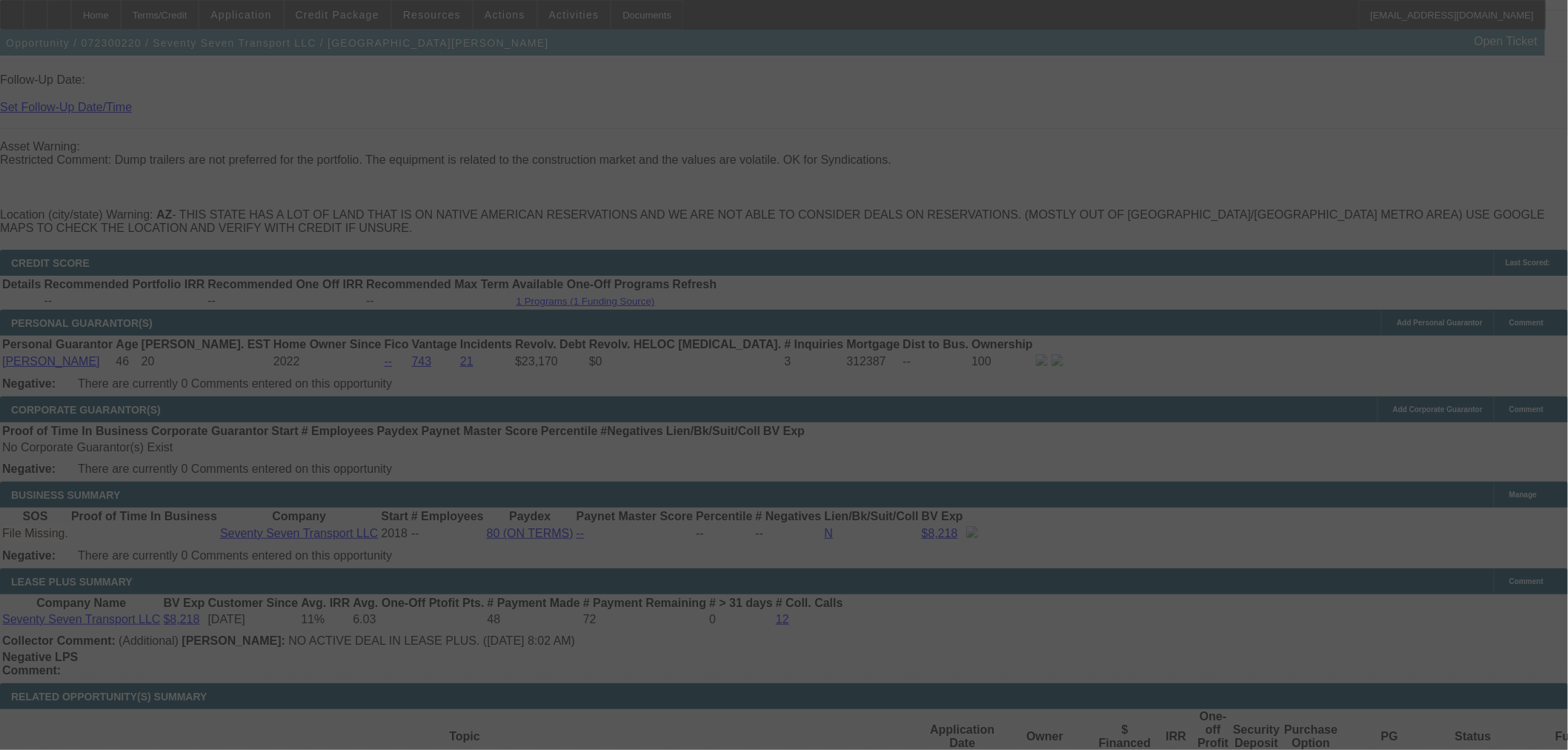
scroll to position [2287, 0]
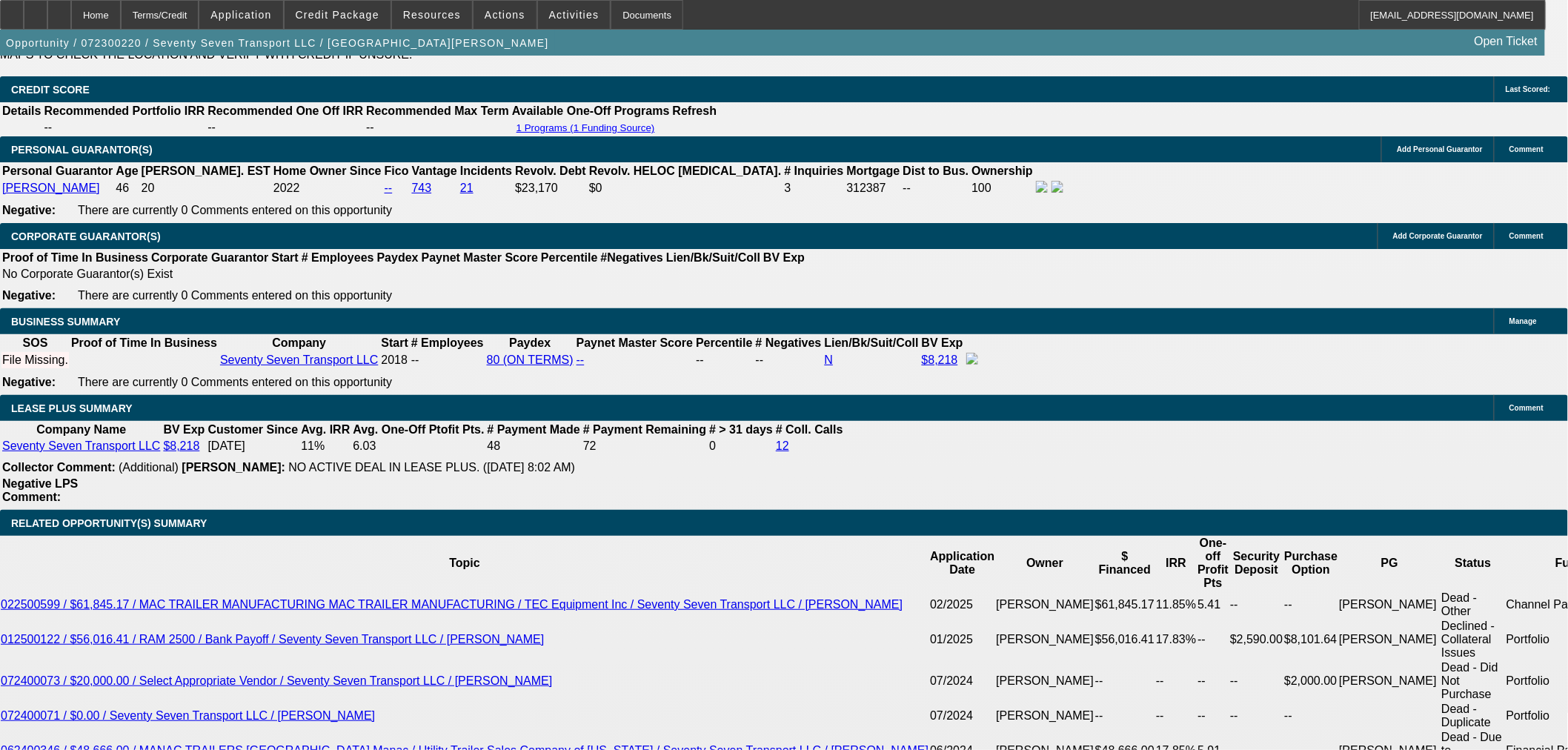
select select "0"
select select "3"
select select "0.1"
select select "4"
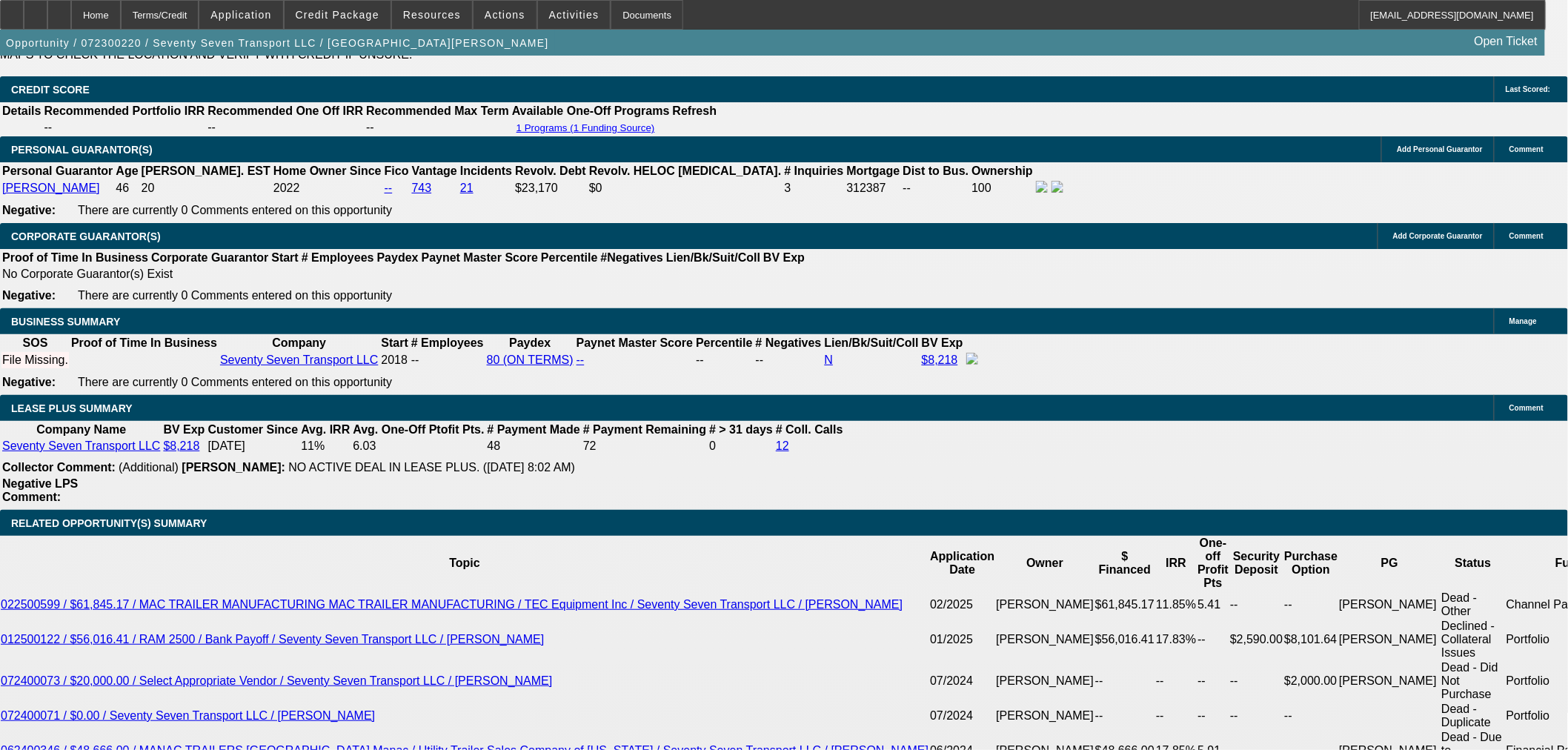
select select "0"
select select "3"
select select "0.1"
select select "4"
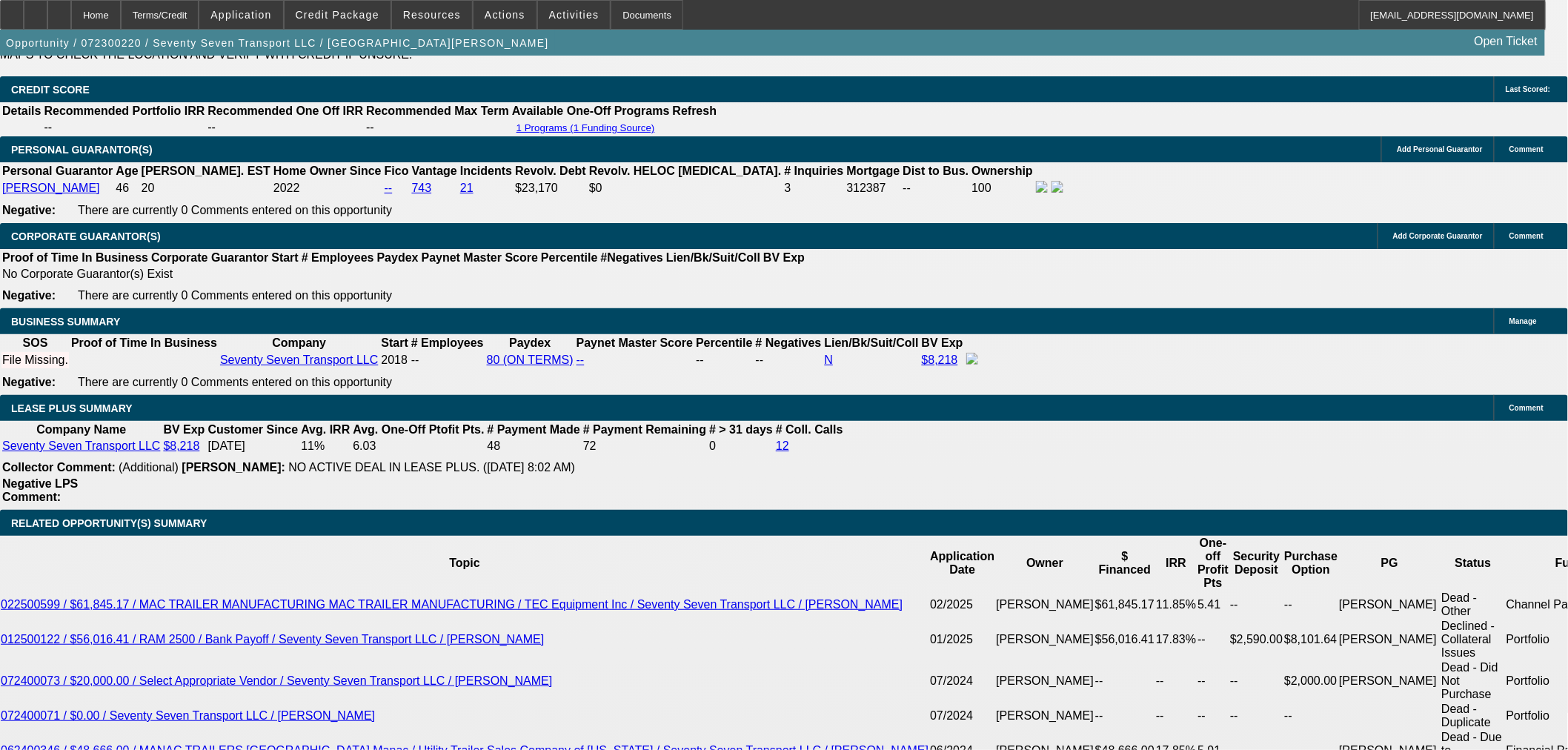
select select "0"
select select "3"
select select "0.1"
select select "4"
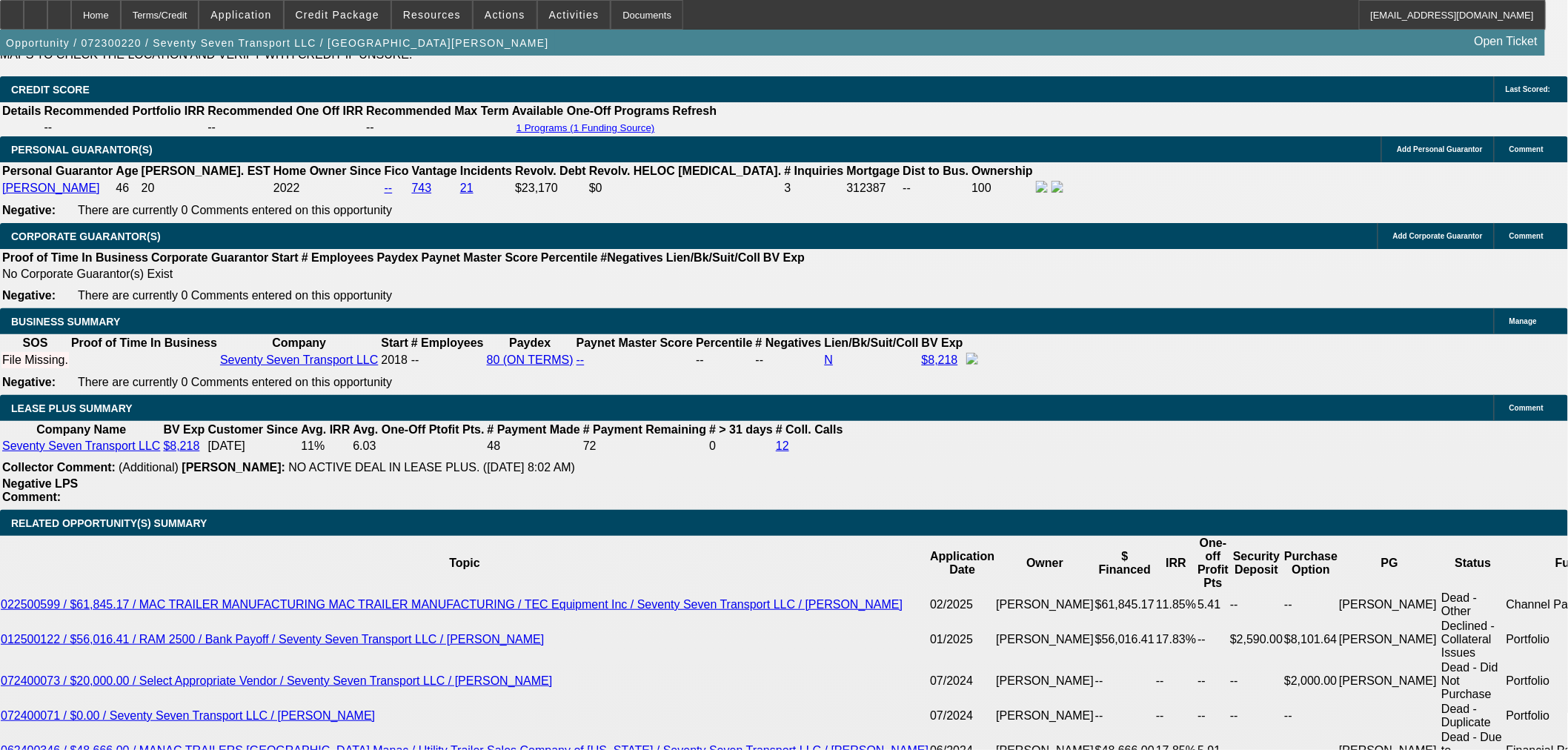
select select "0"
select select "3"
select select "0.1"
select select "4"
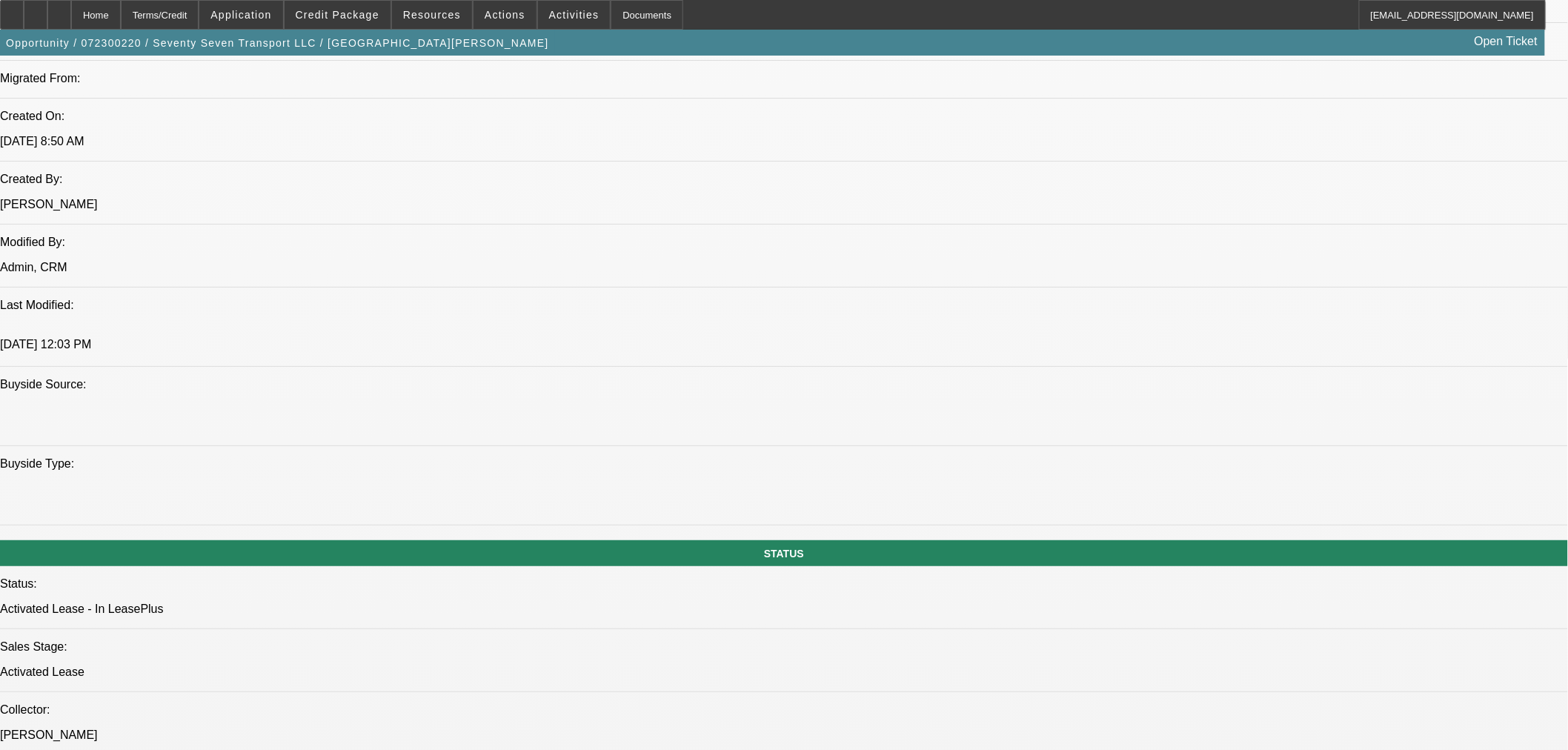
scroll to position [1134, 0]
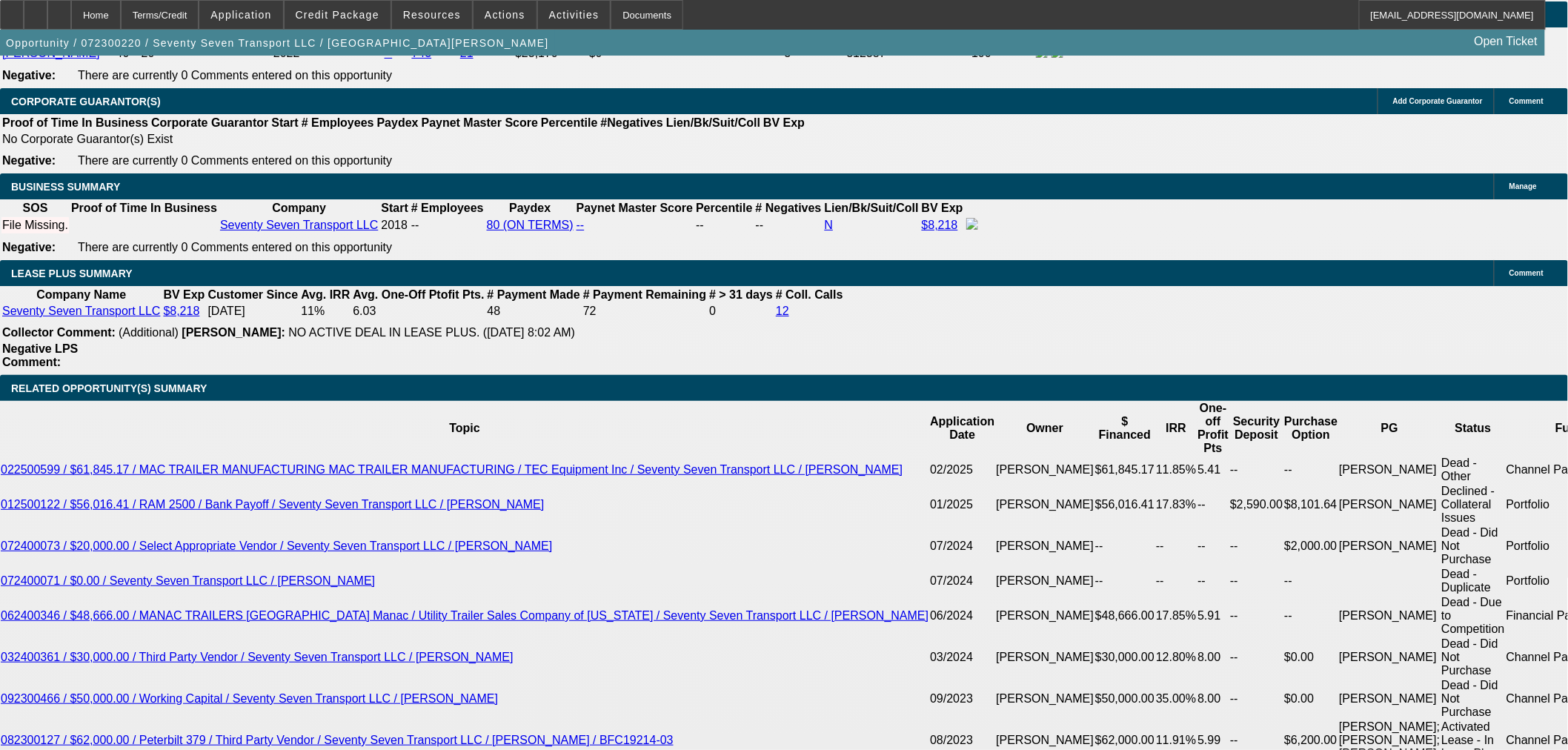
scroll to position [2452, 0]
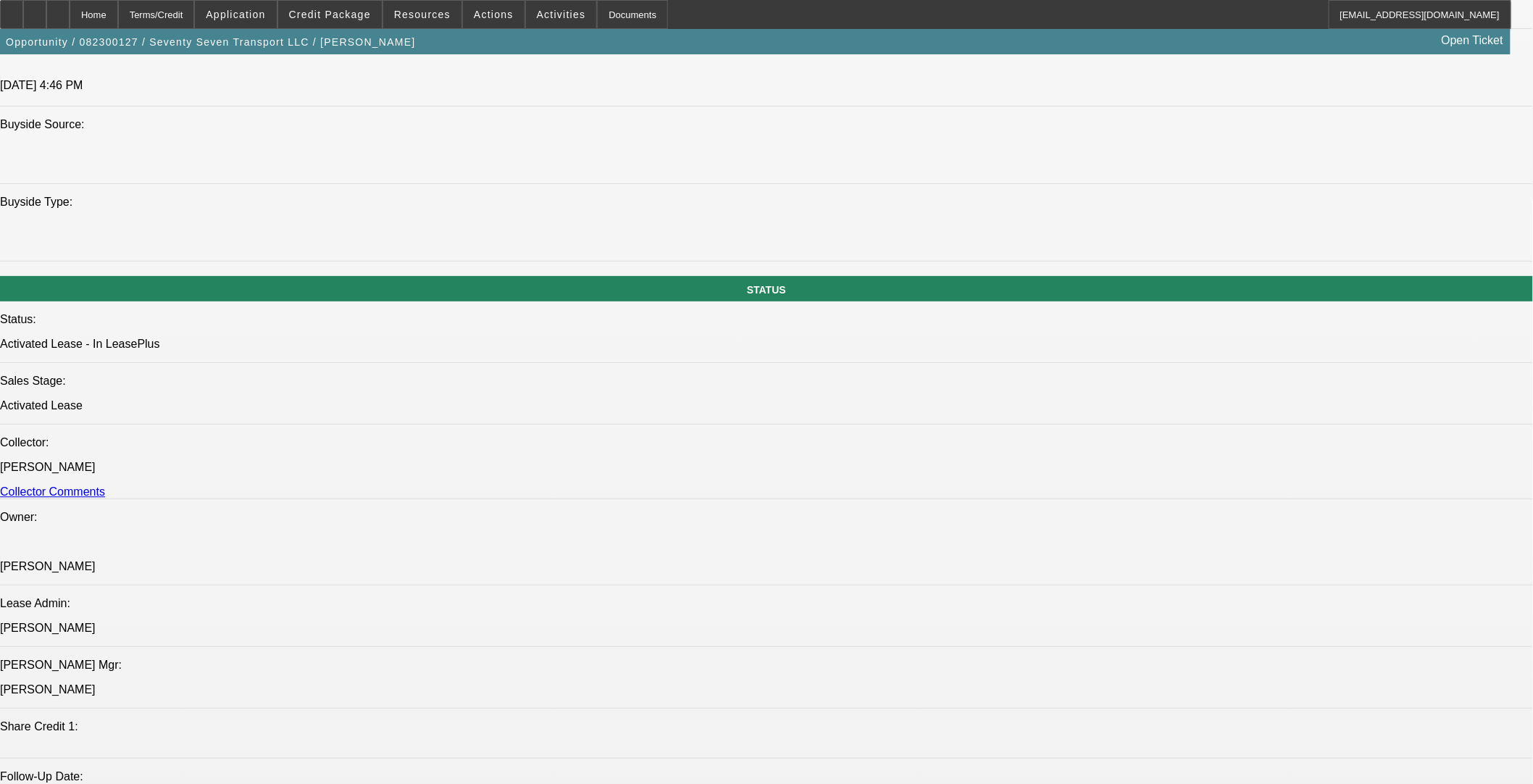
select select "0"
select select "0.1"
select select "0"
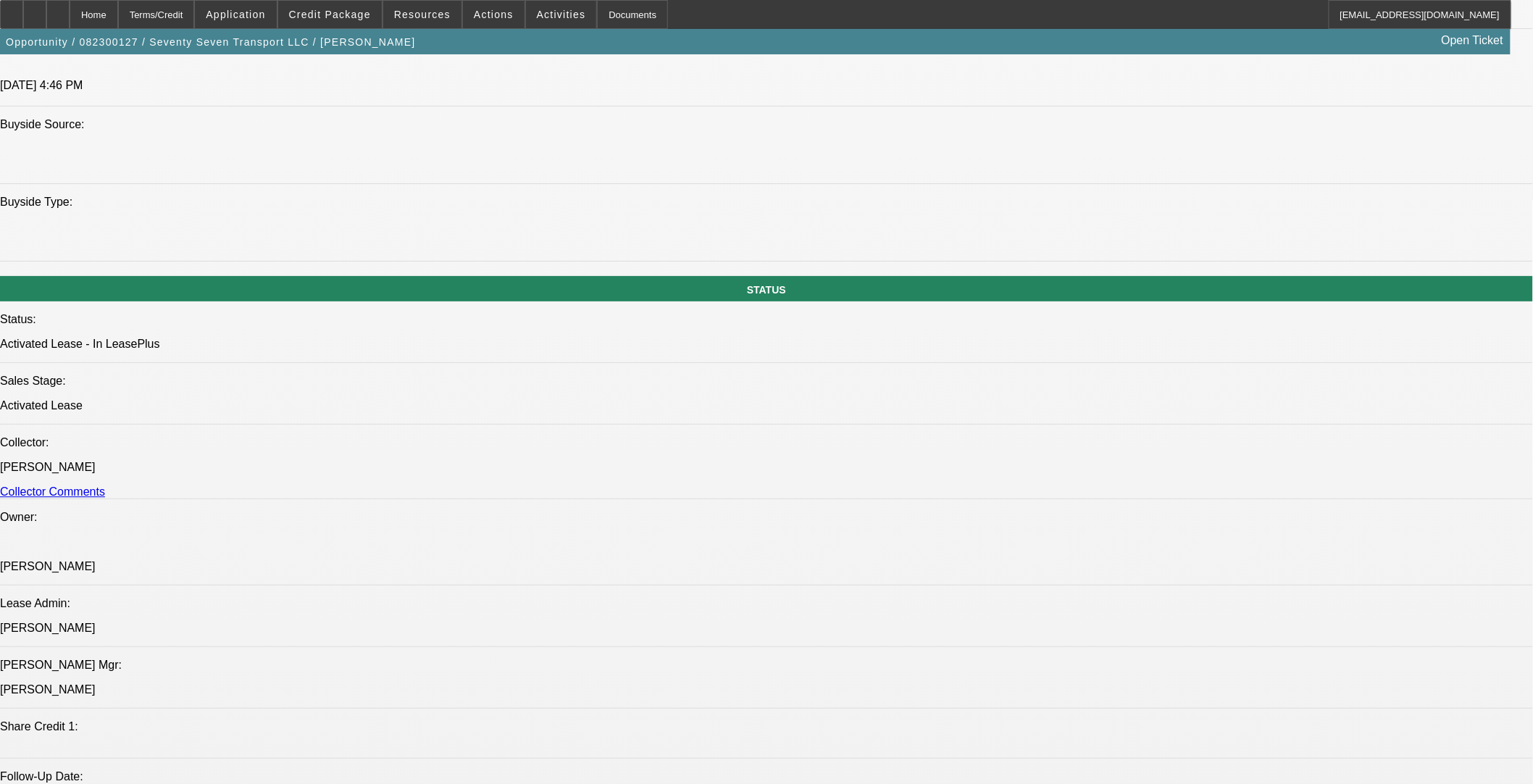
select select "0.1"
select select "0"
select select "0.1"
select select "0"
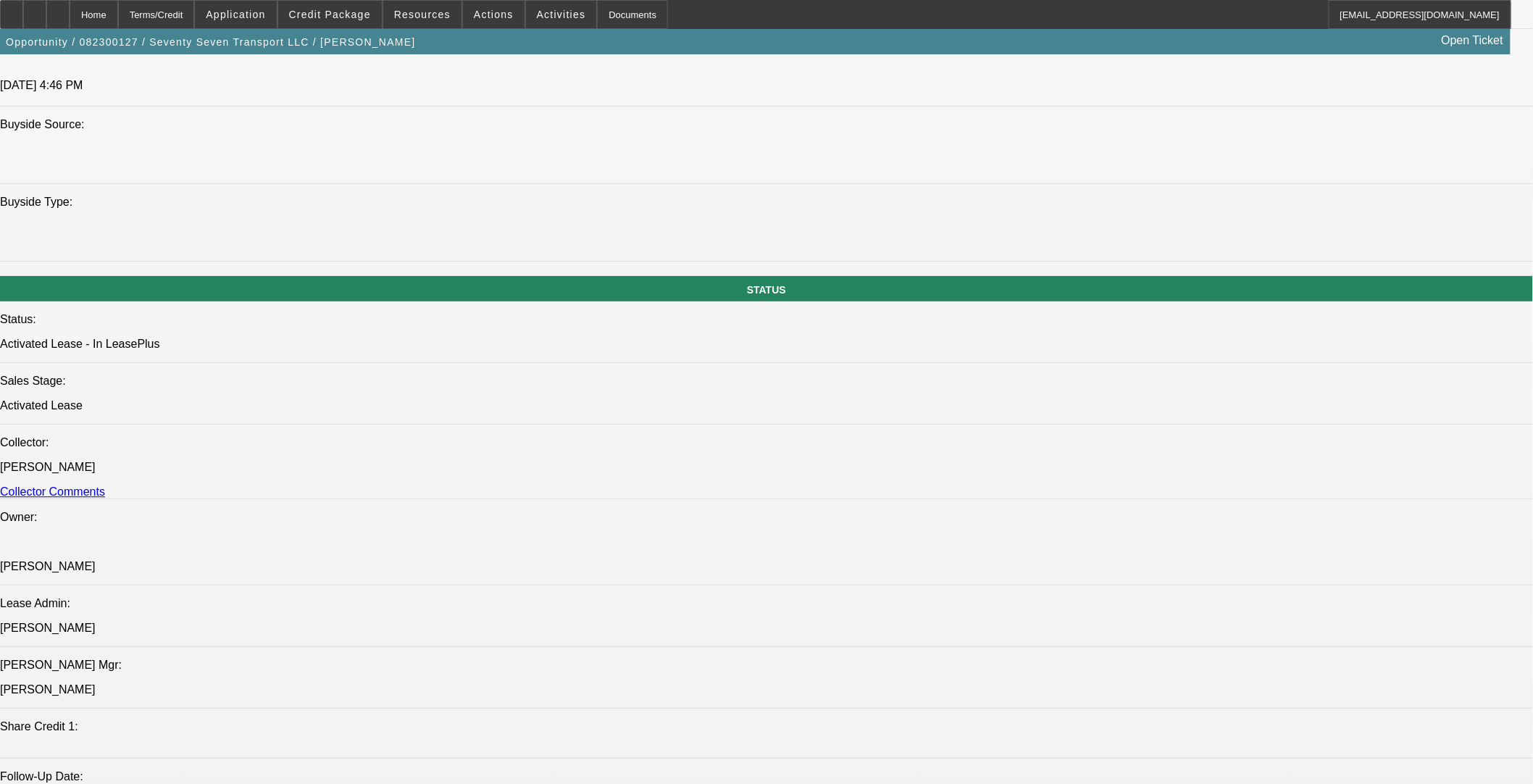
select select "0"
select select "0.1"
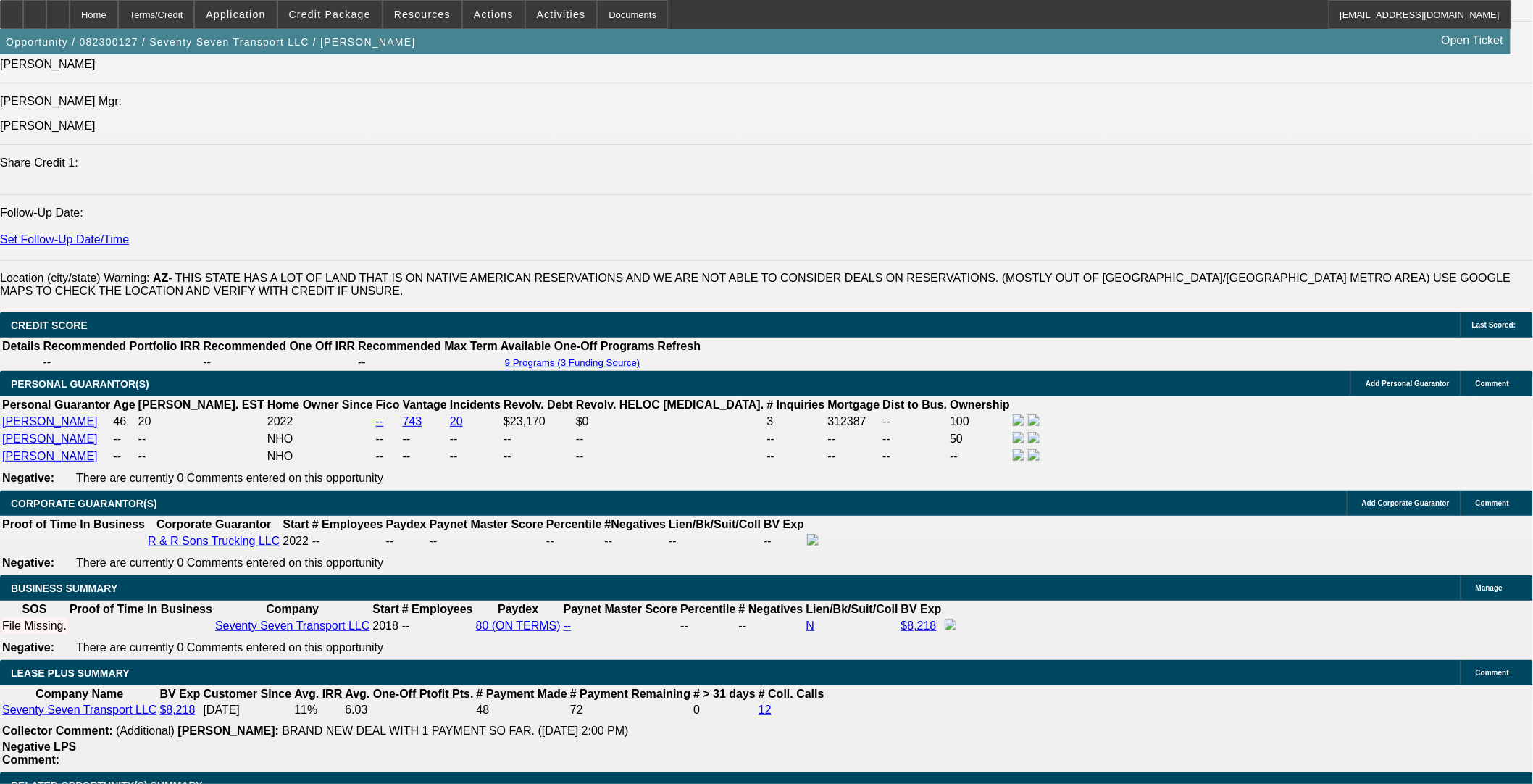
select select "1"
select select "3"
select select "4"
select select "1"
select select "3"
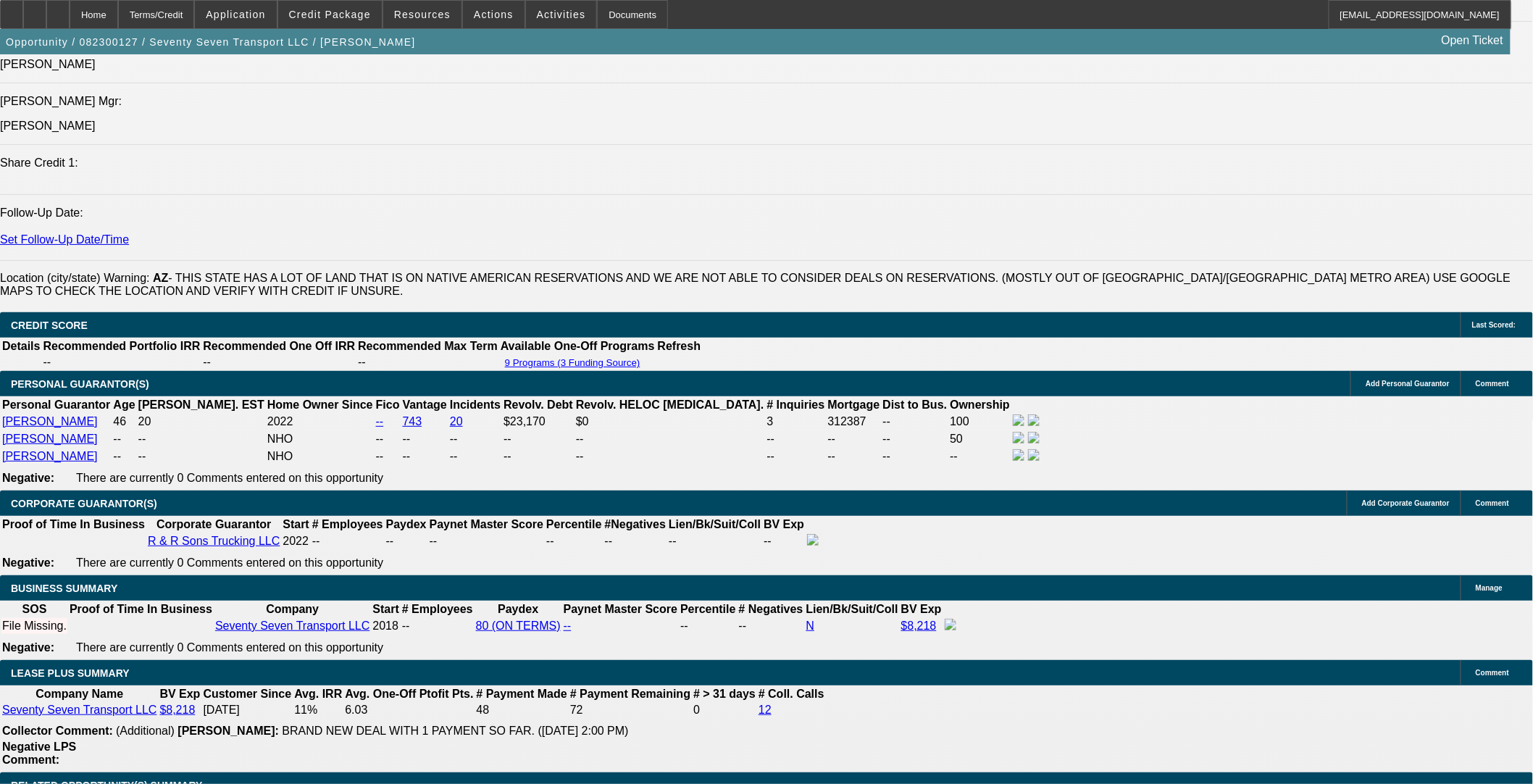
select select "4"
select select "1"
select select "3"
select select "4"
select select "1"
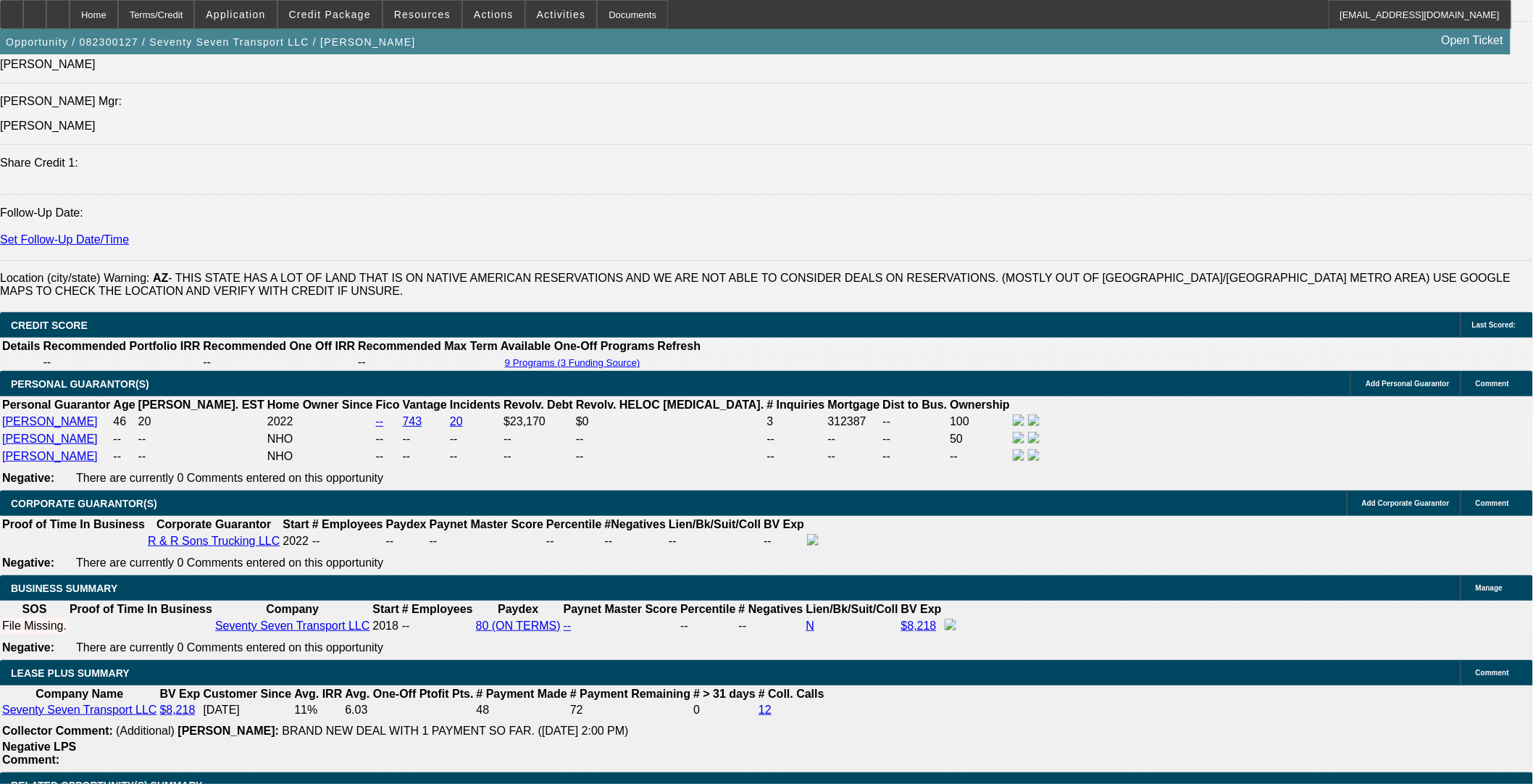
select select "3"
select select "4"
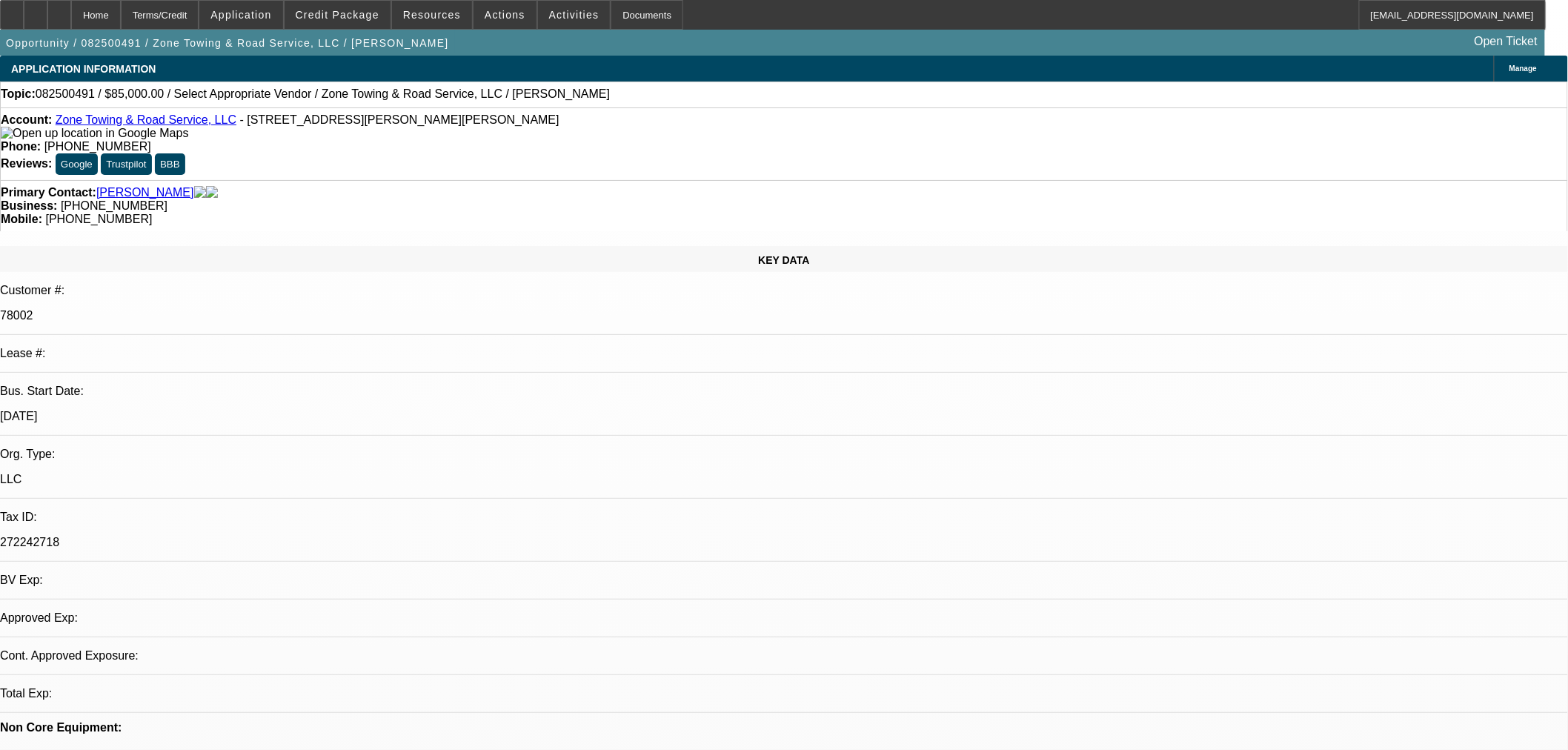
select select "0"
select select "2"
select select "0.1"
select select "1"
select select "2"
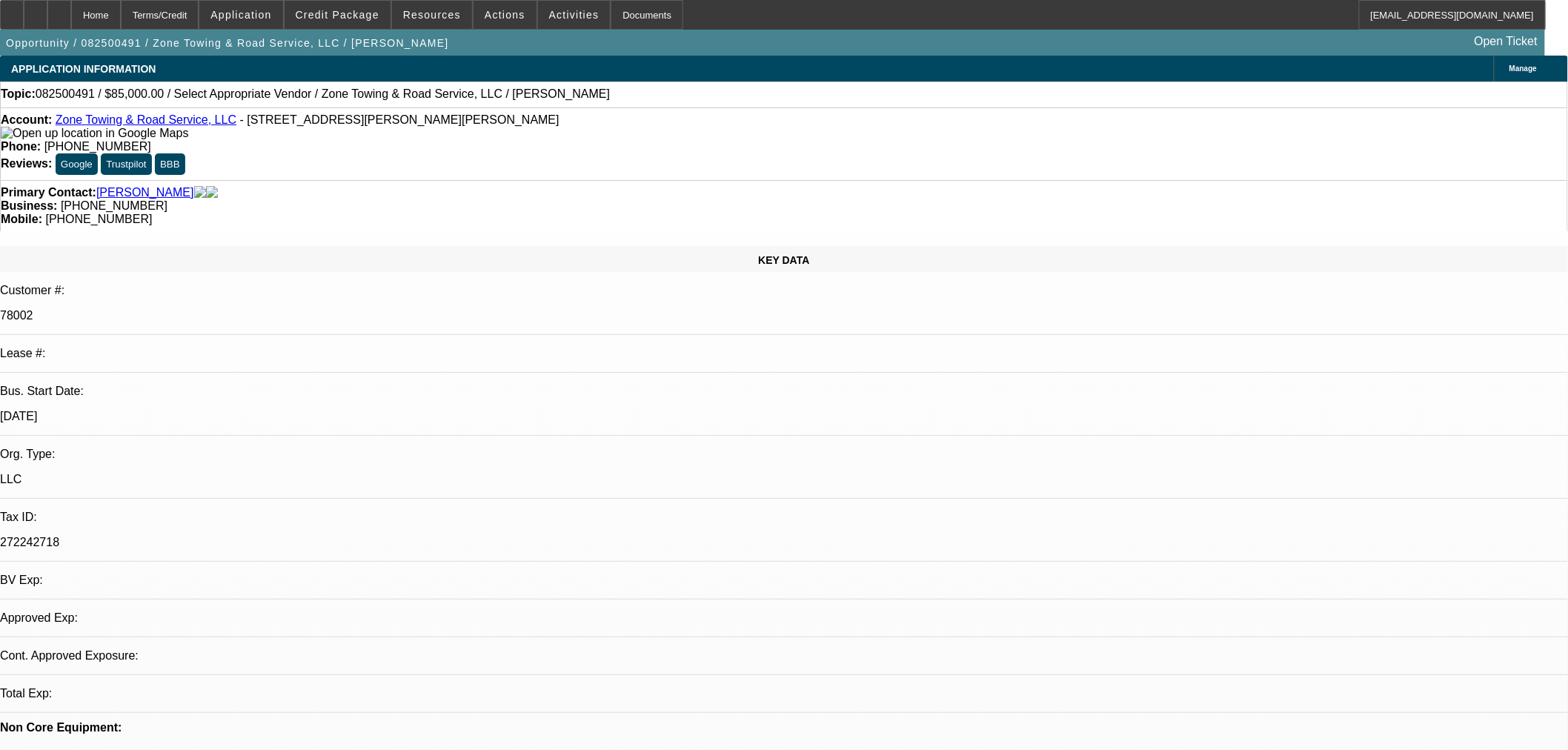
select select "4"
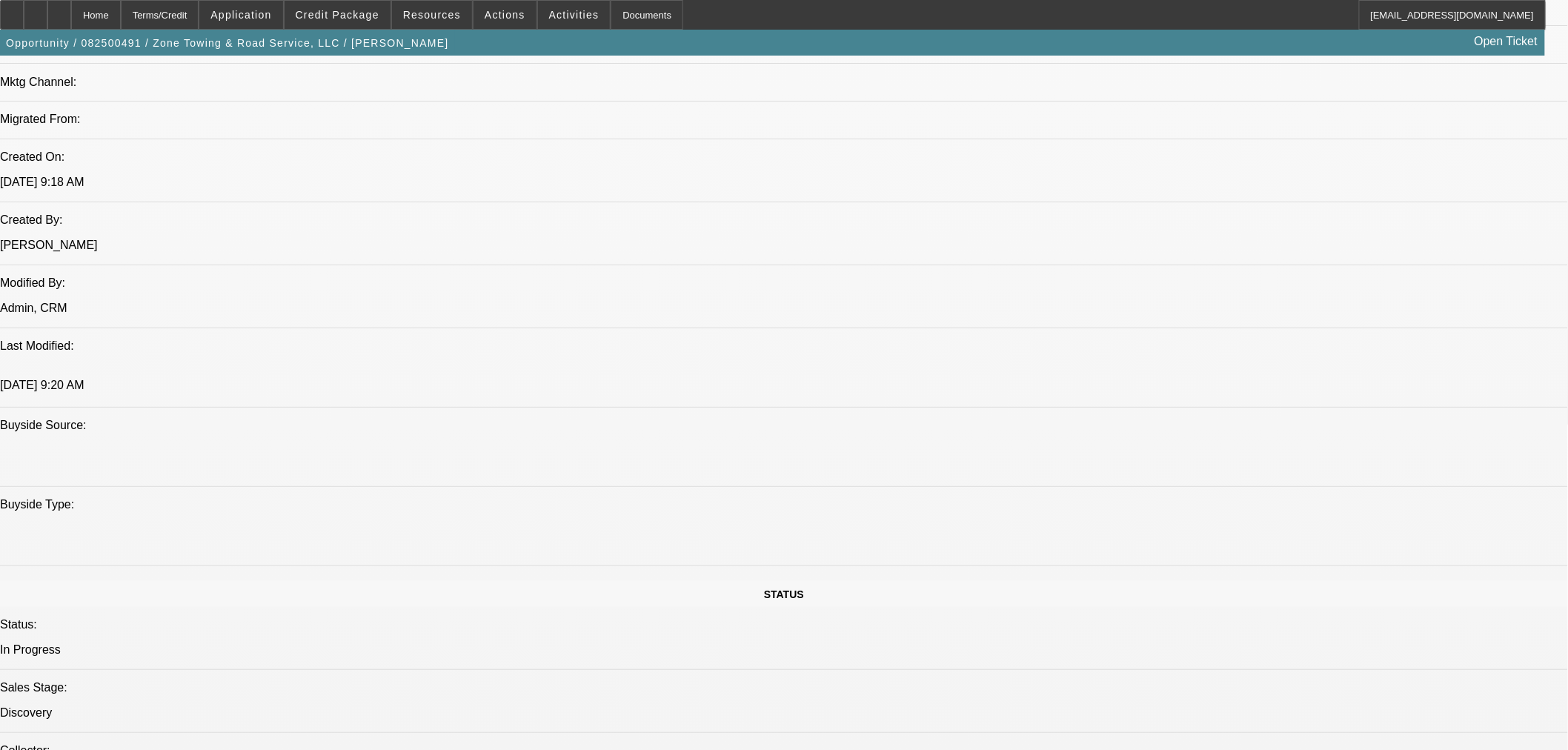
scroll to position [880, 0]
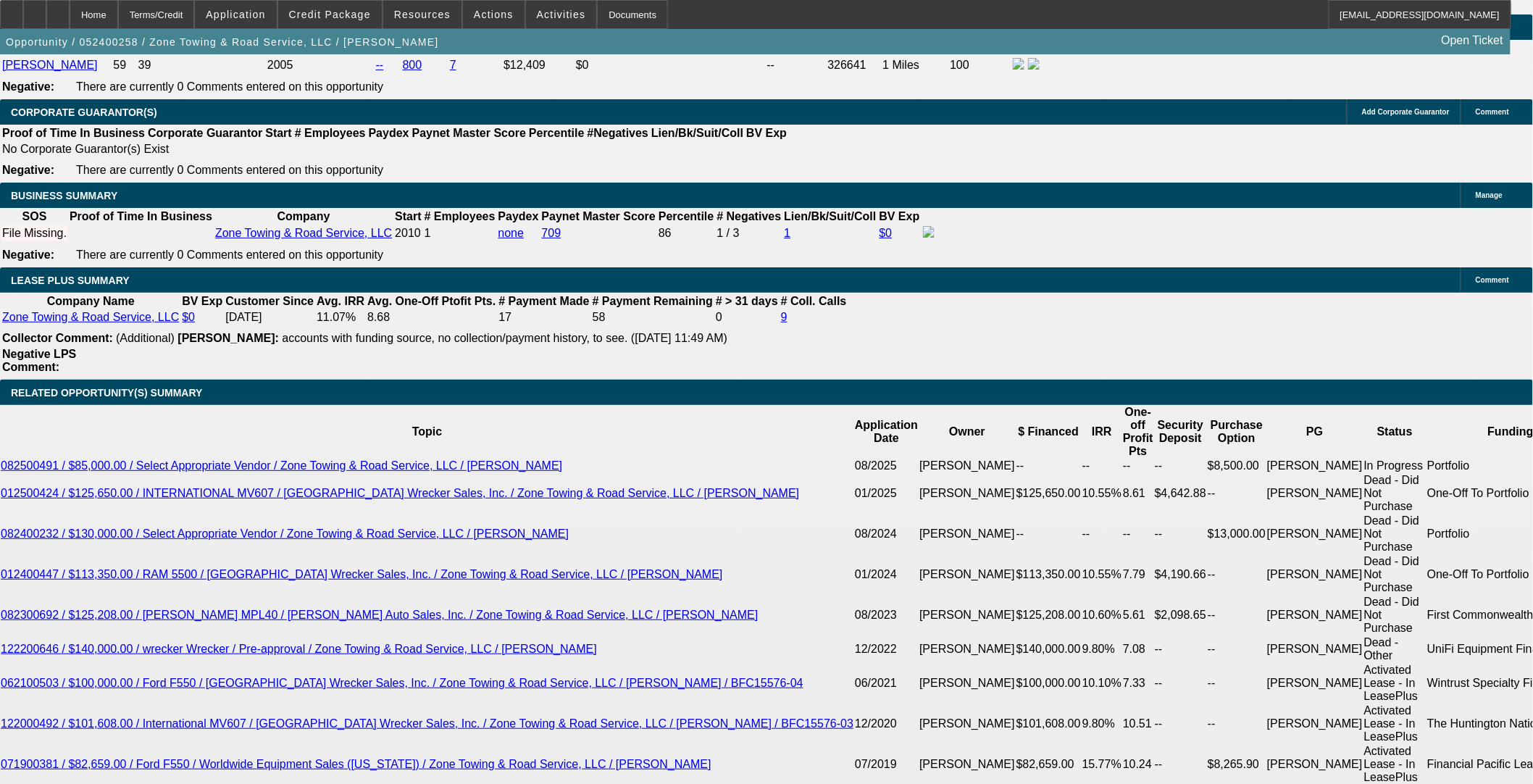
select select "0"
select select "3"
select select "0"
select select "6"
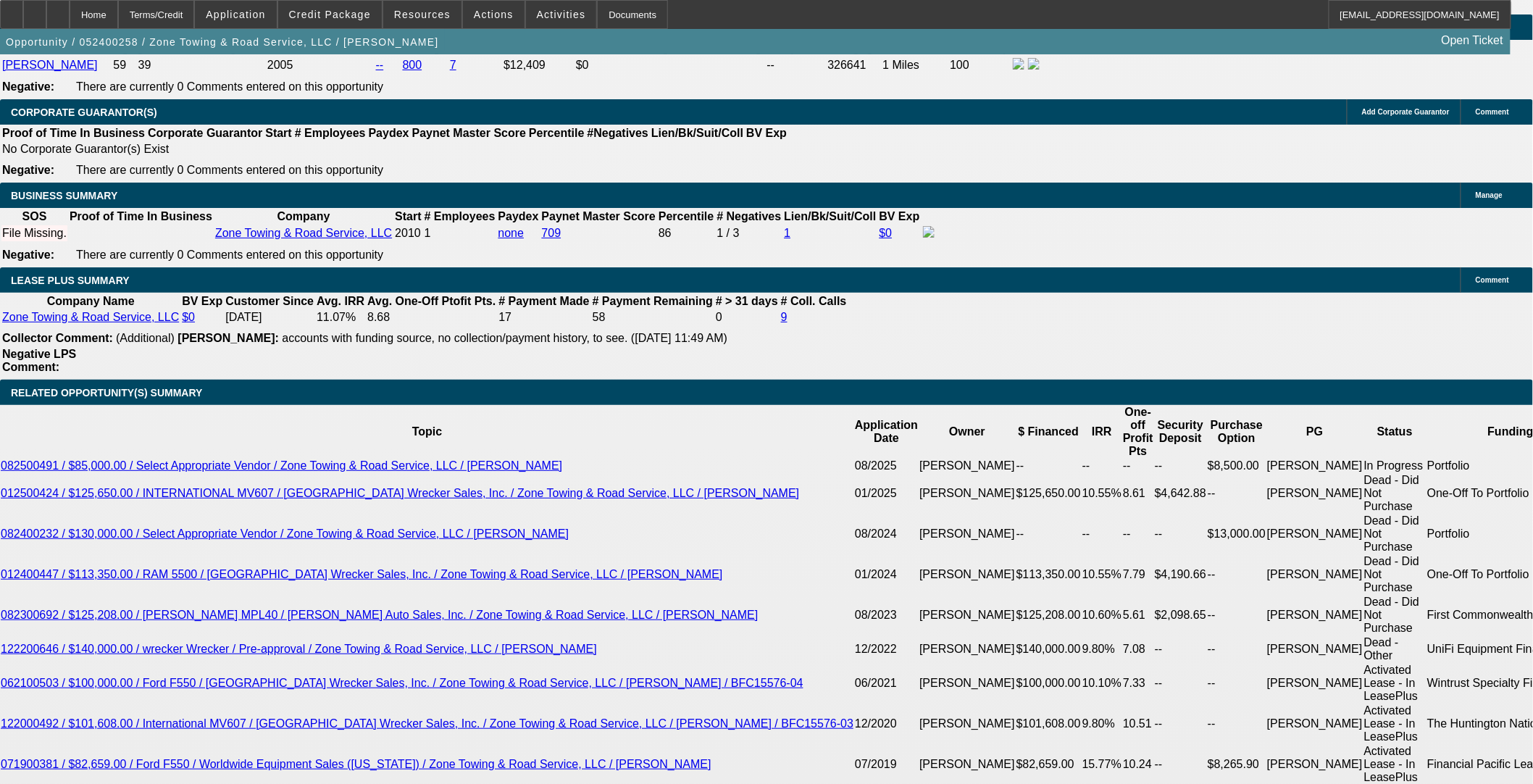
select select "0.1"
select select "0"
select select "3"
select select "0"
select select "6"
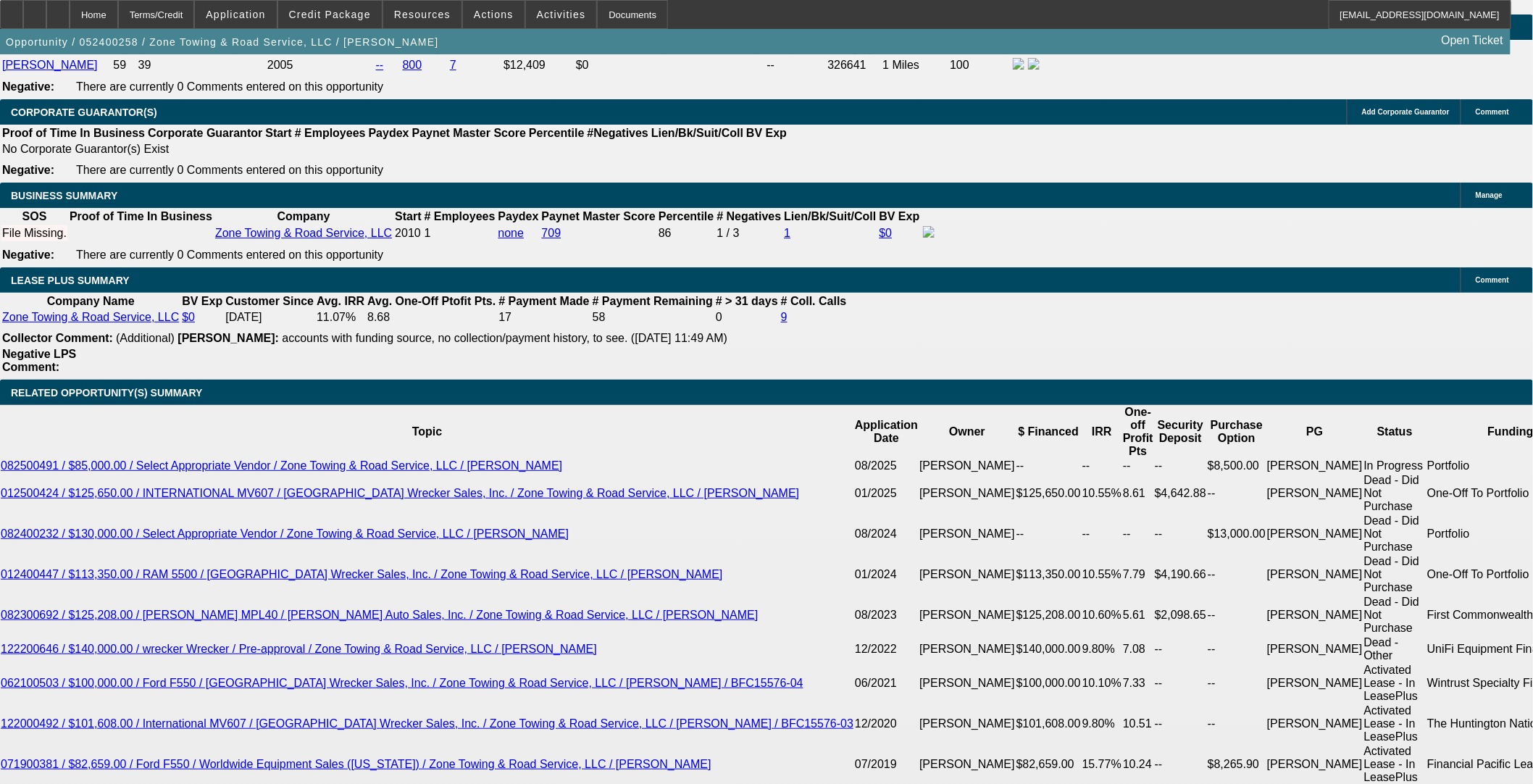
select select "0"
select select "3"
select select "0"
select select "6"
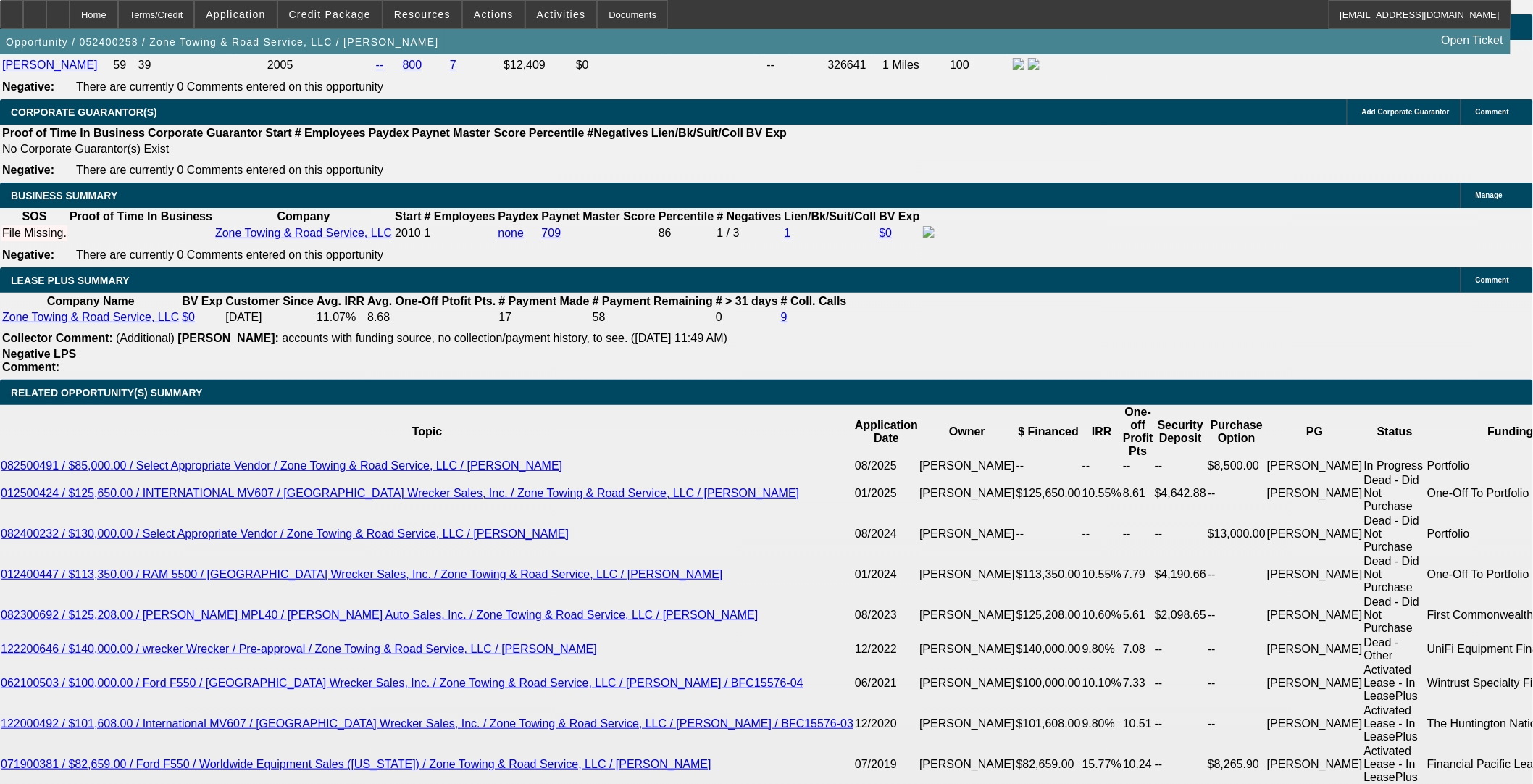
select select "0"
select select "3"
select select "0"
select select "6"
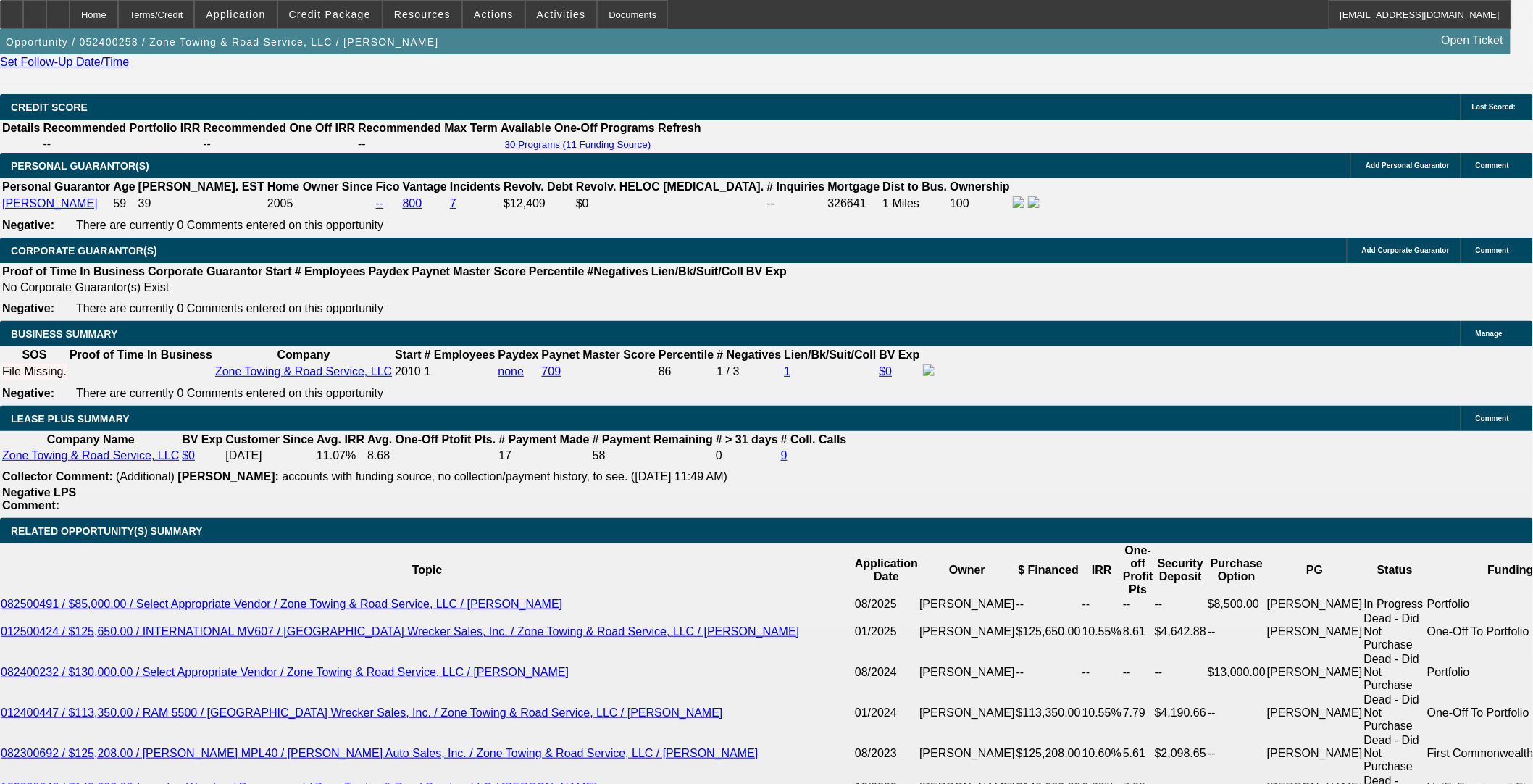
scroll to position [2086, 0]
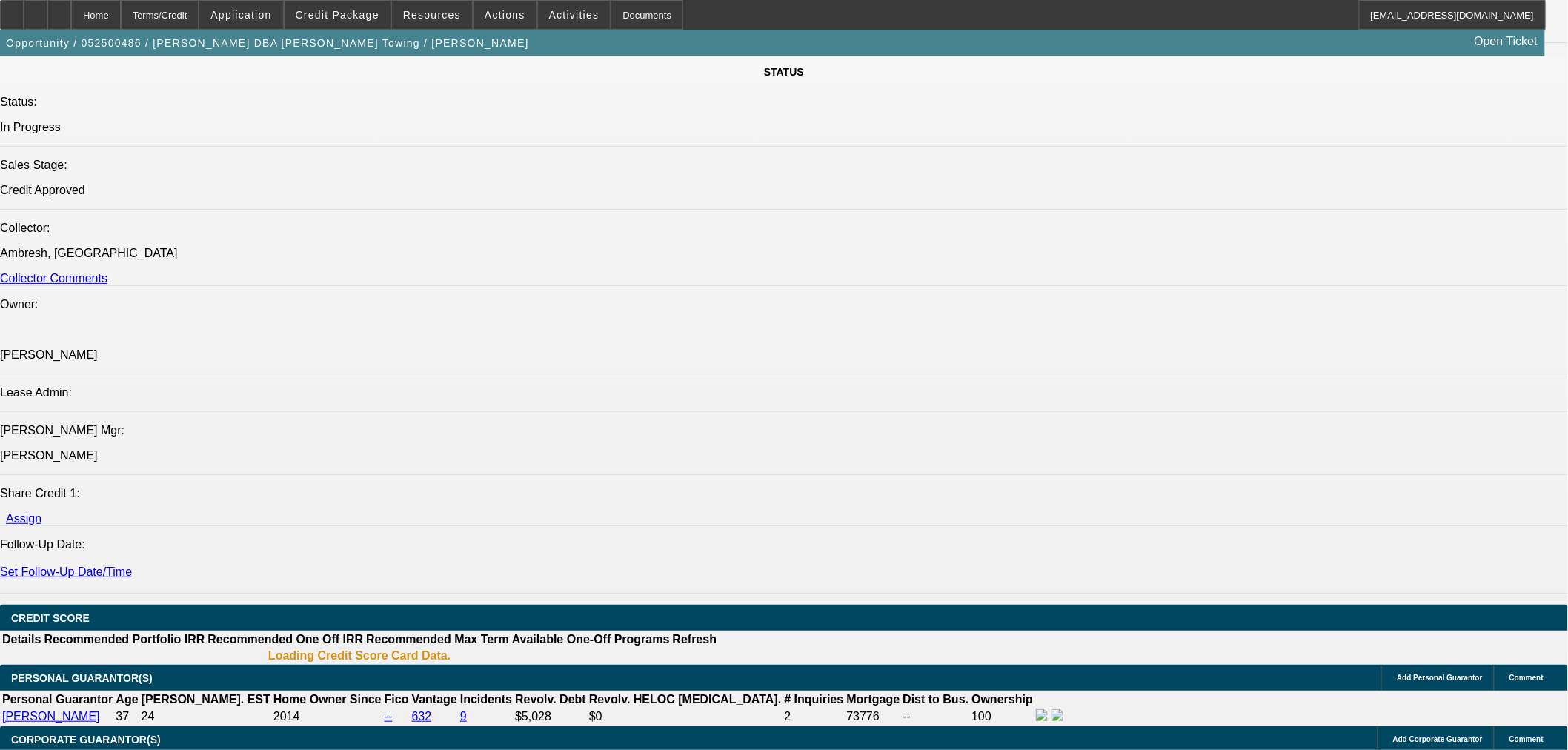
select select "0"
select select "2"
select select "0.1"
select select "4"
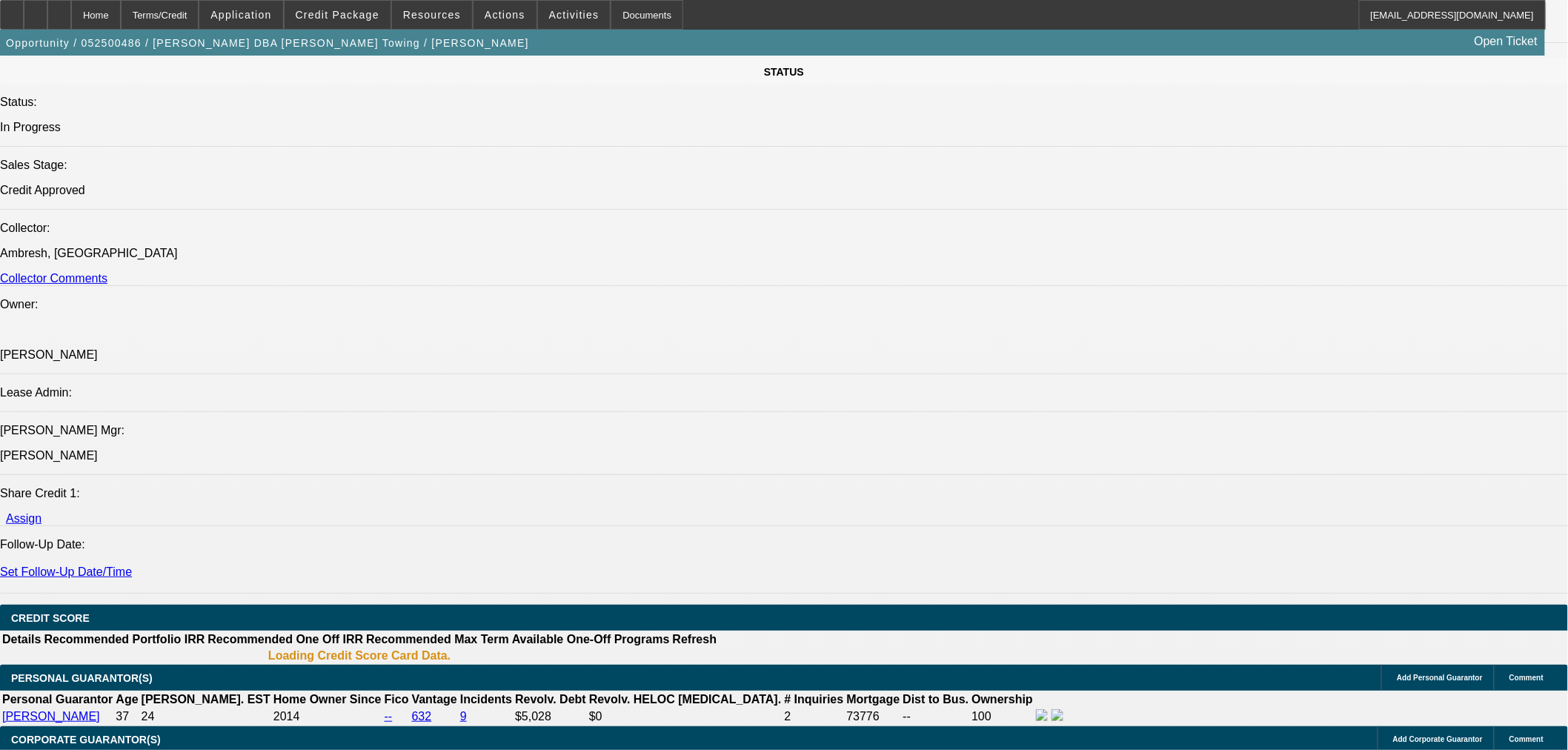
select select "0"
select select "2"
select select "0.1"
select select "4"
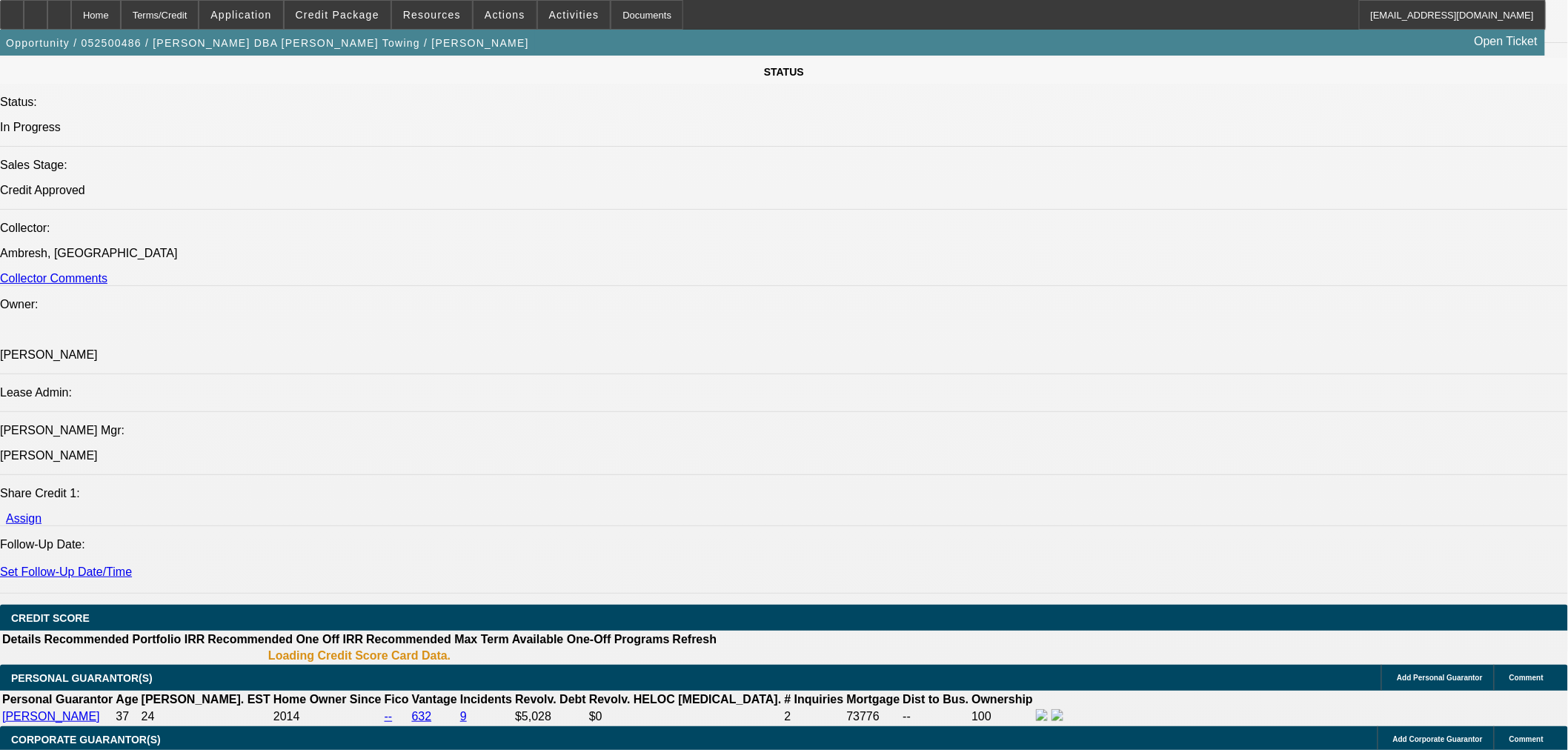
select select "0"
select select "2"
select select "0.1"
select select "4"
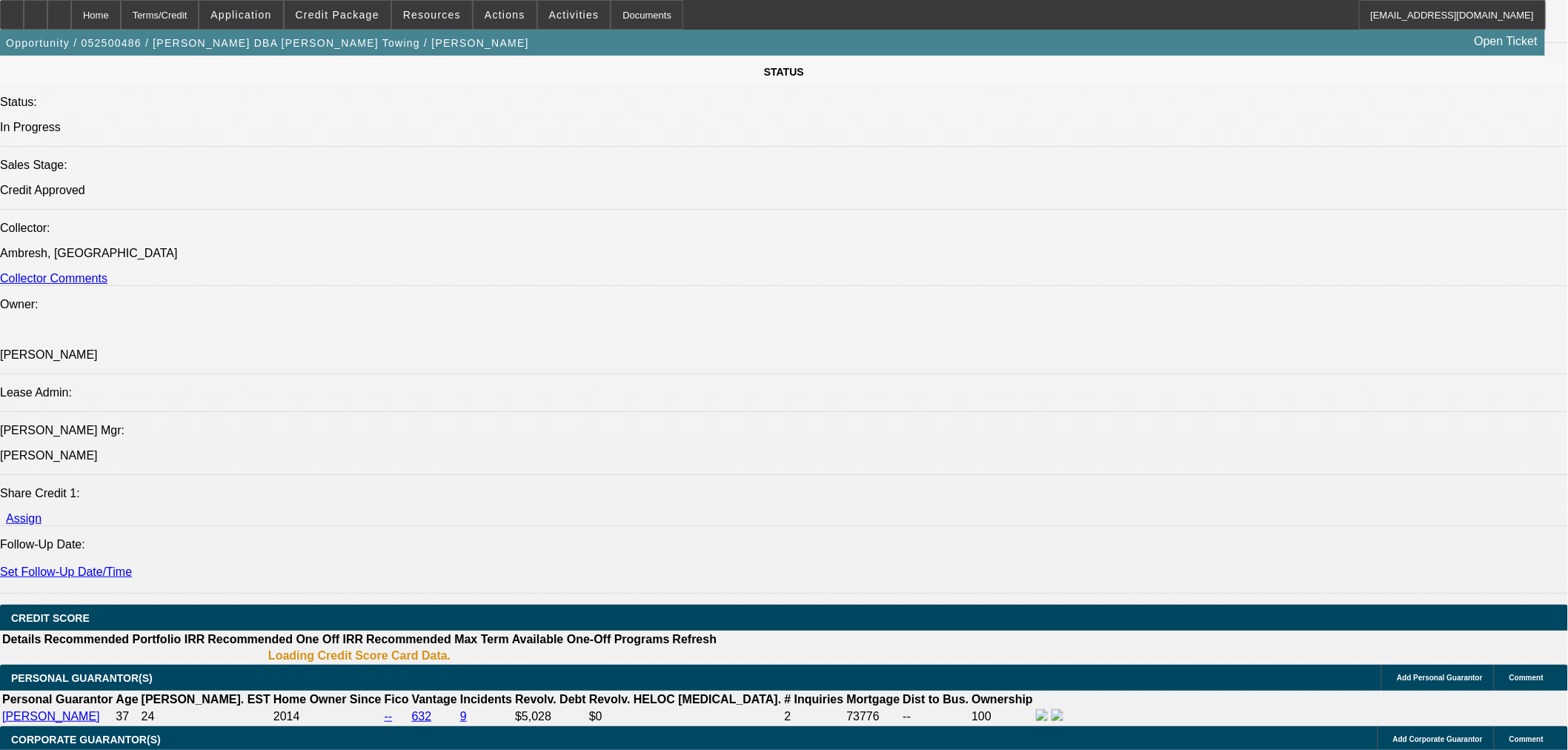
select select "0"
select select "3"
select select "0.1"
select select "4"
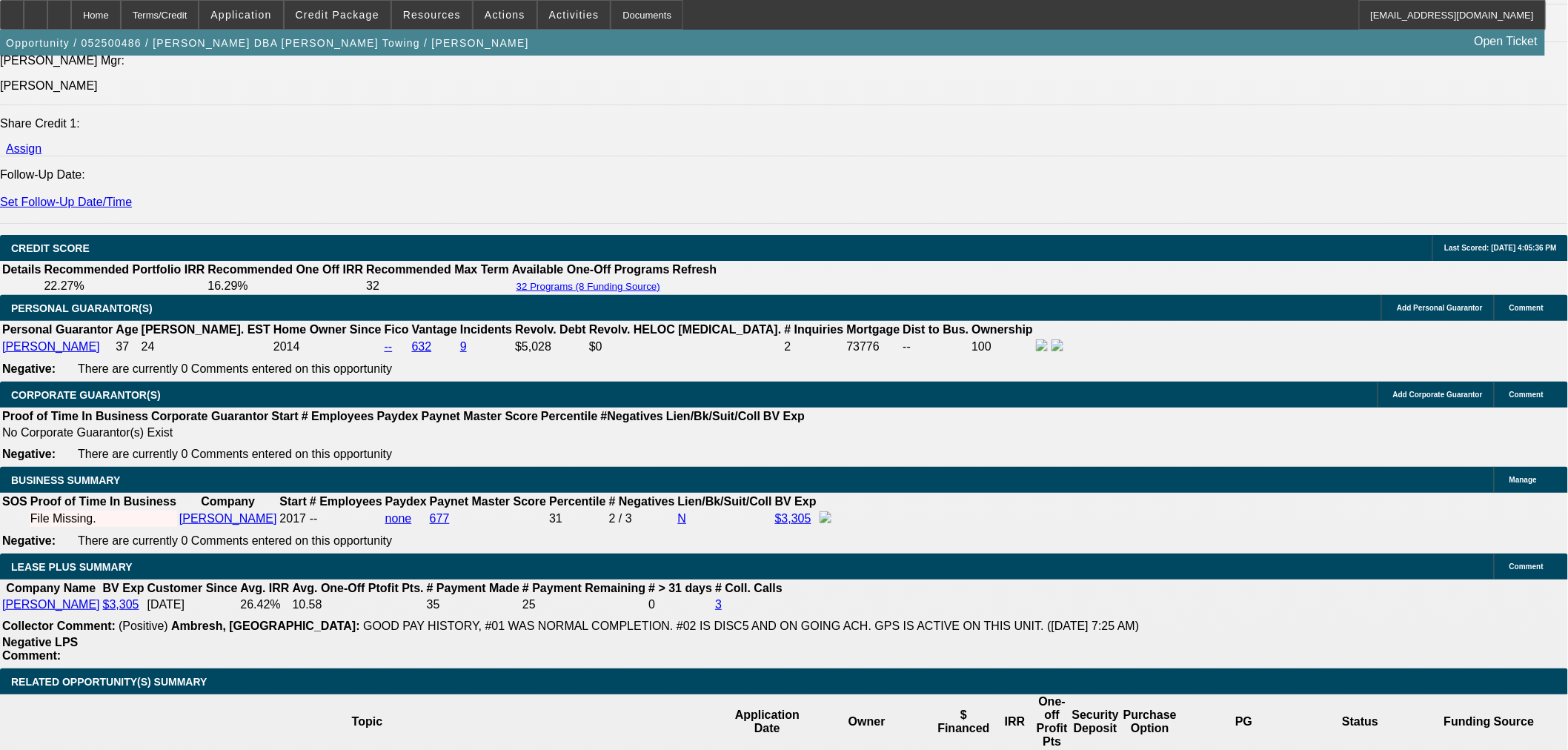
scroll to position [2274, 0]
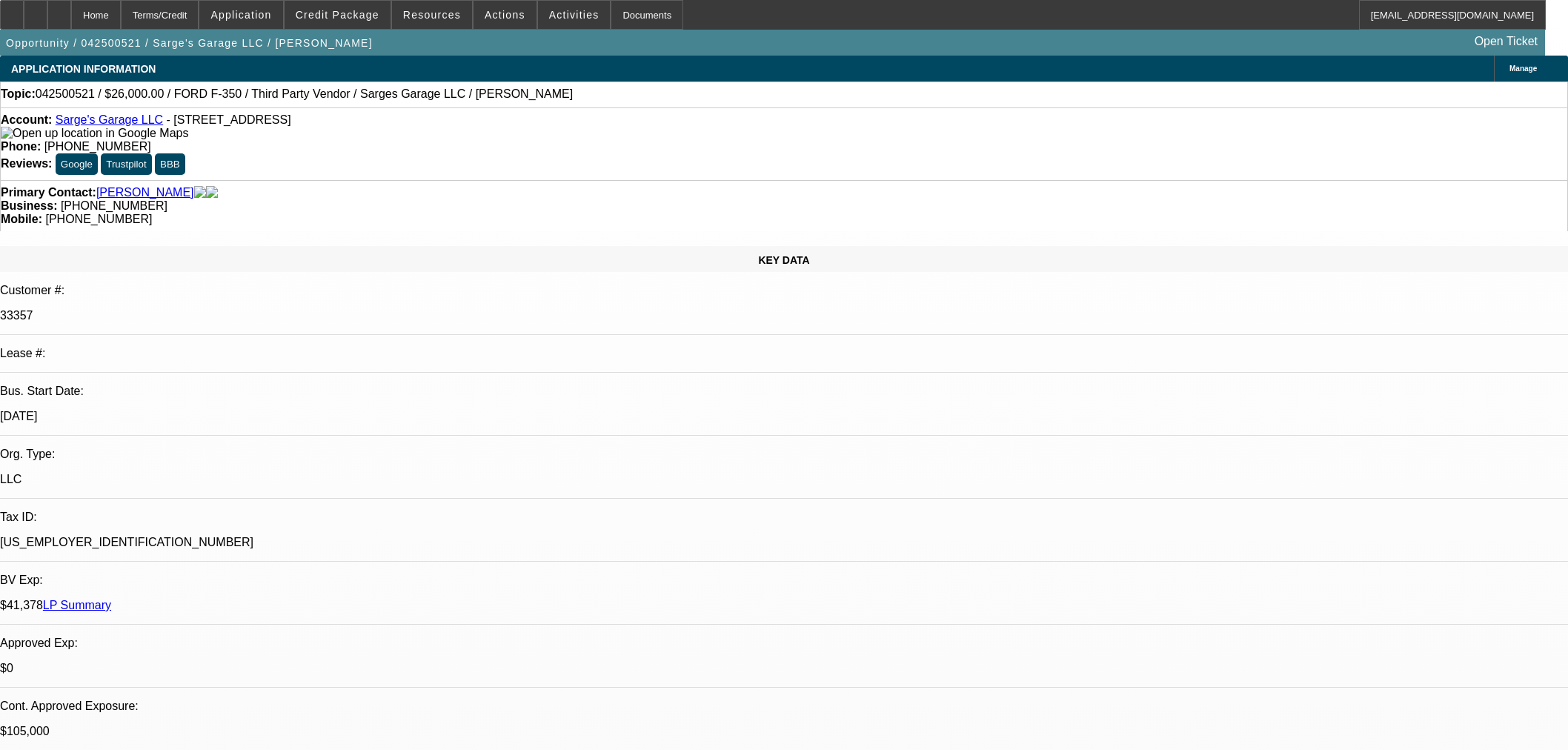
select select "0"
select select "2"
select select "0"
select select "6"
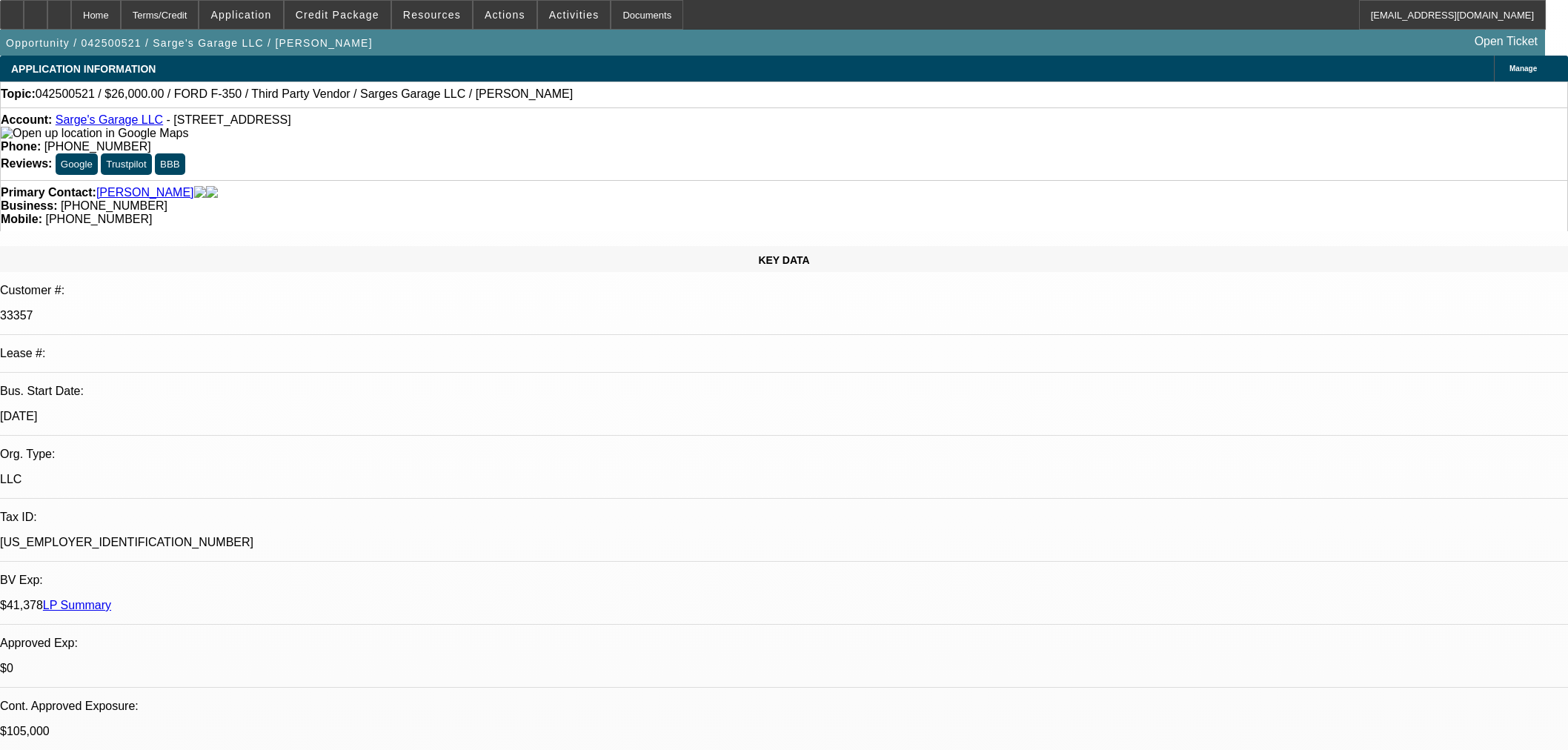
select select "0"
select select "3"
select select "0"
select select "6"
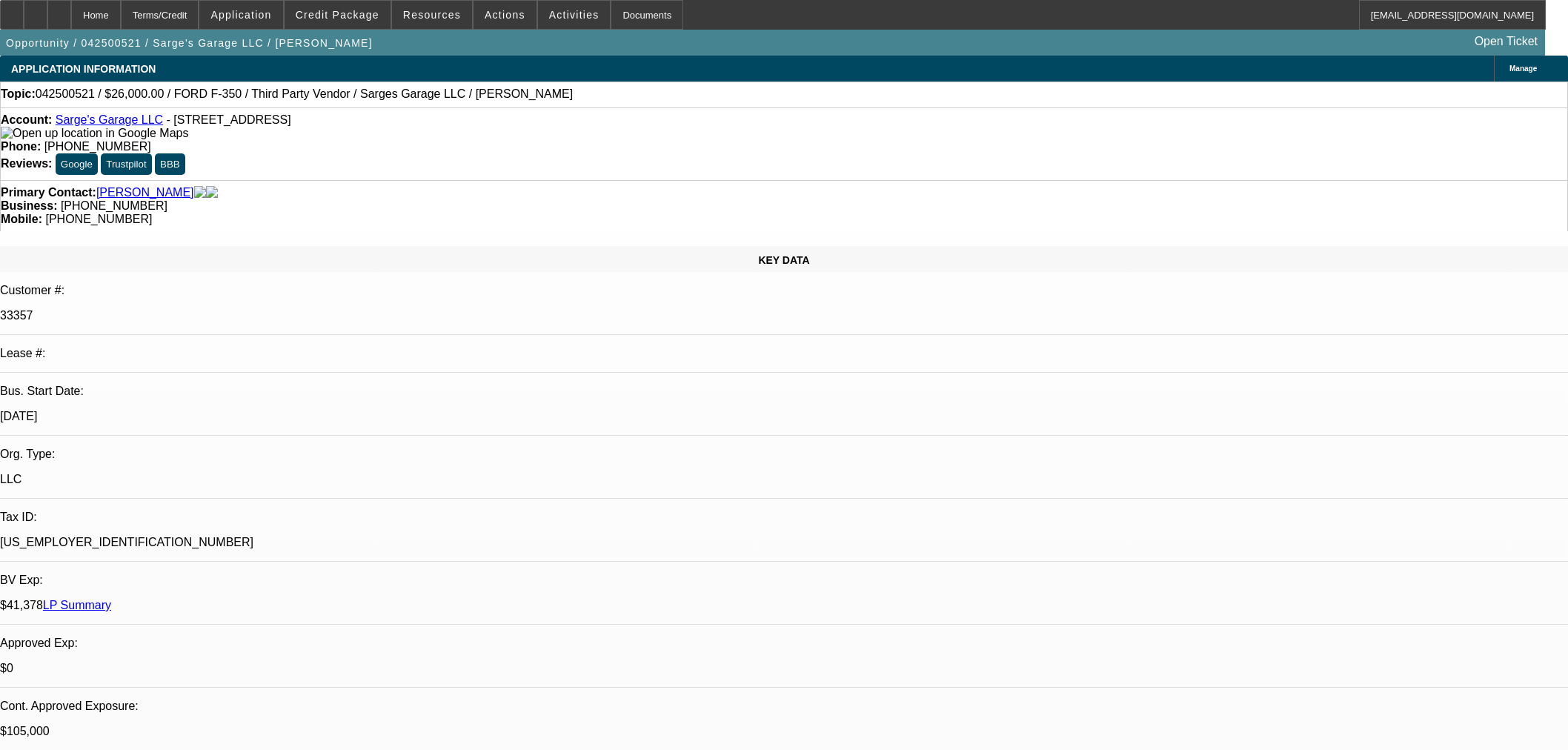
select select "0"
select select "6"
select select "0"
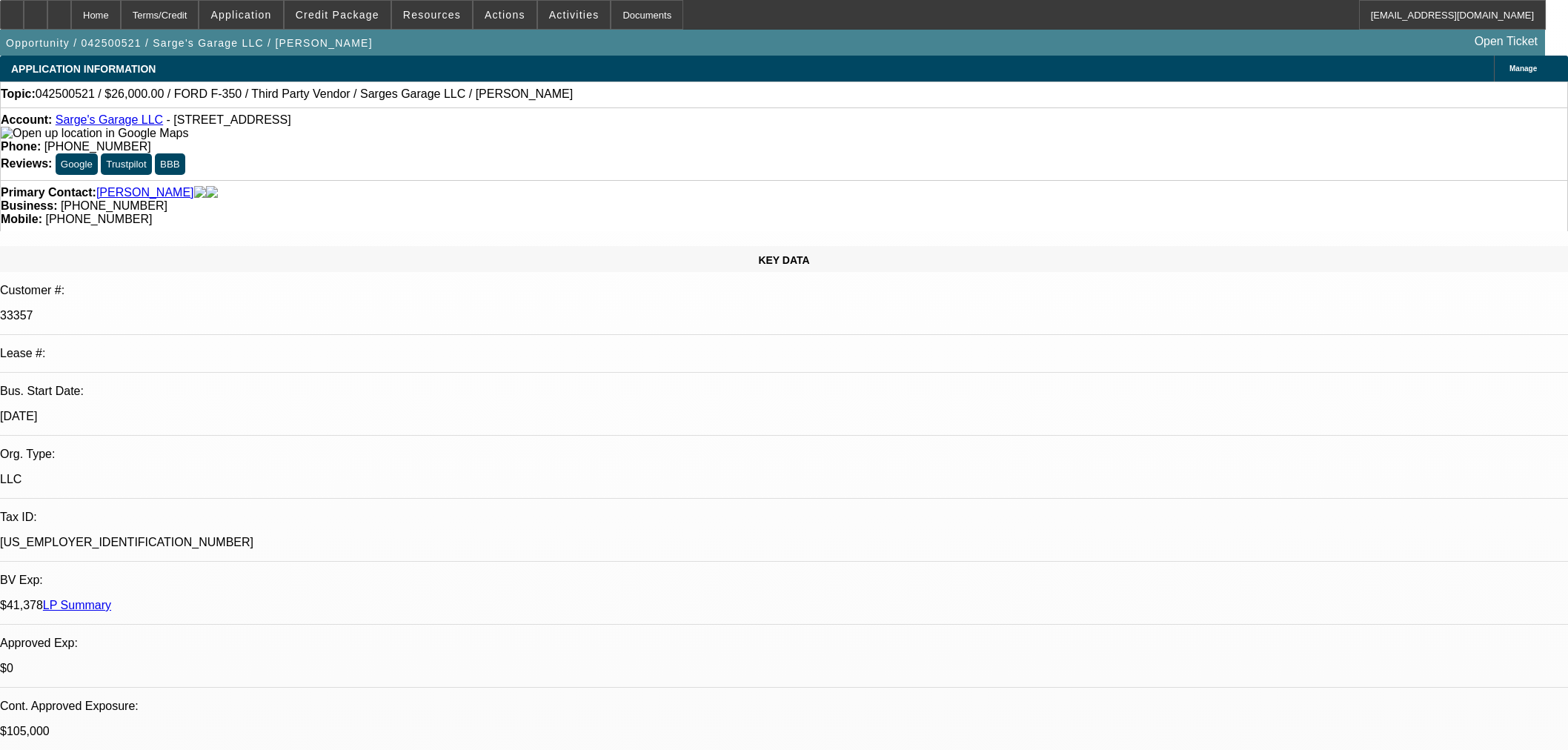
select select "0"
select select "3"
select select "0"
select select "6"
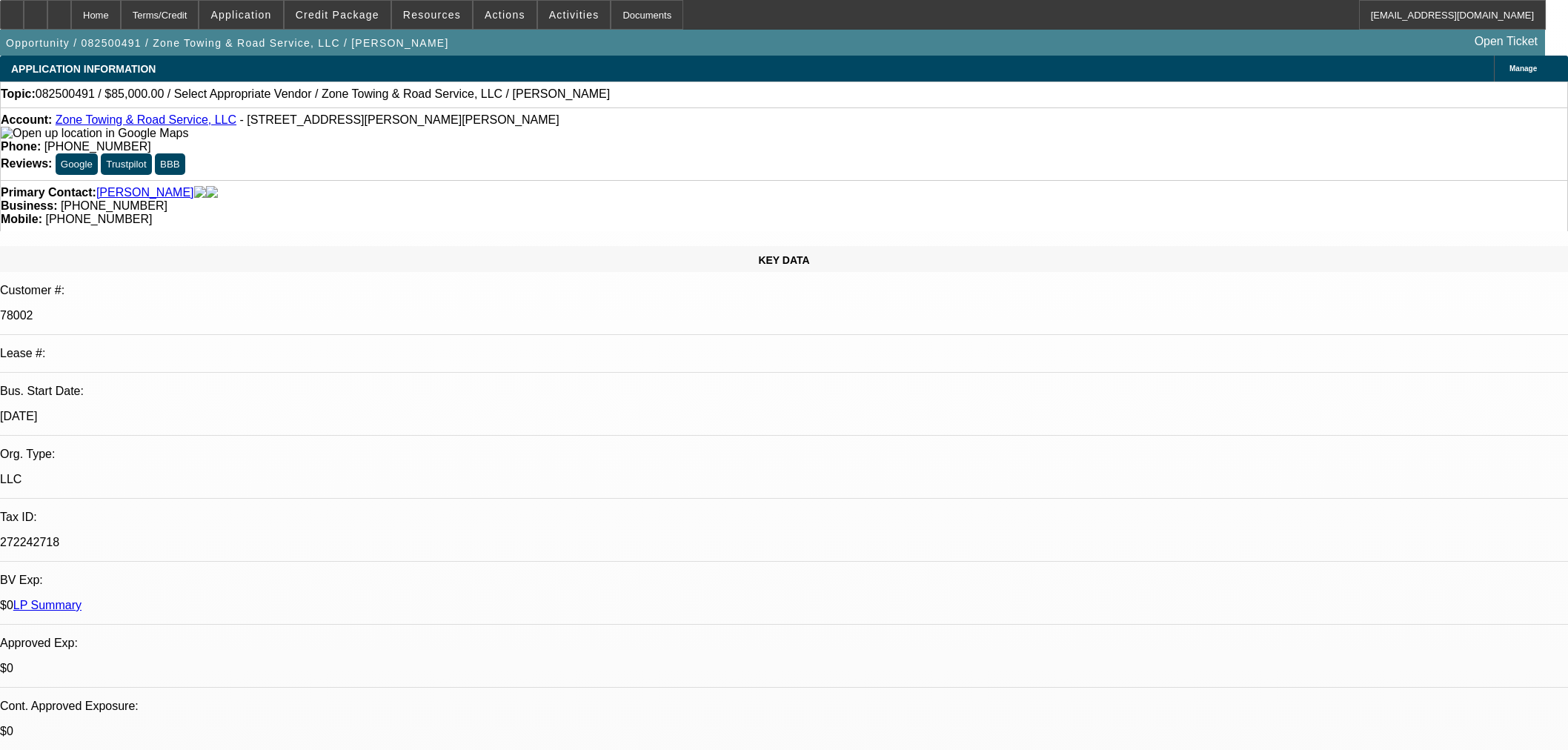
select select "0"
select select "2"
select select "0.1"
select select "4"
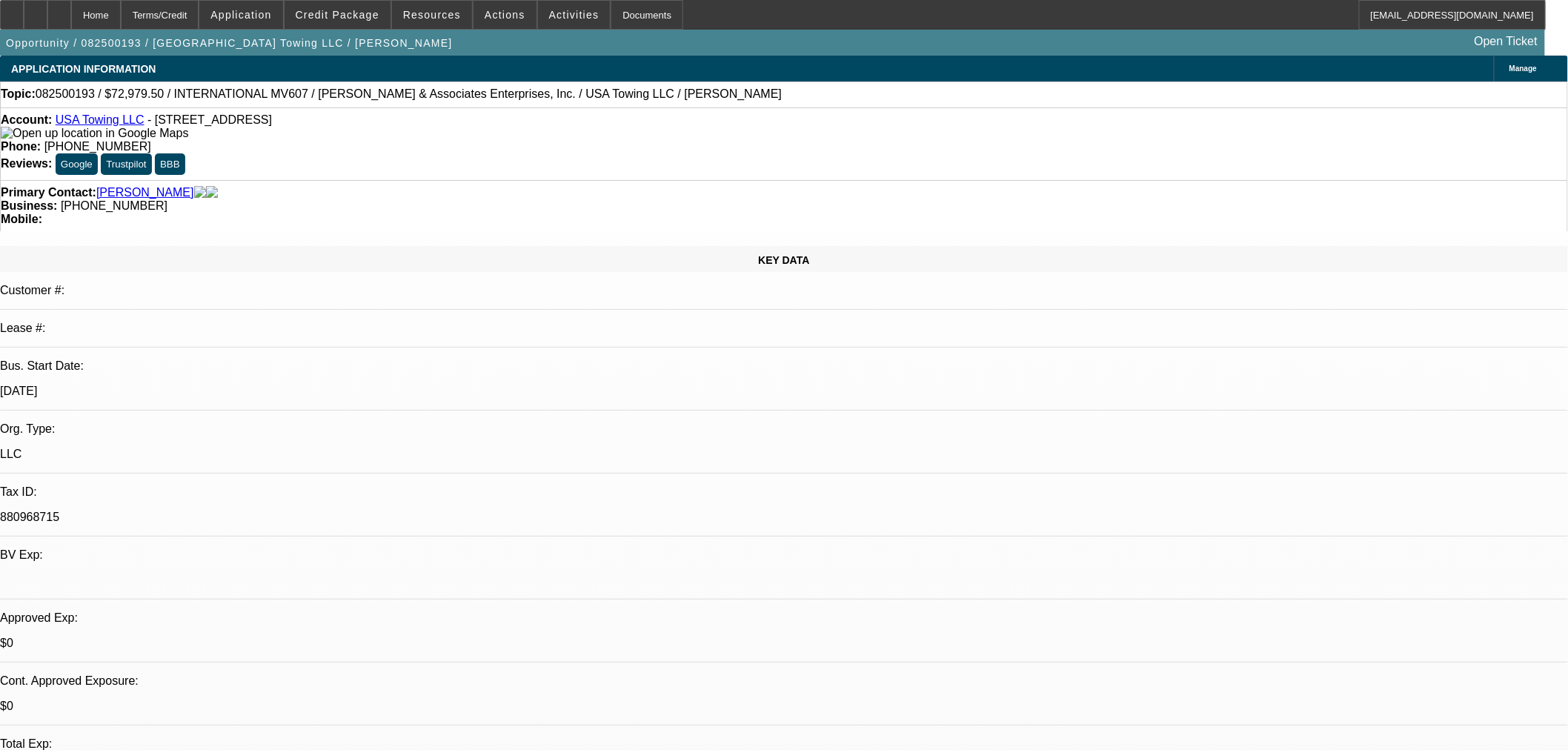
select select "0"
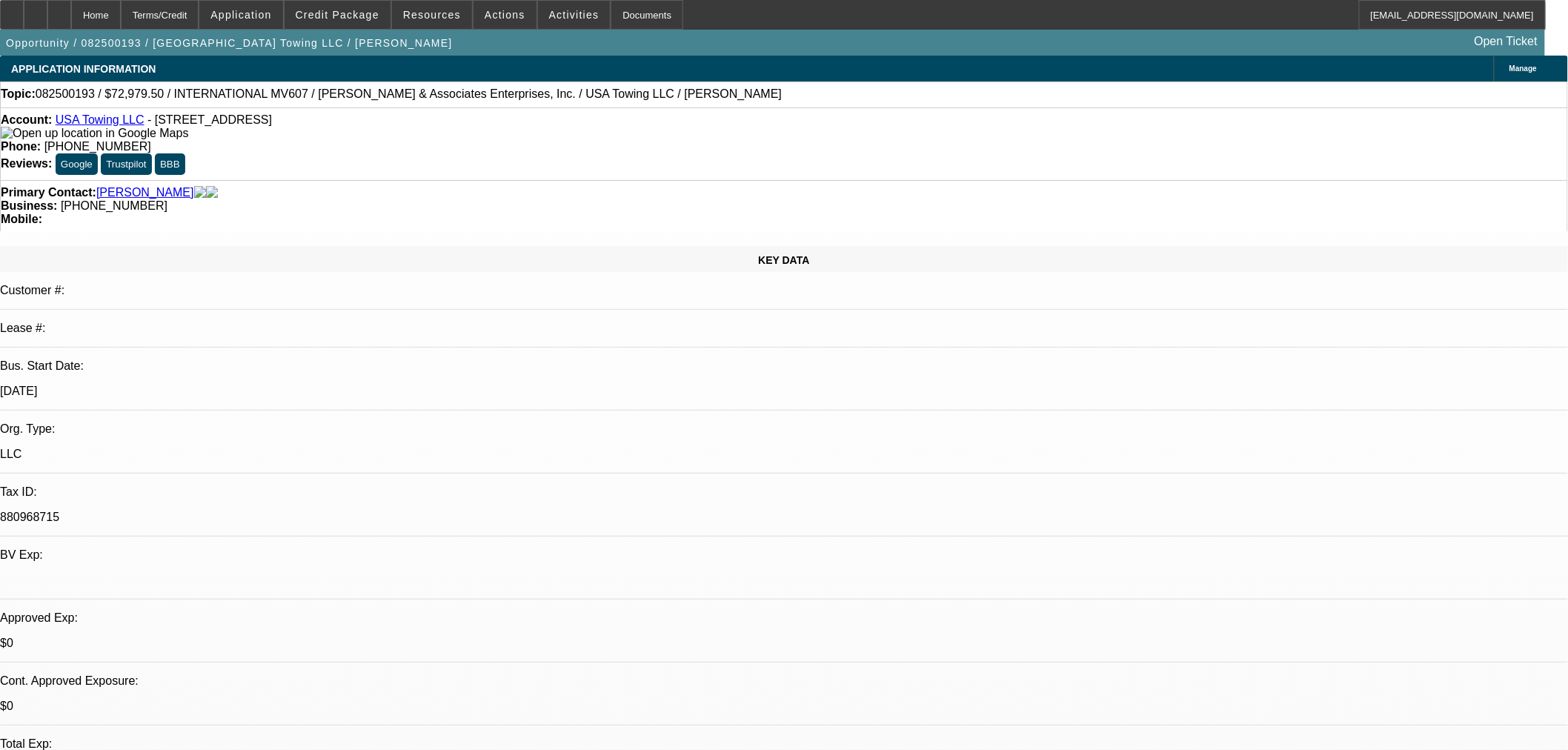
select select "0"
select select "0.1"
select select "0"
select select "0.1"
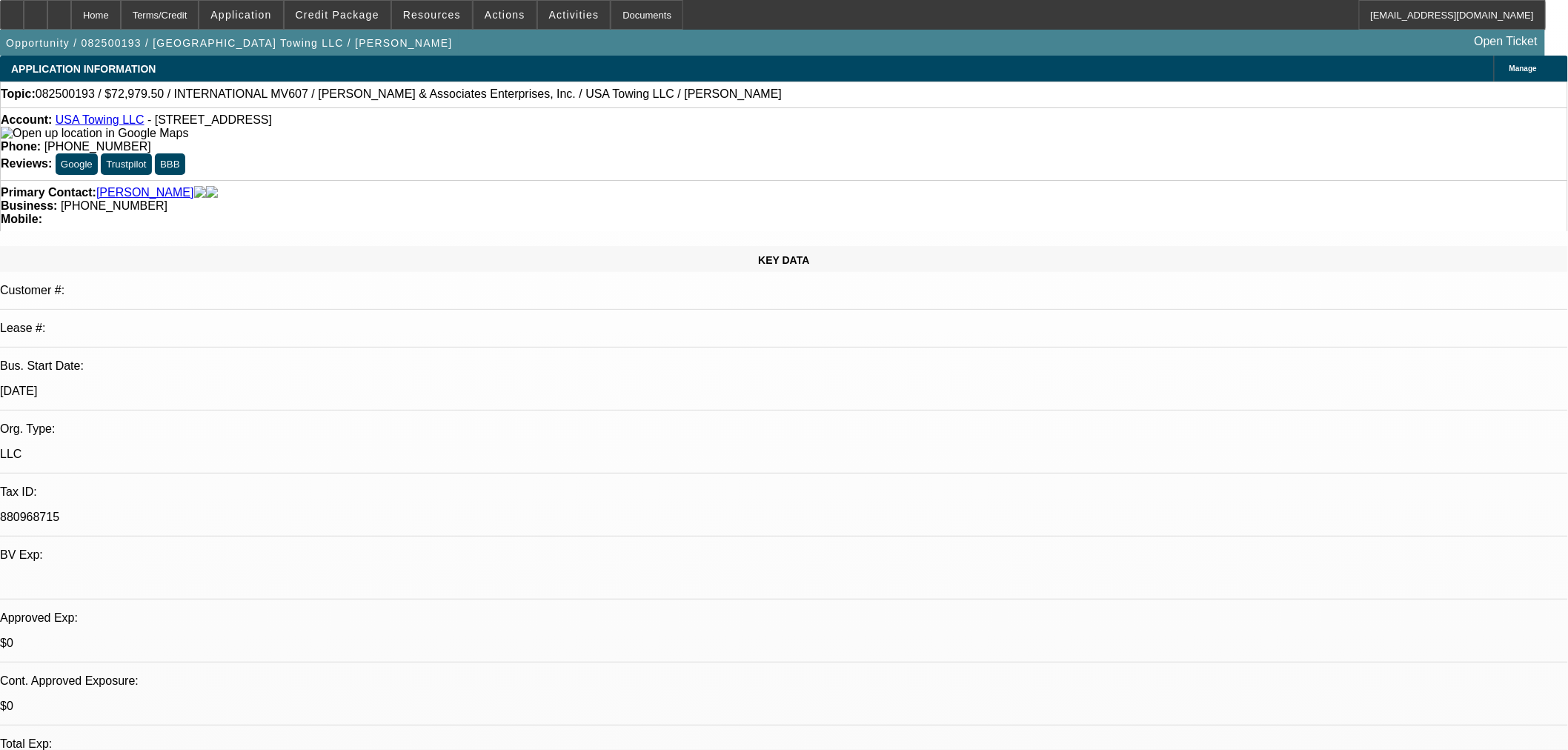
select select "0"
select select "1"
select select "2"
select select "6"
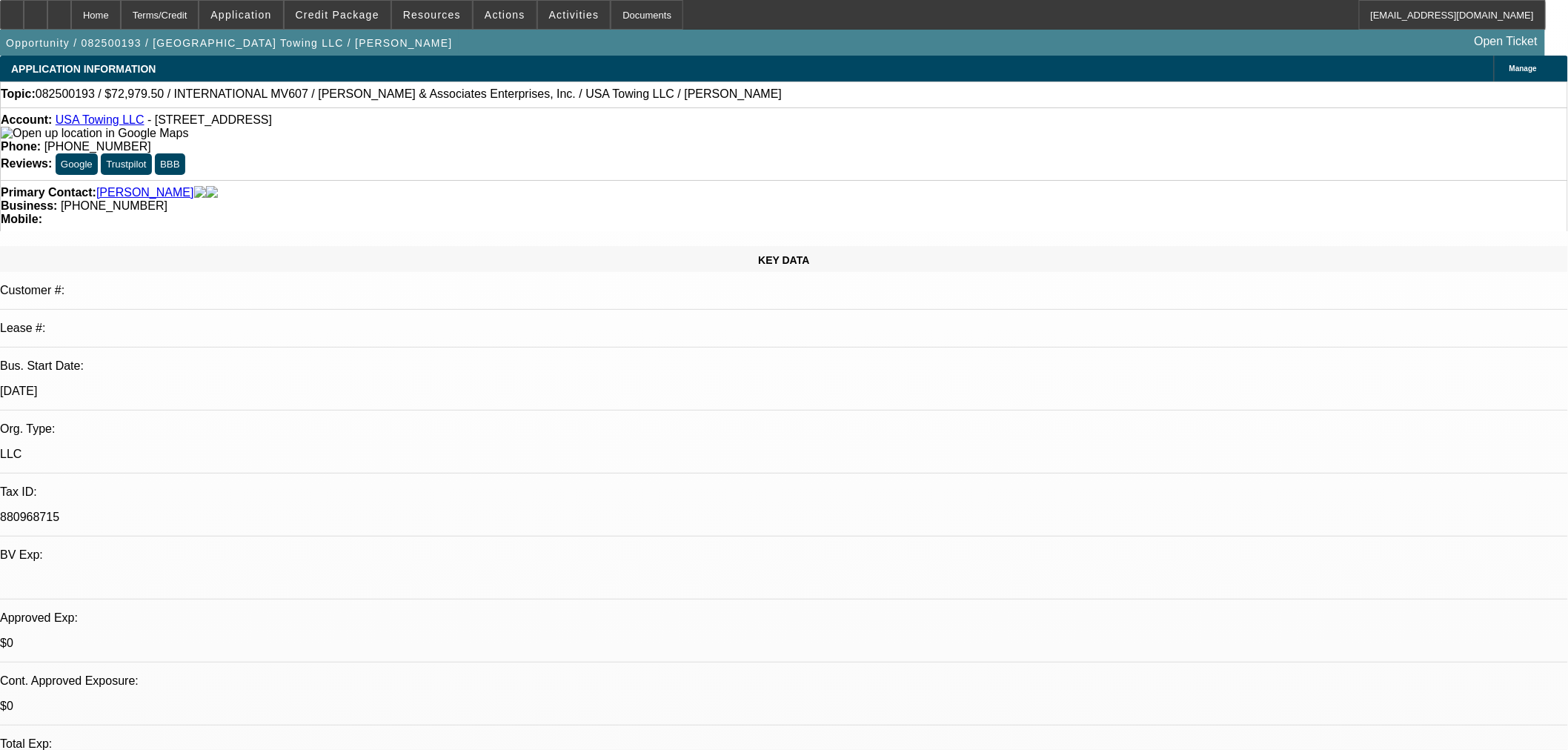
select select "1"
select select "2"
select select "6"
select select "1"
select select "2"
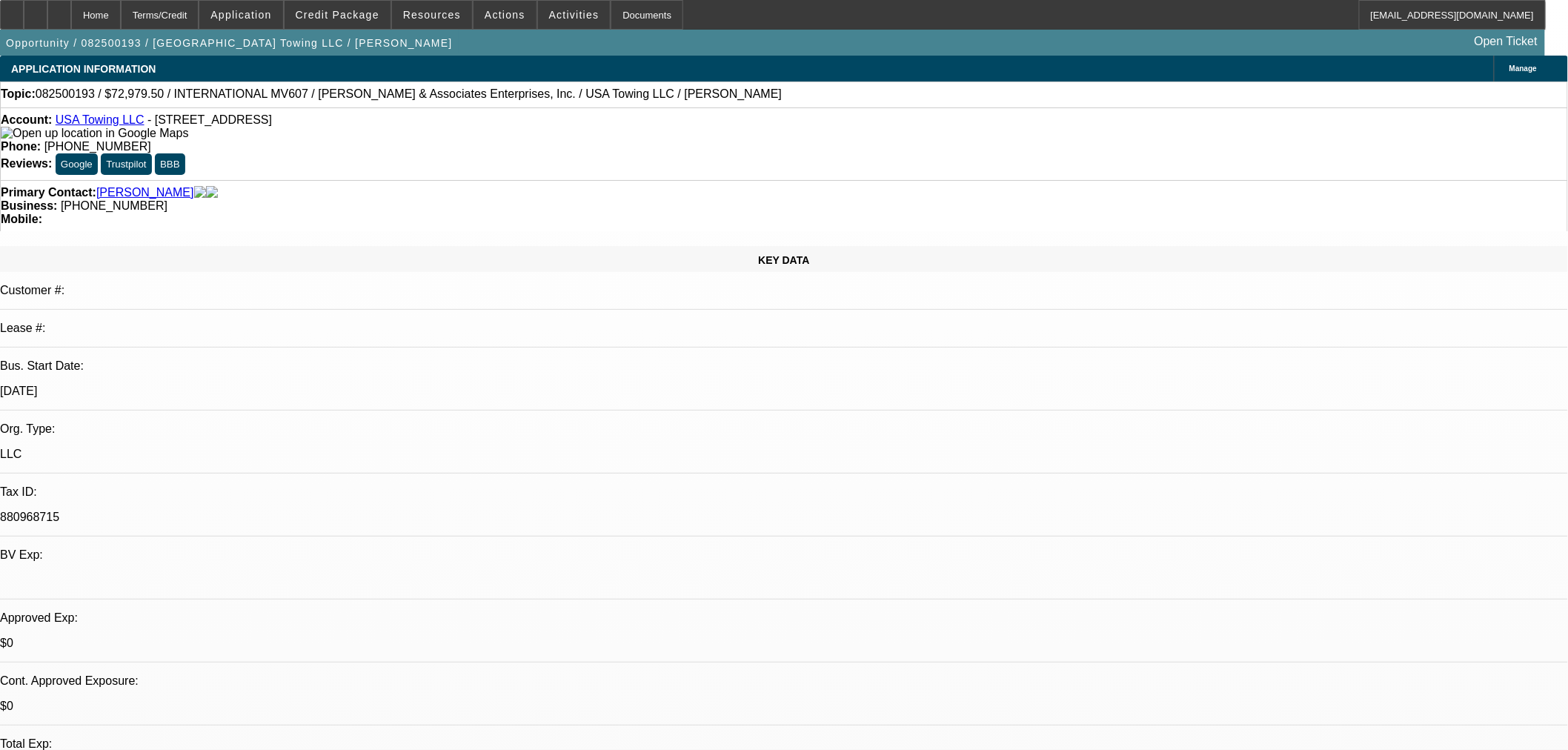
select select "6"
select select "1"
select select "2"
select select "6"
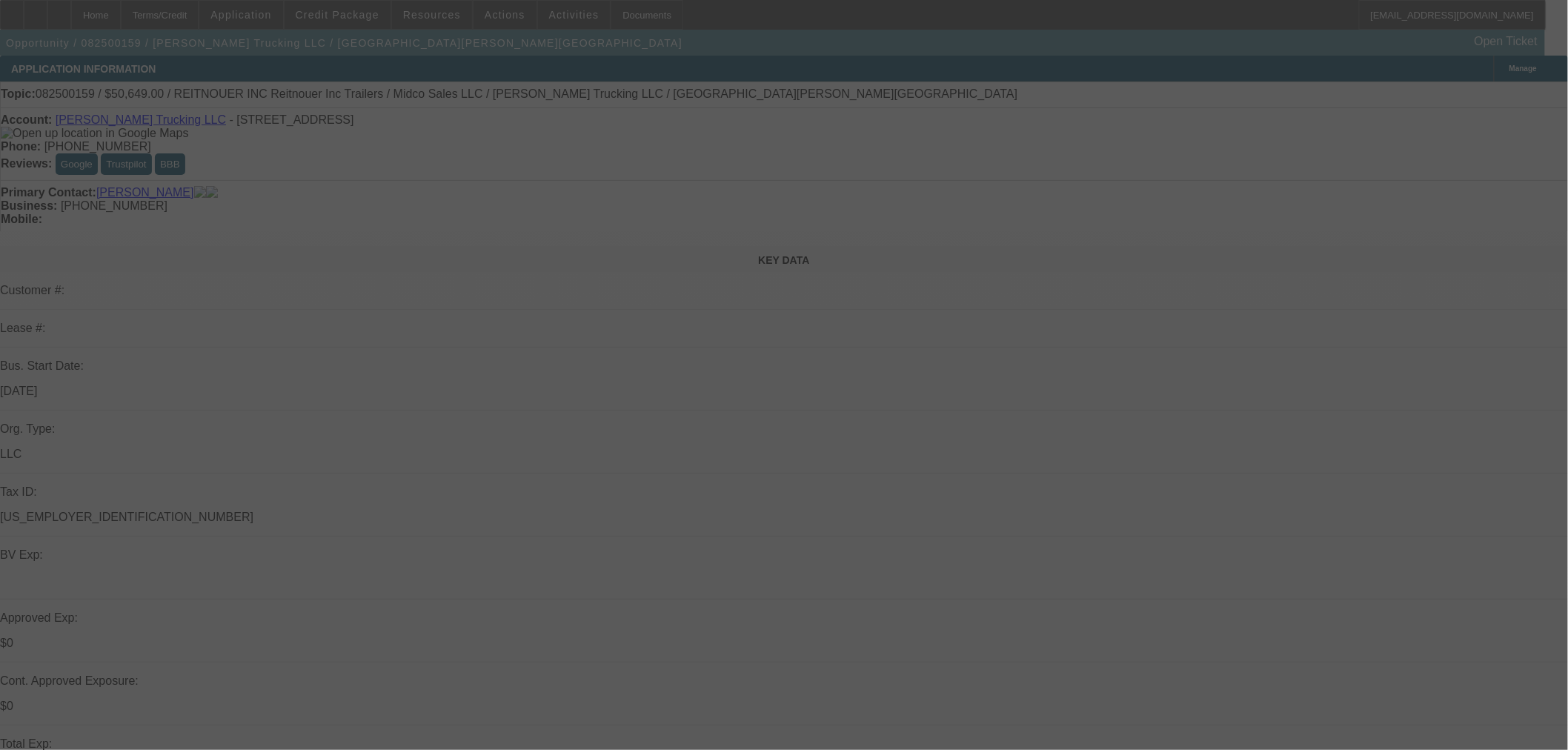
select select "0"
select select "3"
select select "0.1"
select select "4"
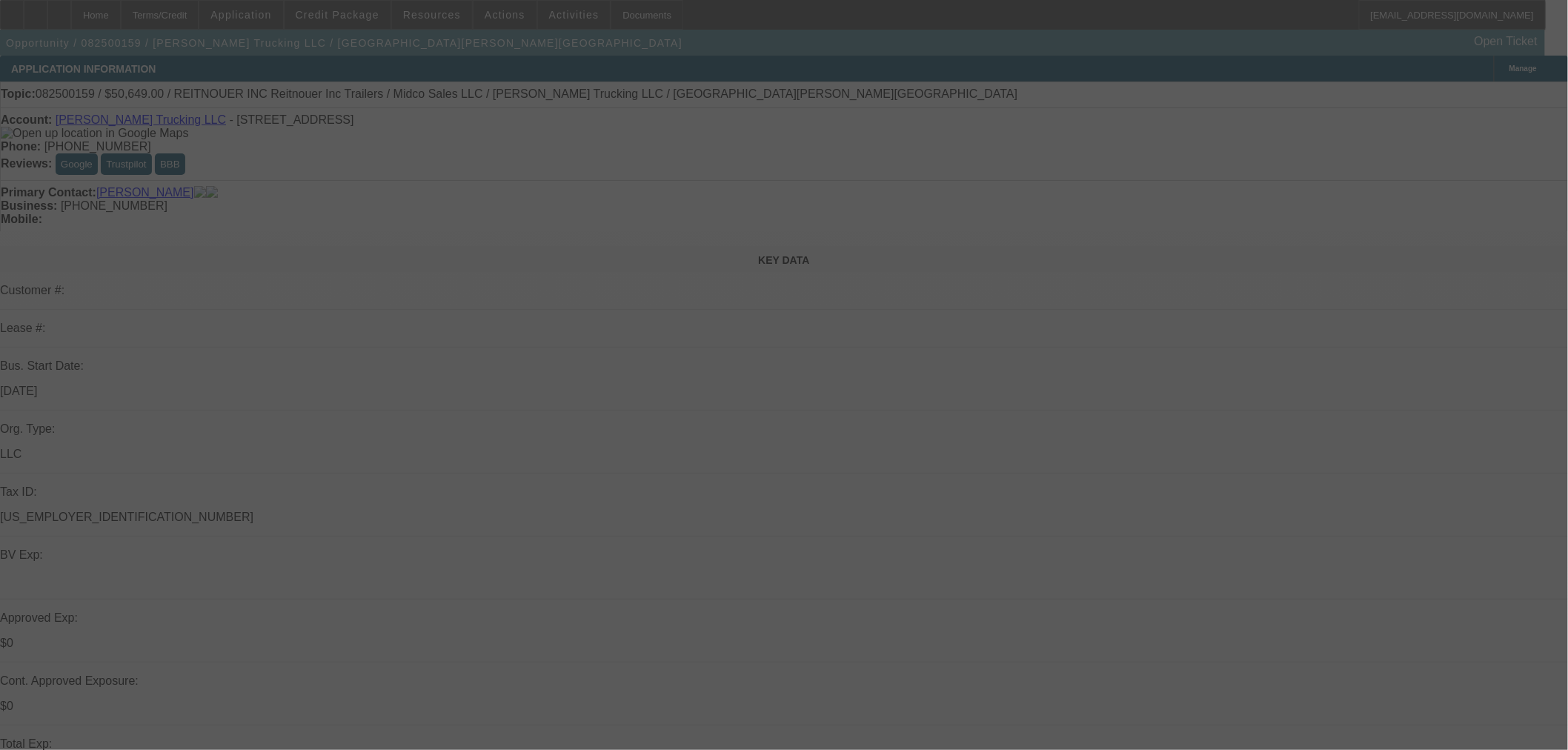
select select "0"
select select "3"
select select "0.1"
select select "4"
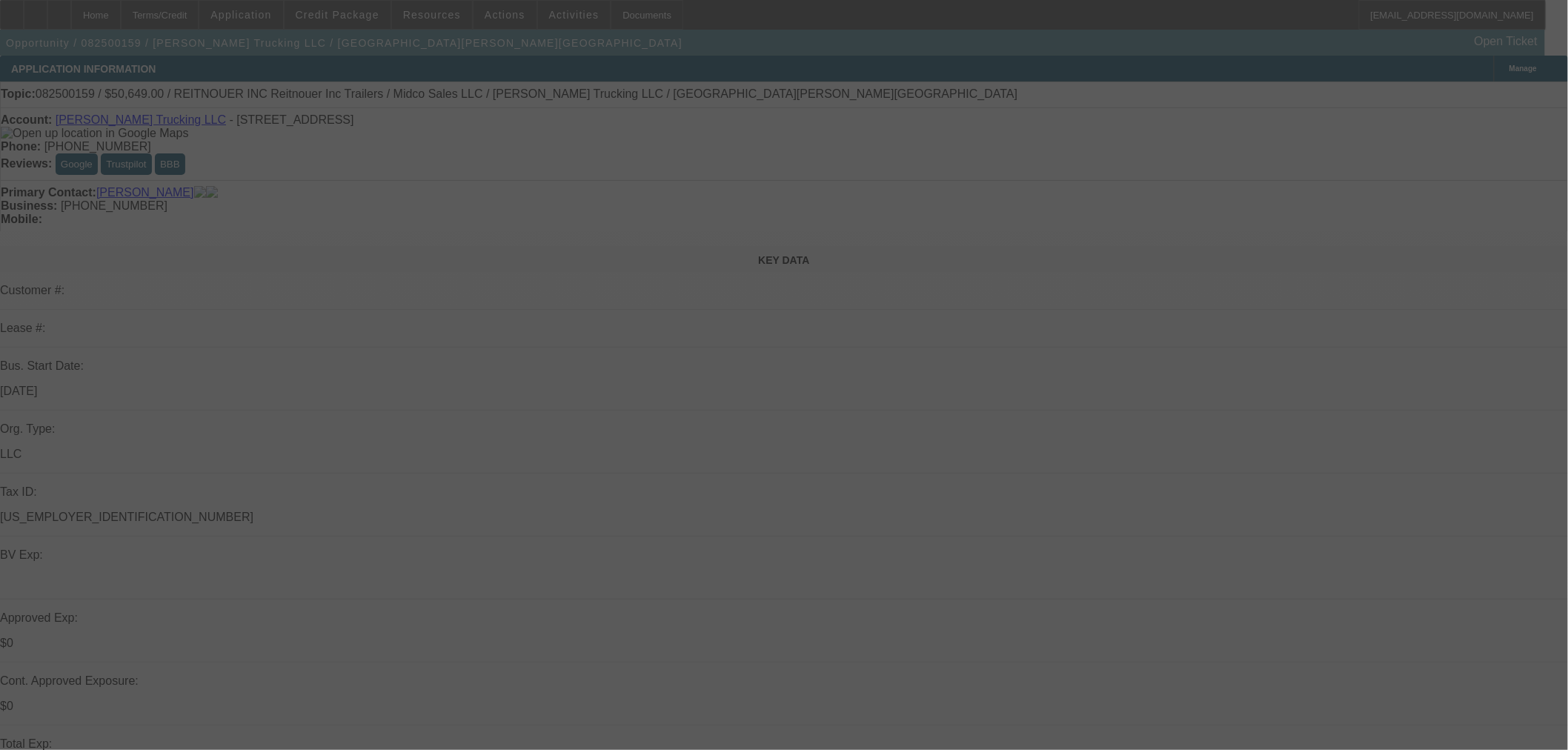
select select "0"
select select "3"
select select "0.1"
select select "4"
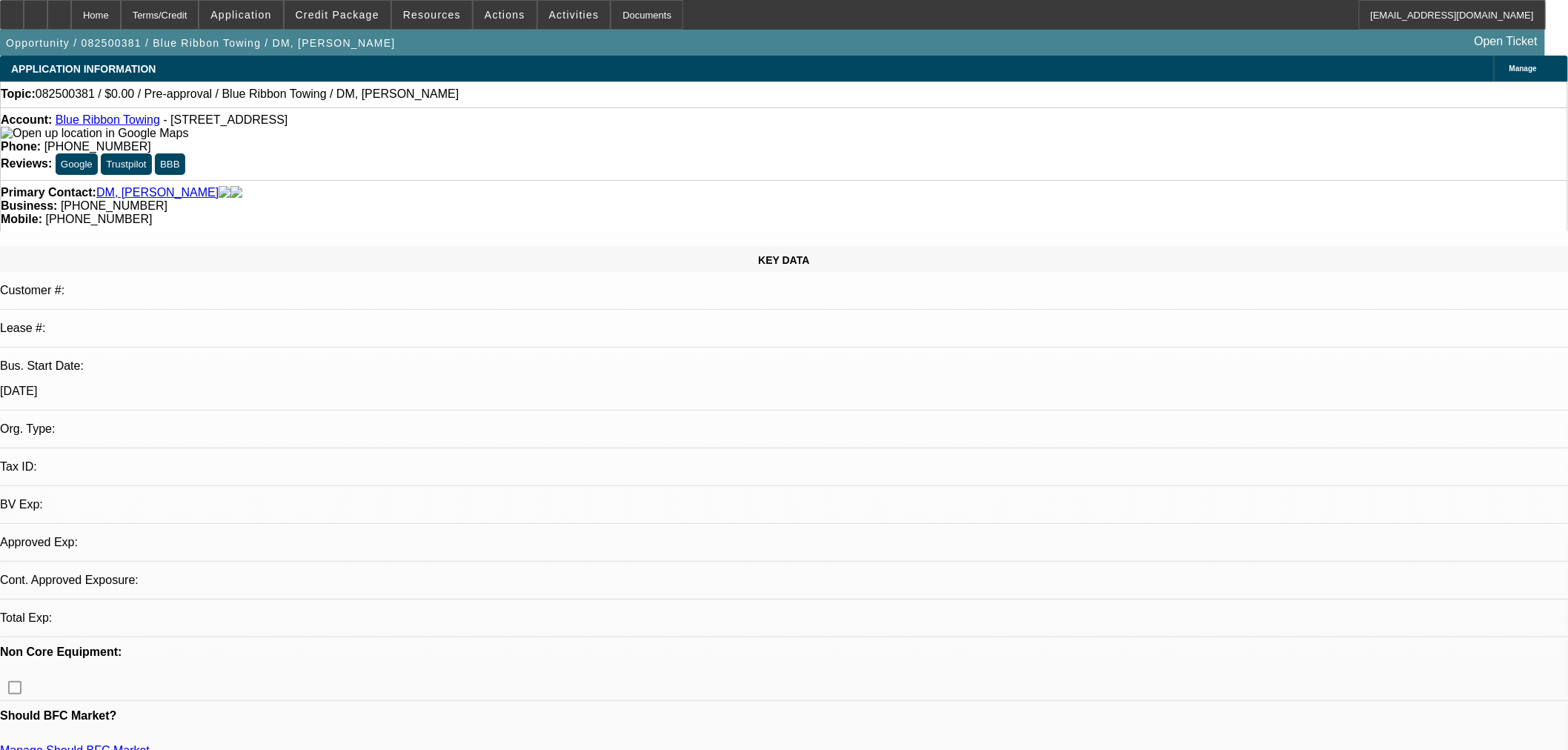
select select "0"
select select "2"
select select "0.1"
select select "4"
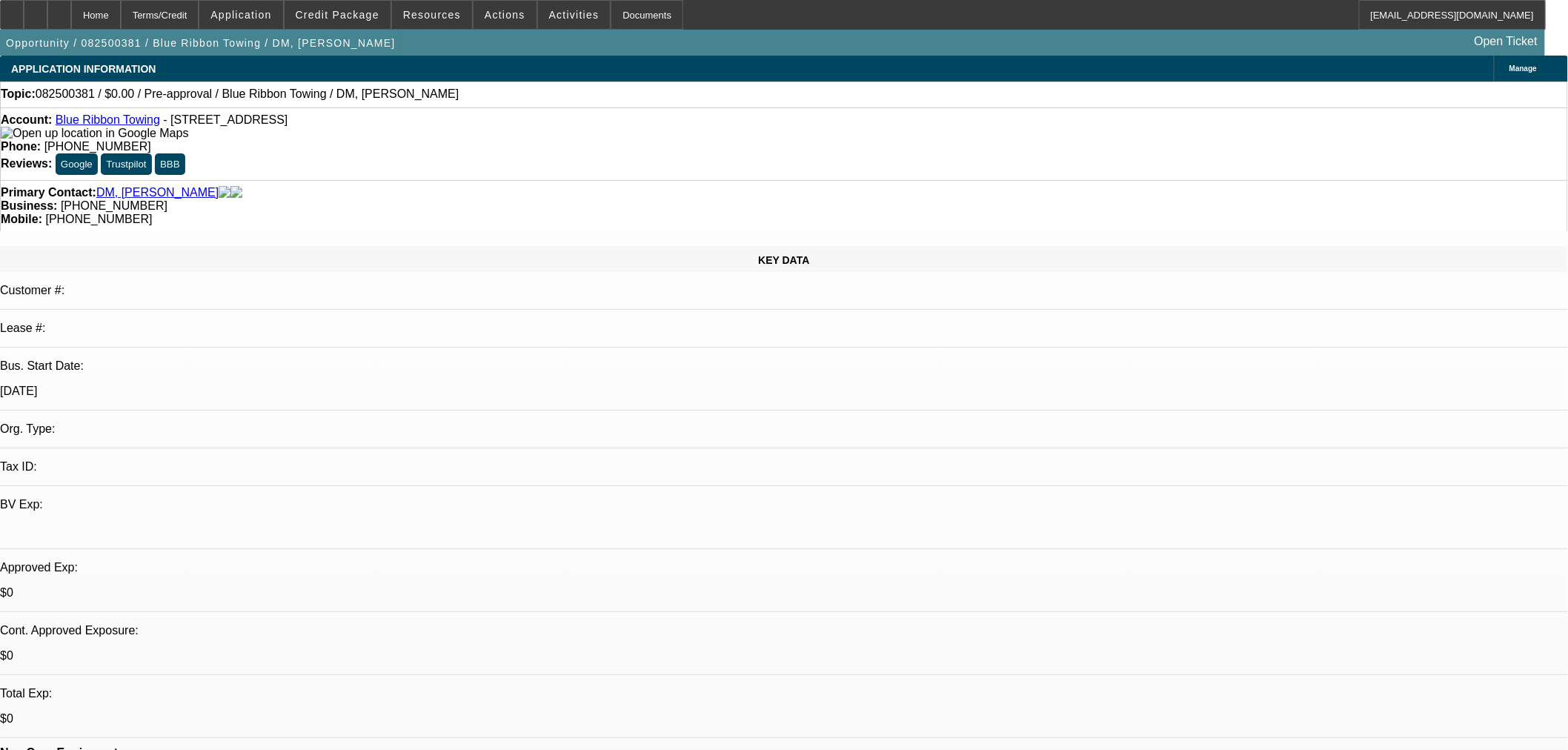
select select "0"
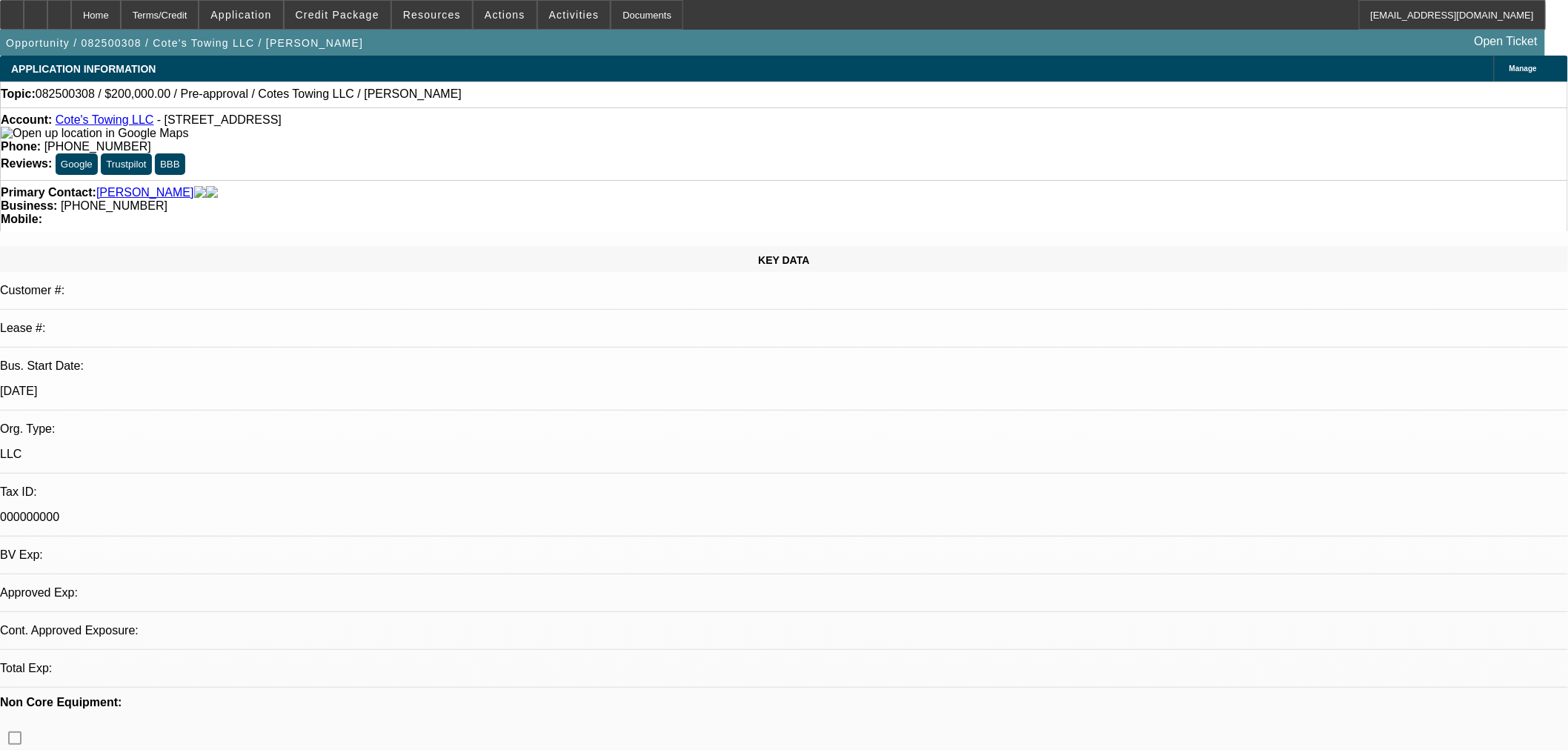
select select "3"
select select "0"
select select "6"
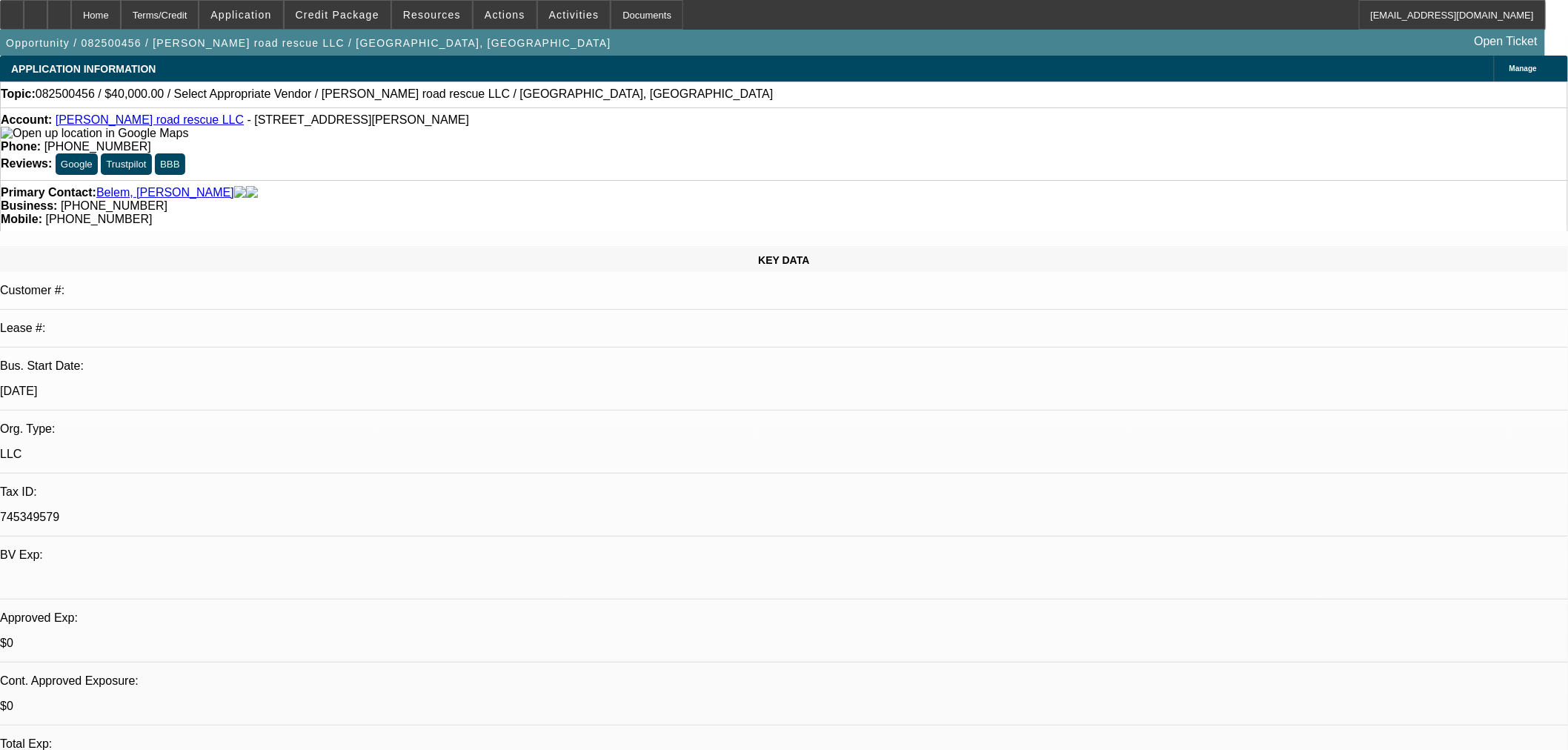
select select "0"
select select "2"
select select "0.1"
select select "4"
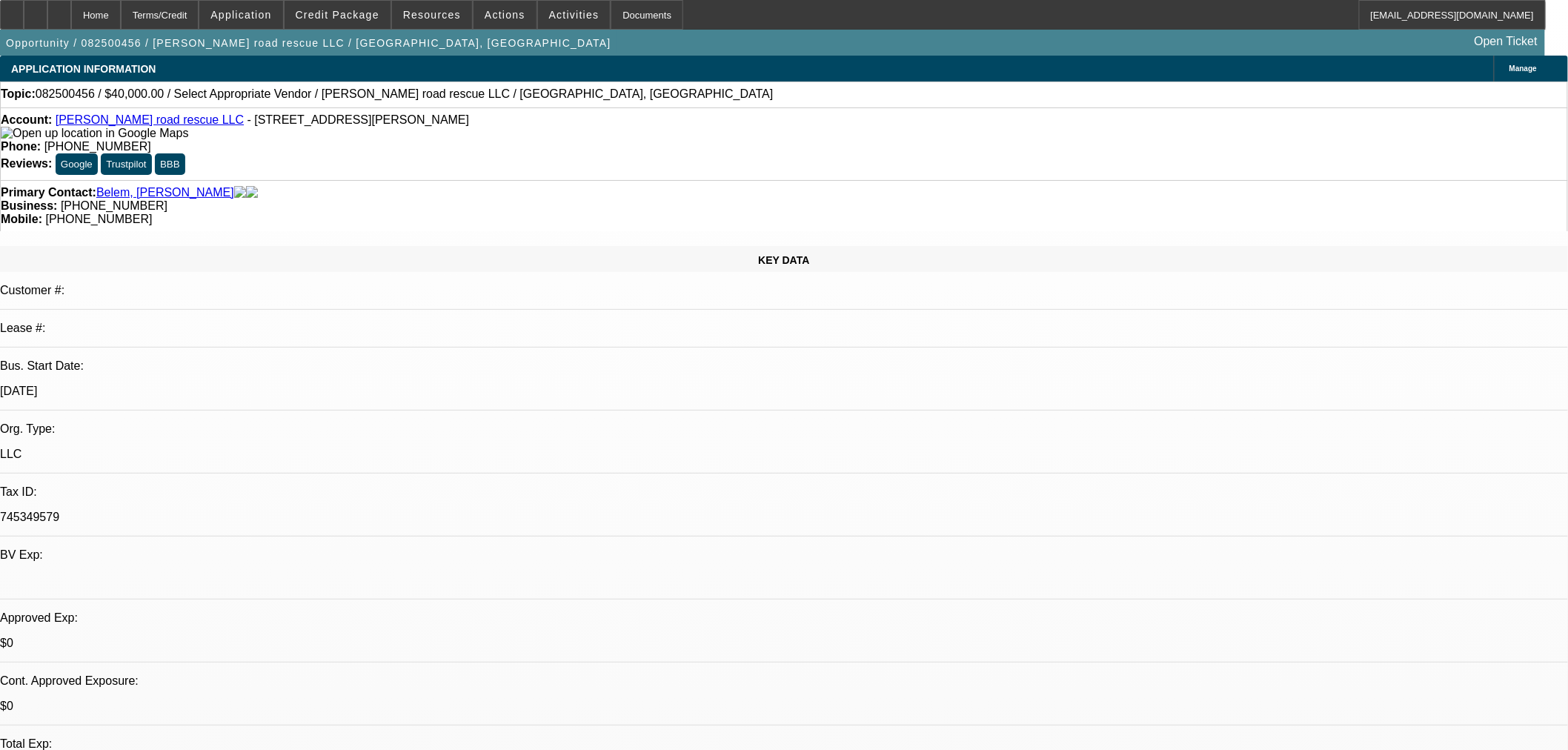
select select "0"
select select "2"
select select "0.1"
select select "1"
select select "2"
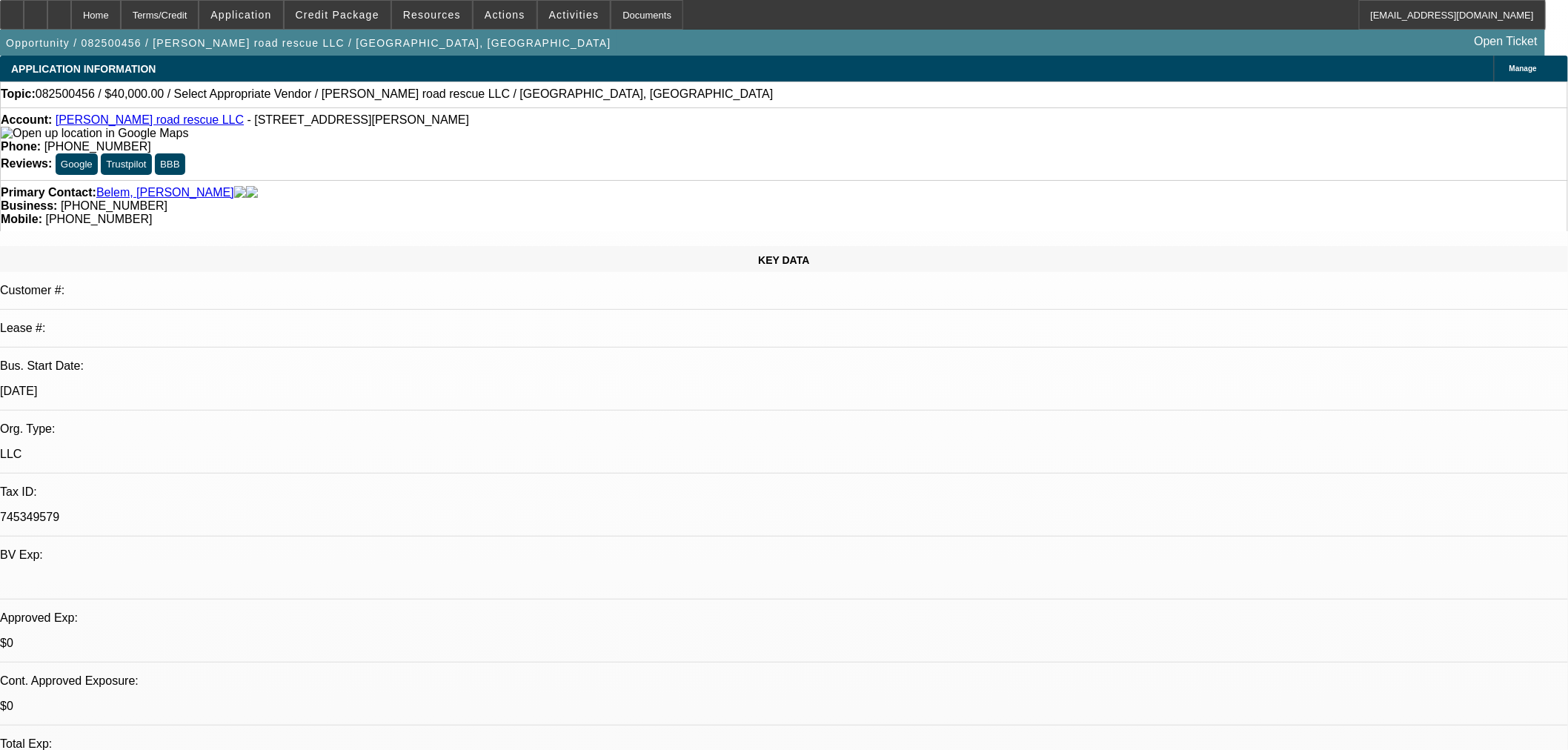
select select "4"
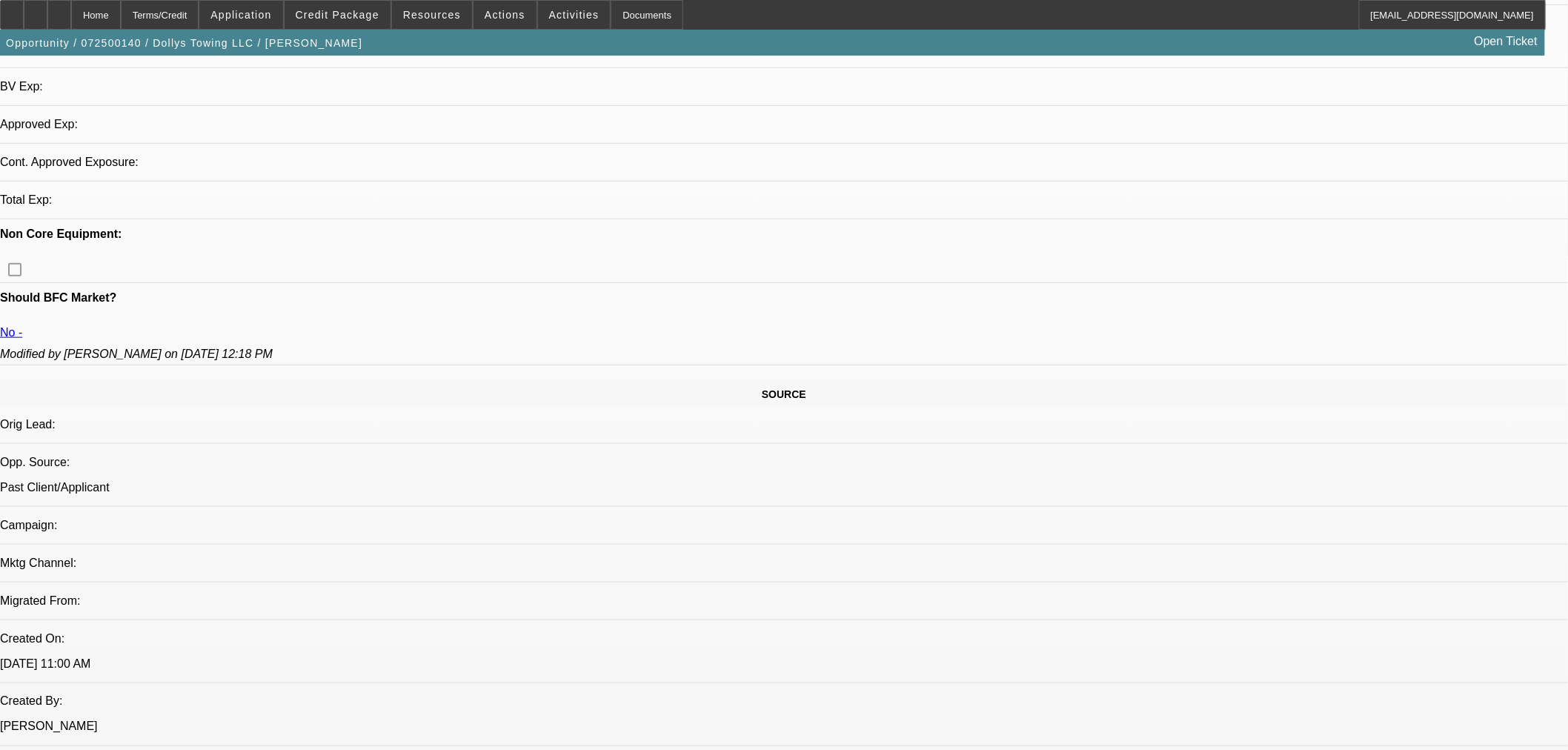
select select "0"
select select "2"
select select "0.1"
select select "4"
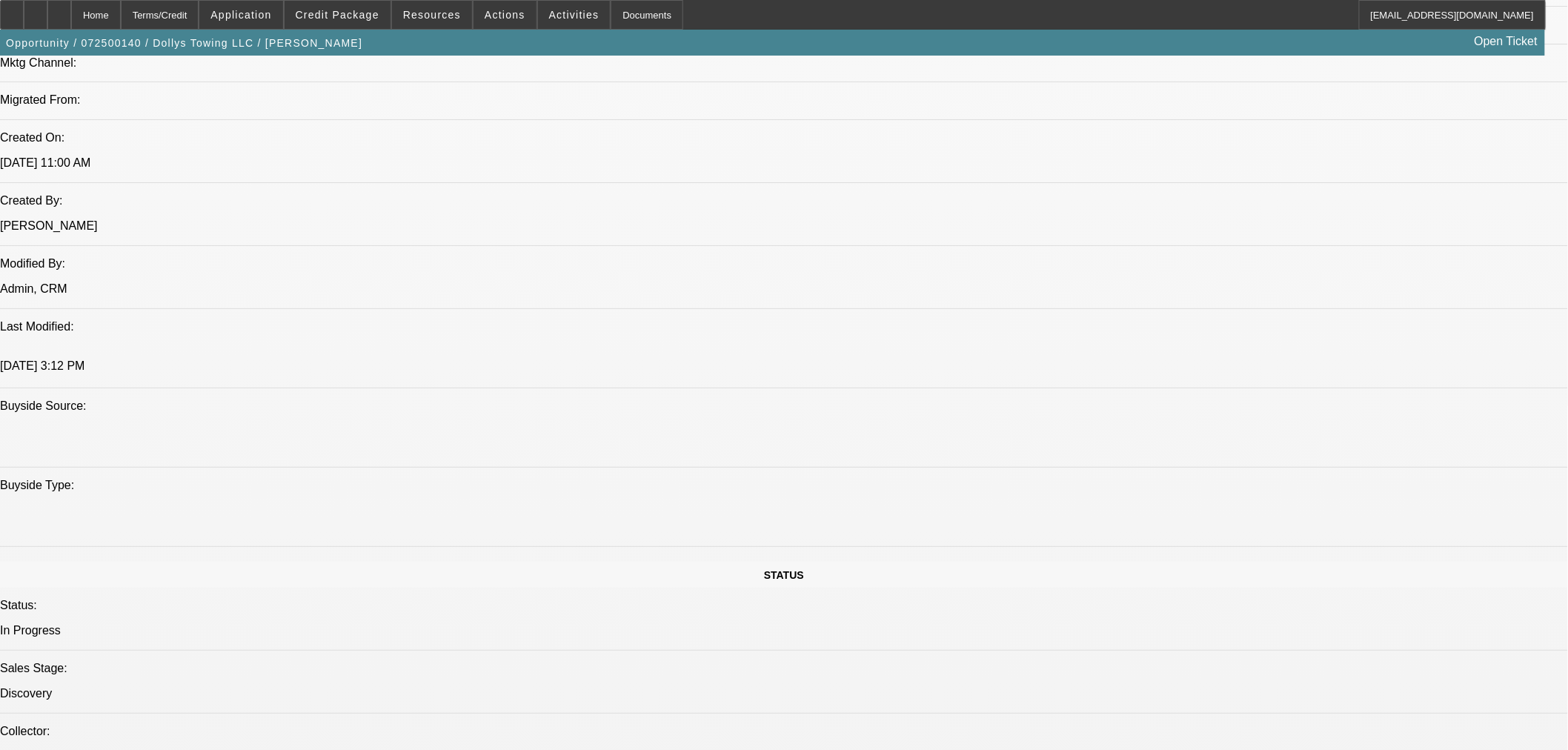
scroll to position [1087, 0]
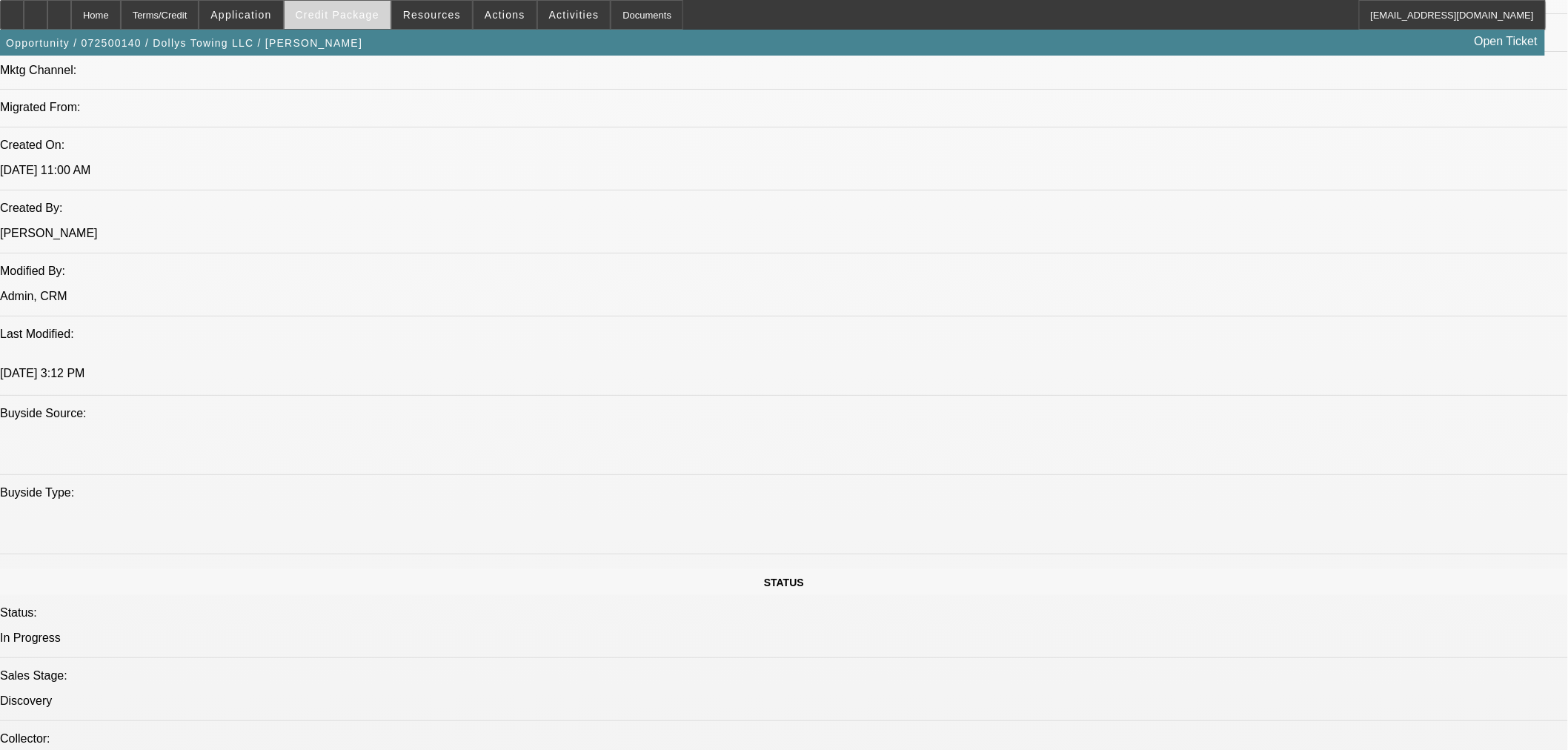
click at [338, 9] on span "Credit Package" at bounding box center [337, 15] width 84 height 12
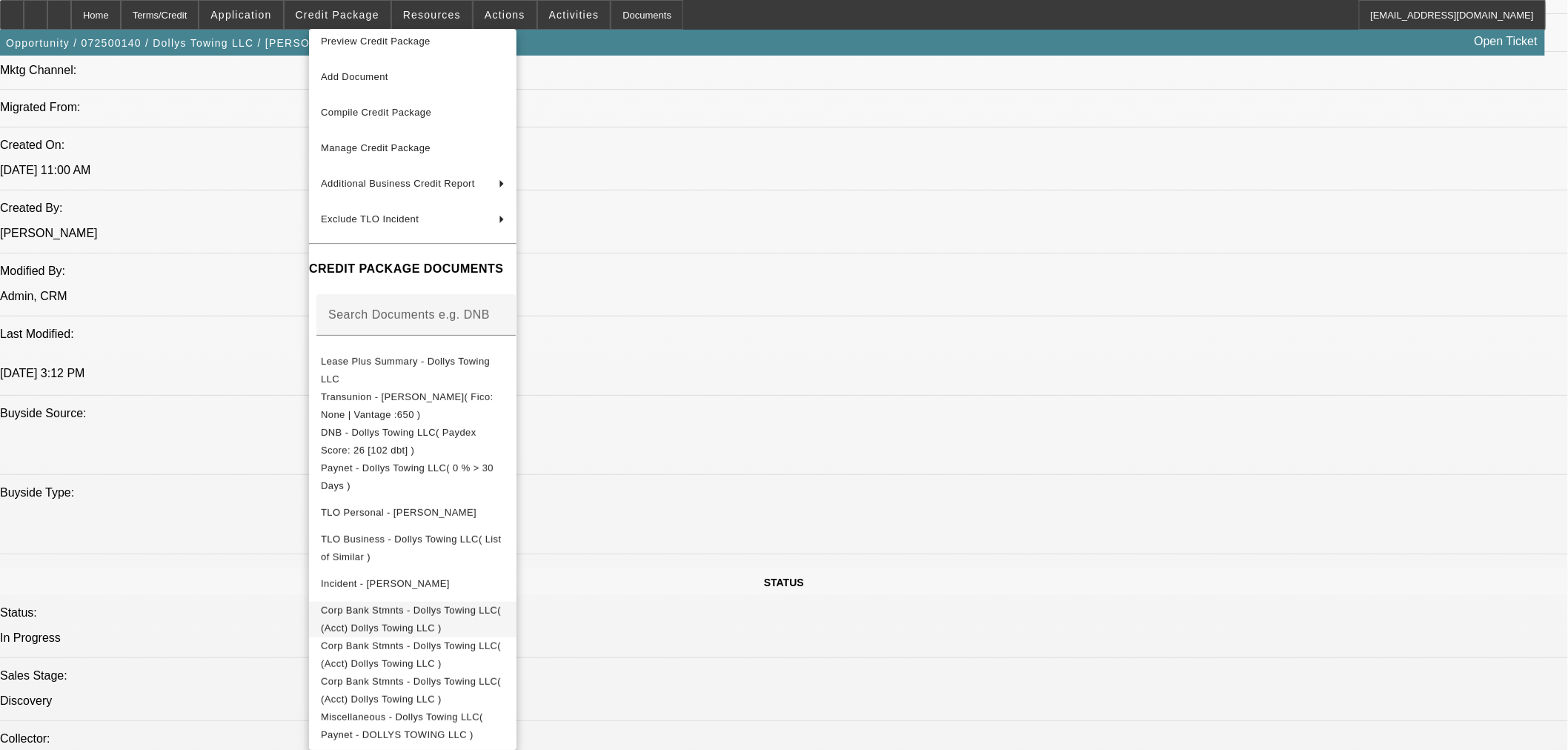
scroll to position [17, 0]
click at [454, 607] on span "Corp Bank Stmnts - Dollys Towing LLC( (Acct) Dollys Towing LLC )" at bounding box center [411, 618] width 180 height 29
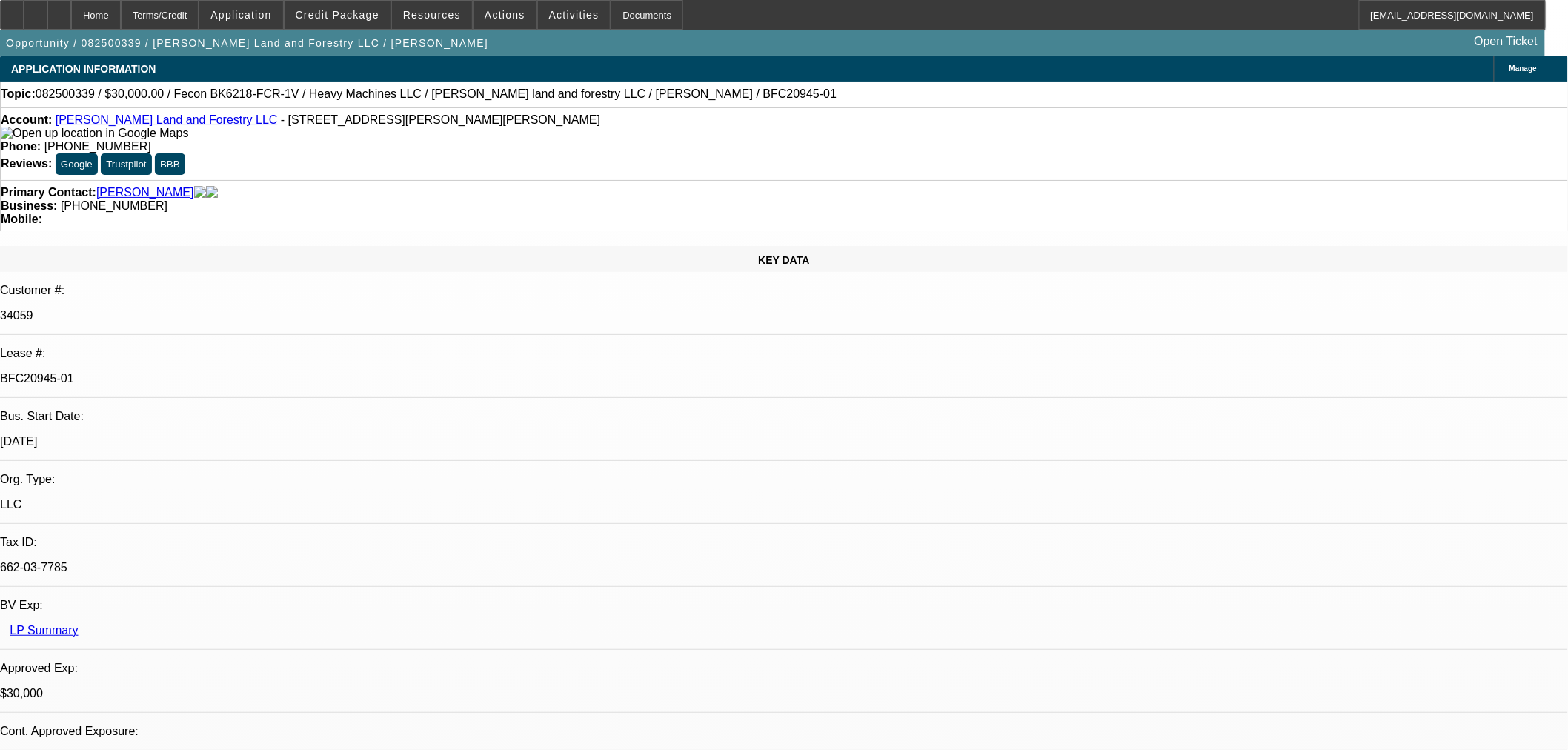
select select "0"
select select "2"
select select "0"
select select "6"
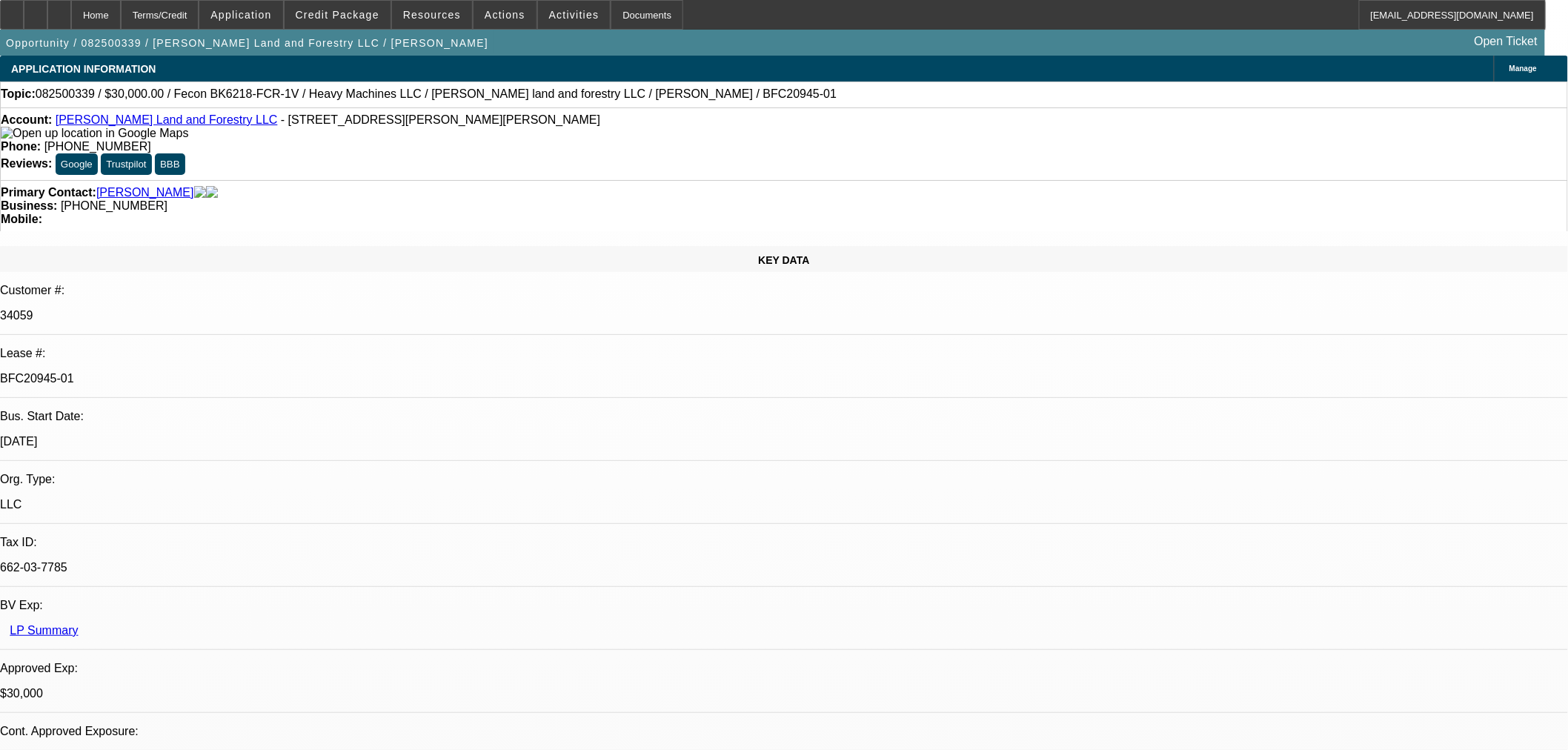
select select "0"
select select "2"
select select "0"
select select "6"
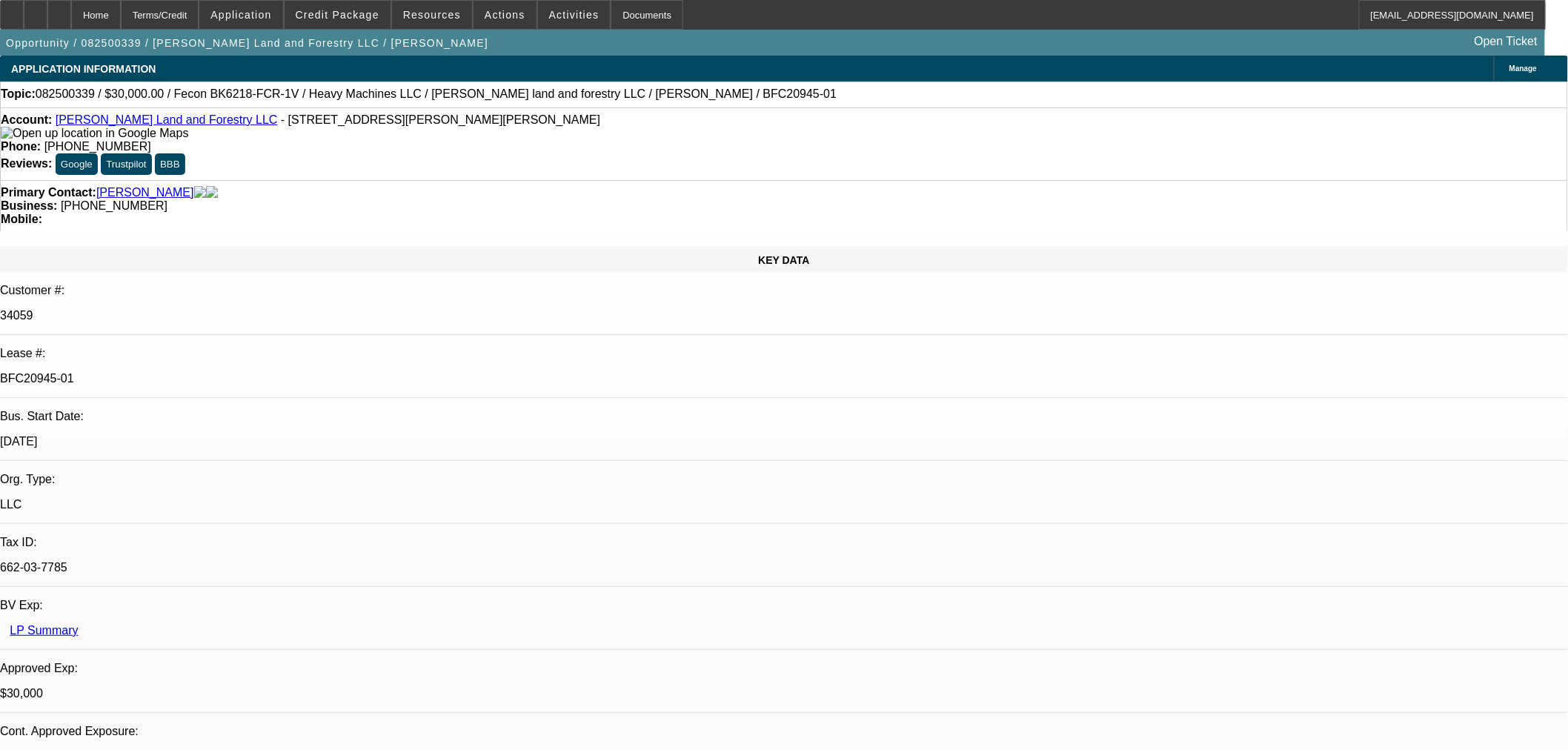
select select "0.2"
select select "2"
select select "0"
select select "6"
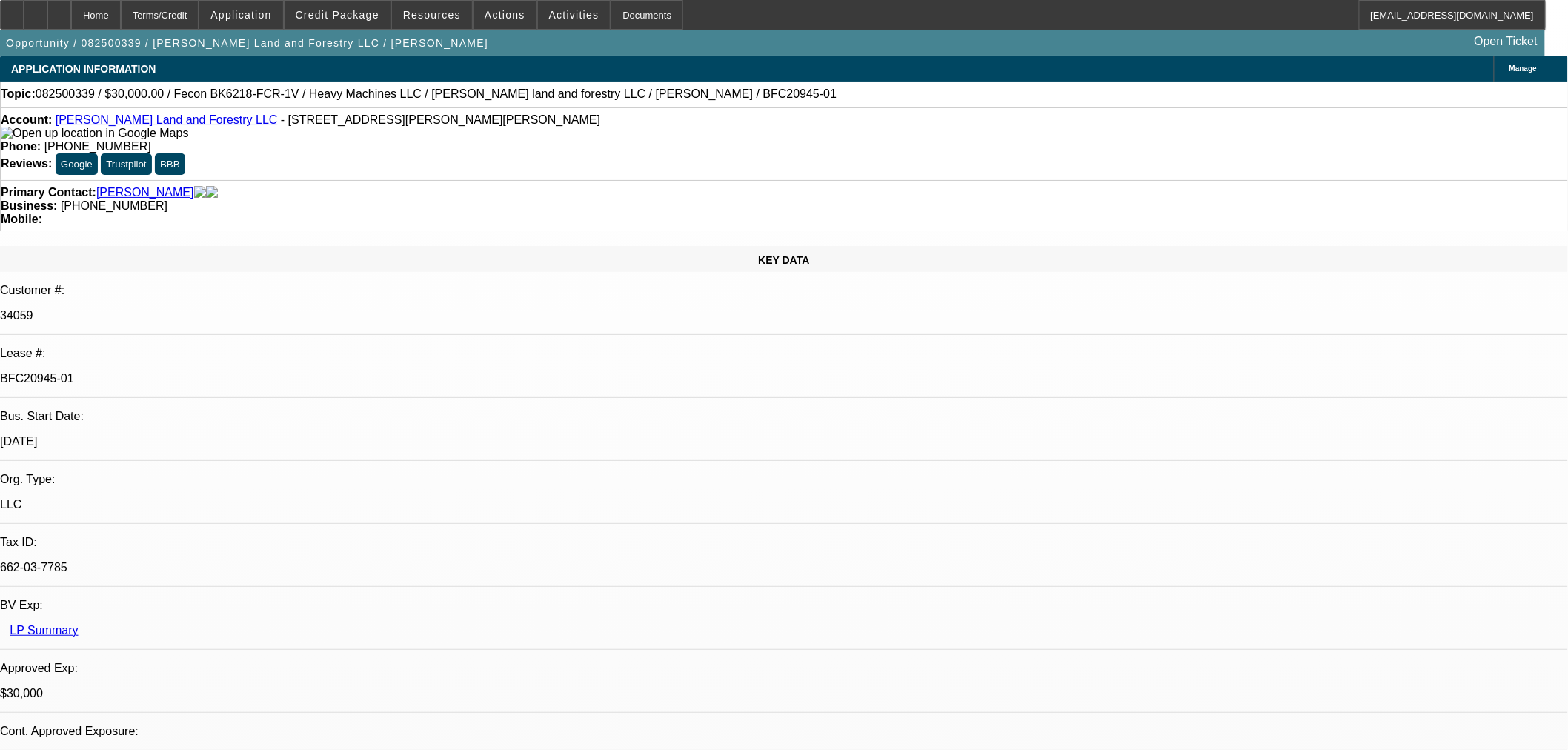
select select "0"
select select "19"
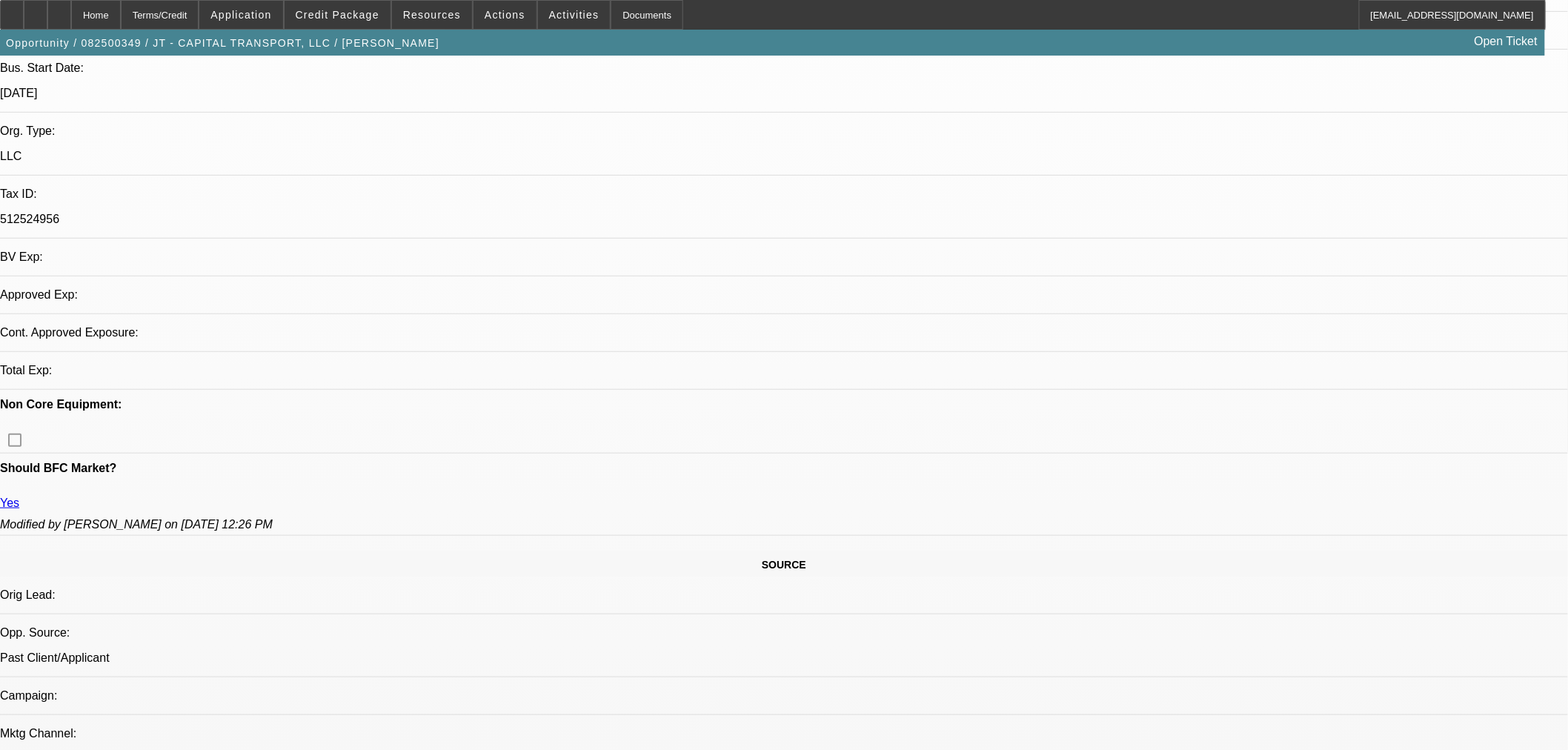
scroll to position [576, 0]
select select "0"
select select "2"
select select "0.1"
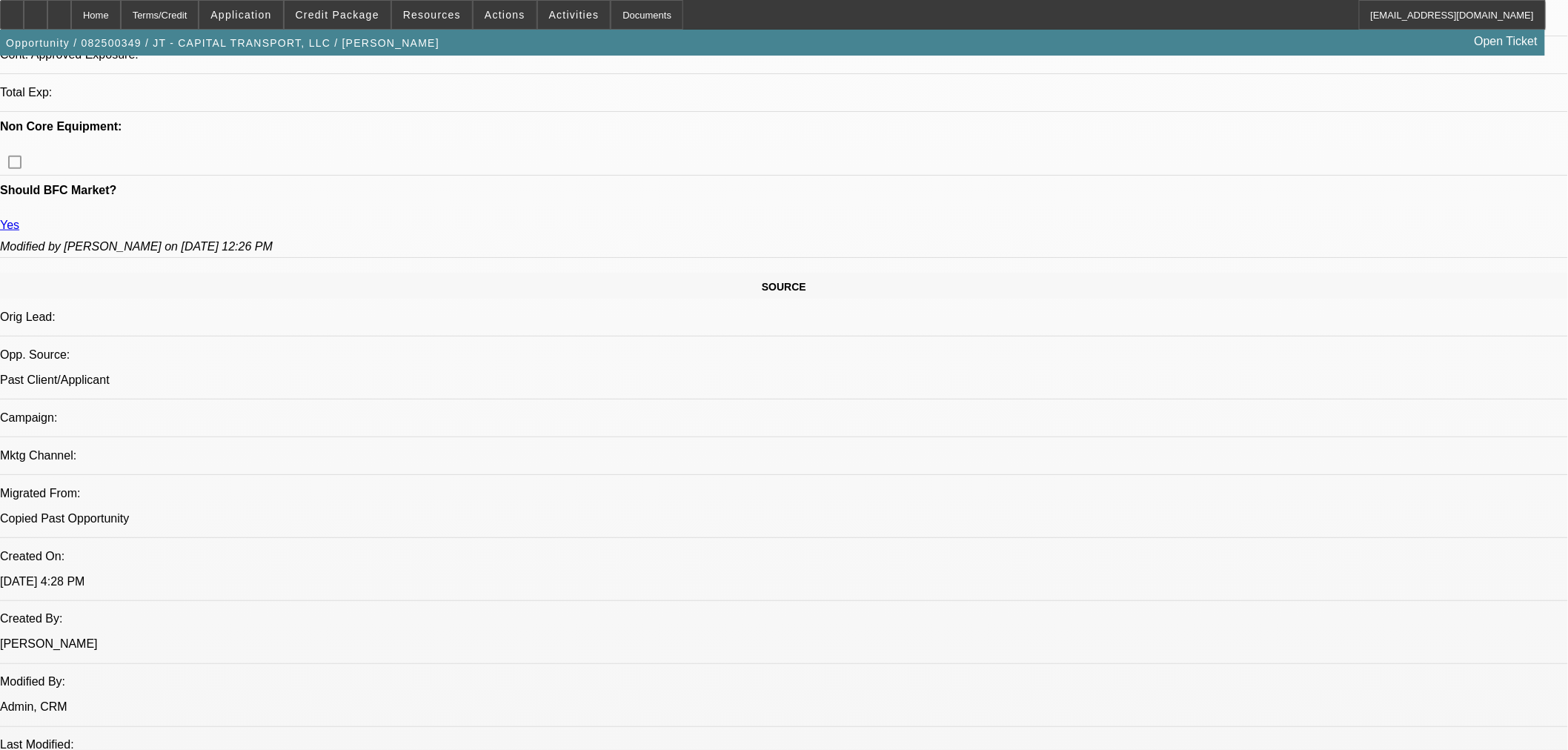
select select "1"
select select "2"
select select "4"
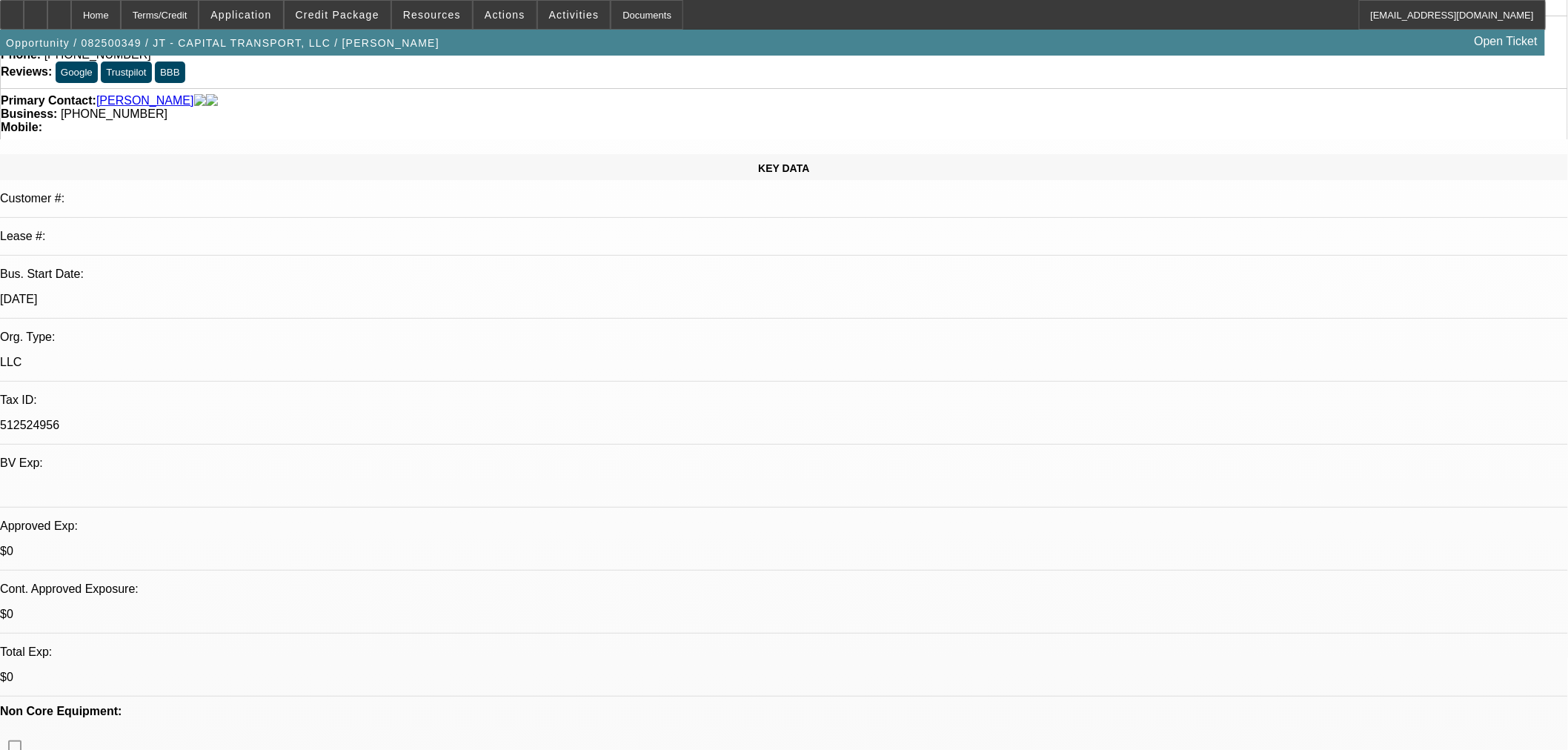
scroll to position [82, 0]
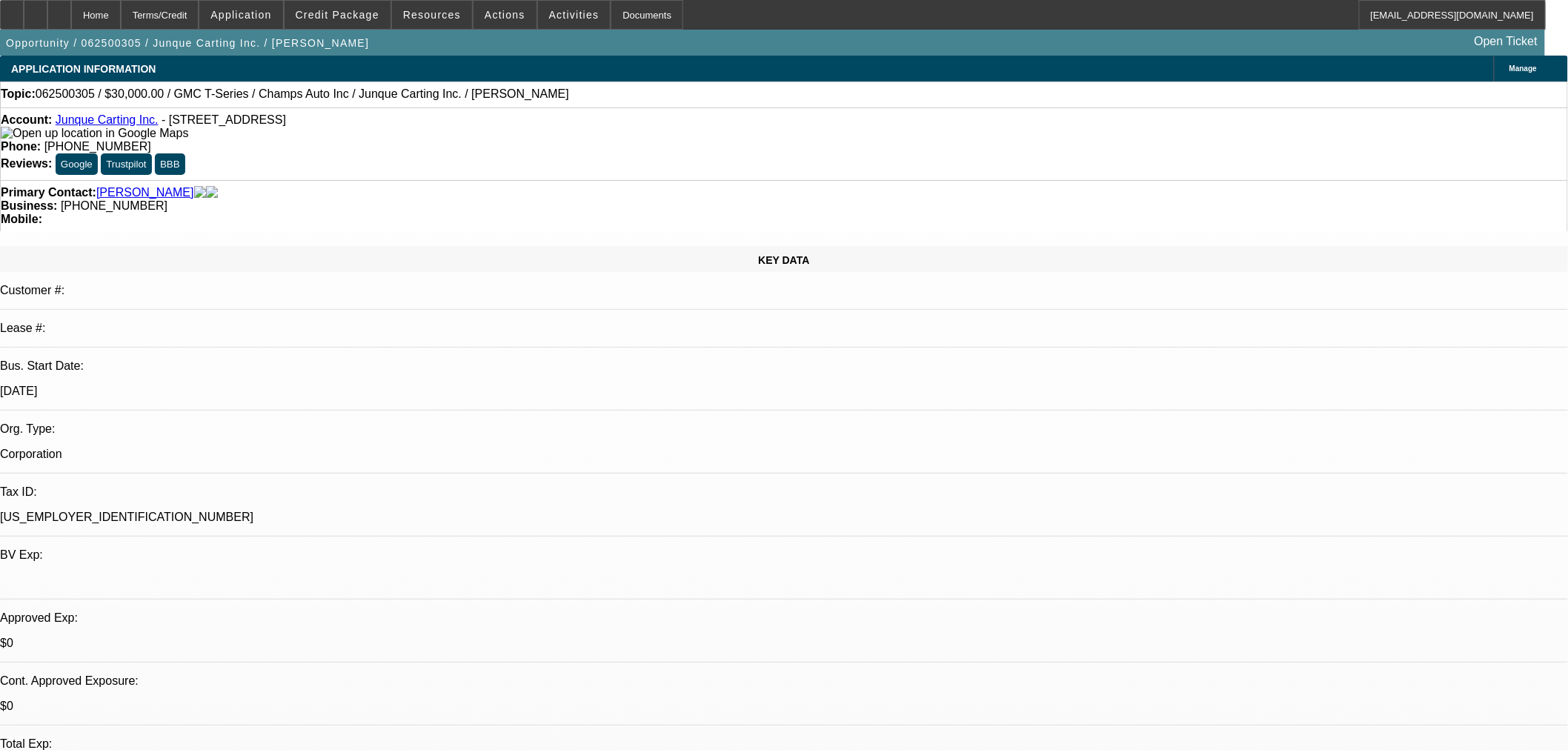
select select "0"
select select "3"
select select "0.1"
select select "4"
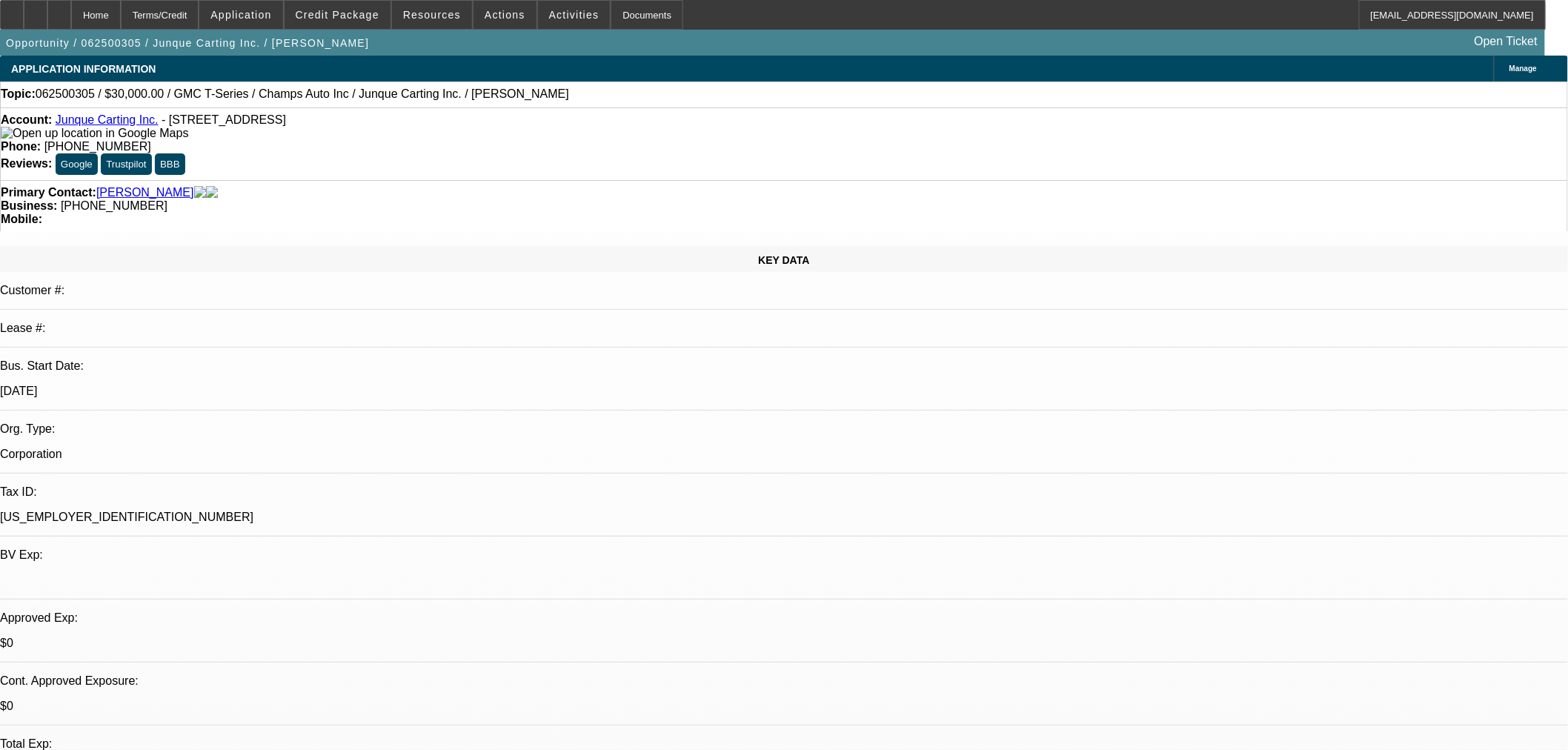
select select "0"
select select "3"
select select "0.1"
select select "4"
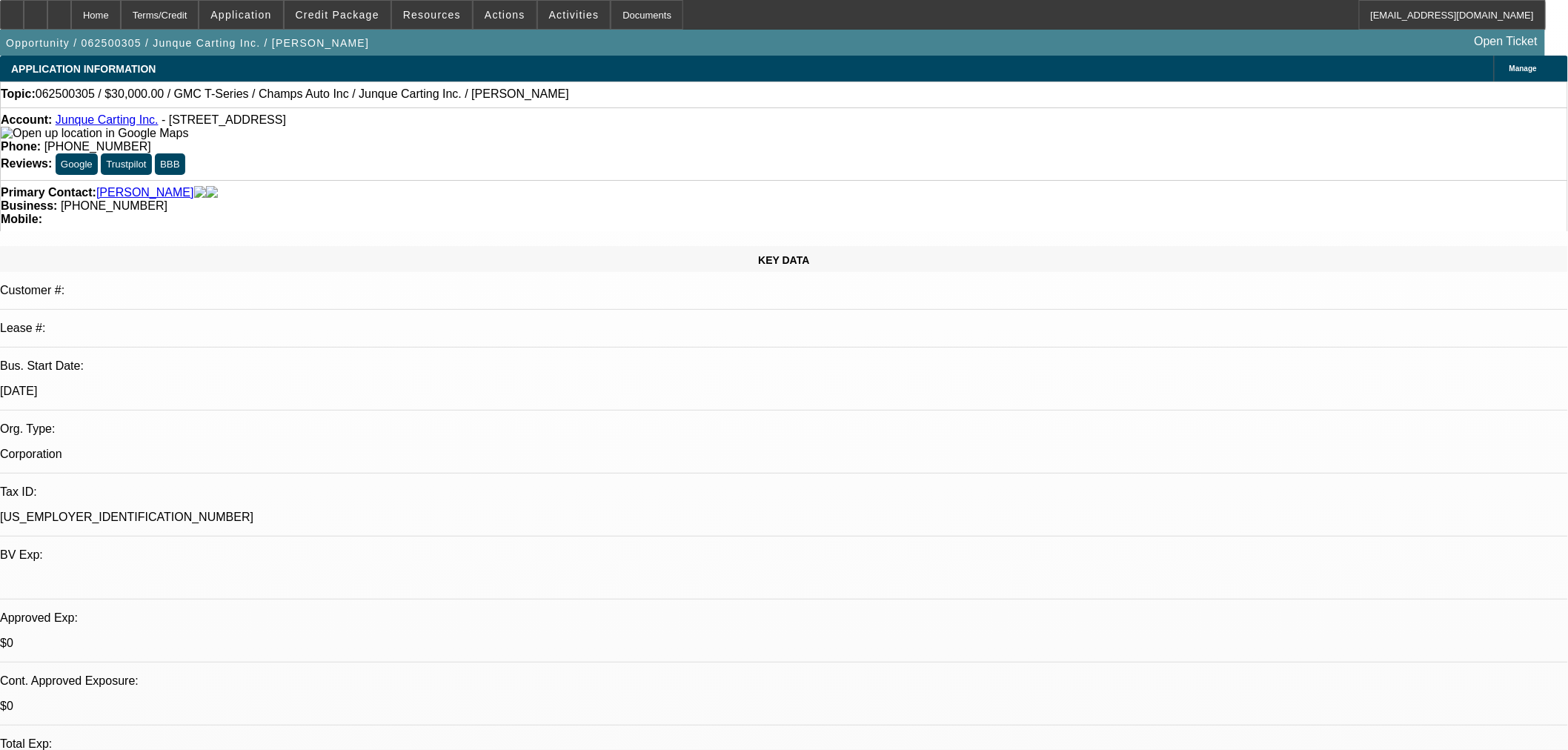
select select "0"
select select "3"
select select "0.1"
select select "4"
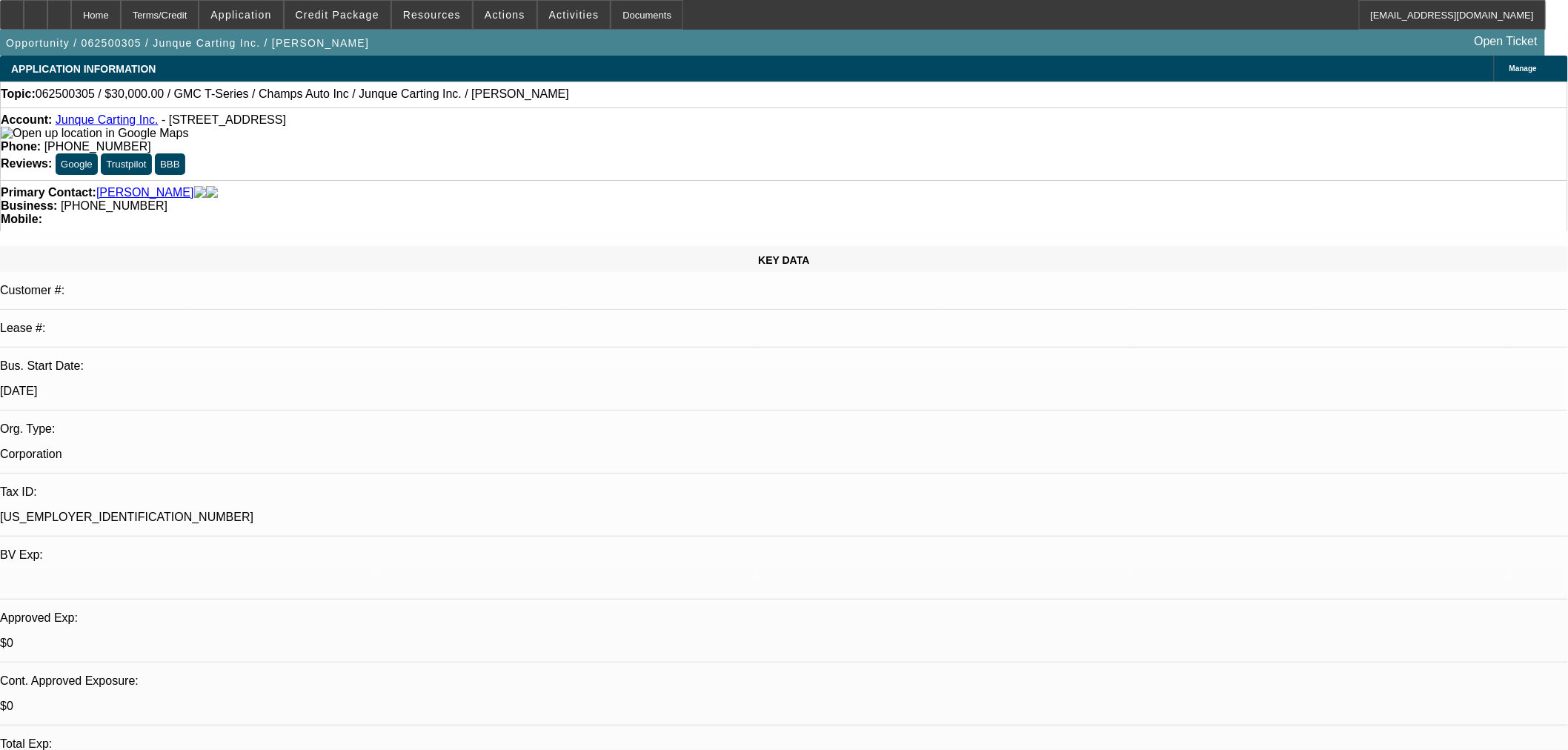
select select "0"
select select "3"
select select "0.1"
select select "4"
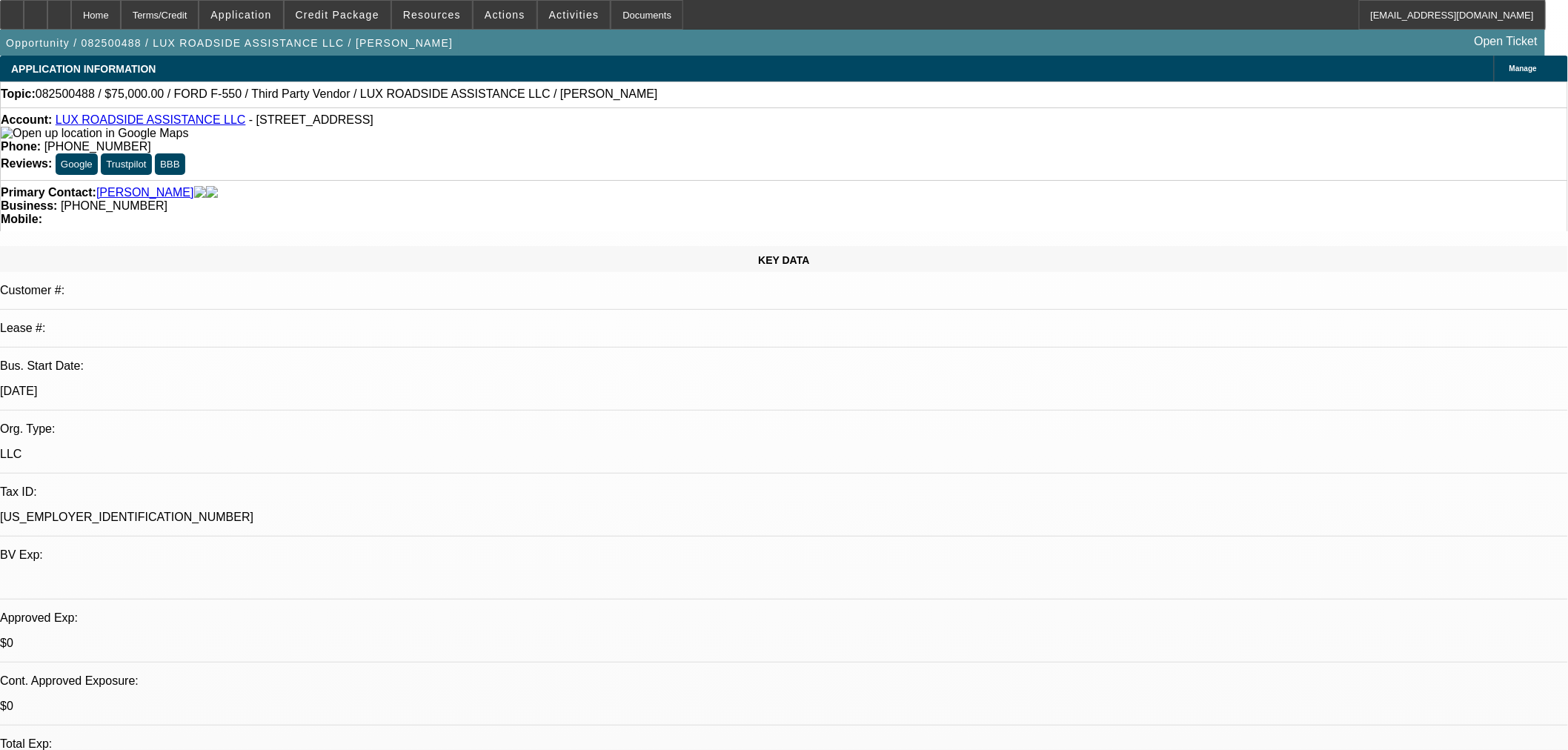
select select "0"
select select "6"
select select "0"
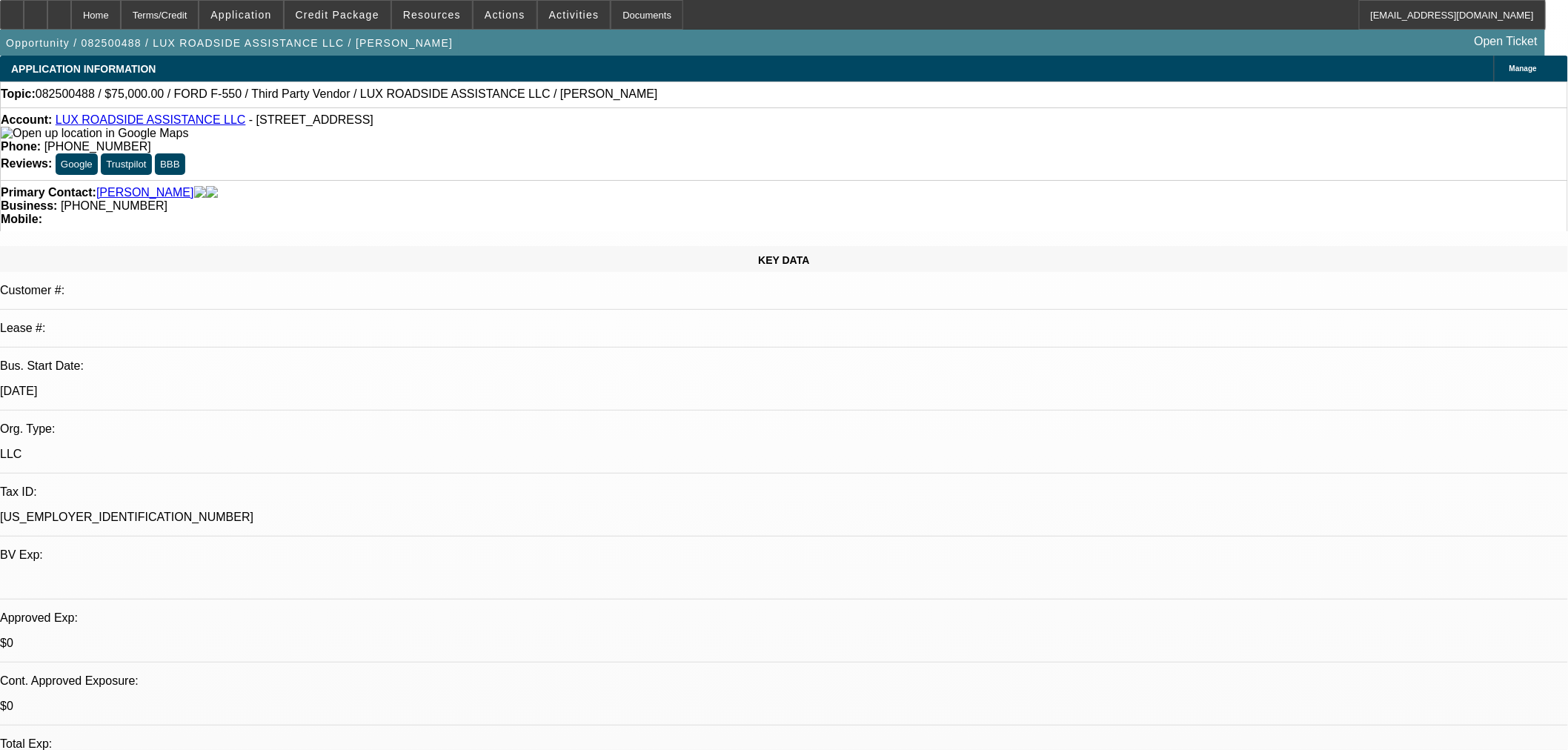
select select "0"
select select "6"
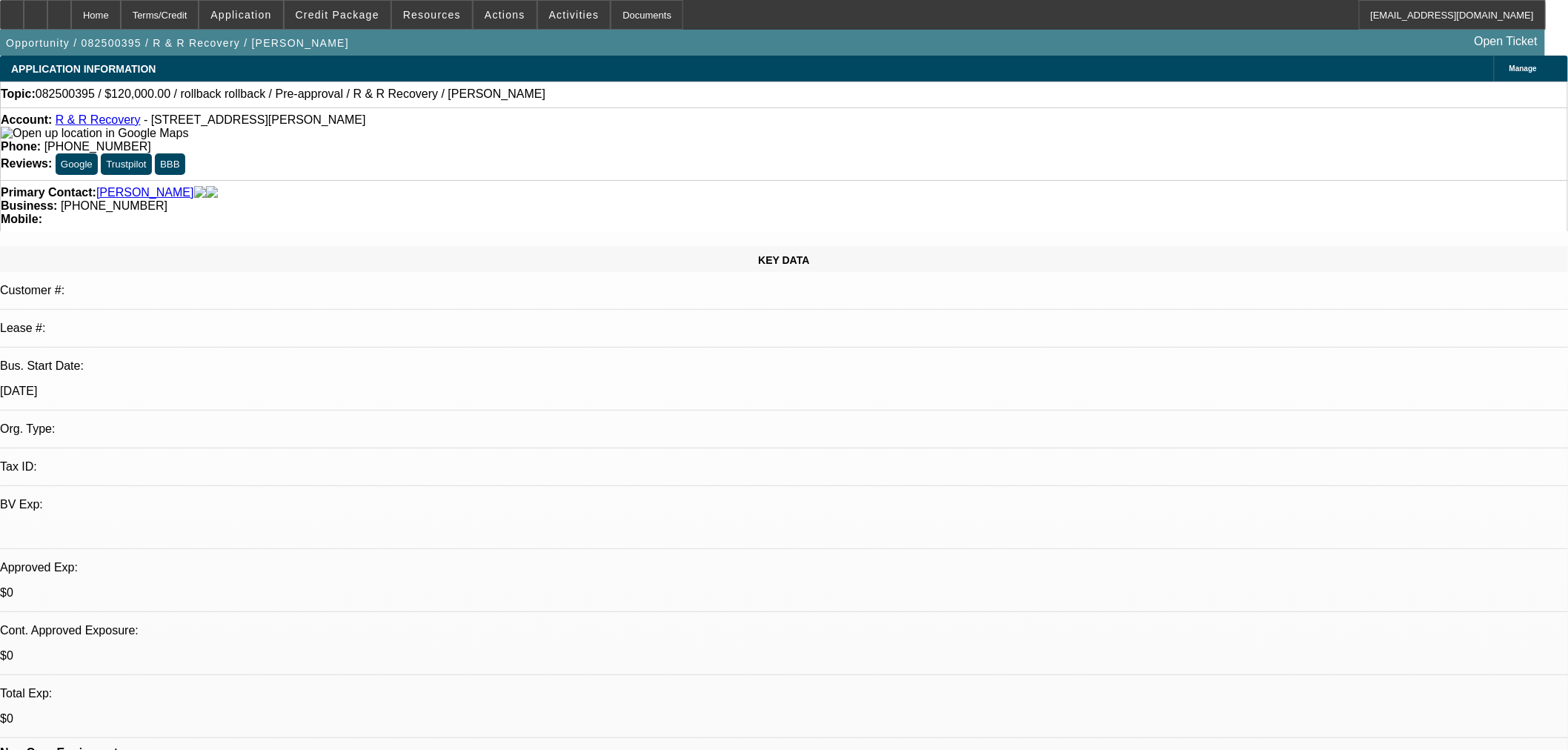
select select "0"
select select "2"
select select "0.1"
select select "4"
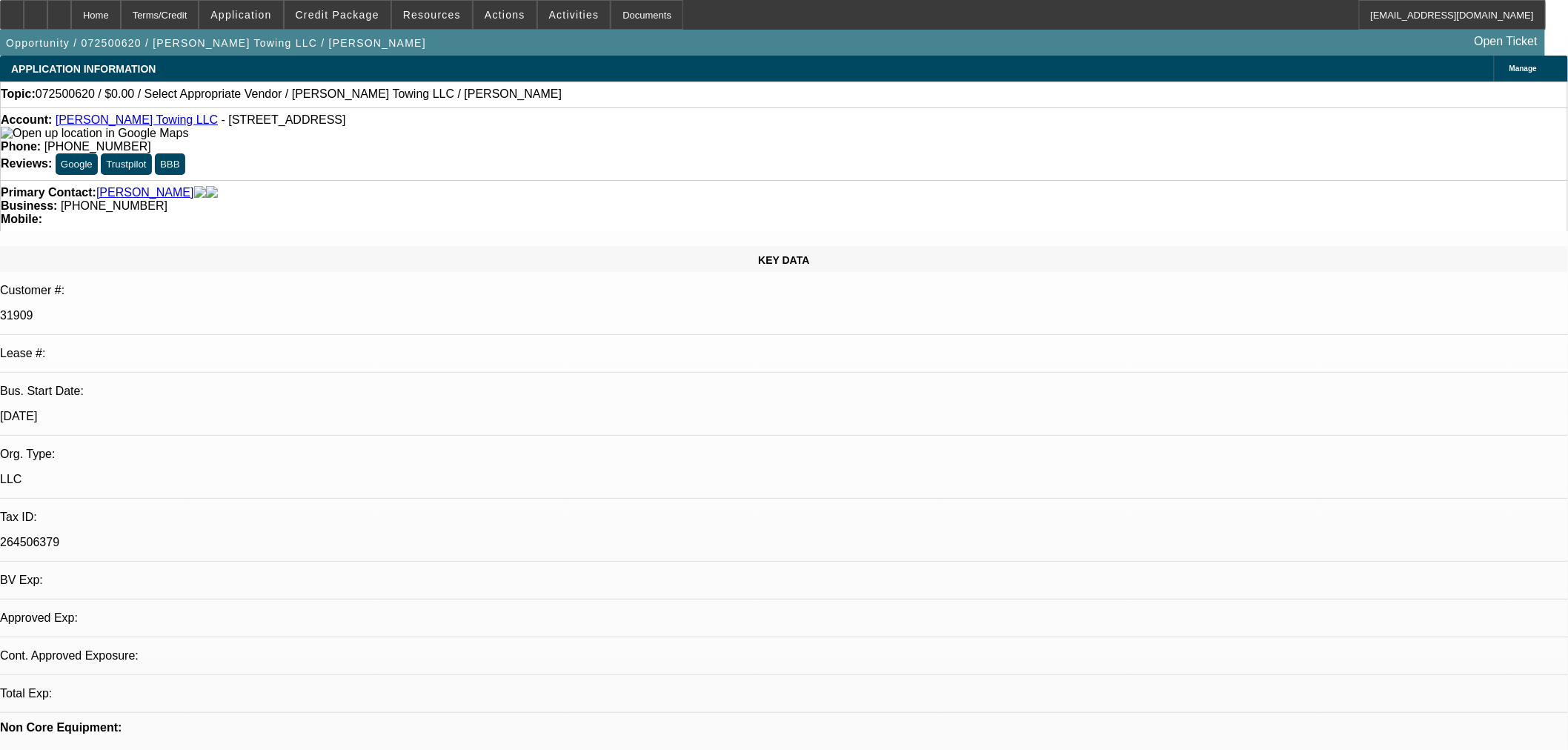
select select "0"
select select "2"
select select "0.1"
select select "1"
select select "2"
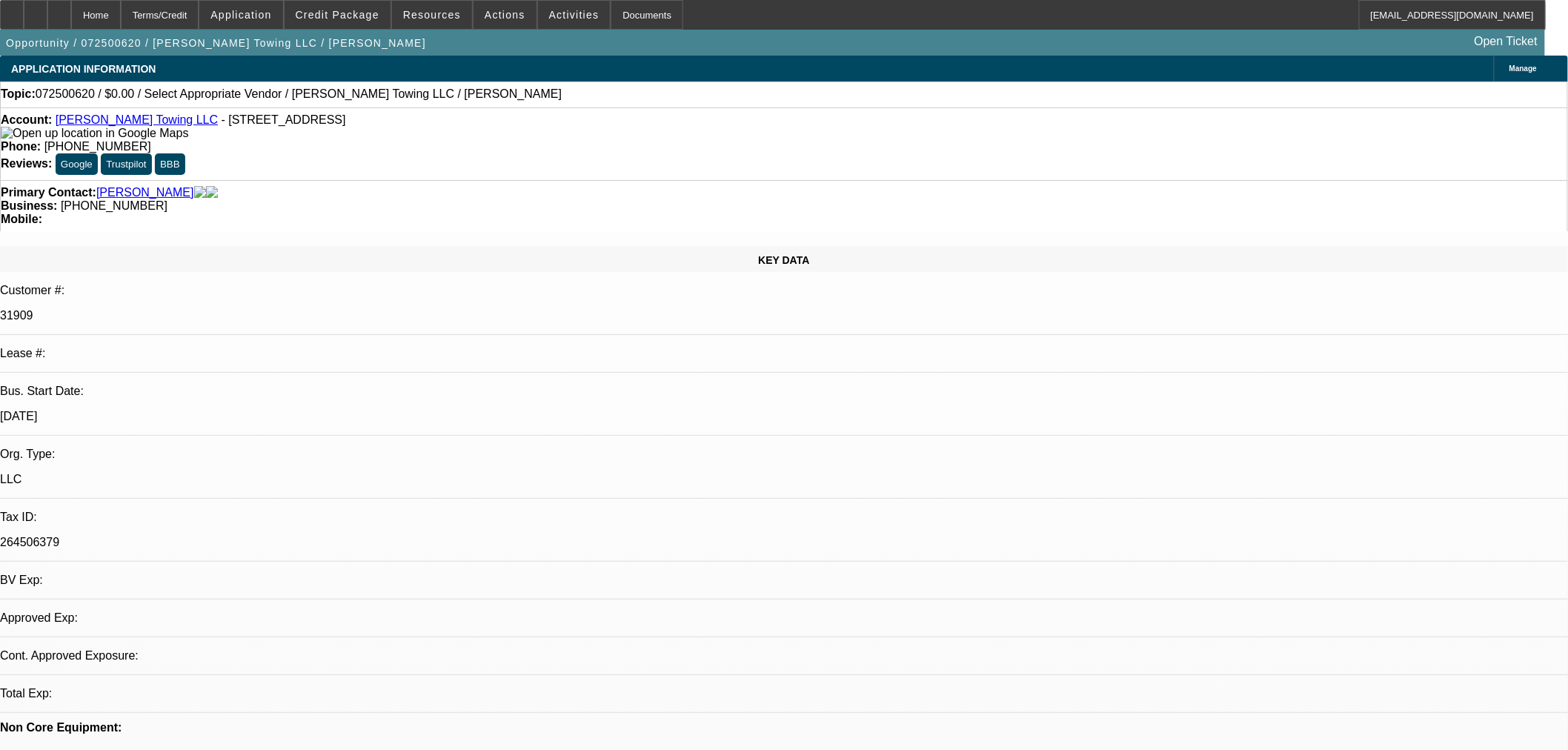
select select "4"
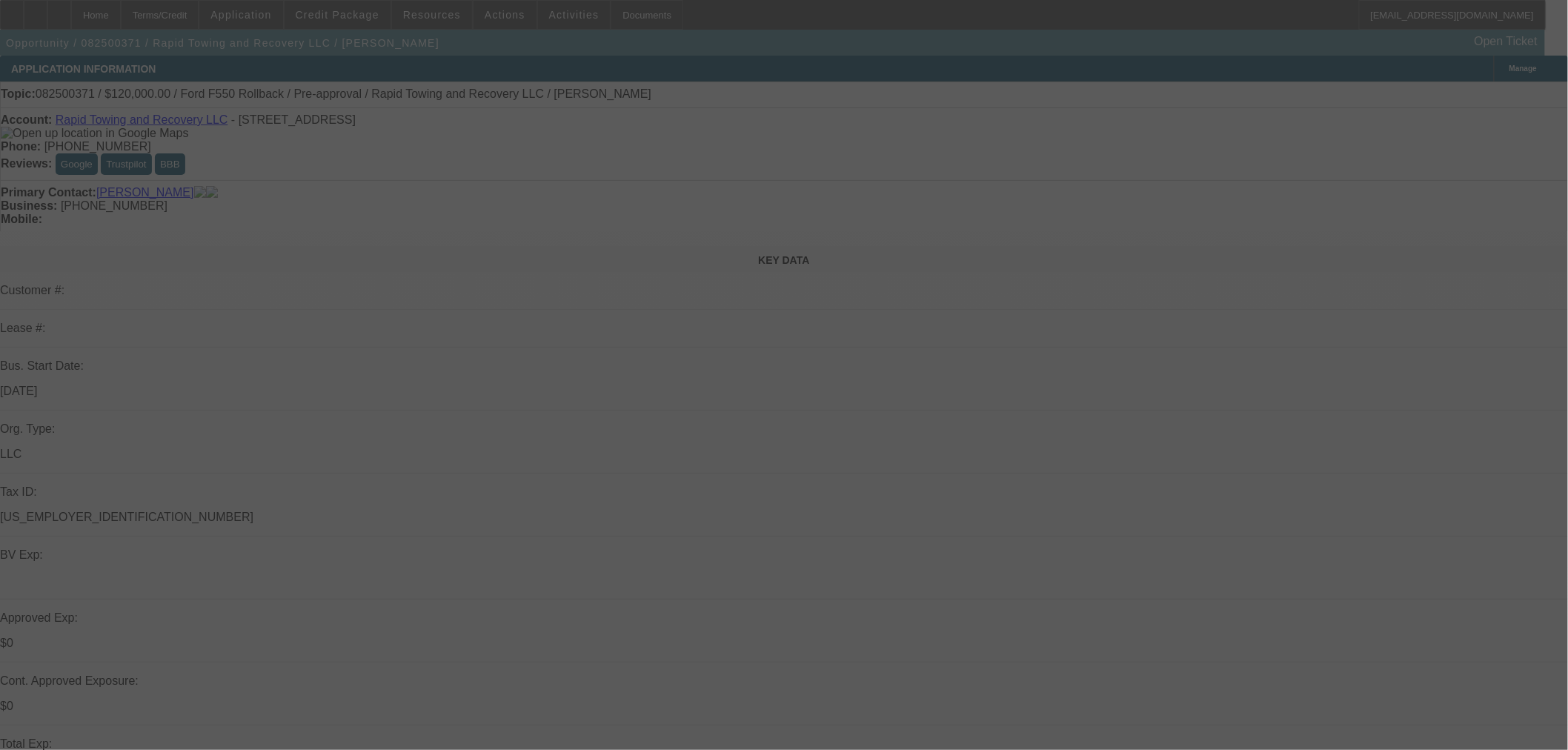
select select "0"
select select "3"
select select "0"
select select "6"
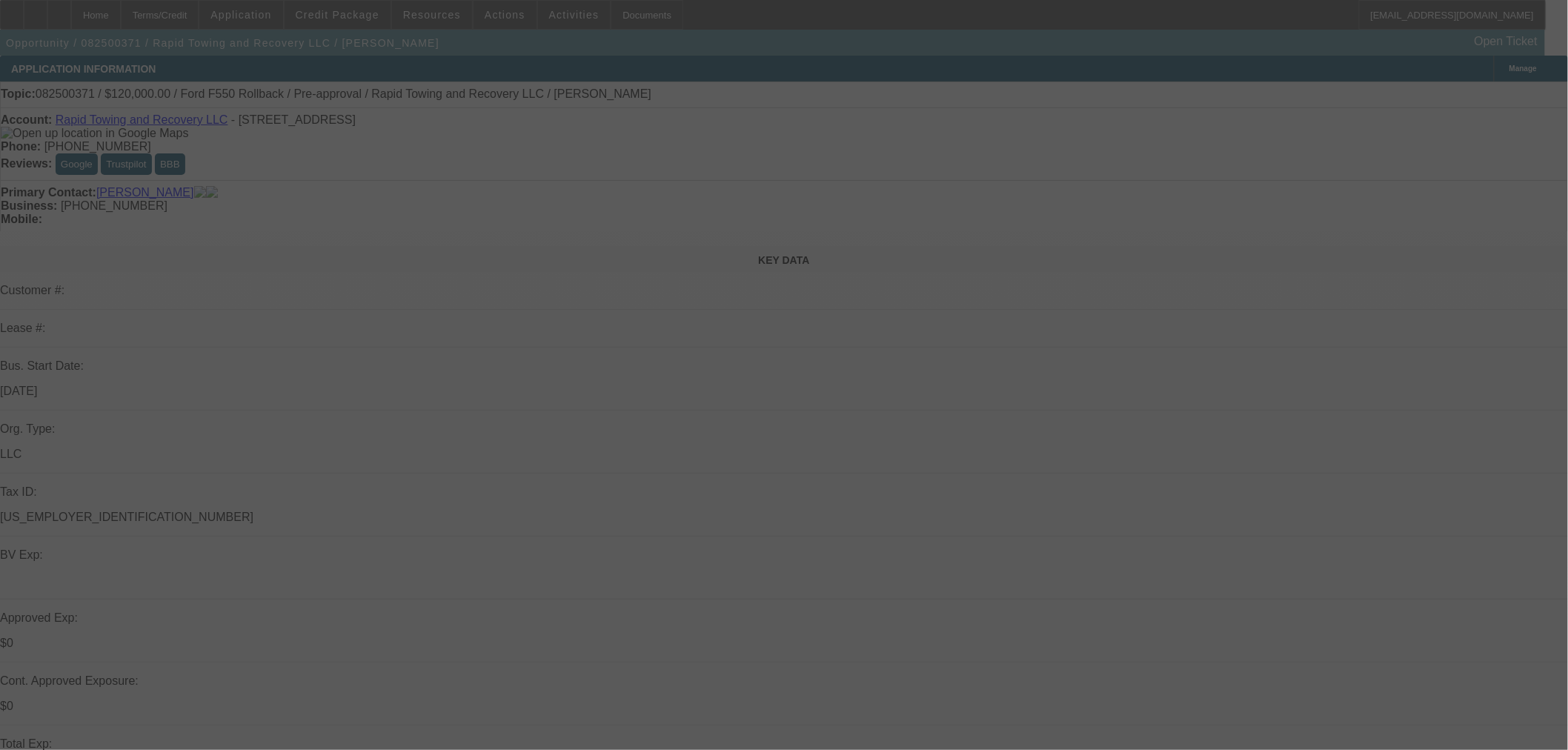
select select "0"
select select "3"
select select "0"
select select "6"
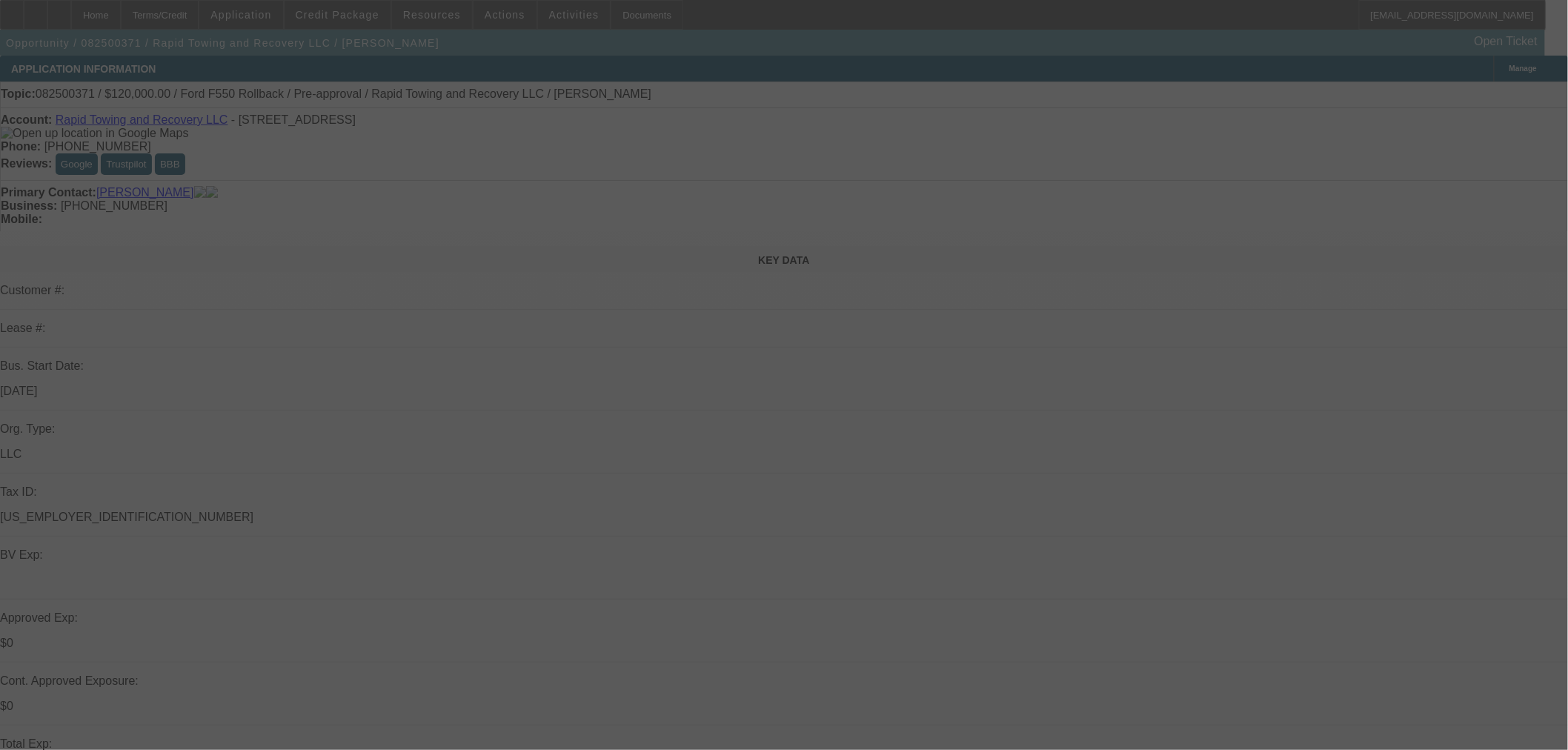
select select "0"
select select "3"
select select "0"
select select "6"
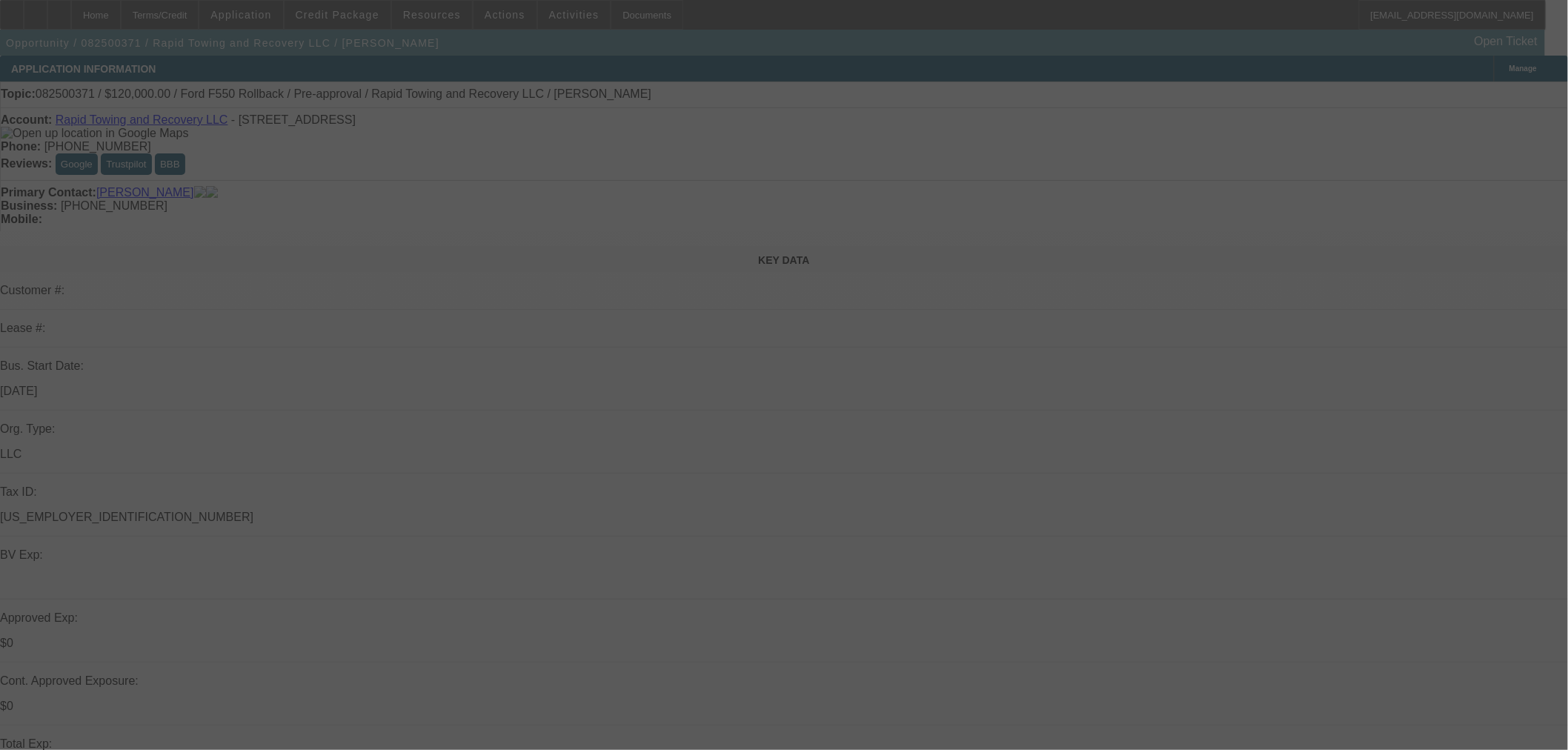
select select "0.1"
select select "0"
select select "2"
select select "0"
select select "6"
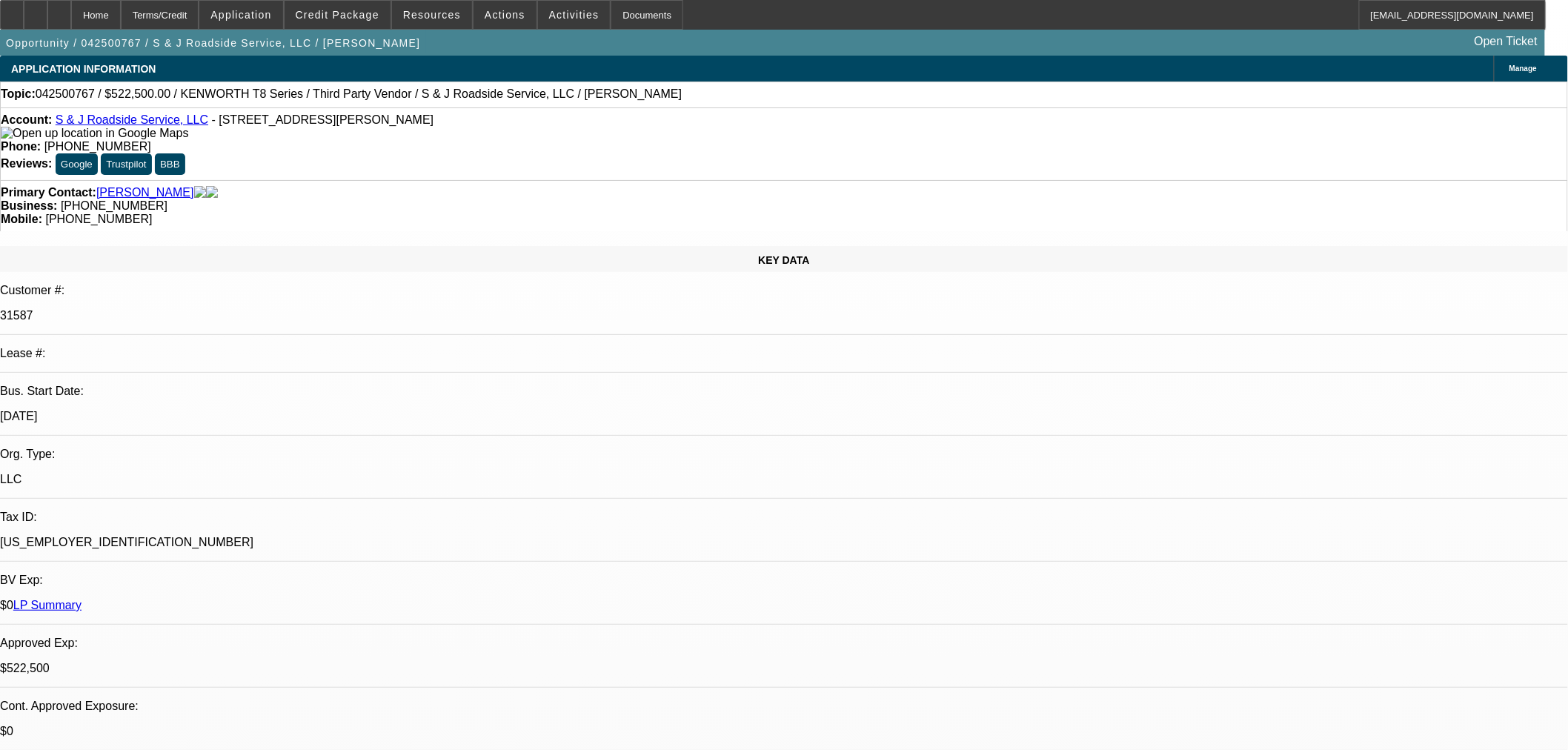
select select "0"
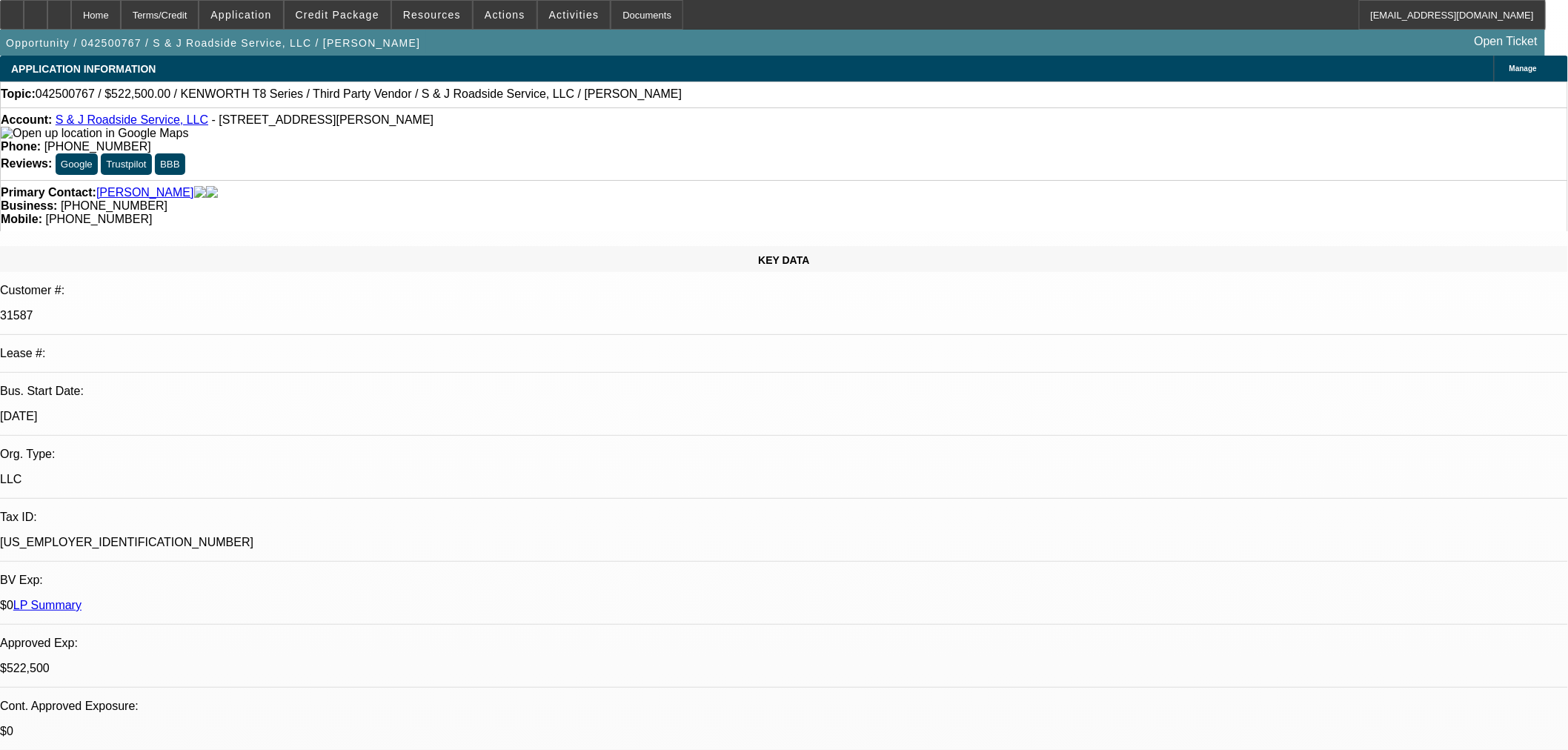
select select "2"
select select "0"
select select "2"
select select "0"
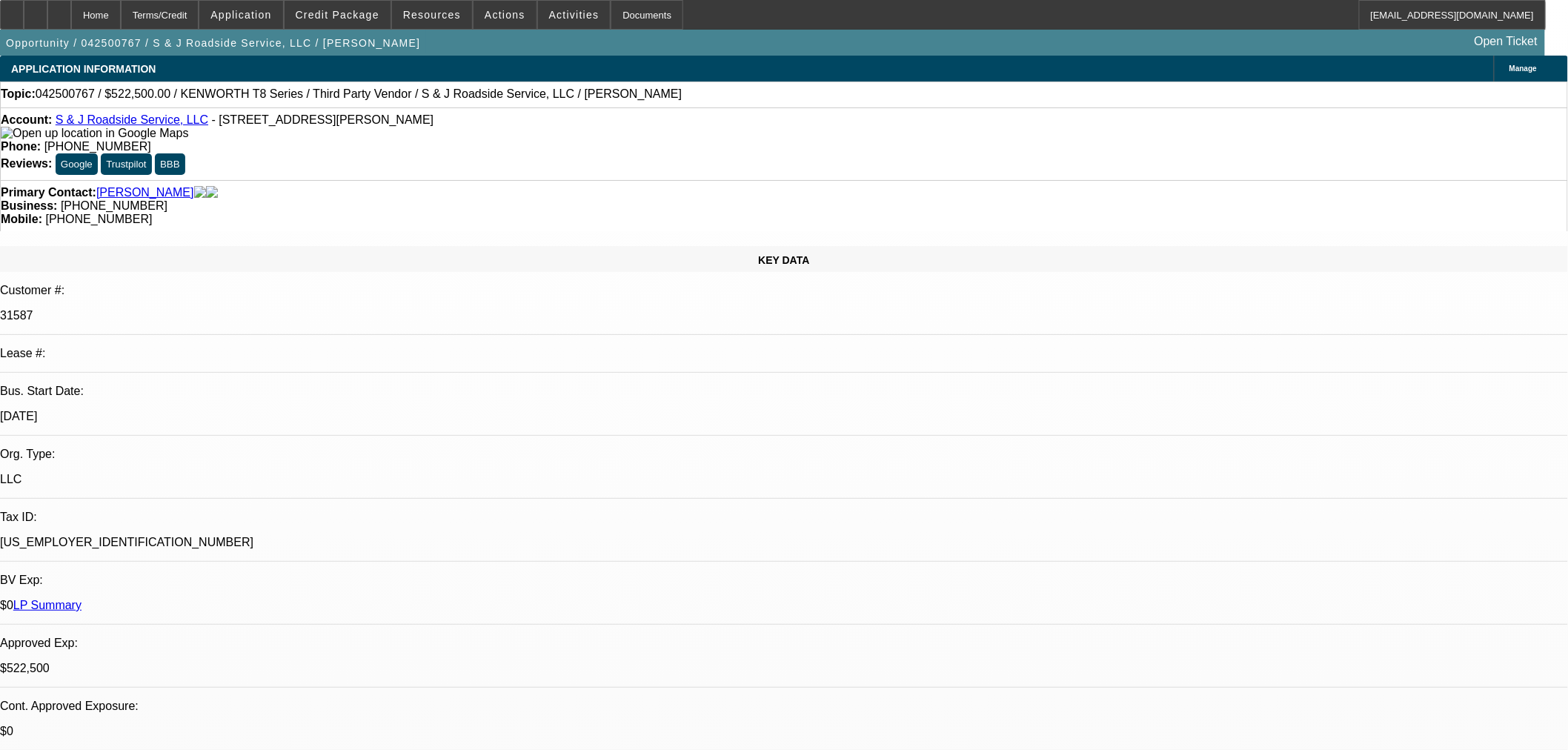
select select "1"
select select "2"
select select "6"
select select "1"
select select "3"
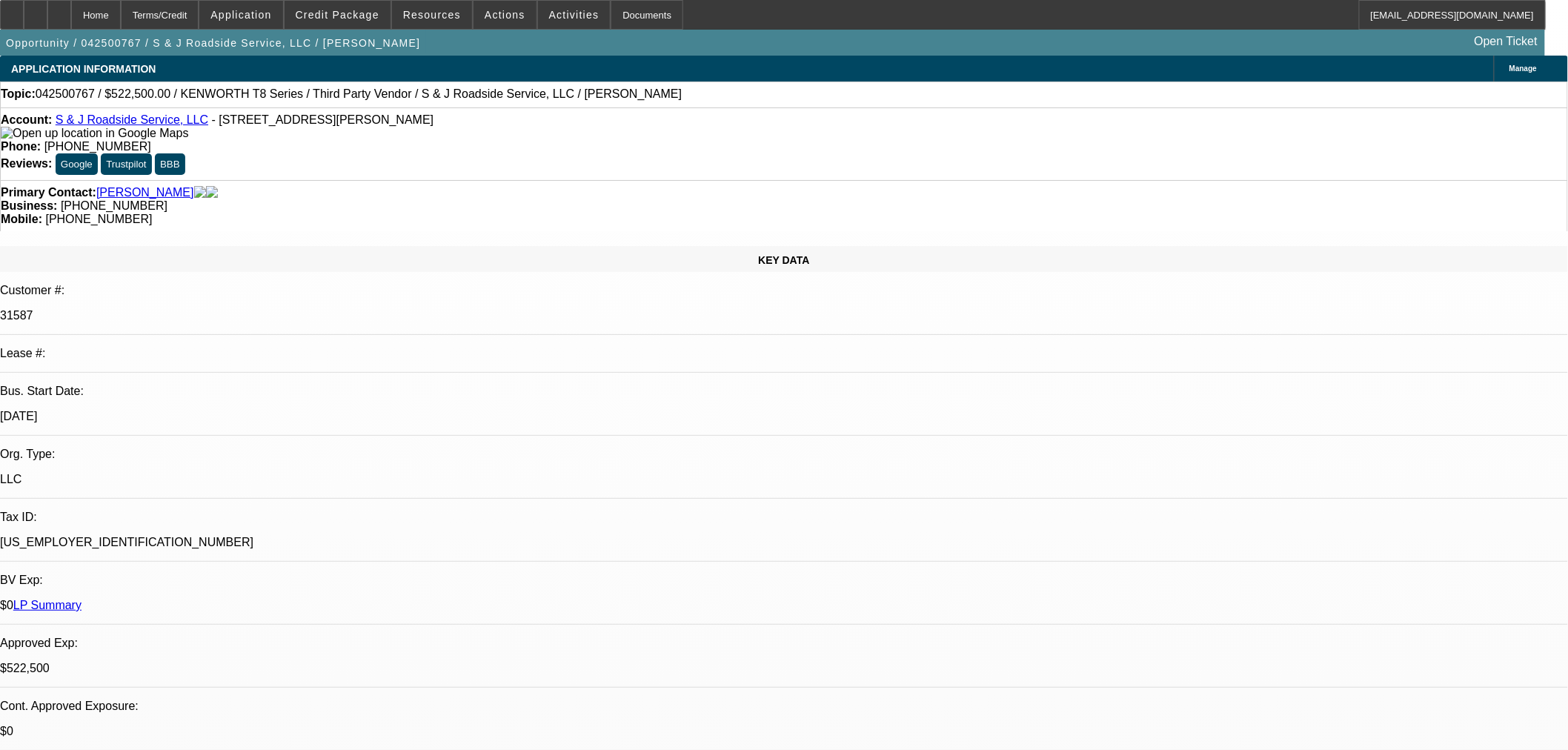
select select "6"
select select "1"
select select "2"
select select "6"
select select "1"
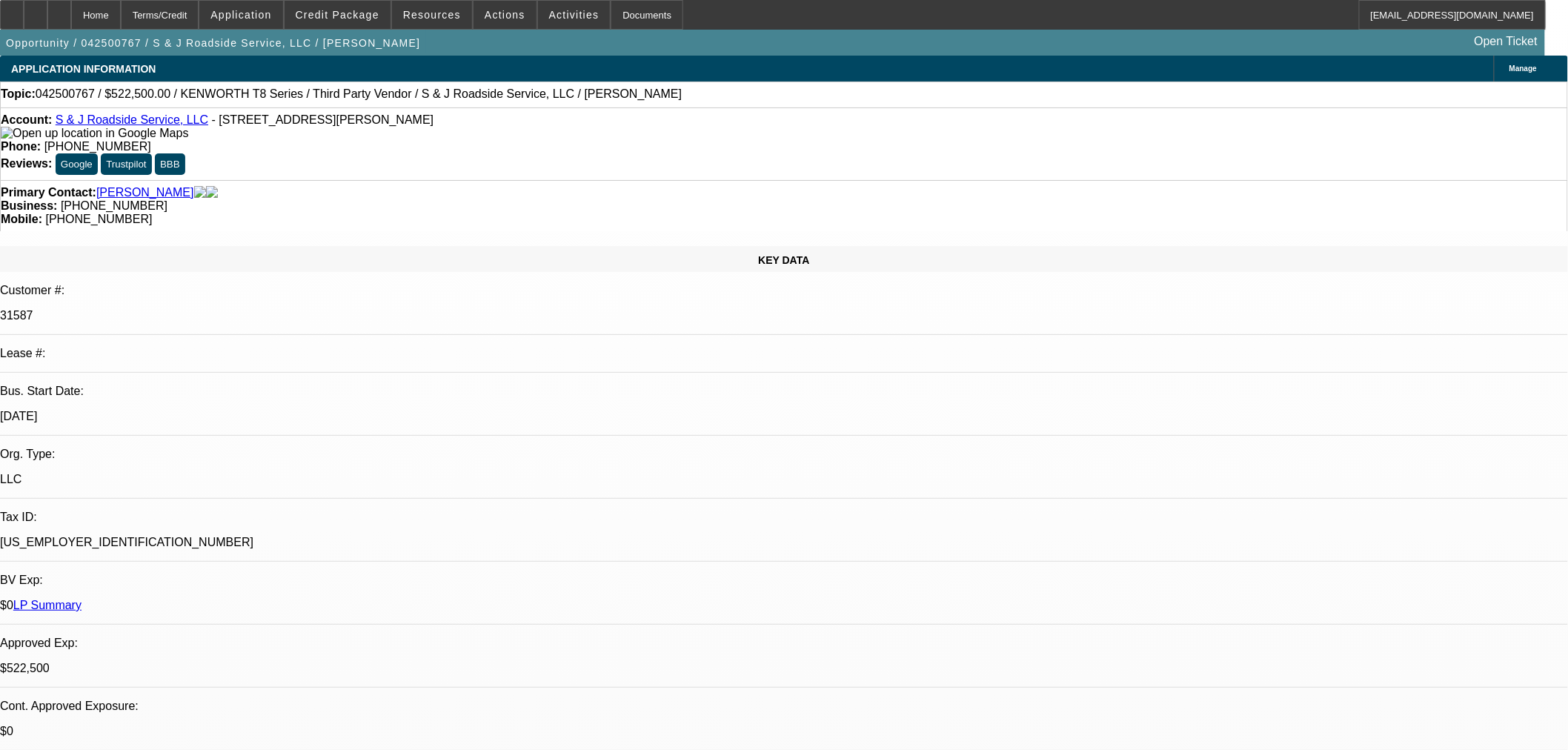
select select "2"
select select "6"
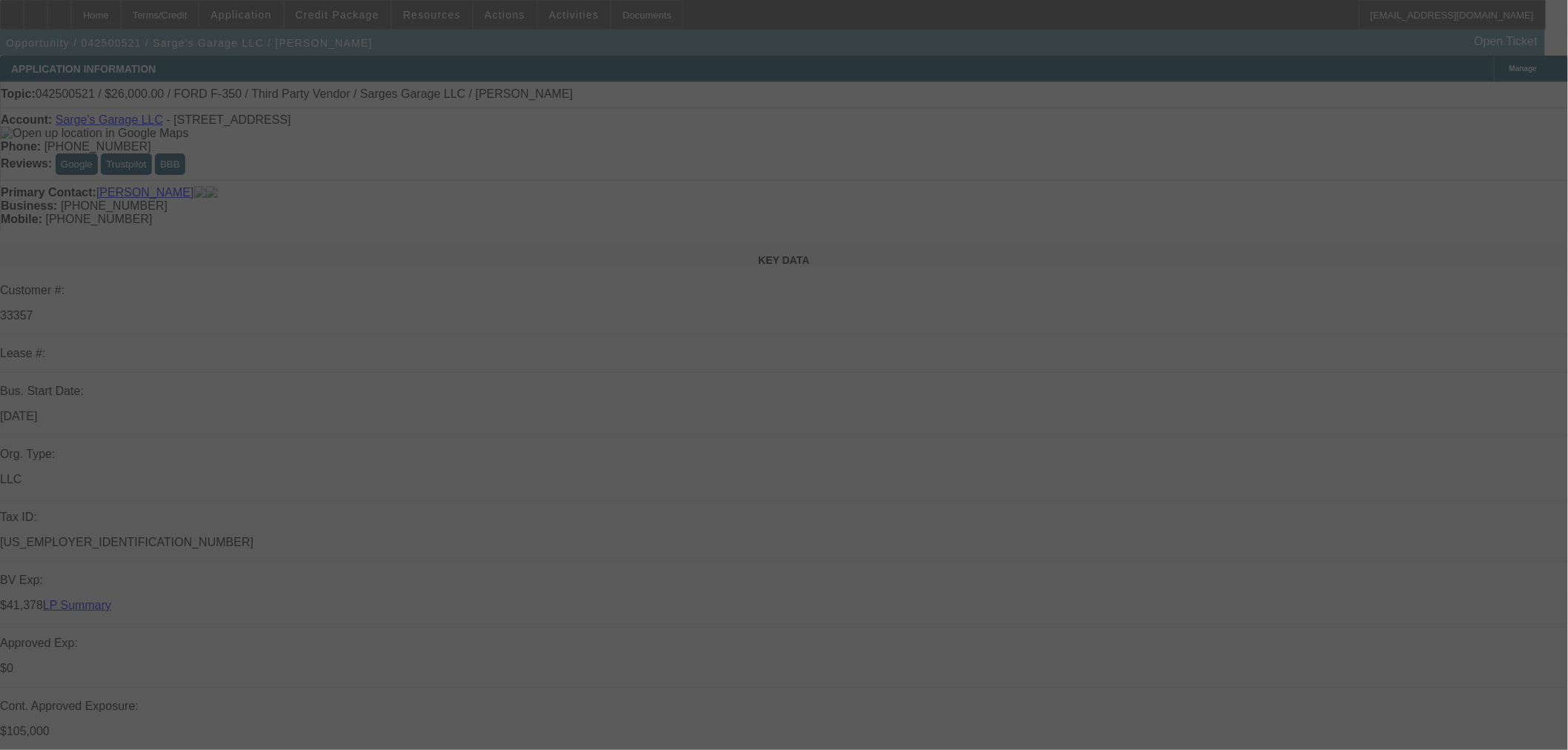
select select "0"
select select "2"
select select "0"
select select "6"
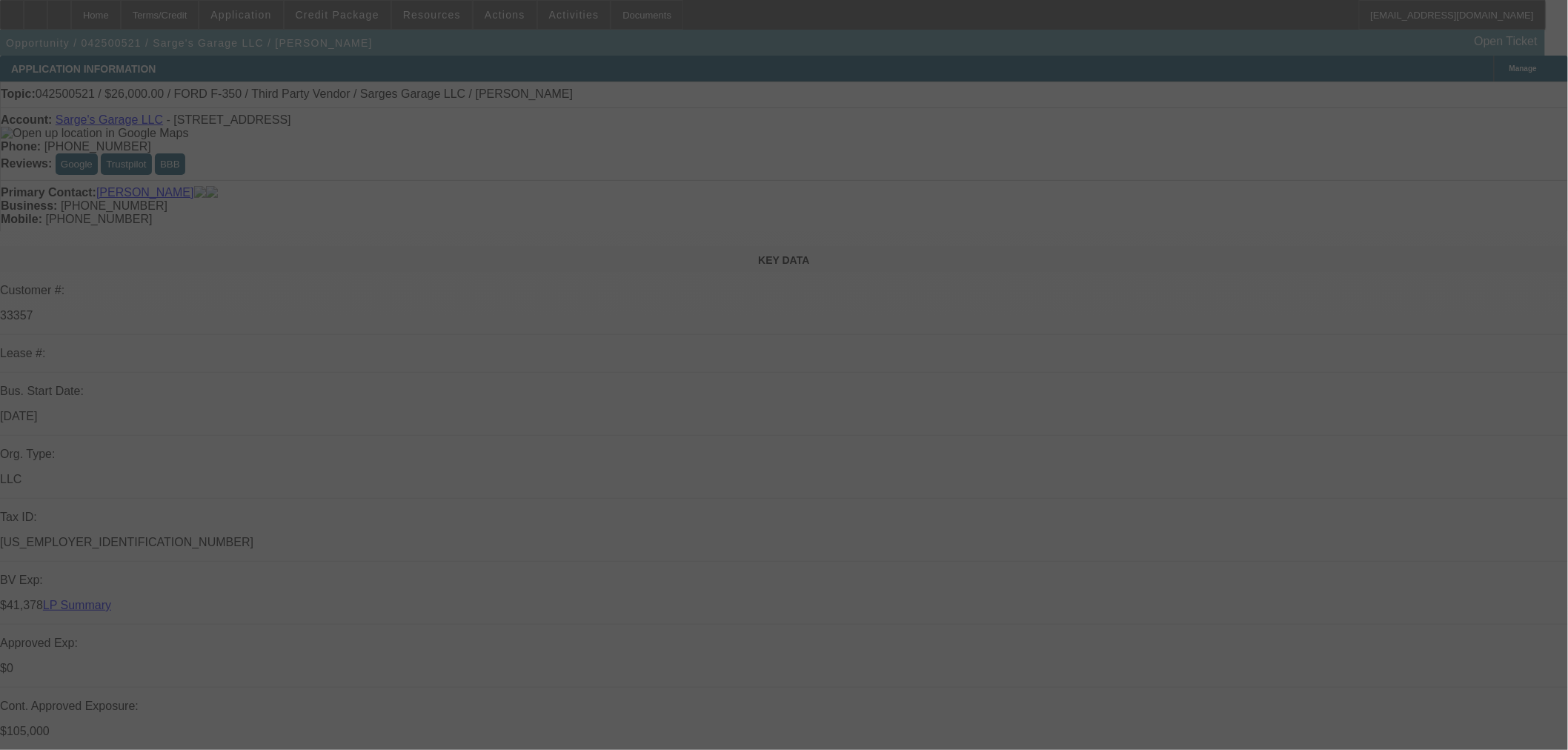
select select "0"
select select "3"
select select "0"
select select "6"
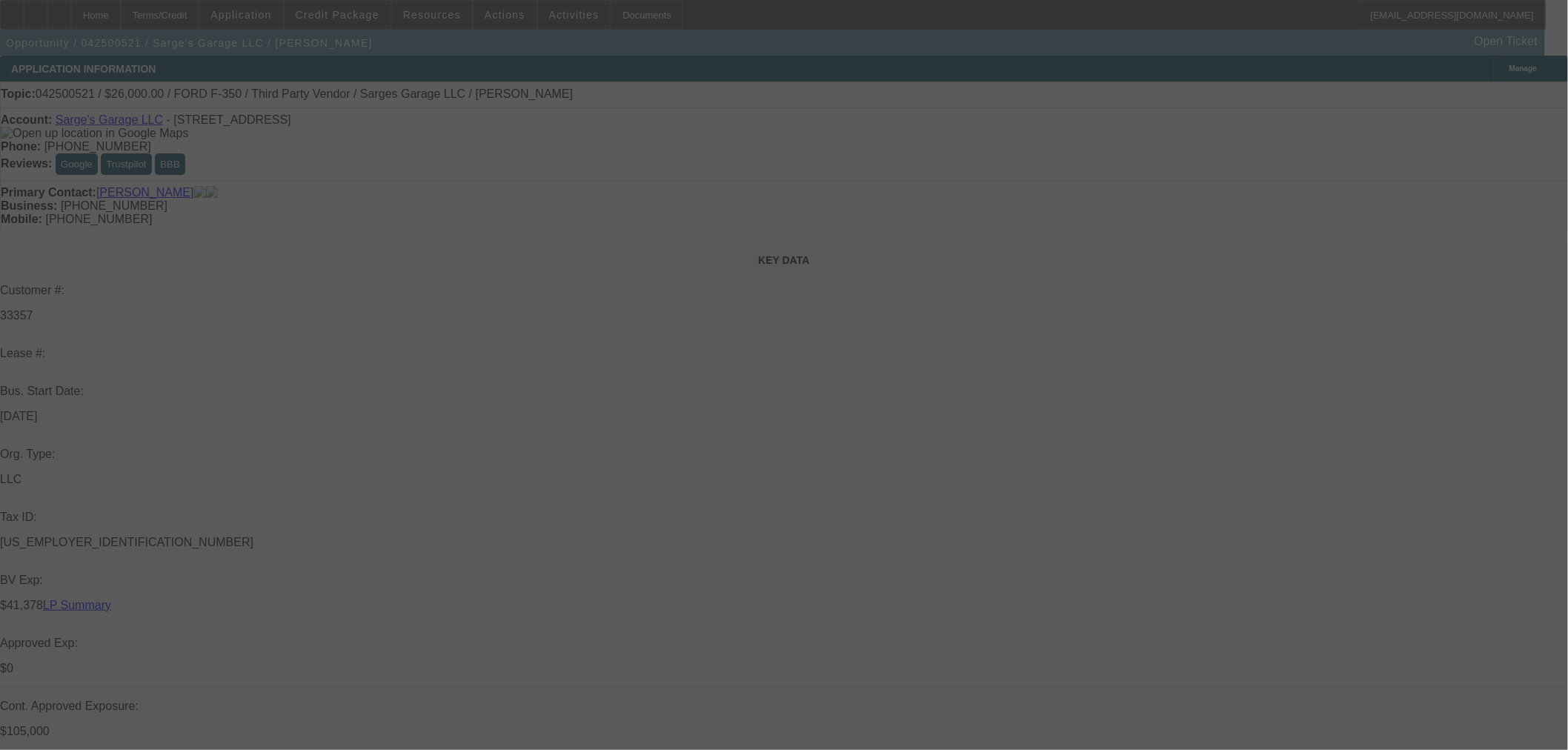
select select "0"
select select "6"
select select "0"
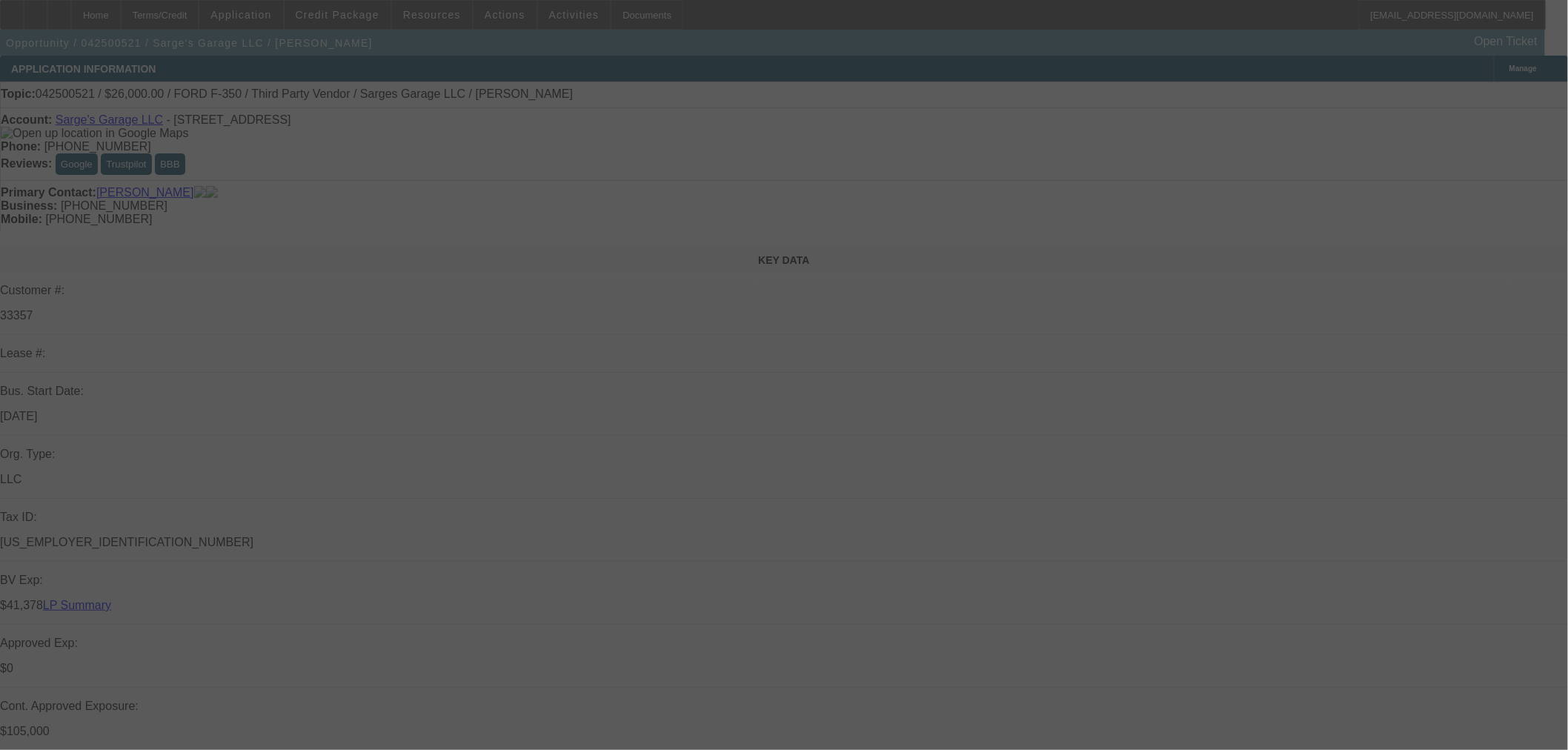
select select "0"
select select "3"
select select "0"
select select "6"
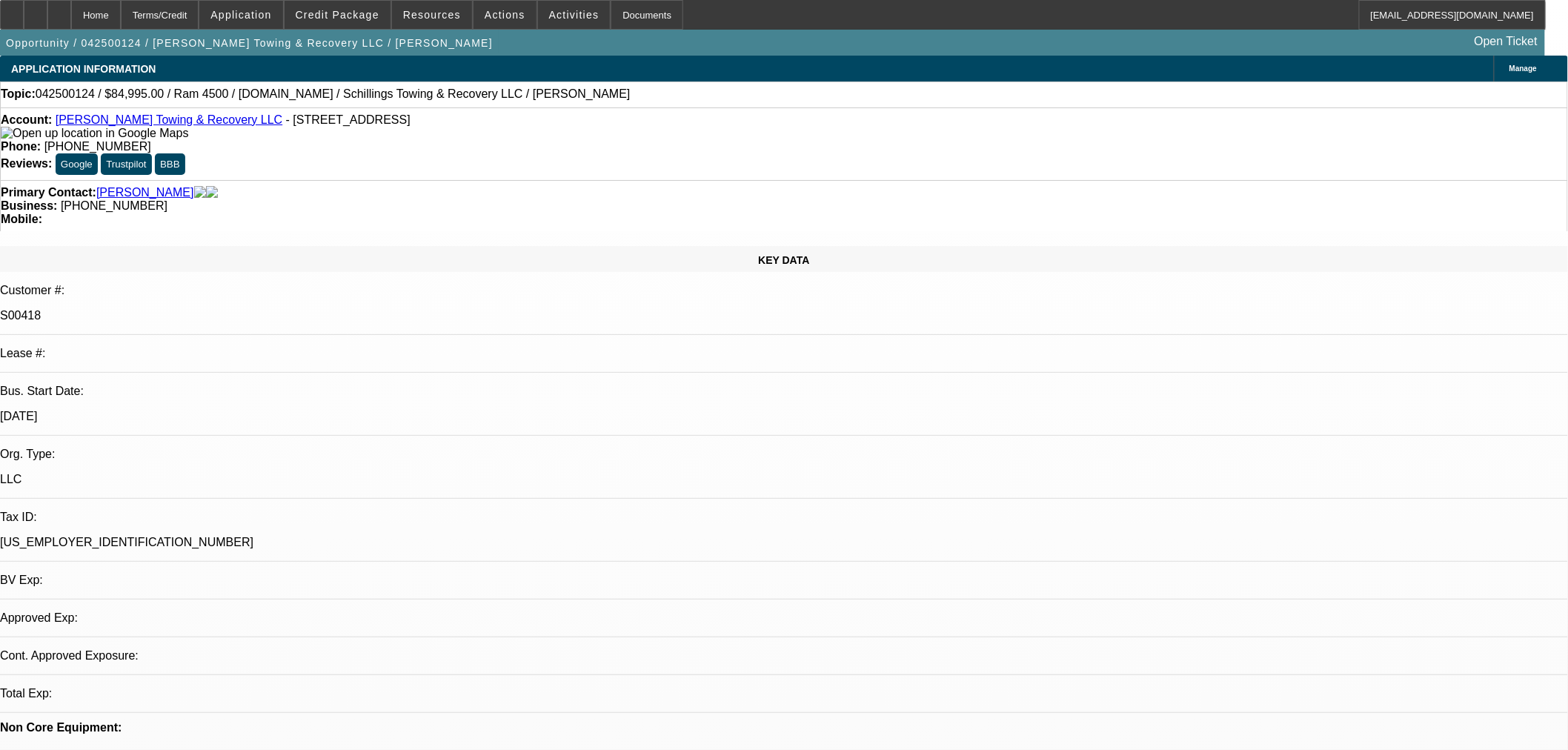
select select "0"
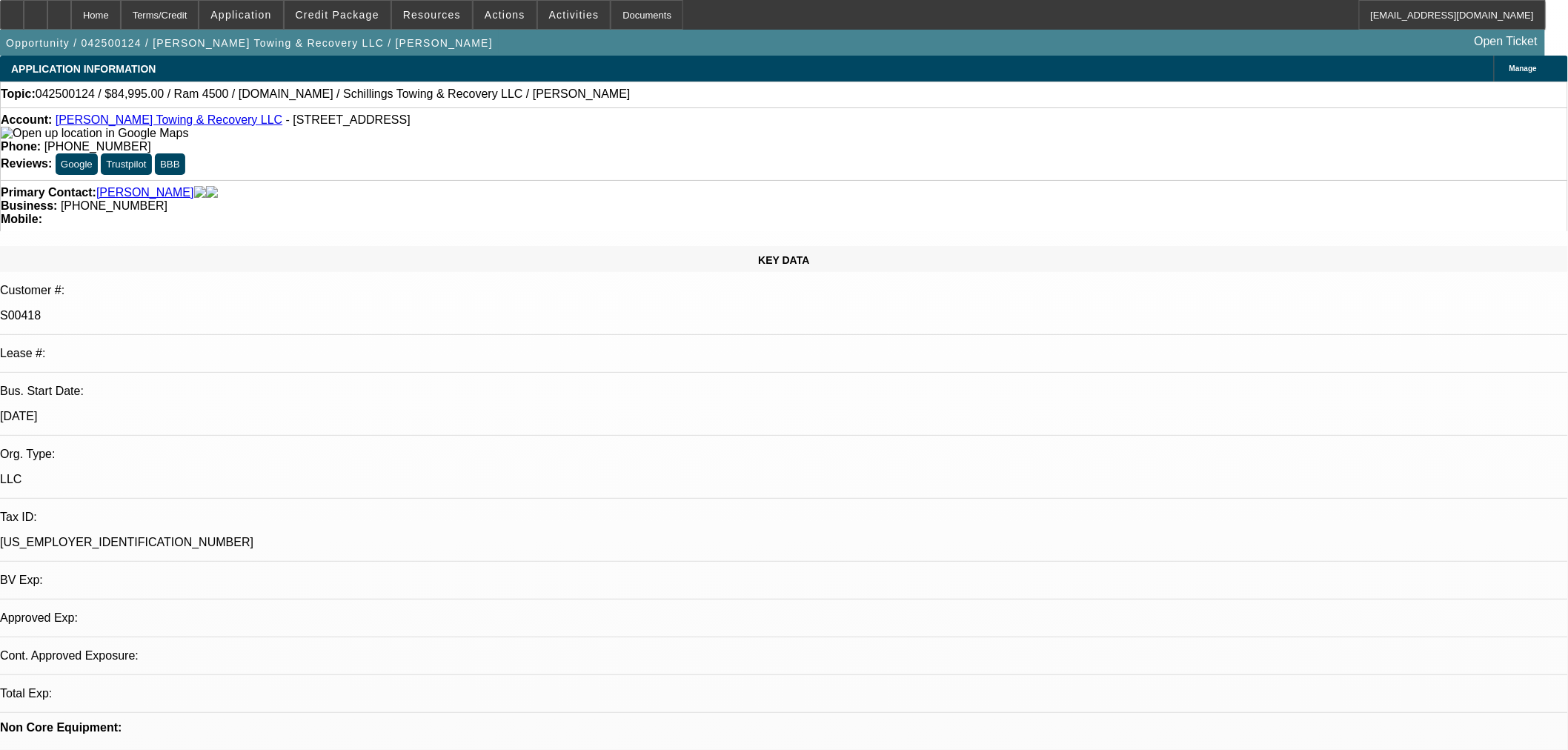
select select "0"
select select "1"
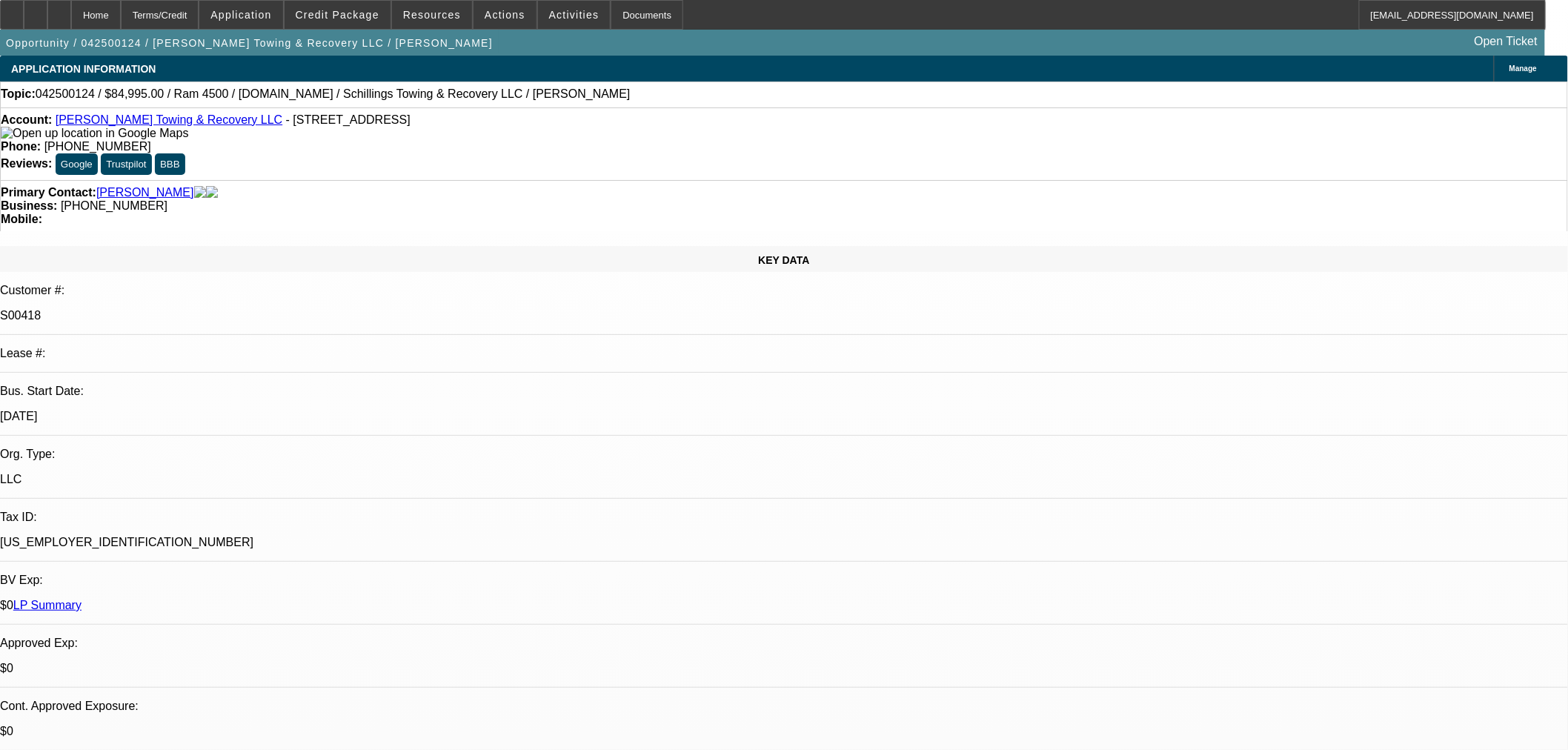
select select "3"
select select "6"
select select "1"
select select "3"
select select "6"
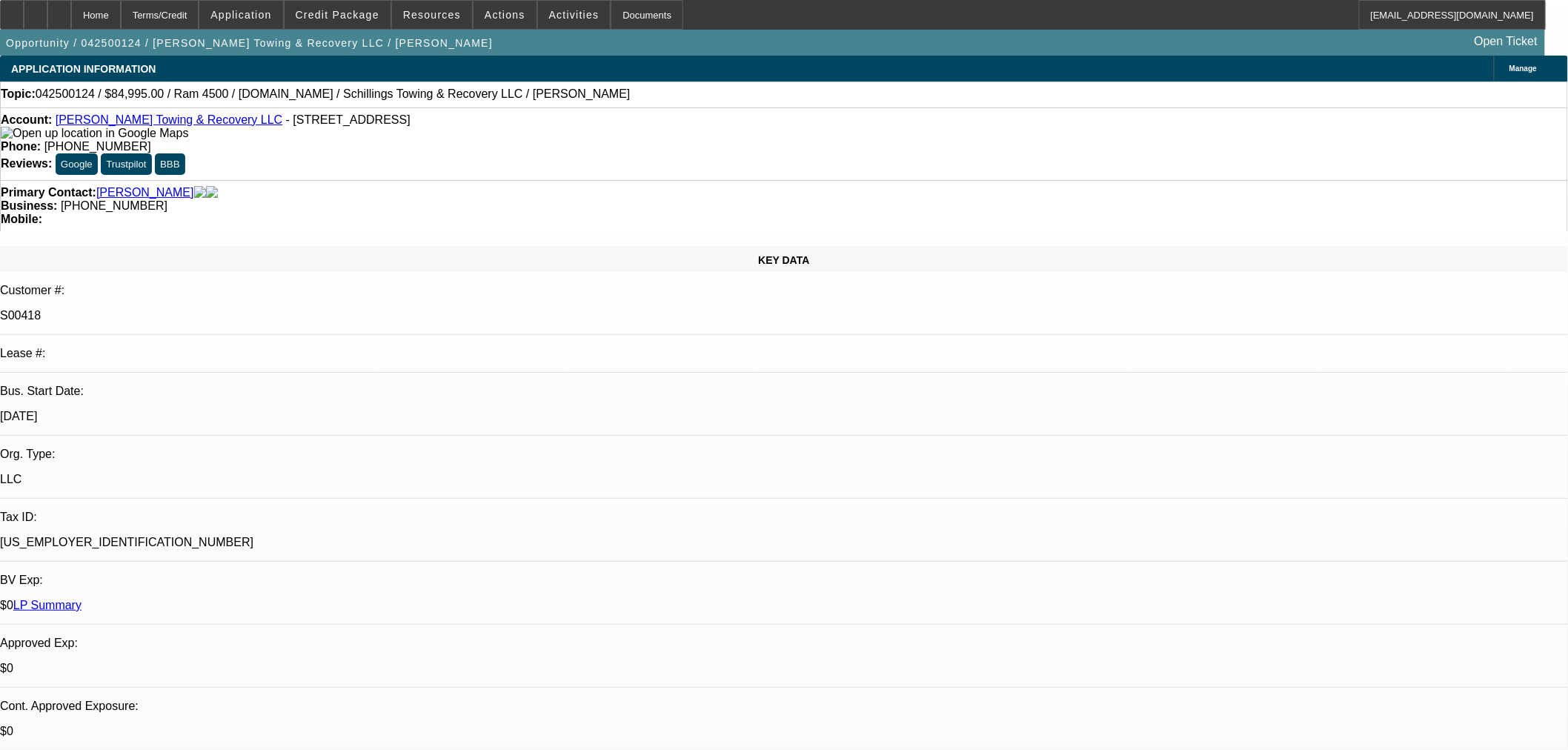
select select "1"
select select "3"
select select "6"
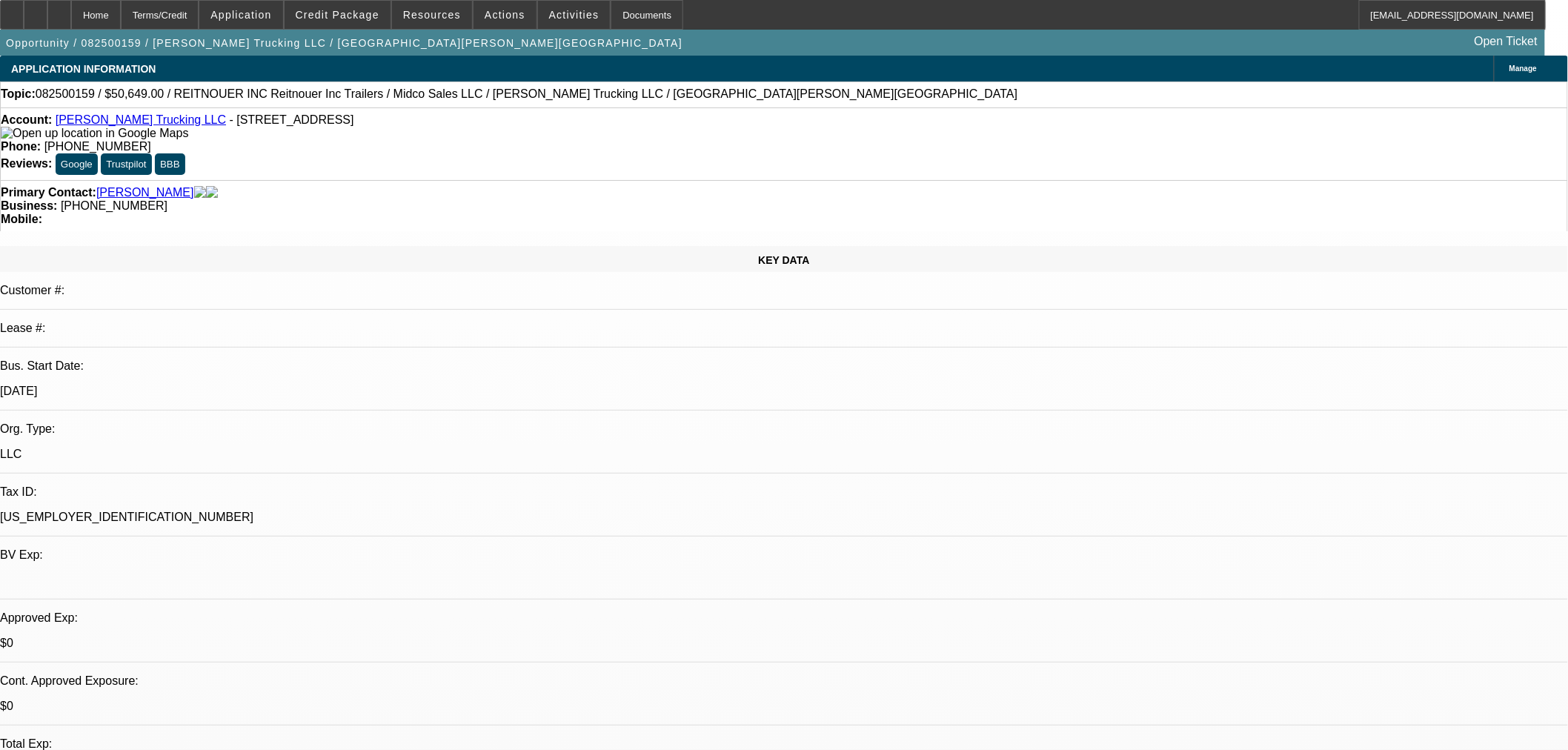
select select "0"
select select "3"
select select "0.1"
select select "4"
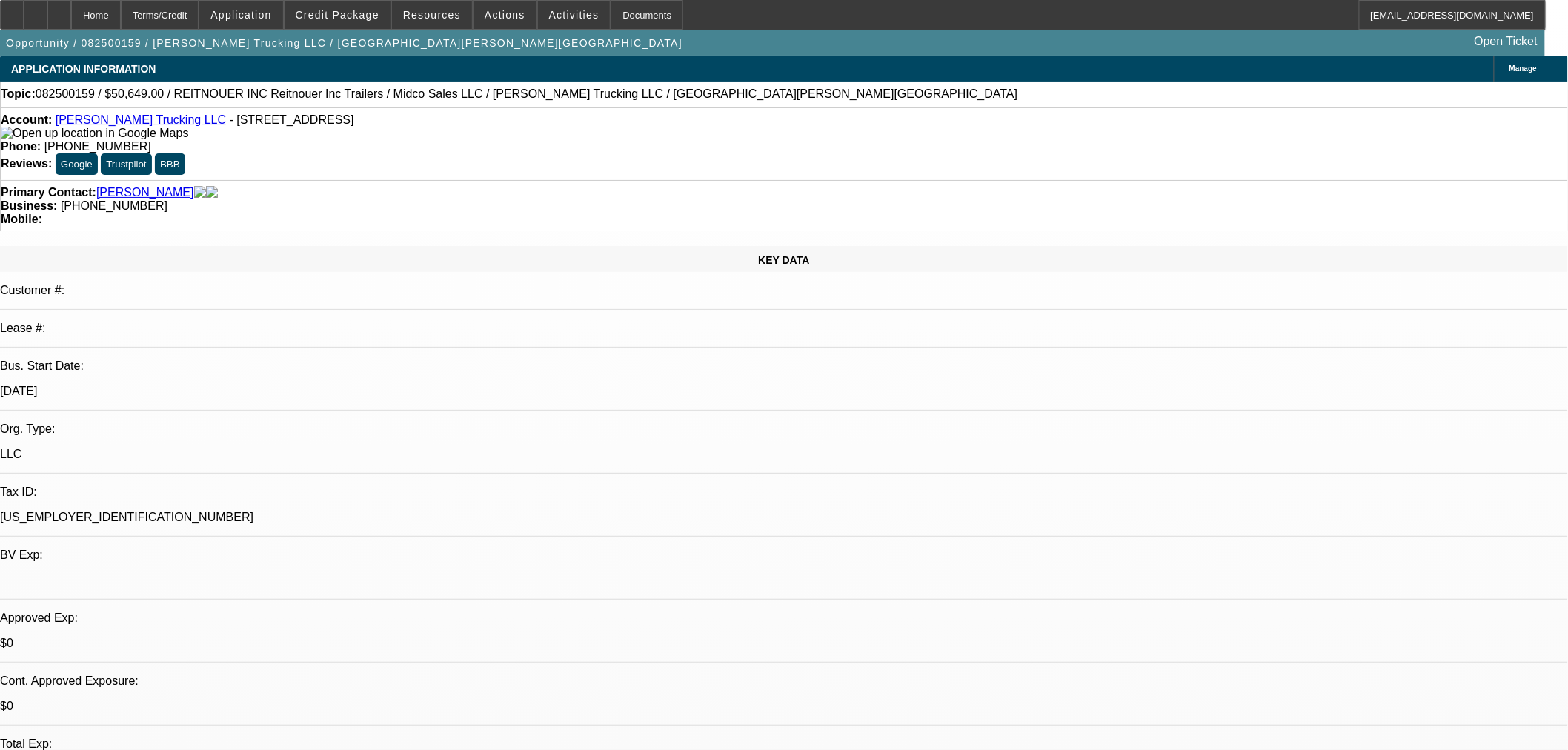
select select "0"
select select "3"
select select "0.1"
select select "4"
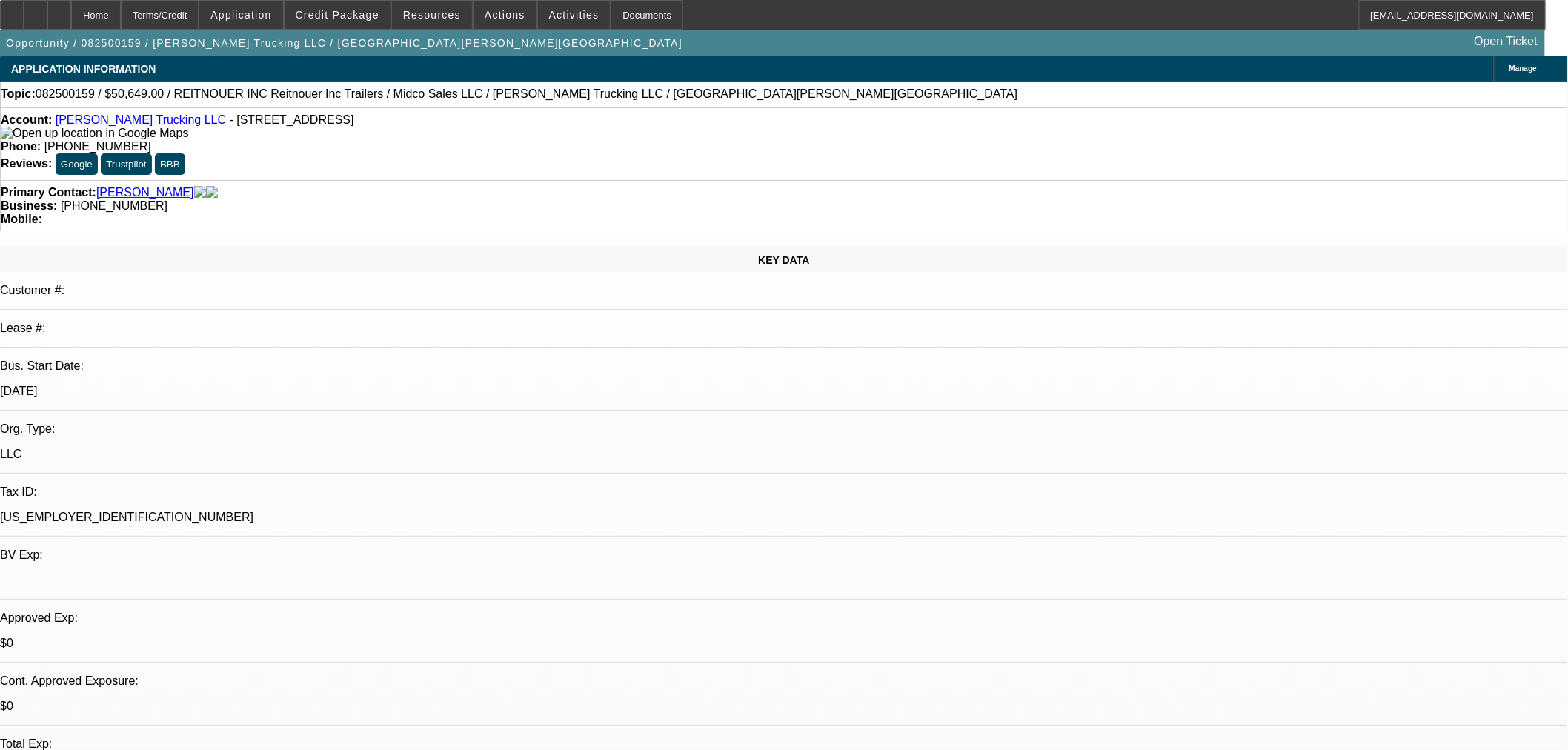
select select "0"
select select "3"
select select "0.1"
select select "4"
